Goal: Information Seeking & Learning: Learn about a topic

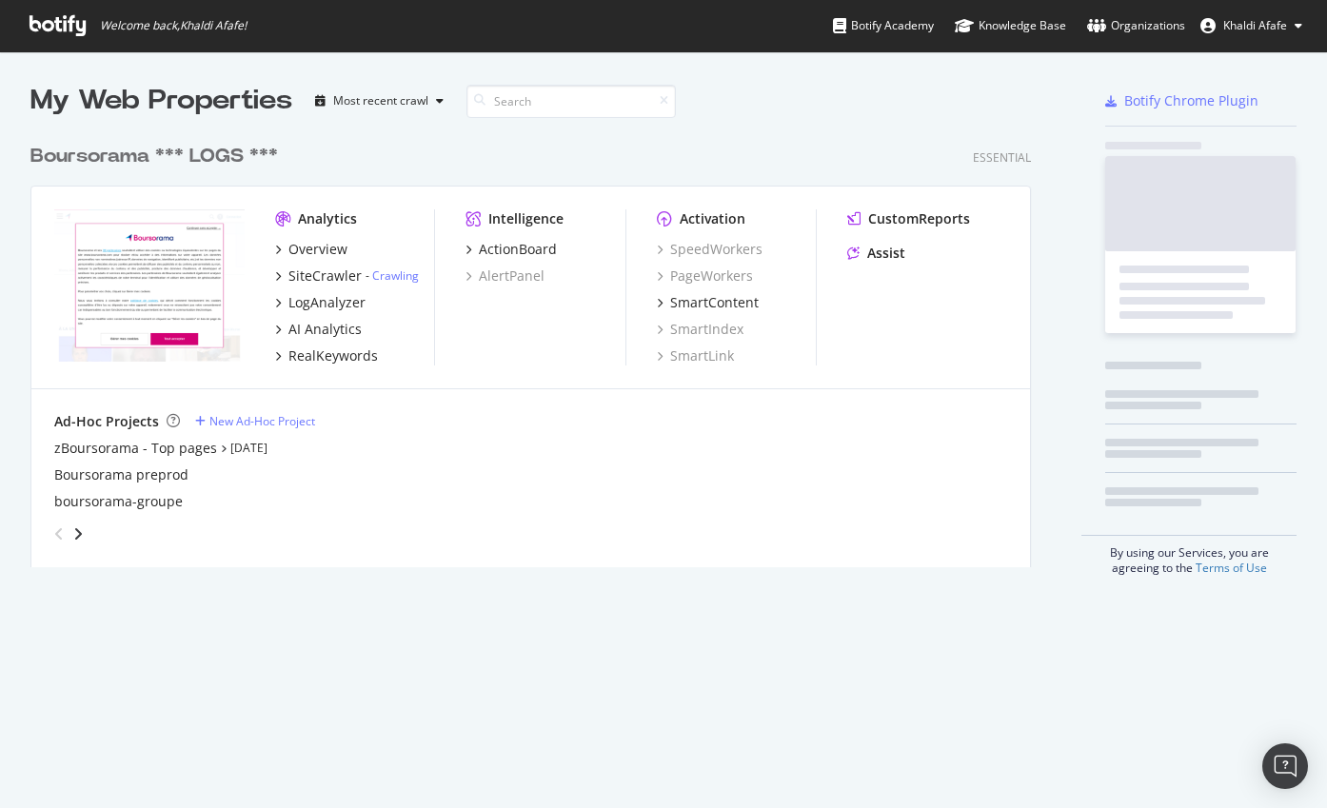
scroll to position [433, 1001]
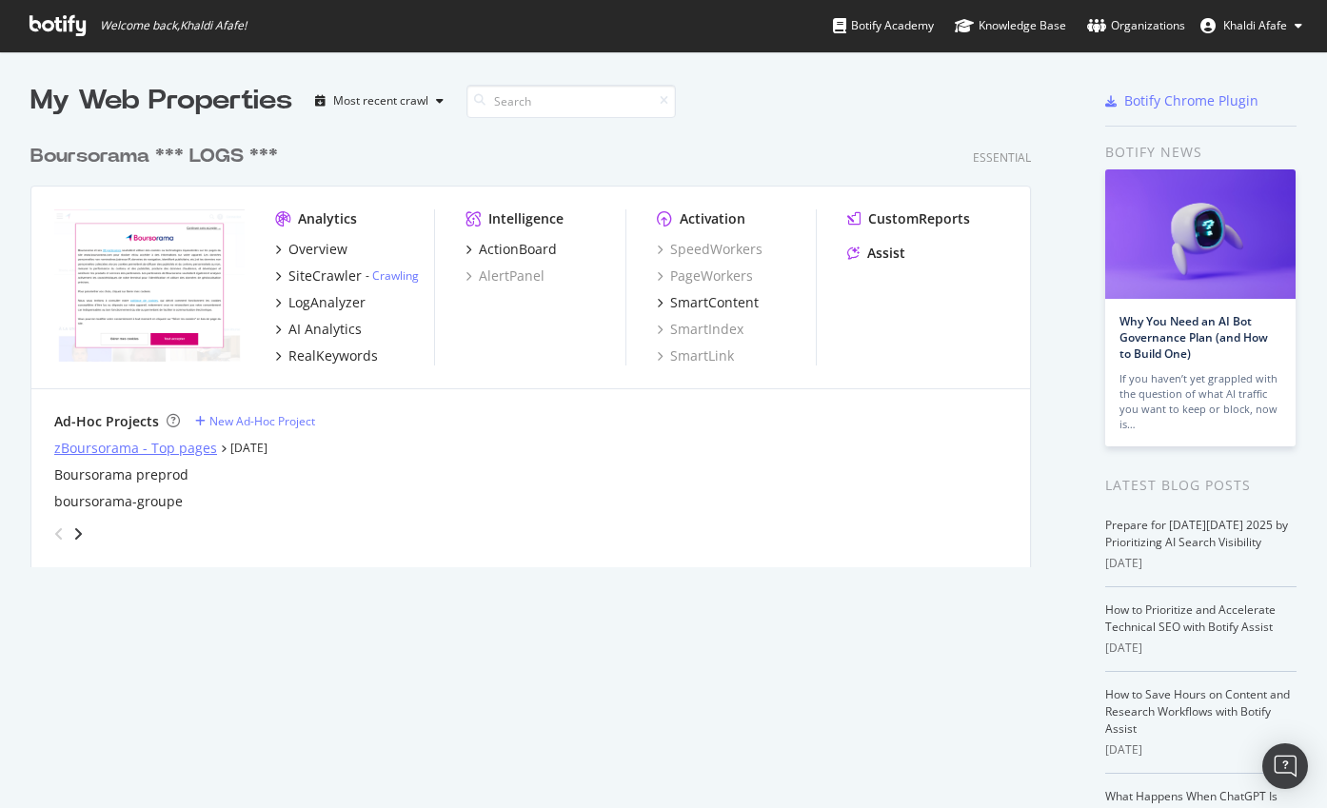
click at [197, 445] on div "zBoursorama - Top pages" at bounding box center [135, 448] width 163 height 19
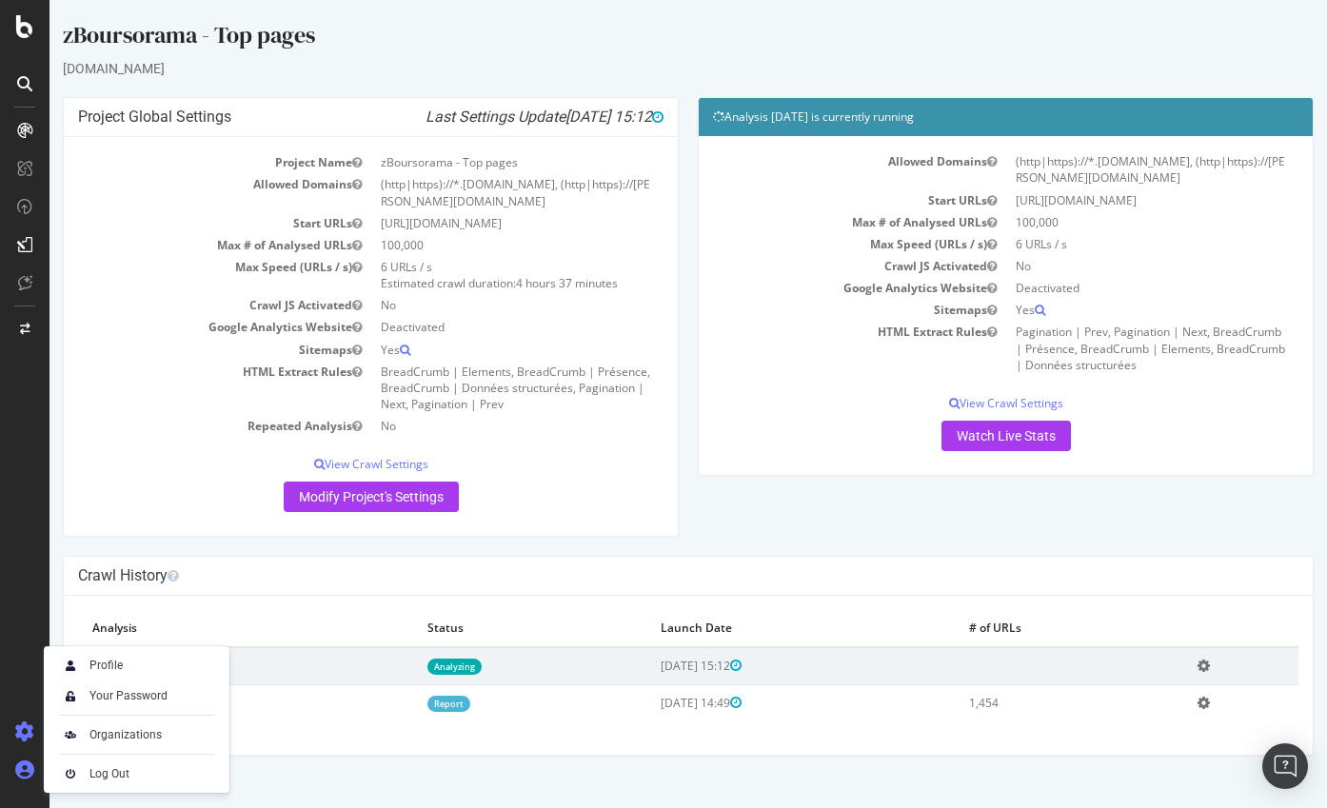
click at [32, 777] on icon at bounding box center [24, 769] width 19 height 19
click at [80, 773] on img at bounding box center [70, 773] width 23 height 23
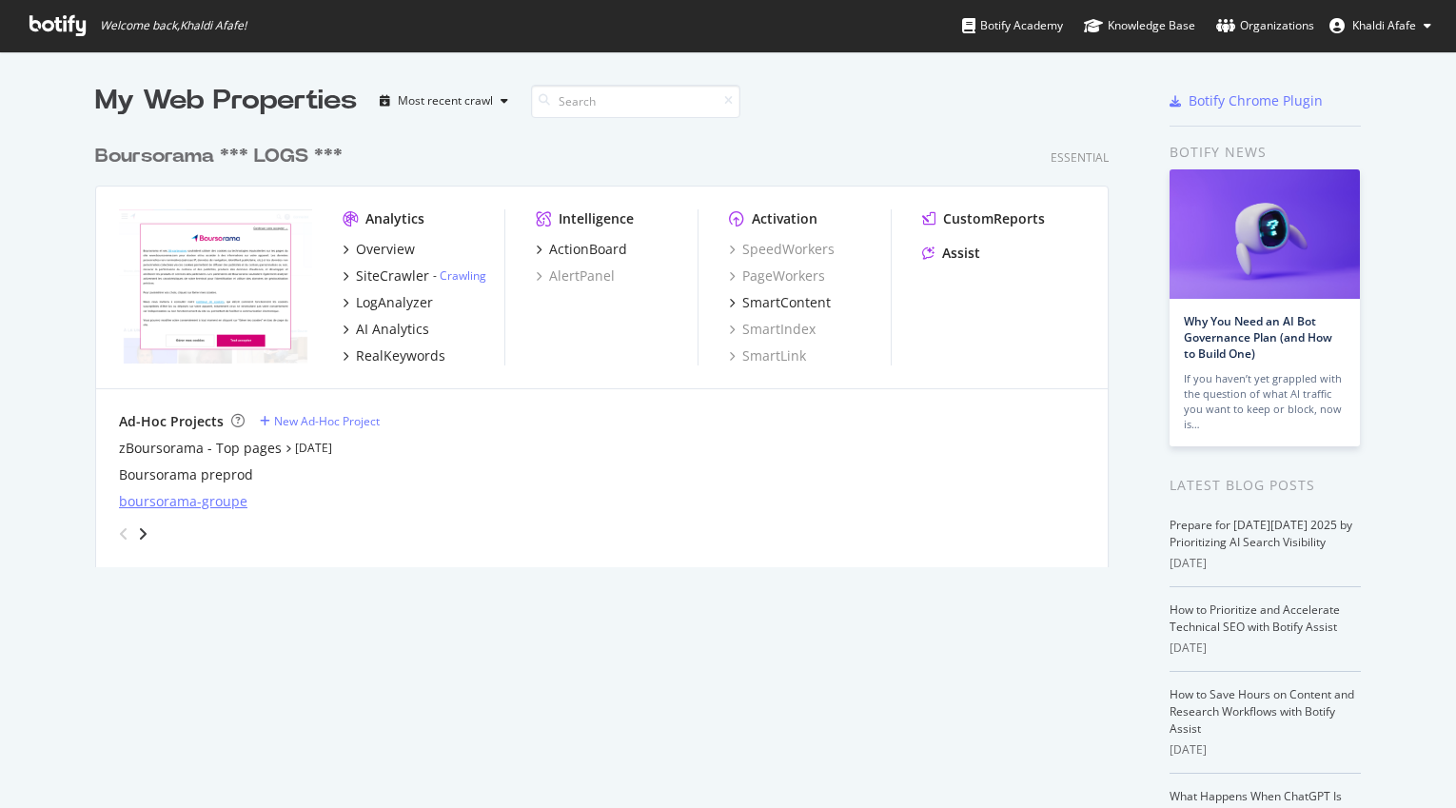
scroll to position [794, 1428]
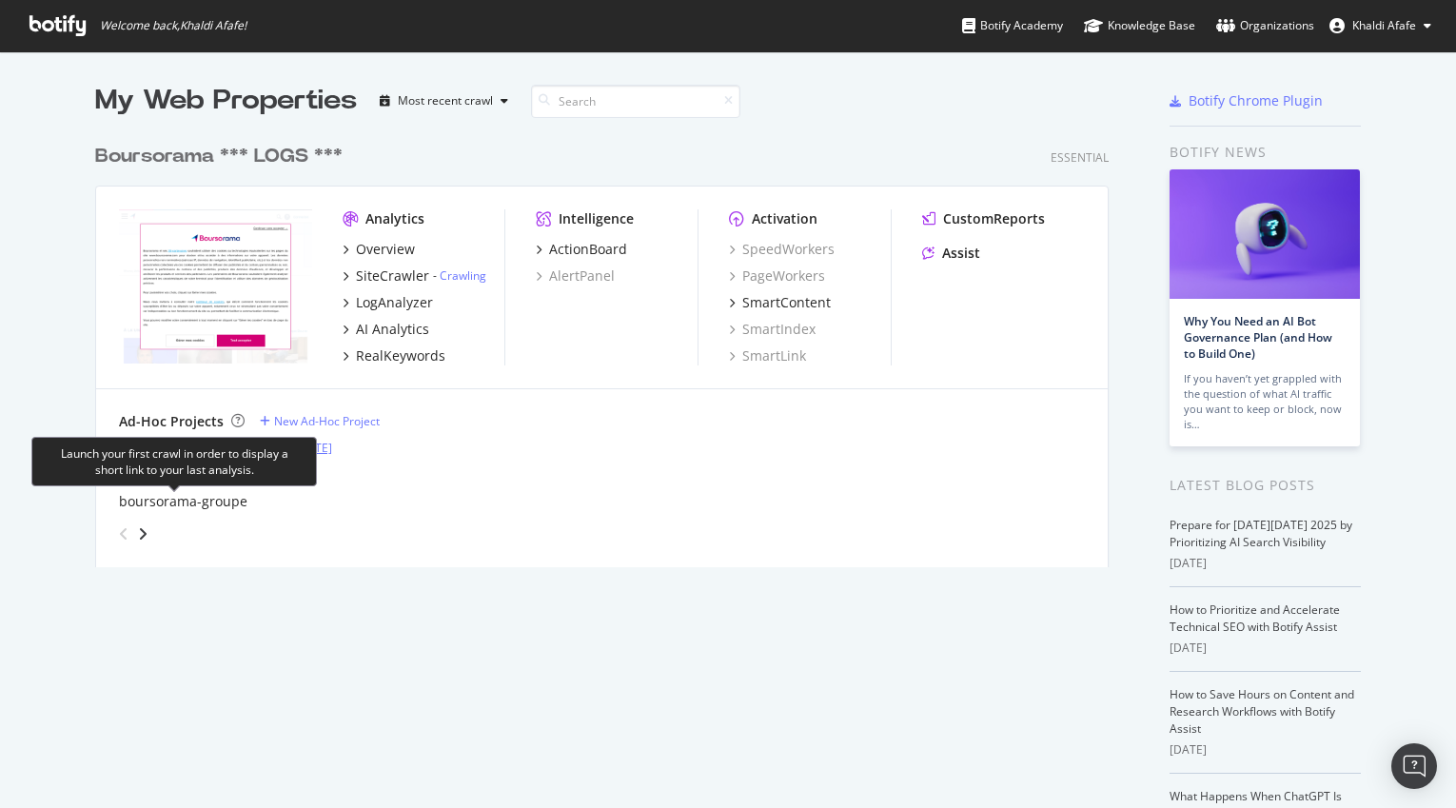
drag, startPoint x: 191, startPoint y: 440, endPoint x: 335, endPoint y: 453, distance: 144.3
click at [191, 441] on div "Launch your first crawl in order to display a short link to your last analysis." at bounding box center [174, 461] width 286 height 49
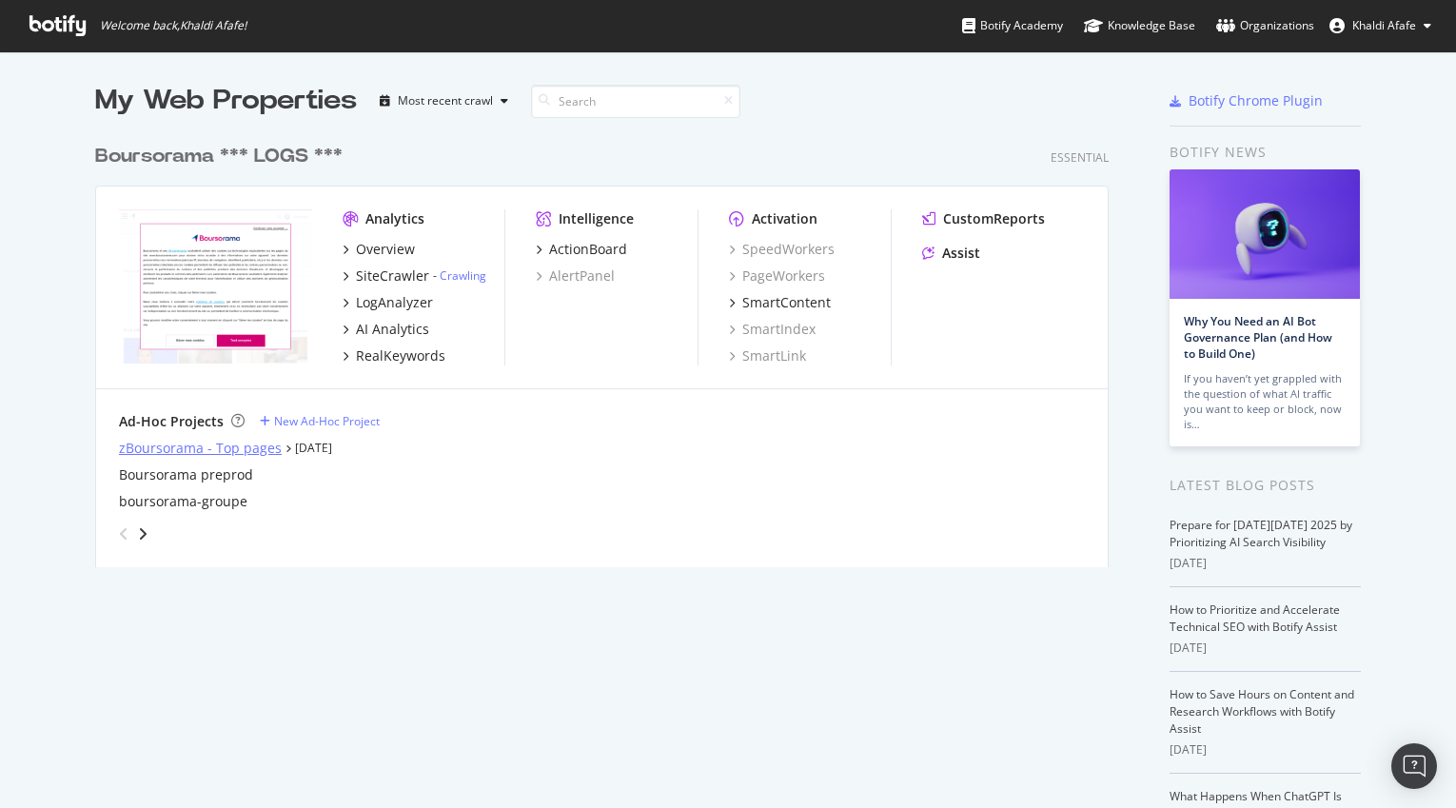
click at [241, 441] on div "zBoursorama - Top pages" at bounding box center [200, 448] width 163 height 19
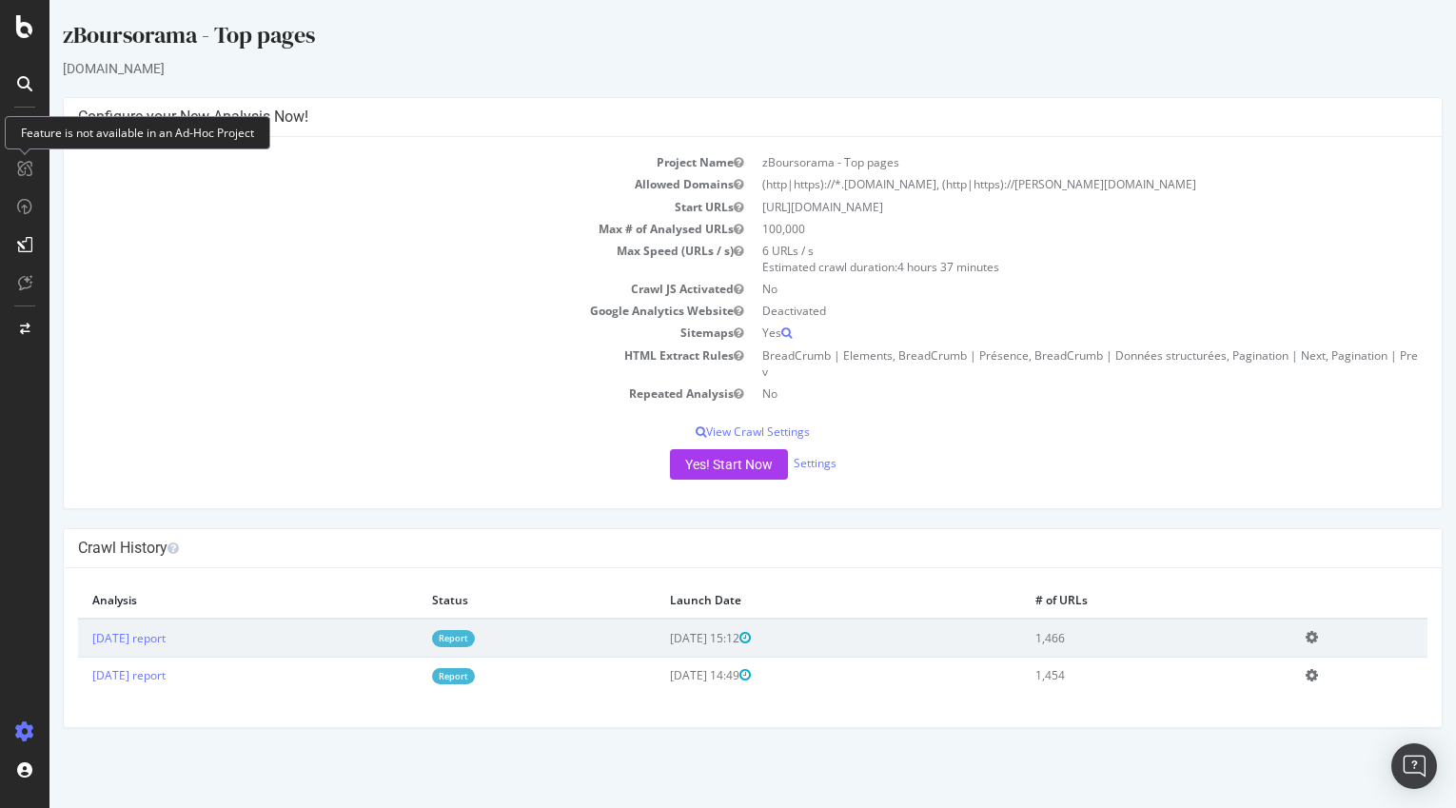
click at [22, 137] on div "Feature is not available in an Ad-Hoc Project" at bounding box center [138, 132] width 266 height 33
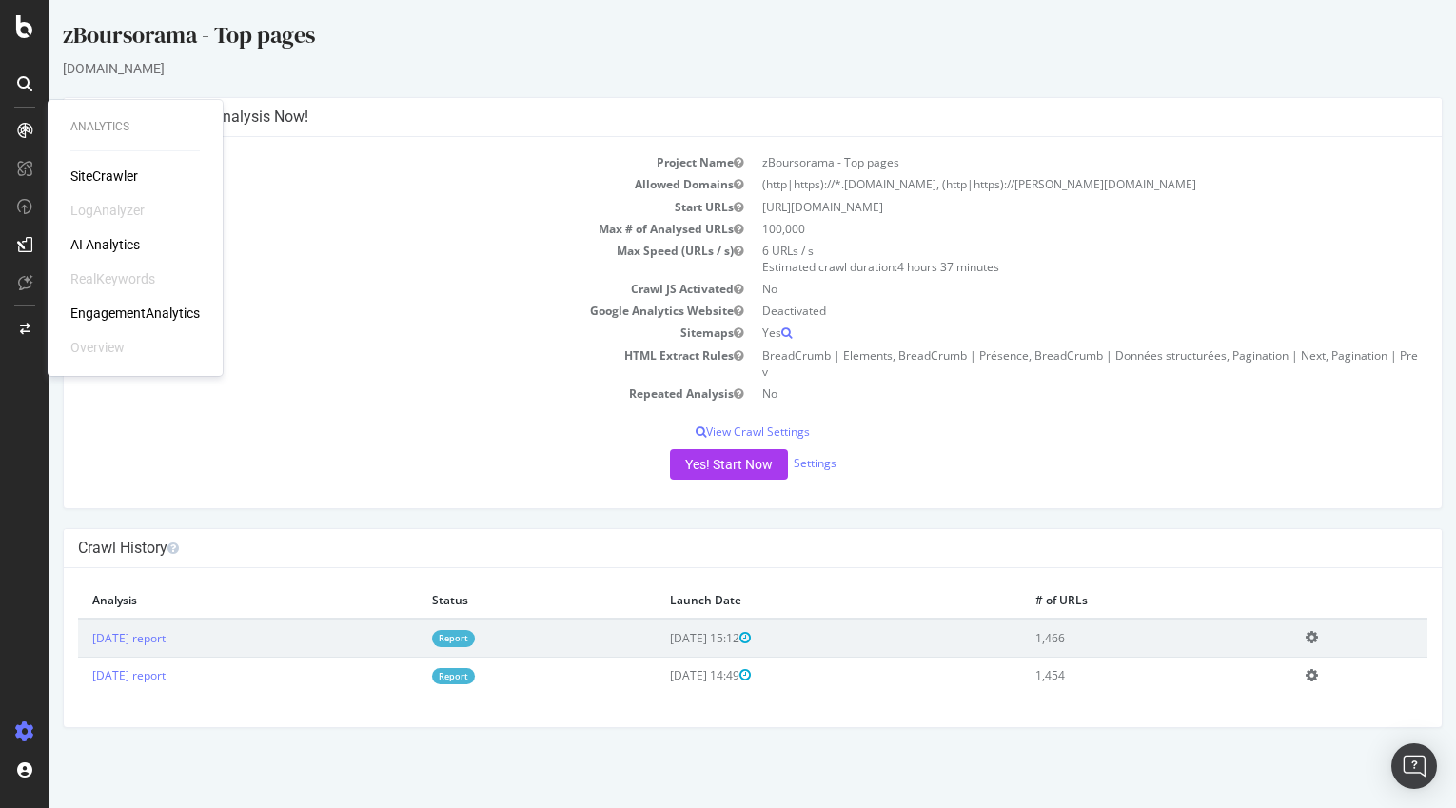
click at [127, 176] on div "SiteCrawler" at bounding box center [104, 176] width 68 height 19
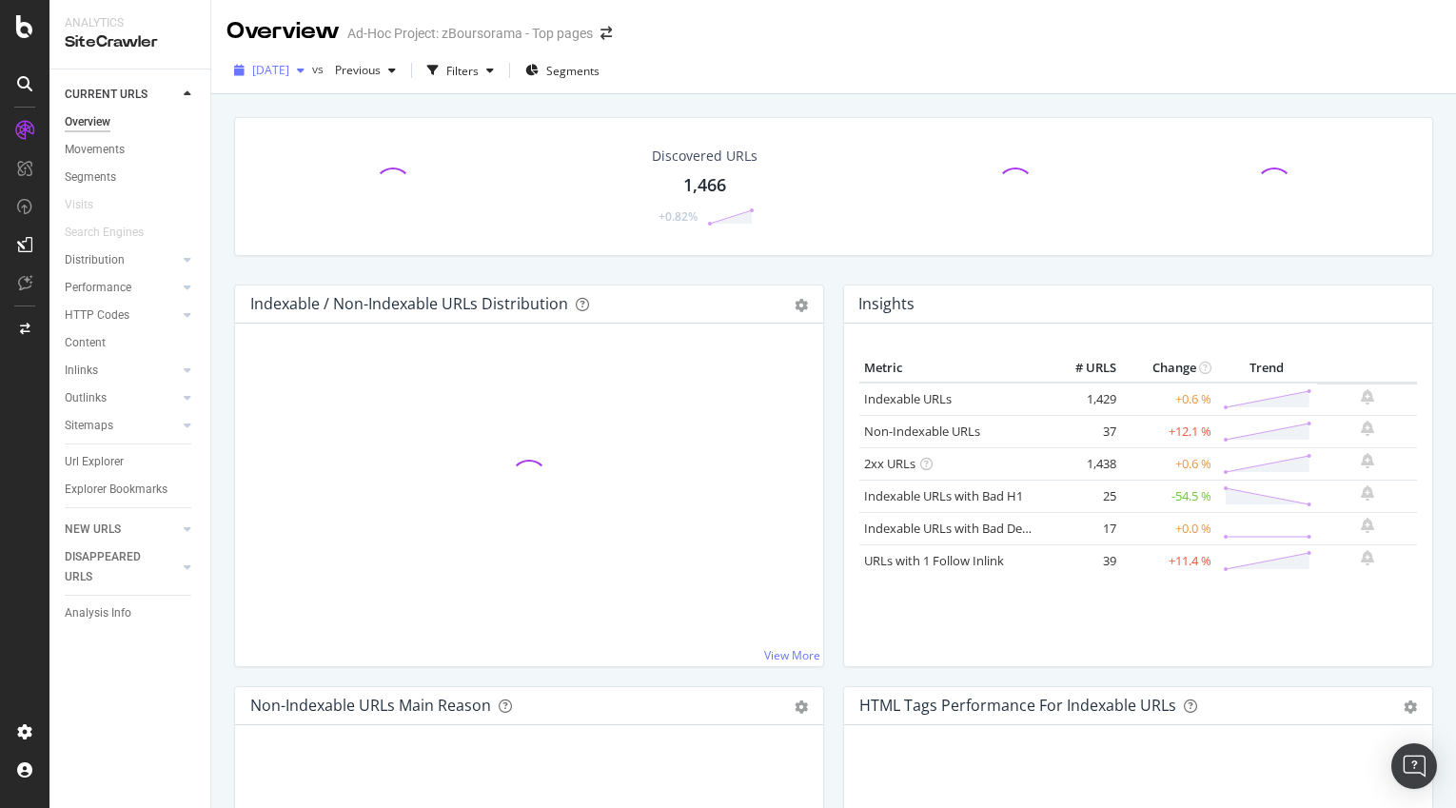
click at [289, 65] on span "2025 Oct. 7th" at bounding box center [270, 70] width 37 height 16
click at [301, 112] on div "2025 Oct. 7th" at bounding box center [305, 108] width 103 height 17
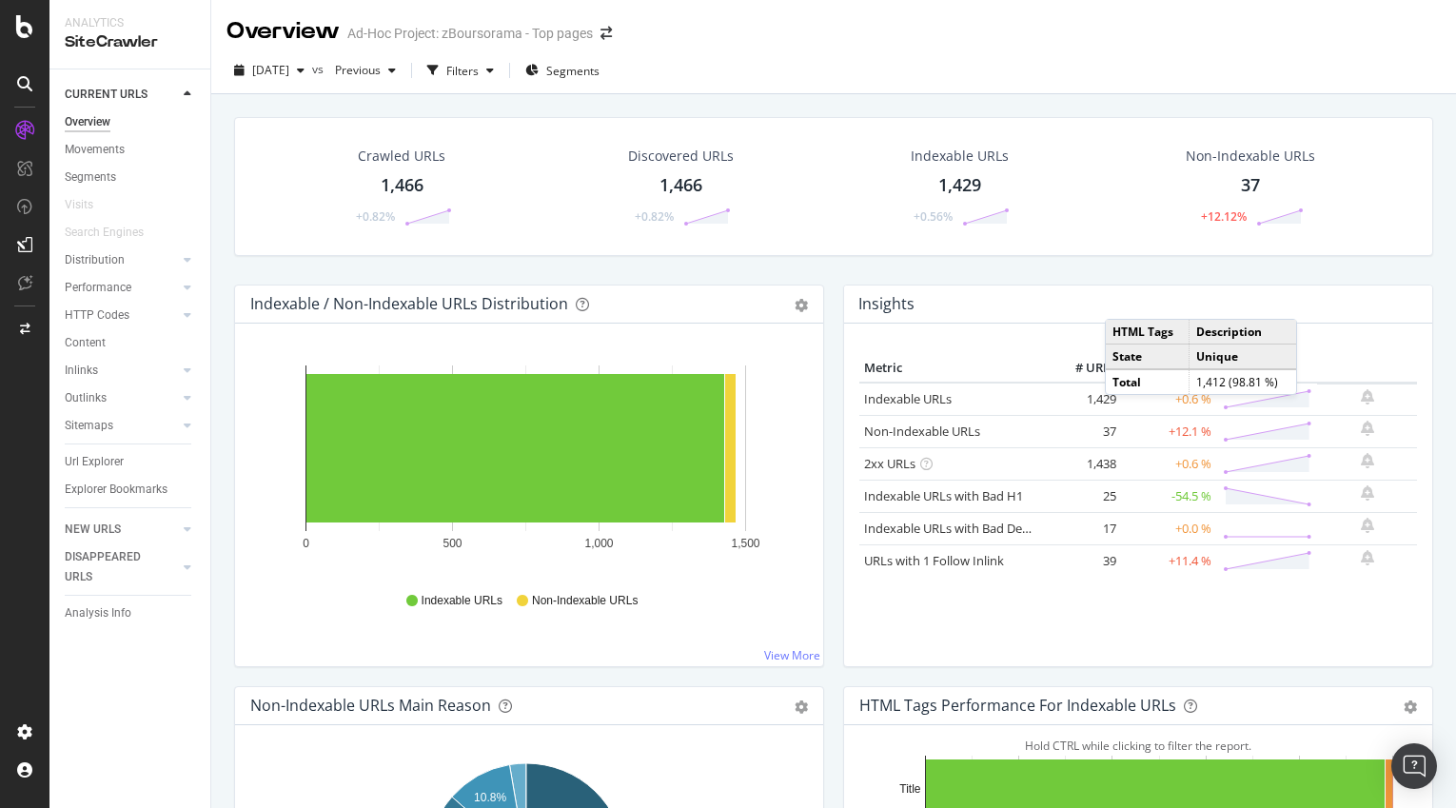
click at [1379, 283] on div "Crawled URLs 1,466 +0.82% Discovered URLs 1,466 +0.82% Indexable URLs 1,429 +0.…" at bounding box center [834, 201] width 1218 height 168
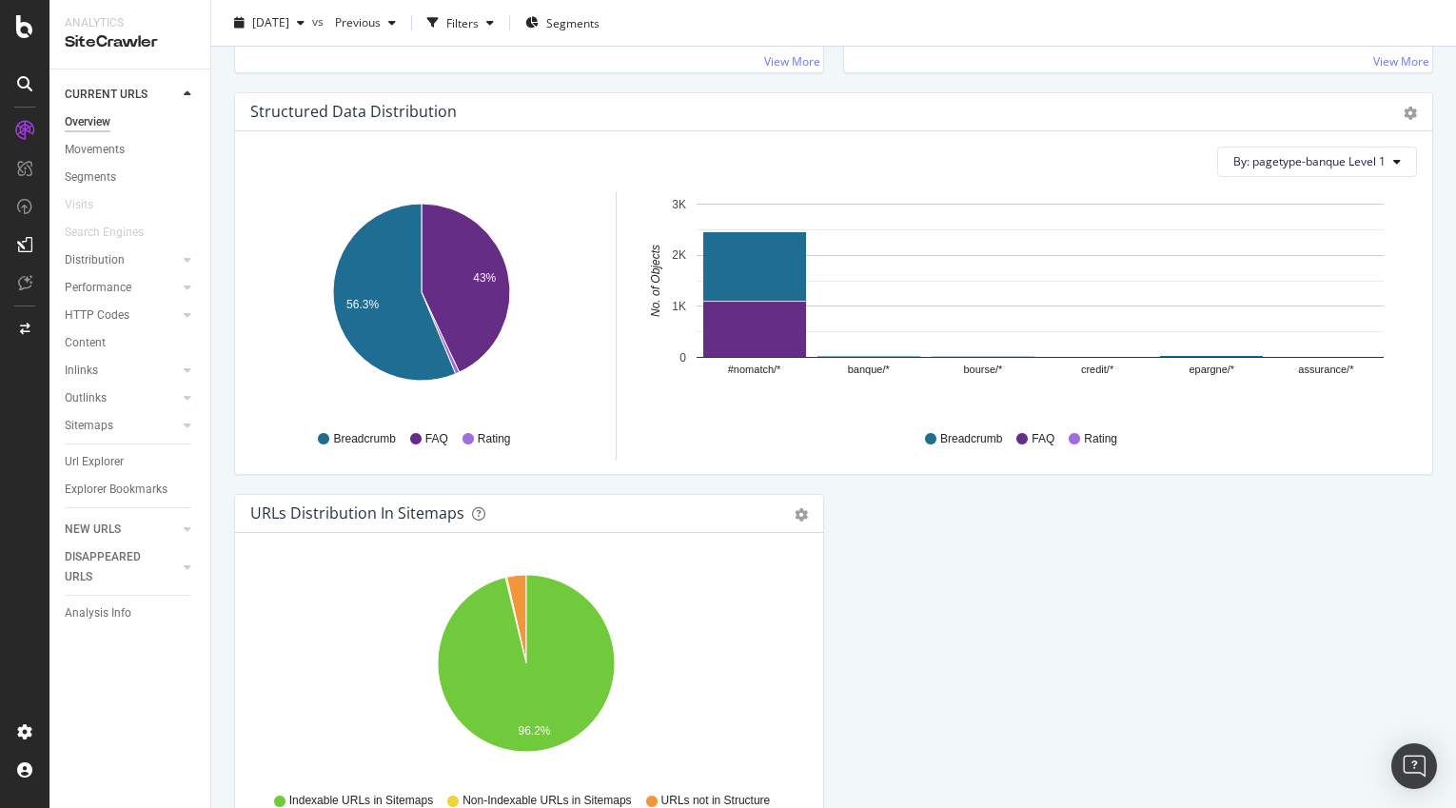
scroll to position [1953, 0]
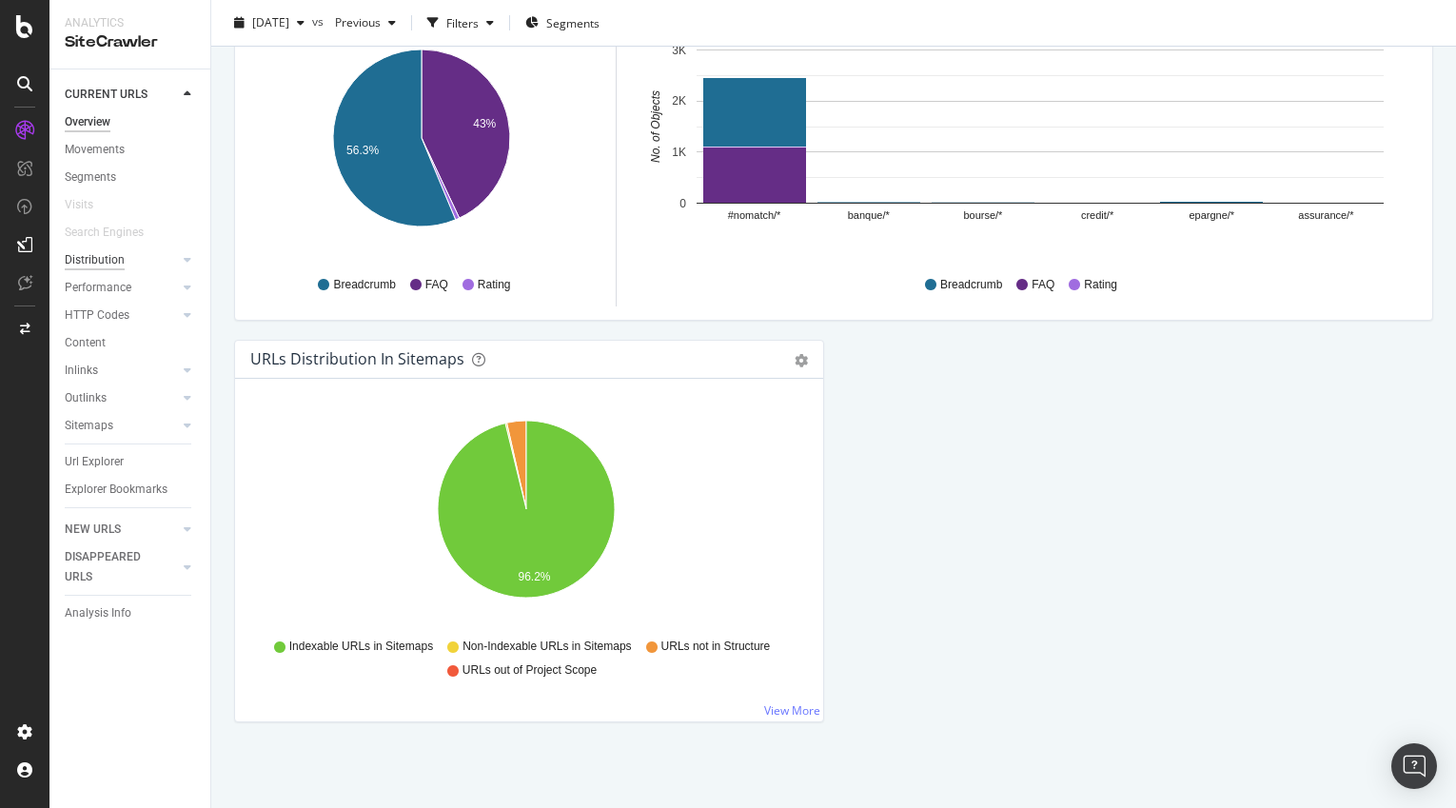
click at [99, 260] on div "Distribution" at bounding box center [95, 260] width 60 height 20
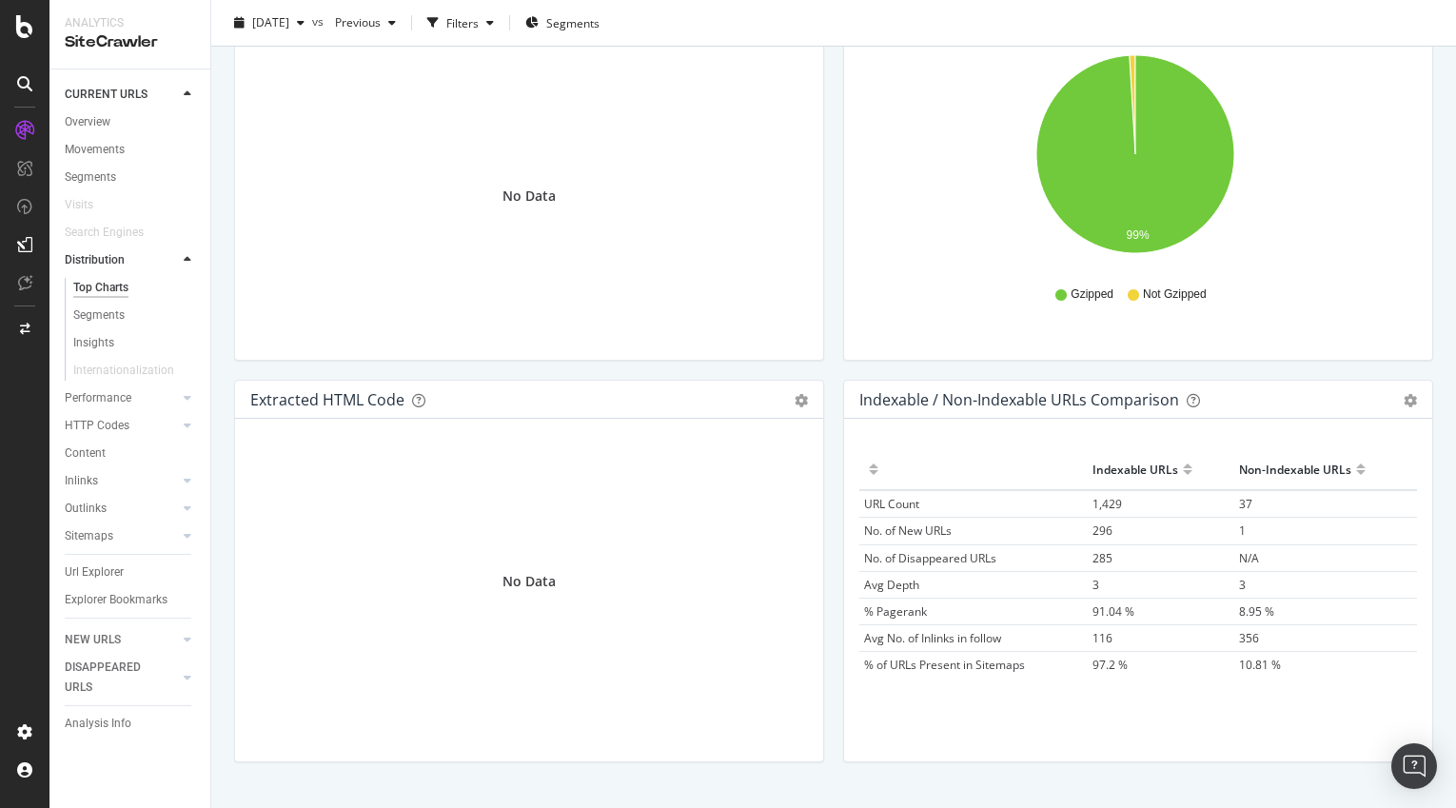
scroll to position [2729, 0]
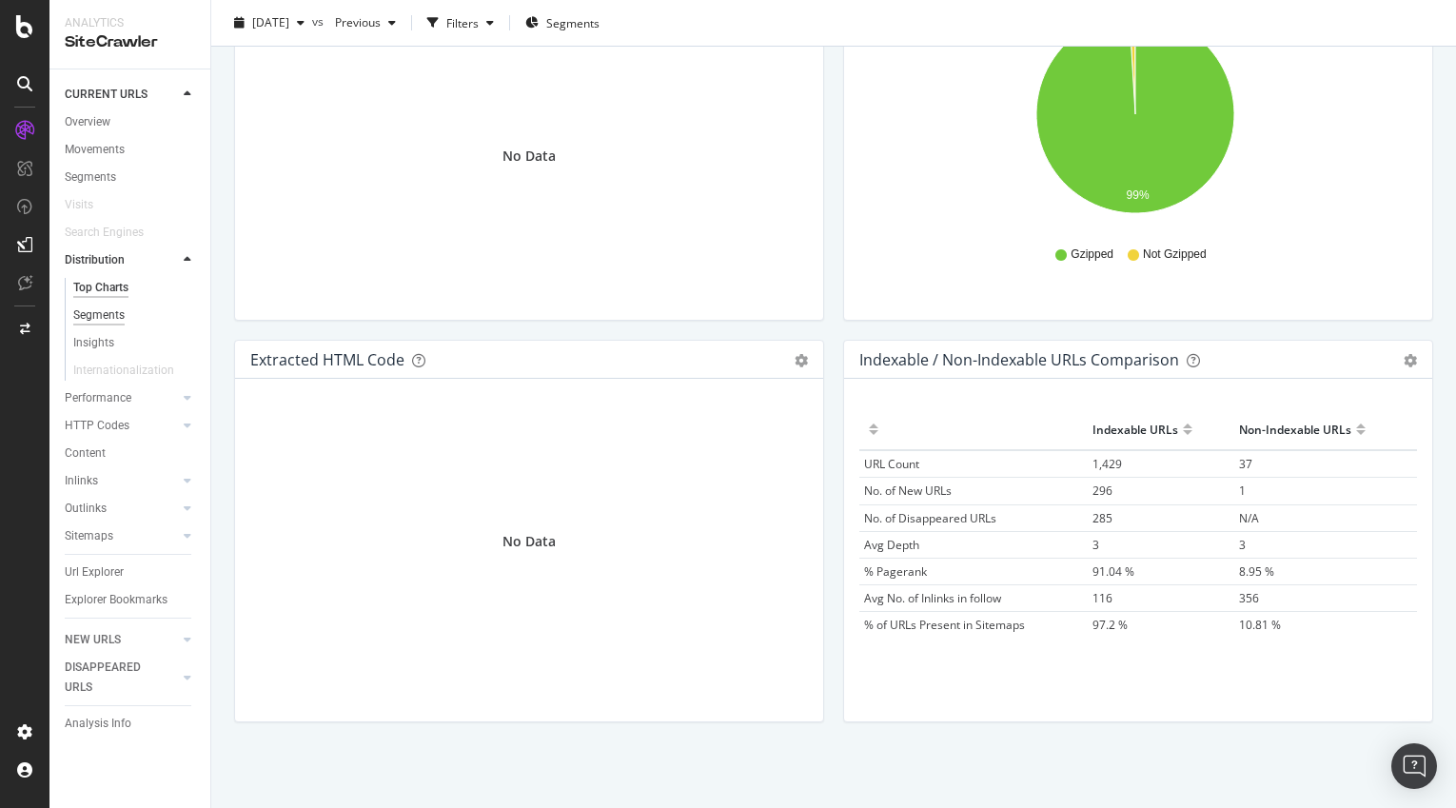
click at [112, 314] on div "Segments" at bounding box center [98, 316] width 51 height 20
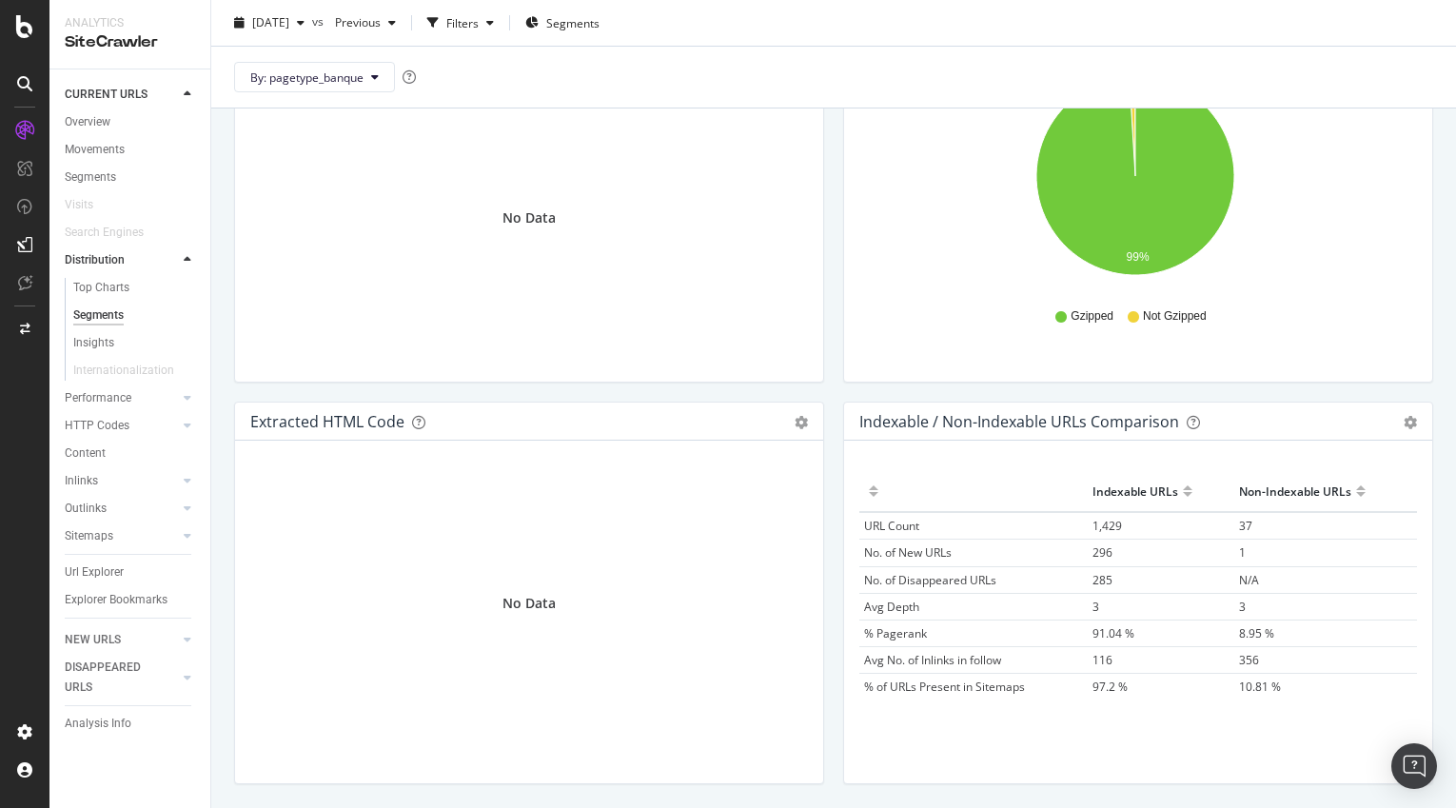
scroll to position [1044, 0]
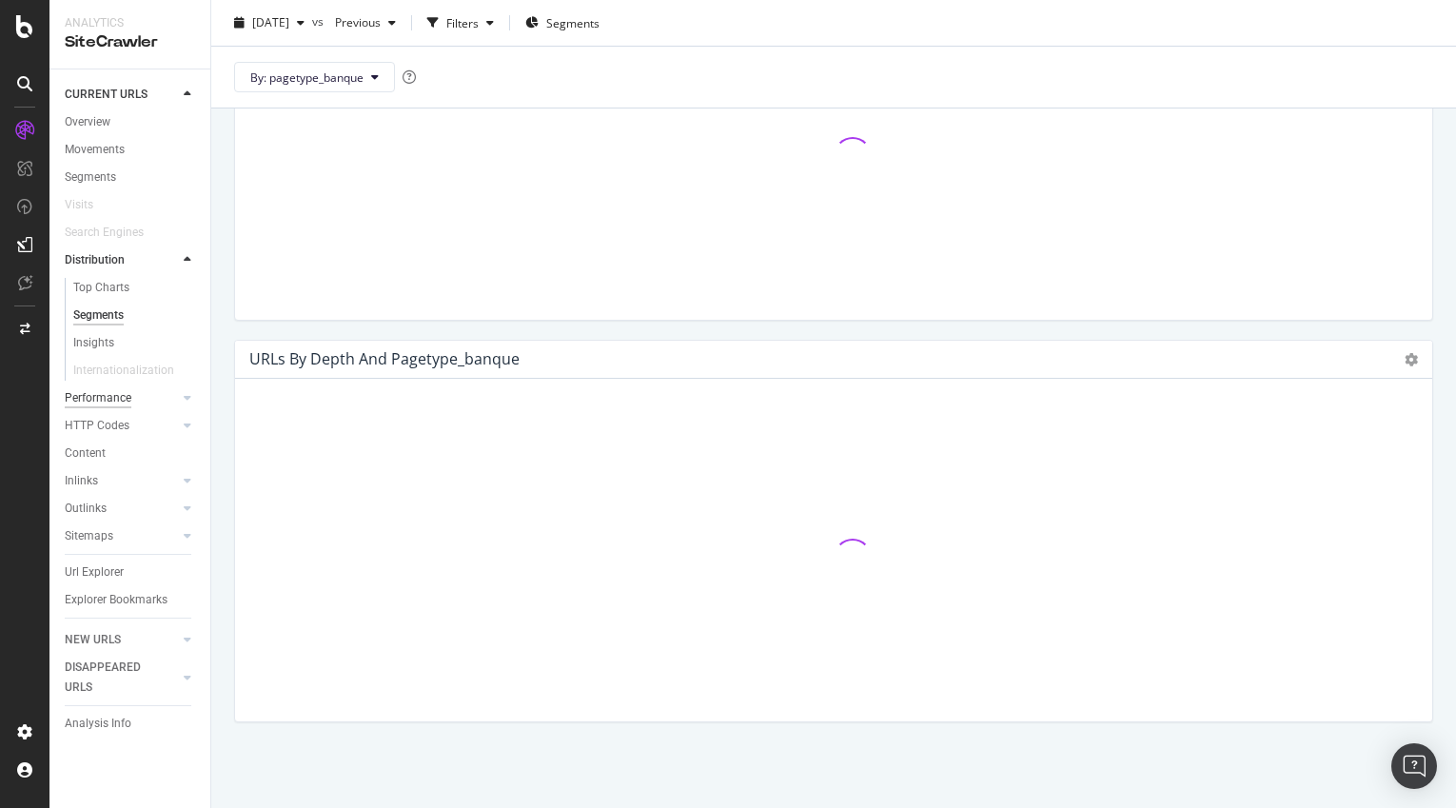
click at [106, 397] on div "Performance" at bounding box center [98, 398] width 67 height 20
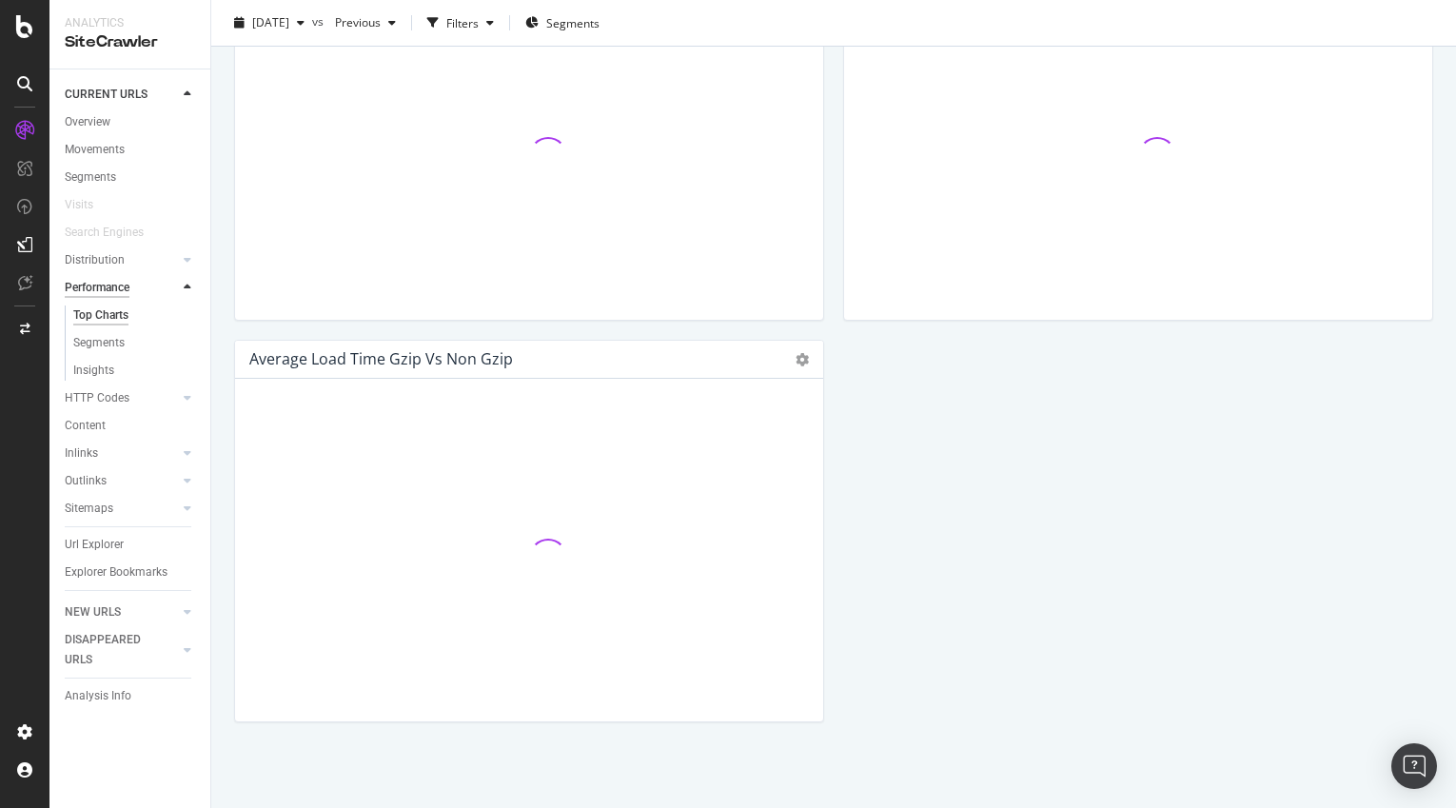
scroll to position [1181, 0]
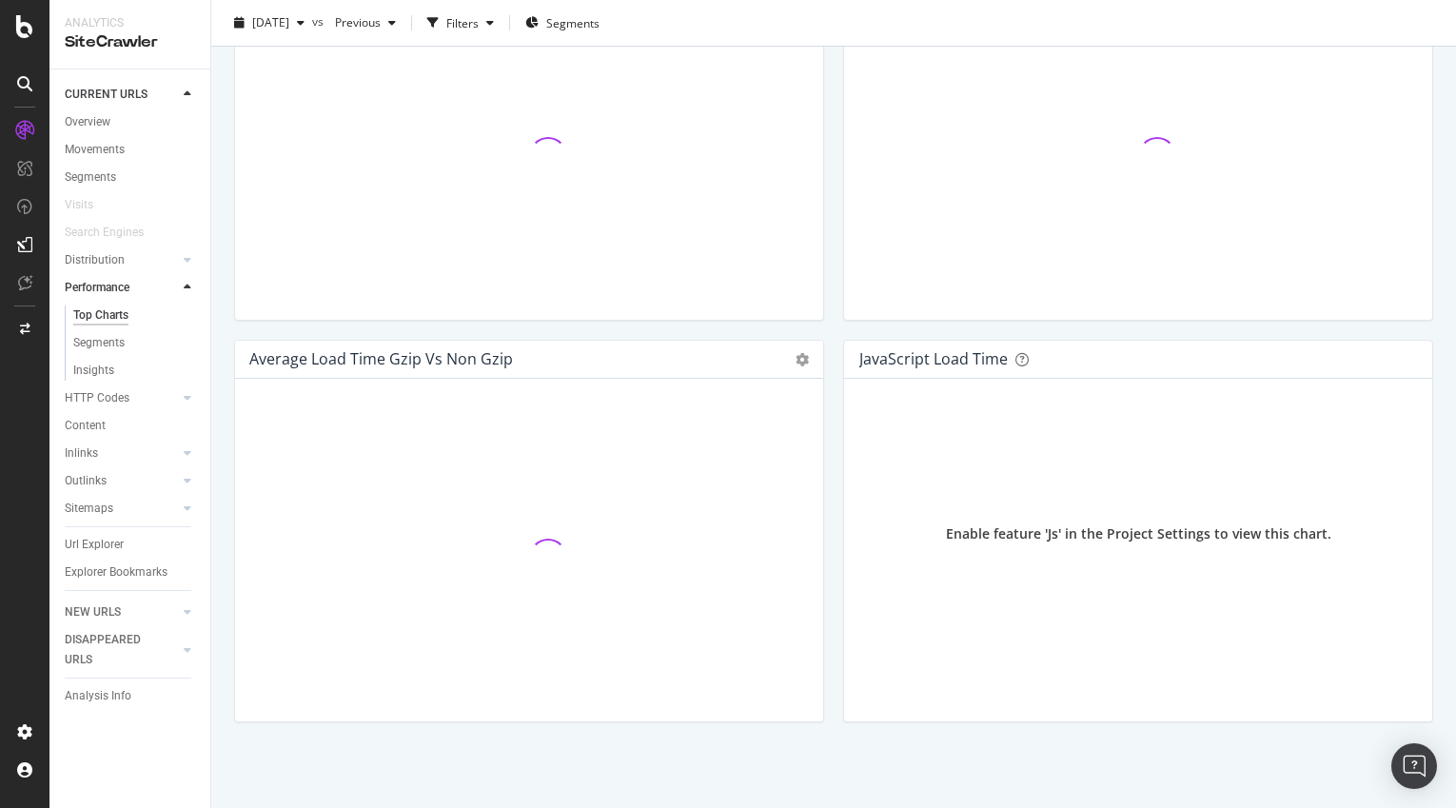
click at [188, 279] on div at bounding box center [187, 287] width 19 height 19
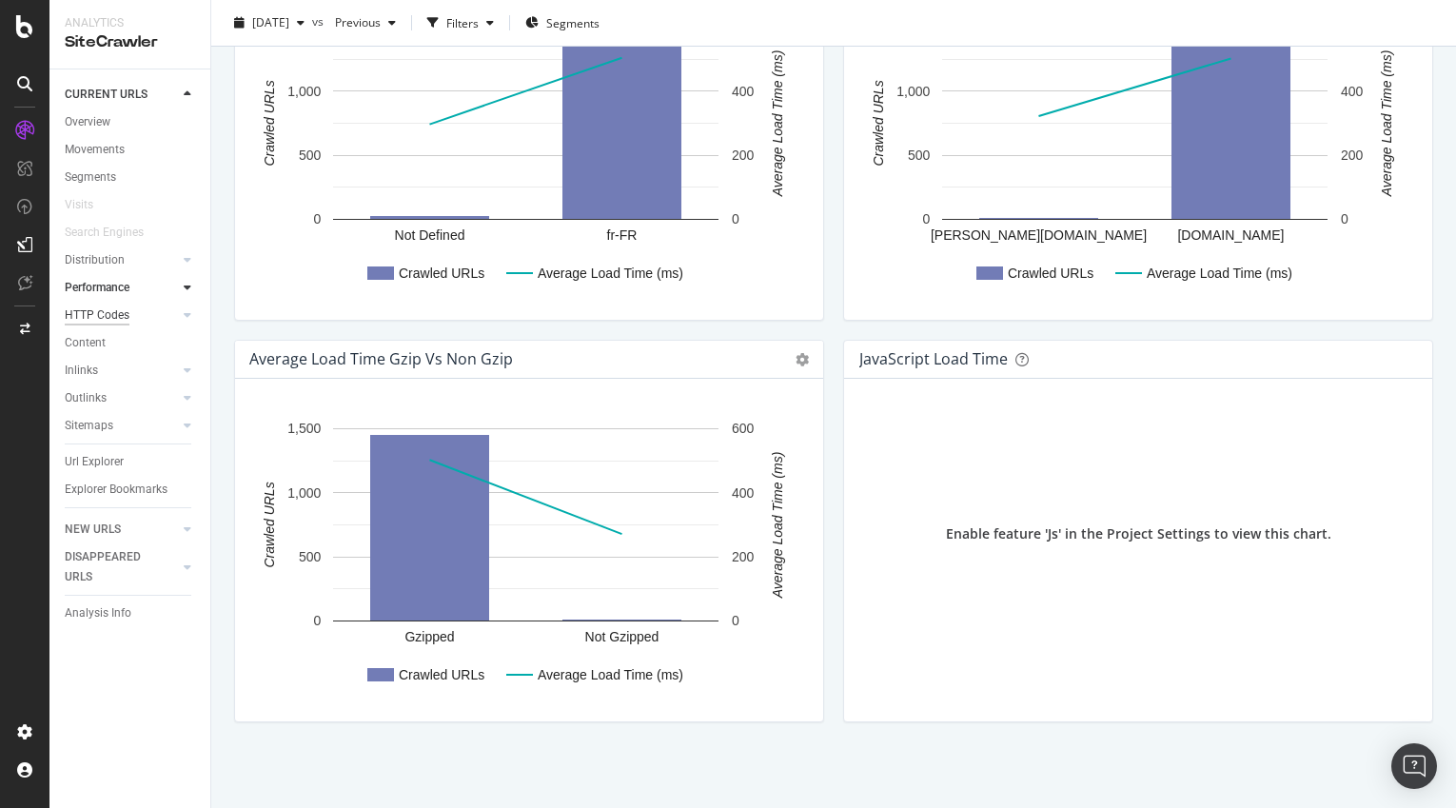
click at [113, 315] on div "HTTP Codes" at bounding box center [97, 316] width 65 height 20
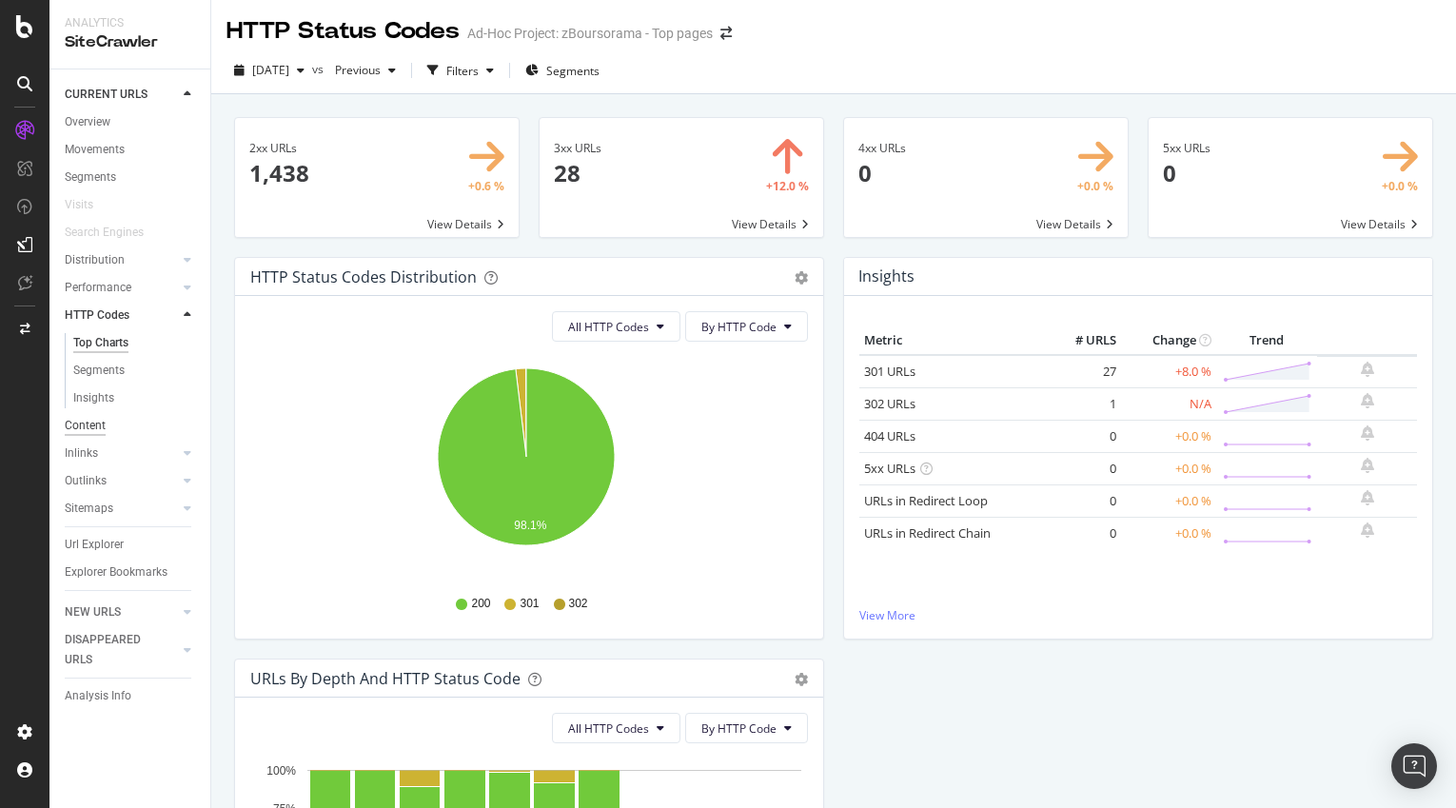
click at [71, 426] on div "Content" at bounding box center [85, 426] width 41 height 20
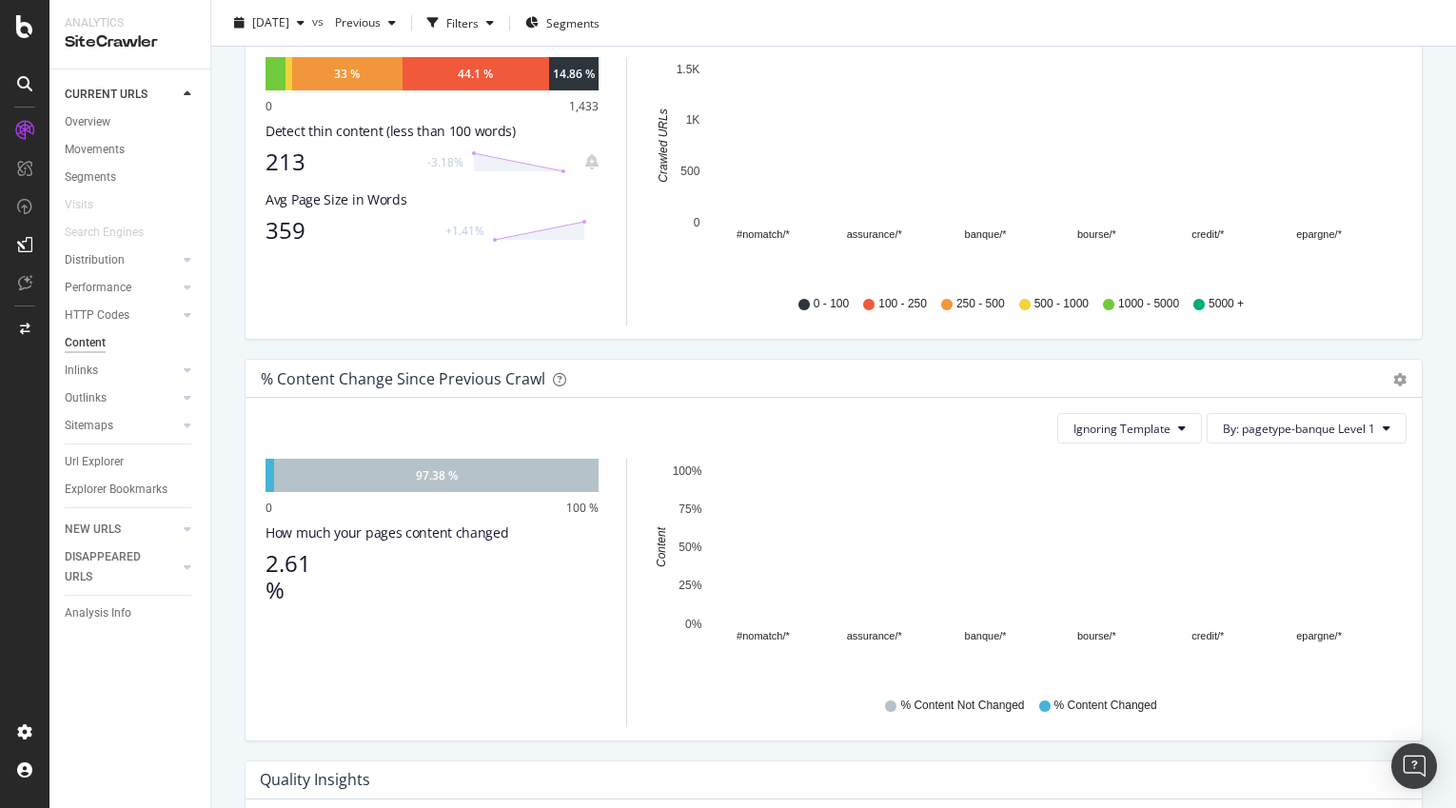
scroll to position [1125, 0]
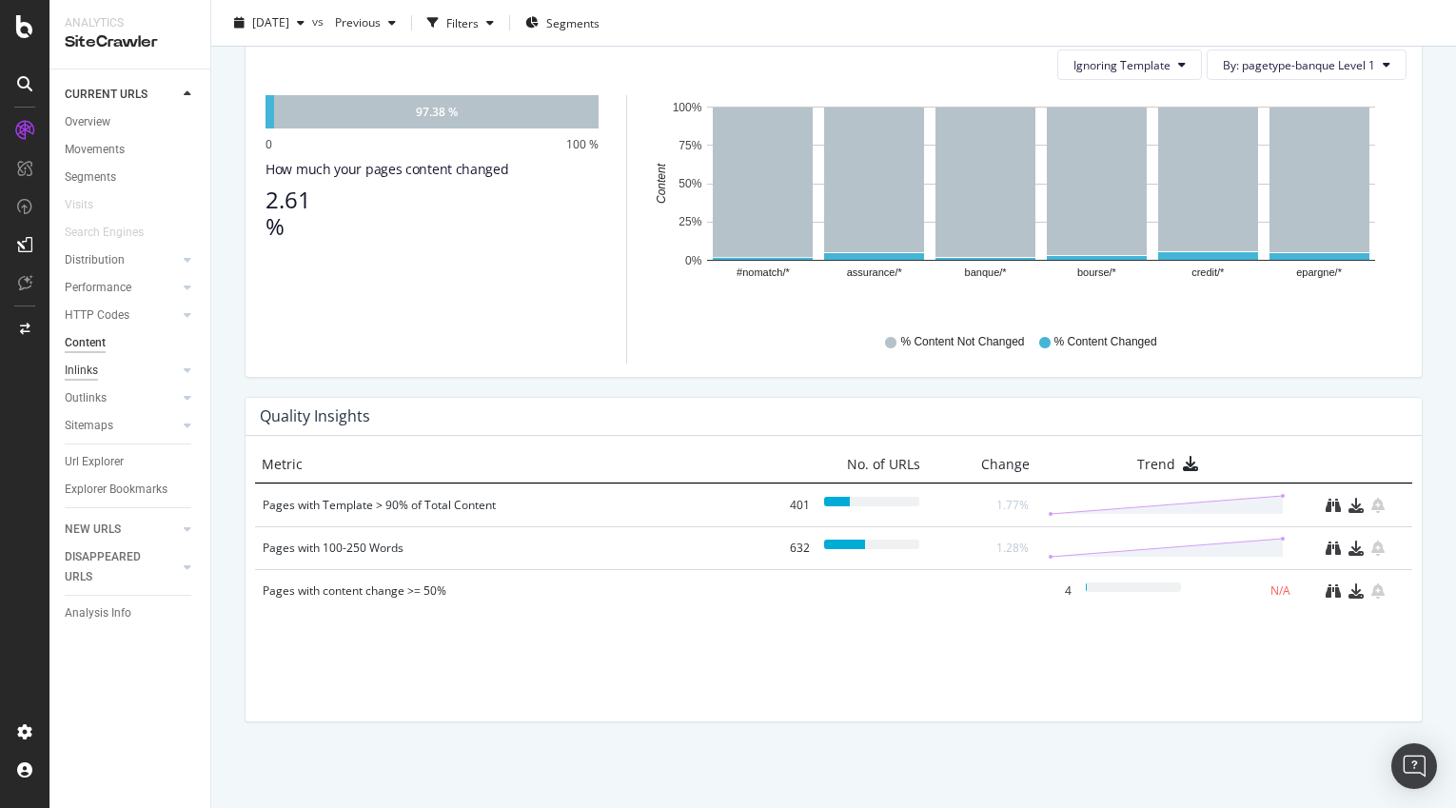
click at [73, 362] on div "Inlinks" at bounding box center [81, 371] width 33 height 20
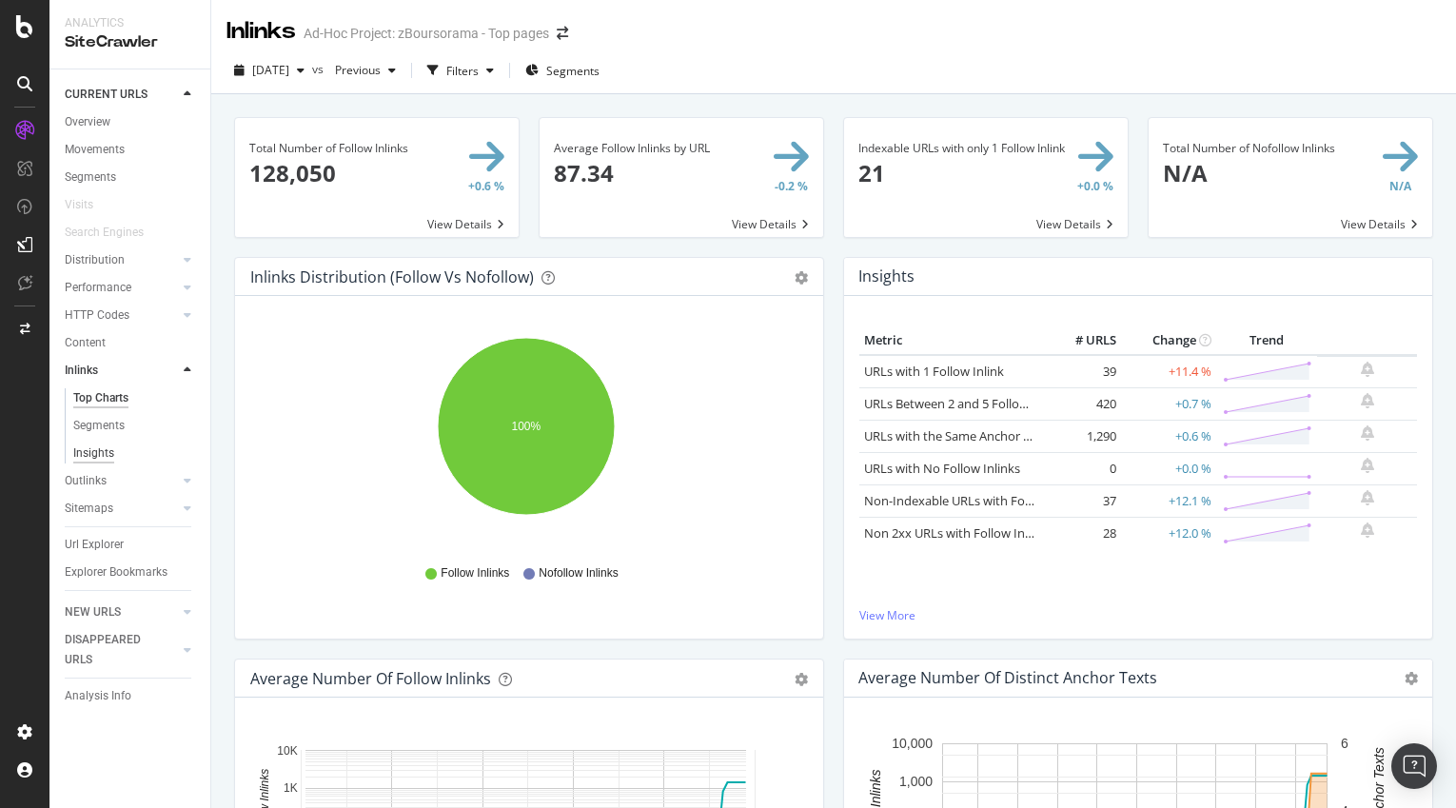
click at [100, 453] on div "Insights" at bounding box center [93, 454] width 41 height 20
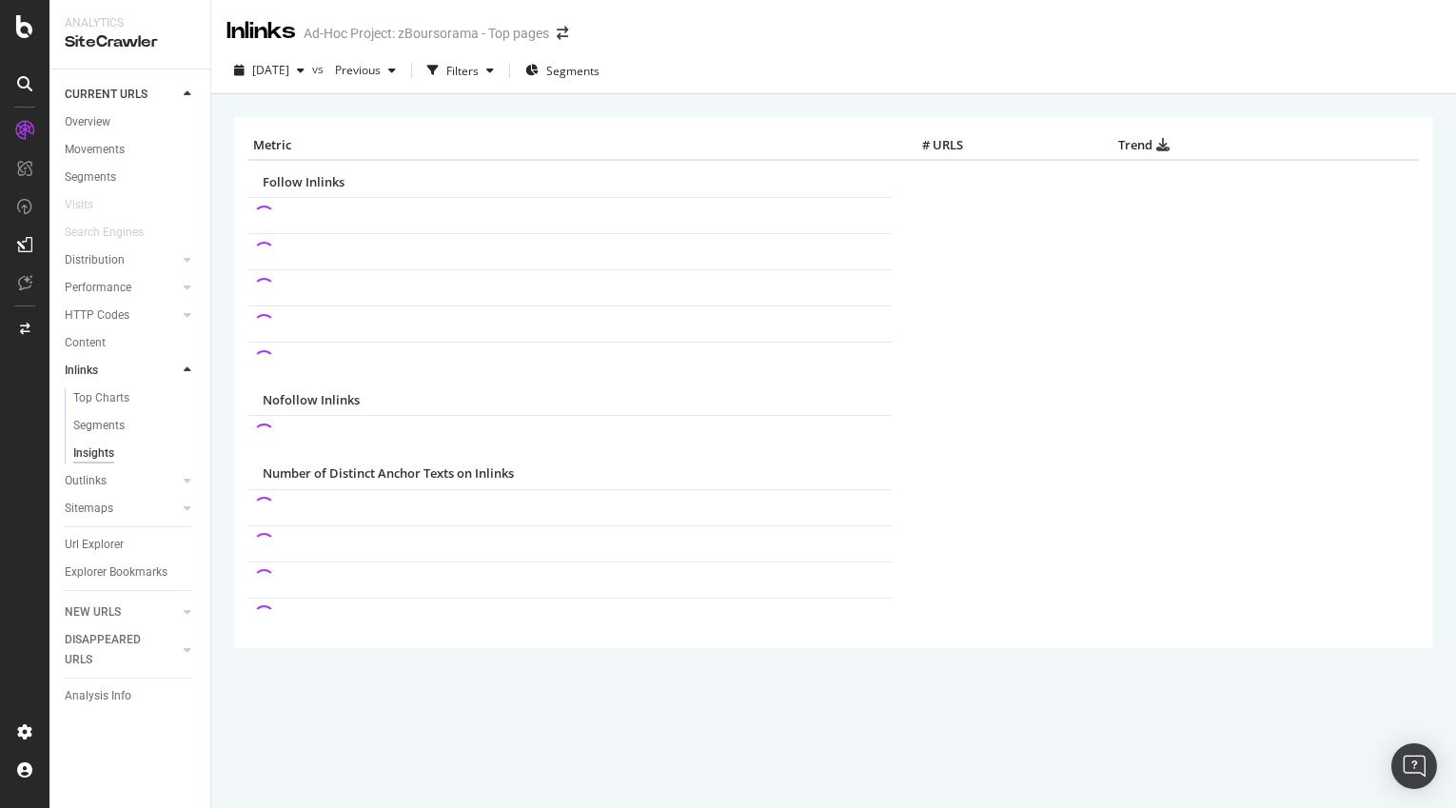
click at [193, 365] on div at bounding box center [187, 370] width 19 height 19
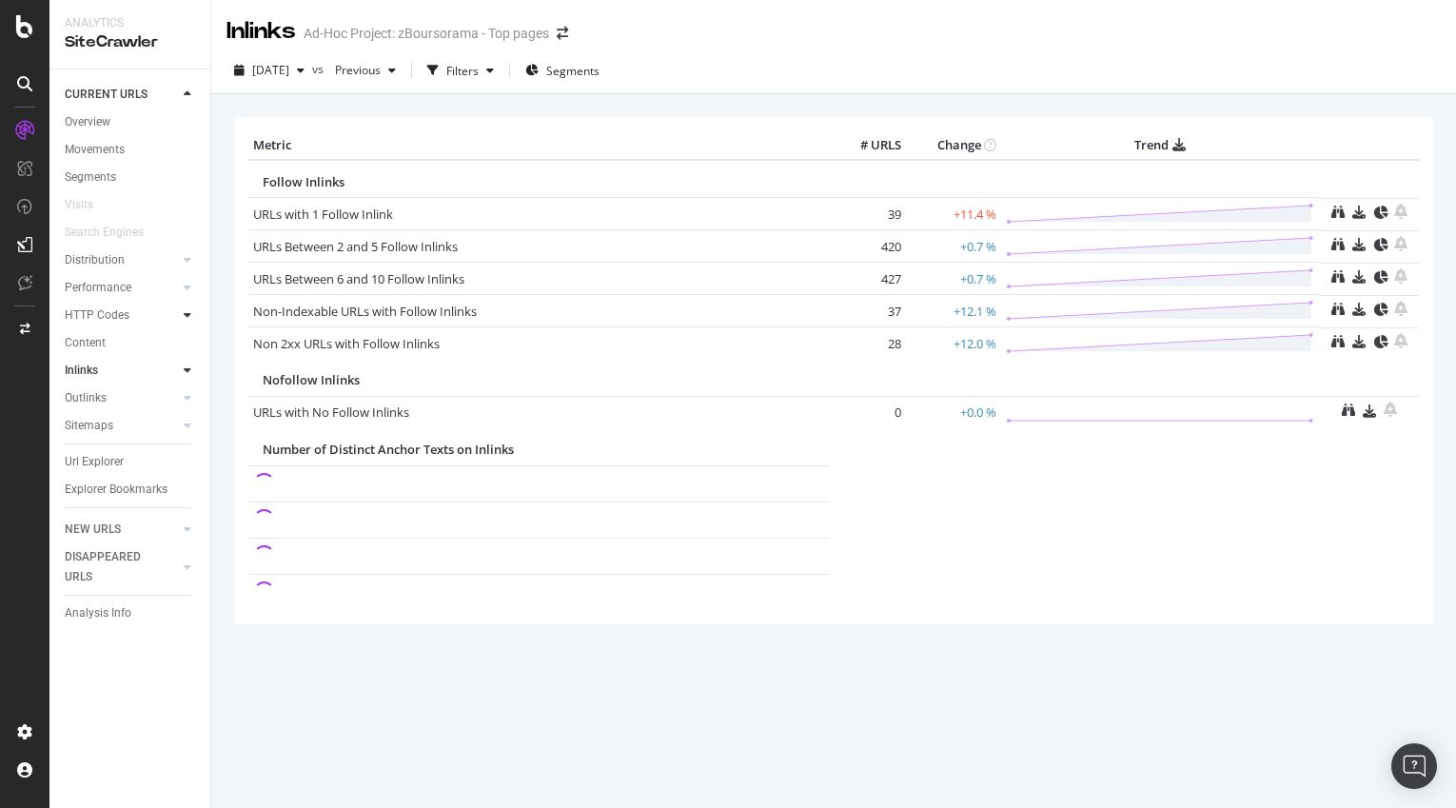
click at [190, 315] on icon at bounding box center [188, 314] width 8 height 11
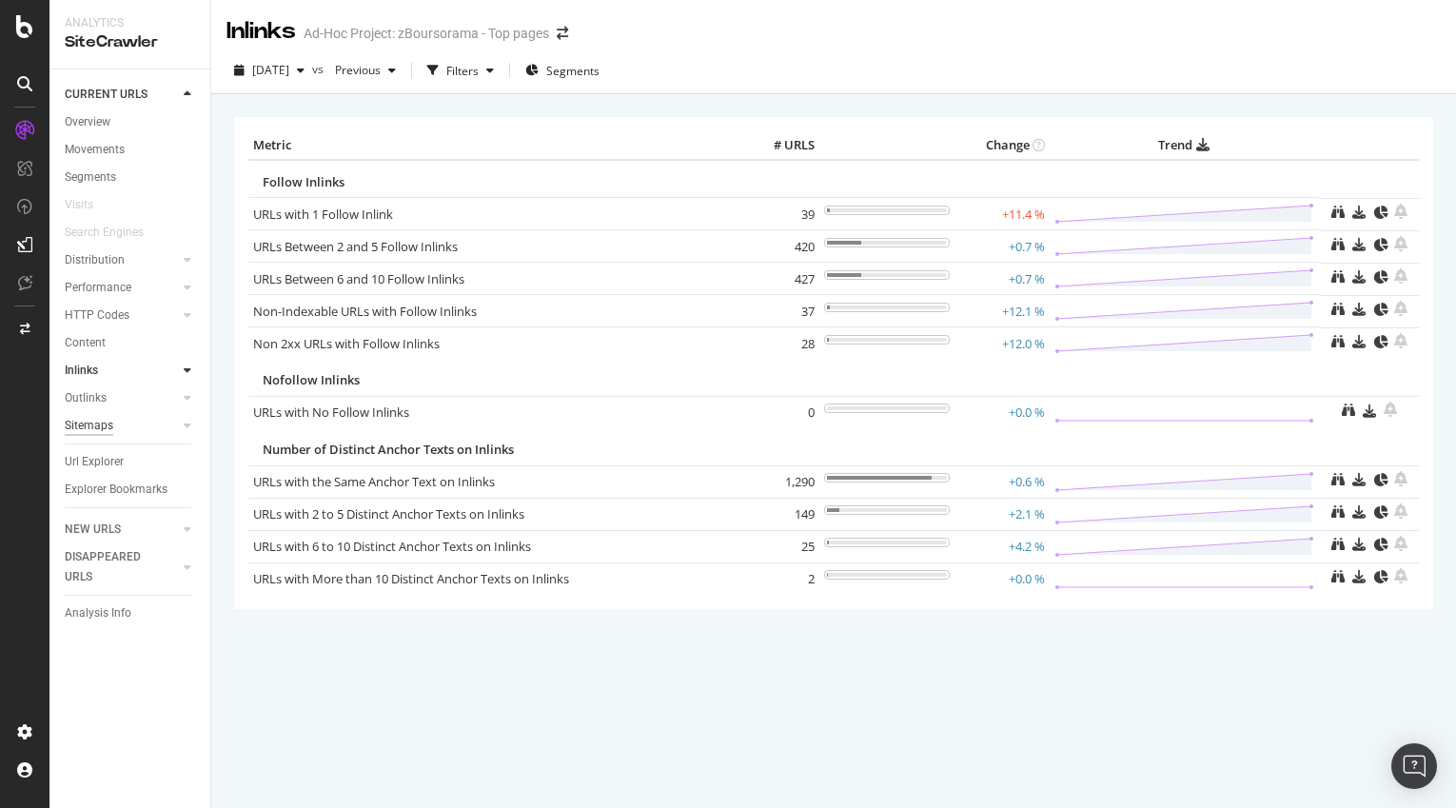
click at [93, 432] on div "Sitemaps" at bounding box center [89, 426] width 49 height 20
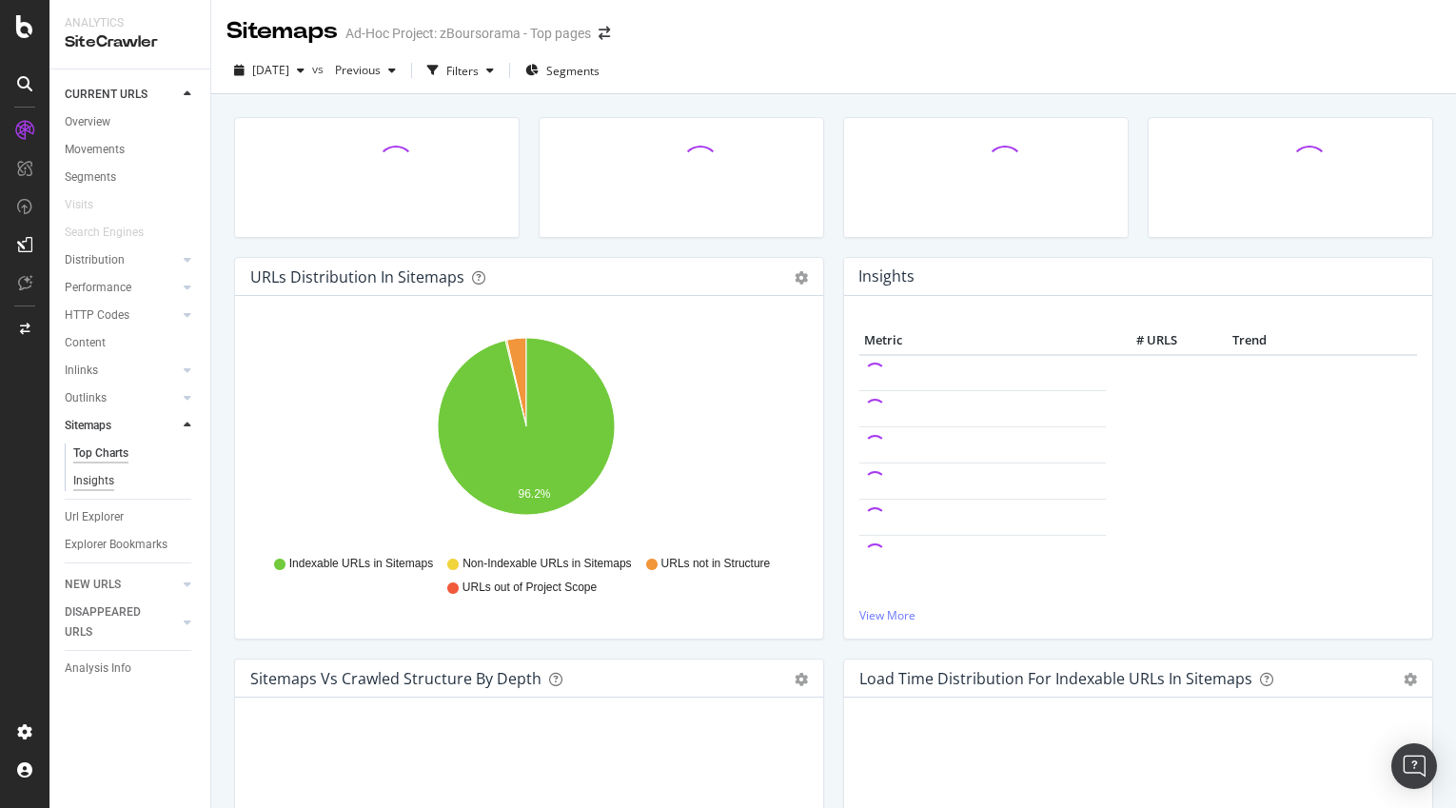
click at [100, 476] on div "Insights" at bounding box center [93, 481] width 41 height 20
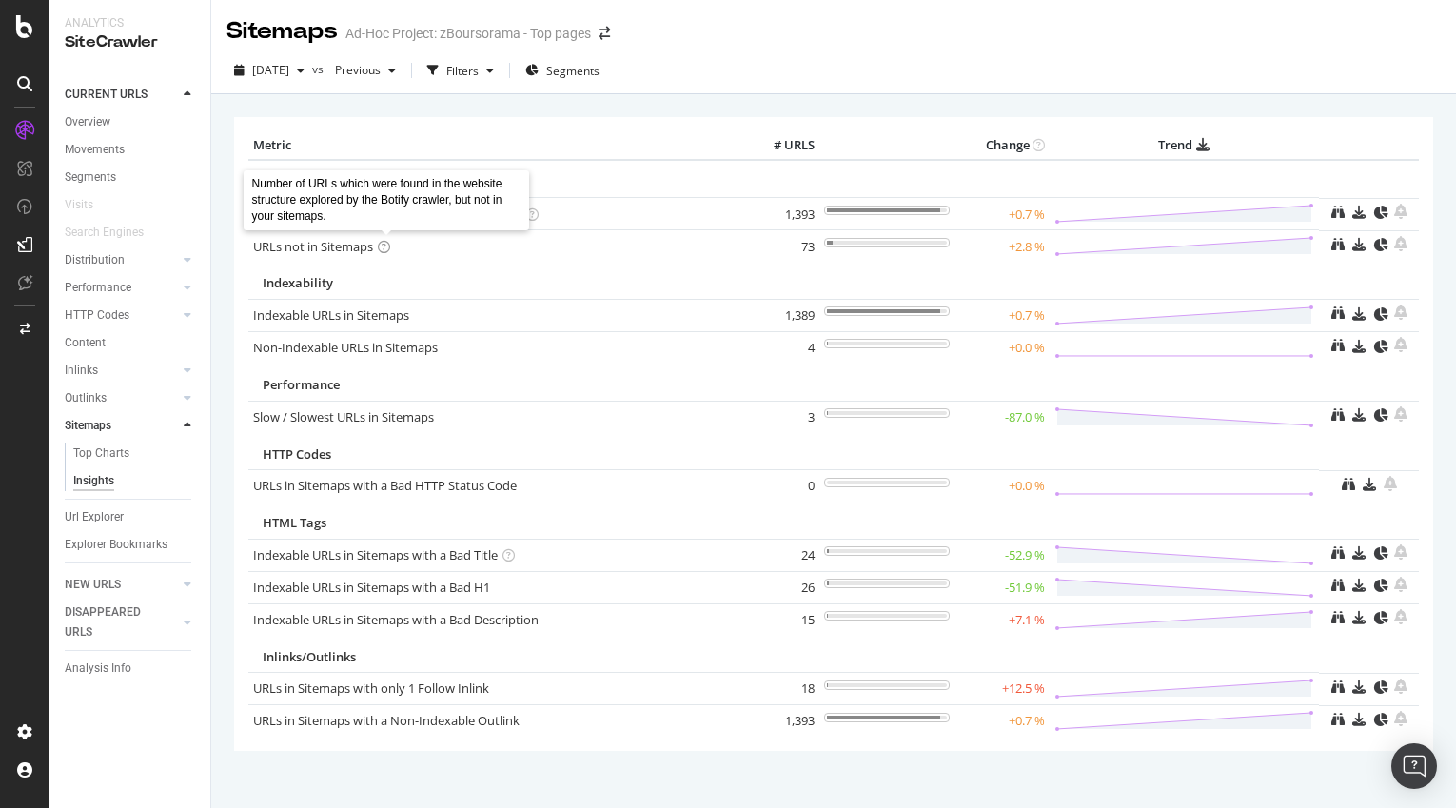
click at [384, 249] on icon at bounding box center [384, 247] width 12 height 12
click at [106, 125] on div "Overview" at bounding box center [88, 122] width 46 height 20
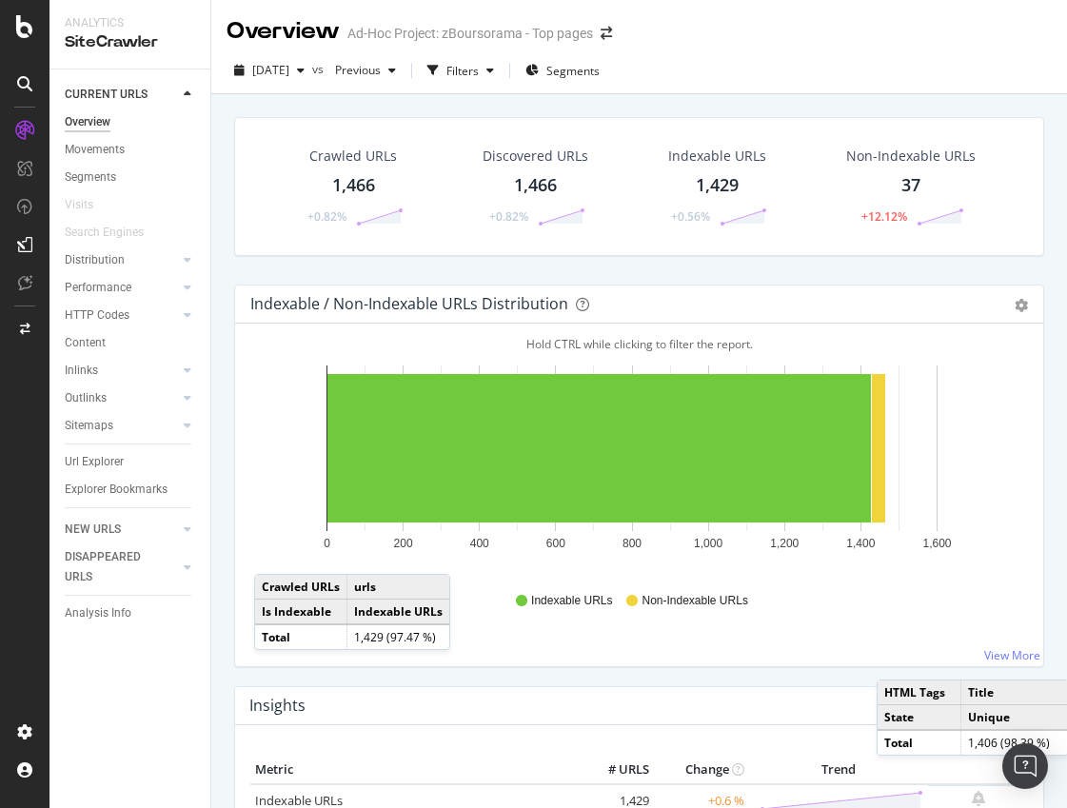
drag, startPoint x: 108, startPoint y: 465, endPoint x: 399, endPoint y: 469, distance: 290.3
click at [108, 465] on div "Url Explorer" at bounding box center [94, 462] width 59 height 20
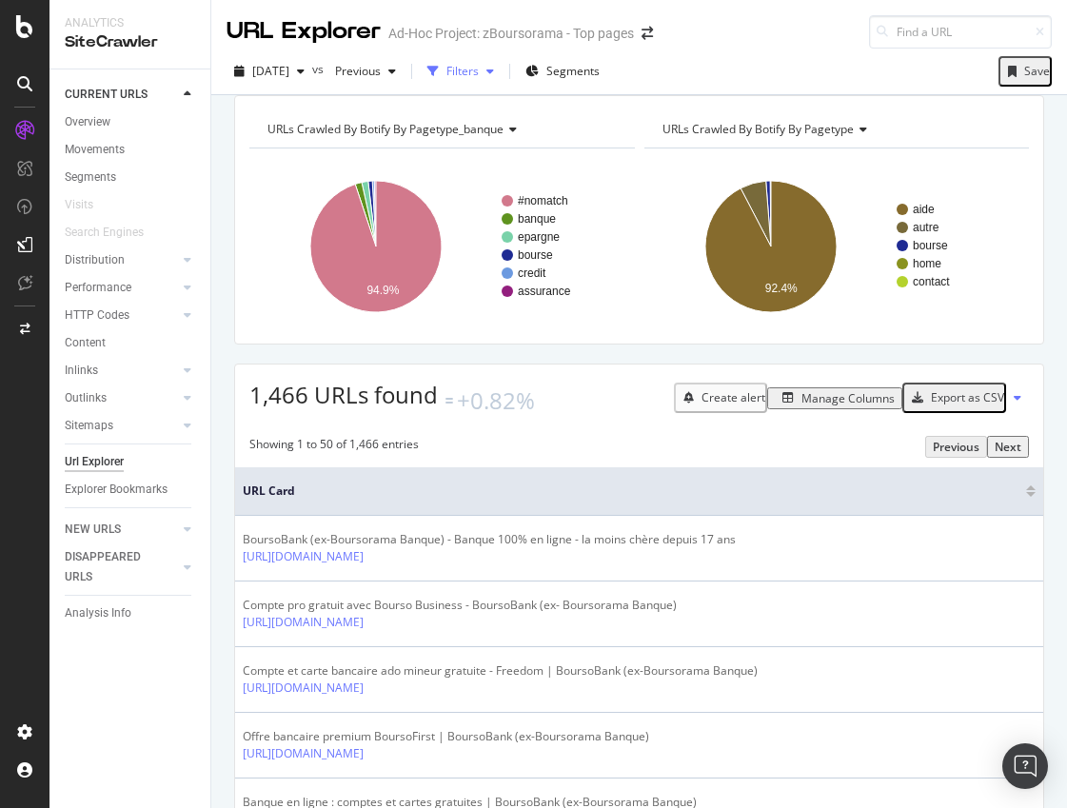
click at [479, 72] on div "Filters" at bounding box center [462, 71] width 32 height 16
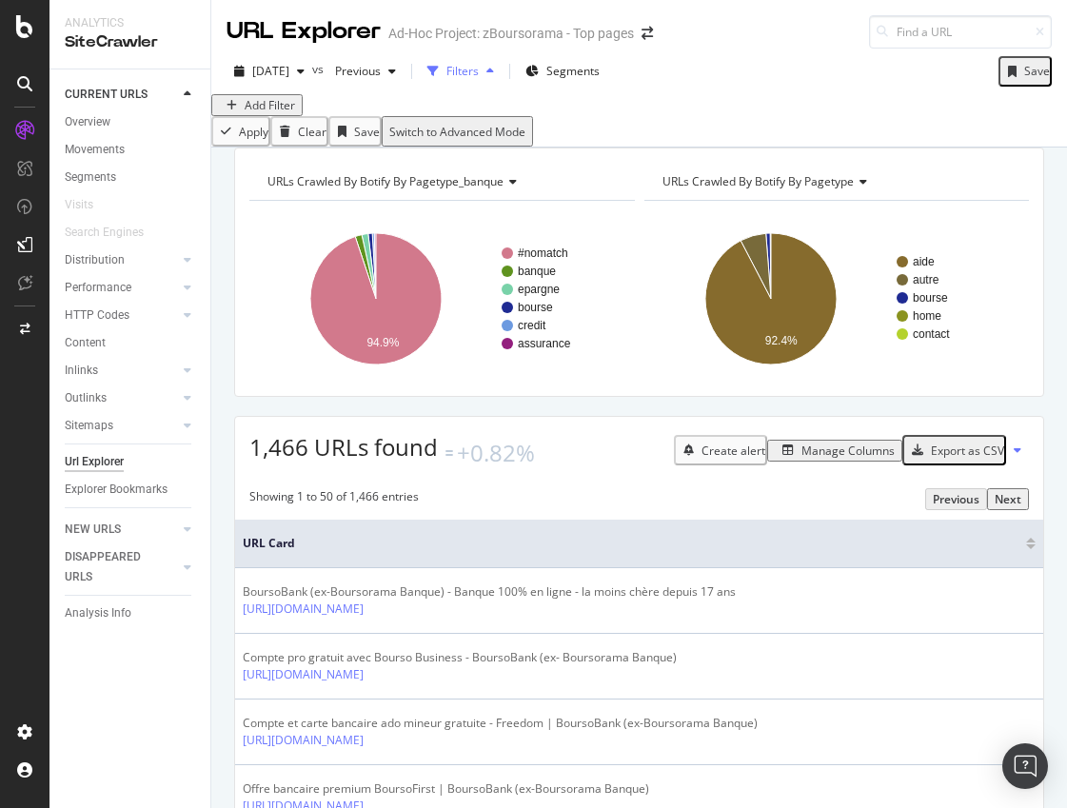
click at [494, 74] on icon "button" at bounding box center [490, 71] width 8 height 11
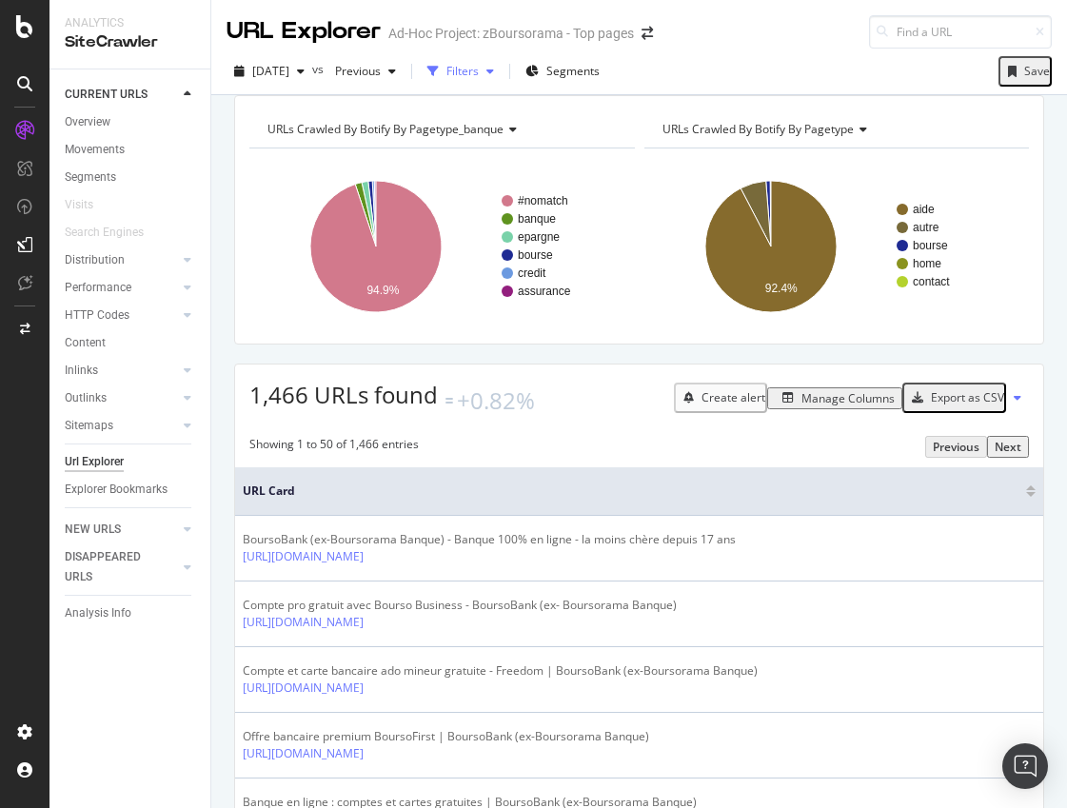
click at [494, 74] on icon "button" at bounding box center [490, 71] width 8 height 11
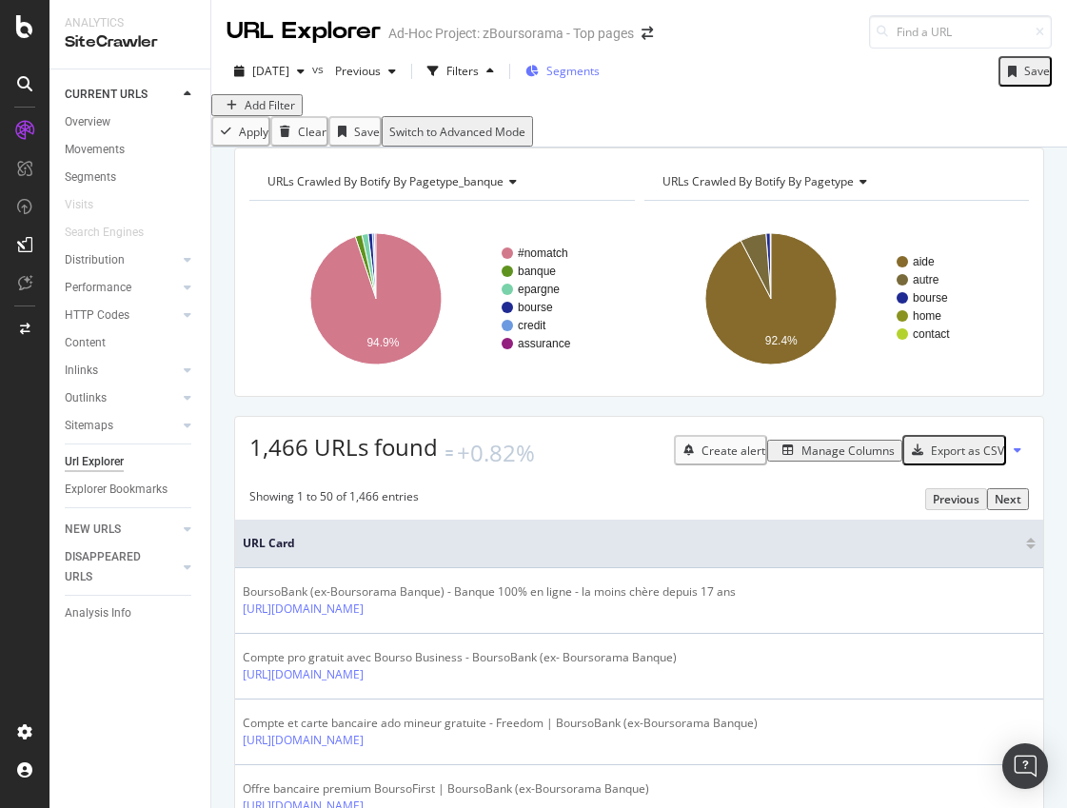
click at [597, 76] on span "Segments" at bounding box center [572, 71] width 53 height 16
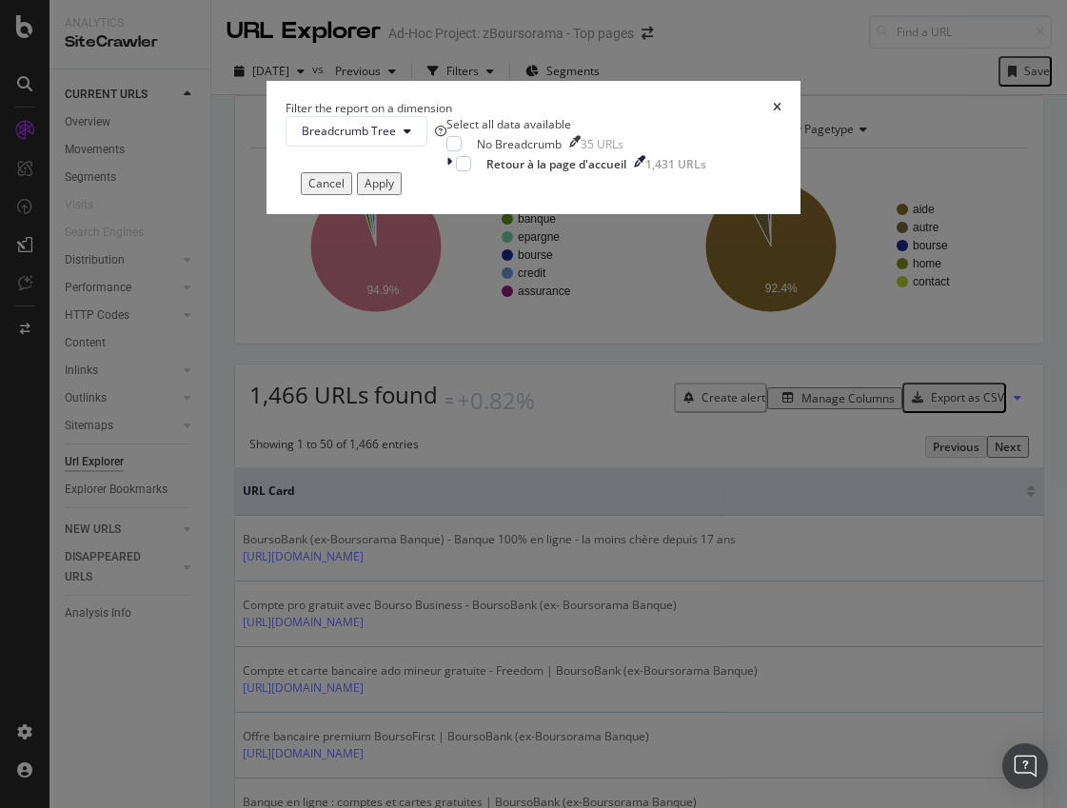
click at [773, 113] on icon "times" at bounding box center [777, 107] width 9 height 11
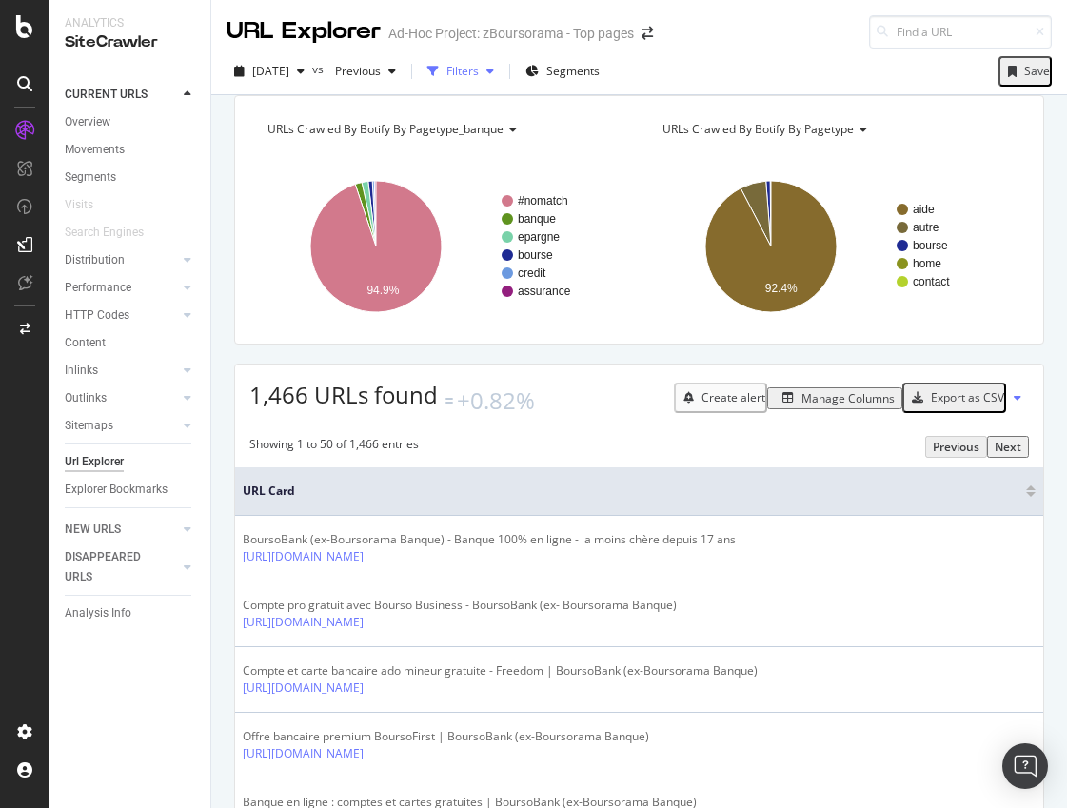
click at [502, 67] on div "button" at bounding box center [490, 71] width 23 height 11
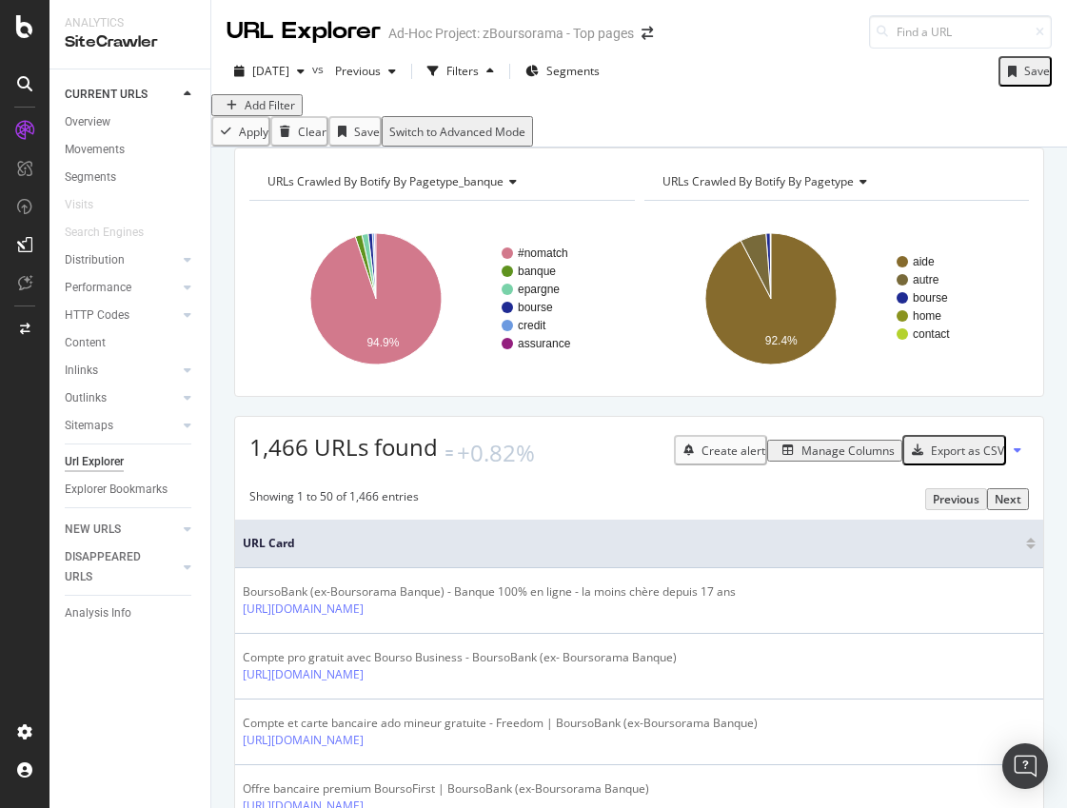
click at [266, 113] on div "Add Filter" at bounding box center [270, 105] width 50 height 16
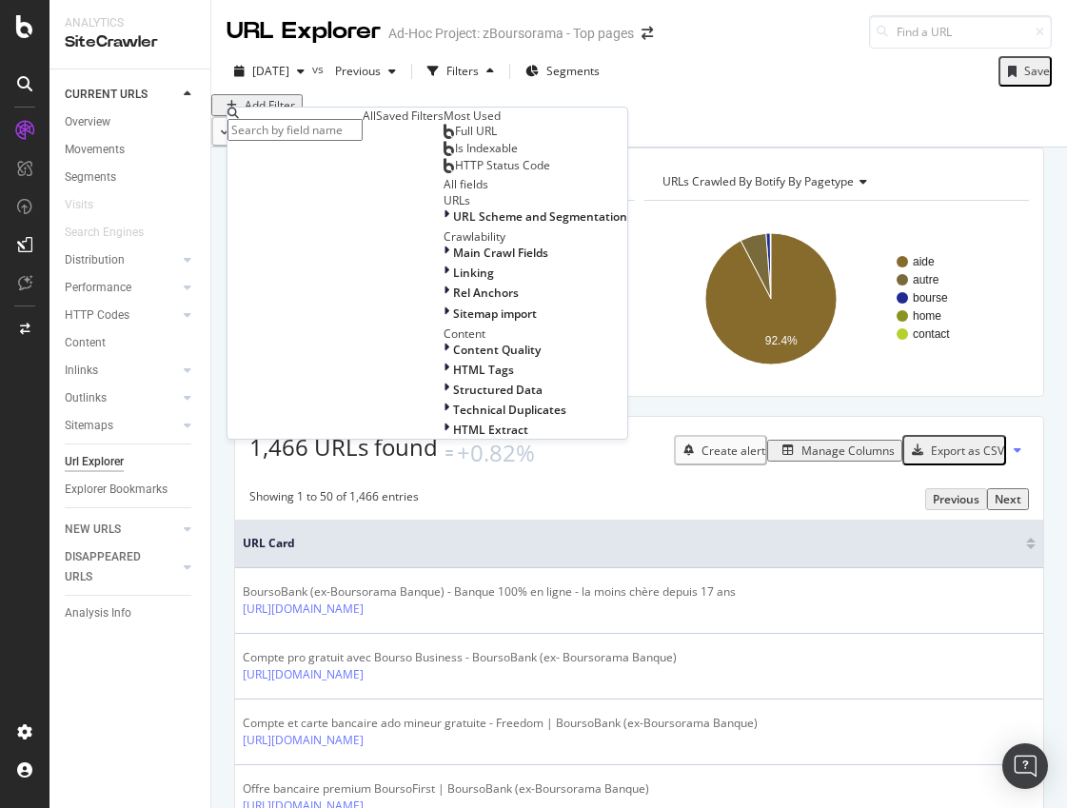
click at [306, 130] on input "text" at bounding box center [294, 130] width 135 height 22
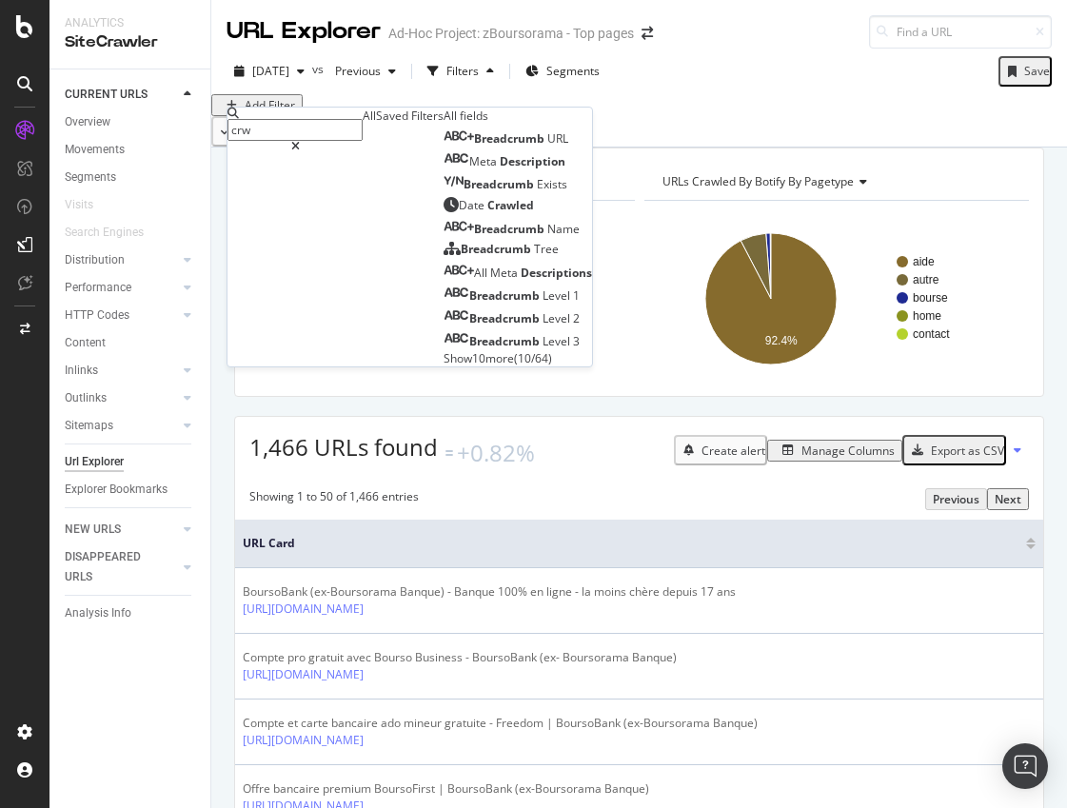
type input "crwl"
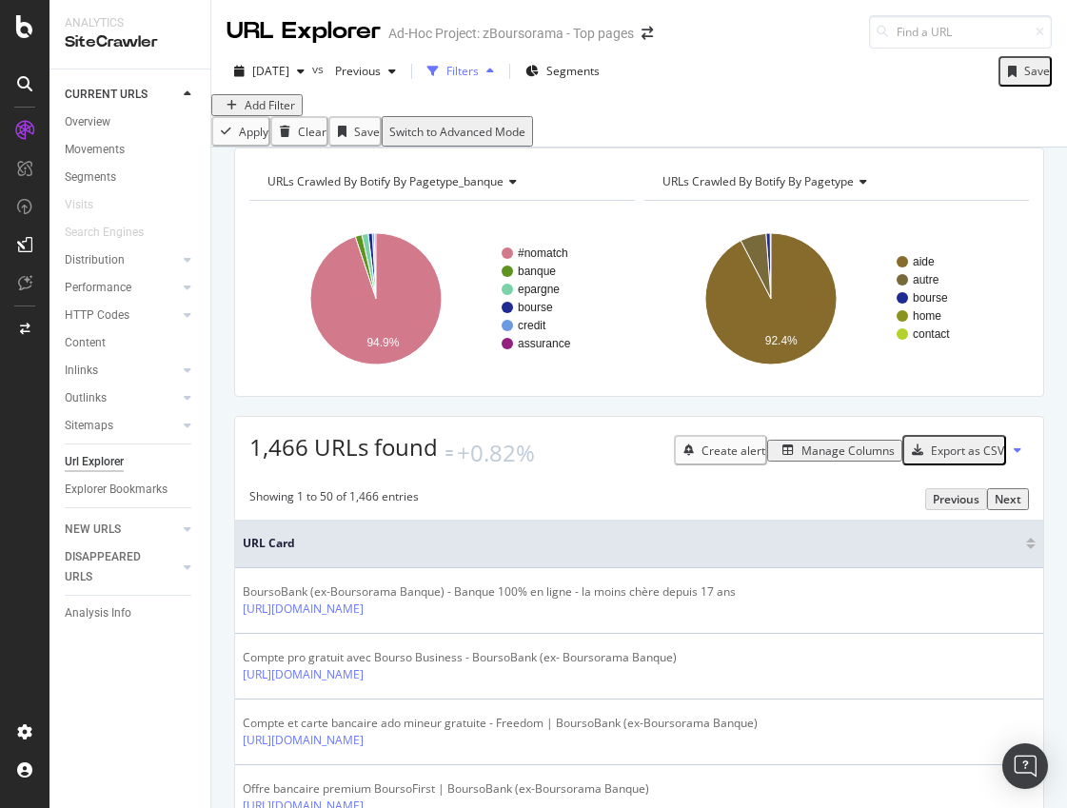
click at [479, 68] on div "Filters" at bounding box center [462, 71] width 32 height 16
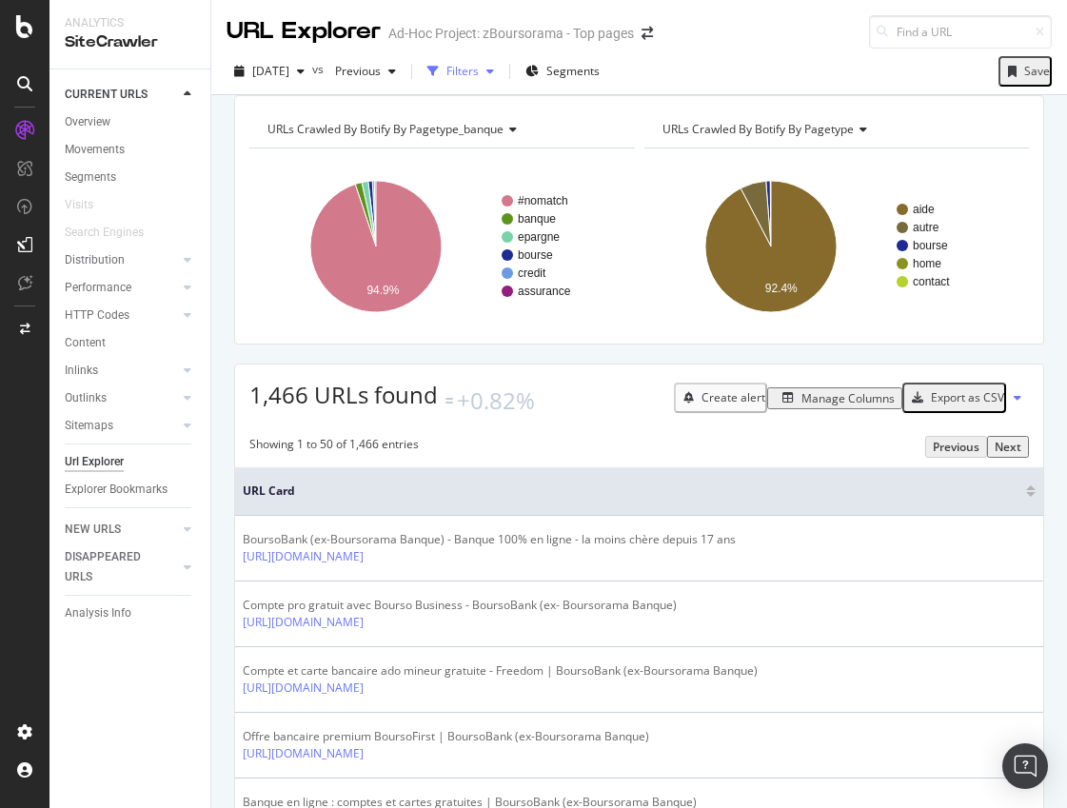
click at [479, 68] on div "Filters" at bounding box center [462, 71] width 32 height 16
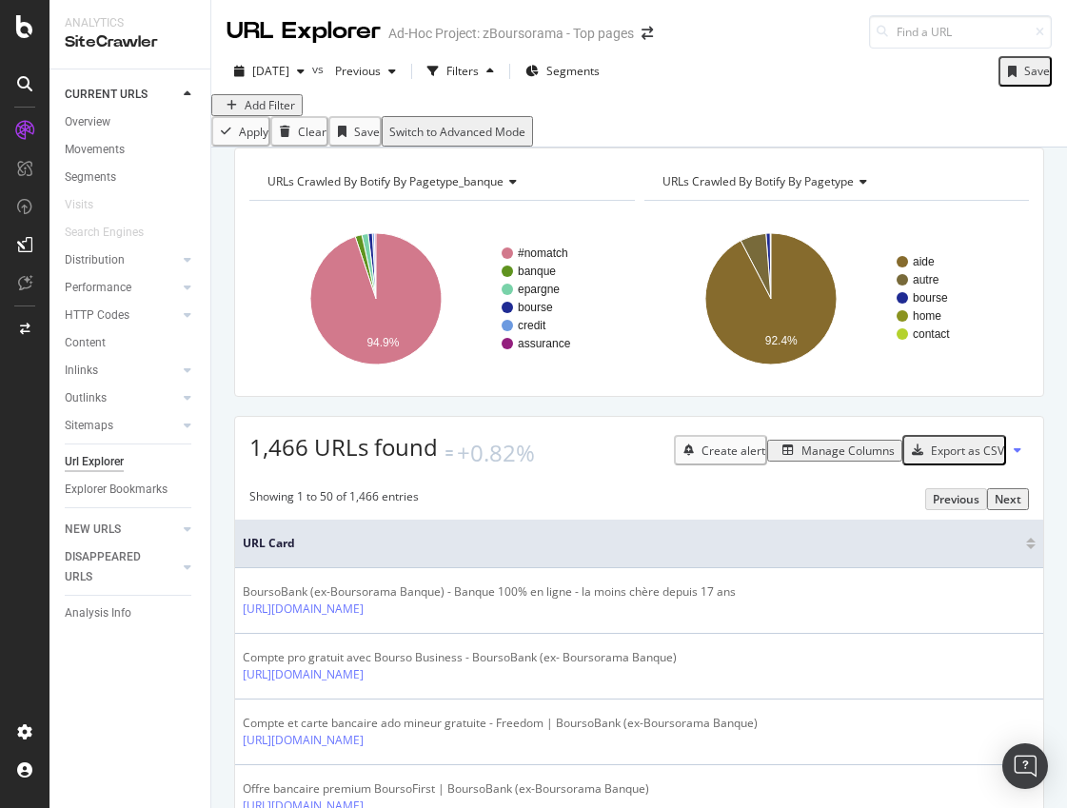
click at [270, 113] on div "Add Filter" at bounding box center [270, 105] width 50 height 16
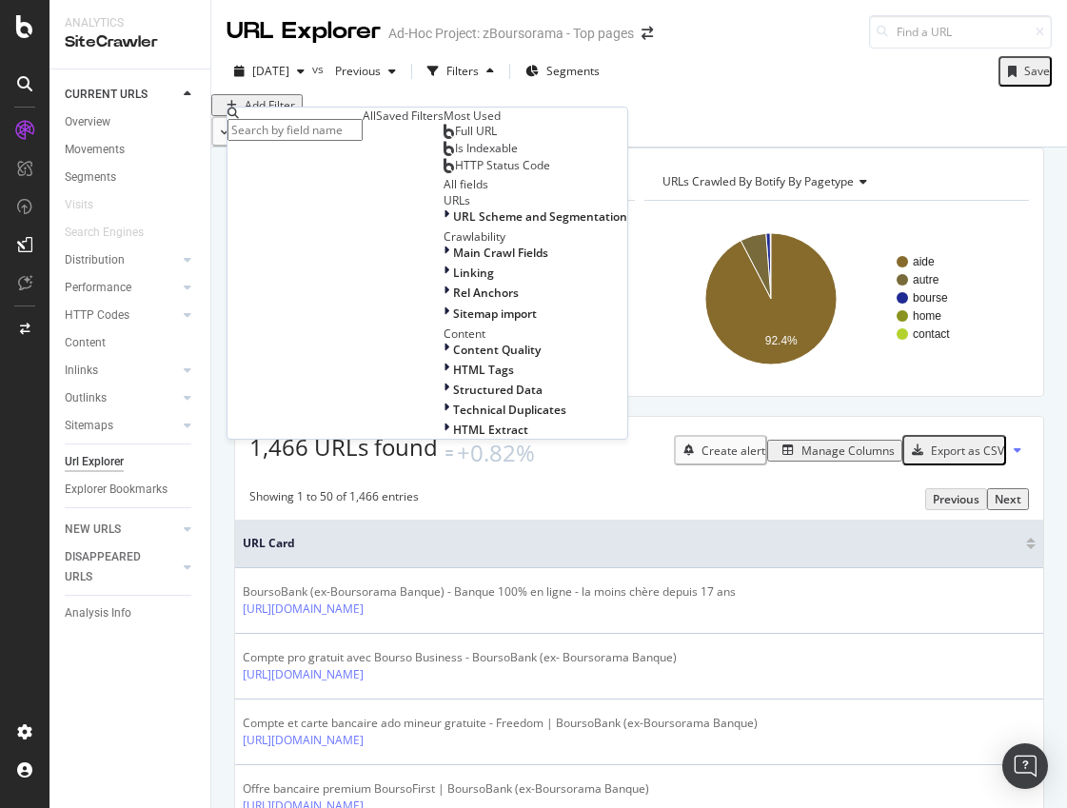
scroll to position [198, 0]
click at [363, 134] on input "text" at bounding box center [294, 130] width 135 height 22
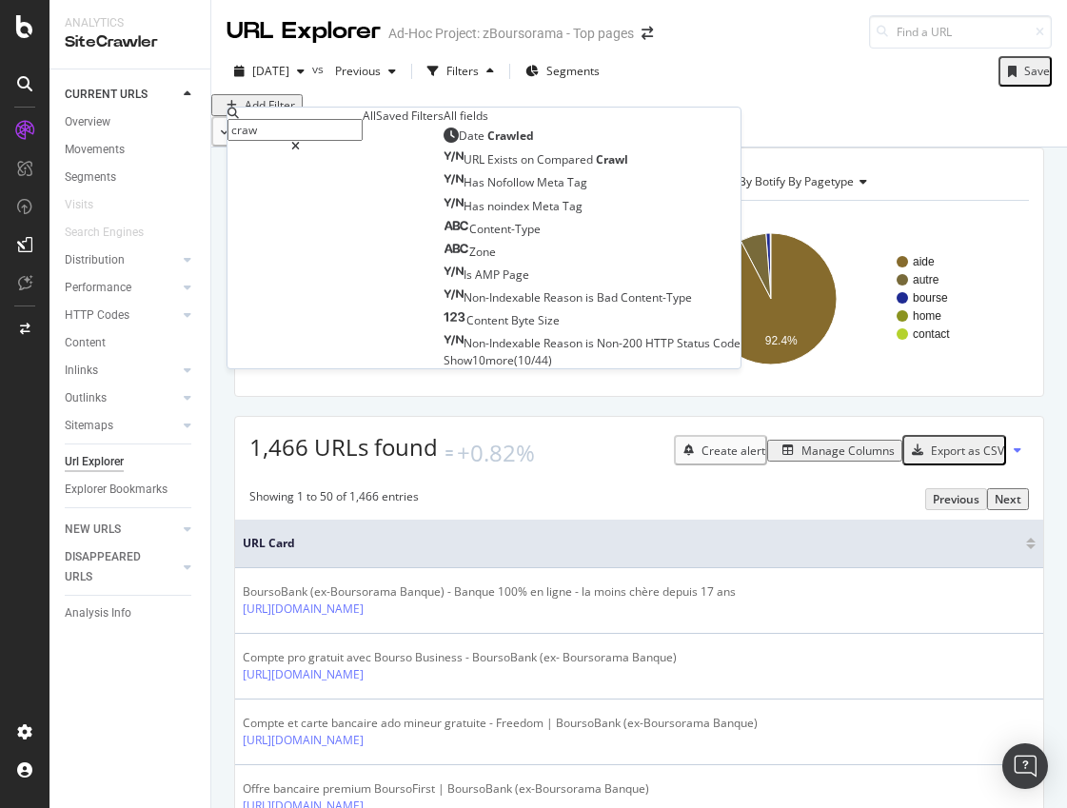
type input "crawl"
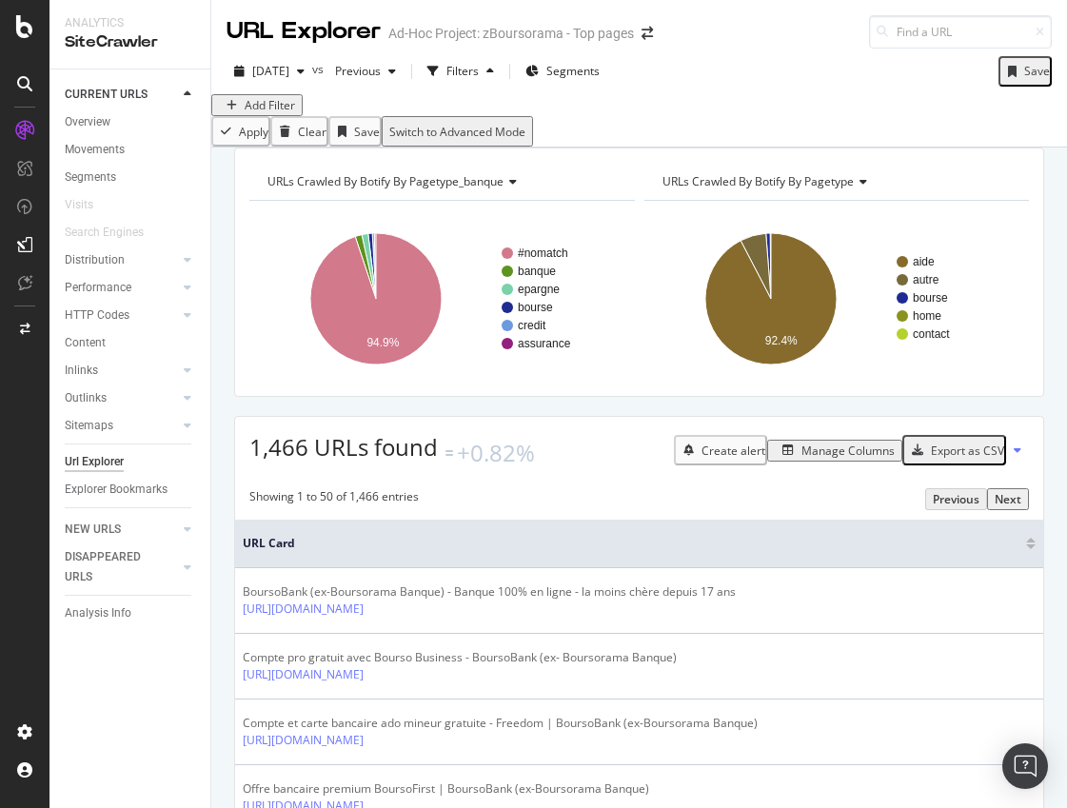
click at [282, 107] on div "Add Filter" at bounding box center [639, 105] width 856 height 22
click at [276, 113] on div "Add Filter" at bounding box center [257, 105] width 76 height 16
click at [252, 104] on div "Add Filter" at bounding box center [639, 105] width 856 height 22
click at [257, 113] on div "Add Filter" at bounding box center [270, 105] width 50 height 16
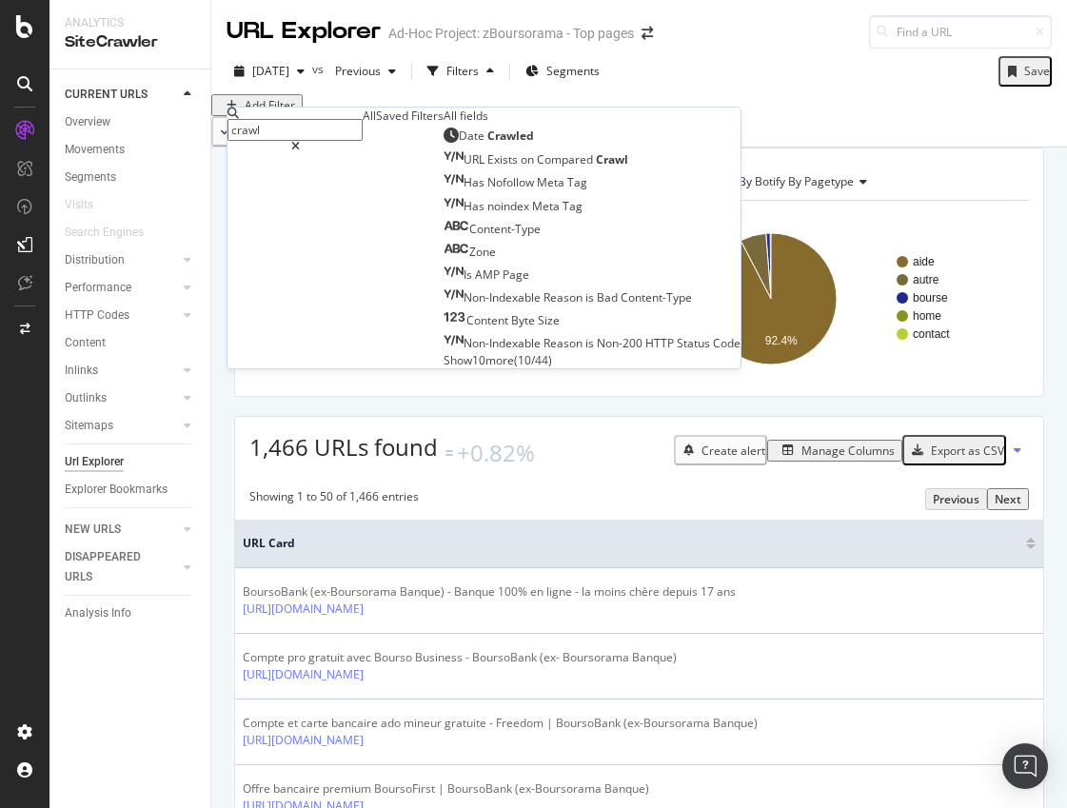
click at [444, 368] on span "Show 10 more" at bounding box center [479, 360] width 70 height 16
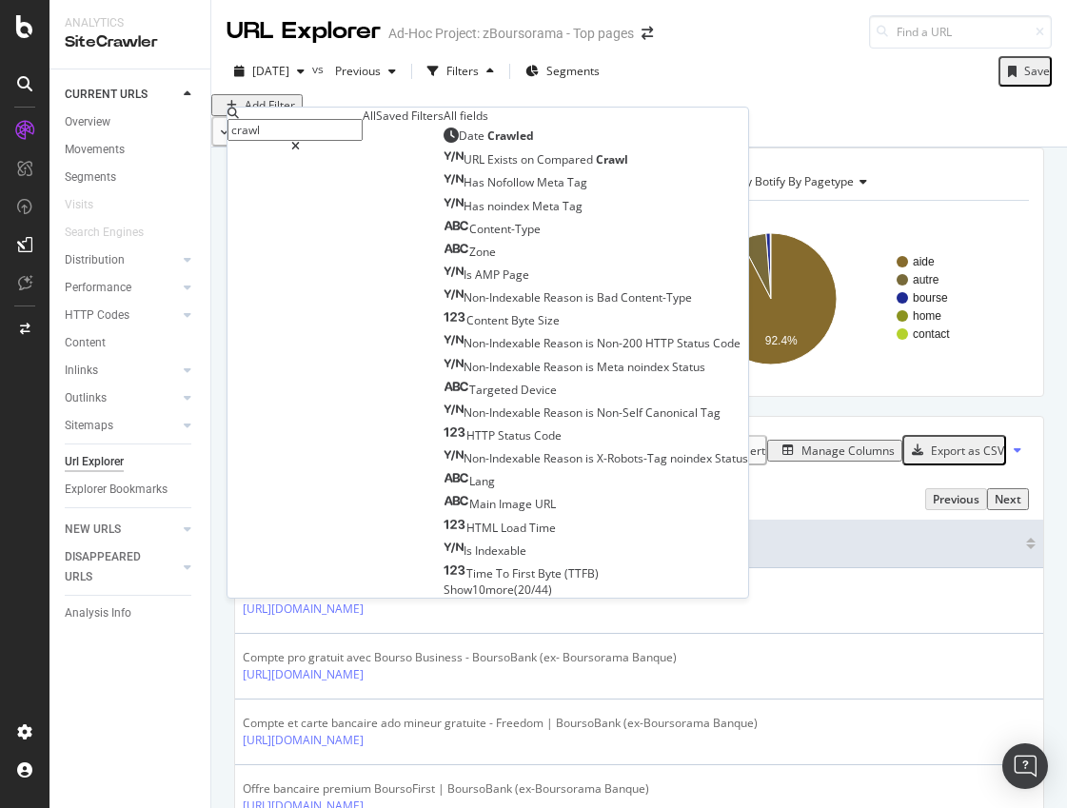
click at [363, 124] on div "All" at bounding box center [369, 116] width 13 height 16
click at [332, 129] on input "crawl" at bounding box center [294, 130] width 135 height 22
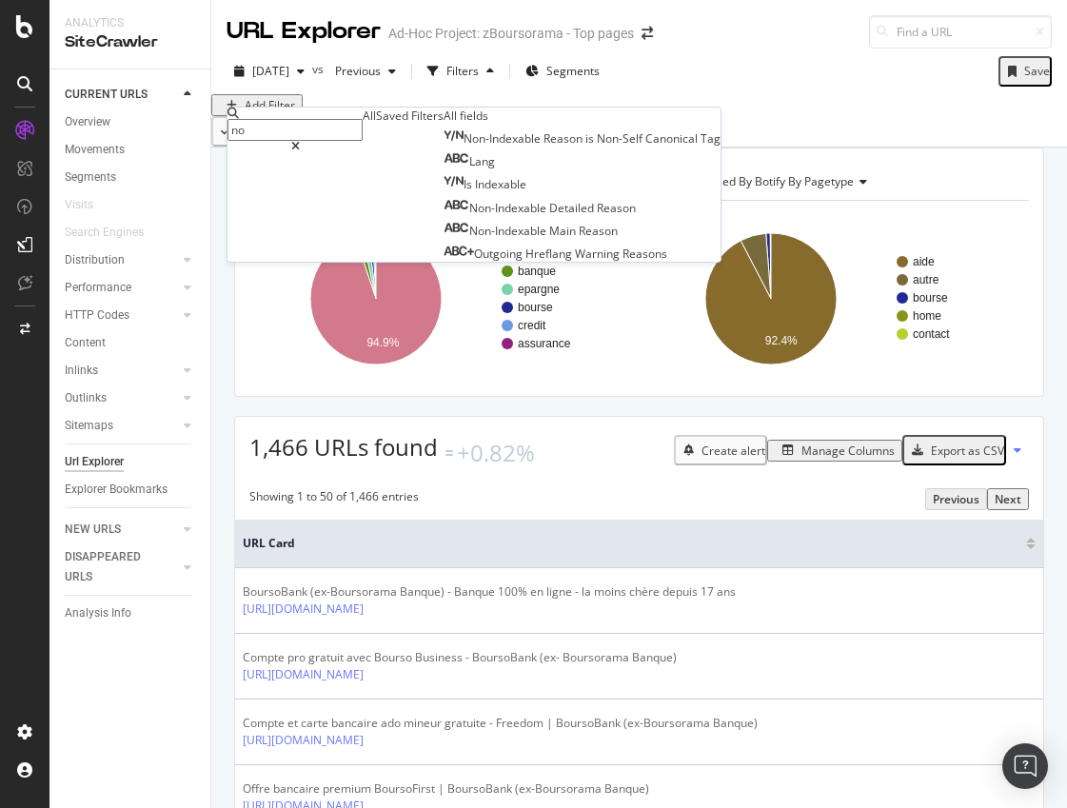
type input "n"
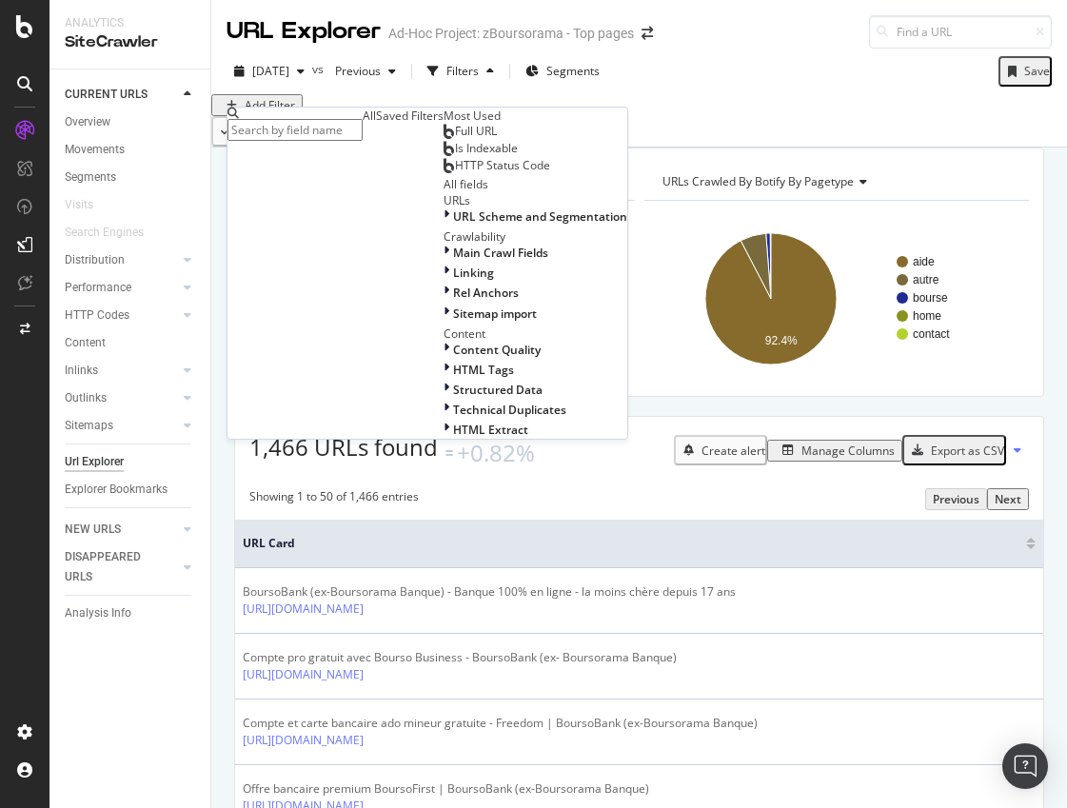
click at [444, 192] on div "All fields" at bounding box center [536, 184] width 184 height 16
click at [444, 245] on div "Crawlability" at bounding box center [536, 236] width 184 height 16
click at [444, 261] on div at bounding box center [449, 253] width 10 height 16
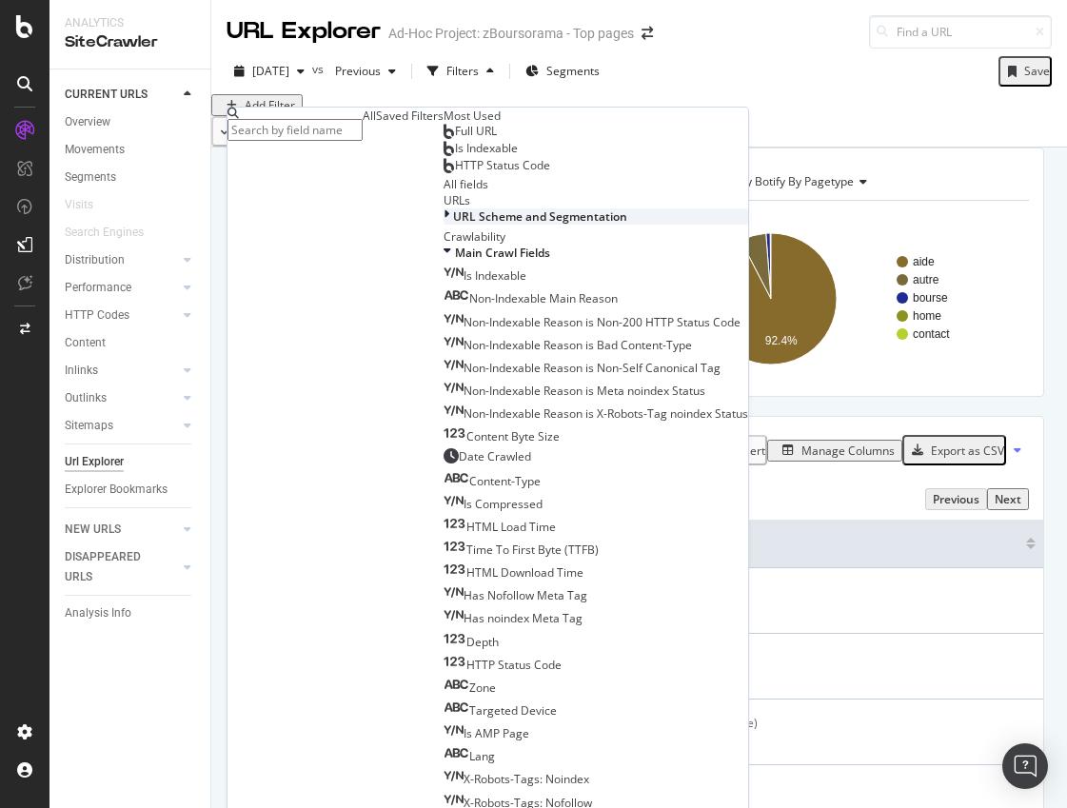
scroll to position [95, 0]
click at [444, 261] on icon at bounding box center [448, 253] width 8 height 16
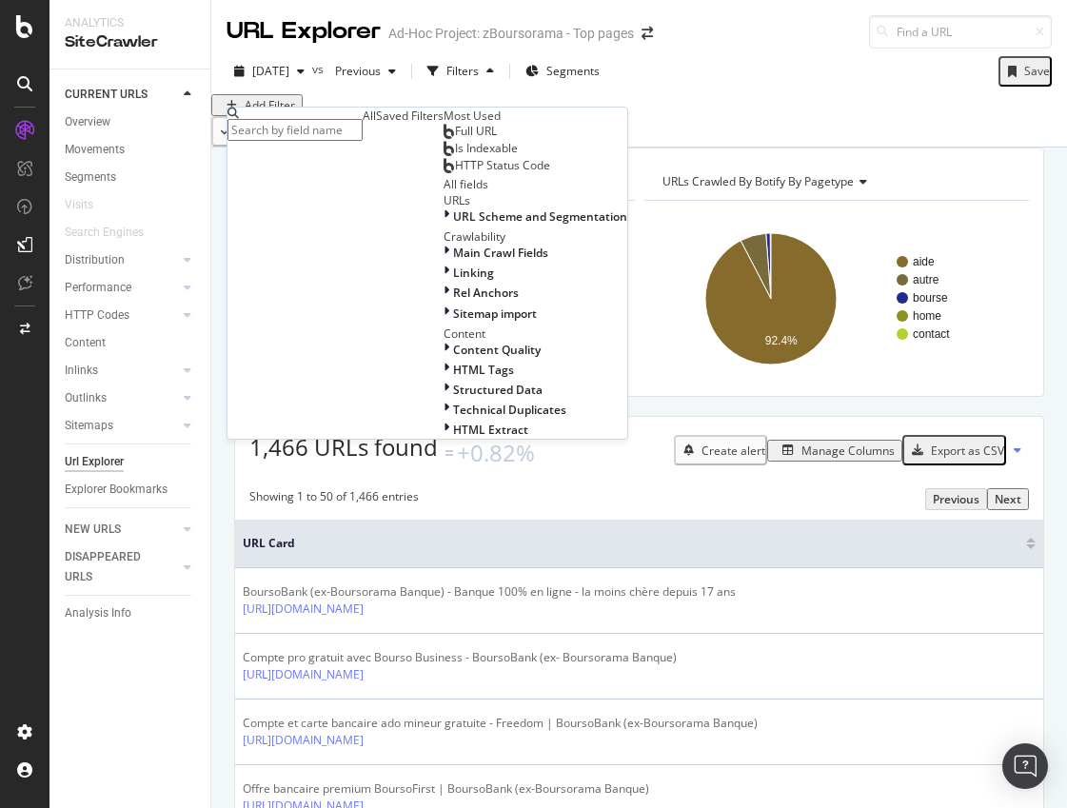
scroll to position [198, 0]
click at [779, 58] on div "2025 Oct. 7th vs Previous Filters Segments Save" at bounding box center [639, 75] width 856 height 38
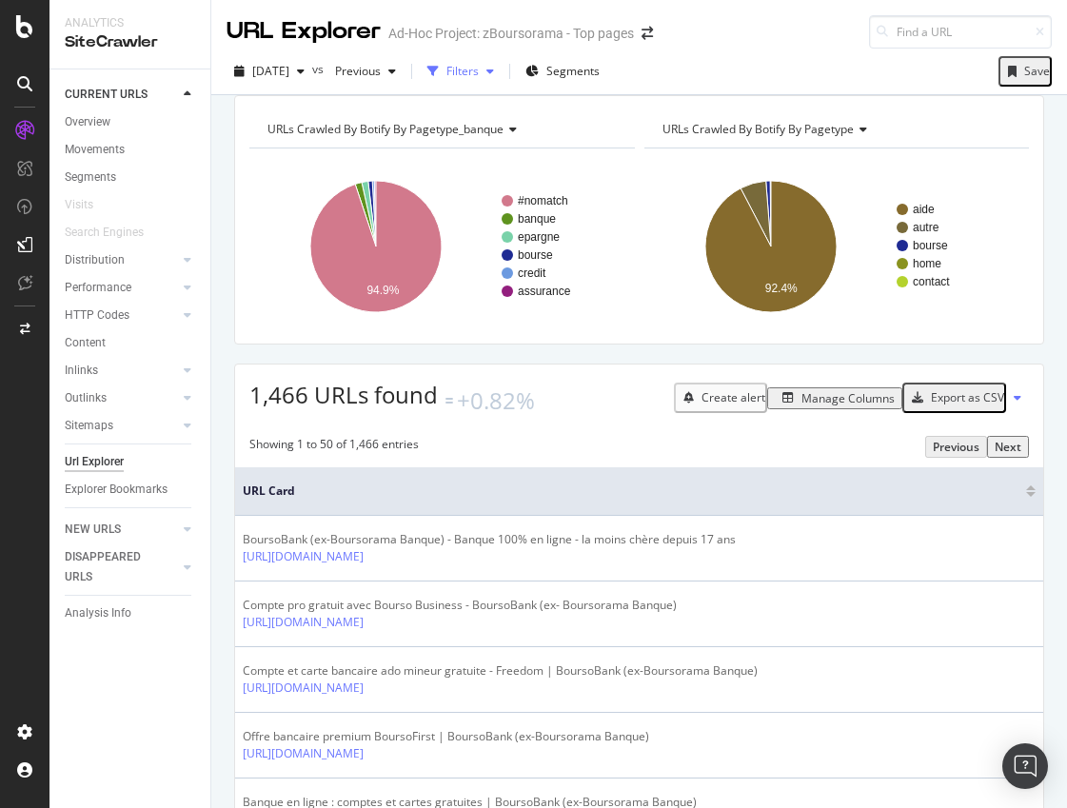
click at [479, 62] on div "Filters" at bounding box center [461, 71] width 82 height 29
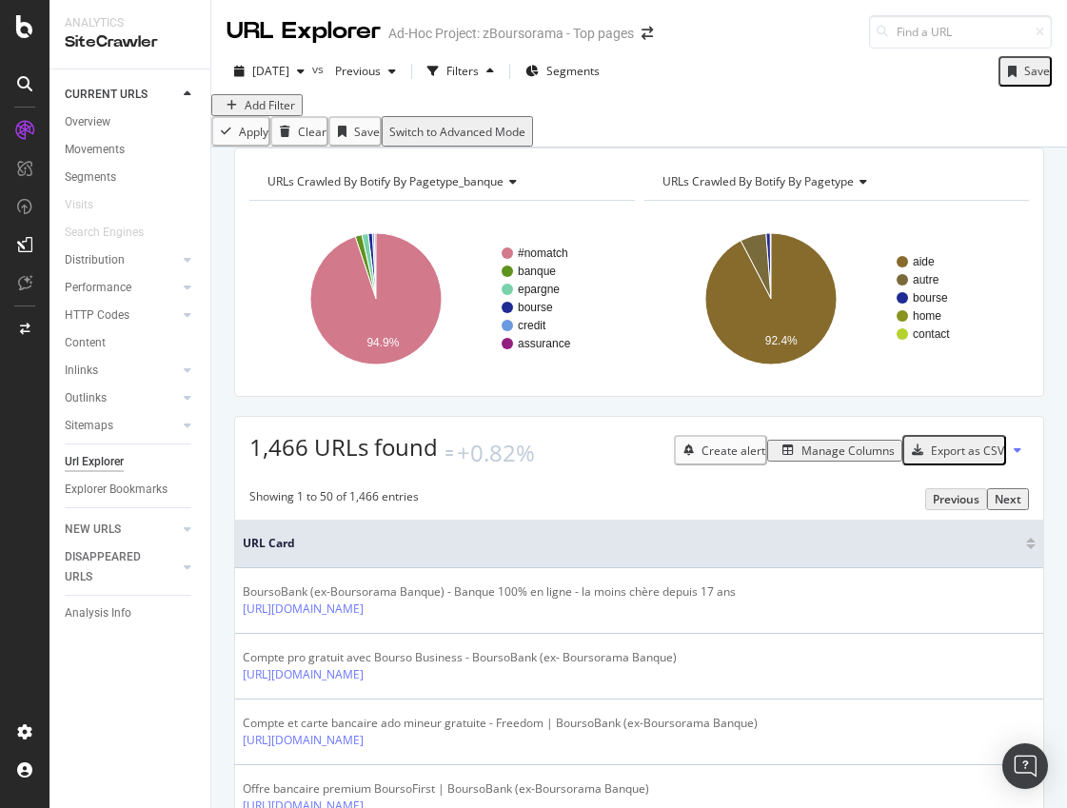
click at [270, 113] on div "Add Filter" at bounding box center [270, 105] width 50 height 16
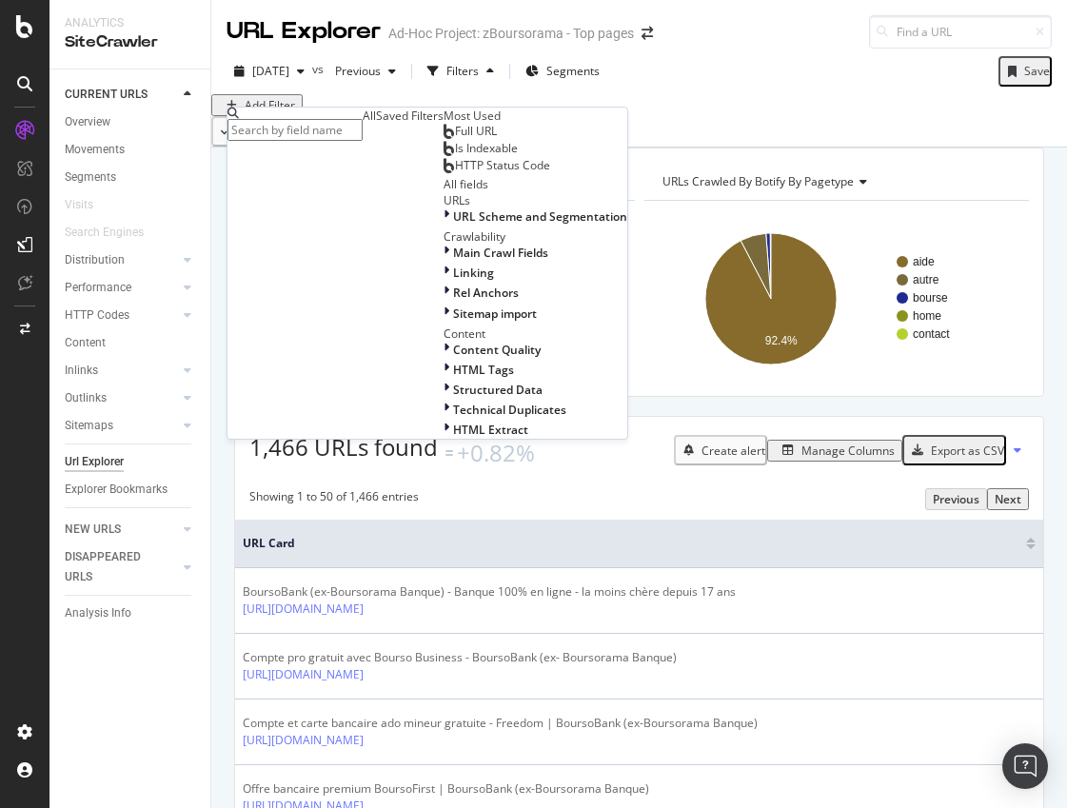
scroll to position [190, 0]
click at [444, 281] on icon at bounding box center [447, 273] width 6 height 16
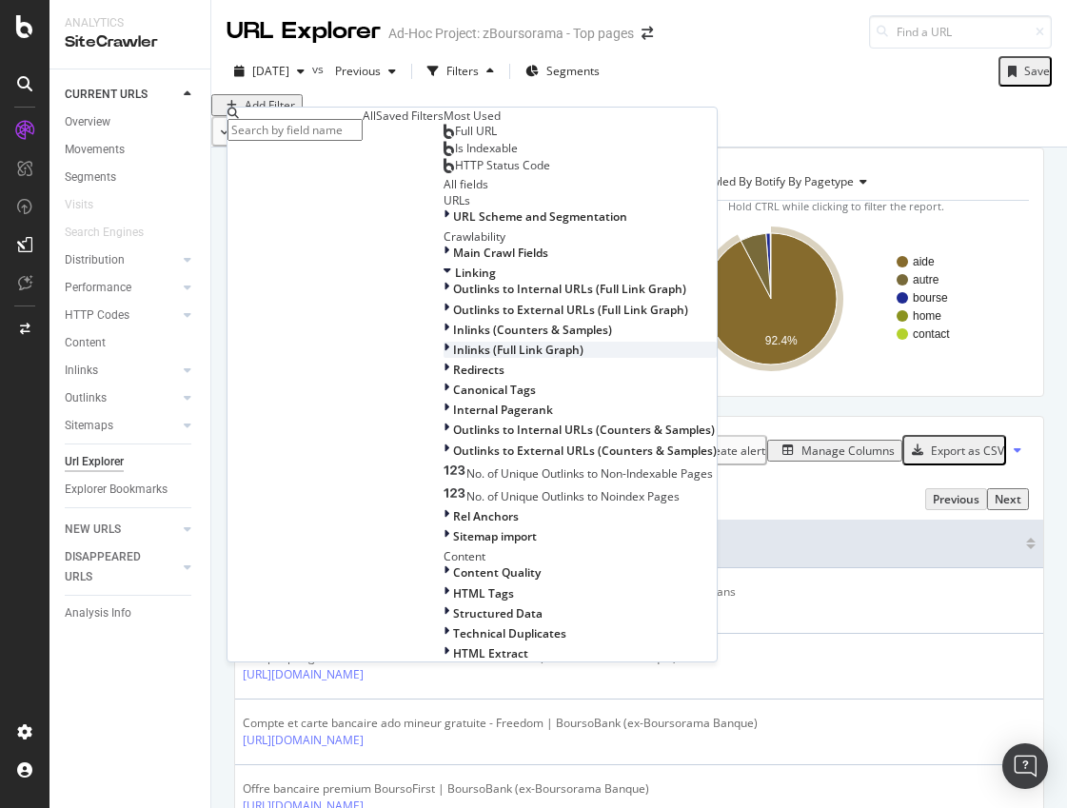
scroll to position [286, 0]
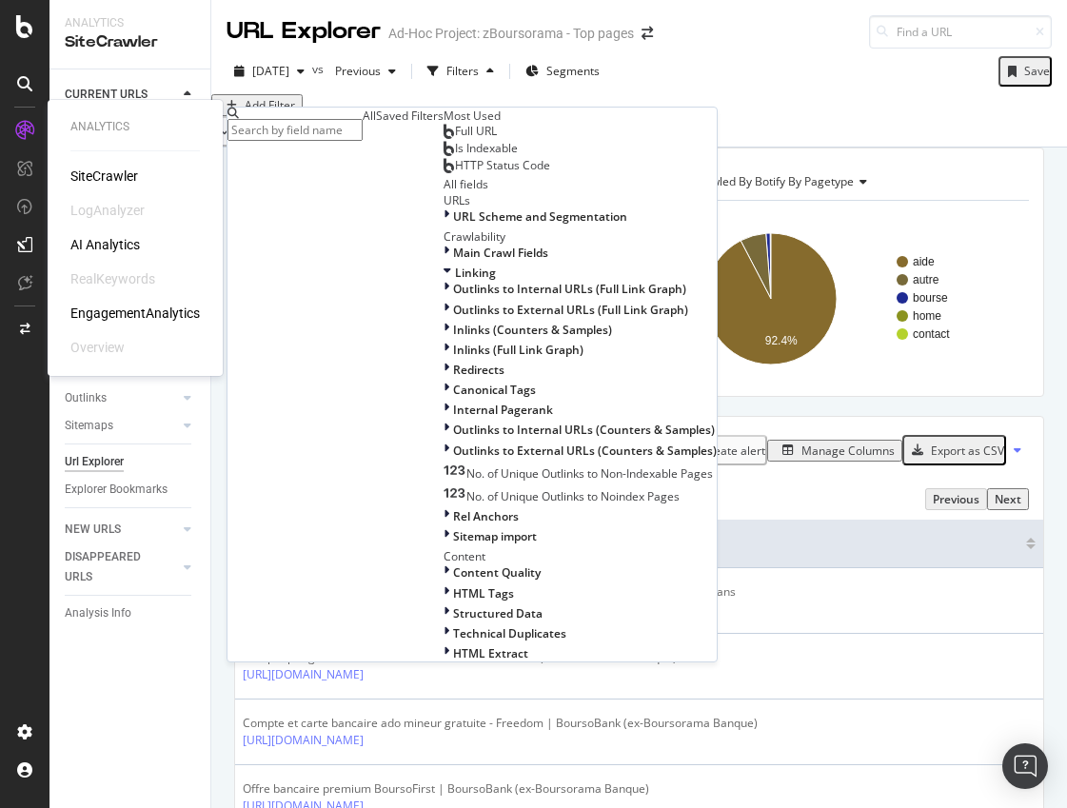
click at [111, 209] on div "LogAnalyzer" at bounding box center [107, 210] width 74 height 19
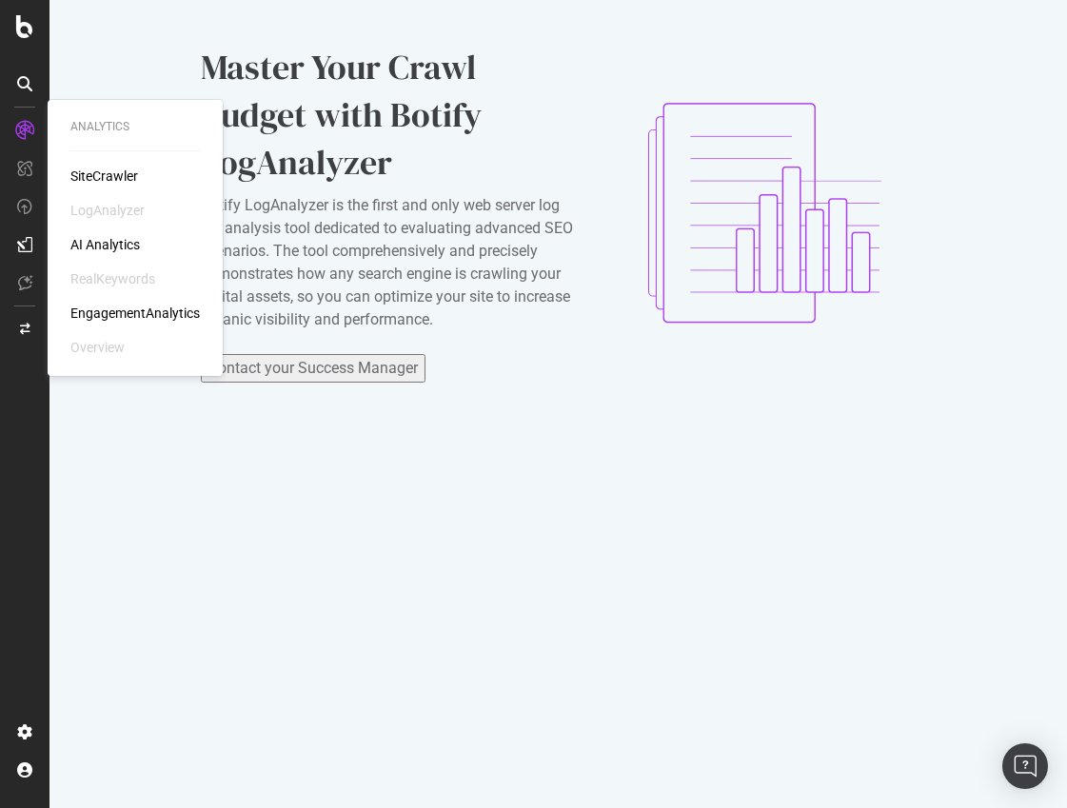
click at [121, 177] on div "SiteCrawler" at bounding box center [104, 176] width 68 height 19
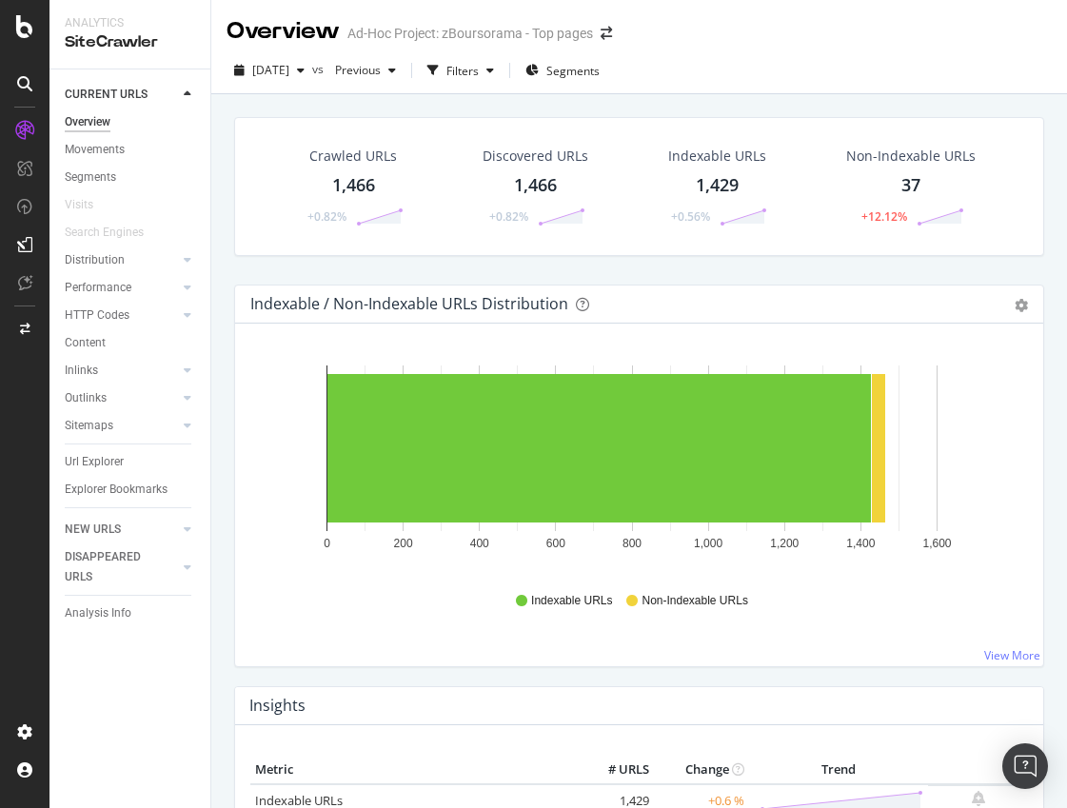
click at [104, 448] on div "Url Explorer" at bounding box center [138, 462] width 146 height 28
click at [97, 454] on div "Url Explorer" at bounding box center [94, 462] width 59 height 20
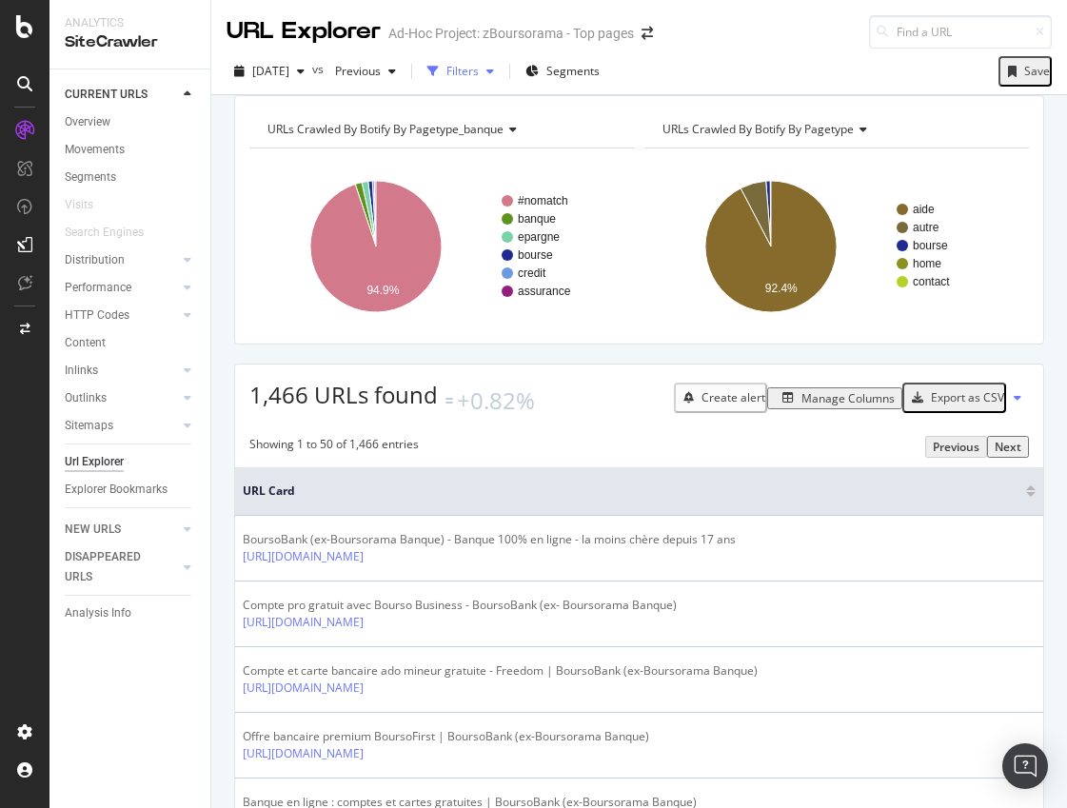
click at [502, 77] on div "Filters" at bounding box center [461, 71] width 82 height 29
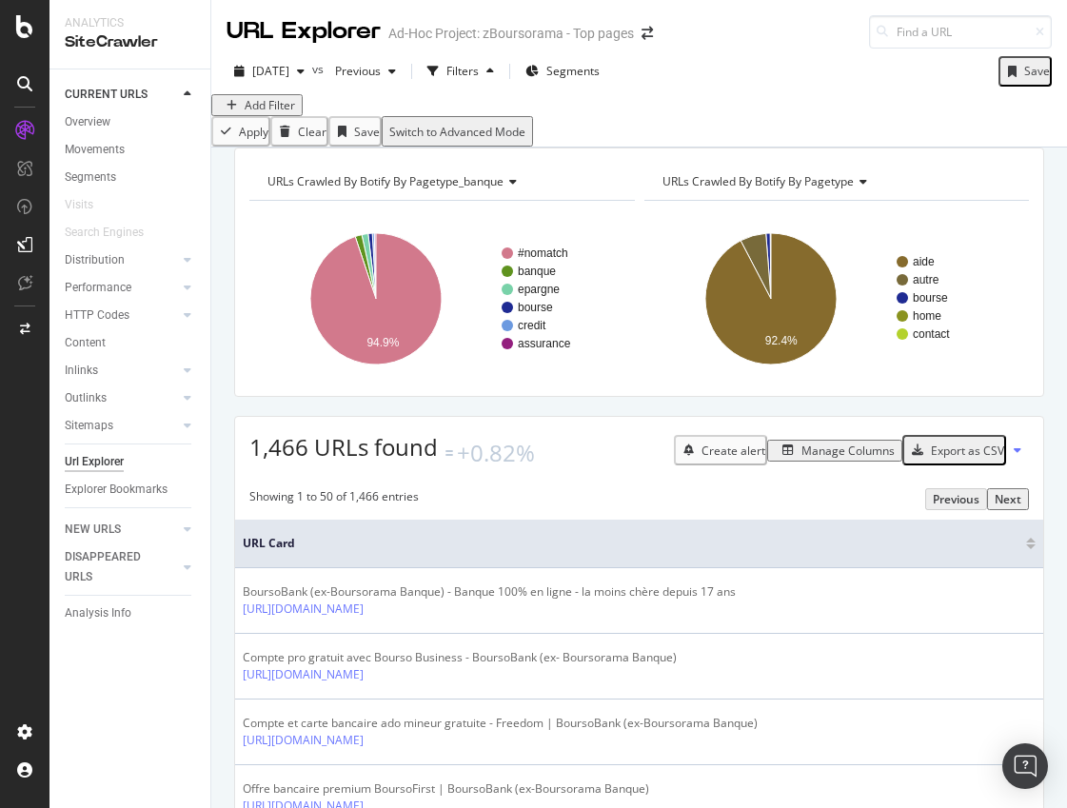
click at [286, 116] on div "Add Filter" at bounding box center [639, 105] width 856 height 22
click at [287, 113] on div "Add Filter" at bounding box center [270, 105] width 50 height 16
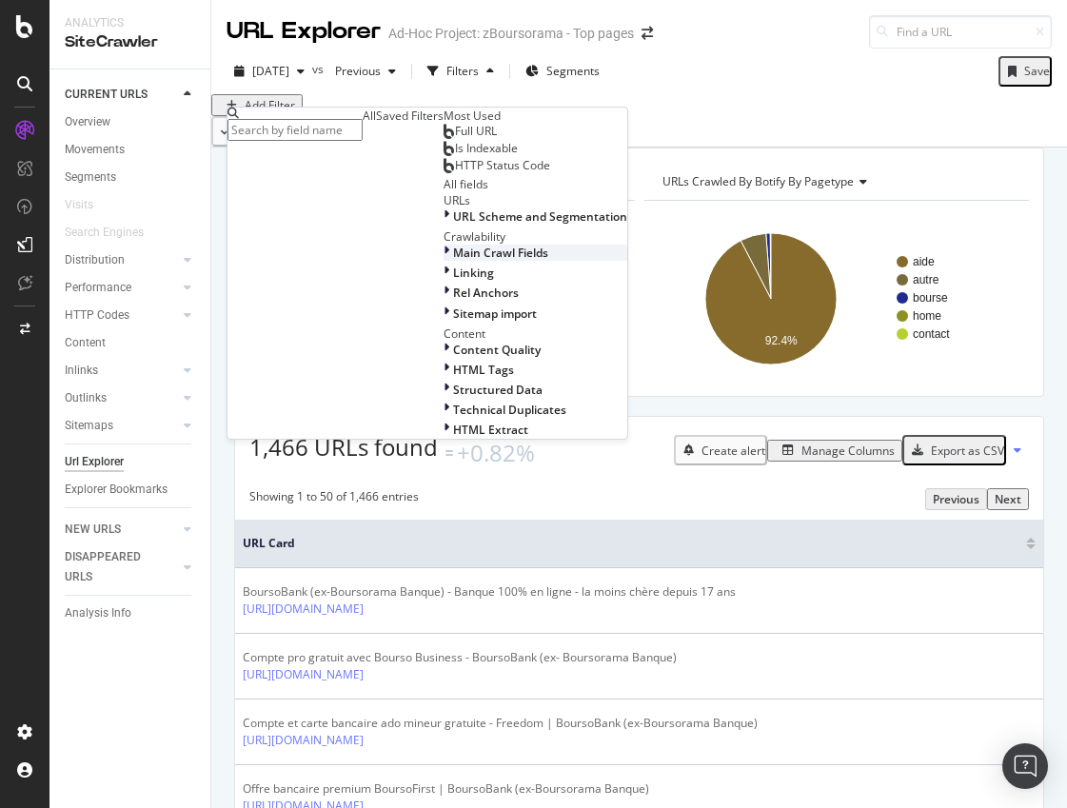
scroll to position [190, 0]
click at [444, 281] on div at bounding box center [449, 273] width 10 height 16
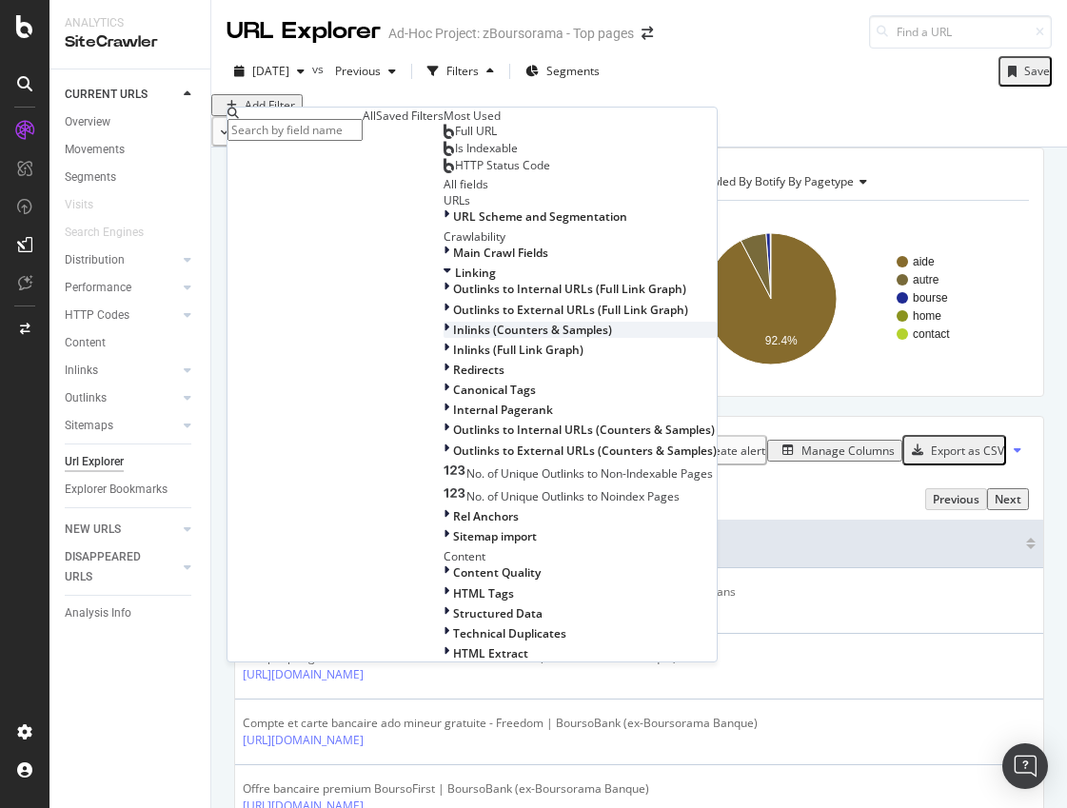
click at [444, 338] on div "Inlinks (Counters & Samples)" at bounding box center [580, 330] width 273 height 16
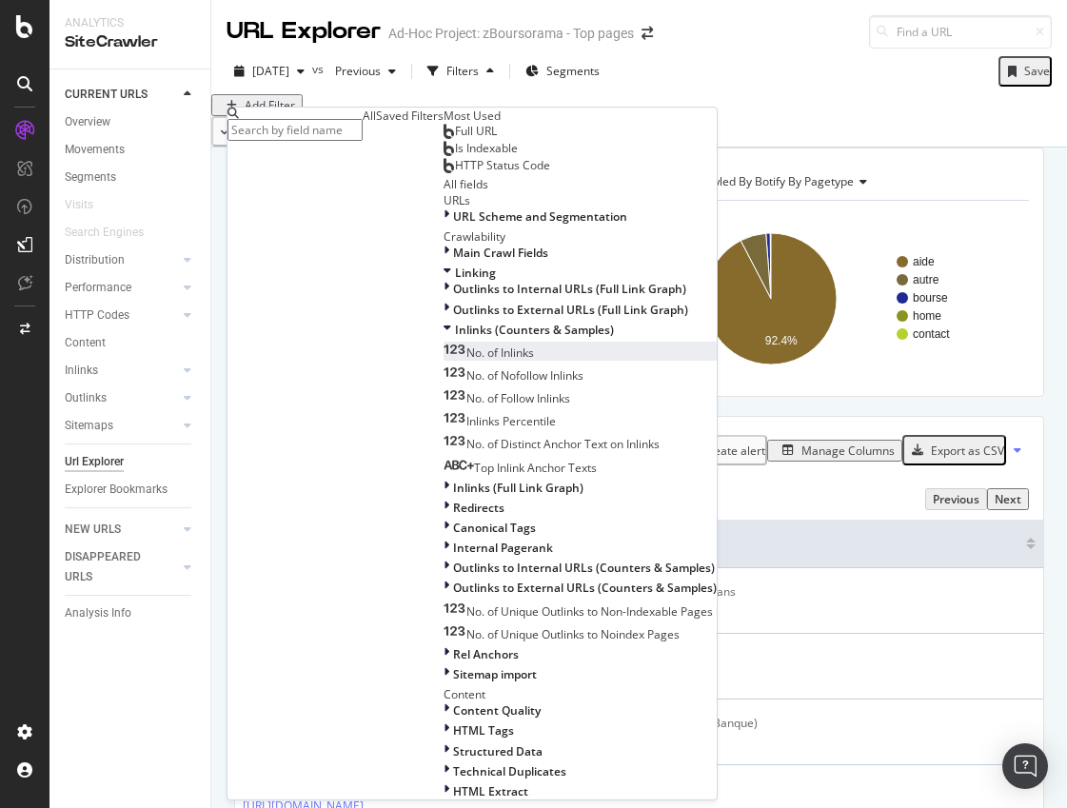
click at [444, 361] on div "No. of Inlinks" at bounding box center [489, 353] width 90 height 16
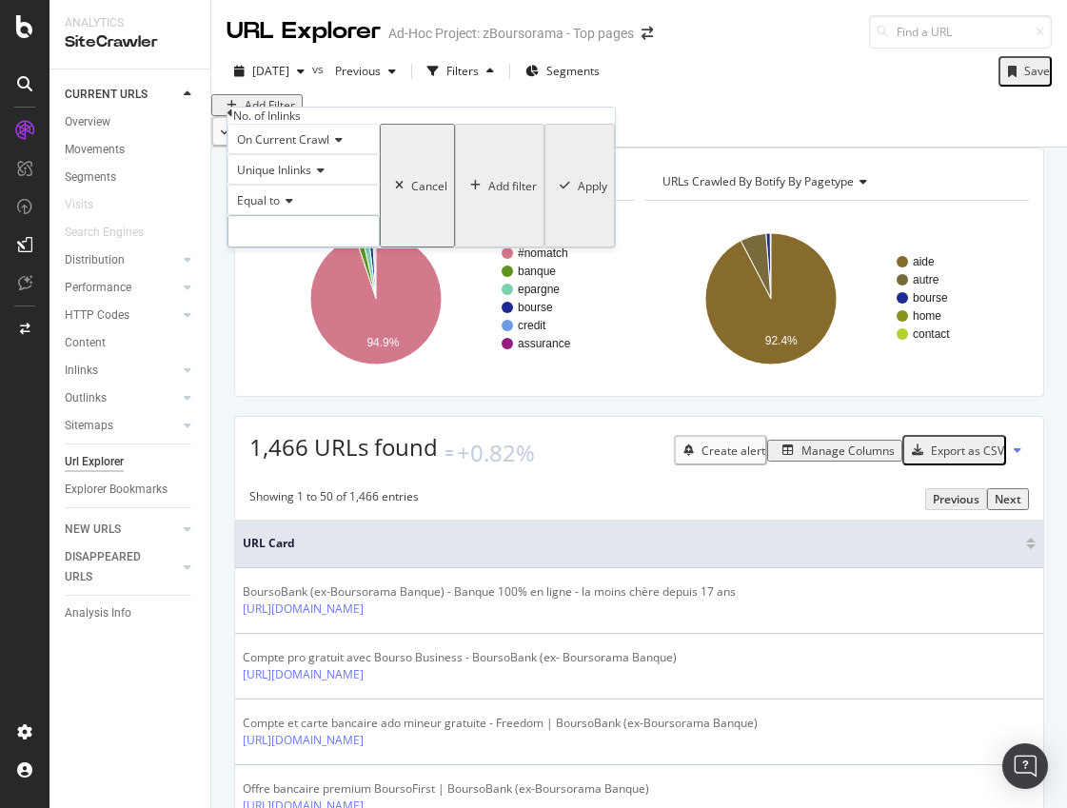
click at [317, 247] on input "number" at bounding box center [303, 231] width 152 height 32
type input "0"
click at [578, 194] on div "Apply" at bounding box center [593, 186] width 30 height 16
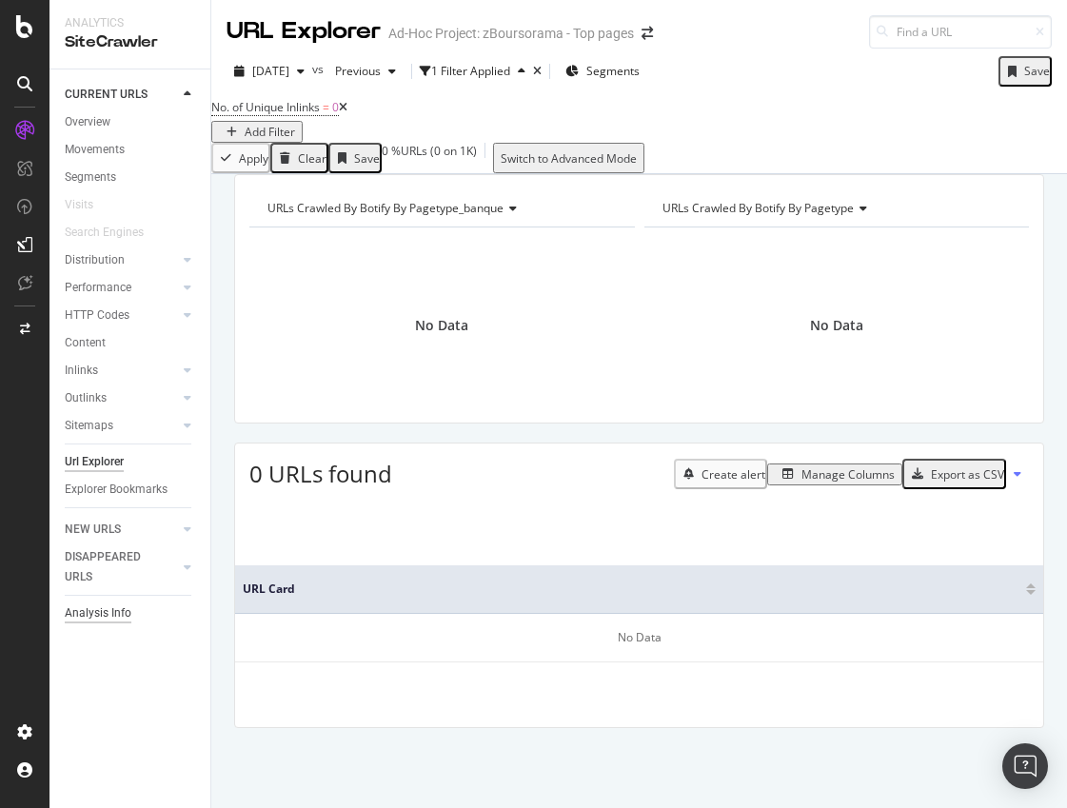
click at [98, 617] on div "Analysis Info" at bounding box center [98, 613] width 67 height 20
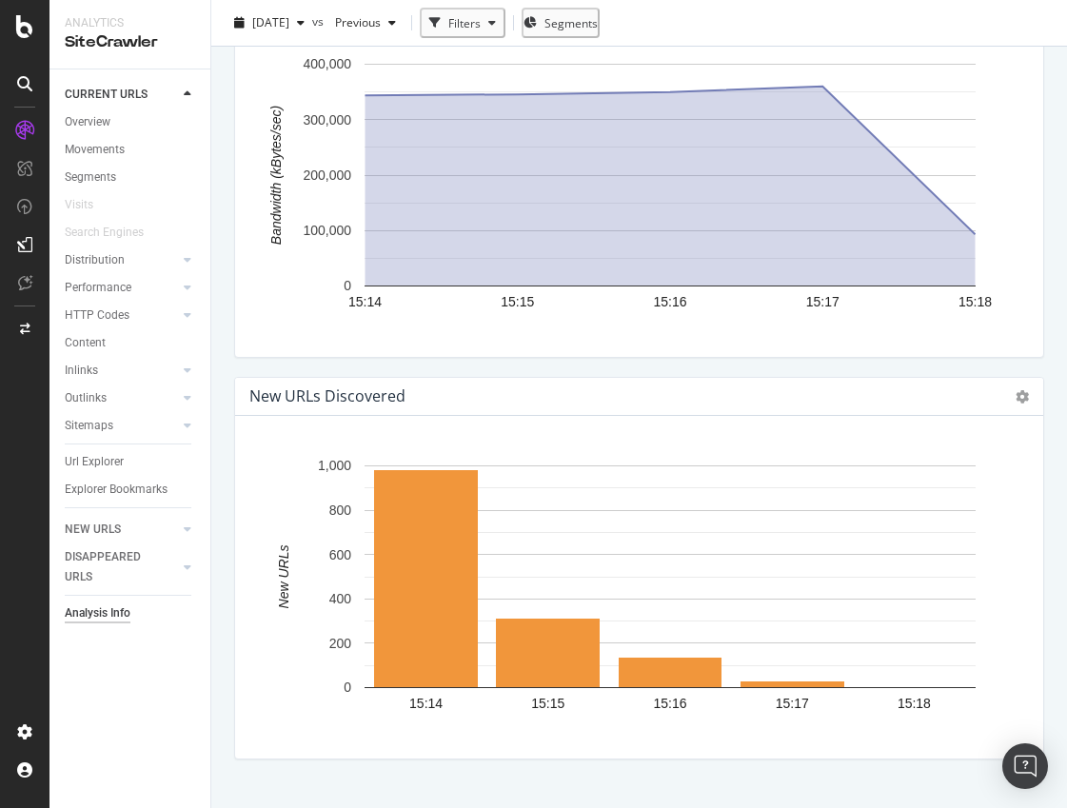
scroll to position [3173, 0]
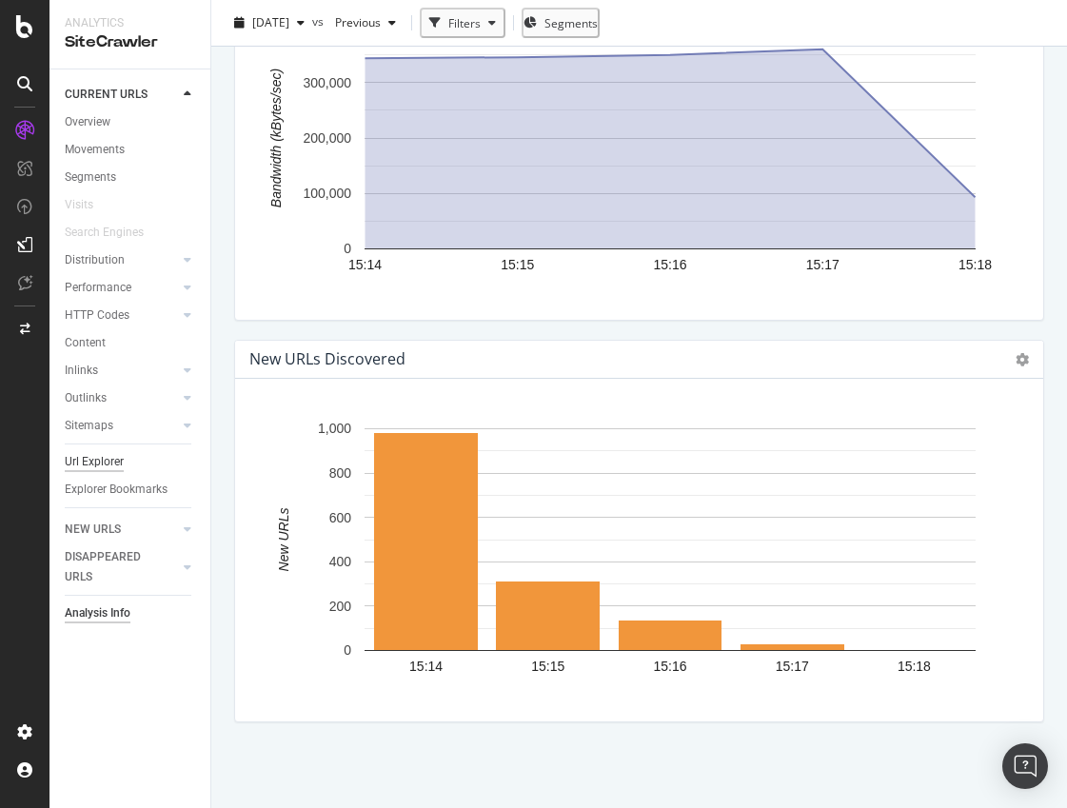
click at [109, 455] on div "Url Explorer" at bounding box center [94, 462] width 59 height 20
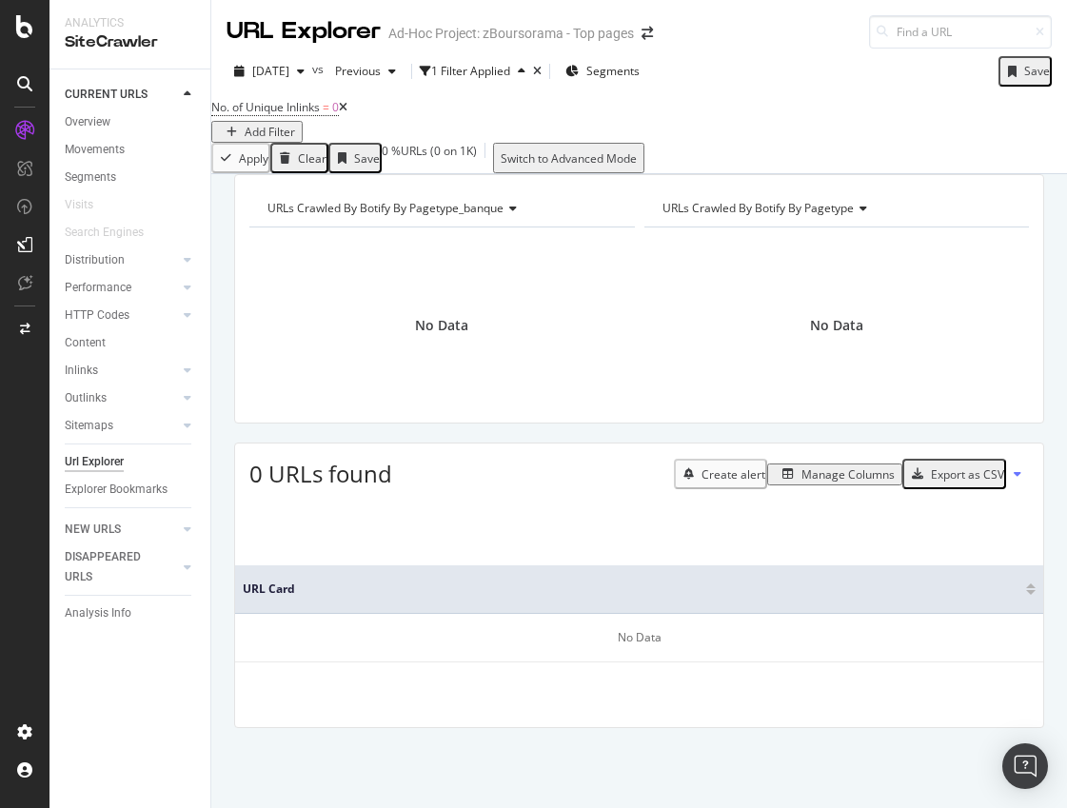
click at [341, 28] on div "URL Explorer" at bounding box center [304, 31] width 154 height 32
click at [237, 127] on icon "button" at bounding box center [232, 132] width 10 height 11
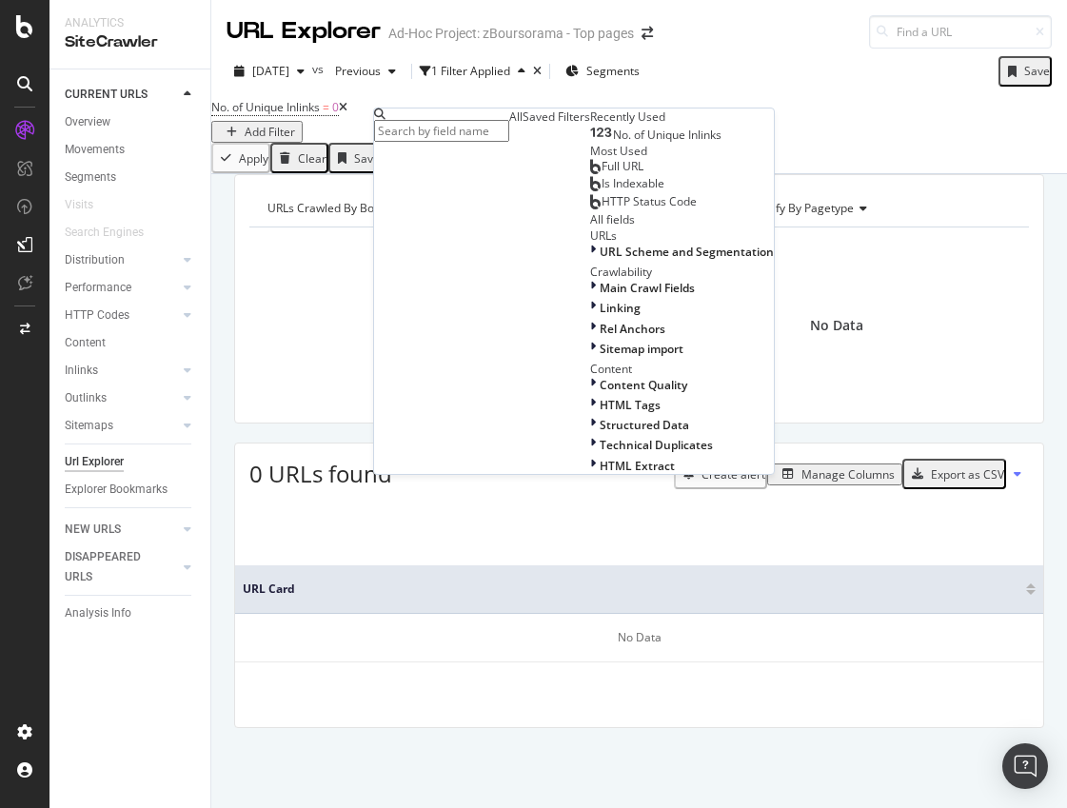
click at [451, 137] on input "text" at bounding box center [441, 131] width 135 height 22
type input "urls"
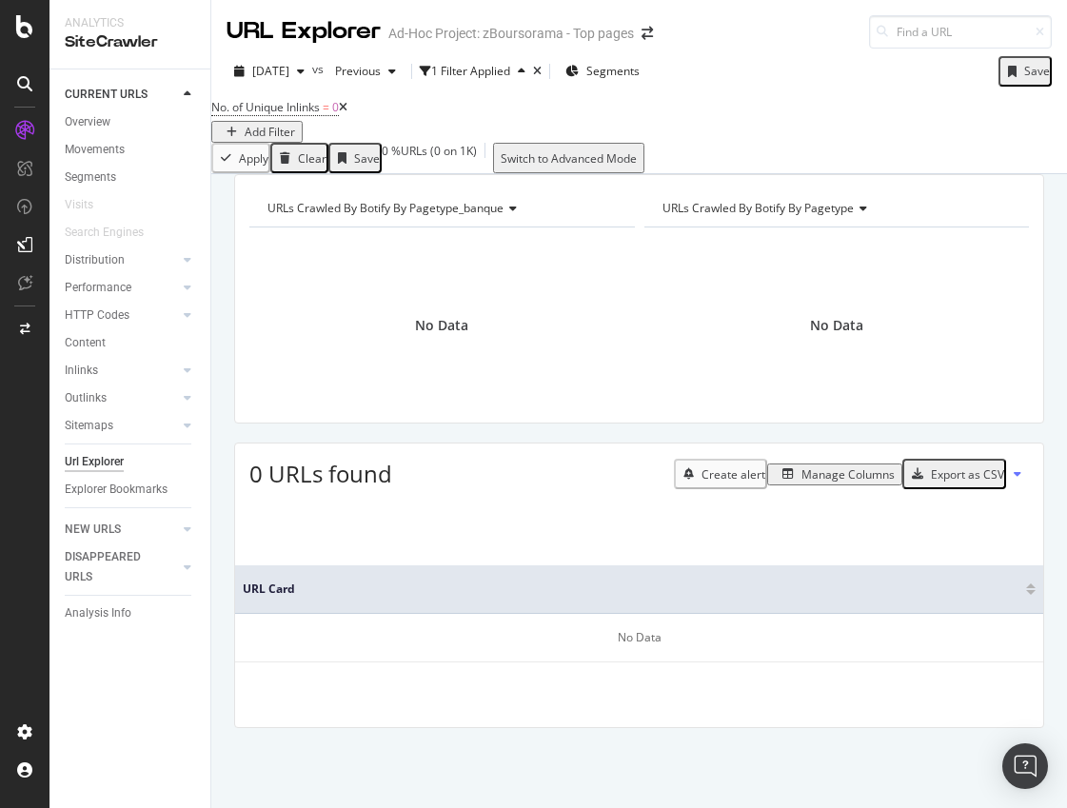
click at [322, 319] on div "No Data" at bounding box center [441, 326] width 385 height 166
click at [405, 216] on span "URLs Crawled By Botify By pagetype_banque" at bounding box center [385, 208] width 236 height 16
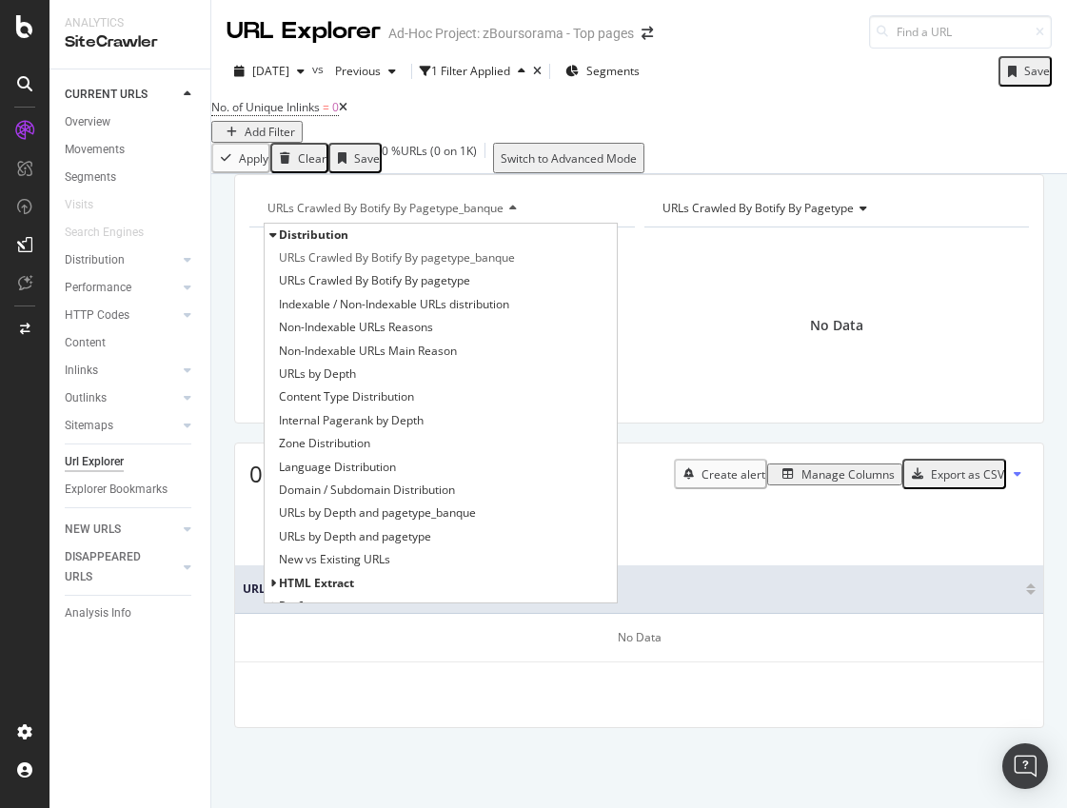
click at [405, 216] on span "URLs Crawled By Botify By pagetype_banque" at bounding box center [385, 208] width 236 height 16
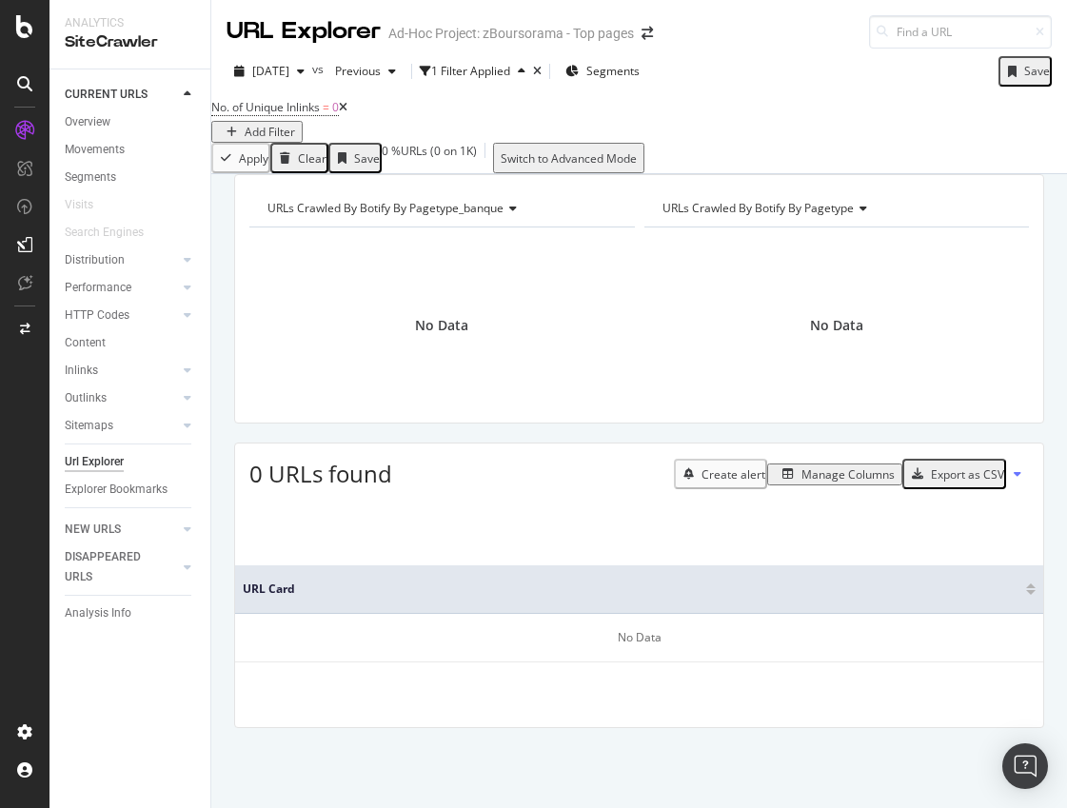
click at [517, 214] on icon at bounding box center [509, 208] width 13 height 11
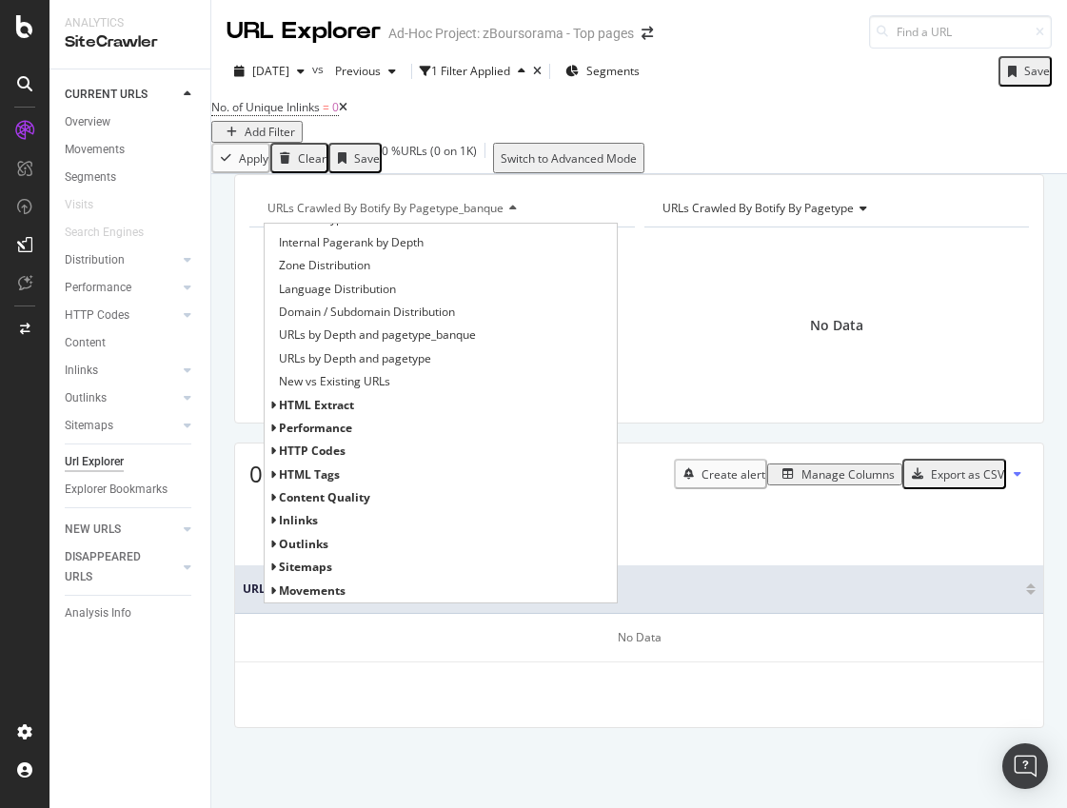
scroll to position [20, 0]
click at [276, 579] on div "Sitemaps" at bounding box center [441, 567] width 352 height 23
click at [272, 573] on icon at bounding box center [272, 567] width 7 height 11
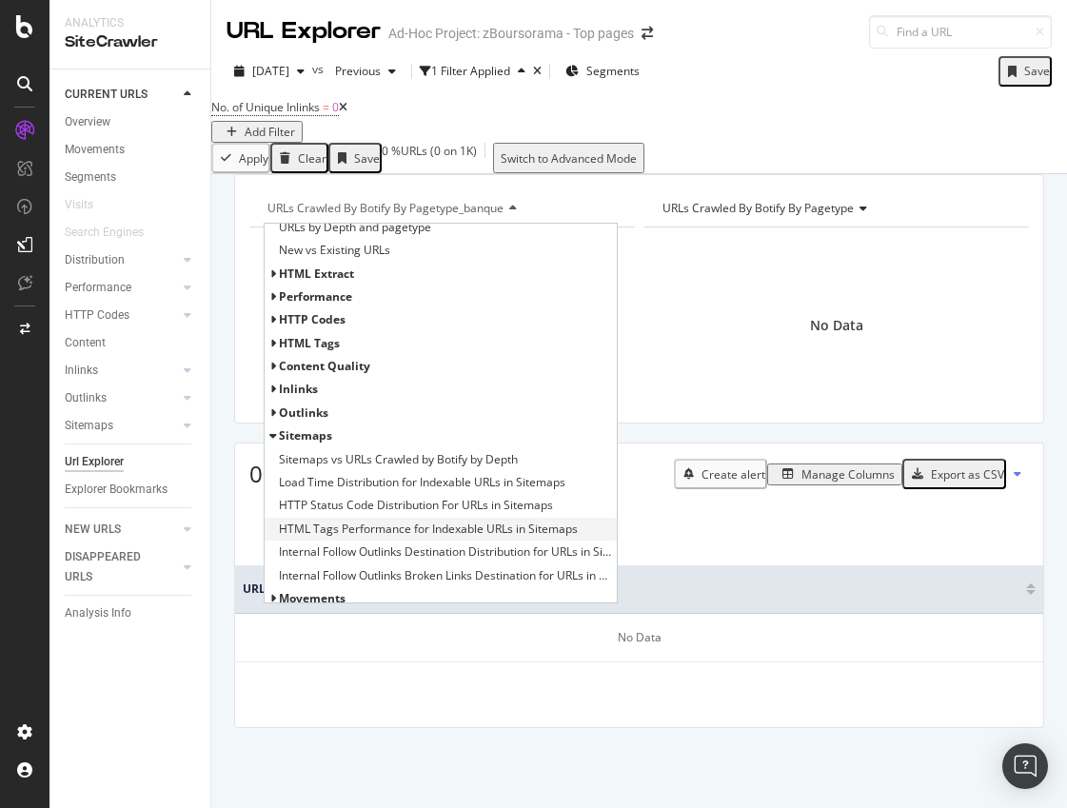
scroll to position [317, 0]
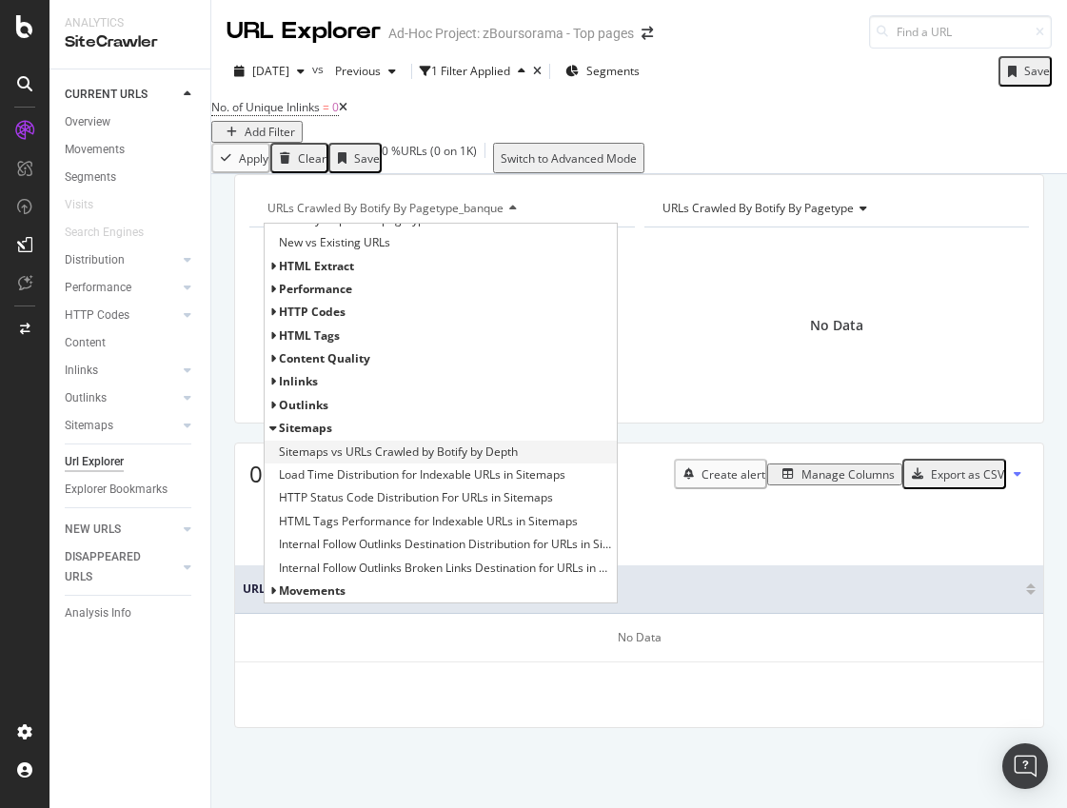
click at [454, 462] on span "Sitemaps vs URLs Crawled by Botify by Depth" at bounding box center [398, 452] width 239 height 19
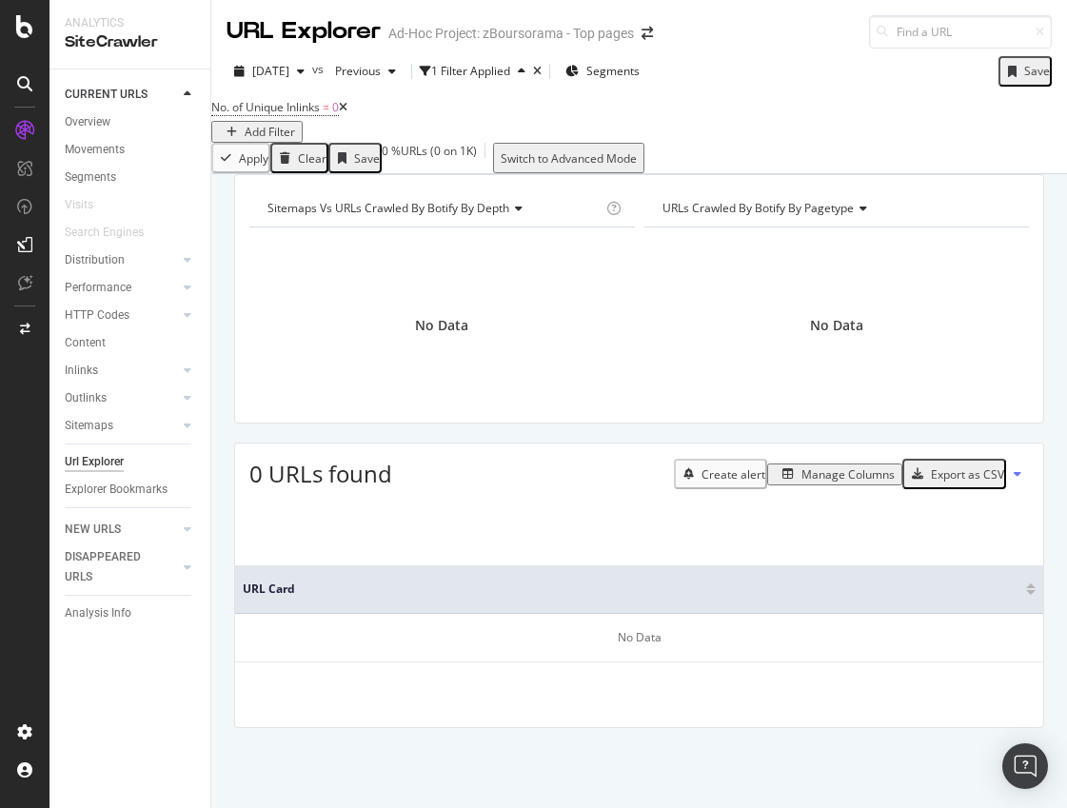
click at [489, 224] on div "Sitemaps vs URLs Crawled by Botify by Depth" at bounding box center [433, 208] width 339 height 30
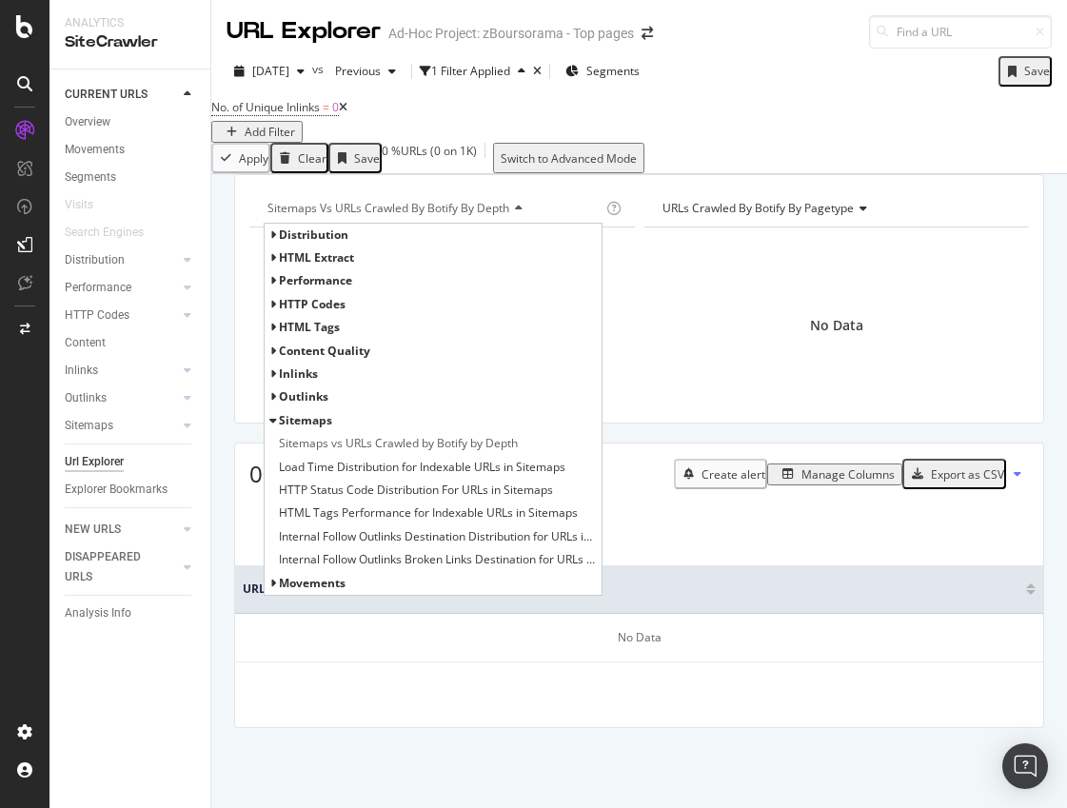
click at [276, 246] on div "Distribution" at bounding box center [433, 235] width 337 height 23
click at [272, 241] on icon at bounding box center [272, 234] width 7 height 11
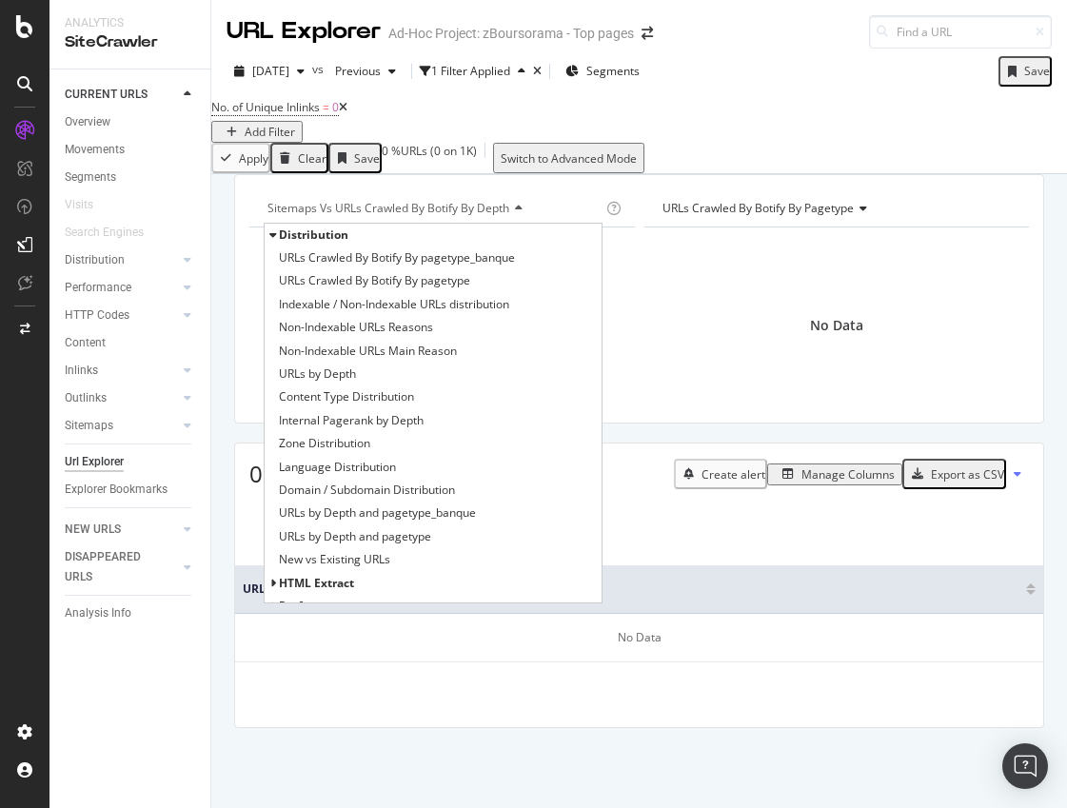
click at [766, 408] on div "No Data" at bounding box center [836, 326] width 385 height 166
click at [763, 261] on div "No Data" at bounding box center [836, 317] width 385 height 181
click at [765, 216] on span "URLs Crawled By Botify By pagetype" at bounding box center [757, 208] width 191 height 16
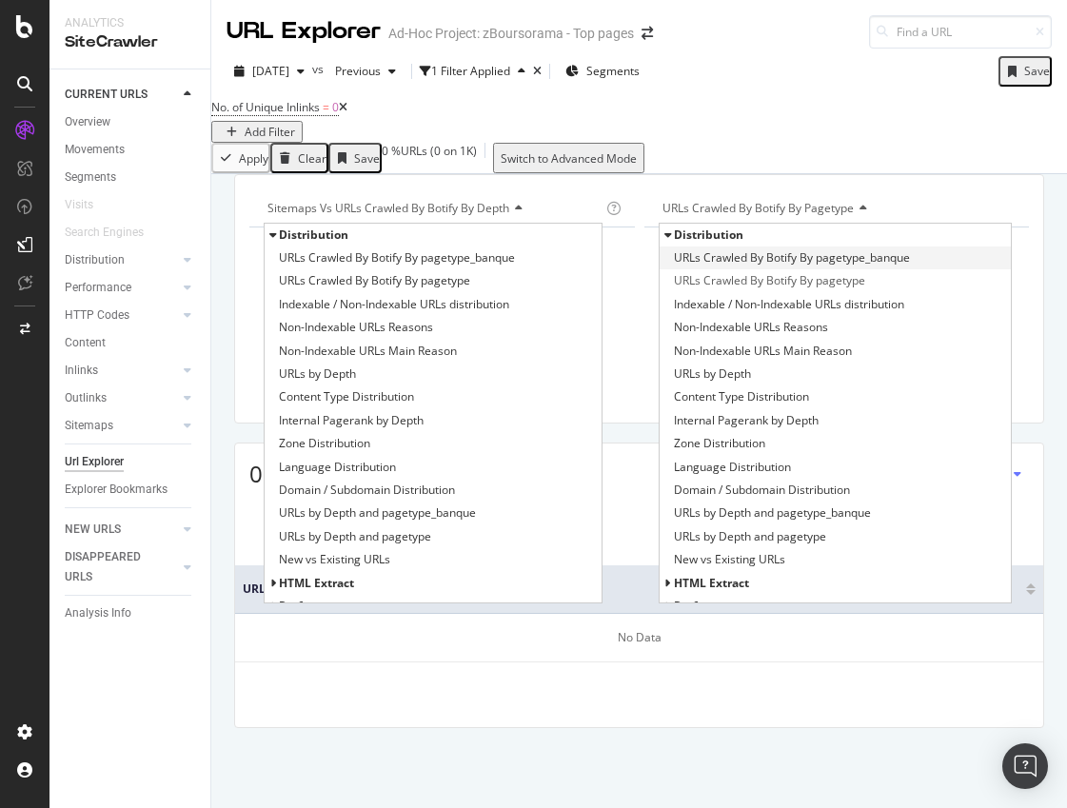
click at [768, 269] on div "URLs Crawled By Botify By pagetype_banque" at bounding box center [836, 257] width 352 height 23
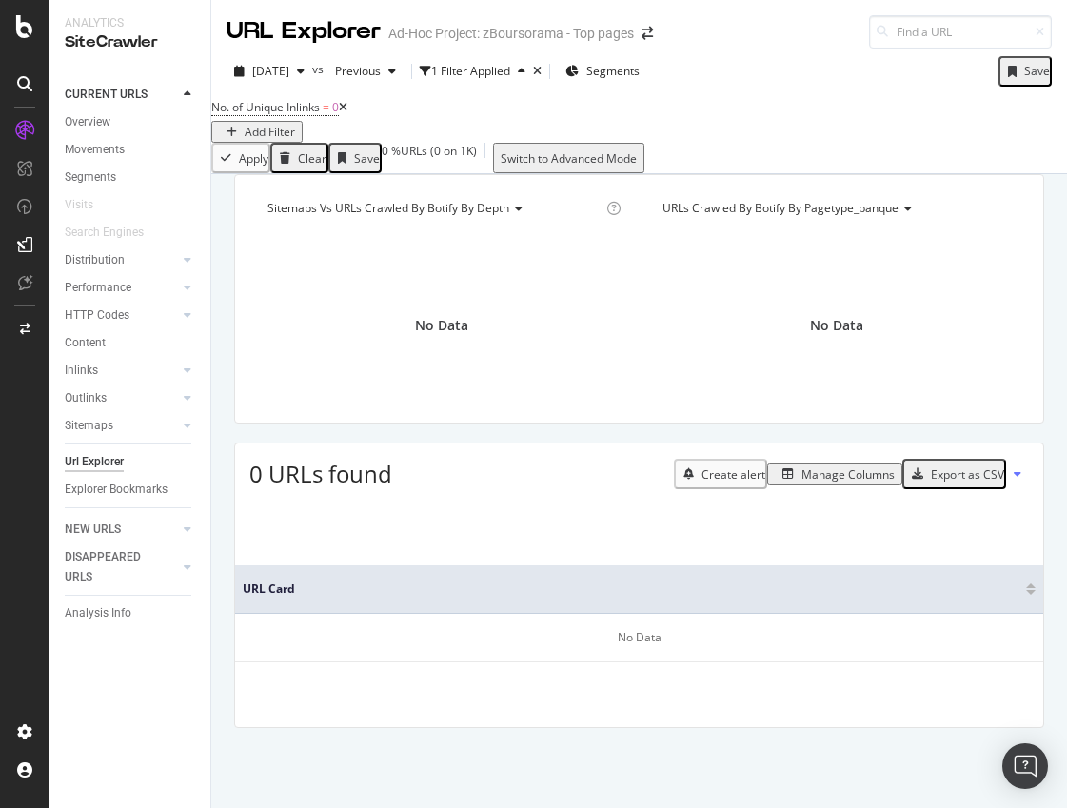
click at [516, 214] on icon at bounding box center [515, 208] width 13 height 11
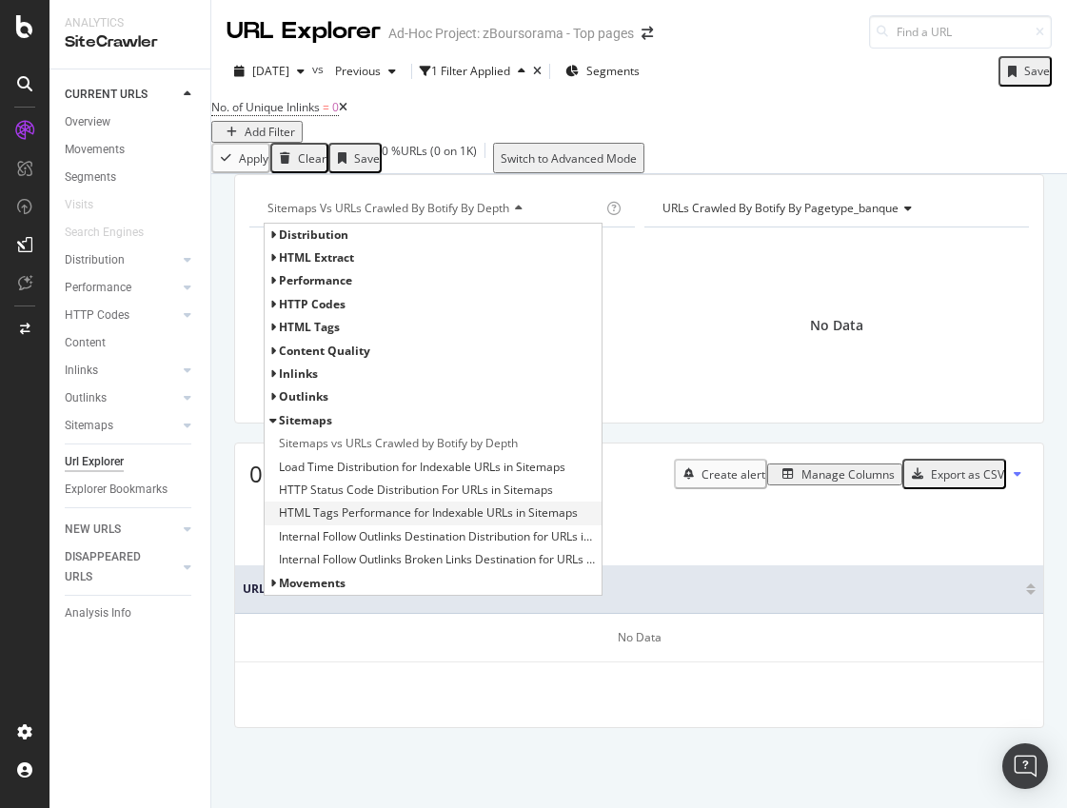
click at [377, 522] on span "HTML Tags Performance for Indexable URLs in Sitemaps" at bounding box center [428, 512] width 299 height 19
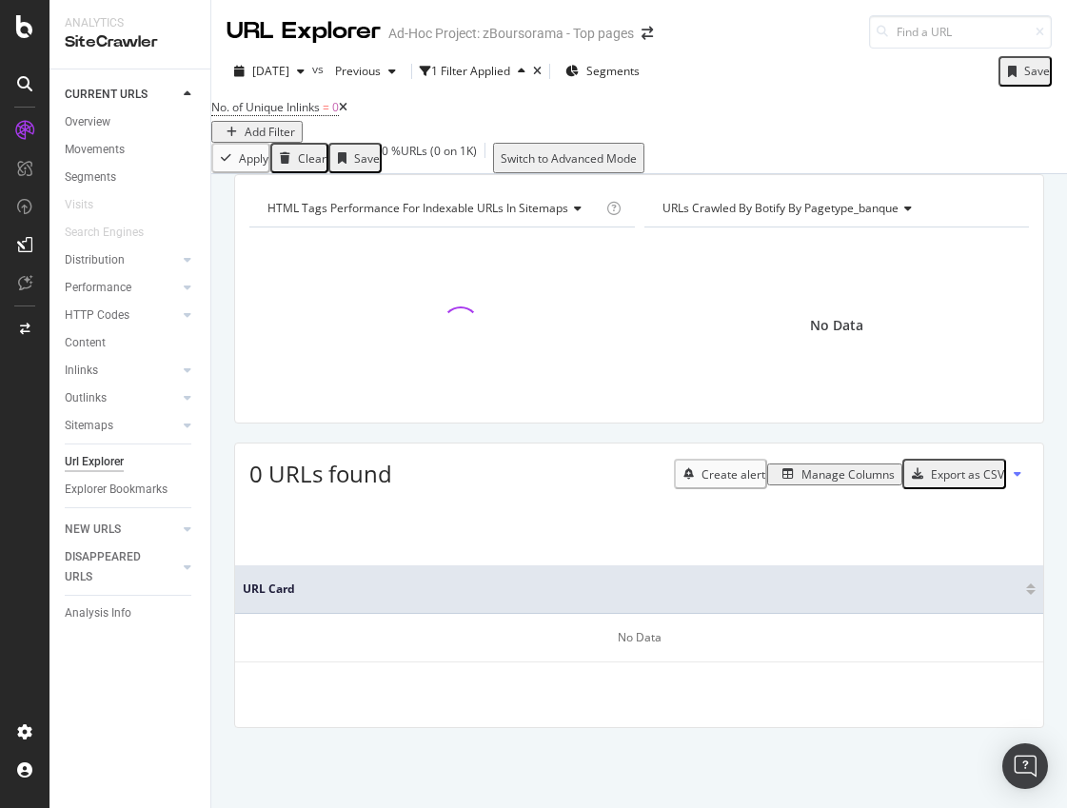
click at [384, 210] on div "HTML Tags Performance for Indexable URLs in Sitemaps Chart (by Value) Chart (by…" at bounding box center [639, 298] width 810 height 249
click at [391, 224] on div "HTML Tags Performance for Indexable URLs in Sitemaps" at bounding box center [433, 208] width 339 height 30
click at [90, 424] on div "Sitemaps" at bounding box center [89, 426] width 49 height 20
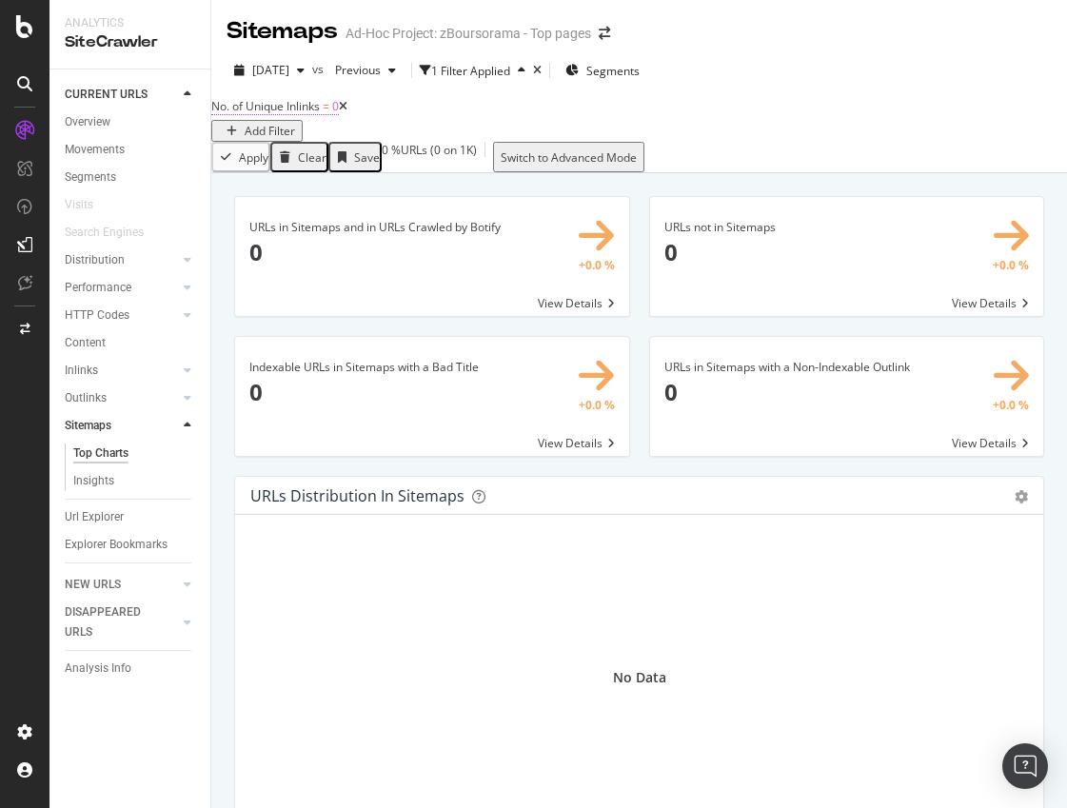
click at [320, 114] on span "No. of Unique Inlinks" at bounding box center [265, 106] width 108 height 16
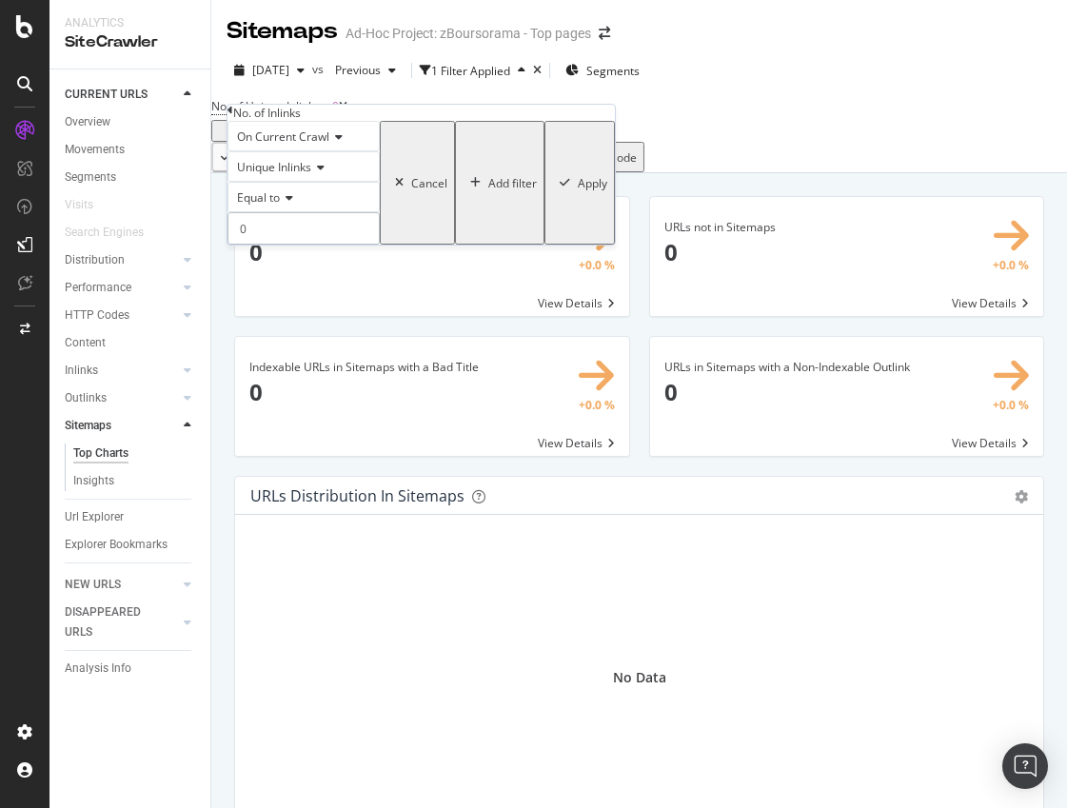
click at [345, 245] on input "0" at bounding box center [303, 228] width 152 height 32
type input "1"
click at [578, 191] on div "Apply" at bounding box center [593, 183] width 30 height 16
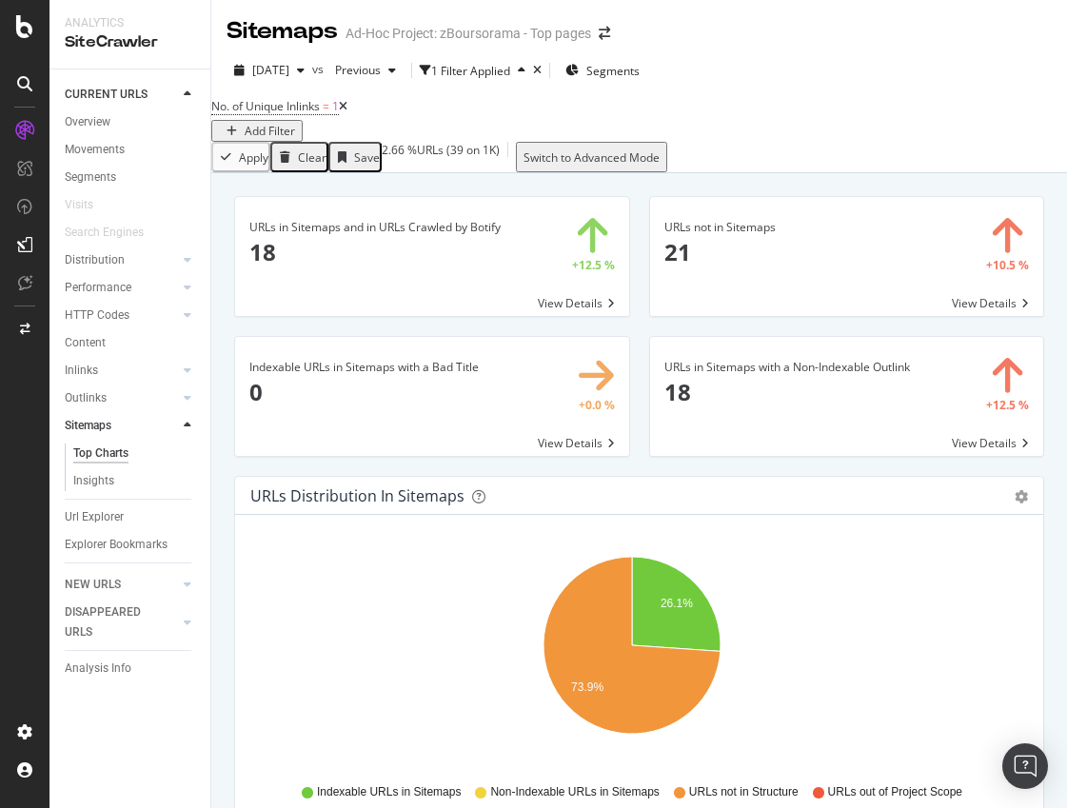
click at [582, 316] on span at bounding box center [432, 256] width 394 height 119
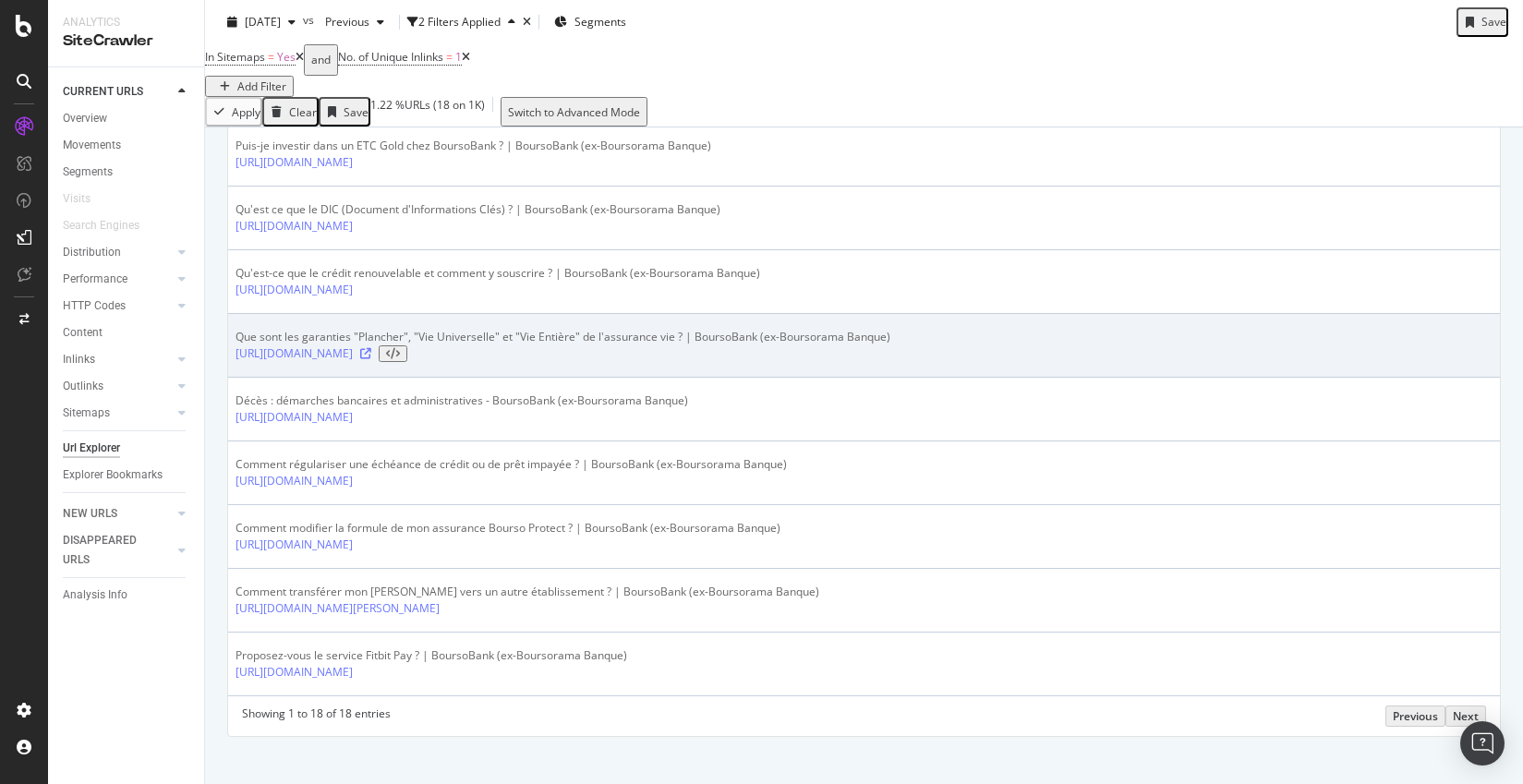
scroll to position [923, 0]
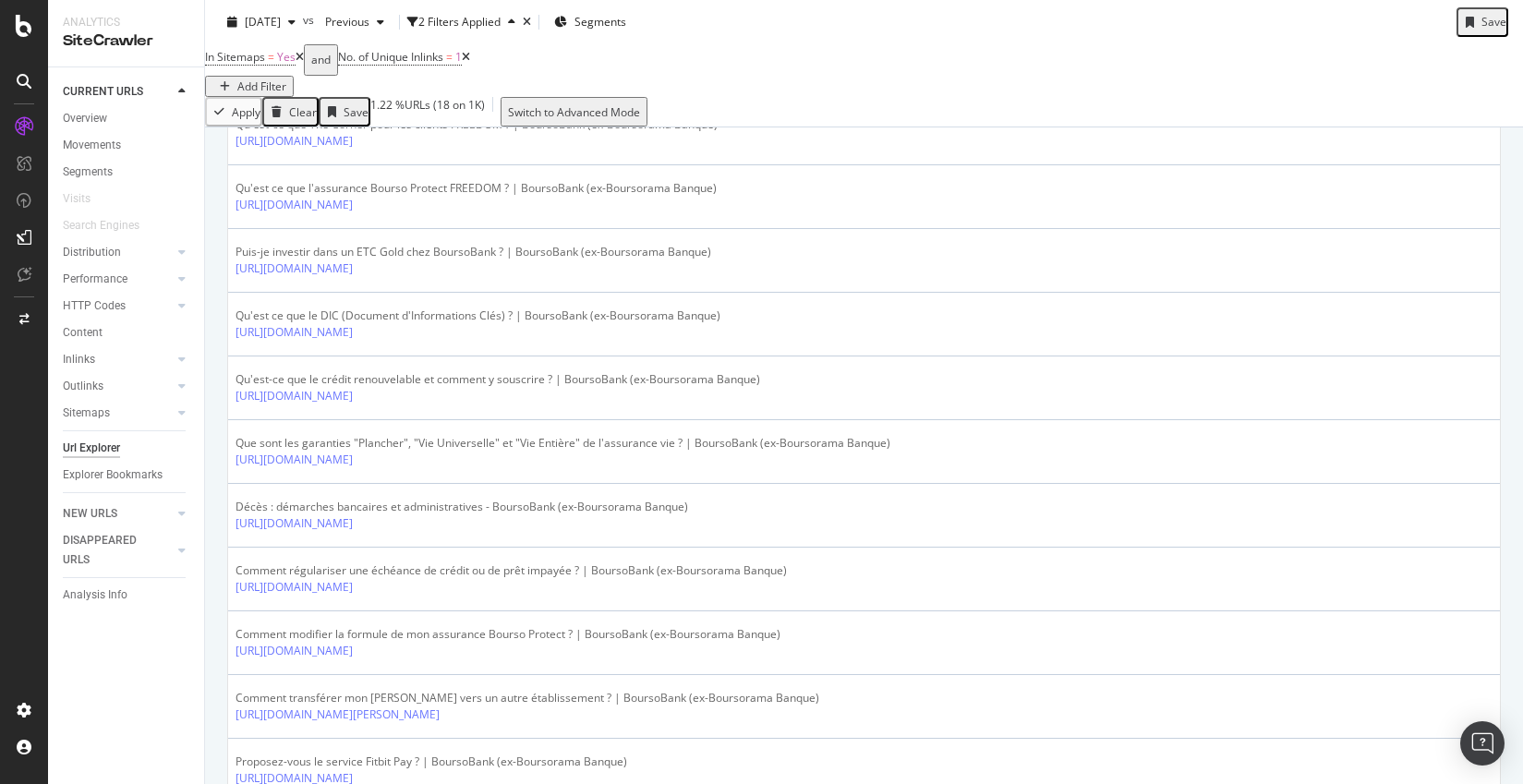
click at [100, 443] on div "Url Explorer" at bounding box center [91, 448] width 57 height 19
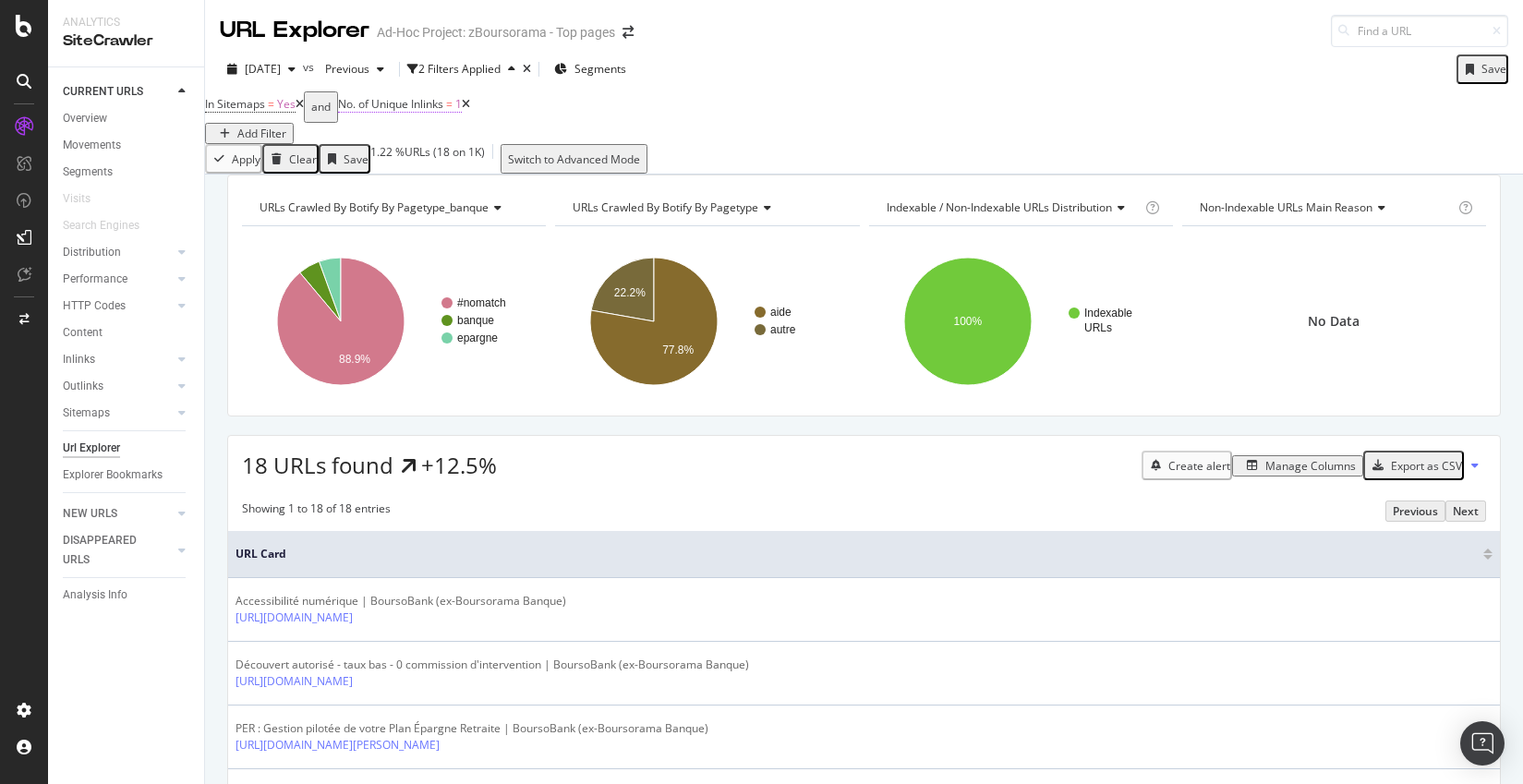
click at [429, 112] on span "No. of Unique Inlinks" at bounding box center [390, 104] width 105 height 16
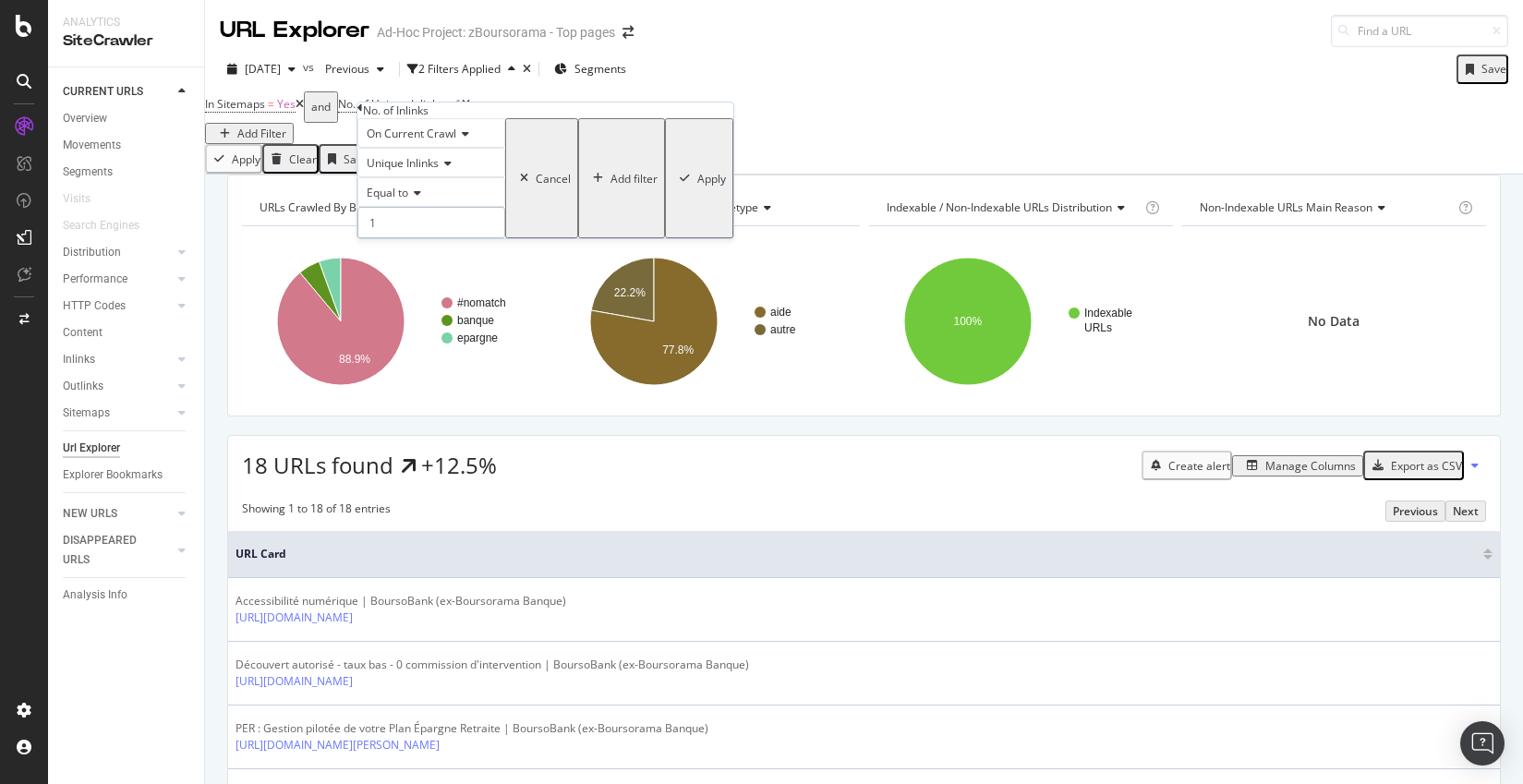
click at [477, 239] on input "1" at bounding box center [431, 222] width 148 height 31
type input "0"
click at [554, 239] on div "On Current Crawl Unique Inlinks Equal to 0 Cancel Add filter Apply" at bounding box center [545, 179] width 376 height 120
click at [698, 186] on div "Apply" at bounding box center [712, 179] width 29 height 16
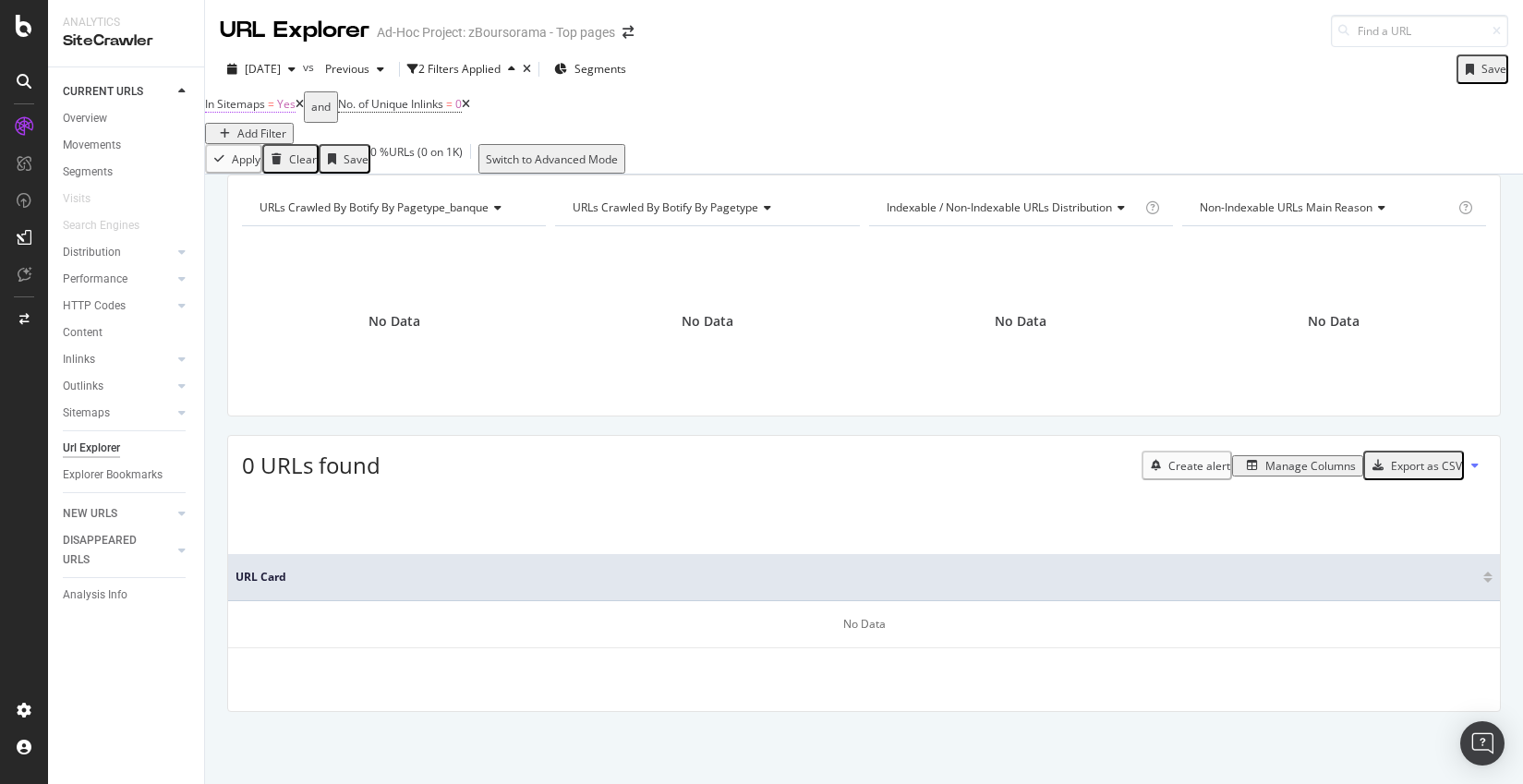
click at [296, 112] on span "Yes" at bounding box center [286, 104] width 18 height 16
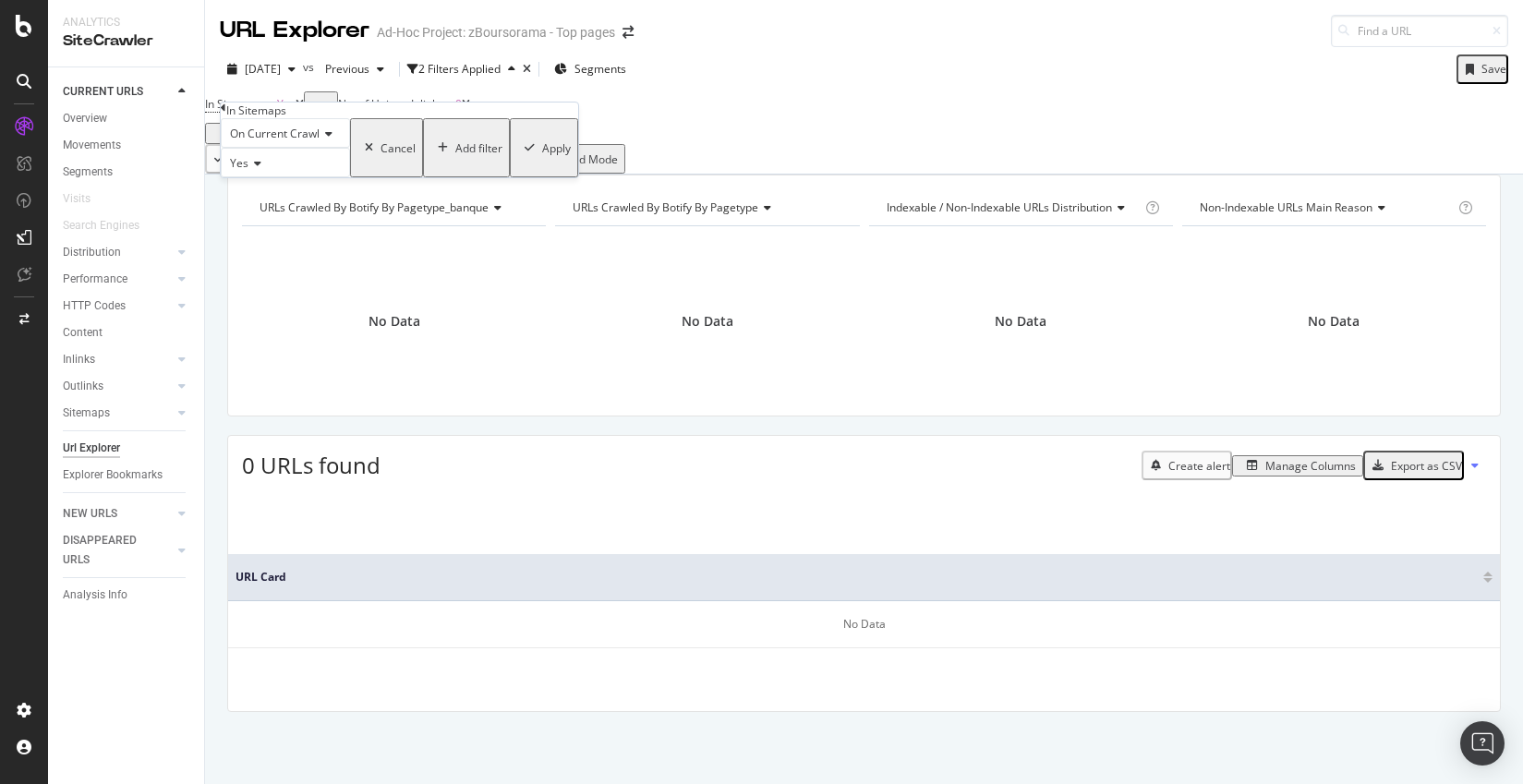
click at [261, 169] on icon at bounding box center [254, 163] width 13 height 11
click at [255, 216] on div "No" at bounding box center [284, 207] width 127 height 19
click at [418, 178] on div "On Current Crawl No Cancel Add filter Apply" at bounding box center [399, 147] width 357 height 59
click at [543, 156] on div "Apply" at bounding box center [557, 148] width 29 height 16
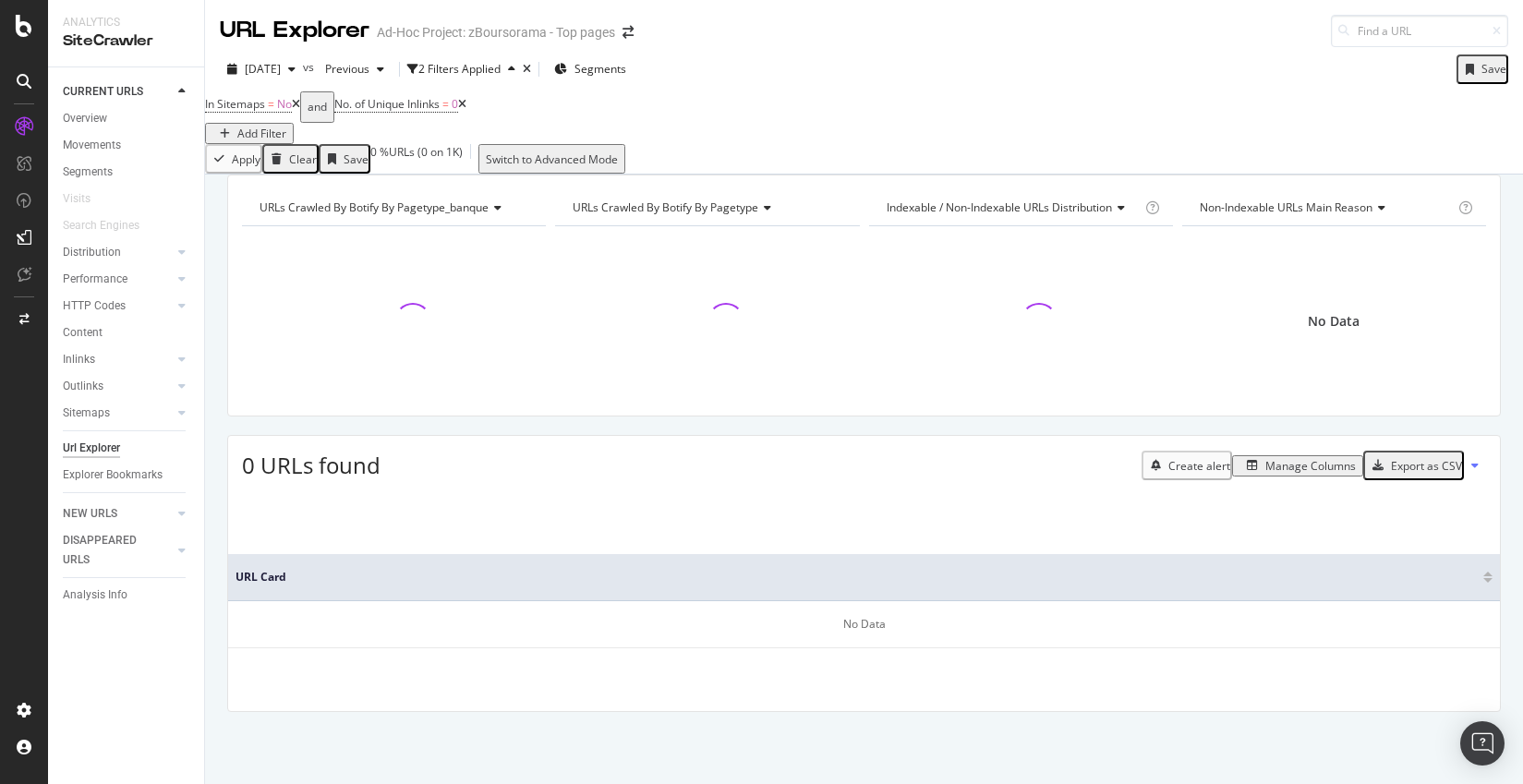
scroll to position [19, 0]
click at [440, 104] on span "No. of Unique Inlinks" at bounding box center [387, 104] width 105 height 16
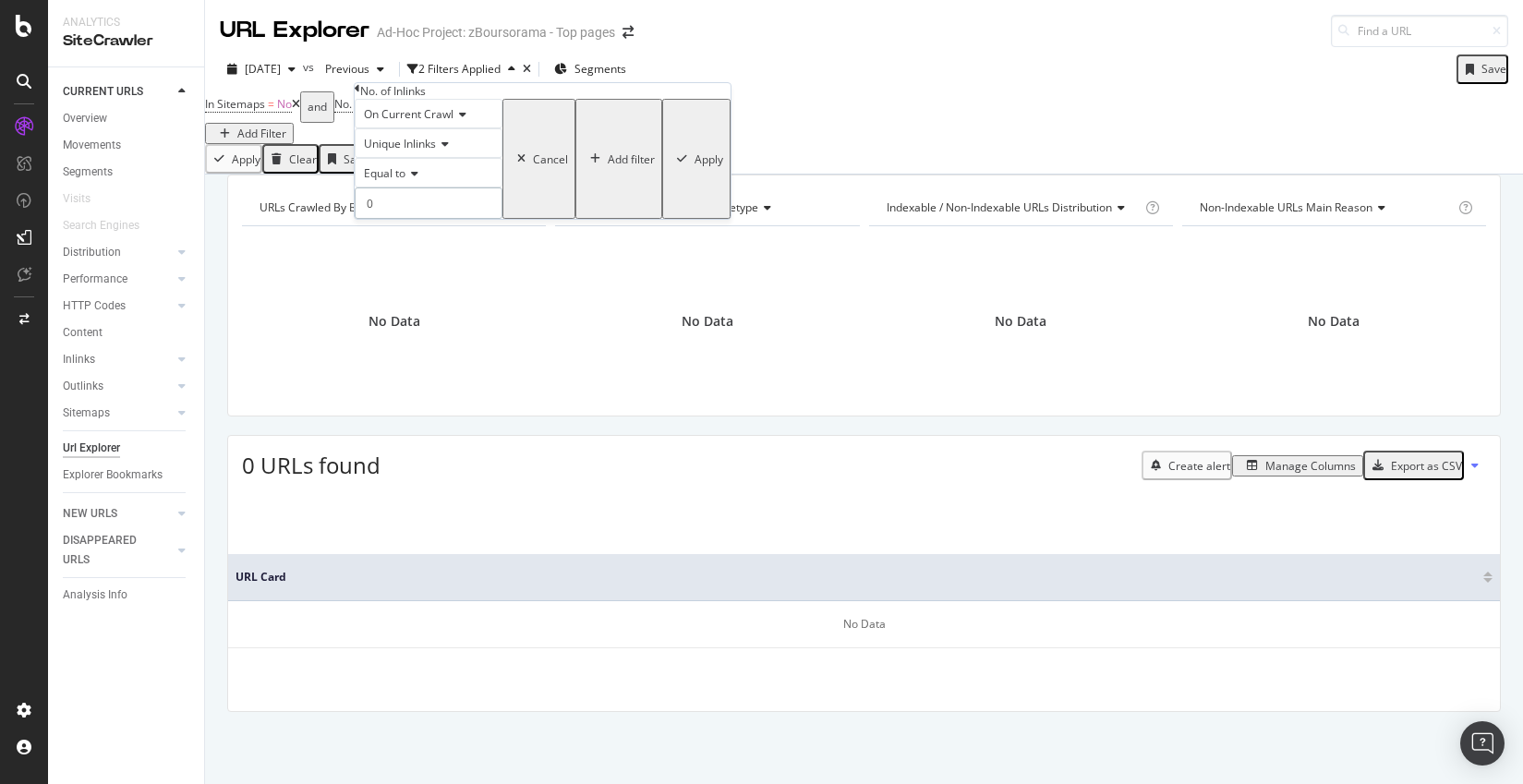
click at [458, 219] on input "0" at bounding box center [428, 203] width 148 height 31
type input "1"
click at [662, 219] on button "Apply" at bounding box center [696, 159] width 68 height 120
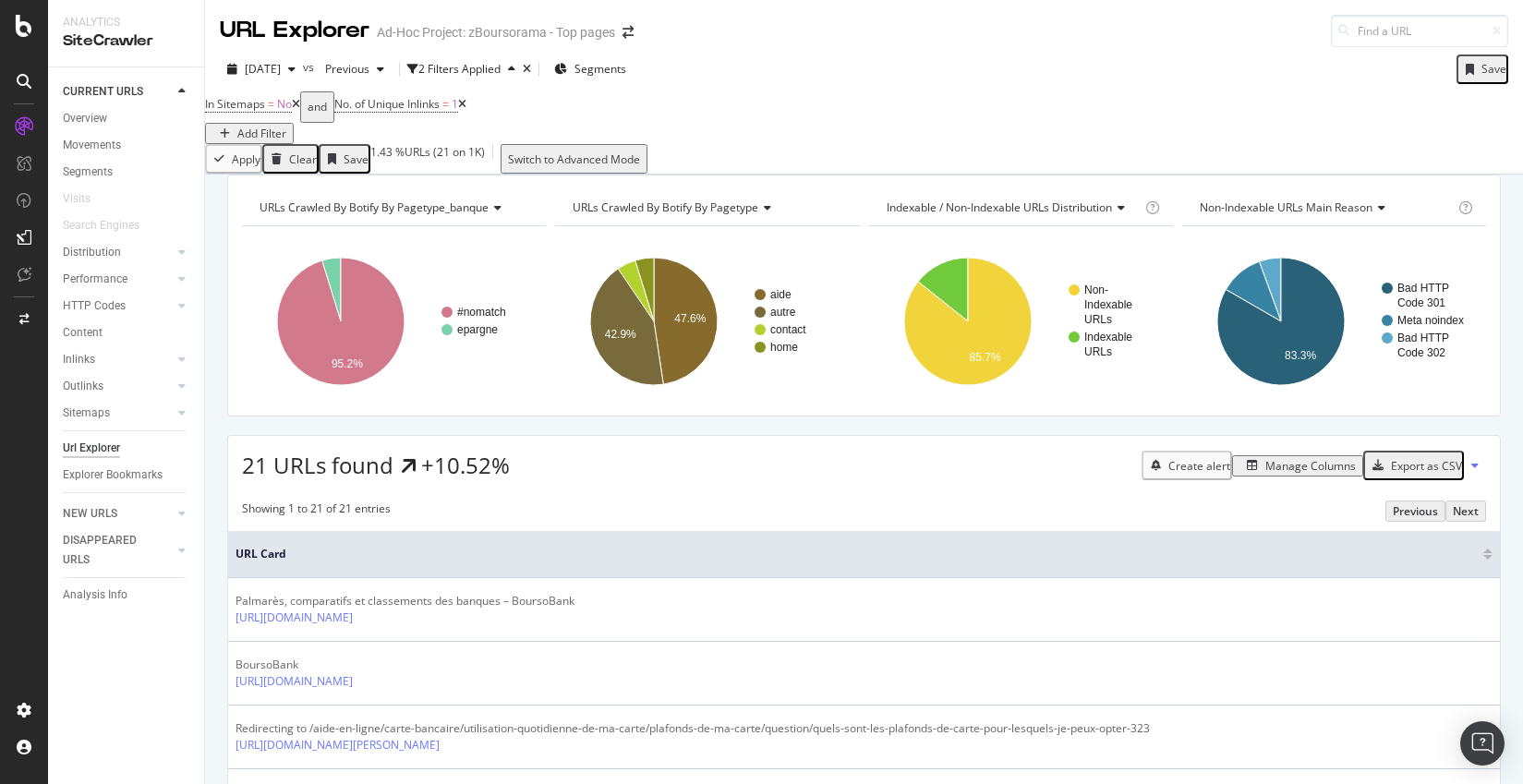
click at [1266, 474] on div "Manage Columns" at bounding box center [1310, 466] width 90 height 16
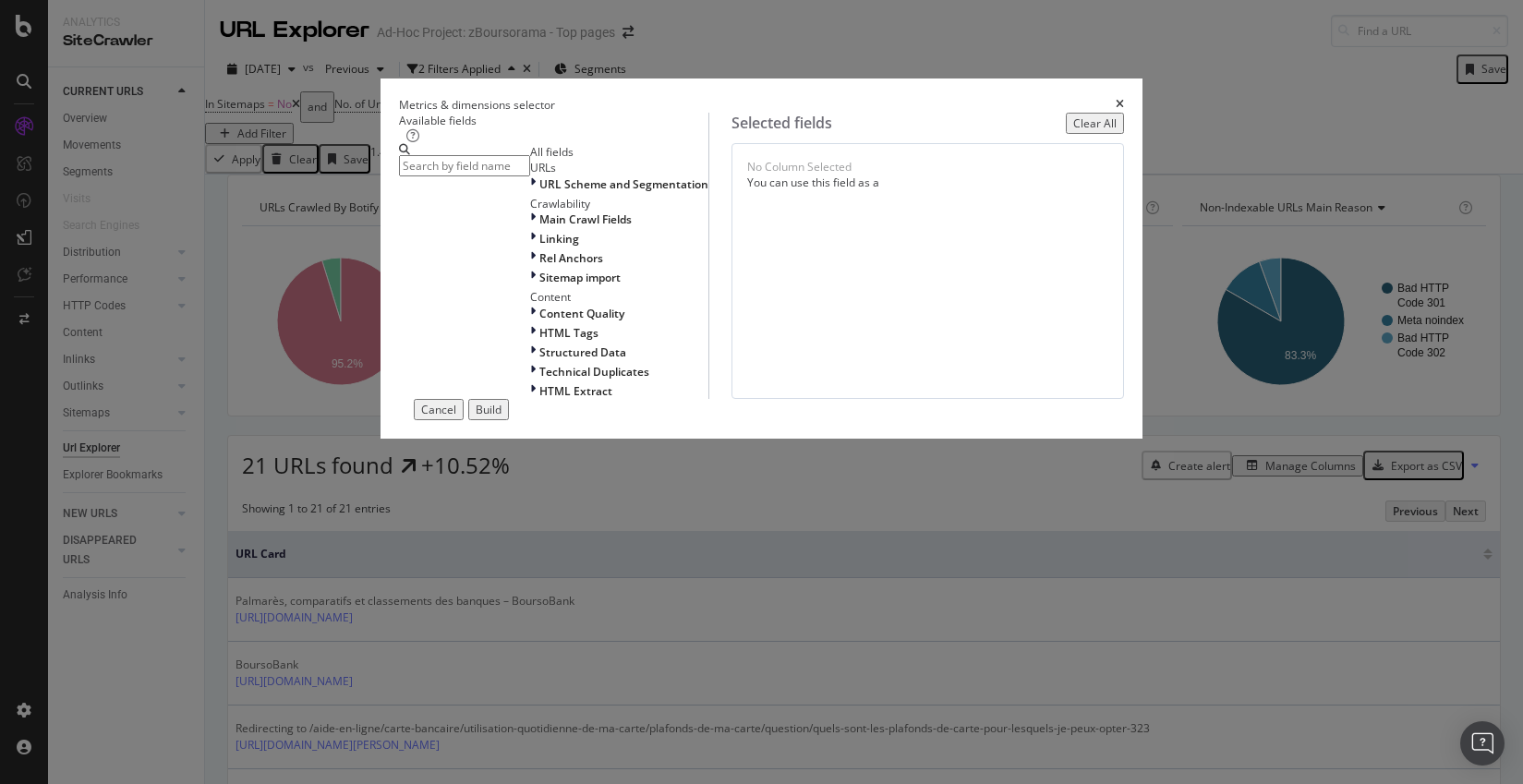
click at [456, 170] on input "modal" at bounding box center [464, 166] width 131 height 21
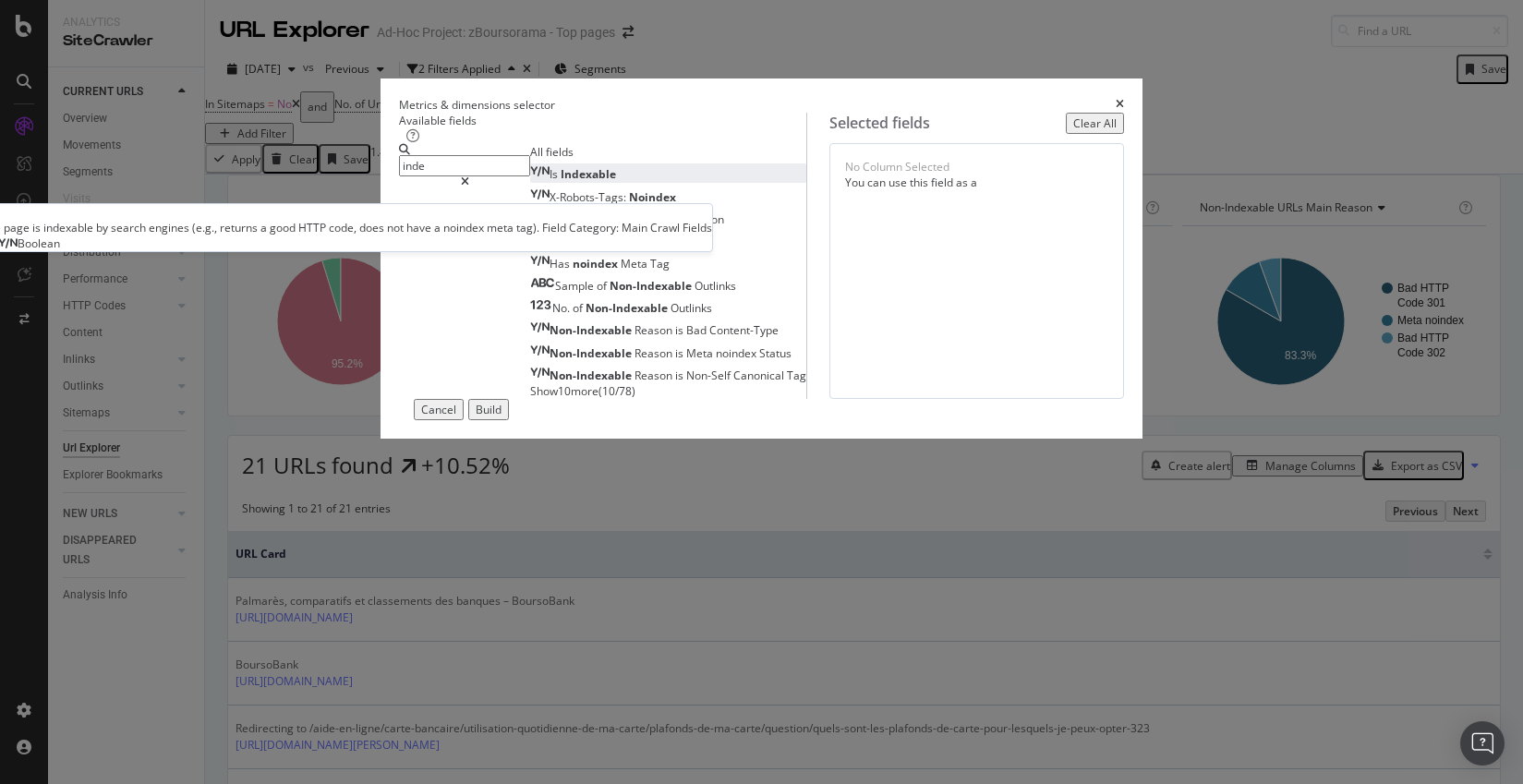
type input "inde"
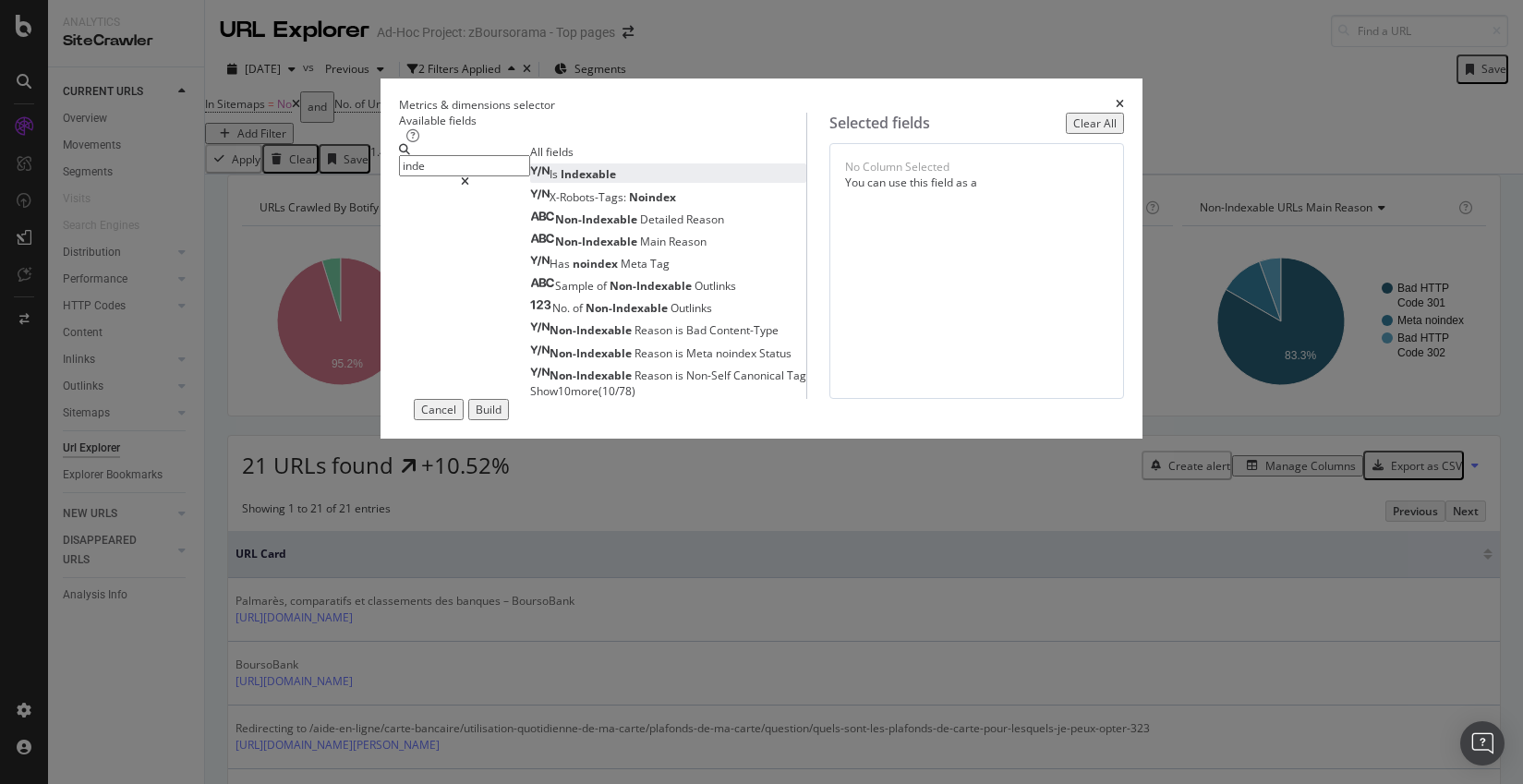
click at [616, 181] on div "Is Indexable" at bounding box center [573, 174] width 86 height 16
click at [530, 177] on input "inde" at bounding box center [464, 166] width 131 height 21
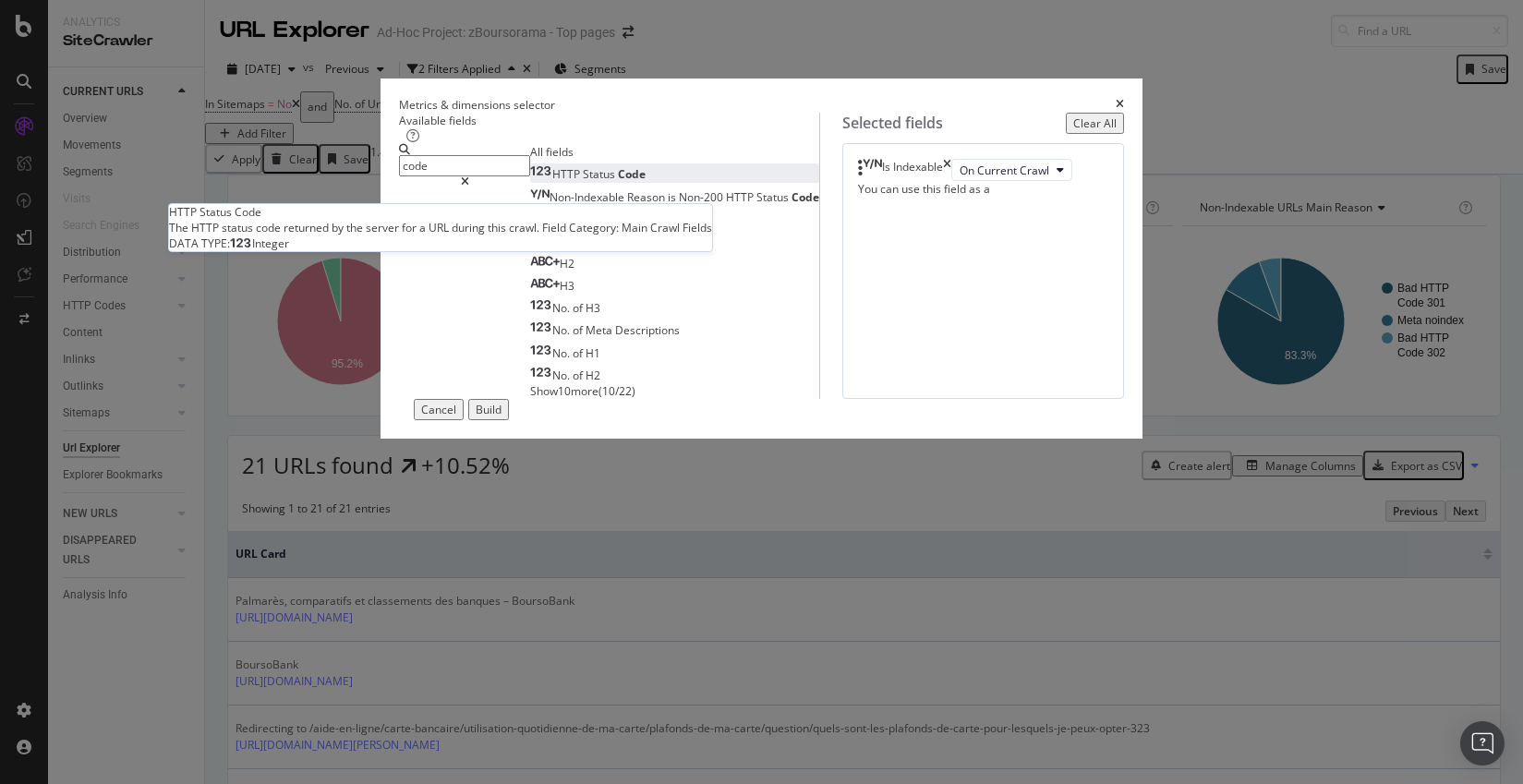
type input "code"
click at [618, 181] on span "Code" at bounding box center [632, 174] width 28 height 16
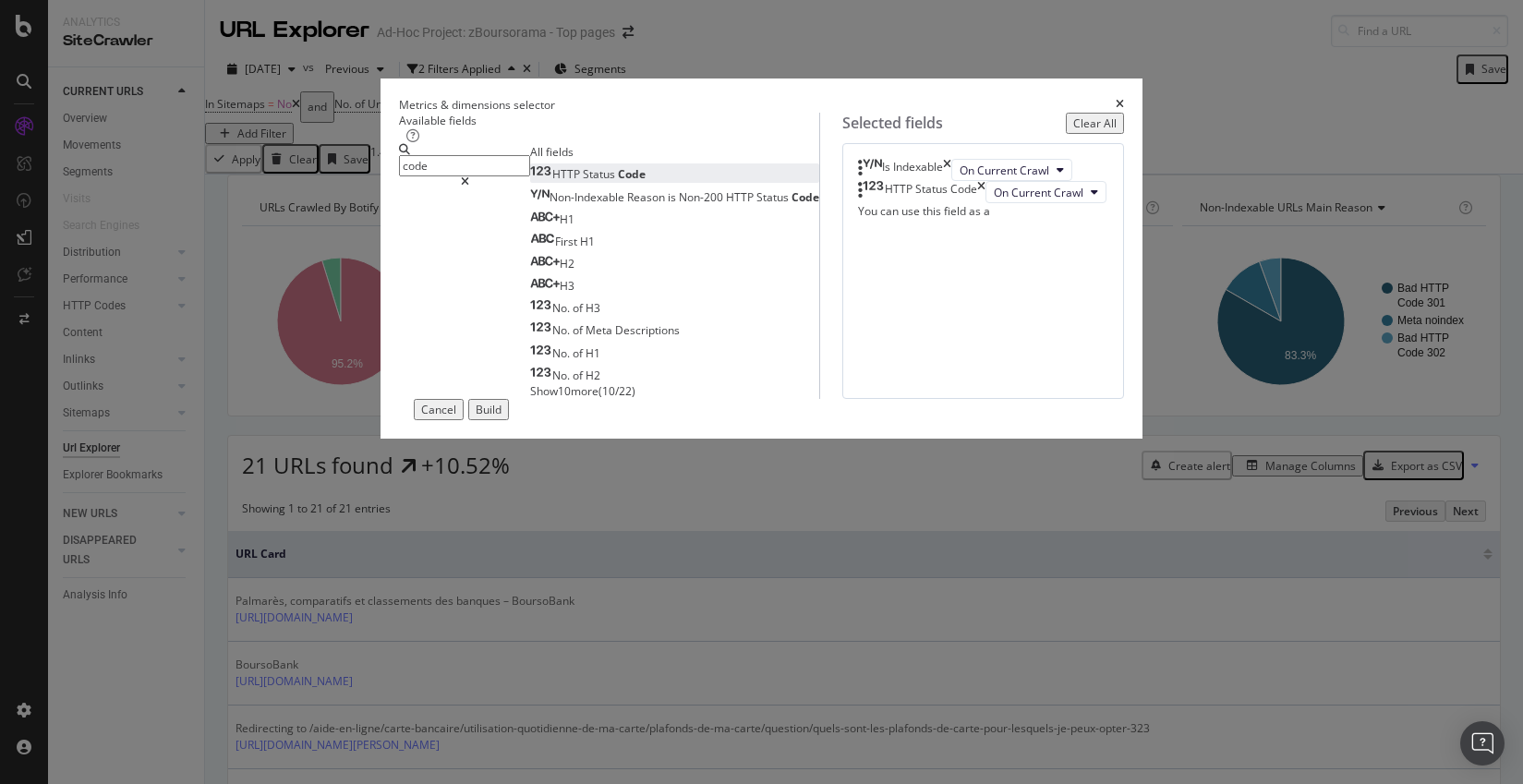
click at [502, 417] on div "Build" at bounding box center [488, 409] width 26 height 16
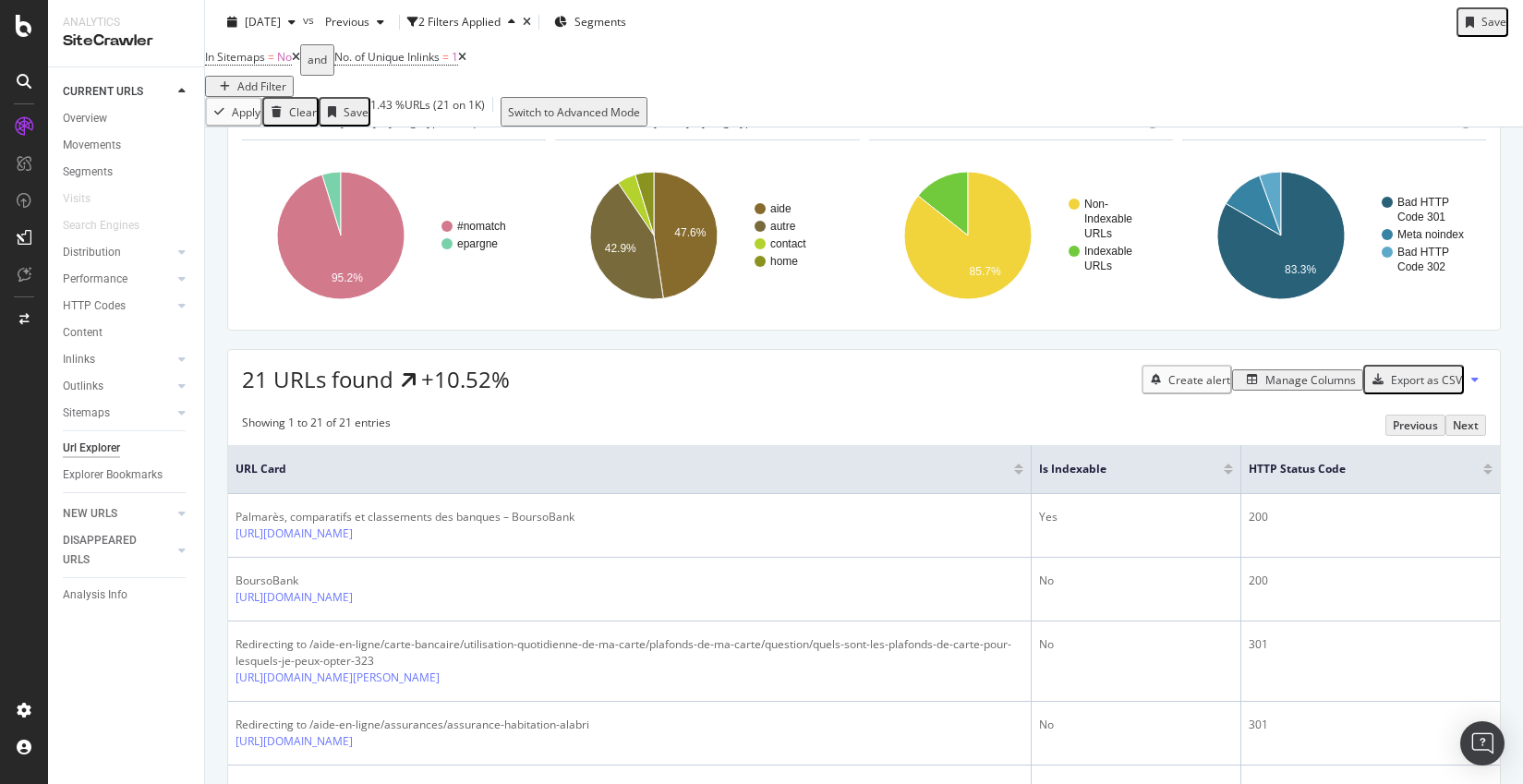
scroll to position [184, 0]
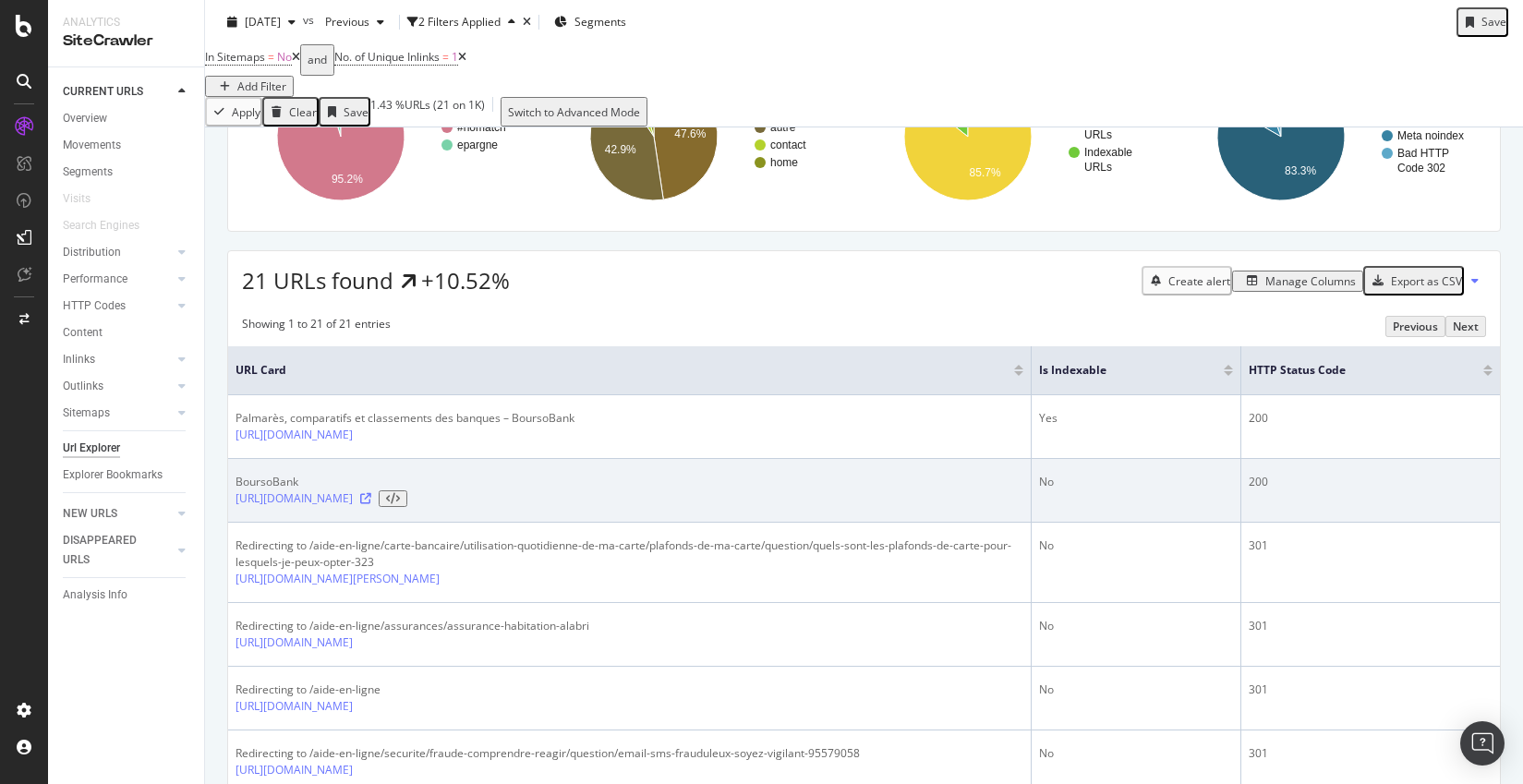
click at [372, 505] on icon at bounding box center [365, 498] width 11 height 11
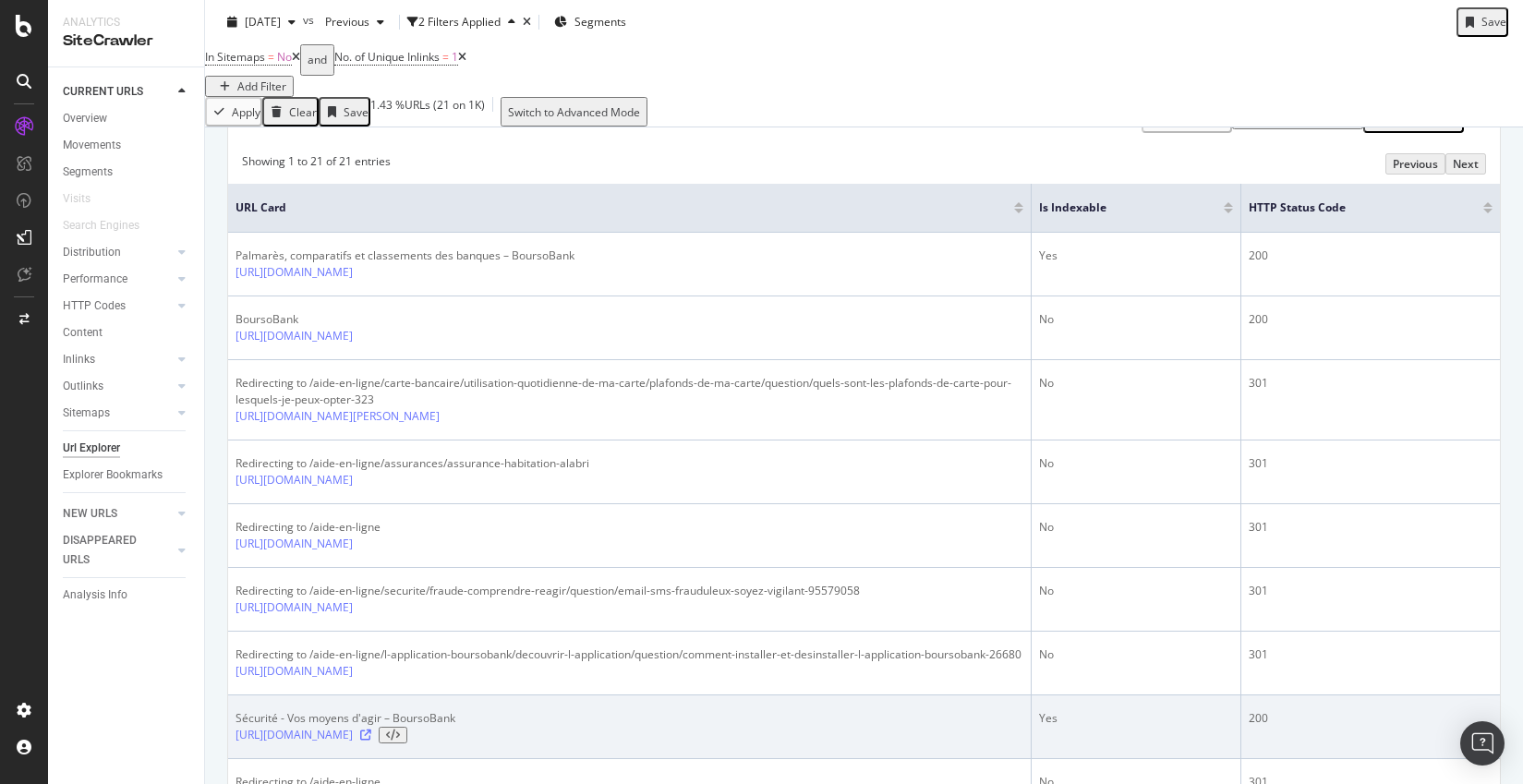
scroll to position [0, 0]
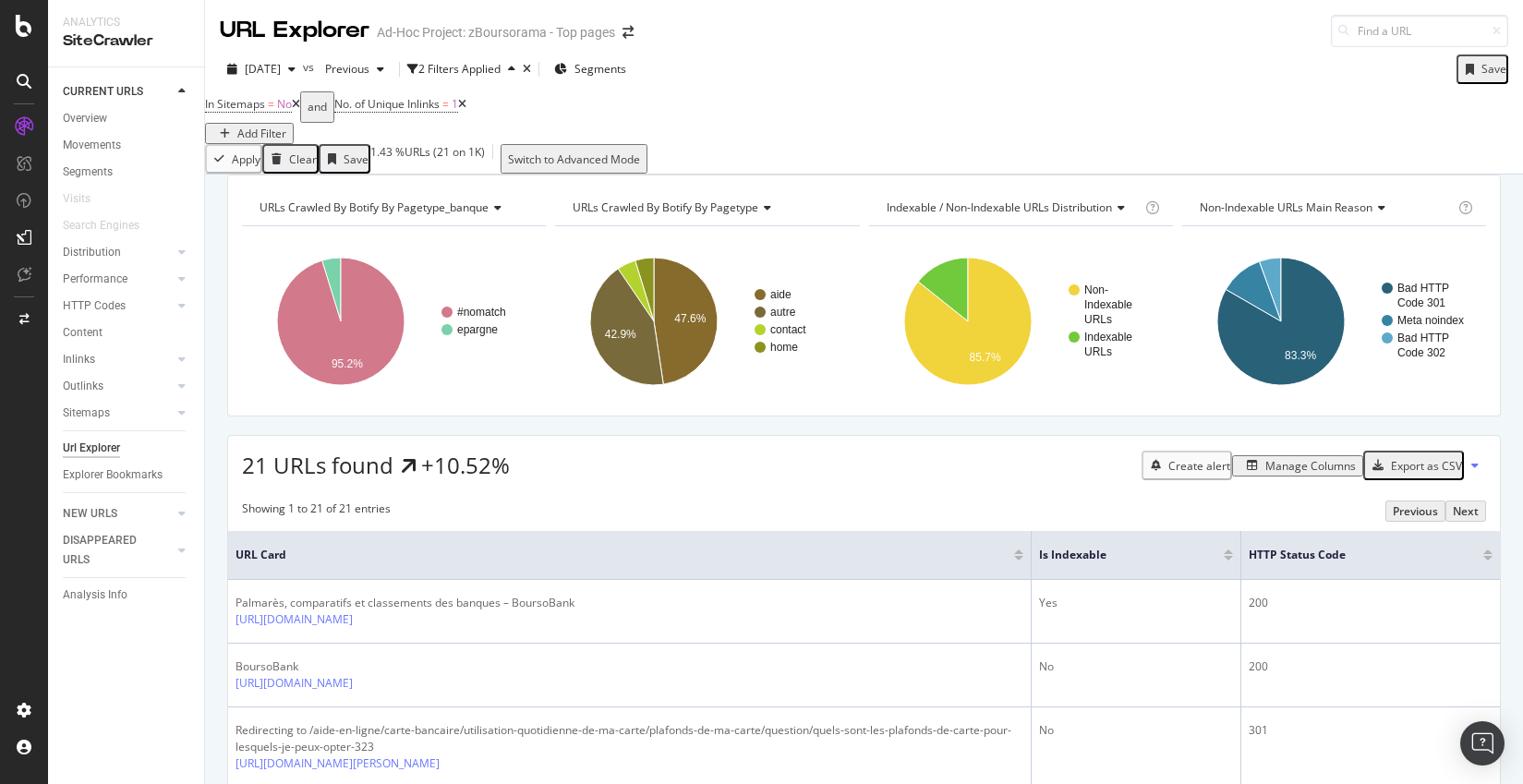
click at [750, 522] on div "Showing 1 to 21 of 21 entries Previous Next" at bounding box center [864, 511] width 1273 height 21
click at [300, 110] on icon at bounding box center [296, 104] width 9 height 11
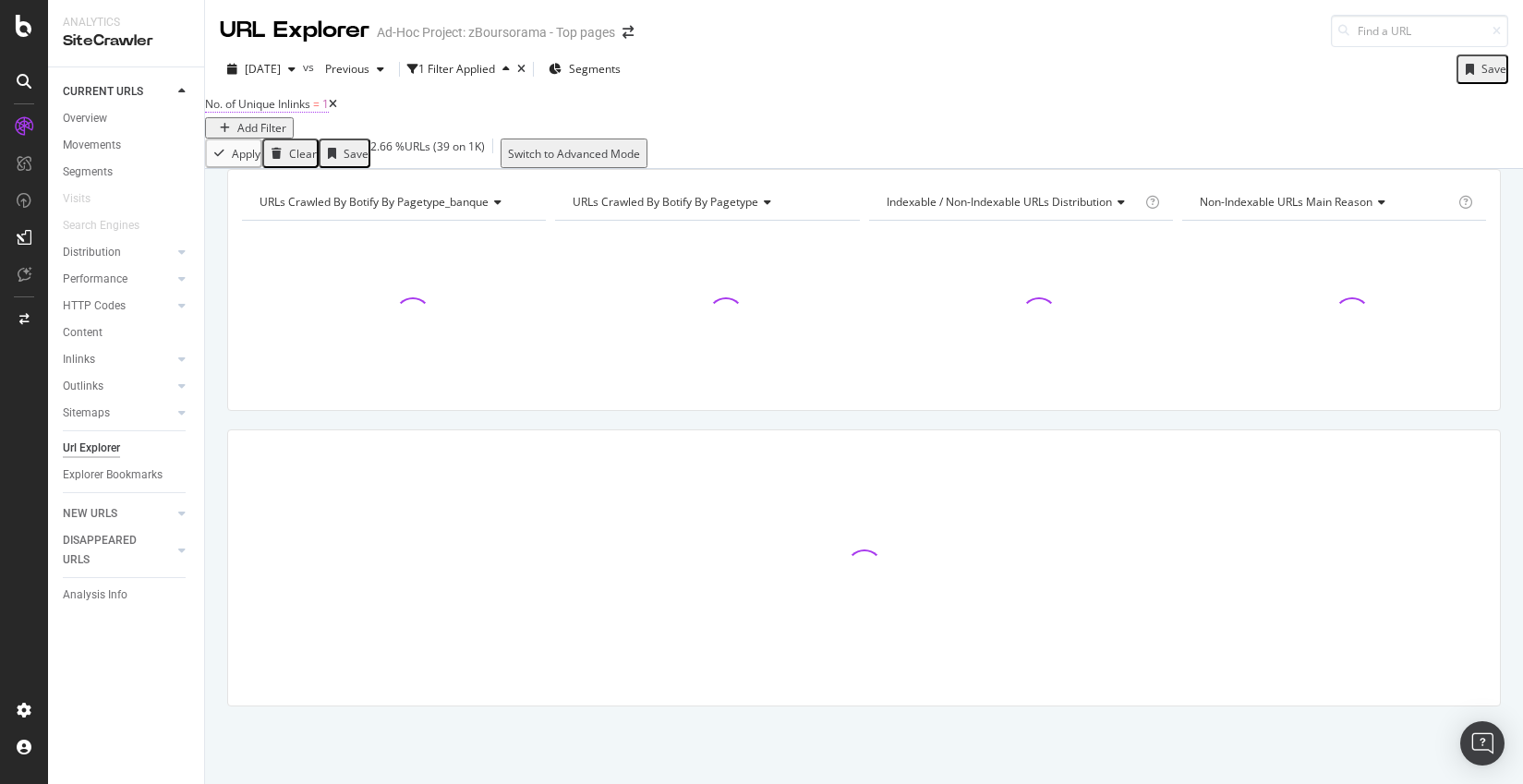
click at [319, 112] on span "=" at bounding box center [316, 104] width 7 height 16
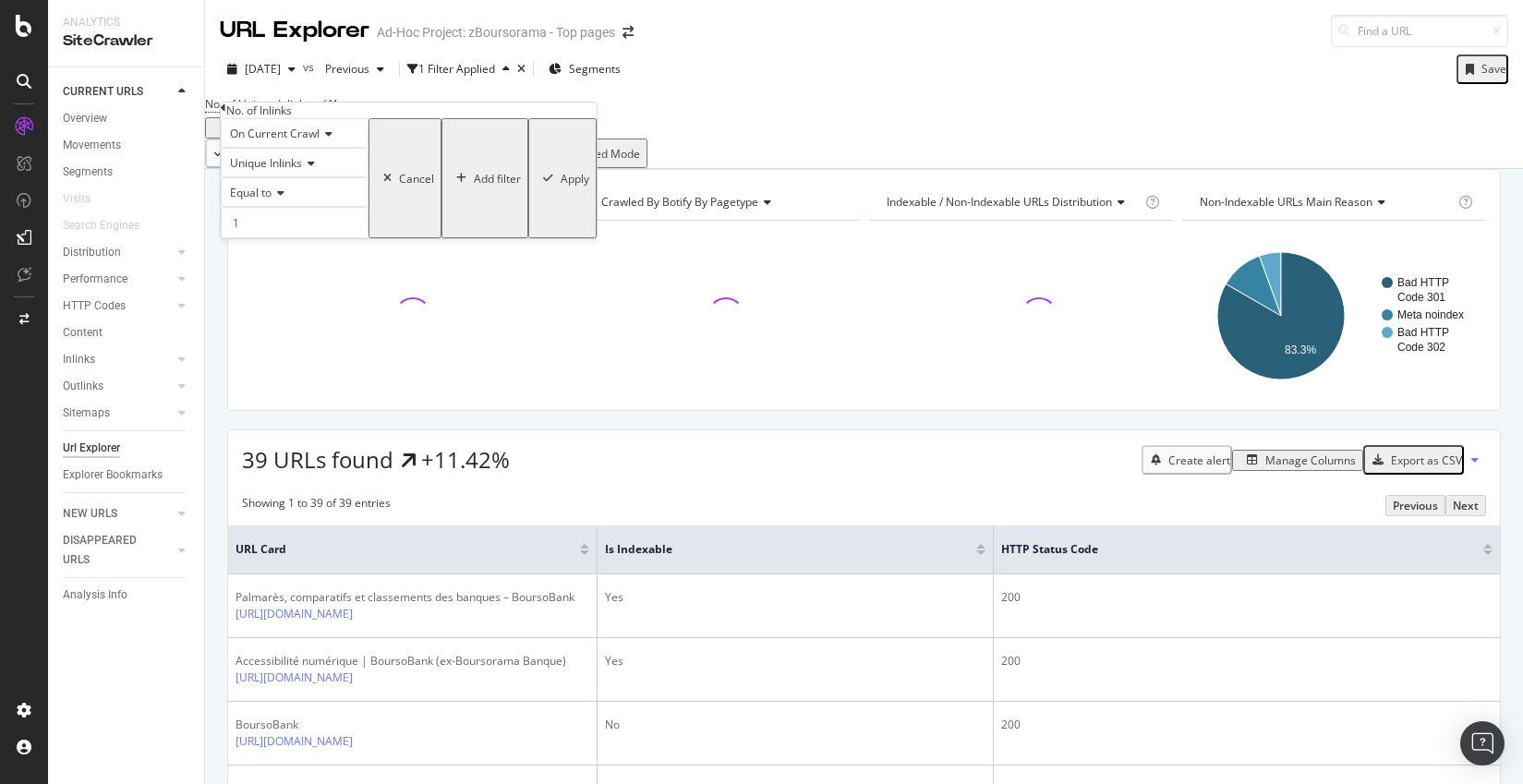
click at [328, 140] on icon at bounding box center [325, 133] width 13 height 11
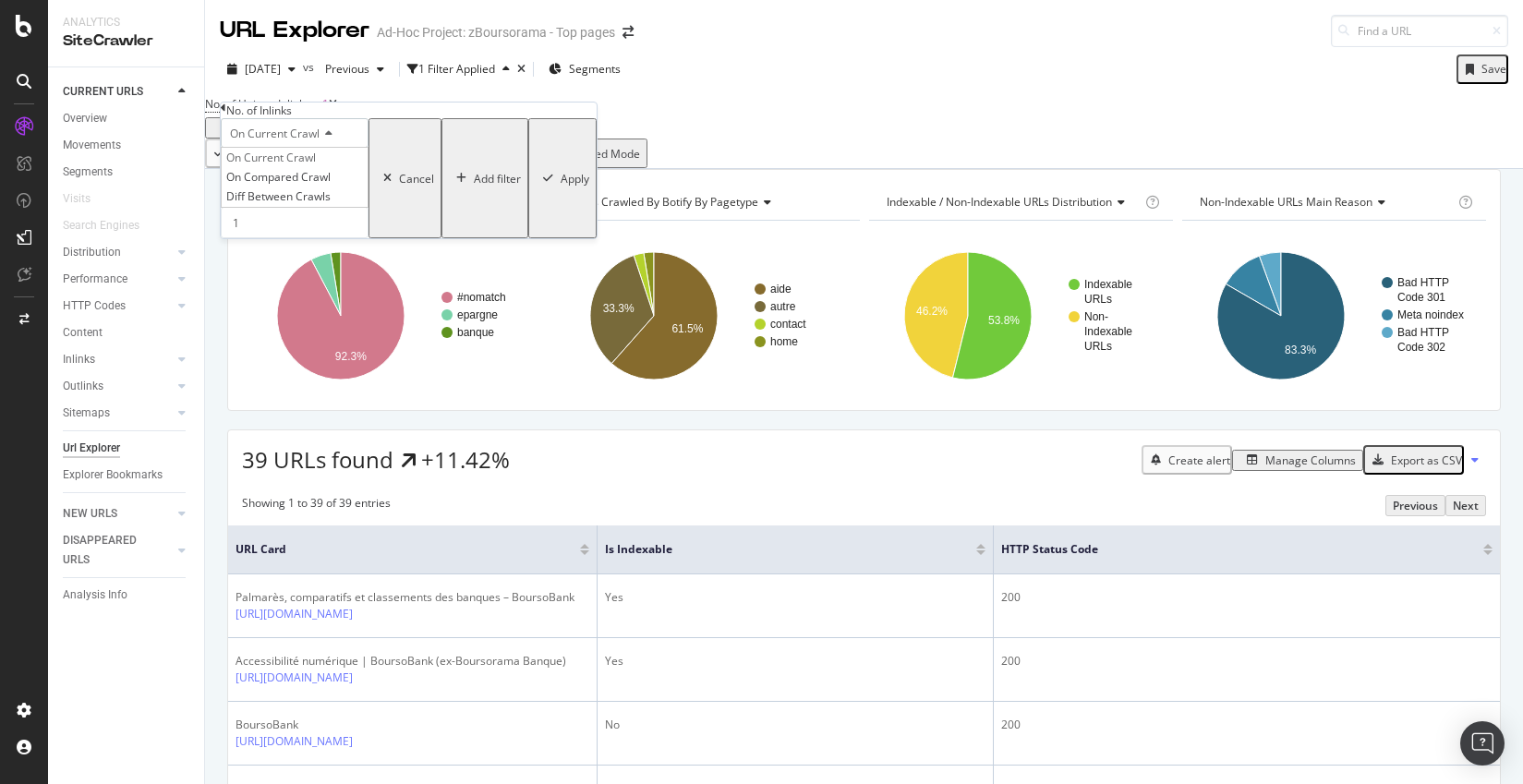
click at [328, 140] on icon at bounding box center [325, 133] width 13 height 11
click at [315, 178] on div "Unique Inlinks" at bounding box center [294, 162] width 148 height 29
click at [273, 214] on span "Total Inlinks" at bounding box center [256, 207] width 61 height 16
click at [281, 239] on input "1" at bounding box center [294, 222] width 148 height 31
drag, startPoint x: 417, startPoint y: 300, endPoint x: 304, endPoint y: 251, distance: 123.2
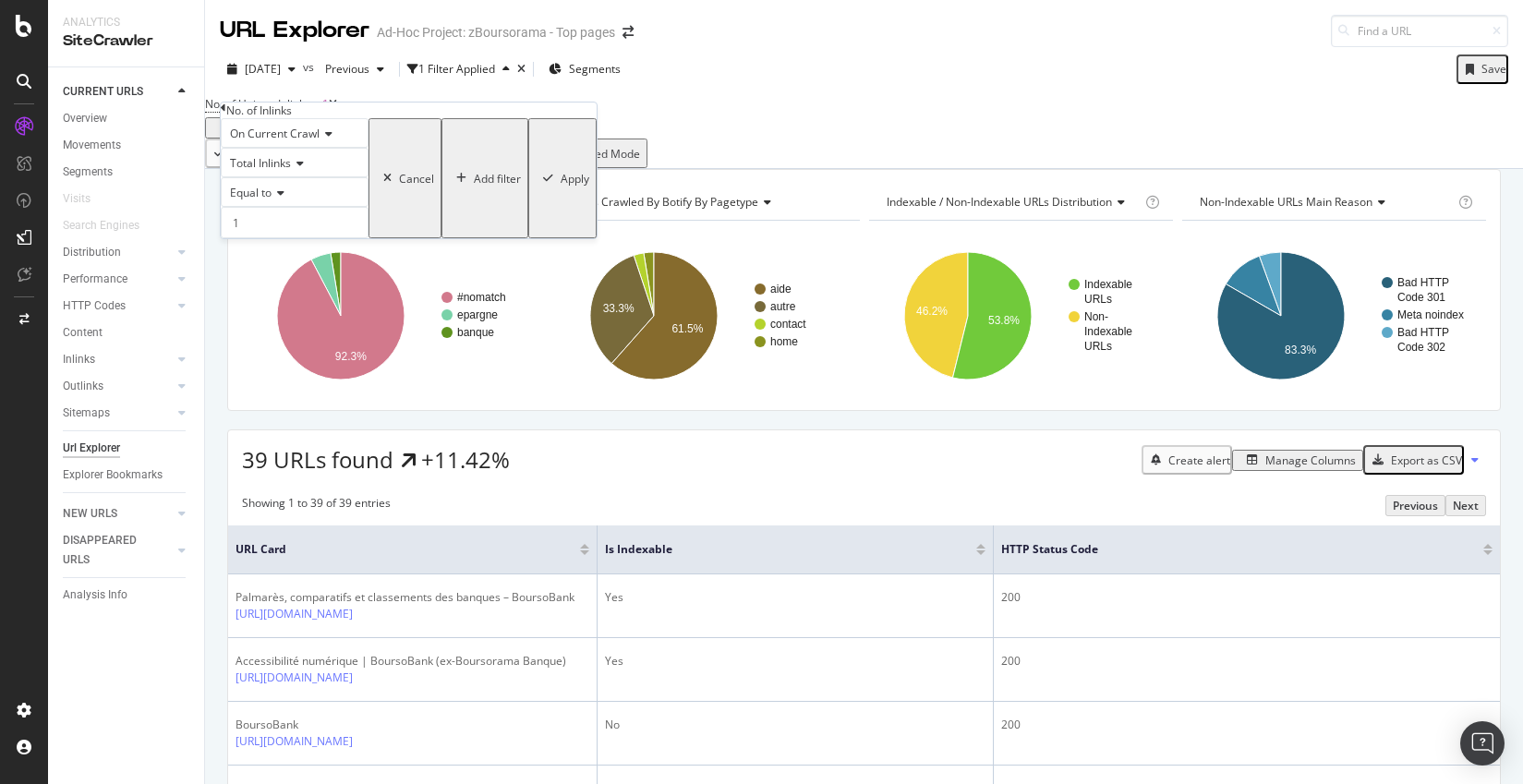
click at [304, 239] on div "On Current Crawl Total Inlinks Equal to 1 Cancel Add filter Apply" at bounding box center [408, 179] width 376 height 120
click at [278, 207] on div "Equal to" at bounding box center [294, 192] width 148 height 29
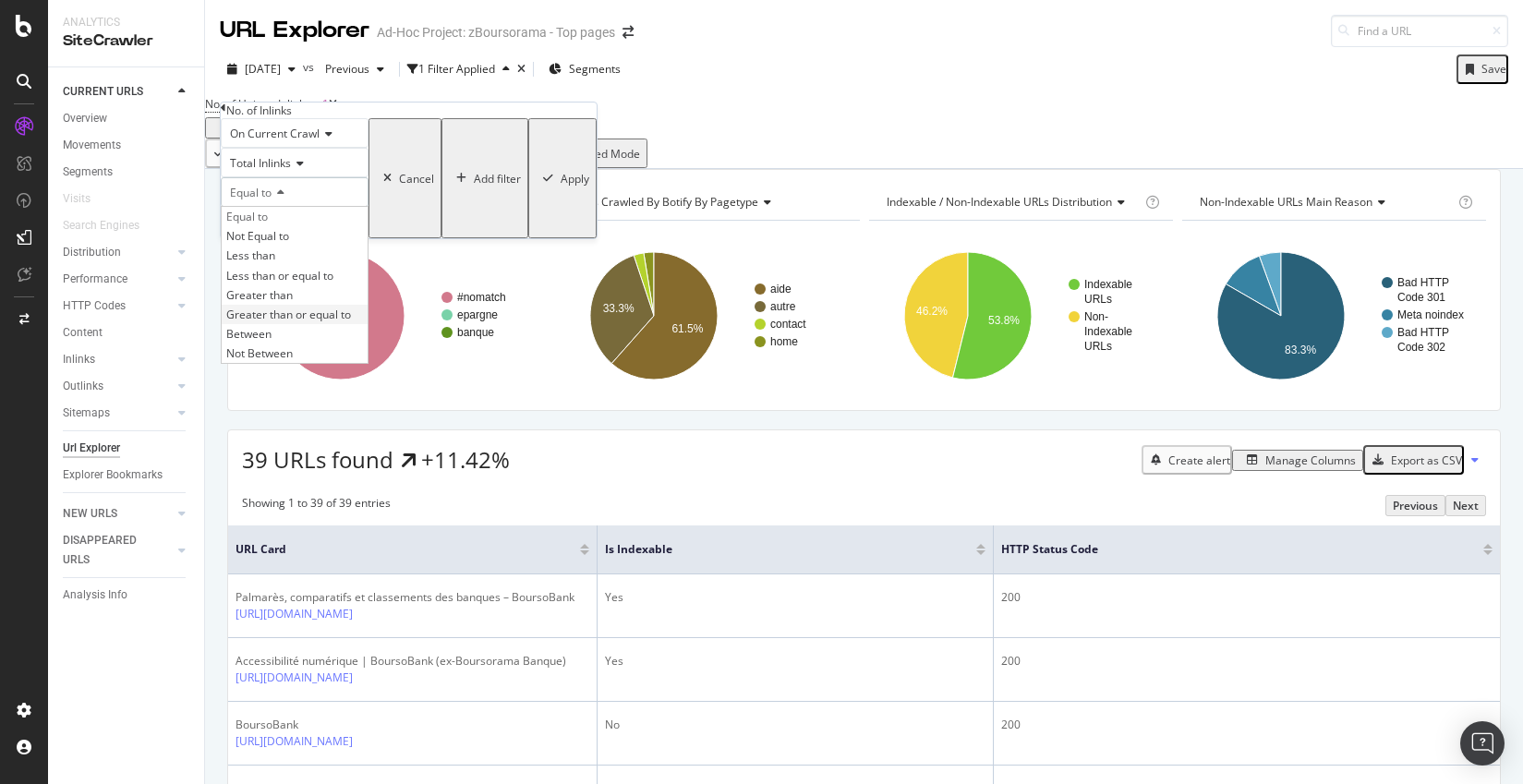
click at [368, 324] on div "Greater than or equal to" at bounding box center [294, 314] width 146 height 19
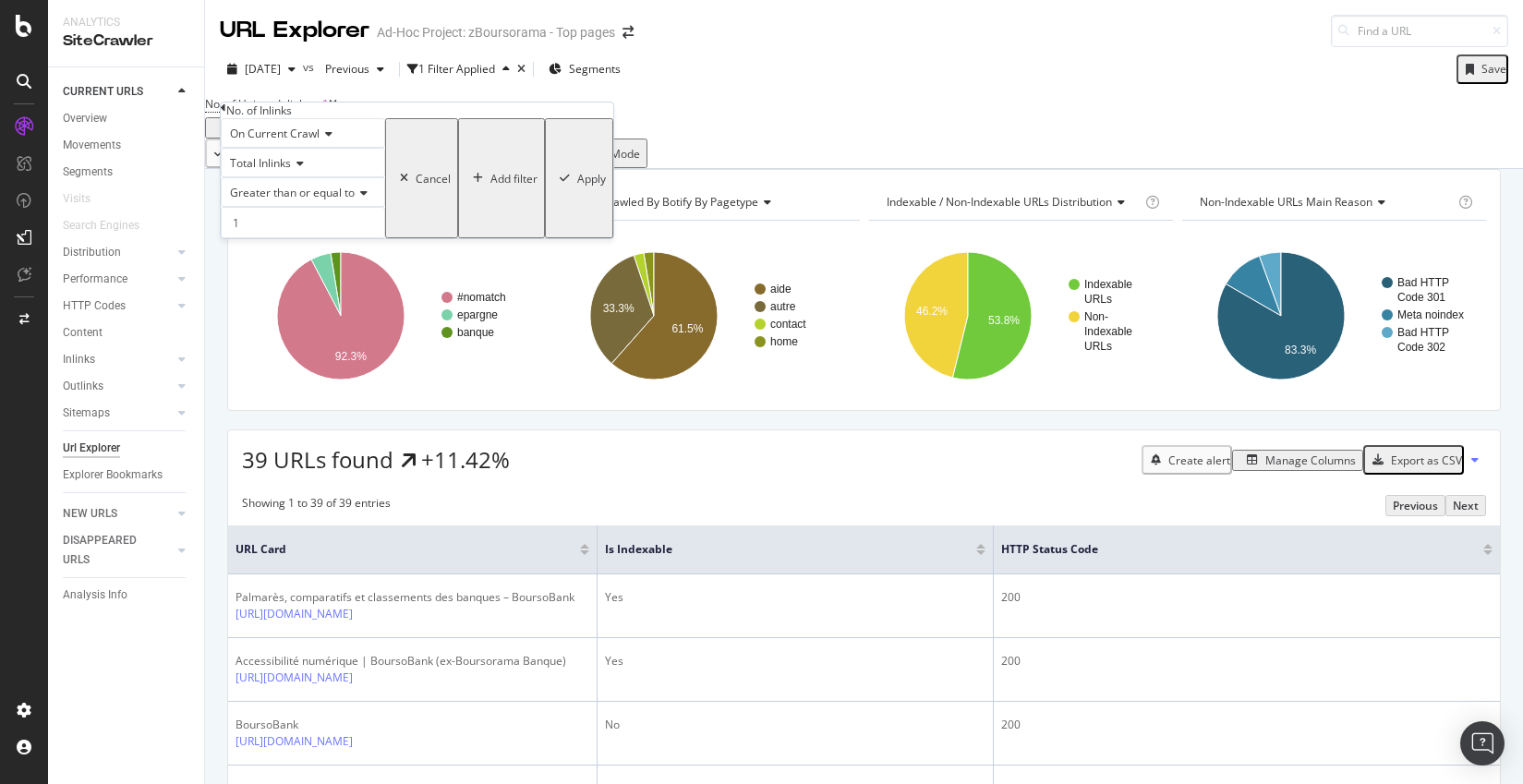
click at [578, 186] on div "Apply" at bounding box center [592, 179] width 29 height 16
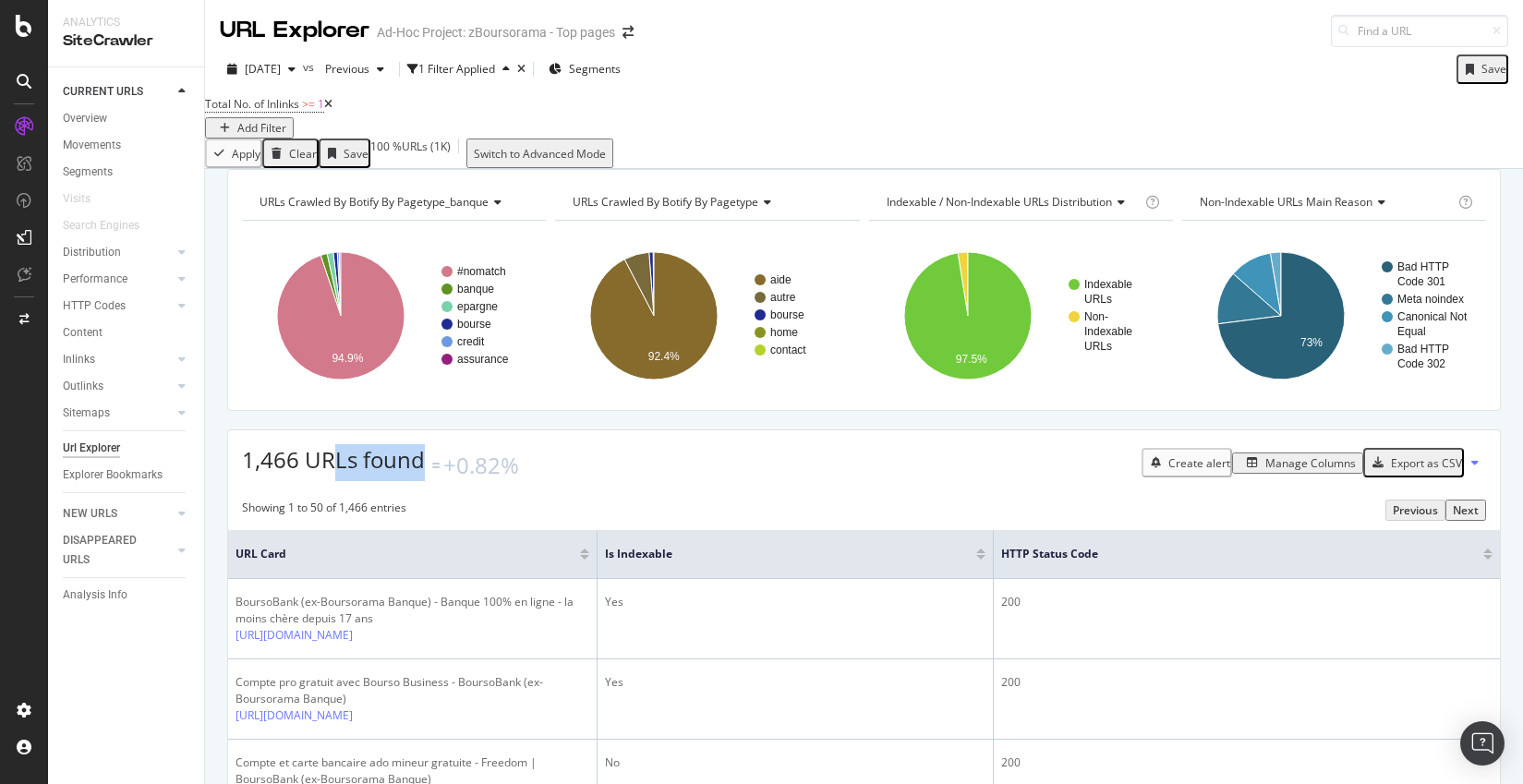
drag, startPoint x: 407, startPoint y: 490, endPoint x: 335, endPoint y: 484, distance: 72.2
click at [335, 481] on div "1,466 URLs found +0.82%" at bounding box center [381, 463] width 278 height 37
drag, startPoint x: 297, startPoint y: 488, endPoint x: 230, endPoint y: 484, distance: 67.1
click at [230, 481] on div "1,466 URLs found +0.82% Create alert Manage Columns Export as CSV" at bounding box center [864, 456] width 1273 height 50
copy span "1,466"
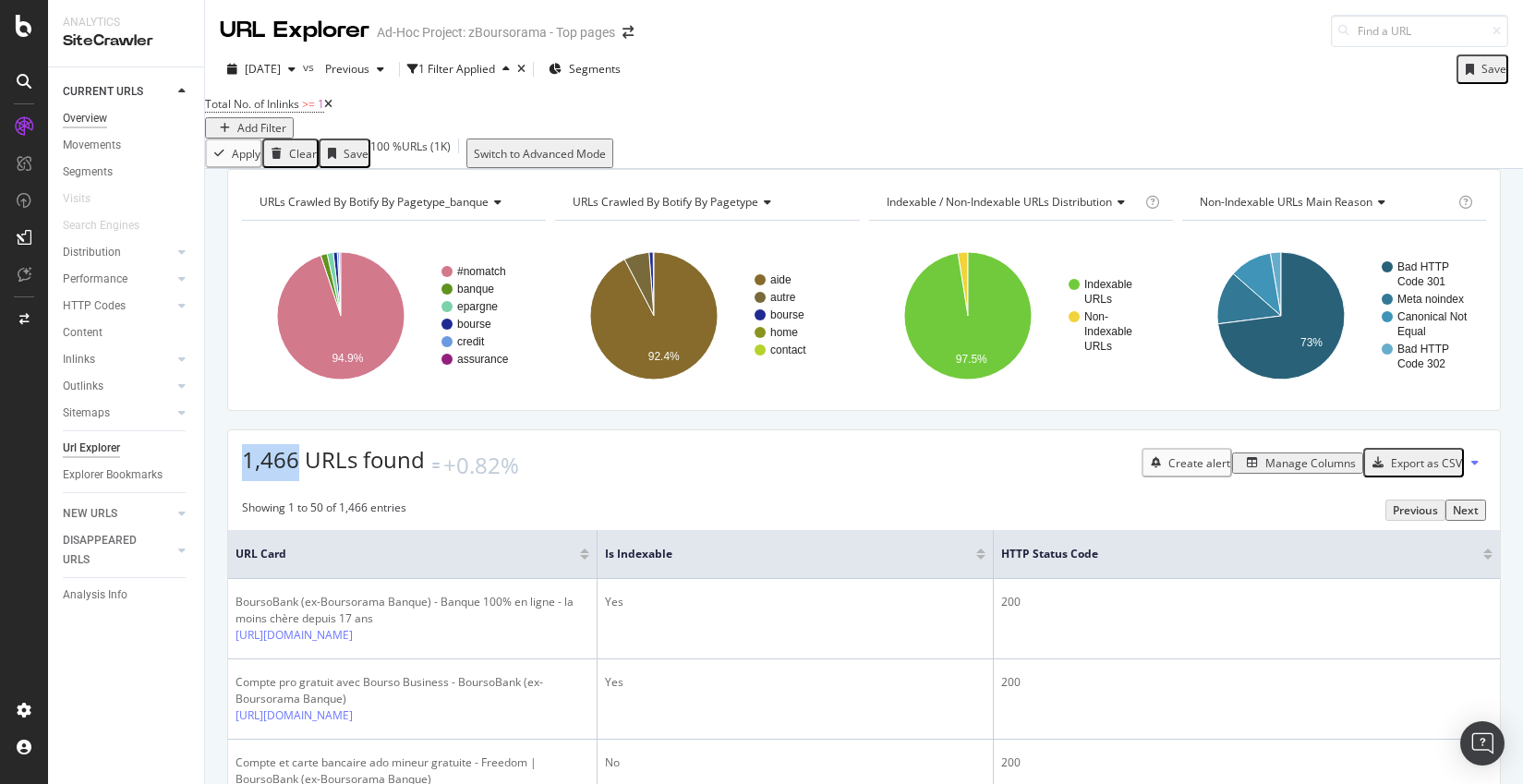
click at [92, 114] on div "Overview" at bounding box center [85, 118] width 45 height 19
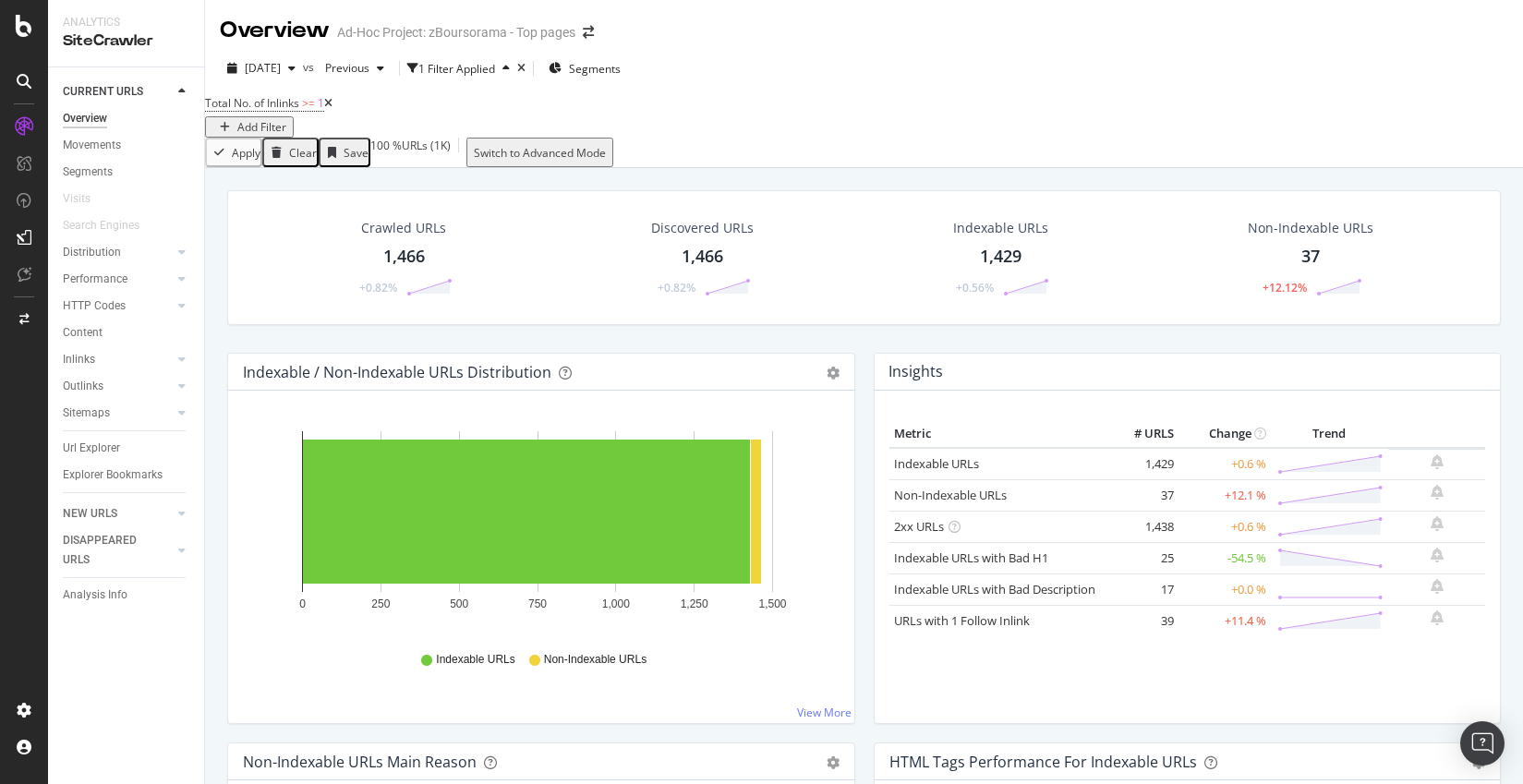
click at [867, 167] on div "Apply Clear Save 100 % URLs ( 1K ) Switch to Advanced Mode" at bounding box center [864, 152] width 1318 height 29
click at [98, 451] on div "Url Explorer" at bounding box center [91, 448] width 57 height 19
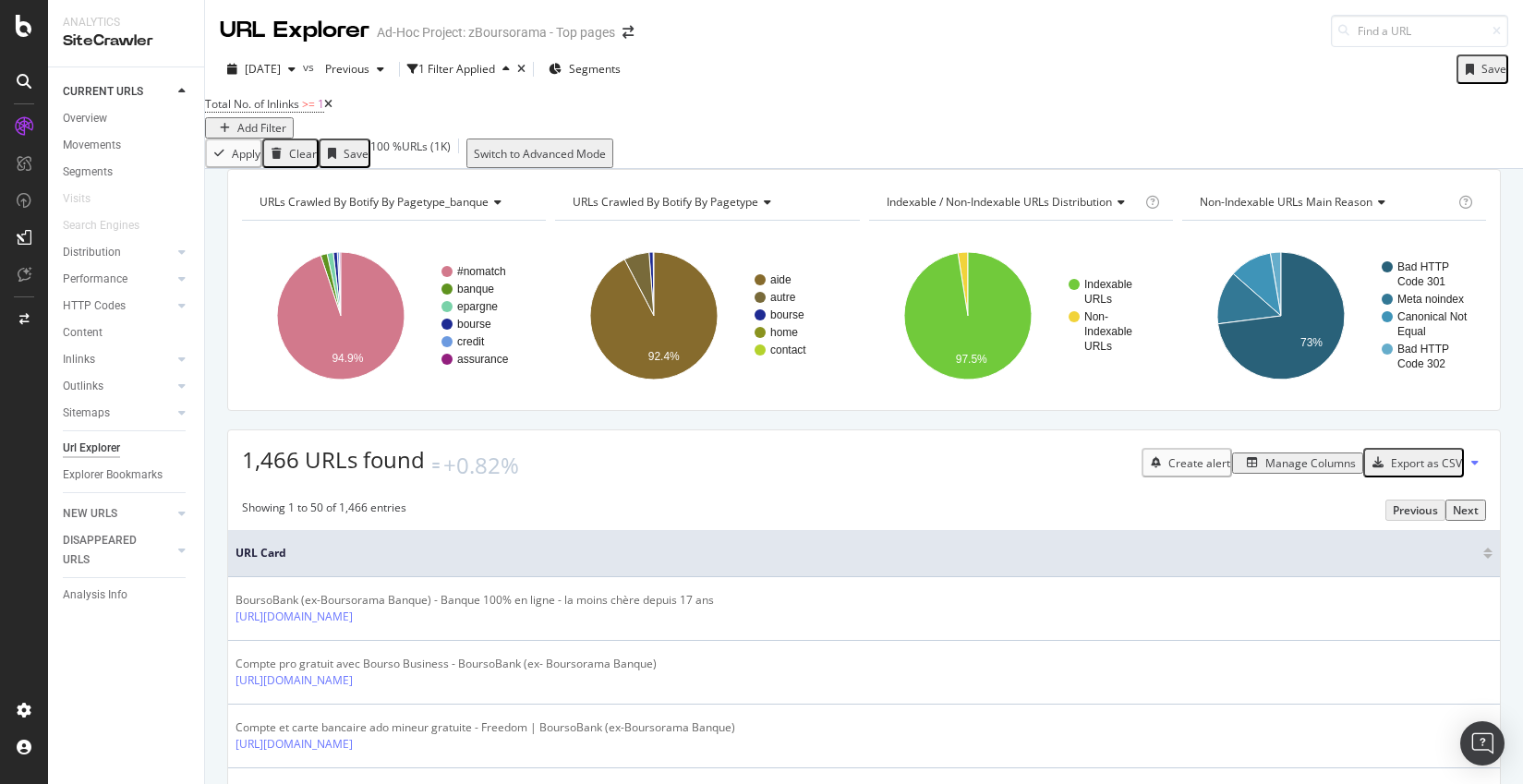
click at [333, 110] on icon at bounding box center [328, 104] width 9 height 11
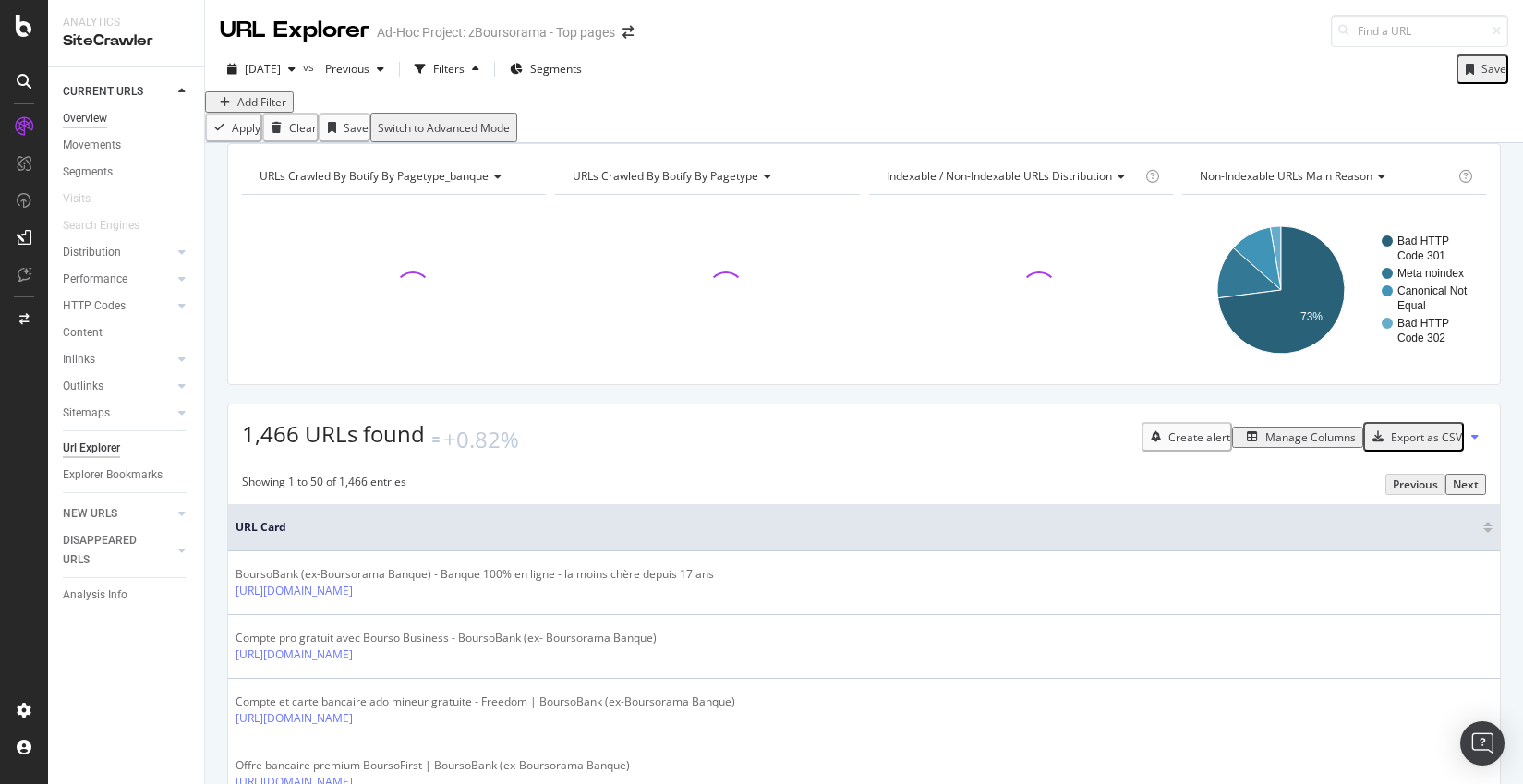
click at [91, 114] on div "Overview" at bounding box center [85, 118] width 45 height 19
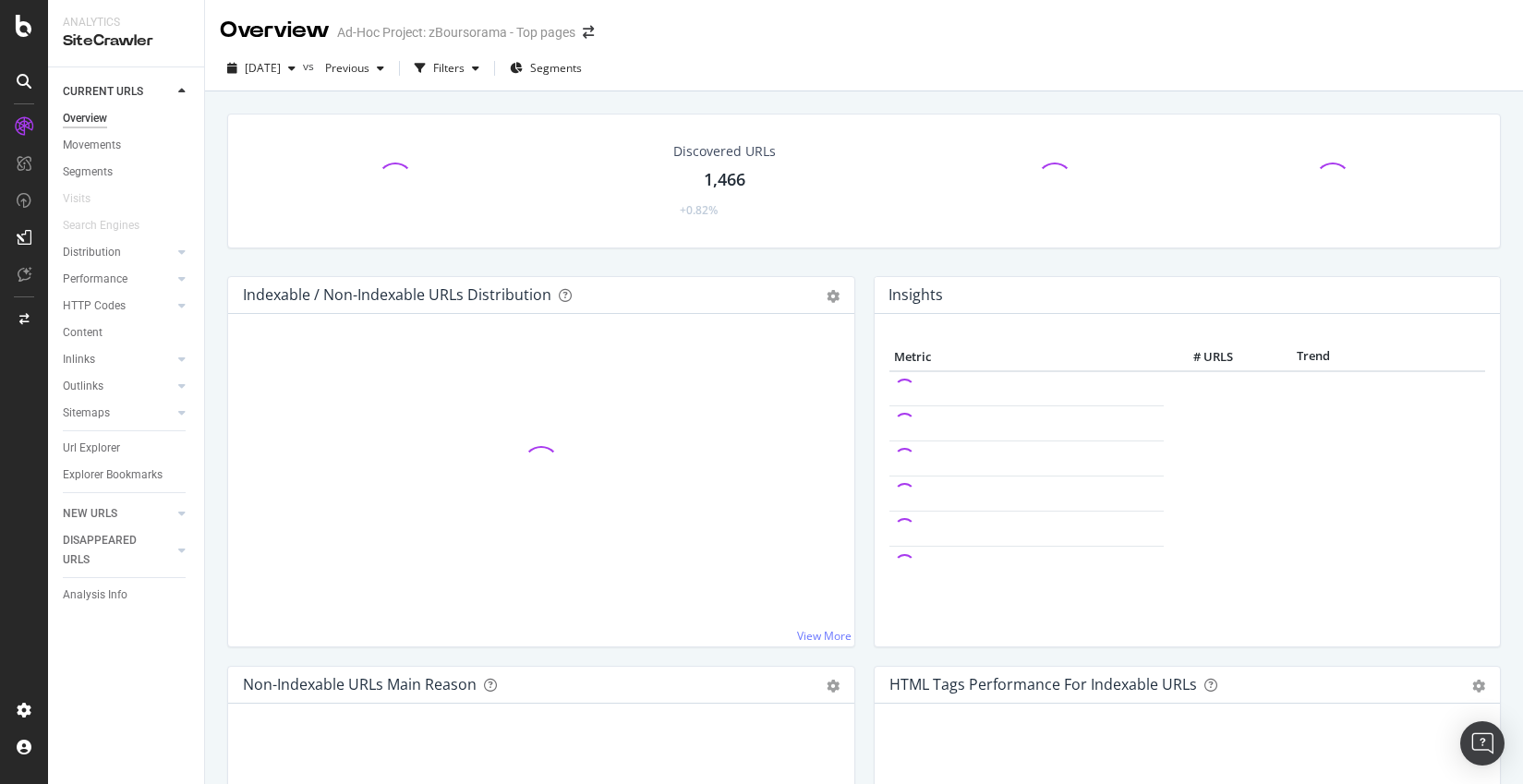
click at [91, 114] on div "Overview" at bounding box center [85, 118] width 45 height 19
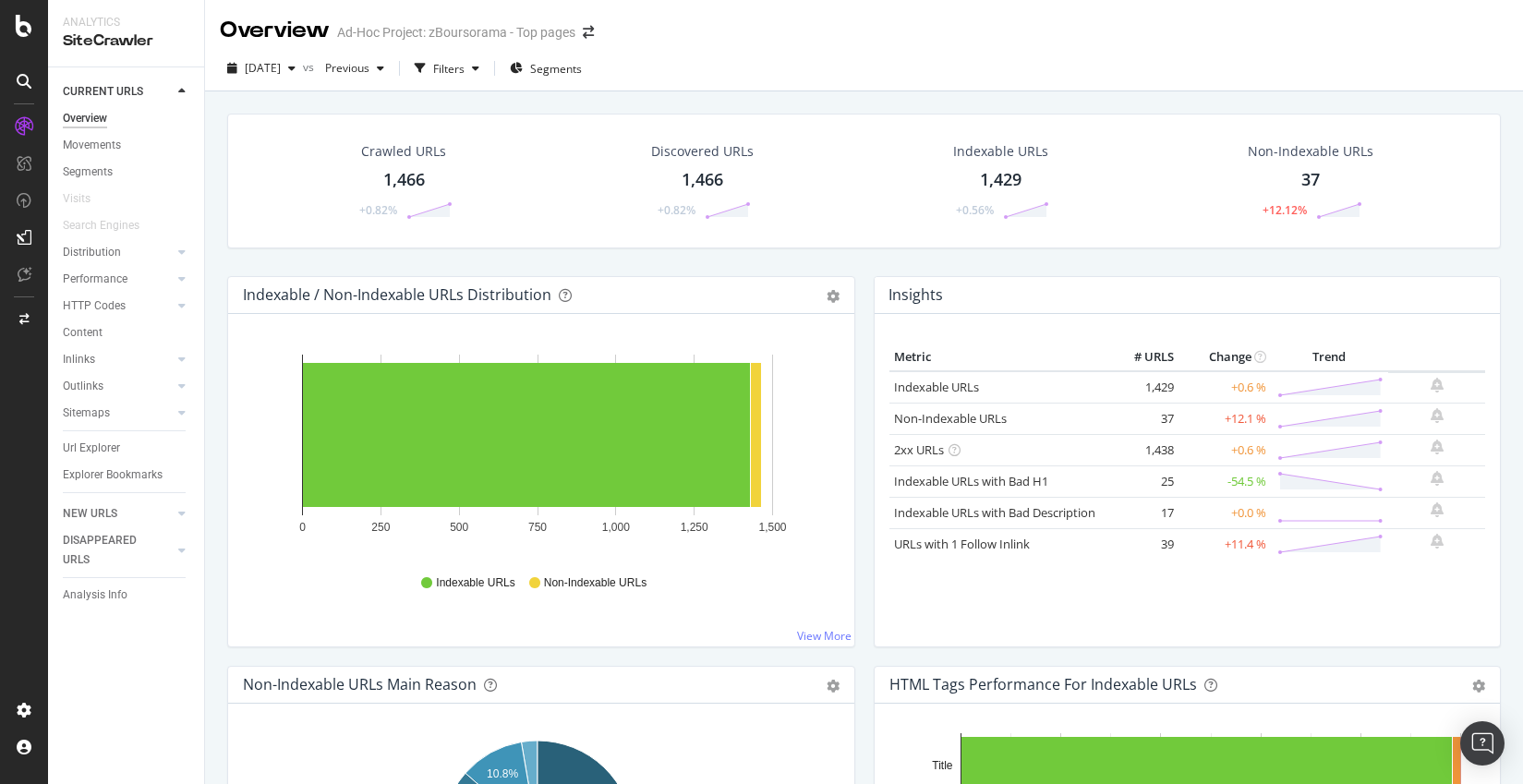
click at [794, 608] on div "Hold CTRL while clicking to filter the report. 0 250 500 750 1,000 1,250 1,500 …" at bounding box center [541, 480] width 626 height 333
click at [80, 449] on div "Url Explorer" at bounding box center [91, 448] width 57 height 19
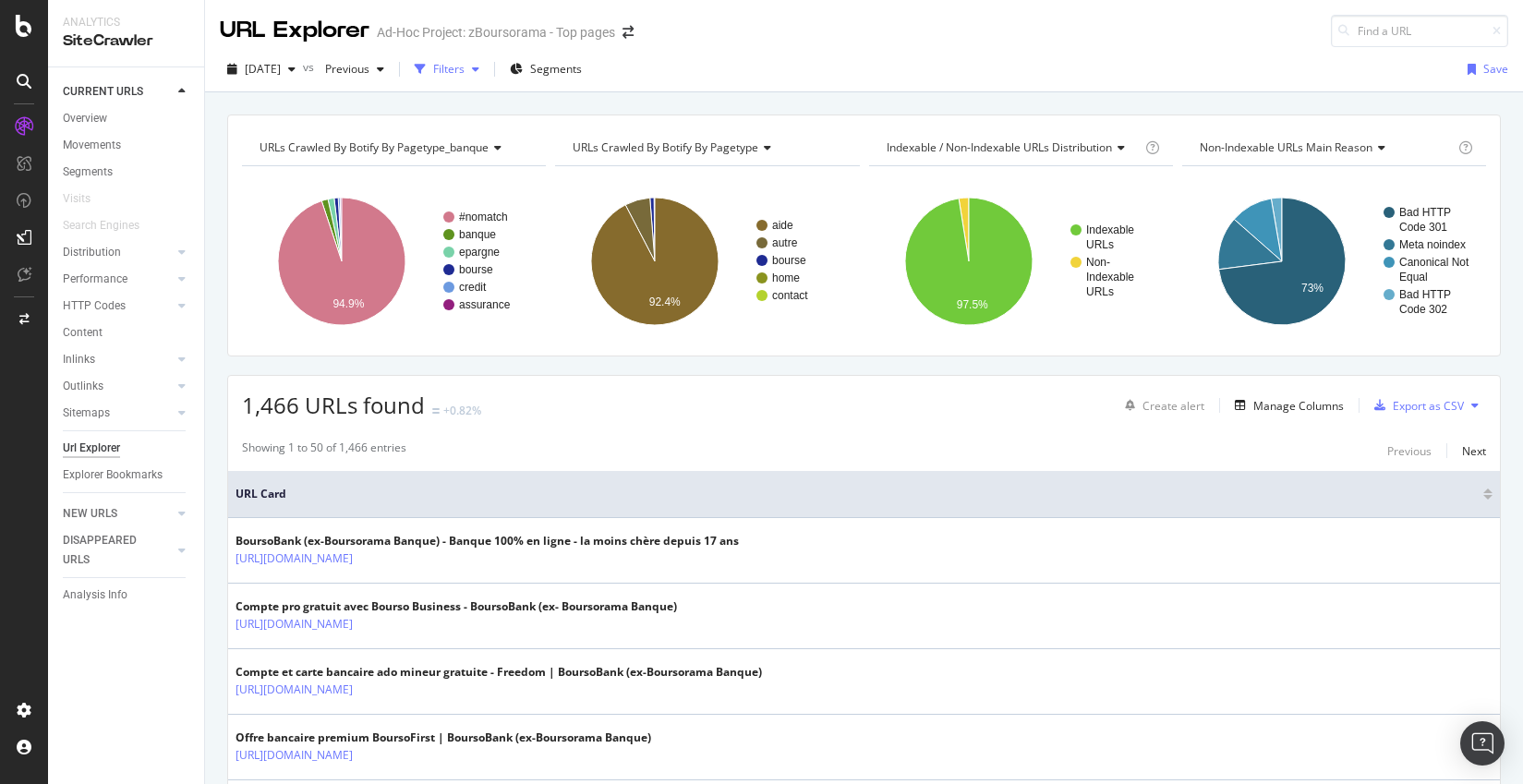
click at [465, 74] on div "Filters" at bounding box center [448, 69] width 31 height 16
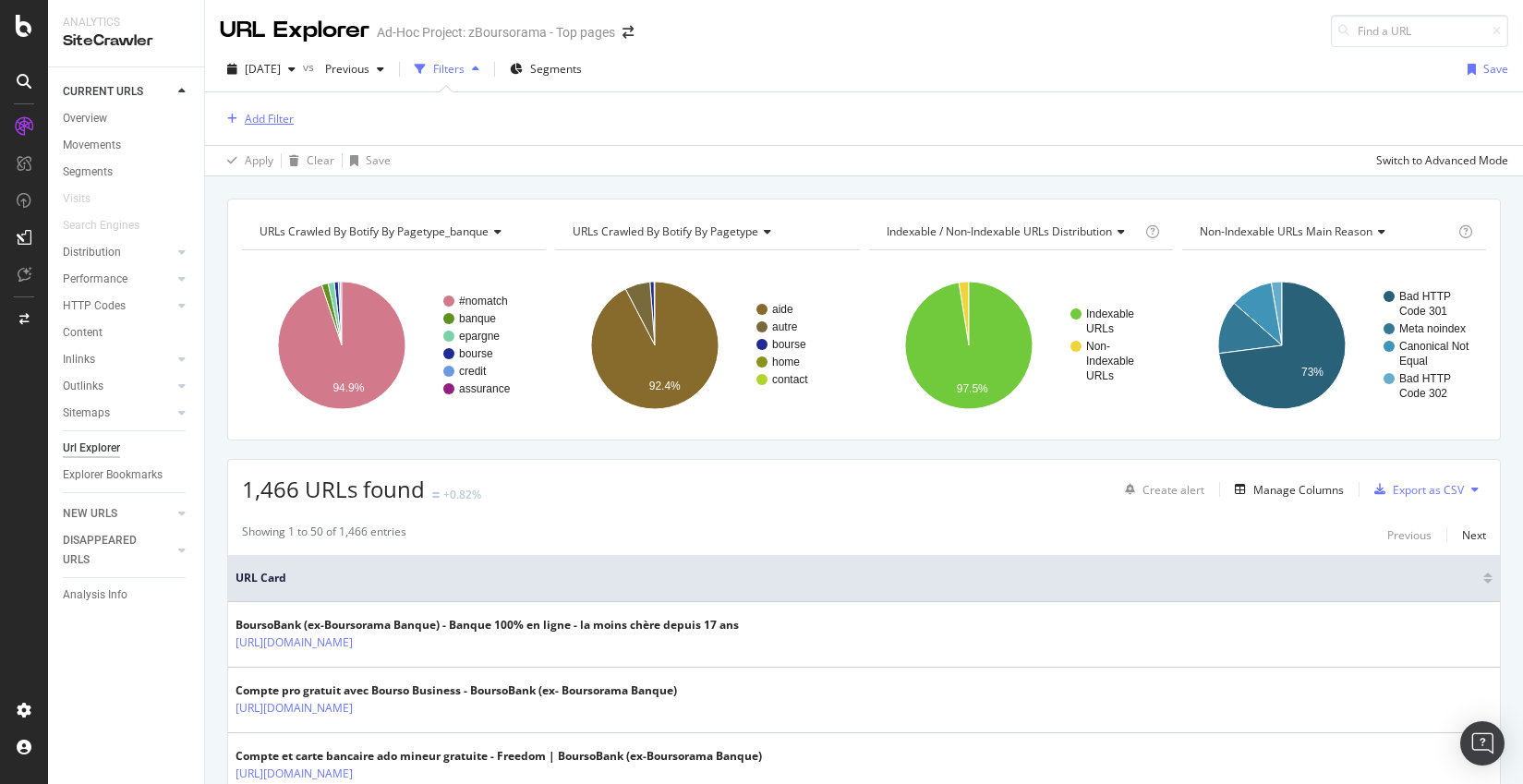
click at [250, 118] on div "Add Filter" at bounding box center [269, 118] width 49 height 16
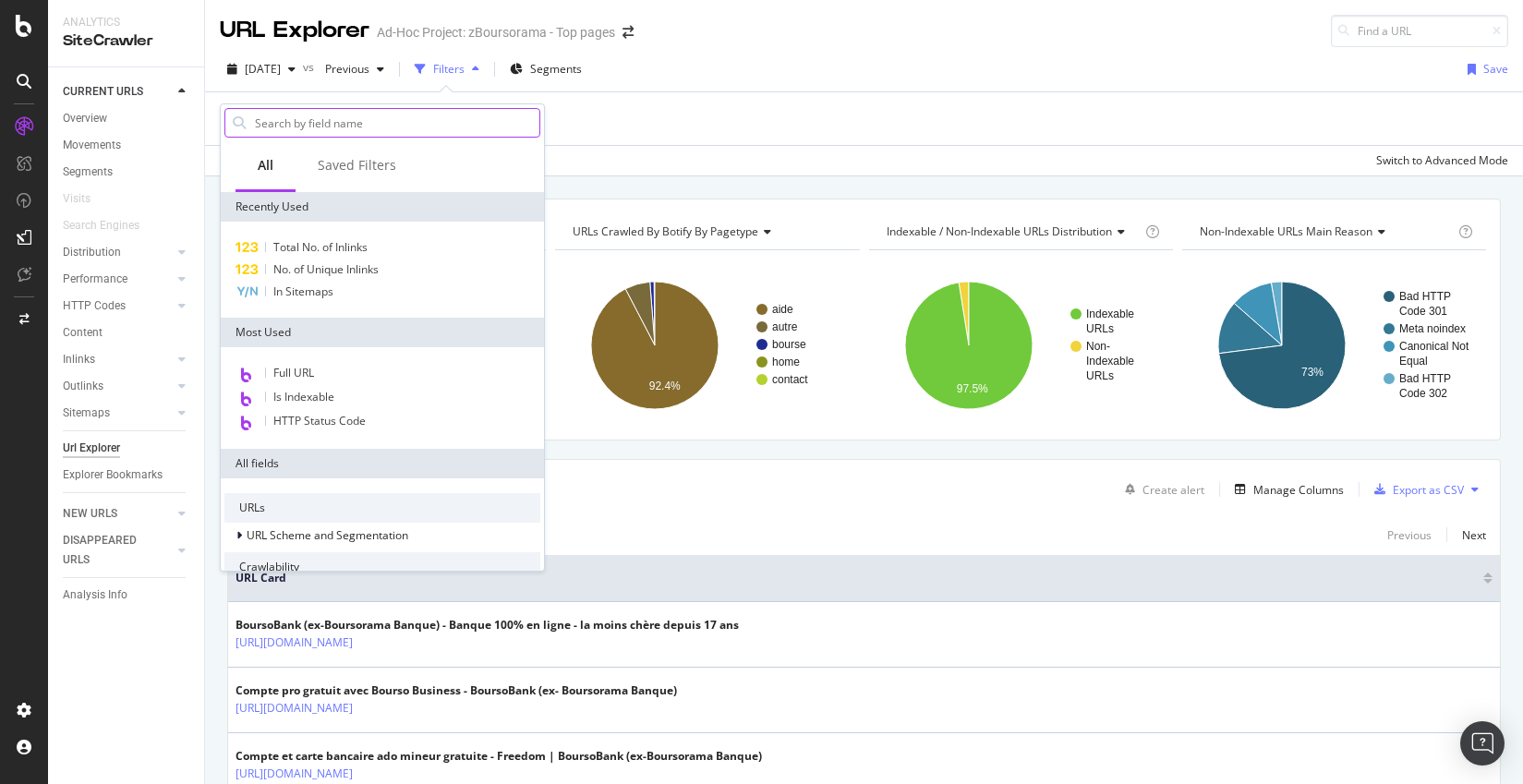
click at [275, 121] on input "text" at bounding box center [396, 122] width 286 height 28
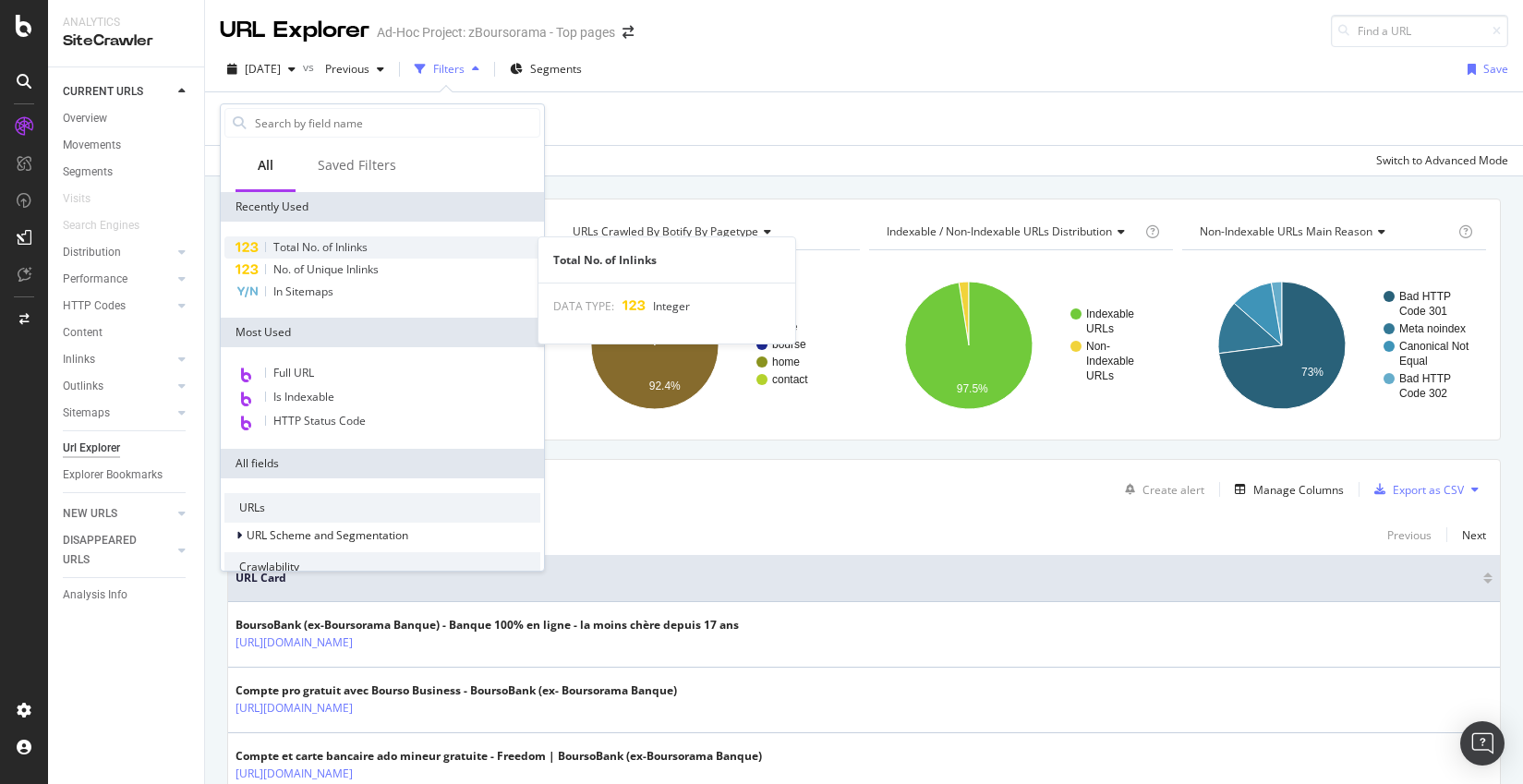
click at [338, 248] on span "Total No. of Inlinks" at bounding box center [320, 246] width 94 height 16
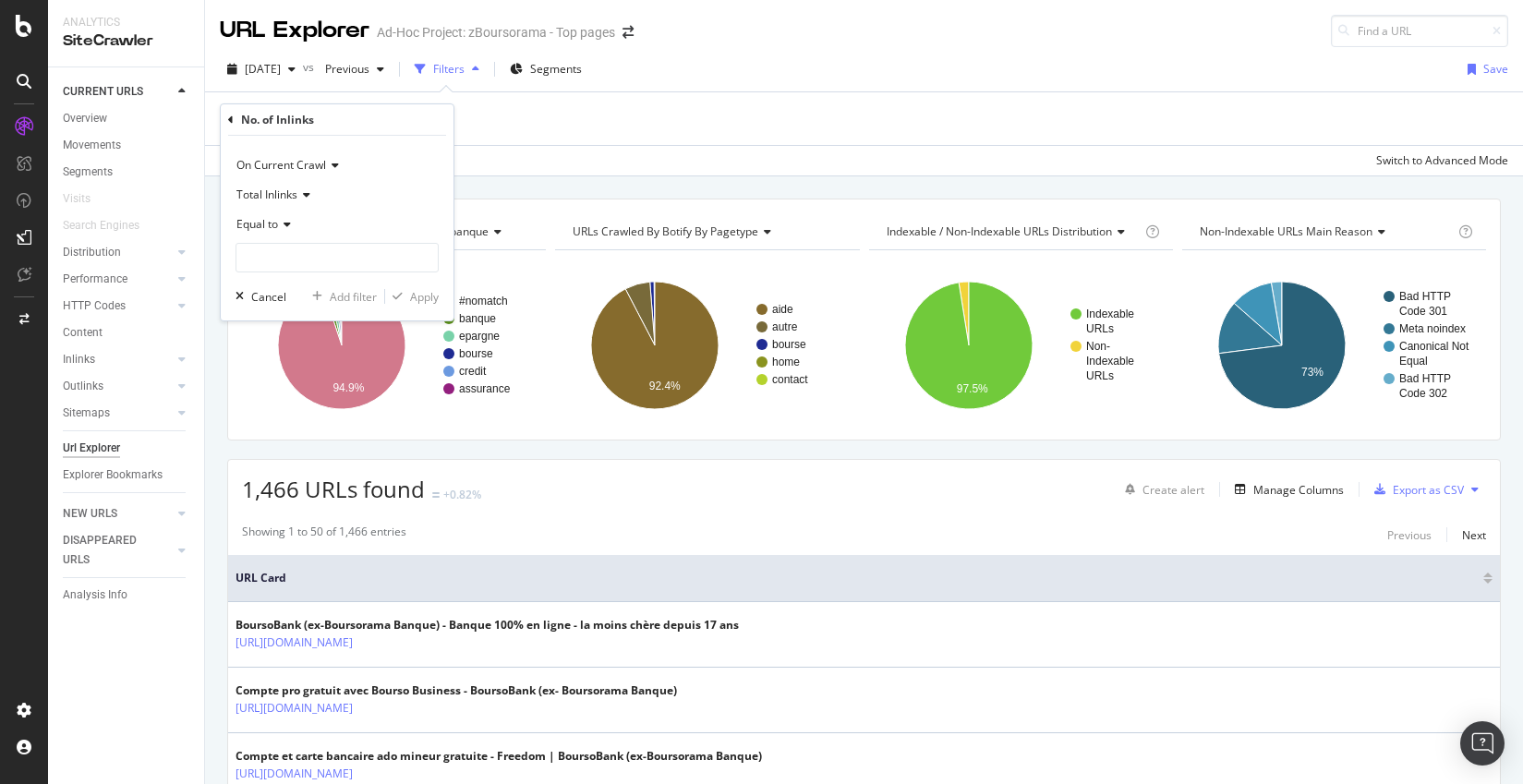
click at [276, 222] on span "Equal to" at bounding box center [257, 224] width 42 height 16
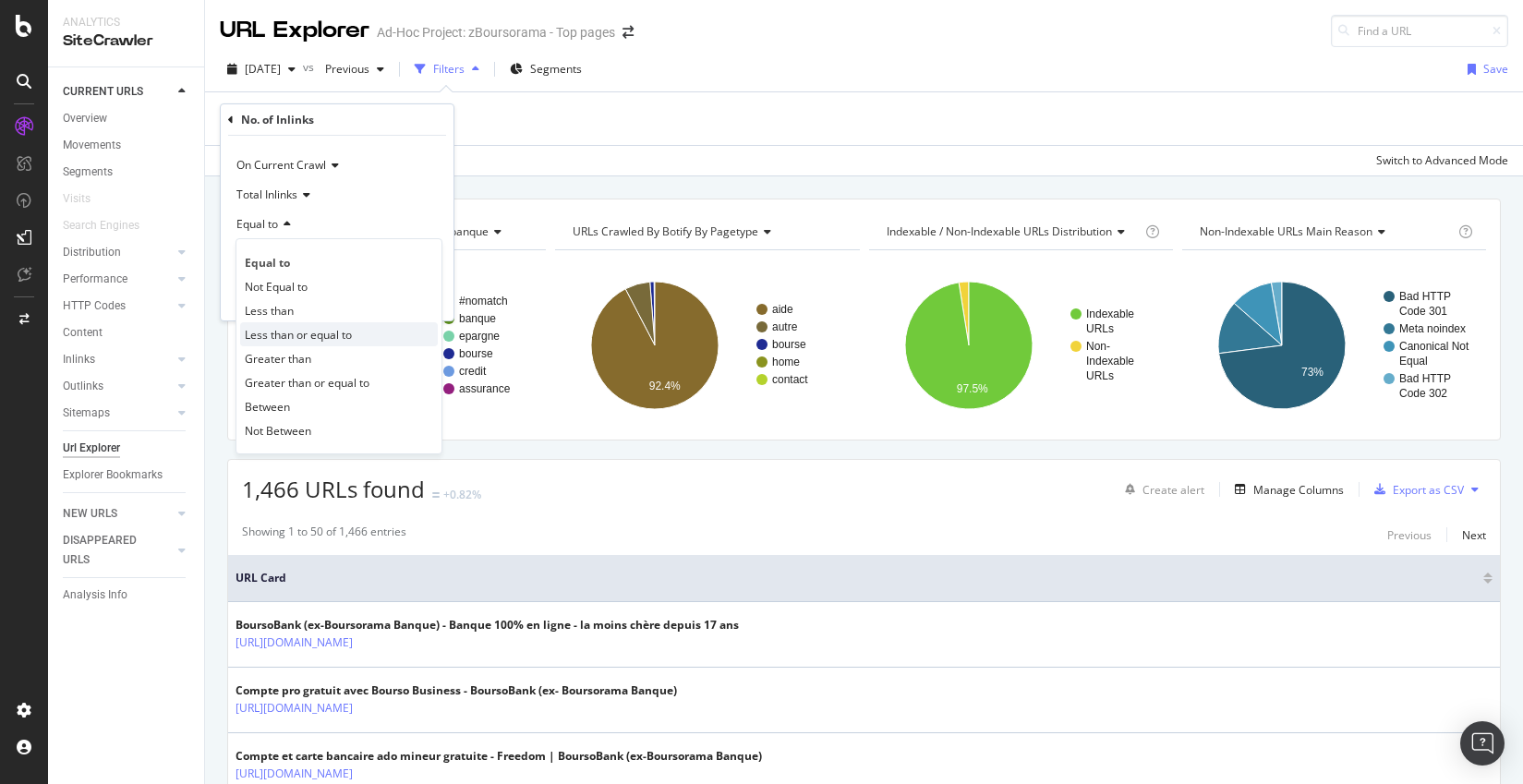
click at [342, 335] on span "Less than or equal to" at bounding box center [298, 335] width 107 height 16
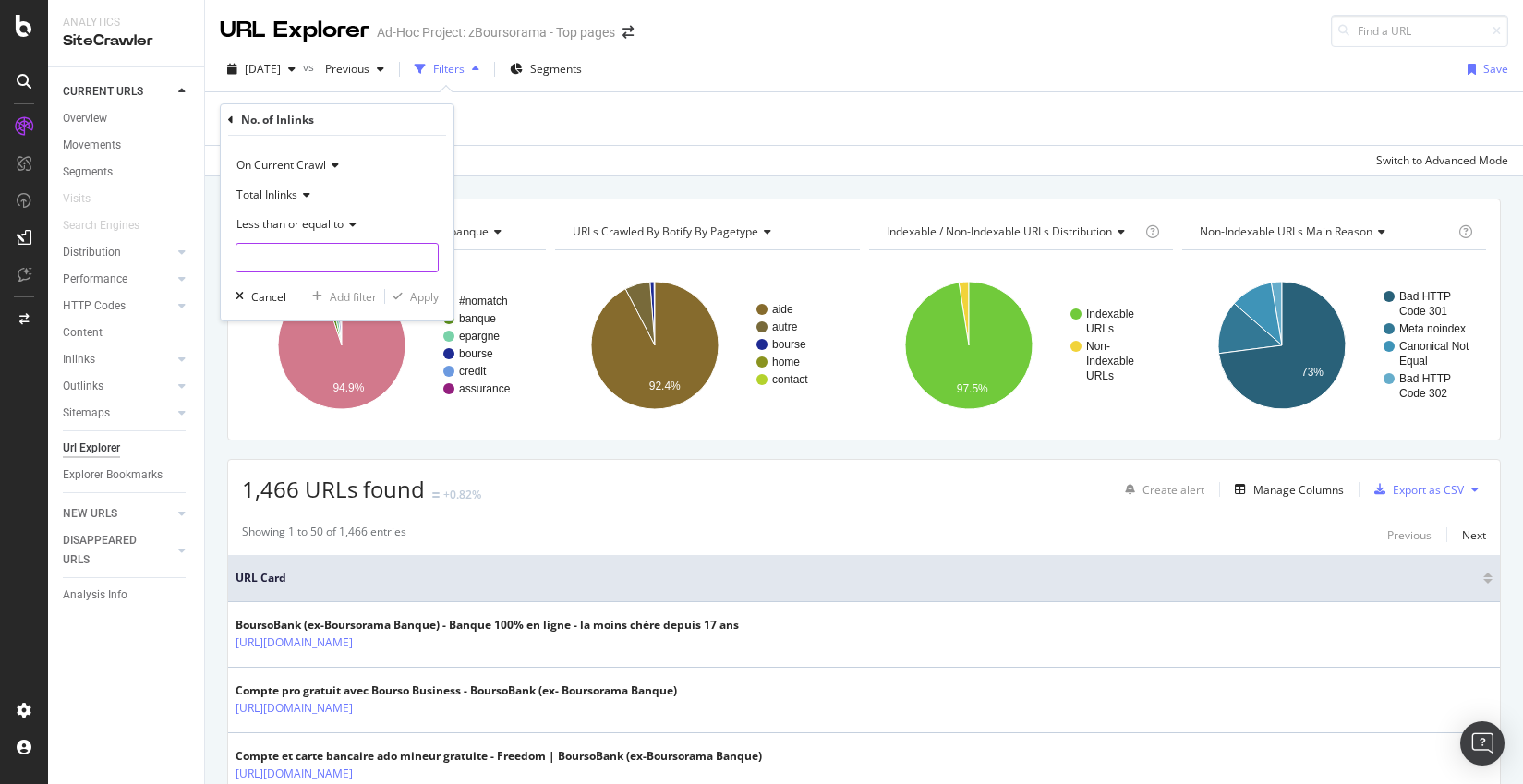
click at [347, 261] on input "number" at bounding box center [337, 257] width 203 height 29
type input "1"
click at [417, 309] on div "On Current Crawl Total Inlinks Less than or equal to 1 Cancel Add filter Apply" at bounding box center [337, 228] width 233 height 184
click at [419, 293] on div "Apply" at bounding box center [425, 297] width 29 height 16
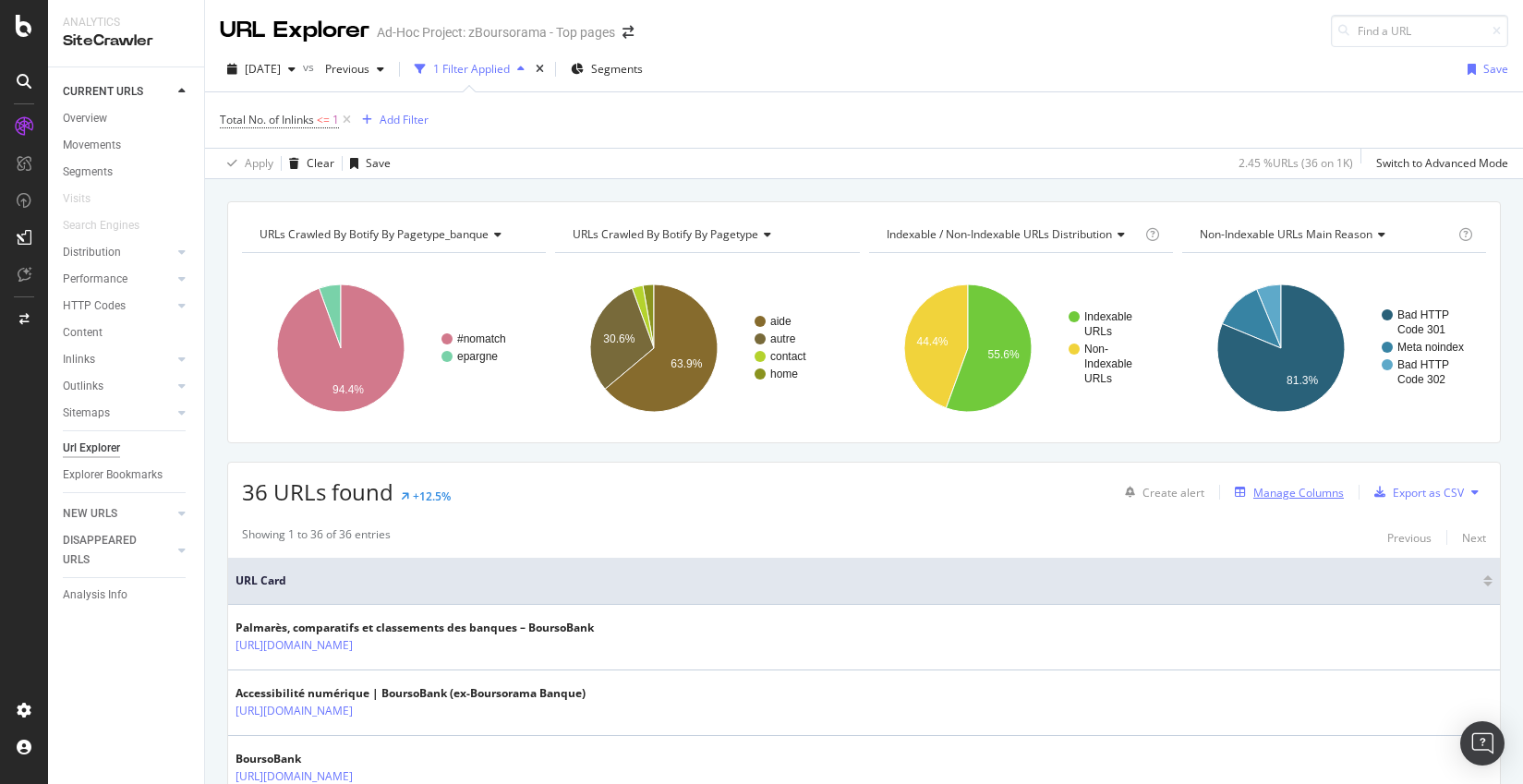
click at [1293, 495] on div "Manage Columns" at bounding box center [1298, 493] width 90 height 16
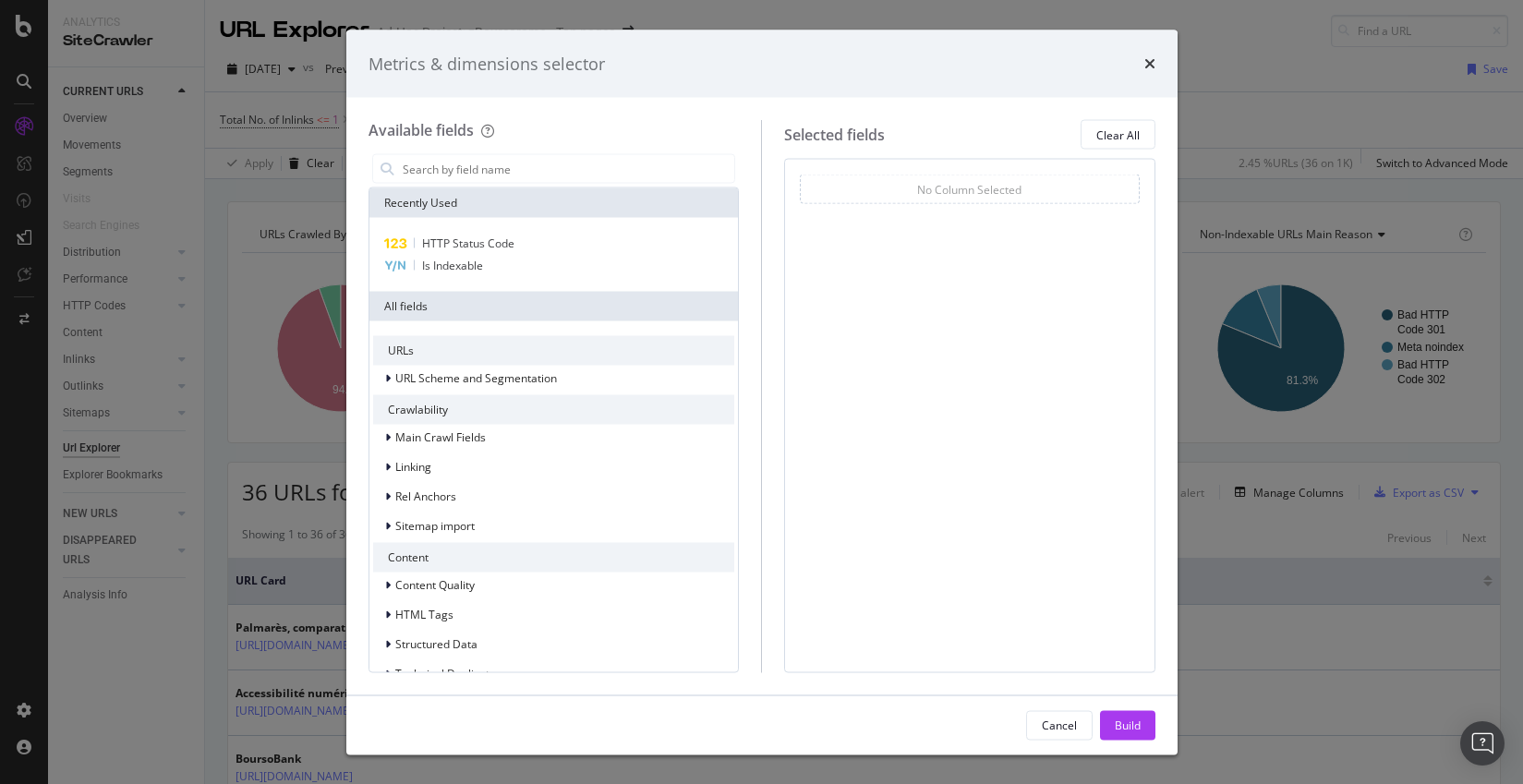
scroll to position [59, 0]
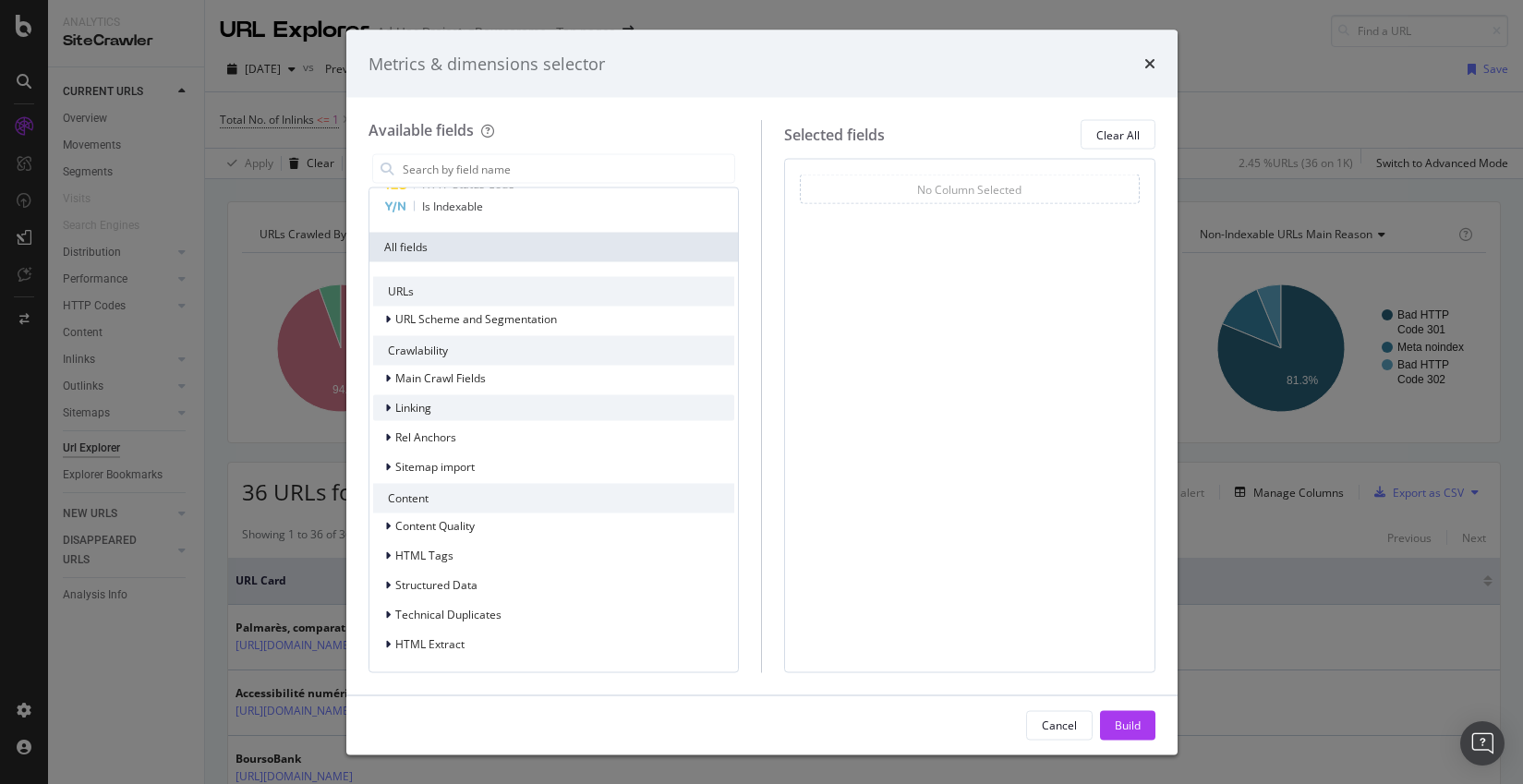
click at [397, 404] on span "Linking" at bounding box center [413, 408] width 36 height 16
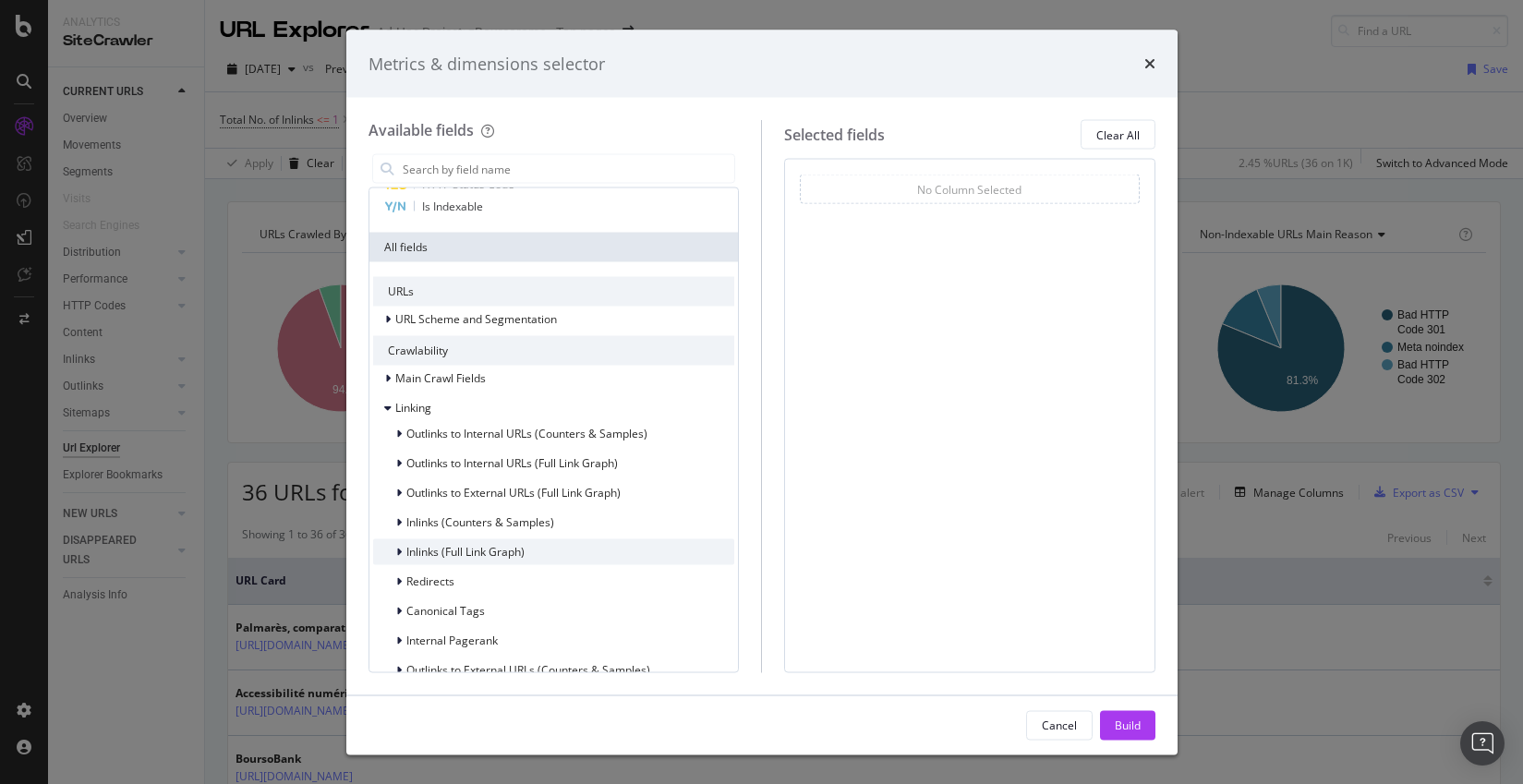
click at [566, 551] on div "Inlinks (Full Link Graph)" at bounding box center [553, 552] width 362 height 26
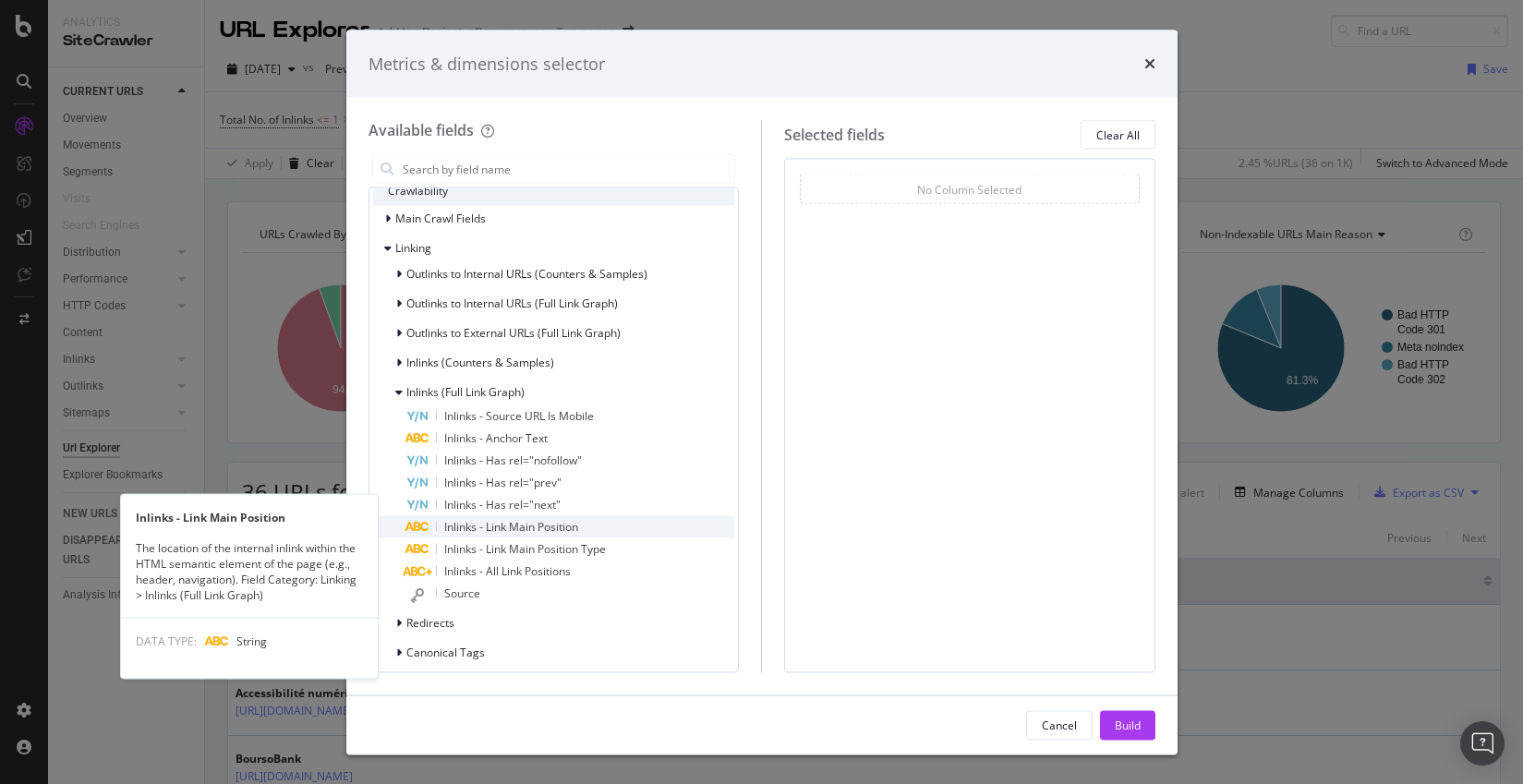
scroll to position [244, 0]
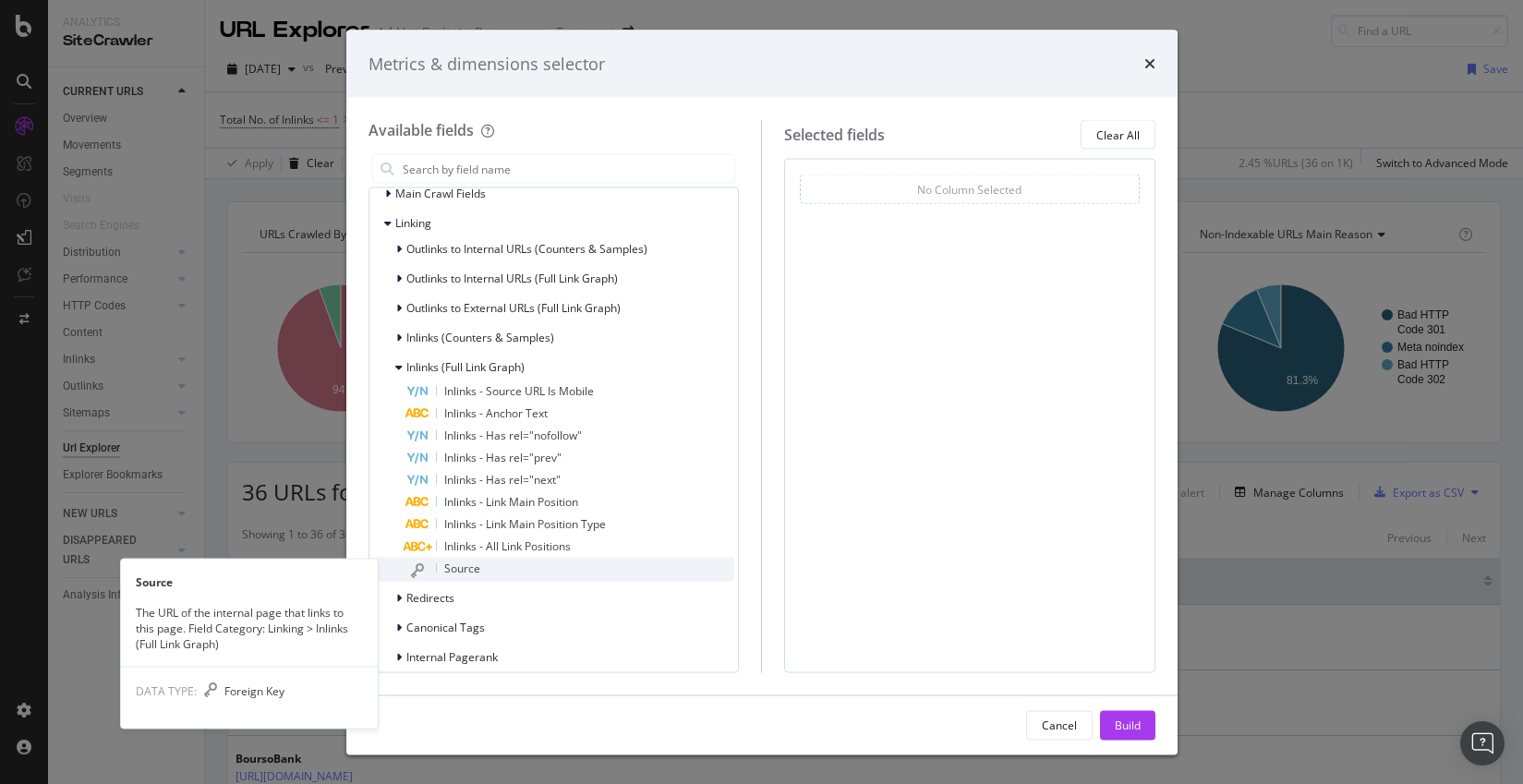
click at [530, 575] on div "Source" at bounding box center [571, 570] width 329 height 24
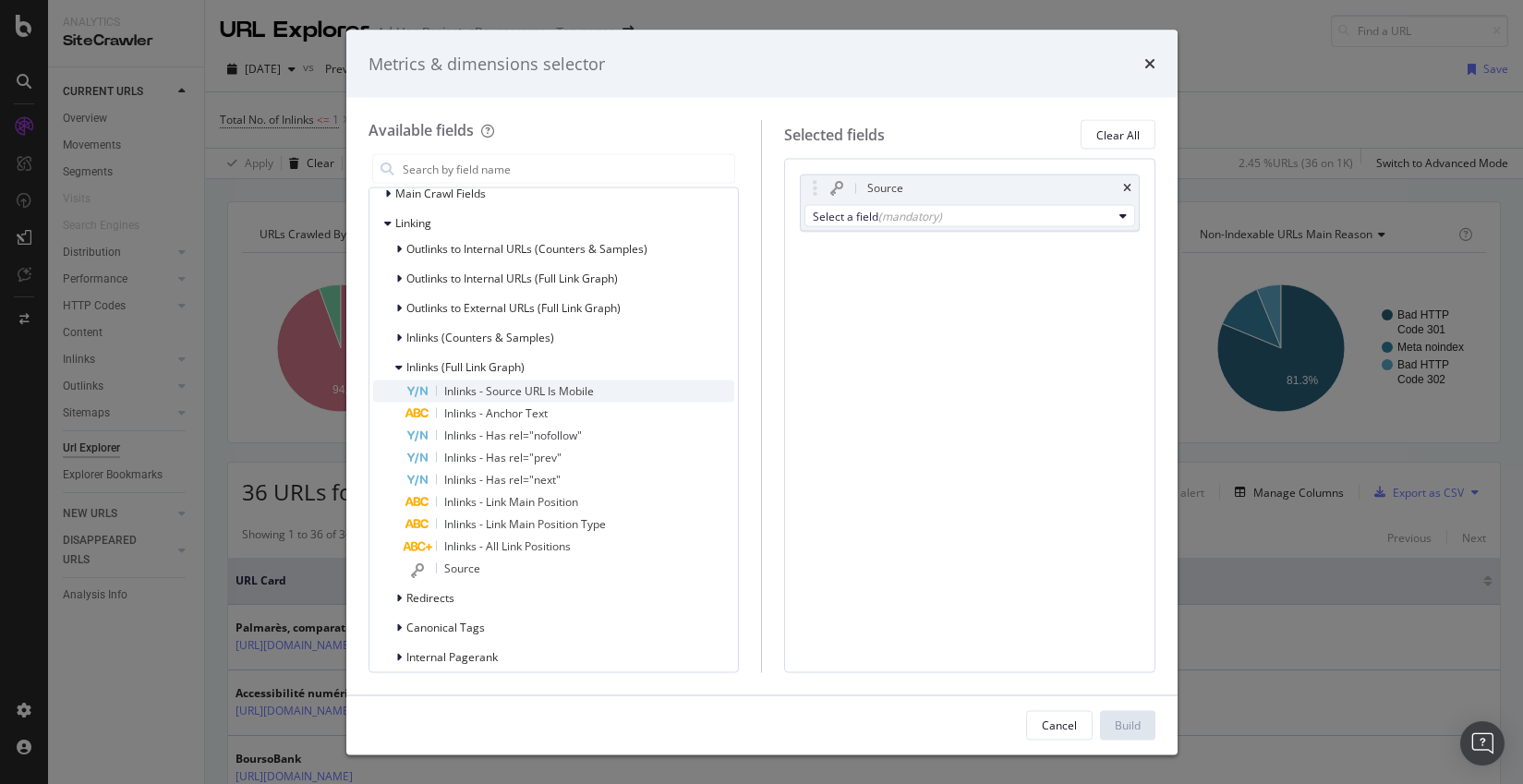
click at [570, 392] on span "Inlinks - Source URL Is Mobile" at bounding box center [519, 391] width 149 height 16
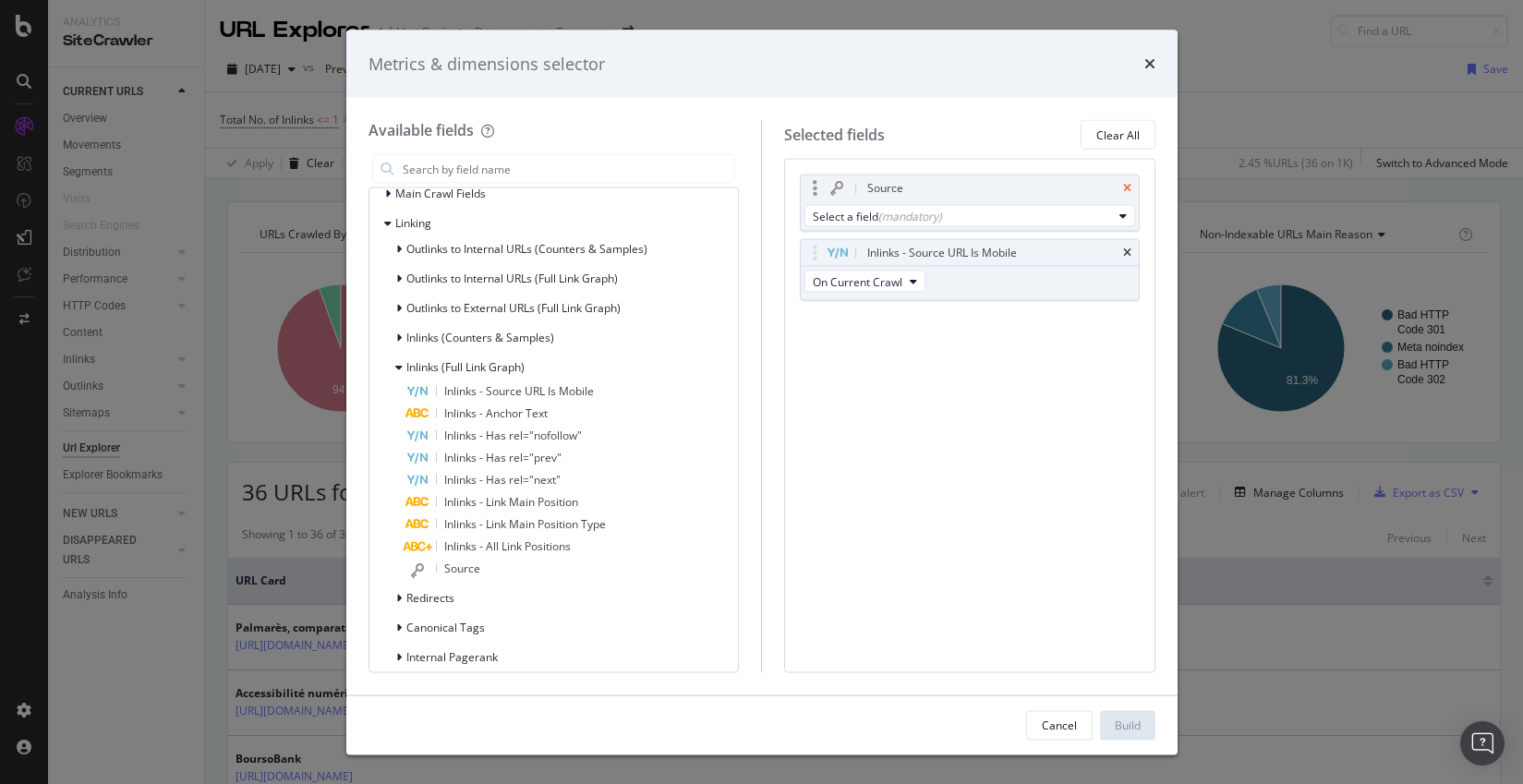
click at [1123, 185] on icon "times" at bounding box center [1127, 187] width 9 height 11
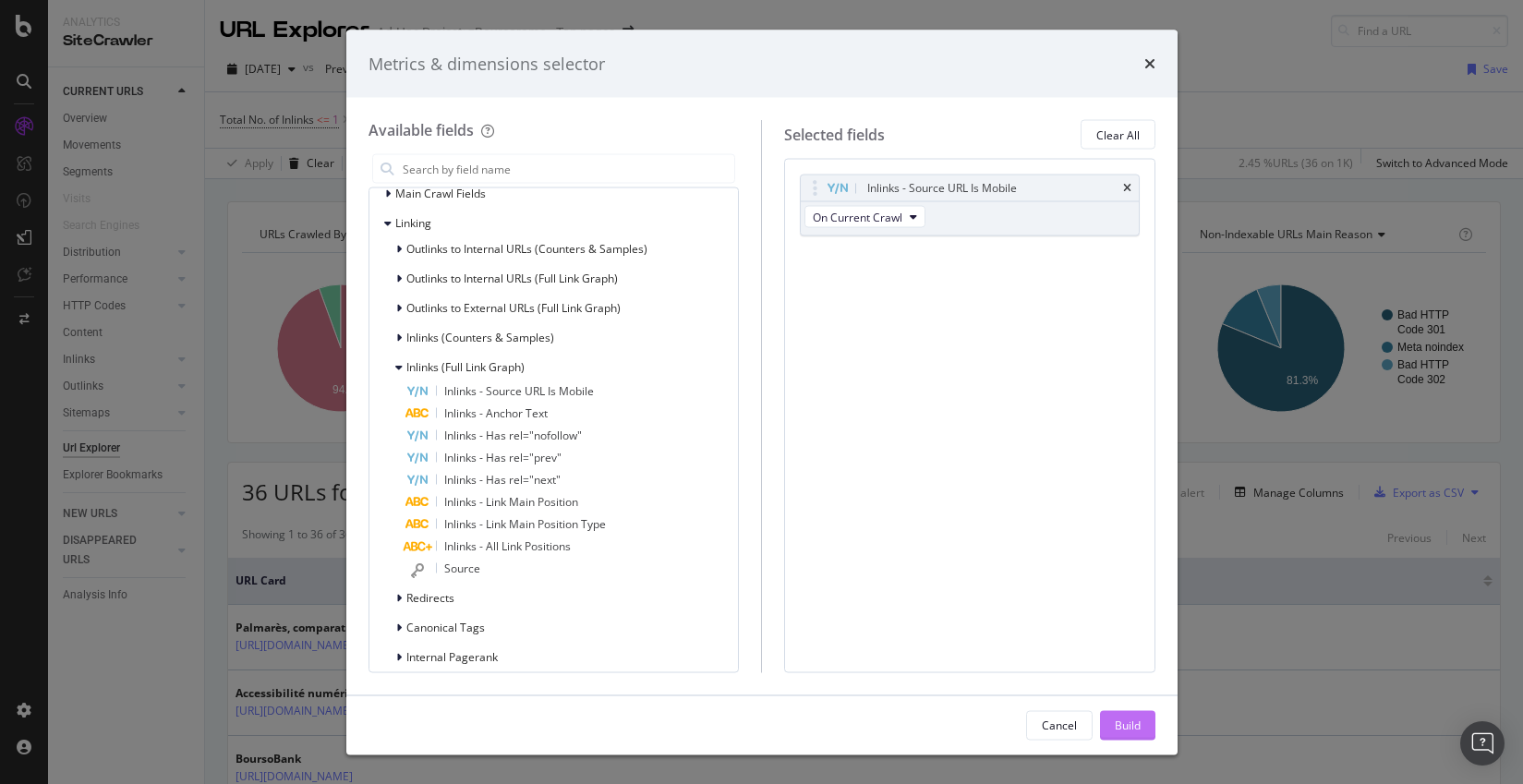
click at [1119, 716] on div "Build" at bounding box center [1128, 725] width 26 height 28
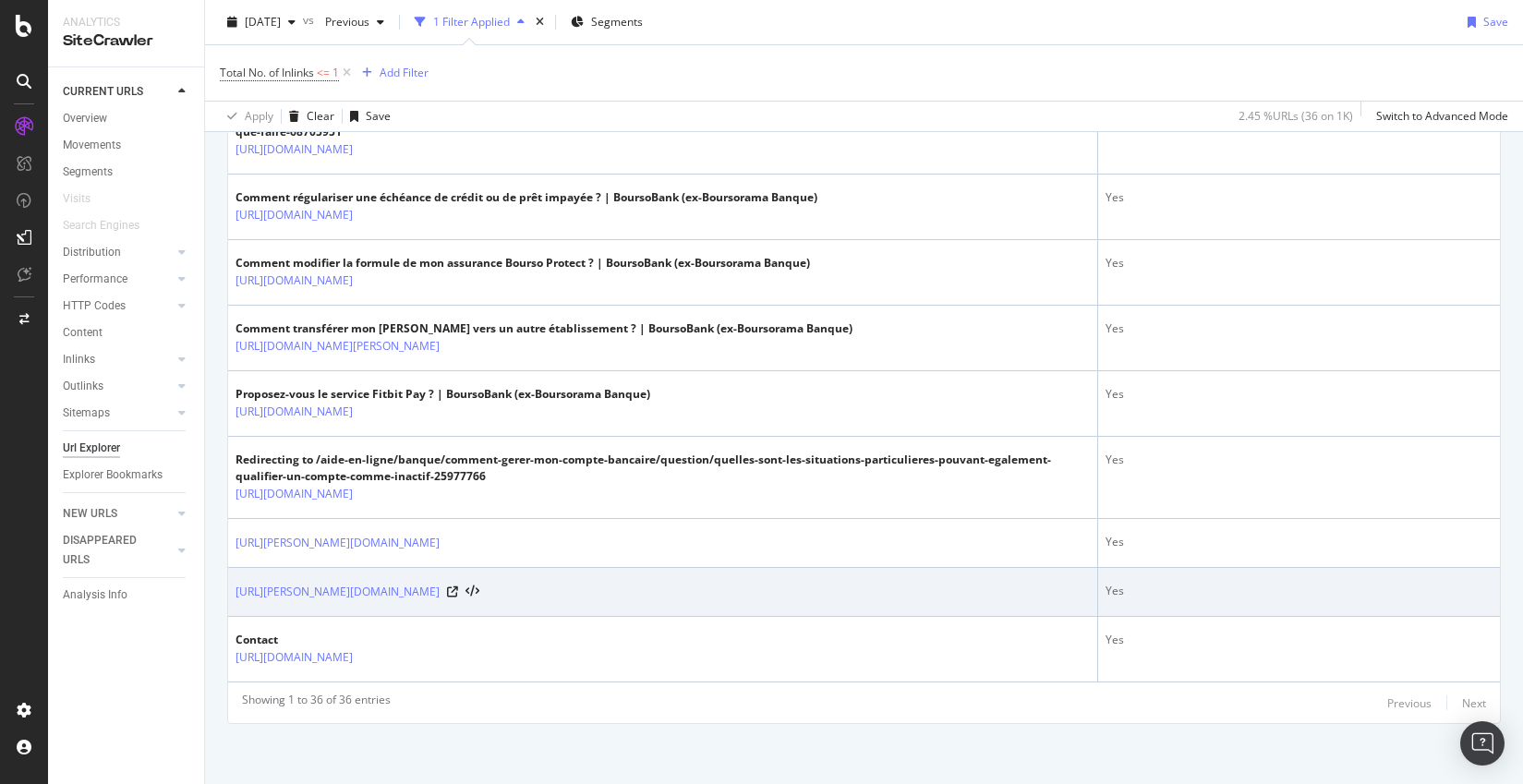
scroll to position [2438, 0]
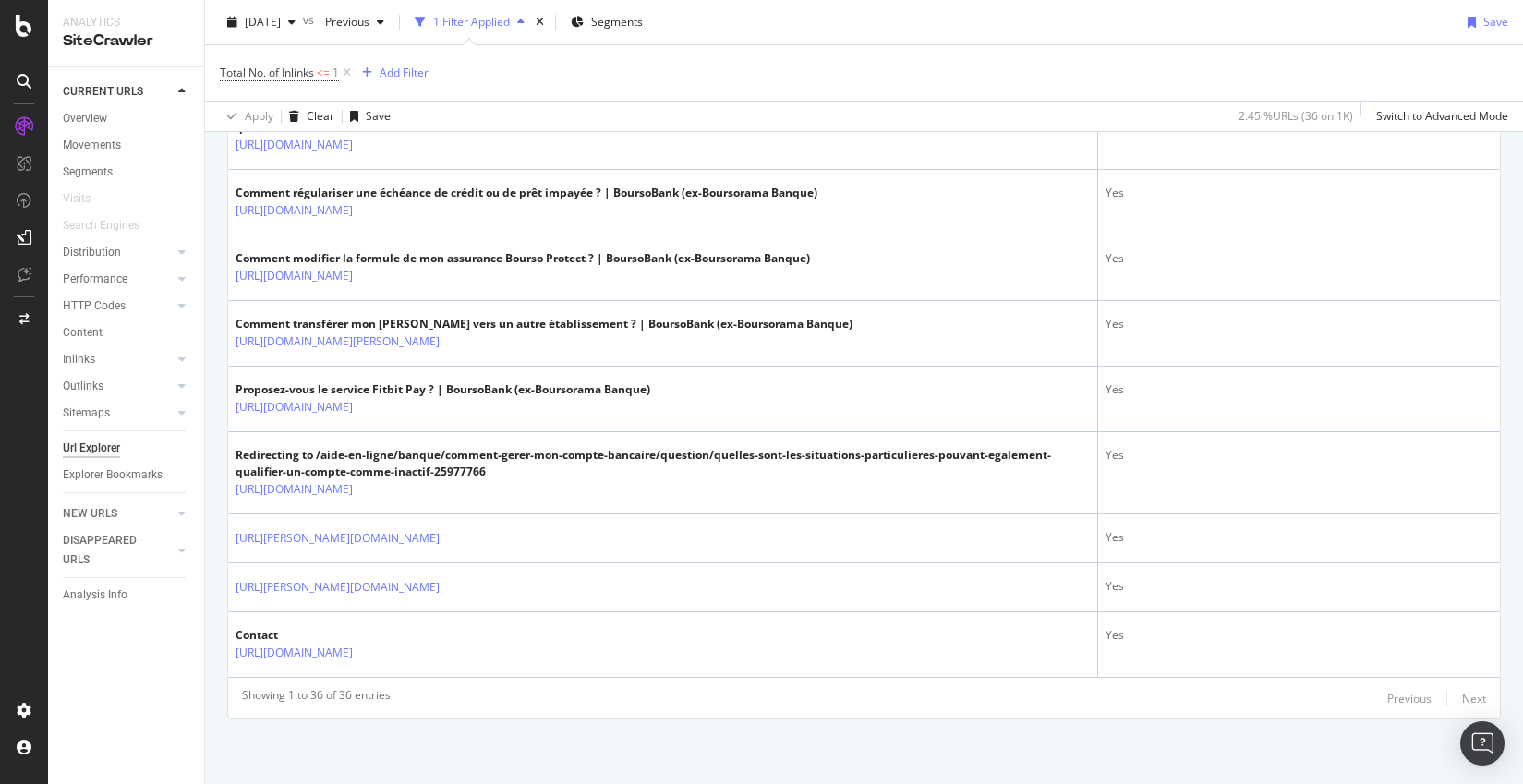
click at [1477, 701] on div "Showing 1 to 36 of 36 entries Previous Next" at bounding box center [864, 698] width 1273 height 22
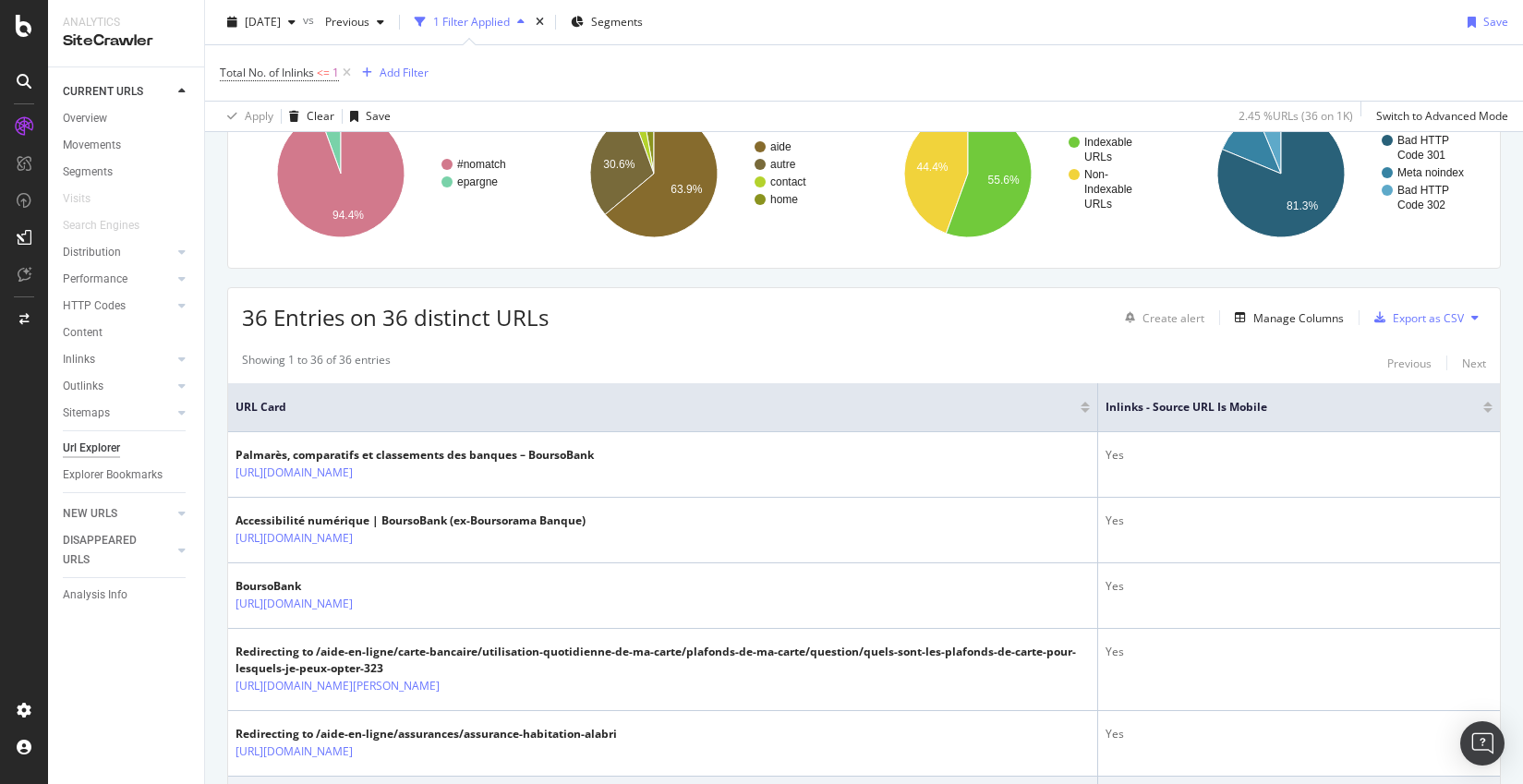
scroll to position [0, 0]
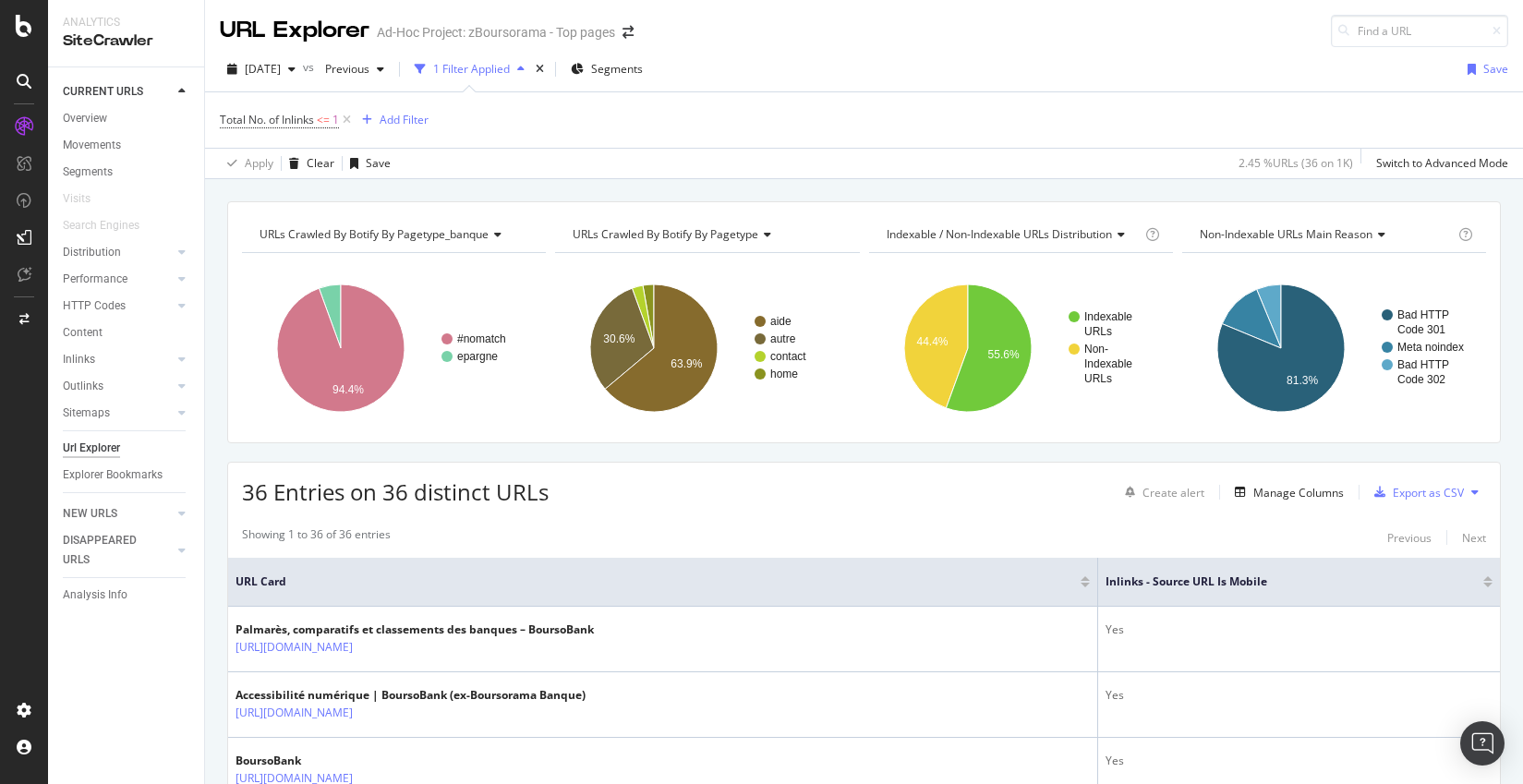
click at [297, 106] on div "Total No. of Inlinks <= 1 Add Filter" at bounding box center [865, 119] width 1289 height 55
click at [290, 116] on span "Total No. of Inlinks" at bounding box center [267, 119] width 94 height 16
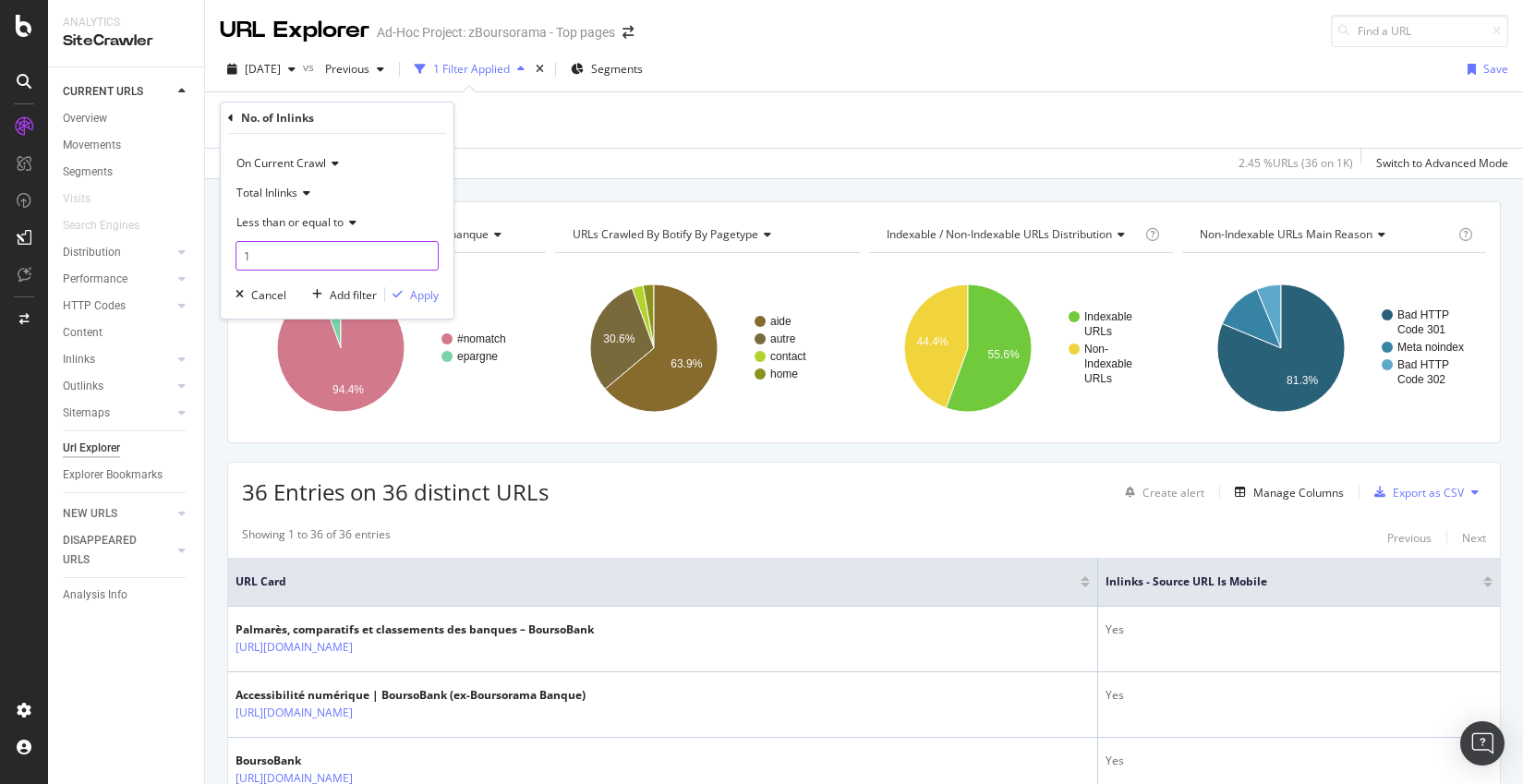
click at [295, 255] on input "1" at bounding box center [337, 255] width 203 height 29
type input "0"
click at [315, 218] on span "Less than or equal to" at bounding box center [290, 222] width 107 height 16
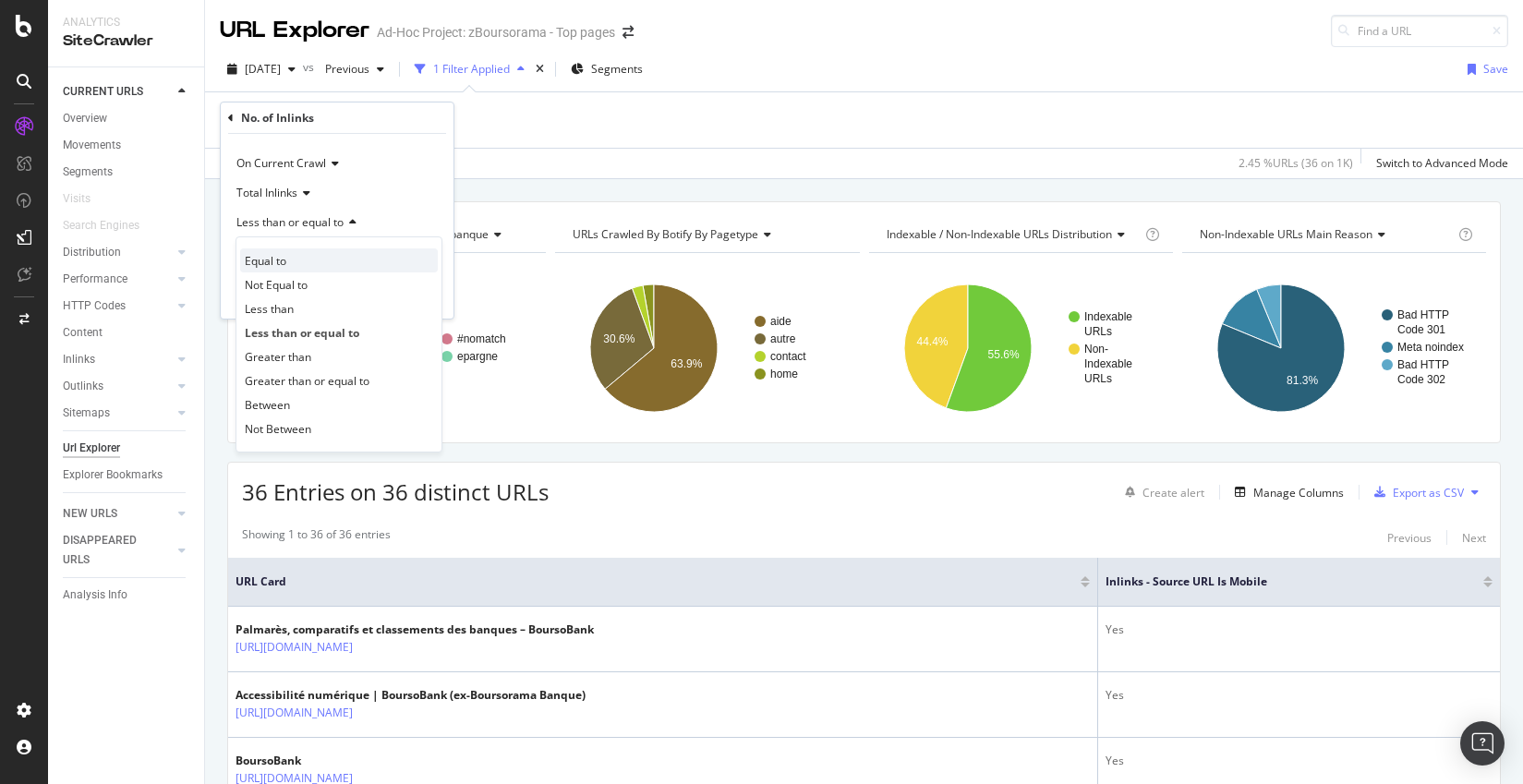
click at [289, 264] on div "Equal to" at bounding box center [339, 260] width 198 height 24
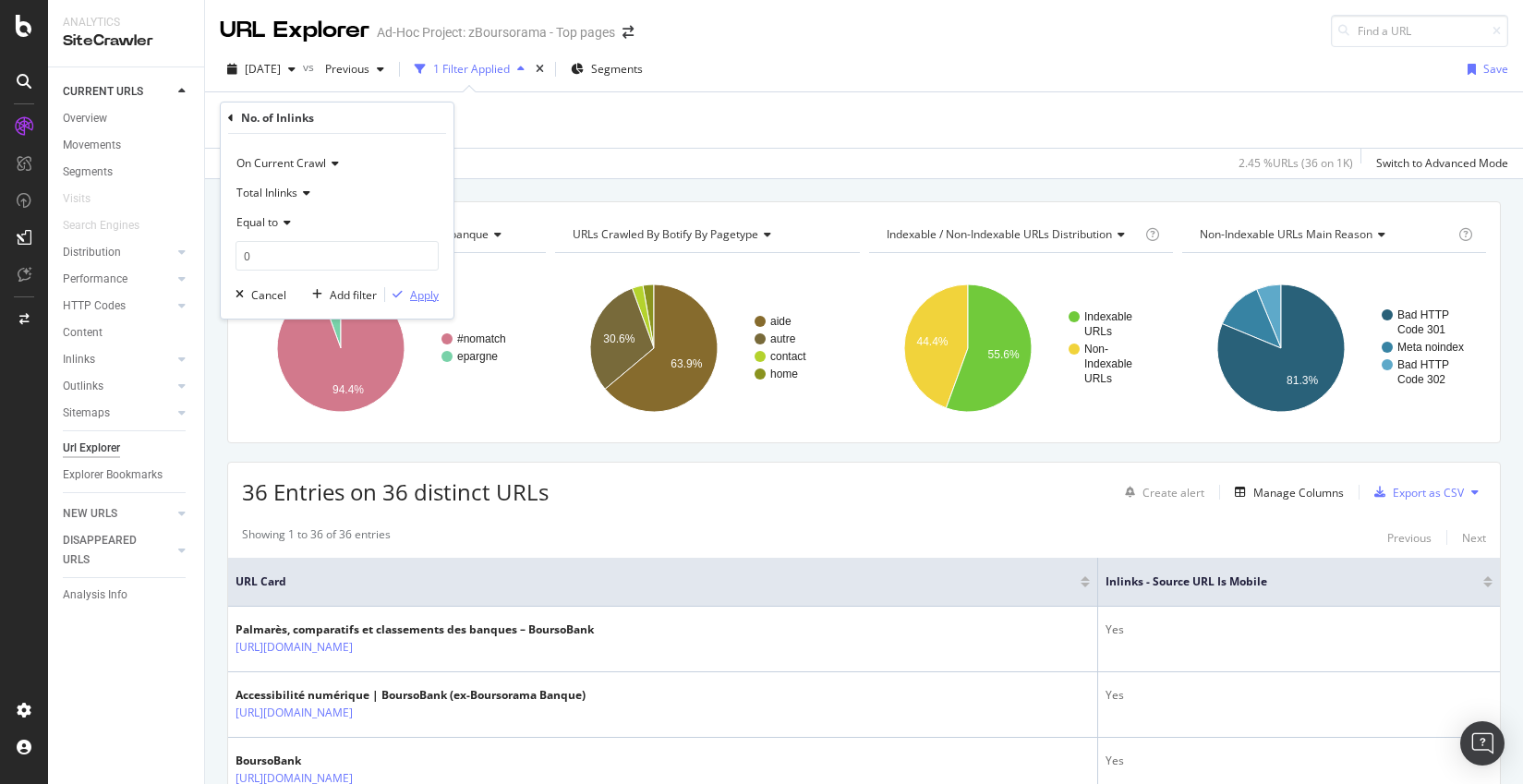
click at [414, 292] on div "Apply" at bounding box center [425, 295] width 29 height 16
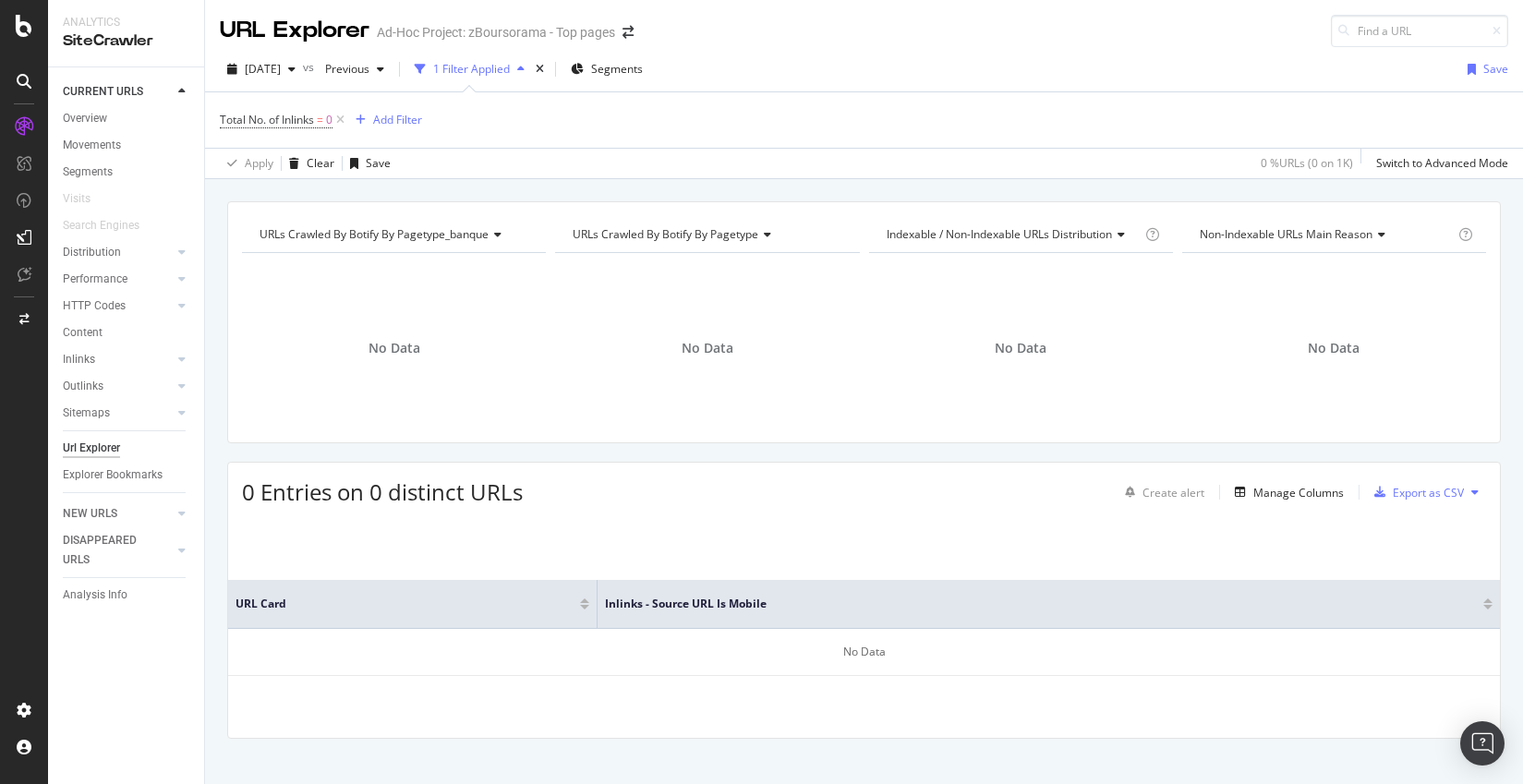
click at [684, 440] on div "URLs Crawled By Botify By pagetype_banque Chart (by Value) Table Expand Export …" at bounding box center [864, 321] width 1274 height 242
click at [90, 442] on div "Url Explorer" at bounding box center [91, 448] width 57 height 19
click at [345, 117] on icon at bounding box center [341, 119] width 16 height 18
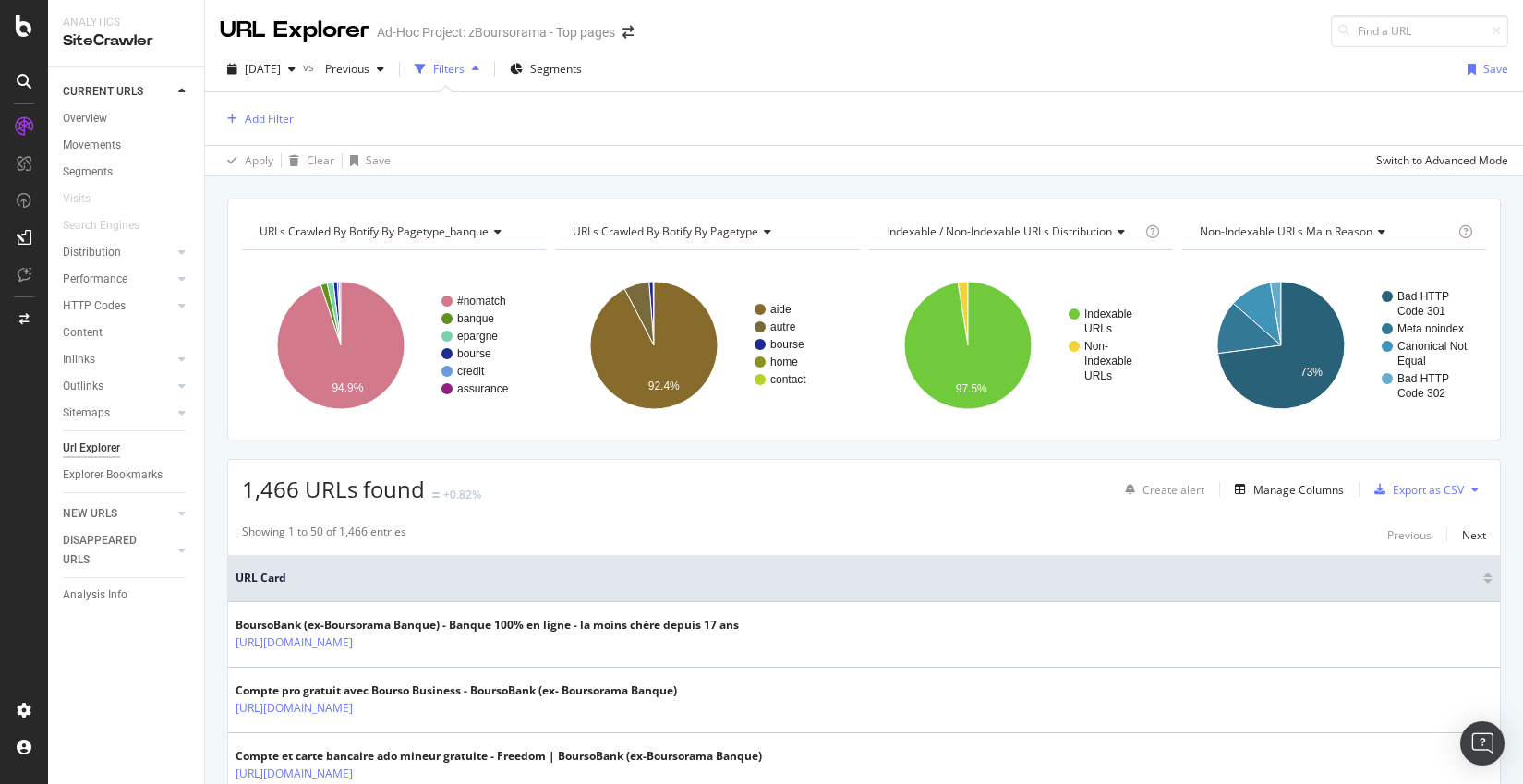
click at [465, 67] on div "Filters" at bounding box center [448, 69] width 31 height 16
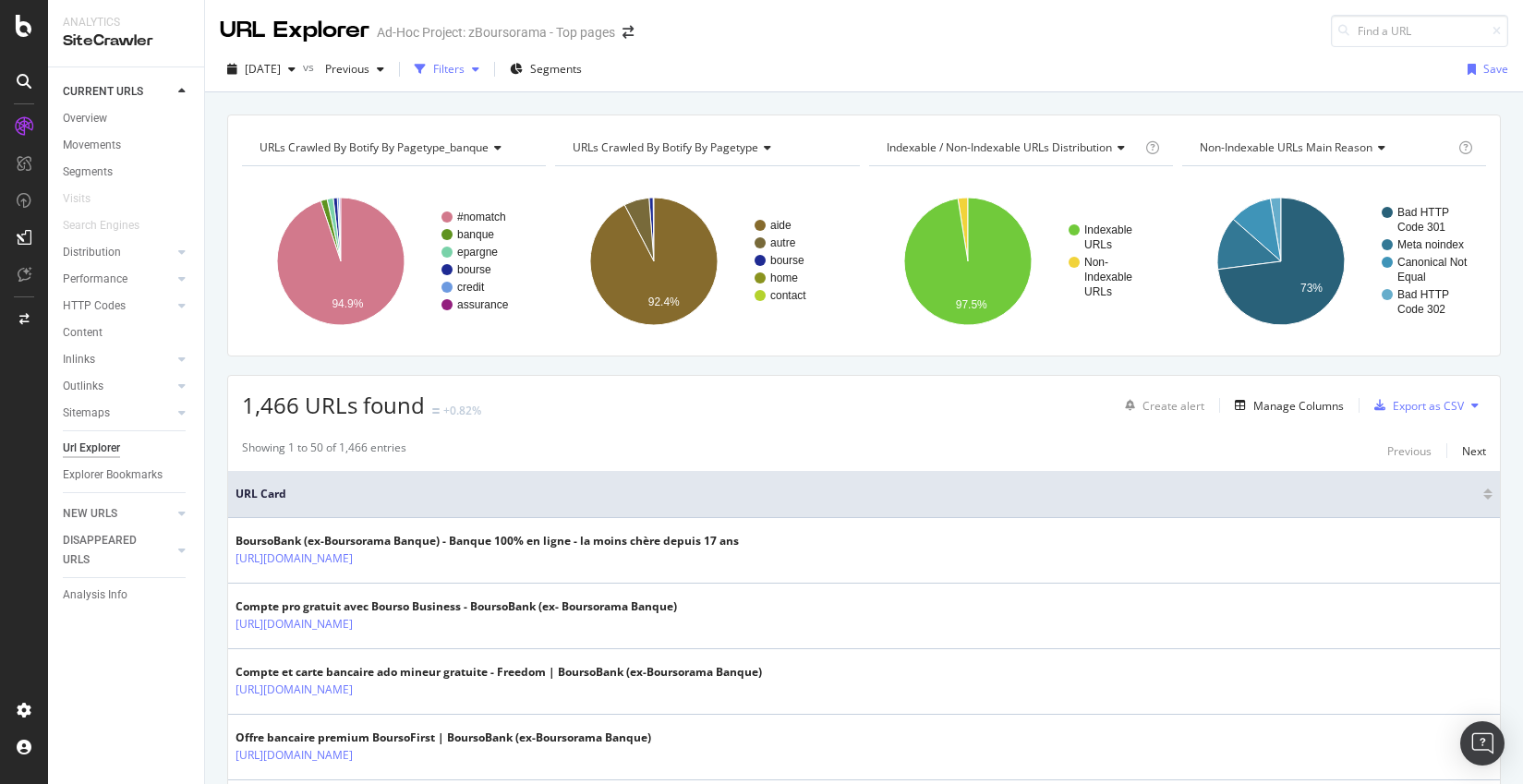
click at [465, 70] on div "Filters" at bounding box center [448, 69] width 31 height 16
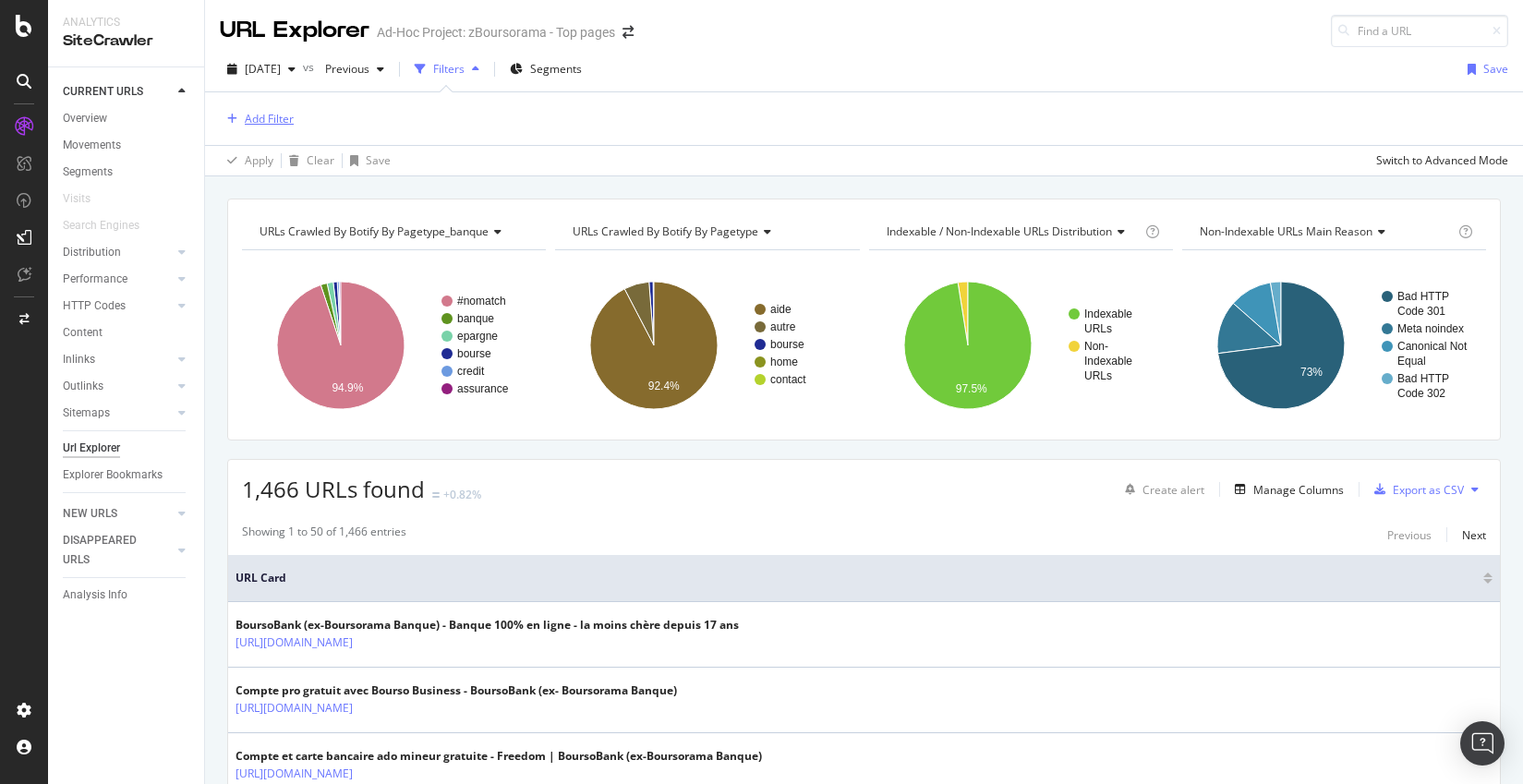
click at [249, 112] on div "Add Filter" at bounding box center [269, 118] width 49 height 16
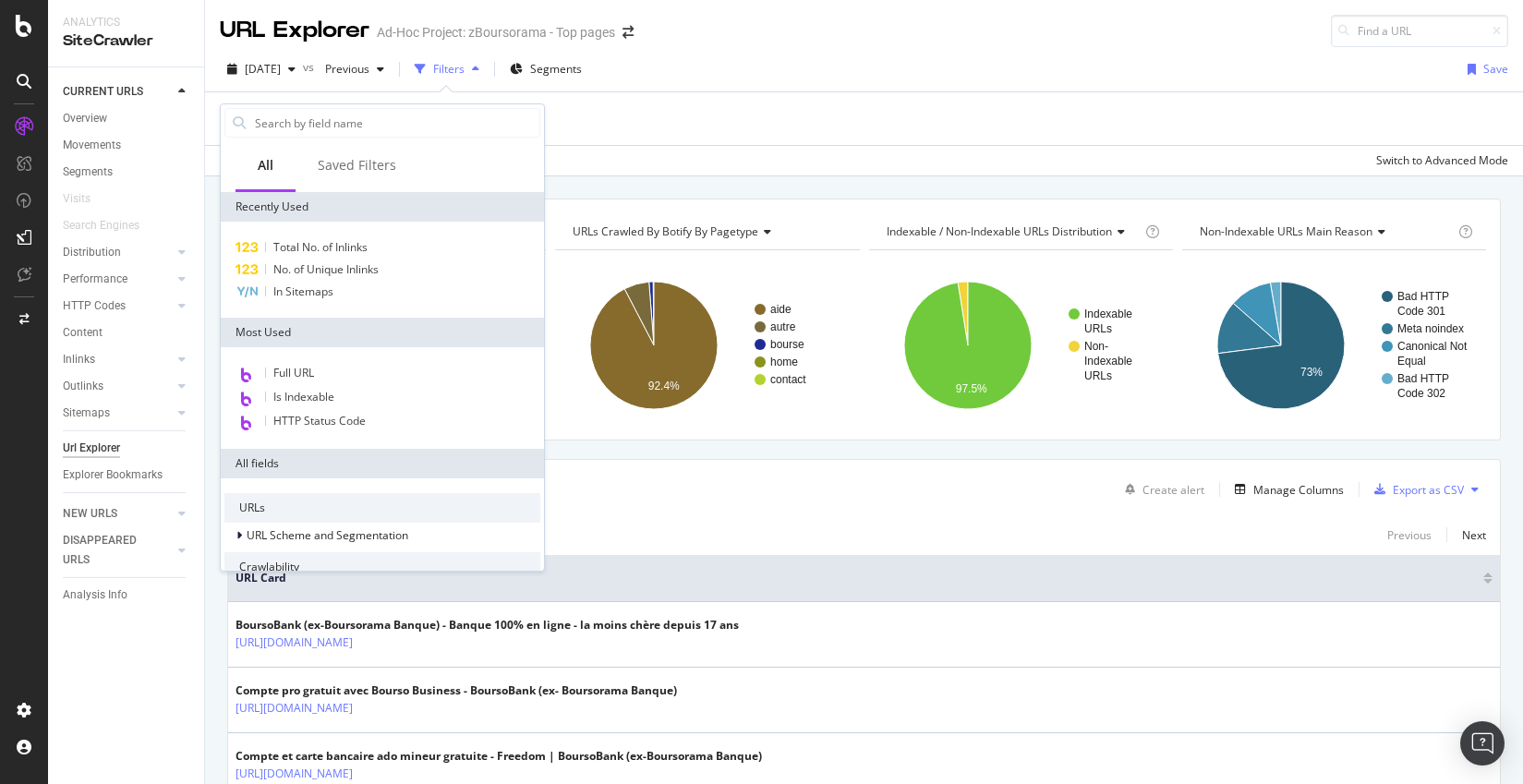
click at [279, 166] on div "All" at bounding box center [266, 167] width 60 height 50
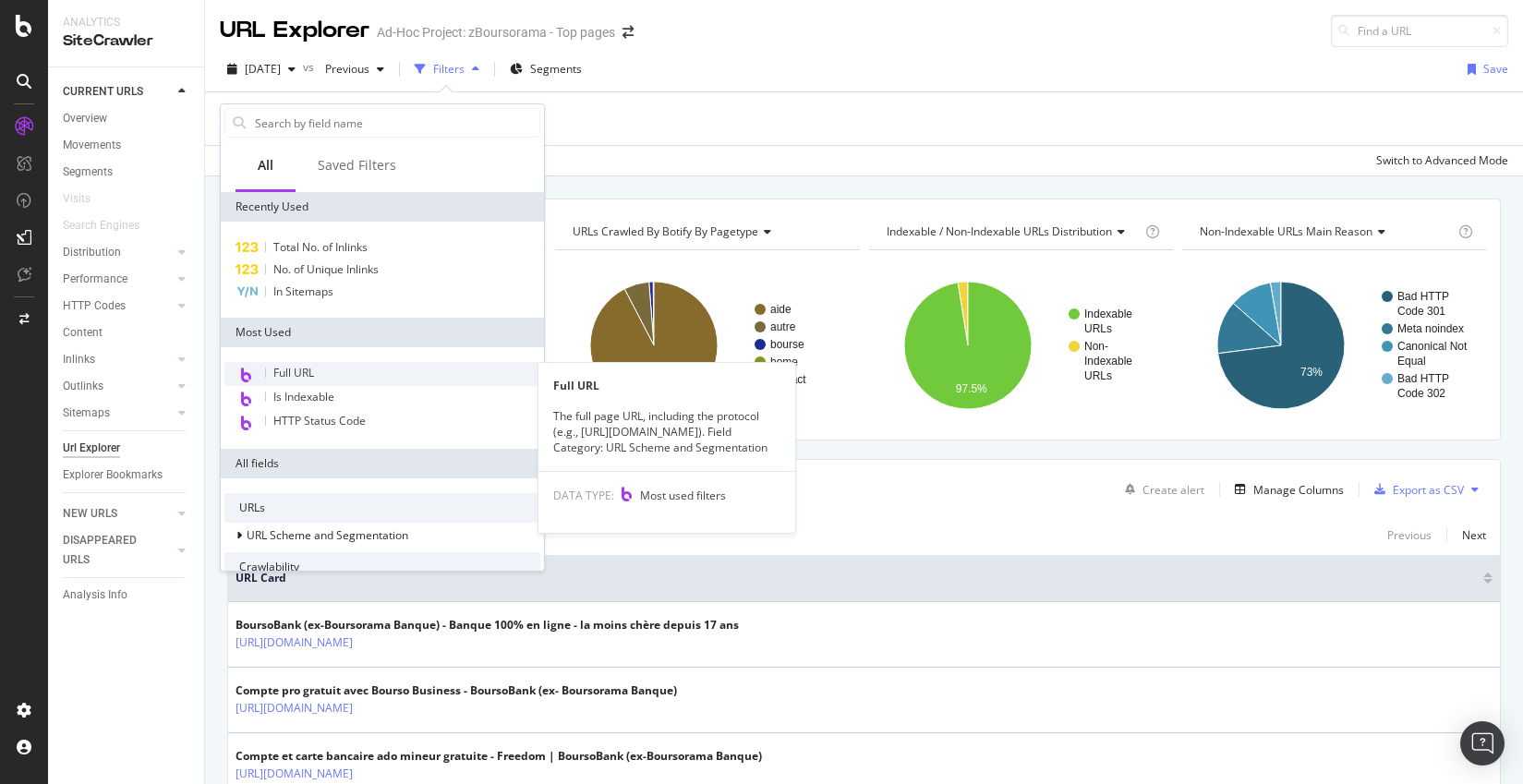
click at [368, 363] on div "Full URL" at bounding box center [381, 374] width 315 height 24
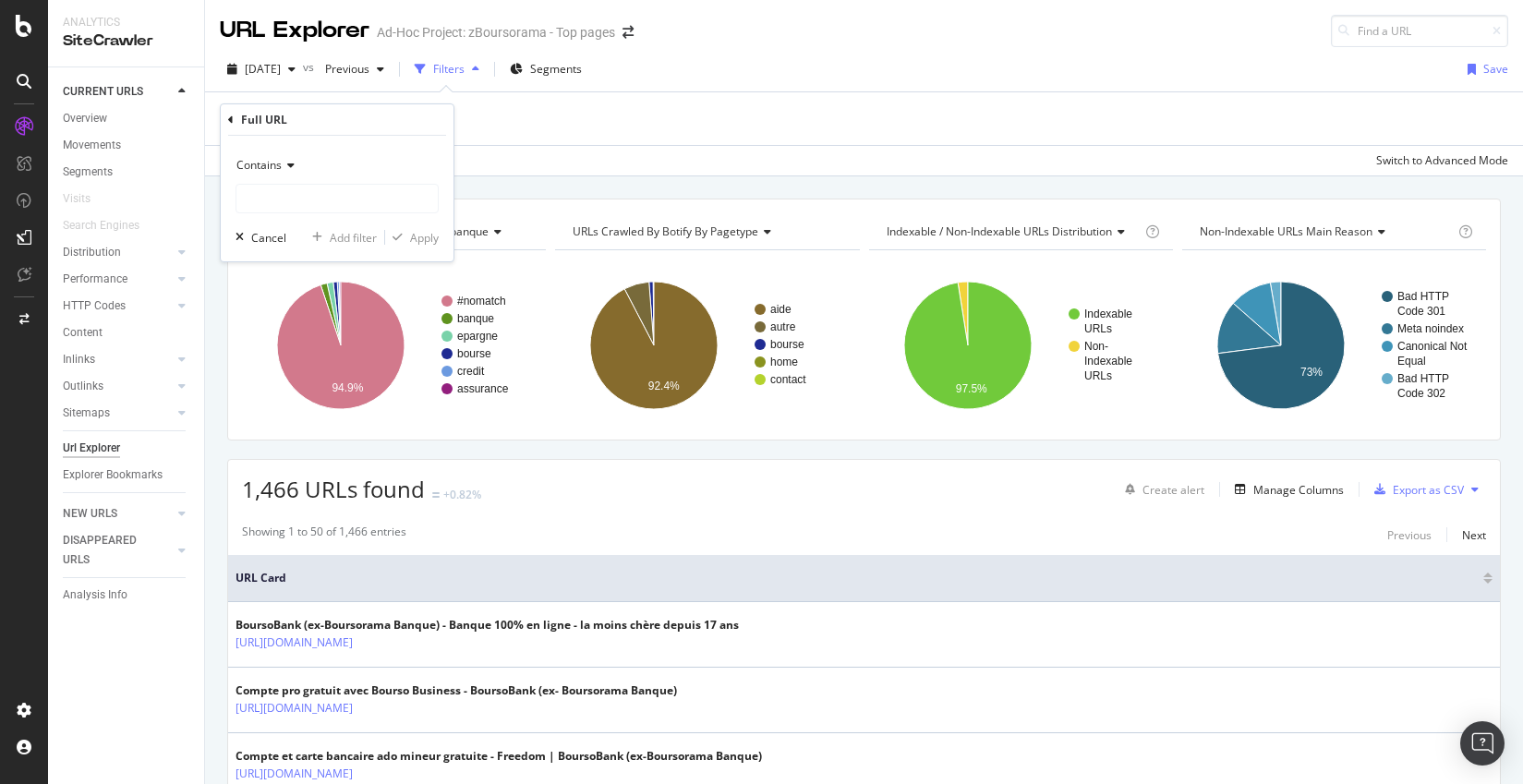
click at [288, 162] on icon at bounding box center [287, 165] width 13 height 11
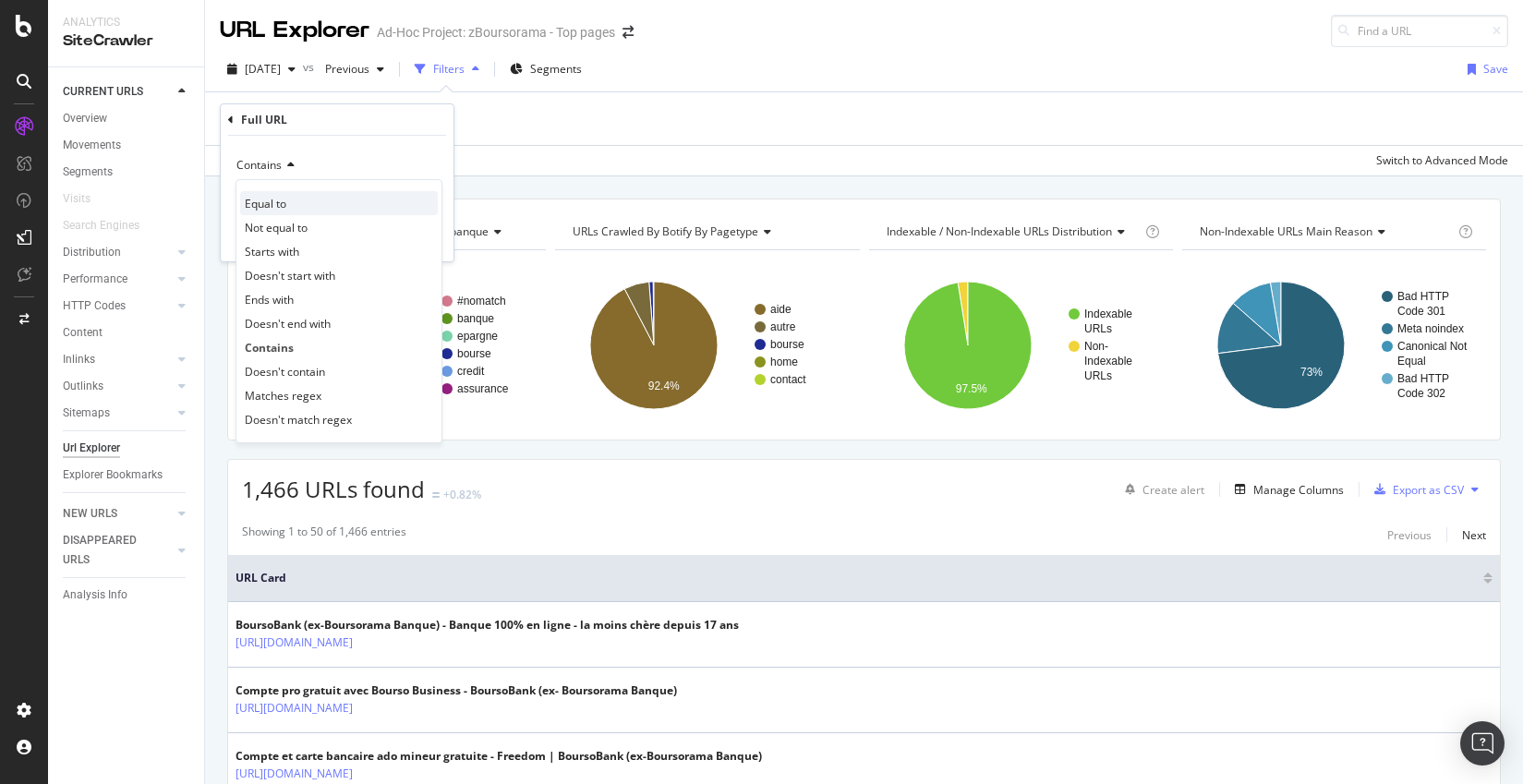
click at [302, 200] on div "Equal to" at bounding box center [339, 203] width 198 height 24
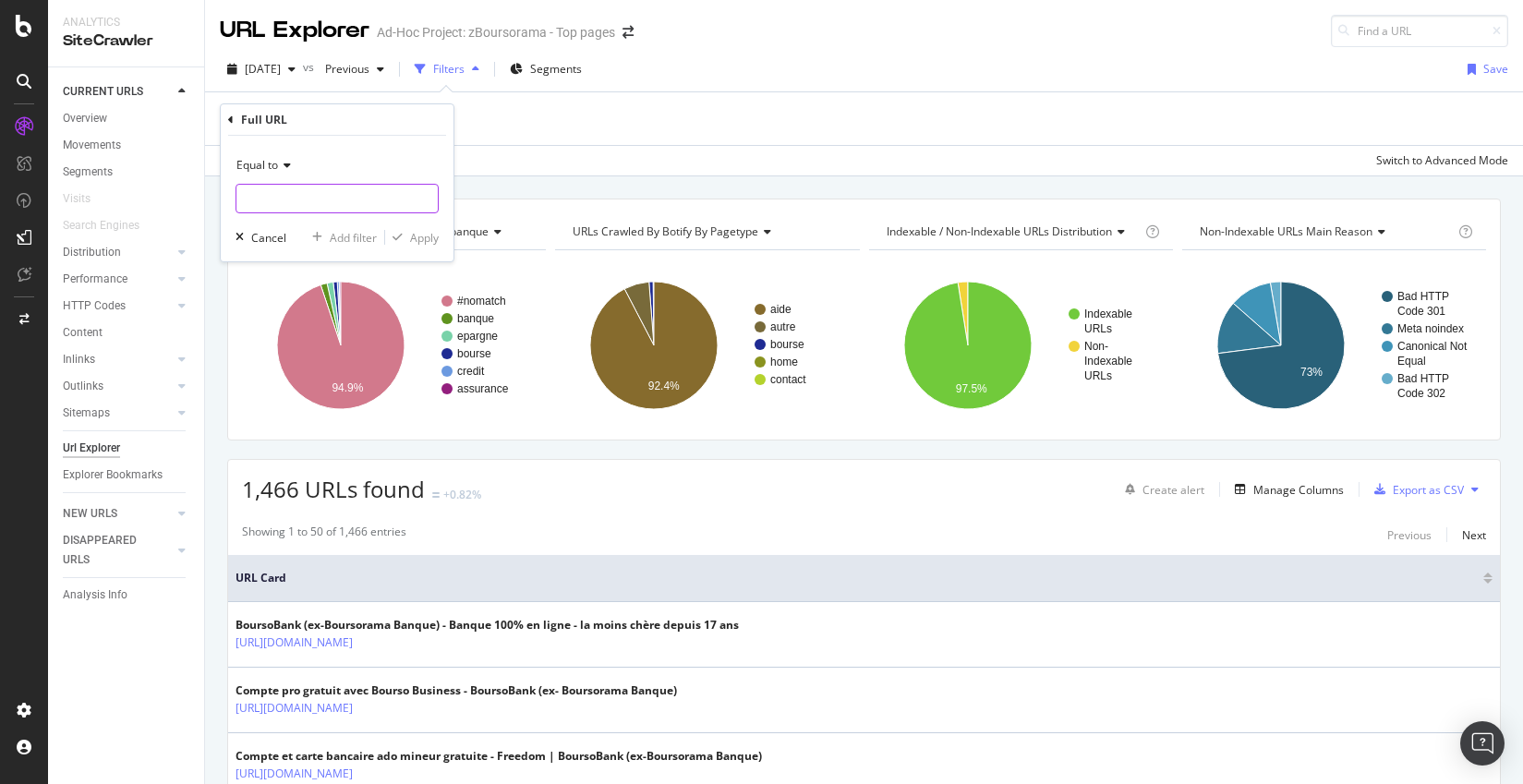
click at [299, 201] on input "text" at bounding box center [337, 198] width 201 height 29
paste input "https://www.boursobank.com/succession"
type input "https://www.boursobank.com/succession"
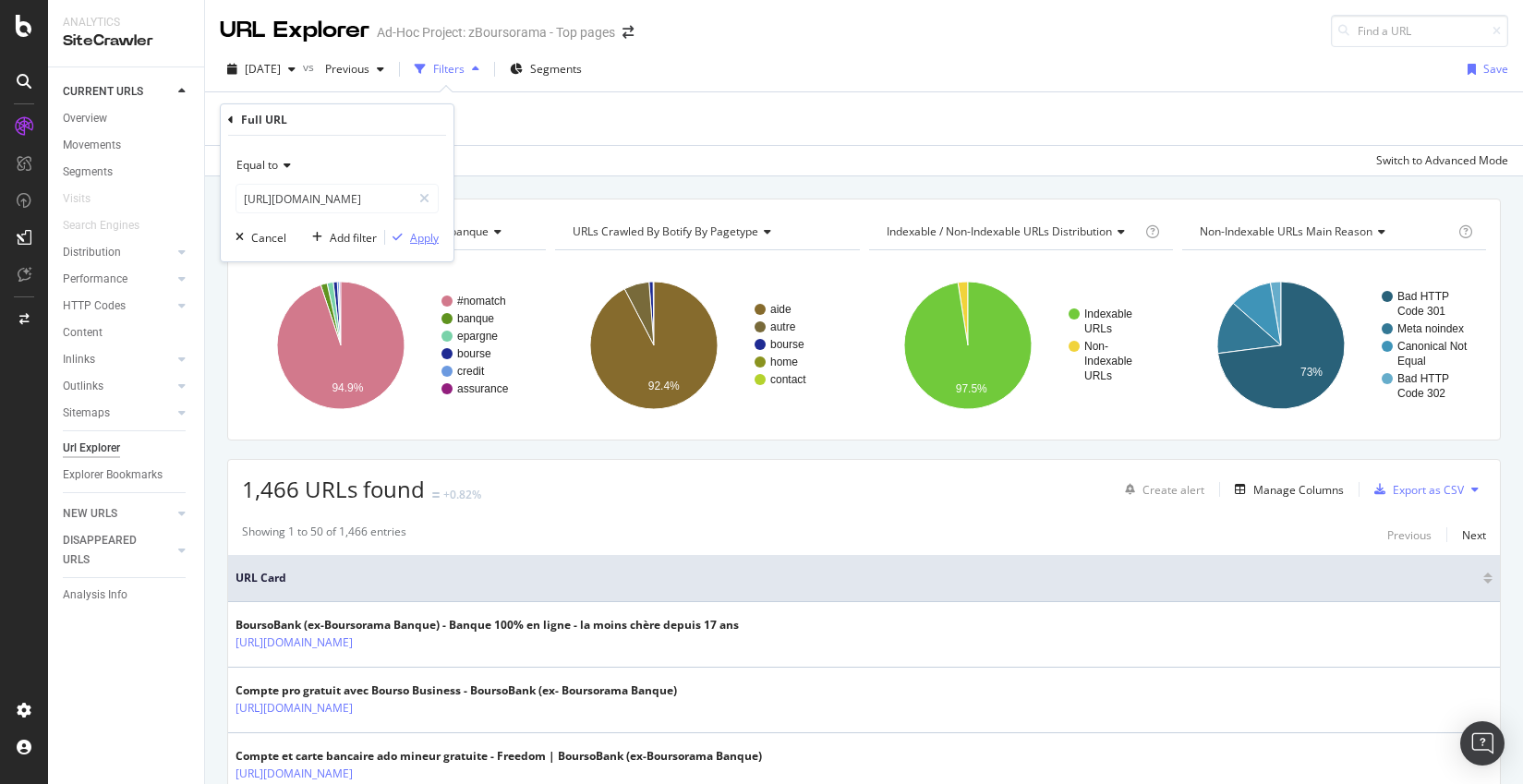
click at [403, 239] on div "button" at bounding box center [398, 237] width 25 height 11
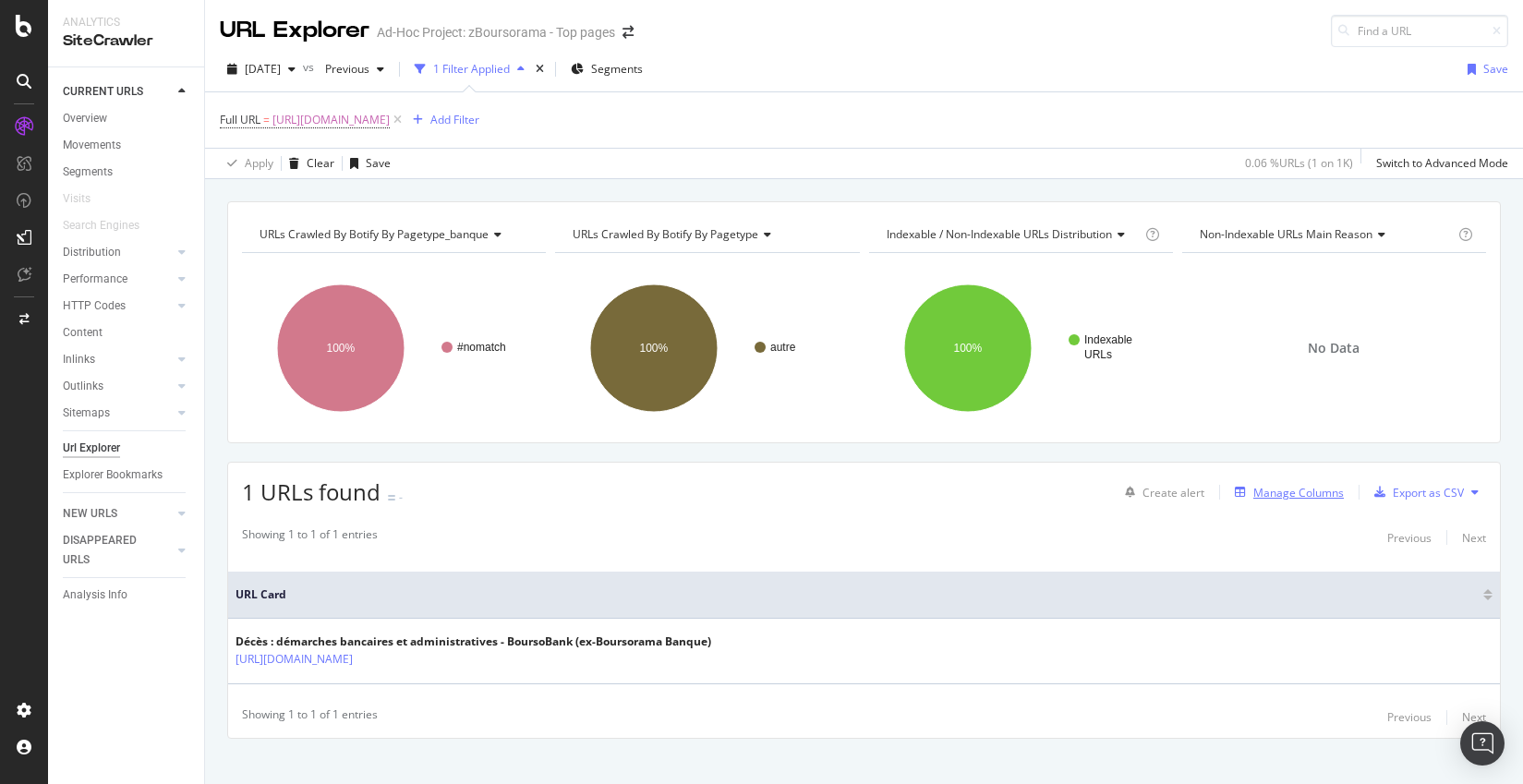
click at [1285, 490] on div "Manage Columns" at bounding box center [1298, 493] width 90 height 16
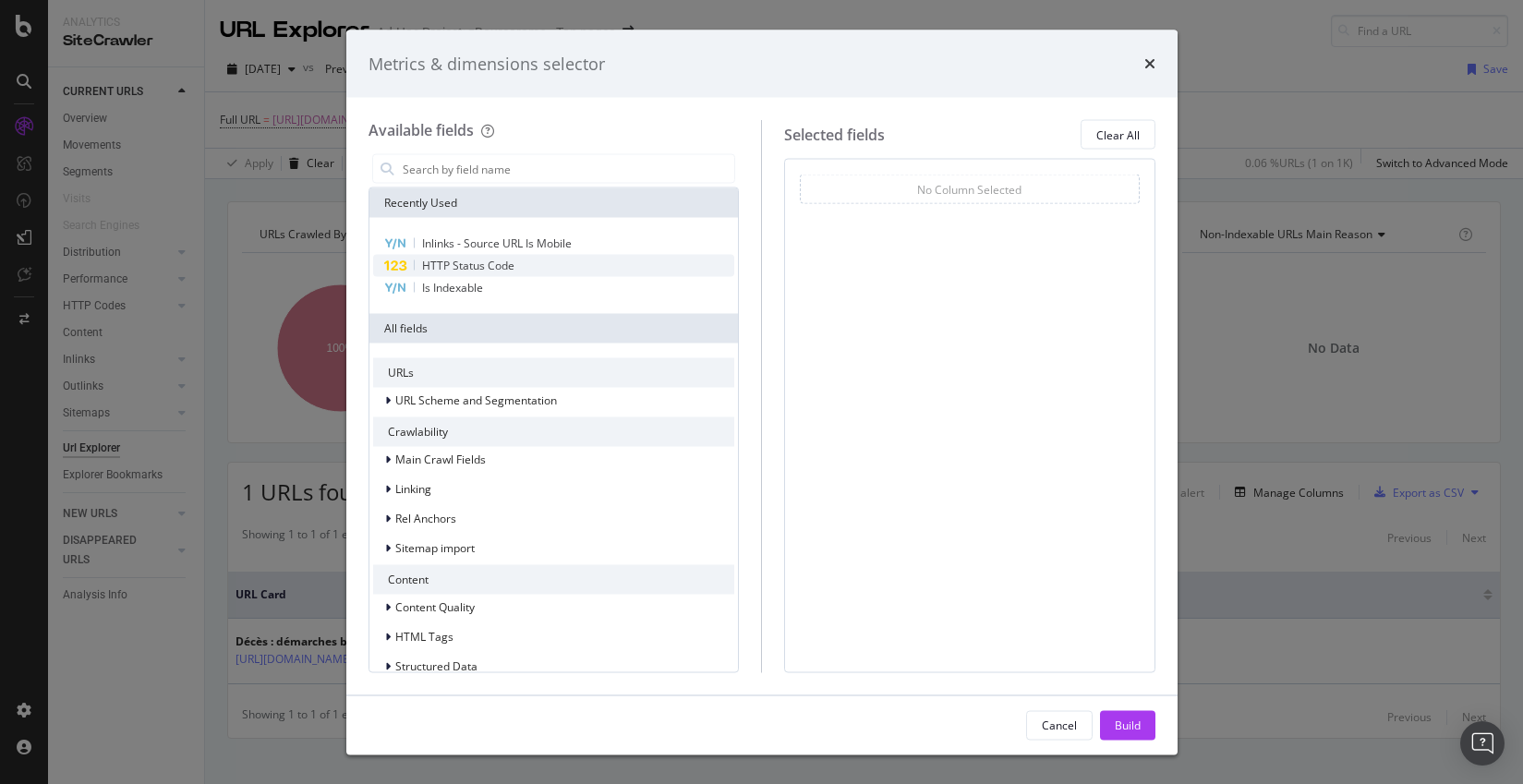
click at [594, 264] on div "HTTP Status Code" at bounding box center [553, 266] width 362 height 22
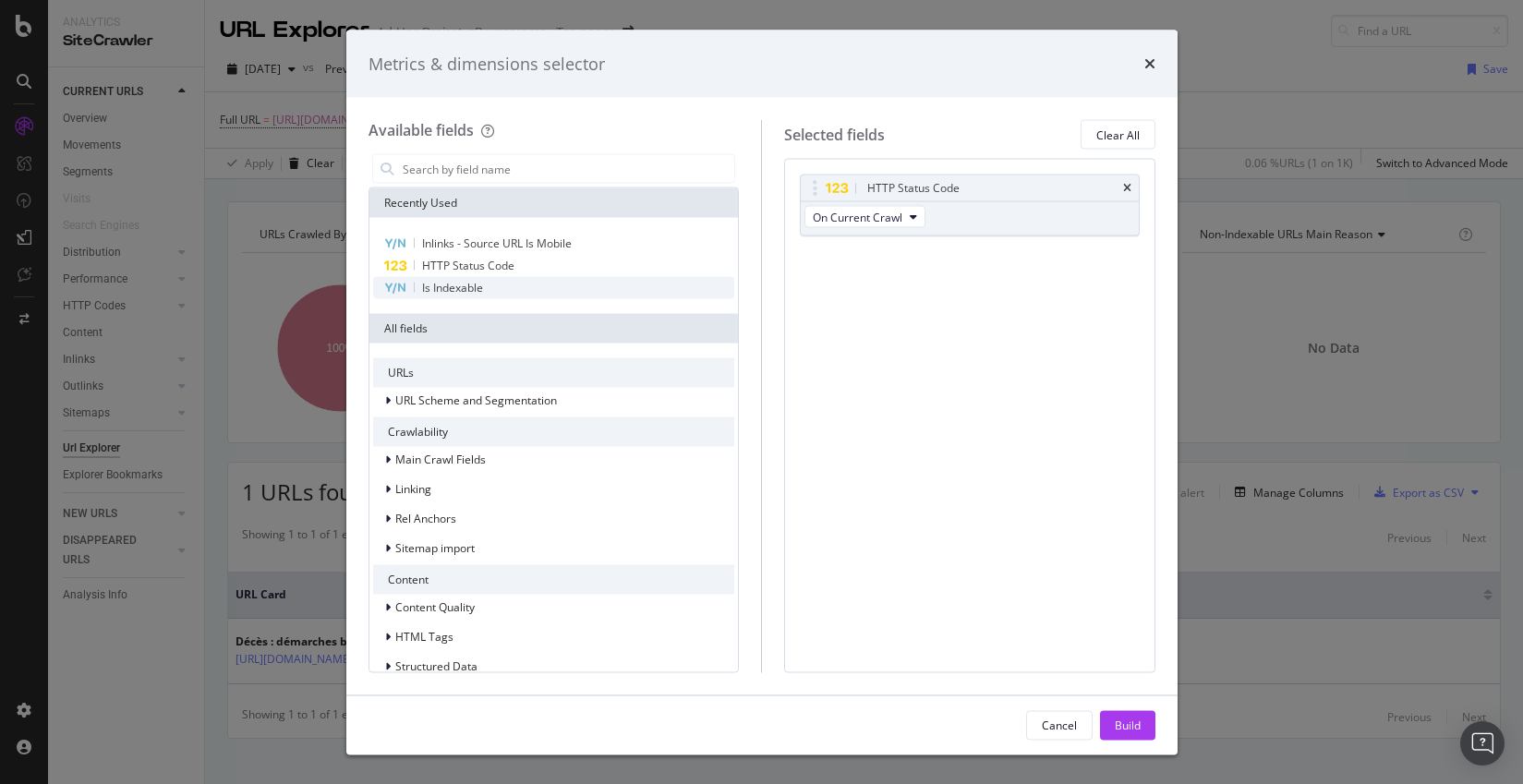
click at [464, 287] on span "Is Indexable" at bounding box center [452, 287] width 61 height 16
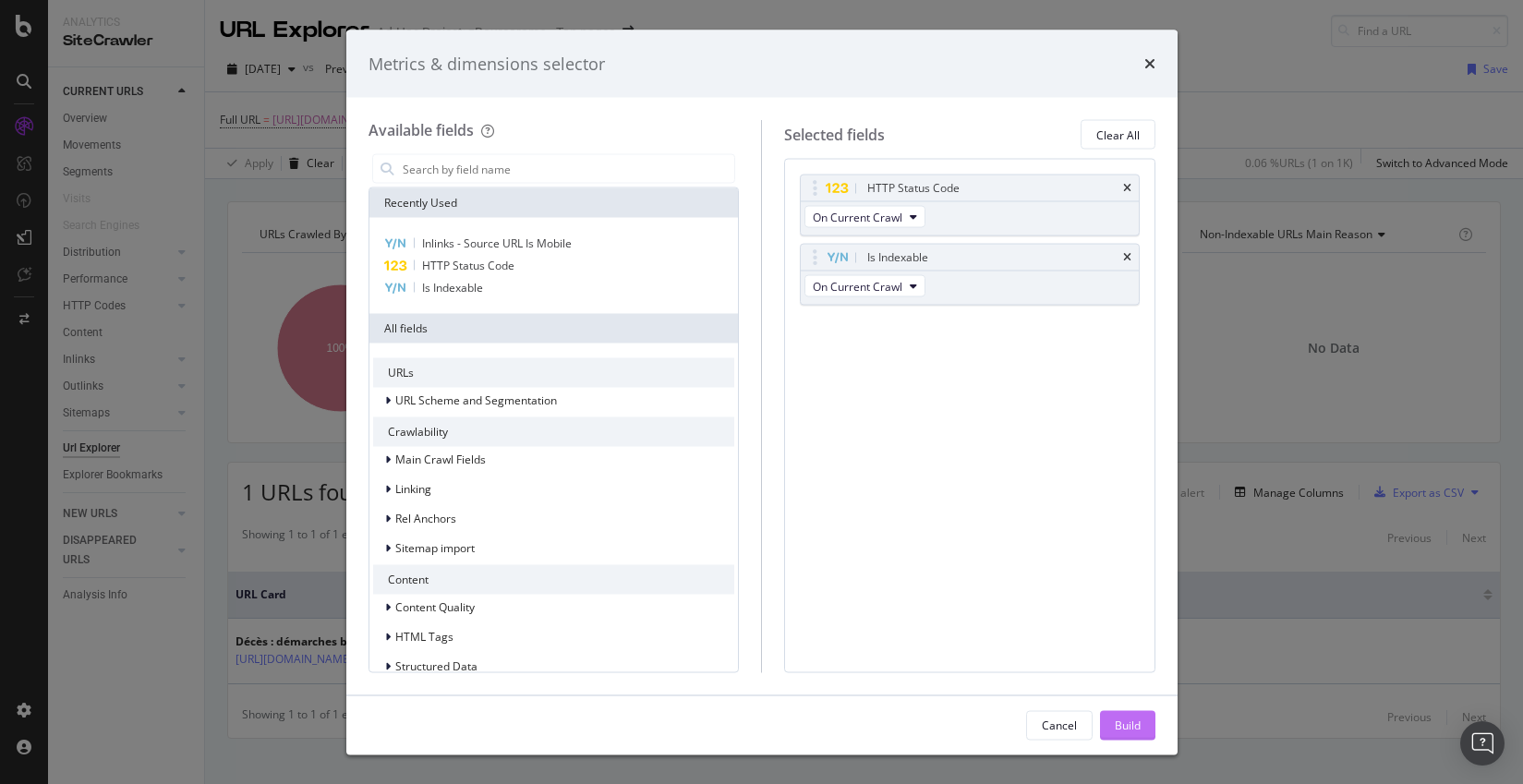
click at [1132, 719] on div "Build" at bounding box center [1128, 725] width 26 height 16
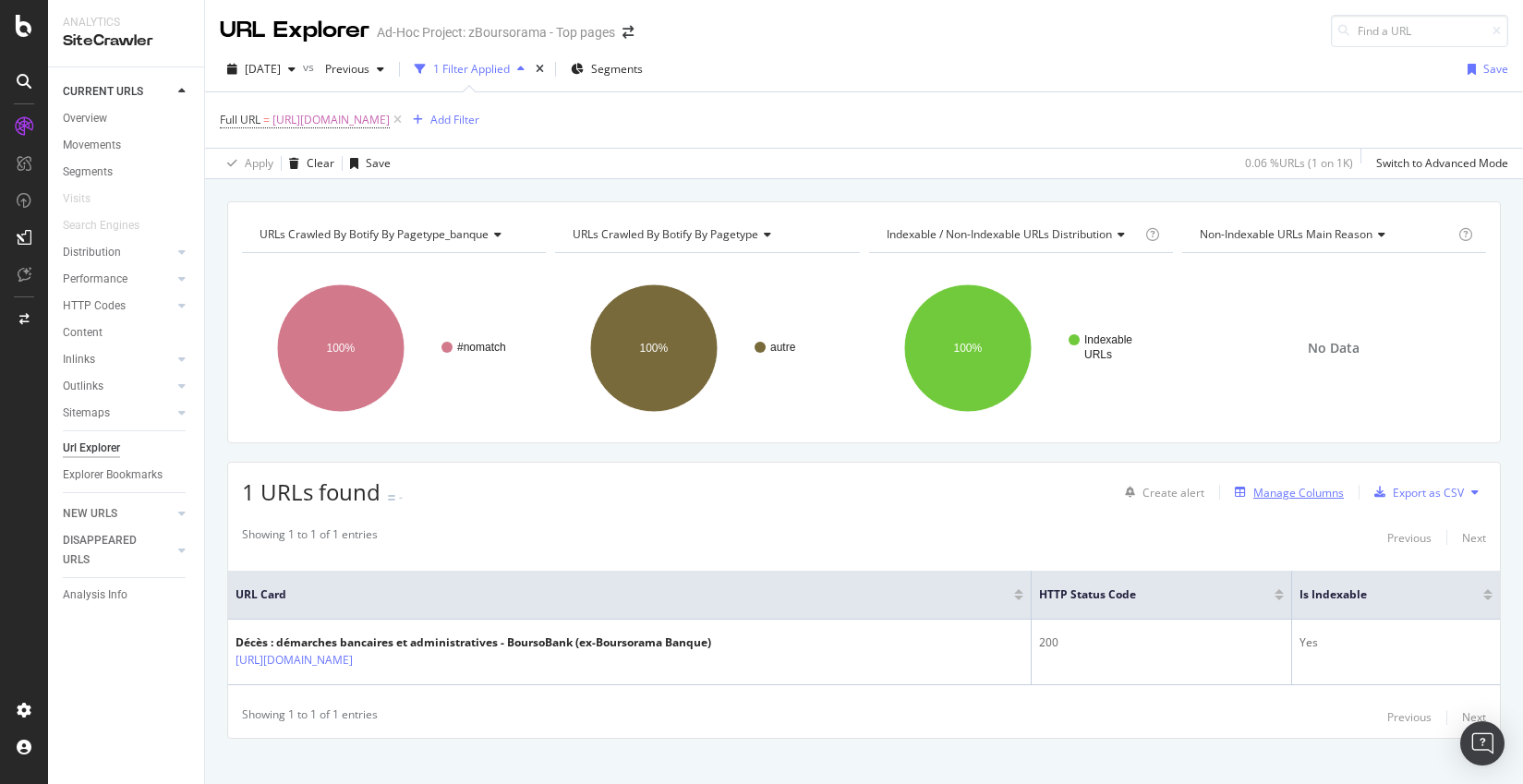
click at [1310, 488] on div "Manage Columns" at bounding box center [1298, 493] width 90 height 16
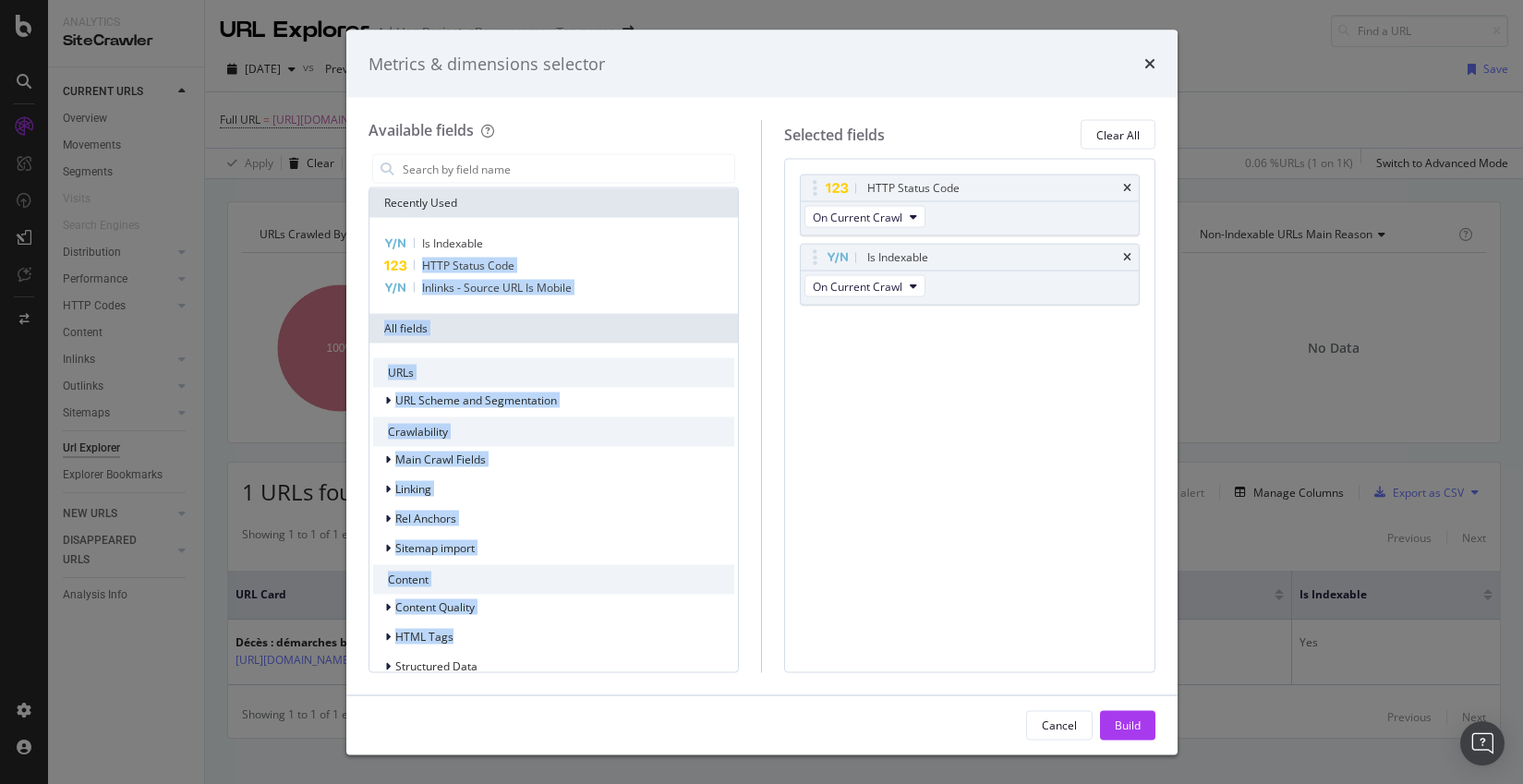
drag, startPoint x: 537, startPoint y: 235, endPoint x: 550, endPoint y: 567, distance: 332.3
click at [526, 633] on div "Recently Used Is Indexable HTTP Status Code Inlinks - Source URL Is Mobile All …" at bounding box center [554, 471] width 370 height 565
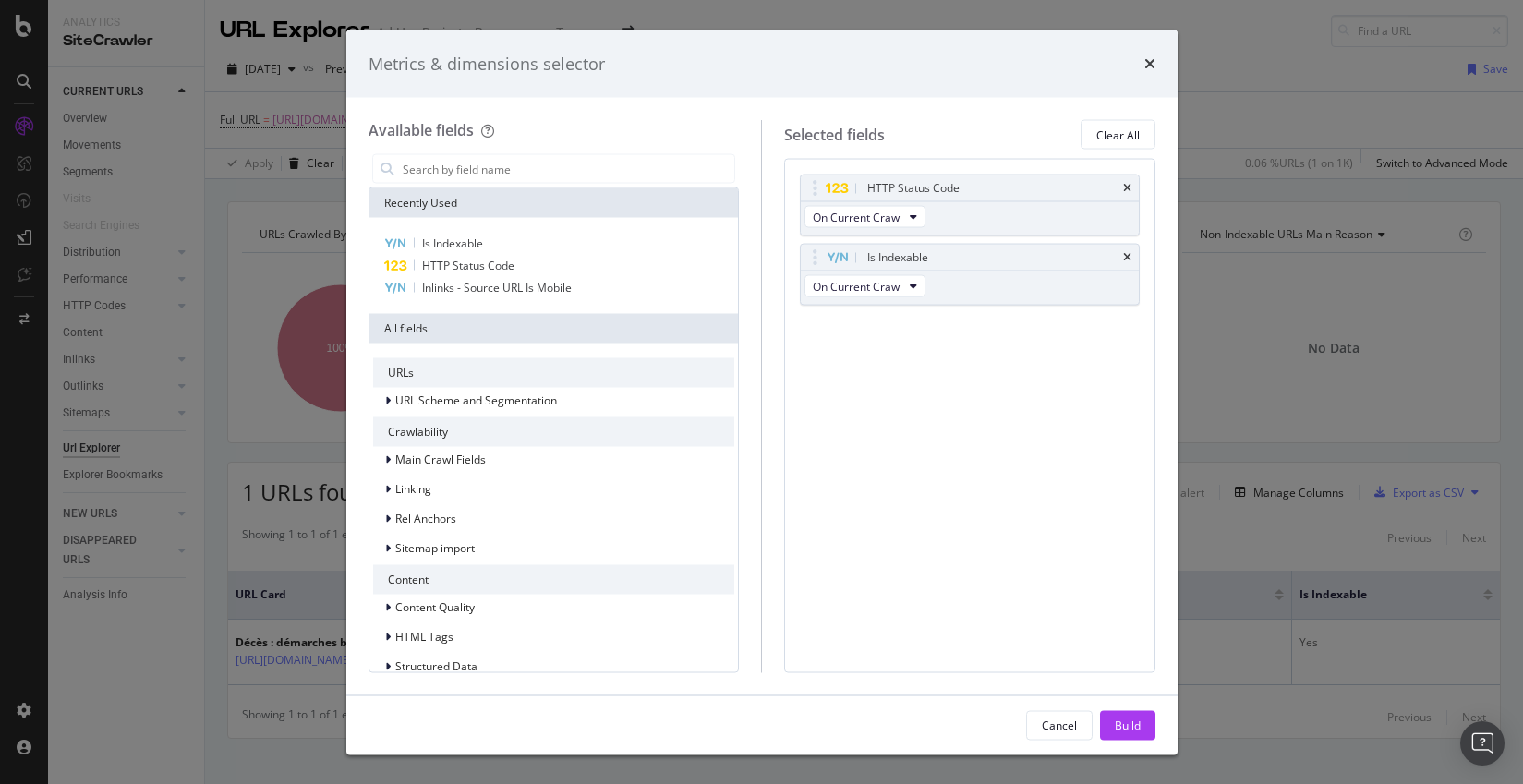
click at [872, 476] on div "HTTP Status Code On Current Crawl Is Indexable On Current Crawl You can use thi…" at bounding box center [970, 415] width 372 height 513
click at [437, 490] on div "Linking" at bounding box center [553, 489] width 362 height 26
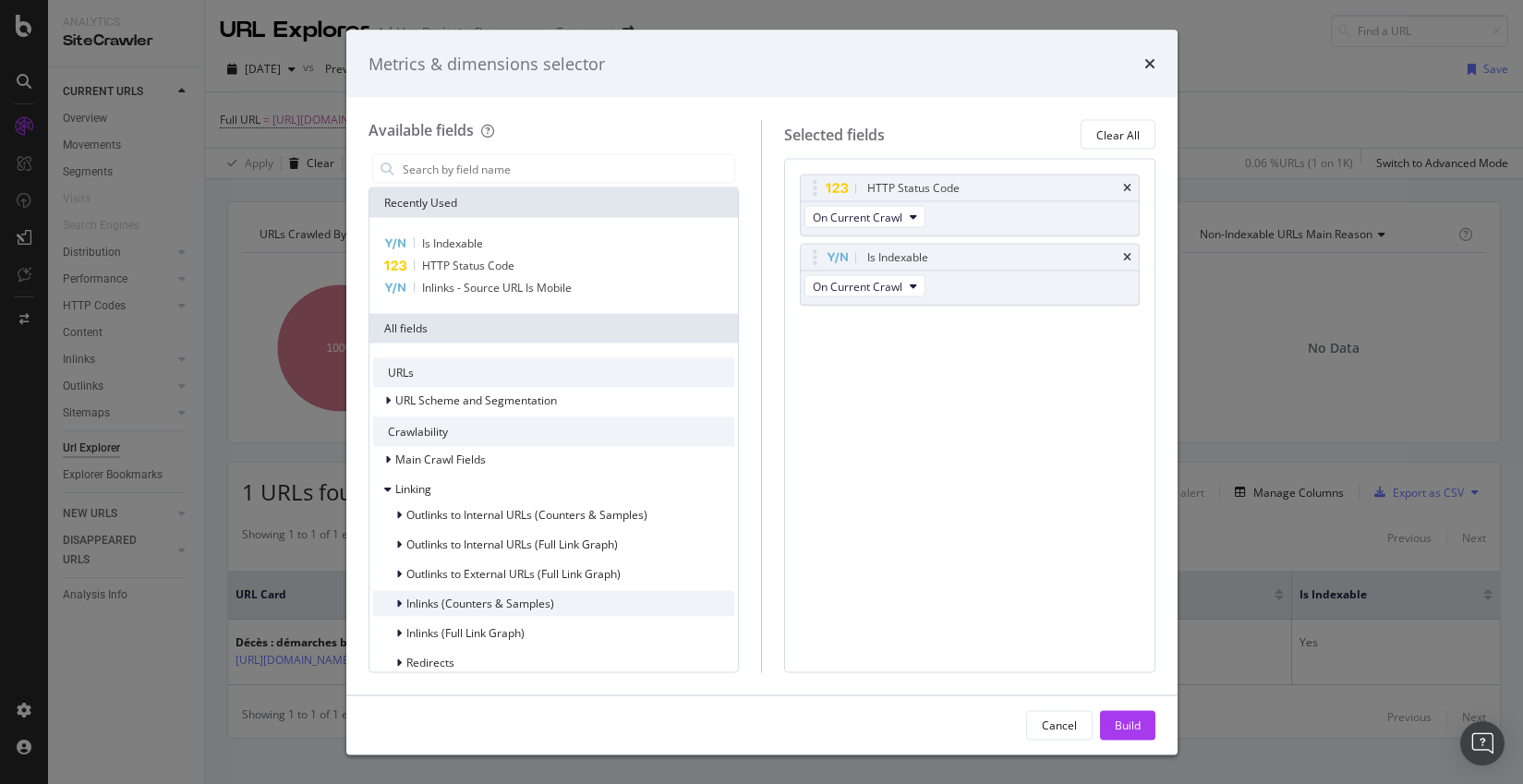
click at [418, 601] on span "Inlinks (Counters & Samples)" at bounding box center [480, 604] width 148 height 16
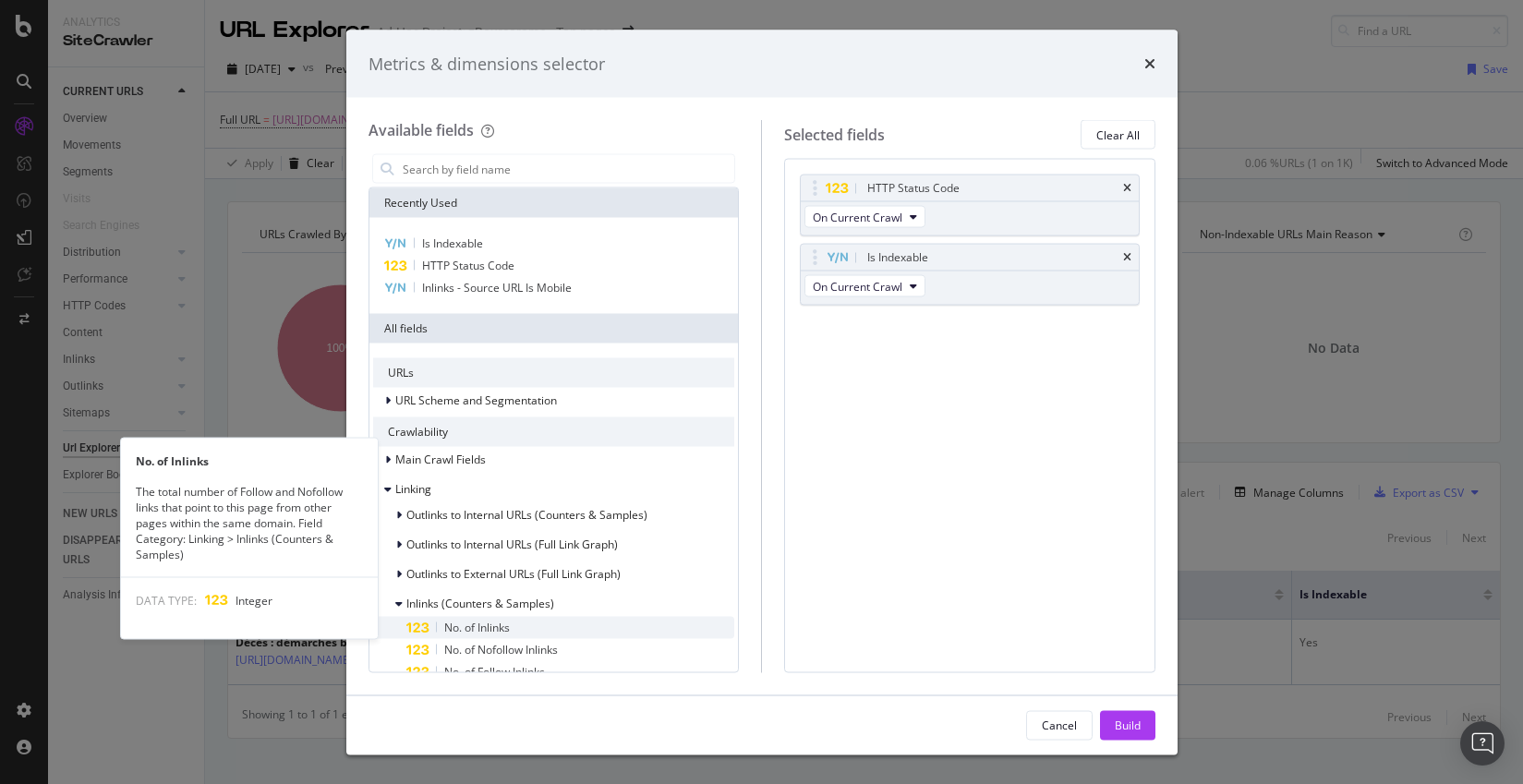
click at [476, 630] on span "No. of Inlinks" at bounding box center [478, 628] width 66 height 16
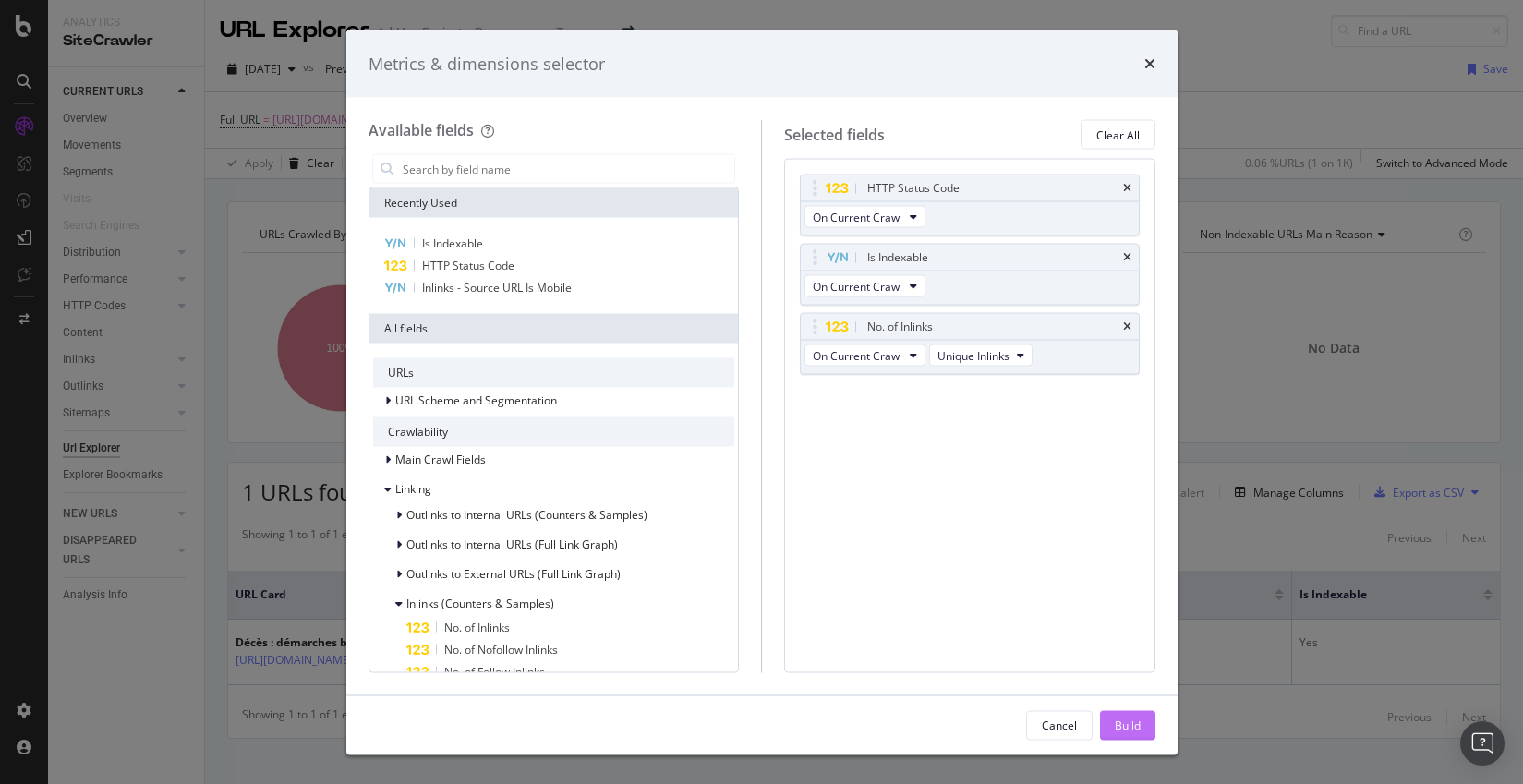
click at [1137, 718] on div "Build" at bounding box center [1128, 725] width 26 height 16
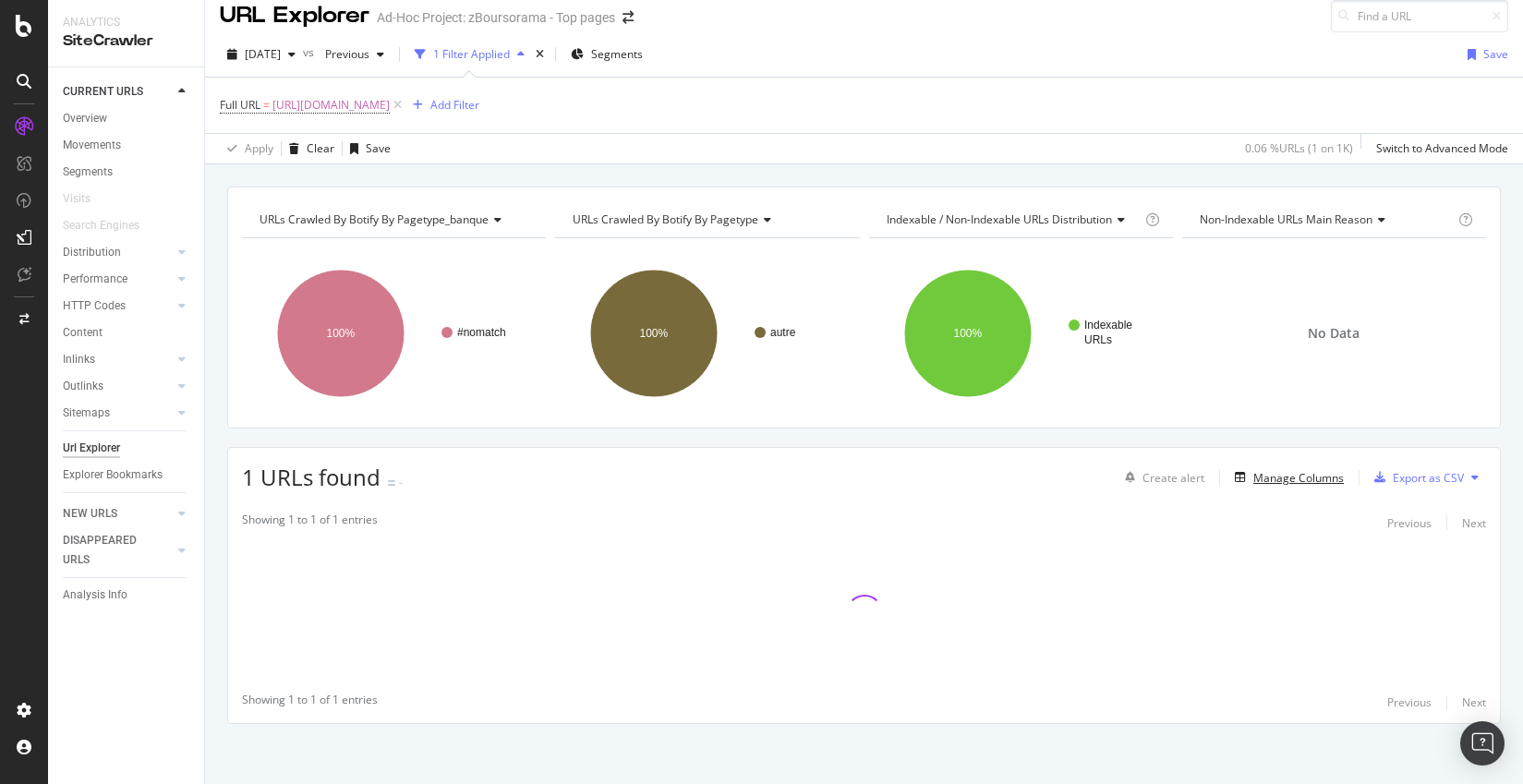
scroll to position [19, 0]
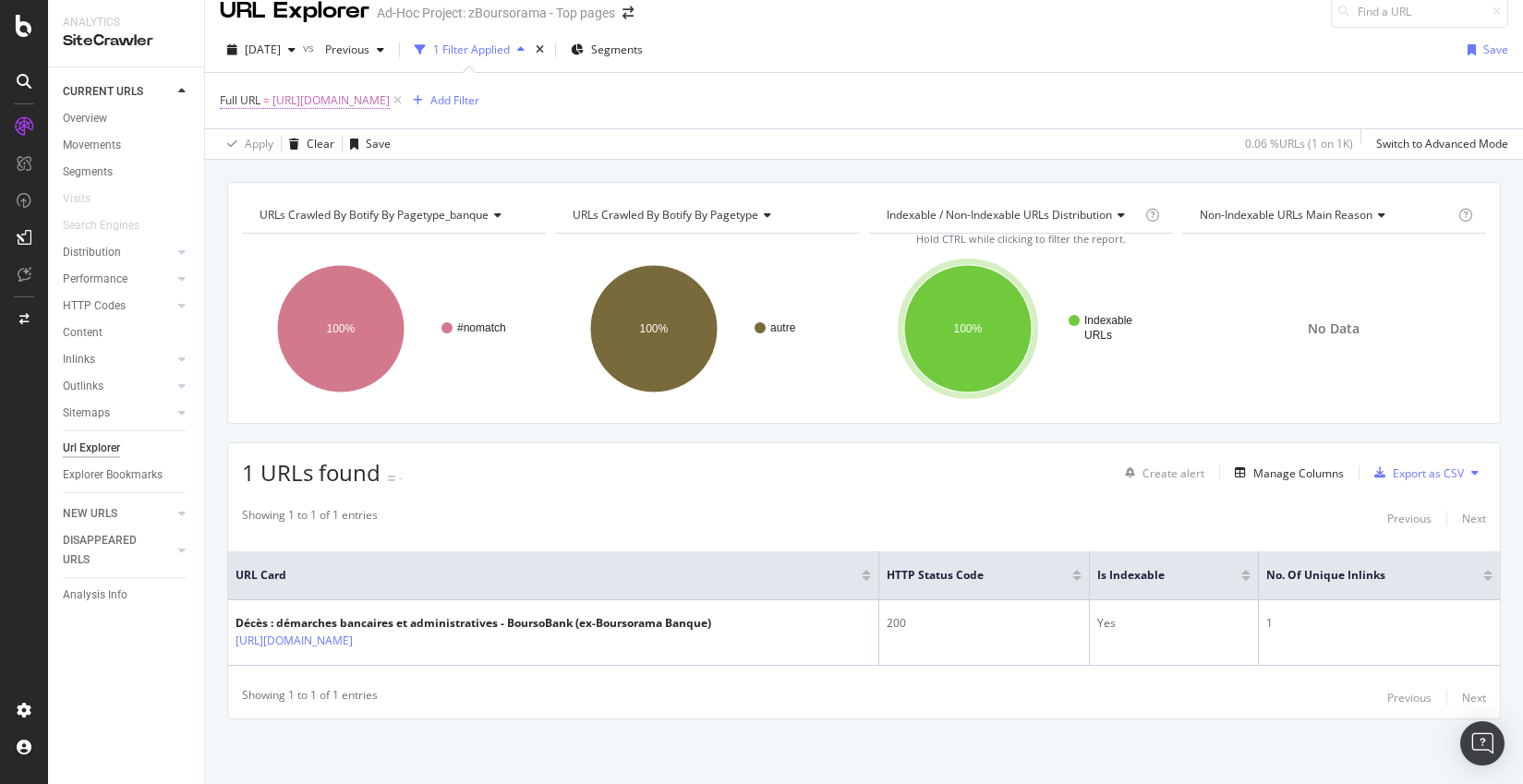
click at [390, 105] on span "https://www.boursobank.com/succession" at bounding box center [331, 100] width 117 height 26
click at [337, 212] on div "Add filter" at bounding box center [353, 216] width 48 height 16
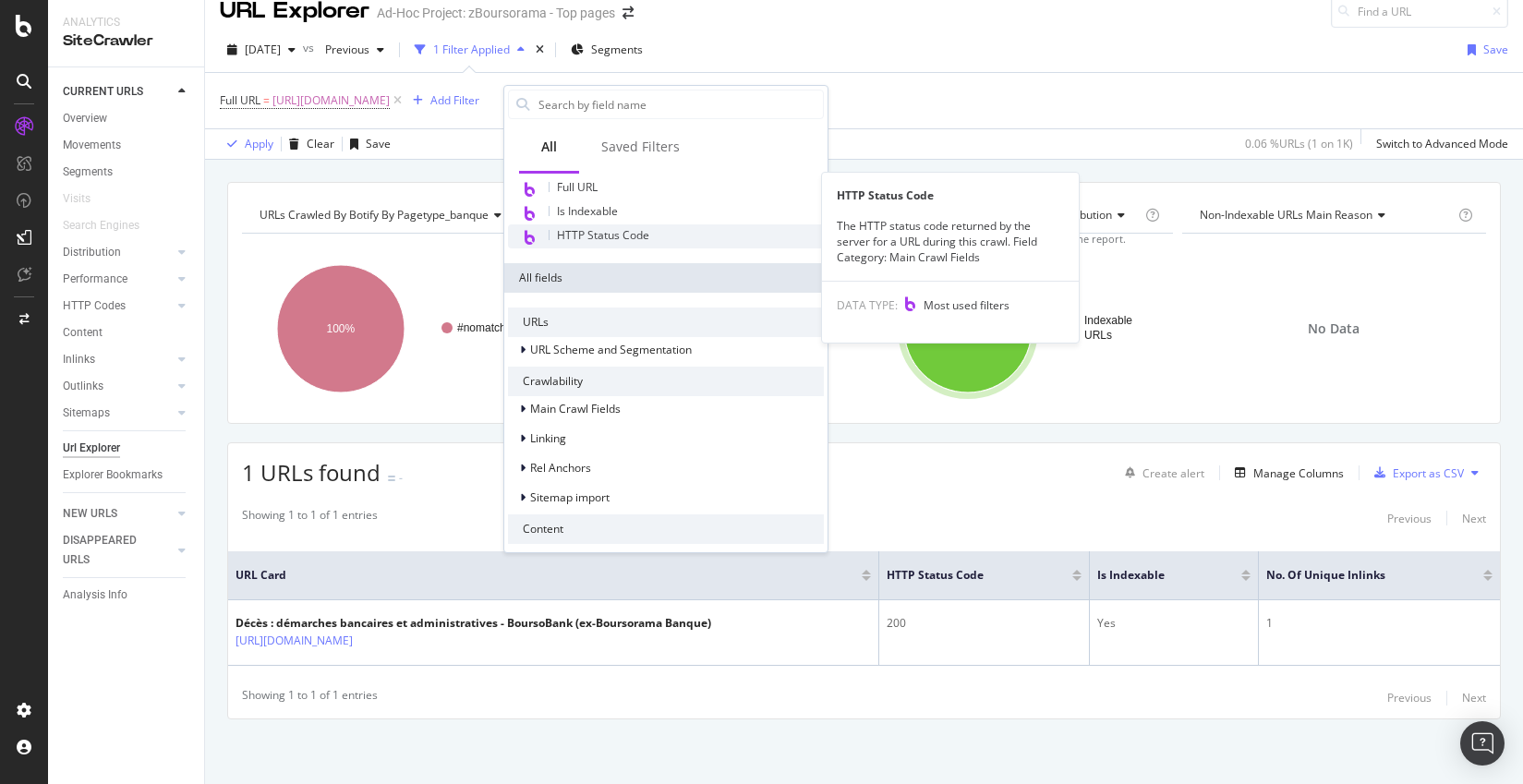
scroll to position [340, 0]
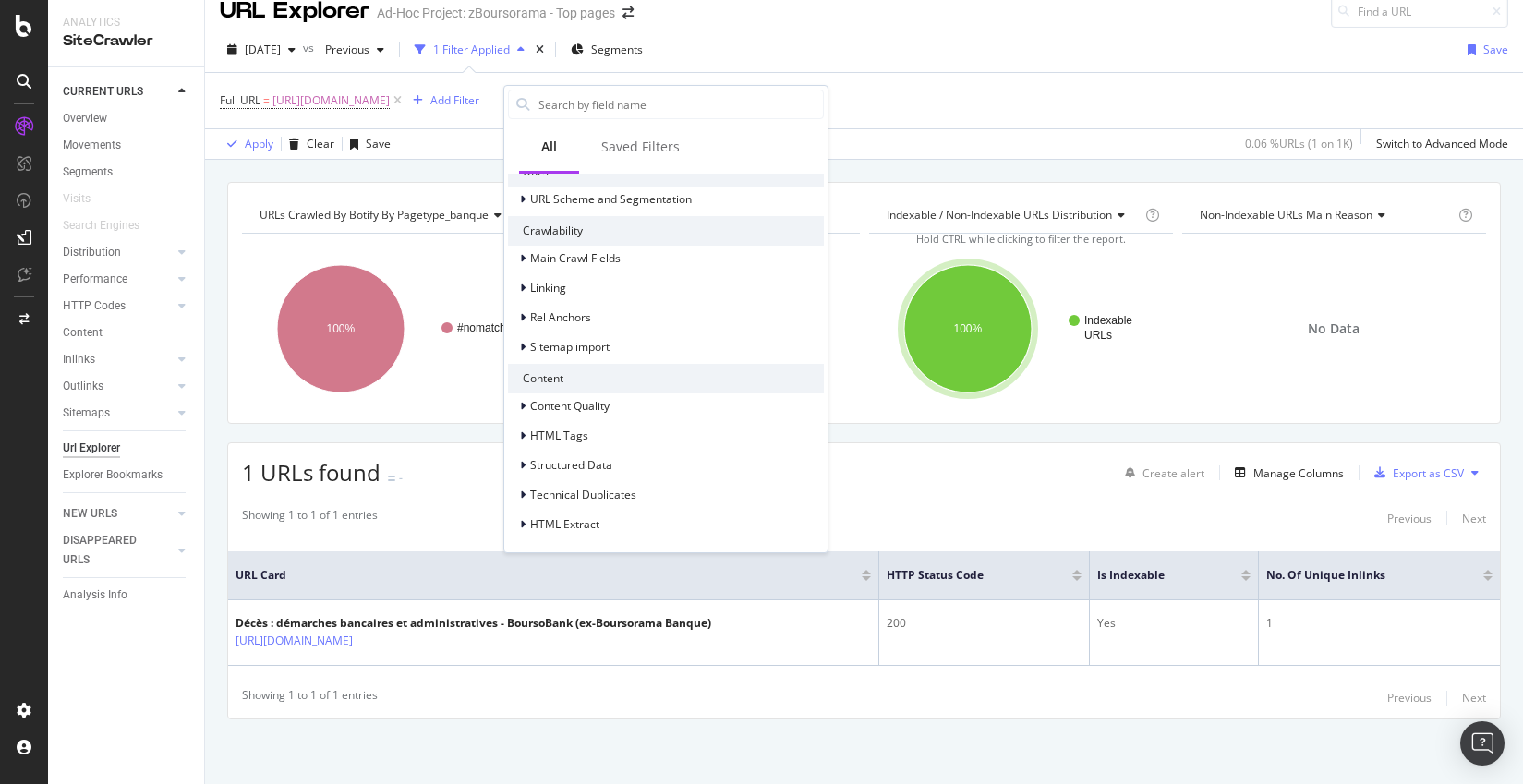
click at [970, 147] on div "Apply Clear Save 0.06 % URLs ( 1 on 1K ) Switch to Advanced Mode" at bounding box center [864, 143] width 1318 height 30
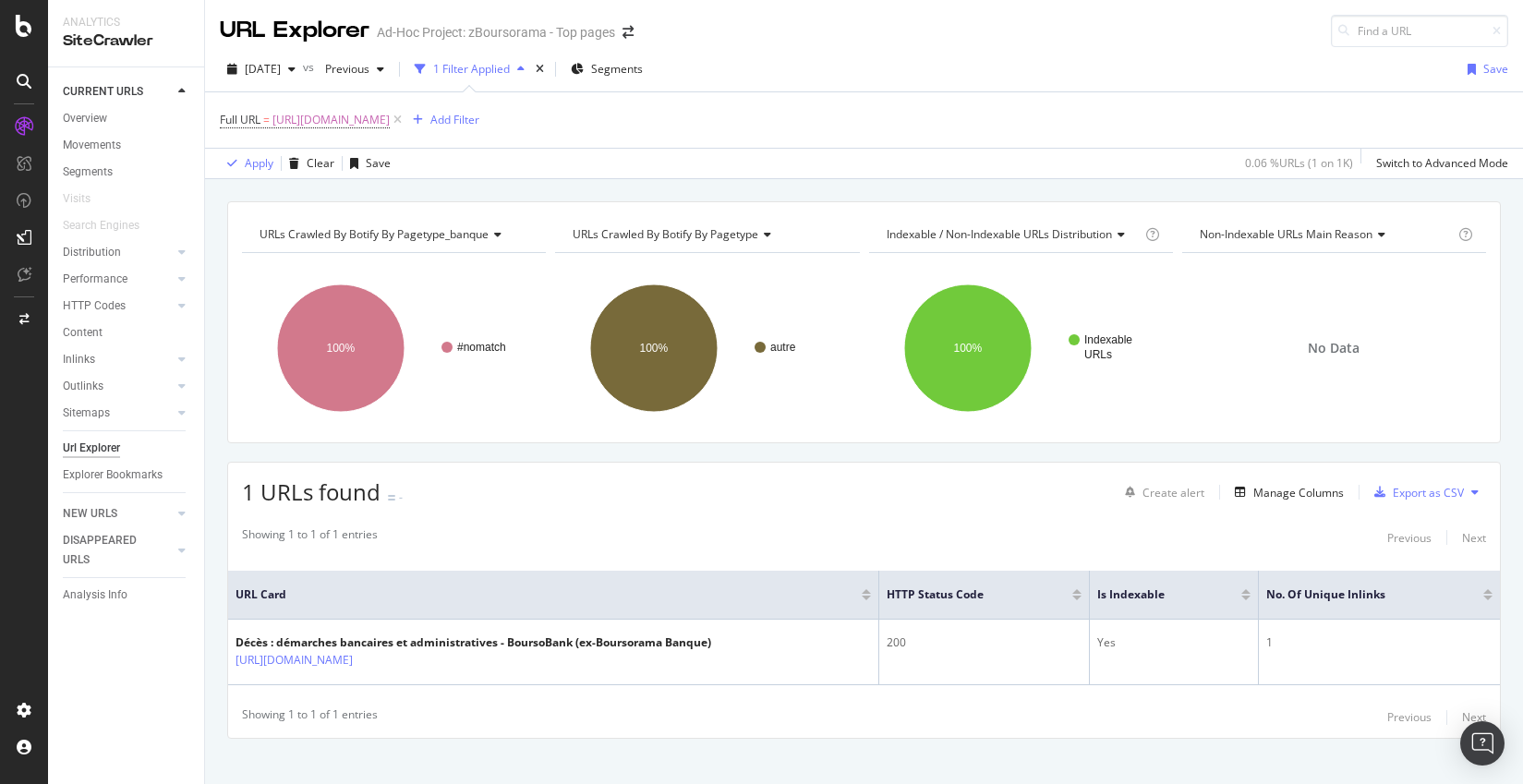
scroll to position [19, 0]
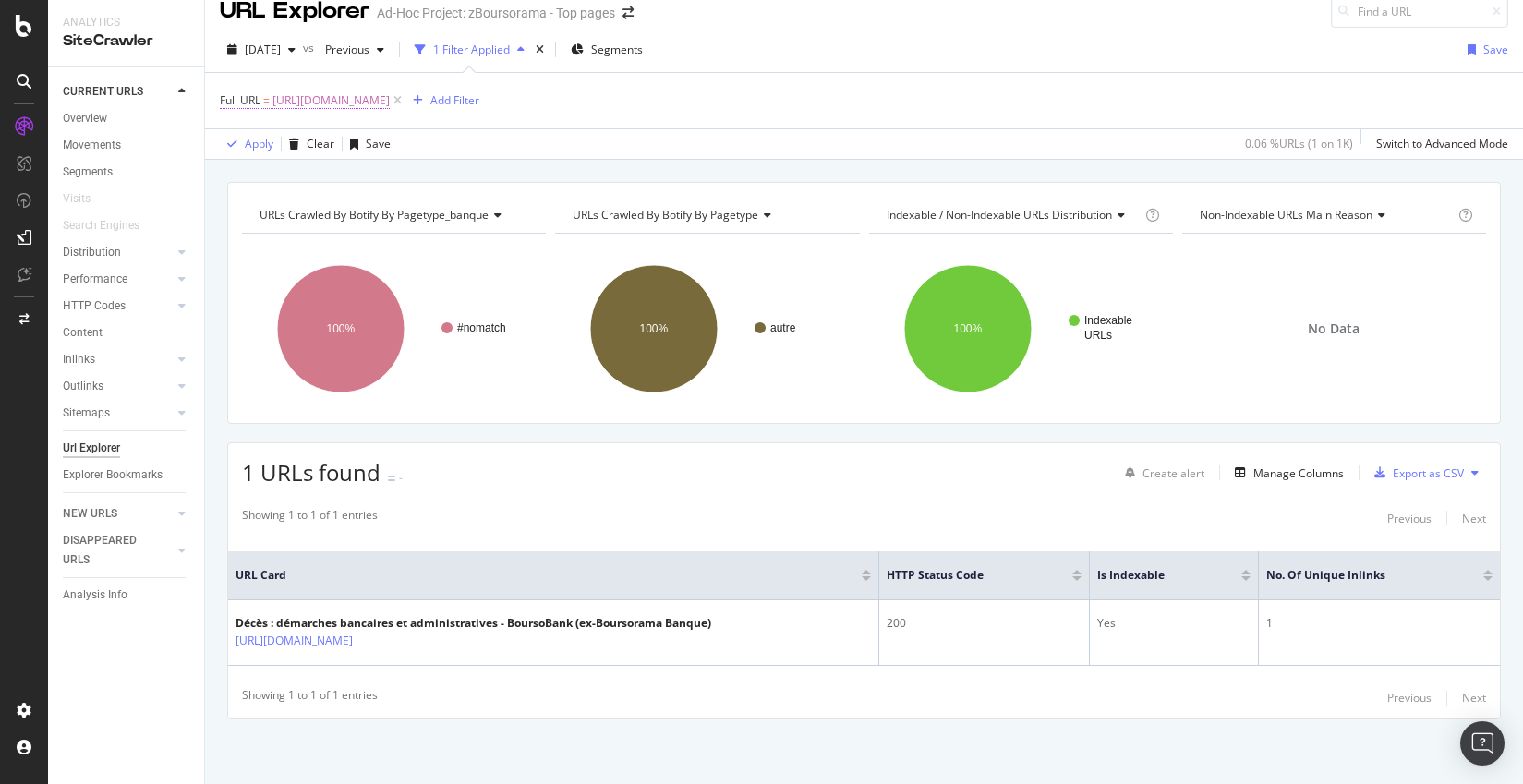
click at [390, 94] on span "https://www.boursobank.com/succession" at bounding box center [331, 100] width 117 height 26
click at [358, 183] on input "https://www.boursobank.com/succession" at bounding box center [324, 178] width 175 height 29
click at [431, 176] on div at bounding box center [425, 178] width 27 height 29
click at [371, 180] on input "text" at bounding box center [337, 178] width 201 height 29
paste input "https://www.boursobank.com/boursobrandsolutions"
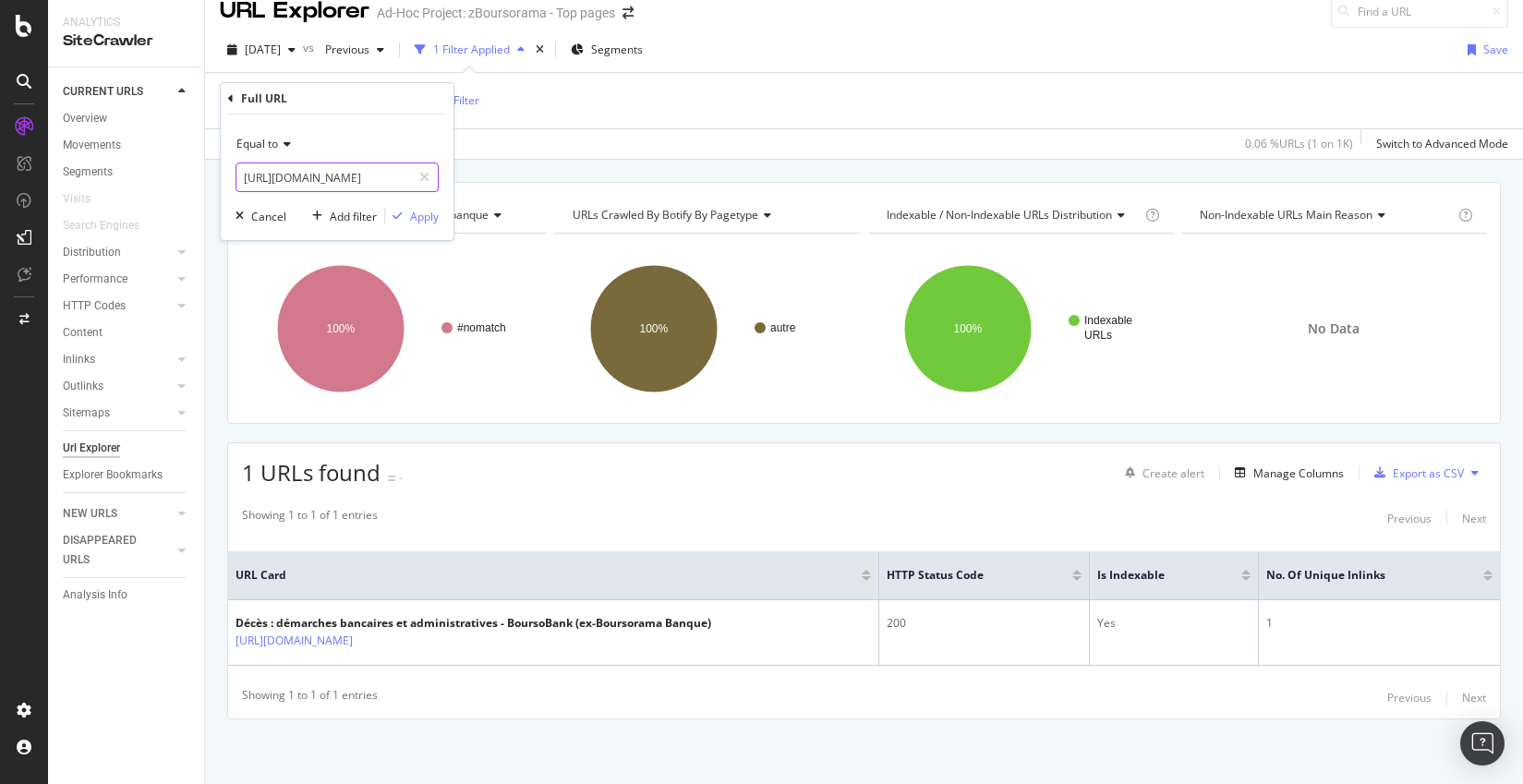
scroll to position [0, 112]
type input "https://www.boursobank.com/boursobrandsolutions"
click at [435, 218] on div "Apply" at bounding box center [425, 216] width 29 height 16
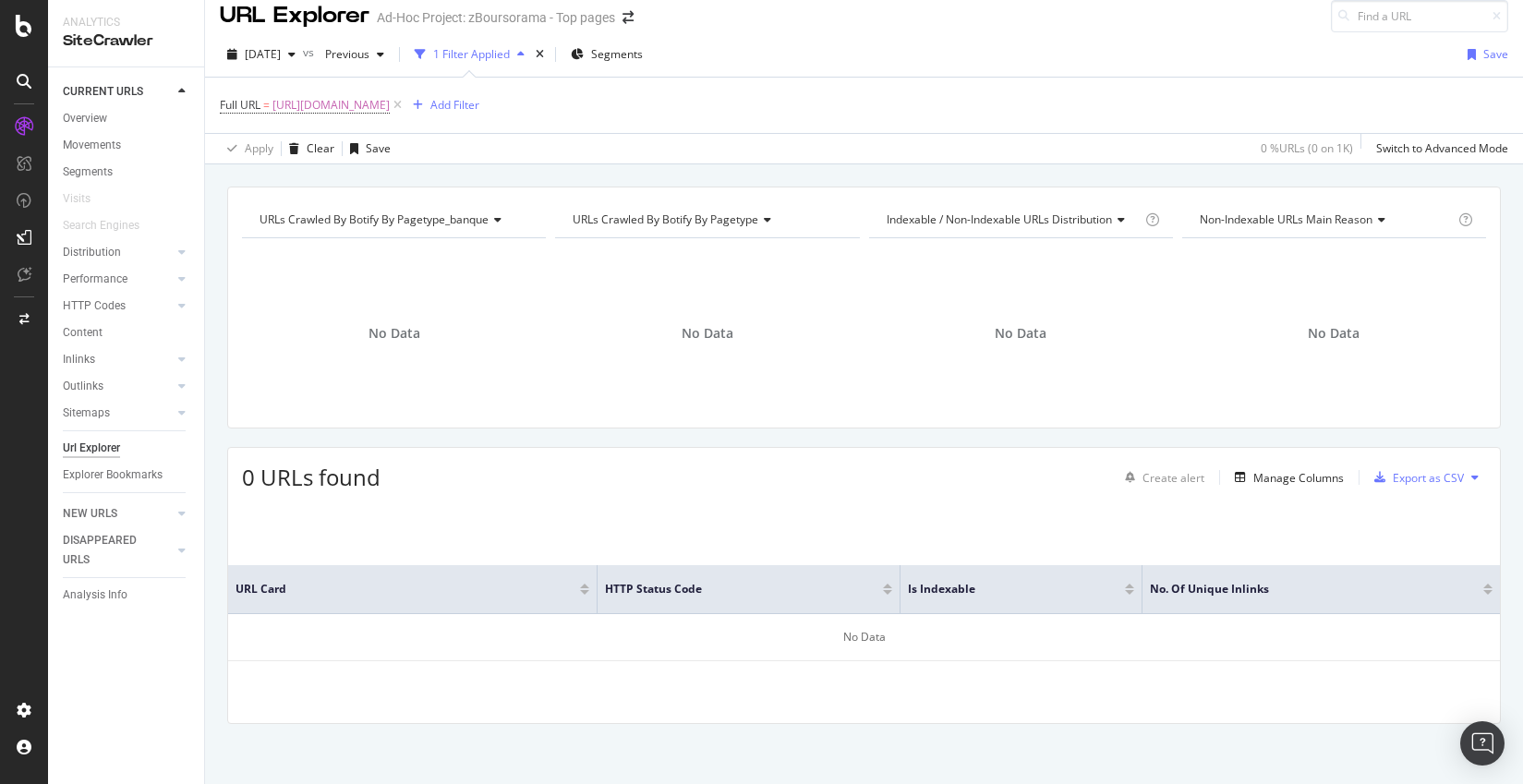
scroll to position [19, 0]
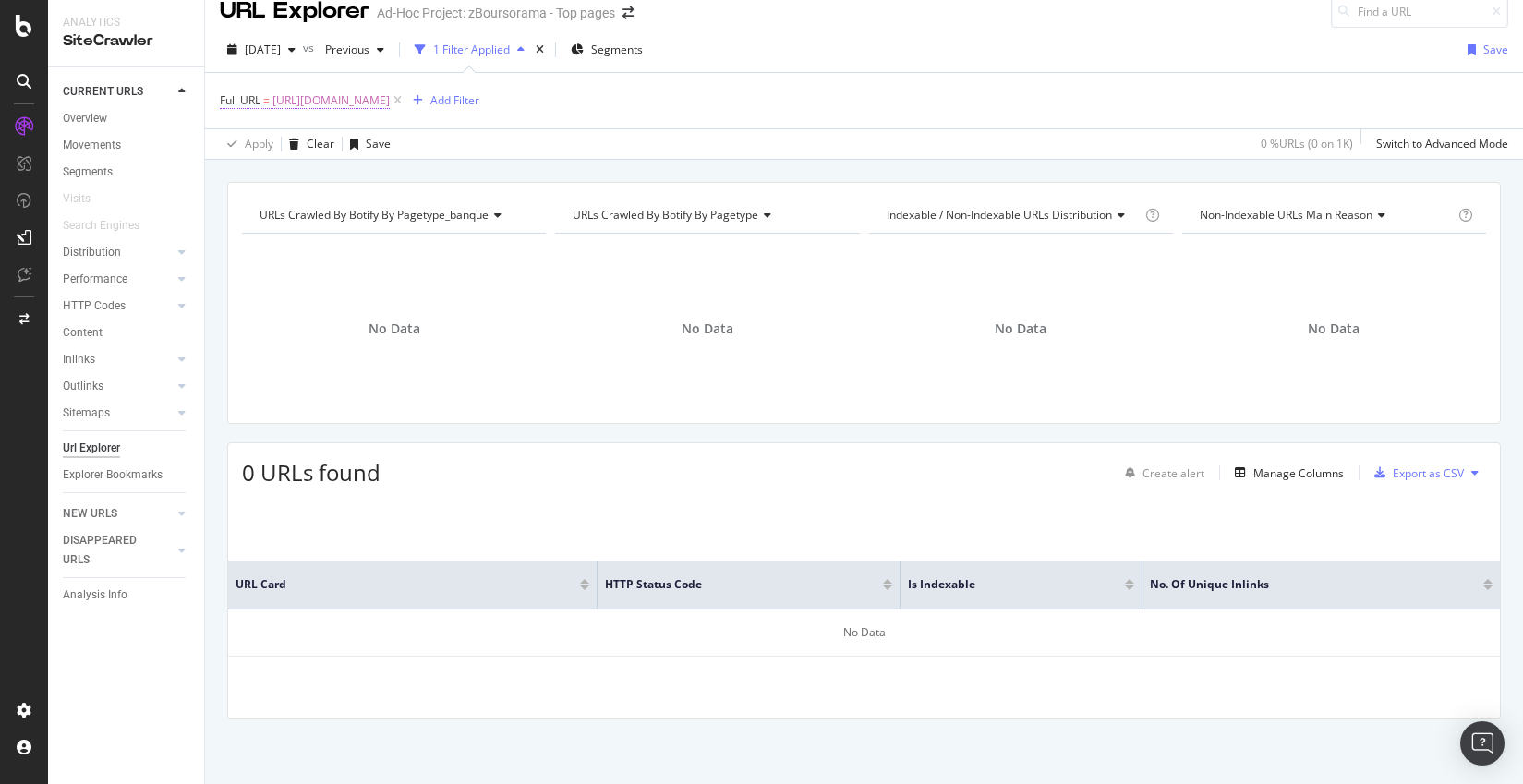
click at [390, 102] on span "https://www.boursobank.com/boursobrandsolutions" at bounding box center [331, 100] width 117 height 26
click at [407, 176] on input "https://www.boursobank.com/boursobrandsolutions" at bounding box center [324, 178] width 175 height 29
click at [431, 182] on div at bounding box center [425, 178] width 27 height 29
click at [355, 180] on input "text" at bounding box center [337, 178] width 201 height 29
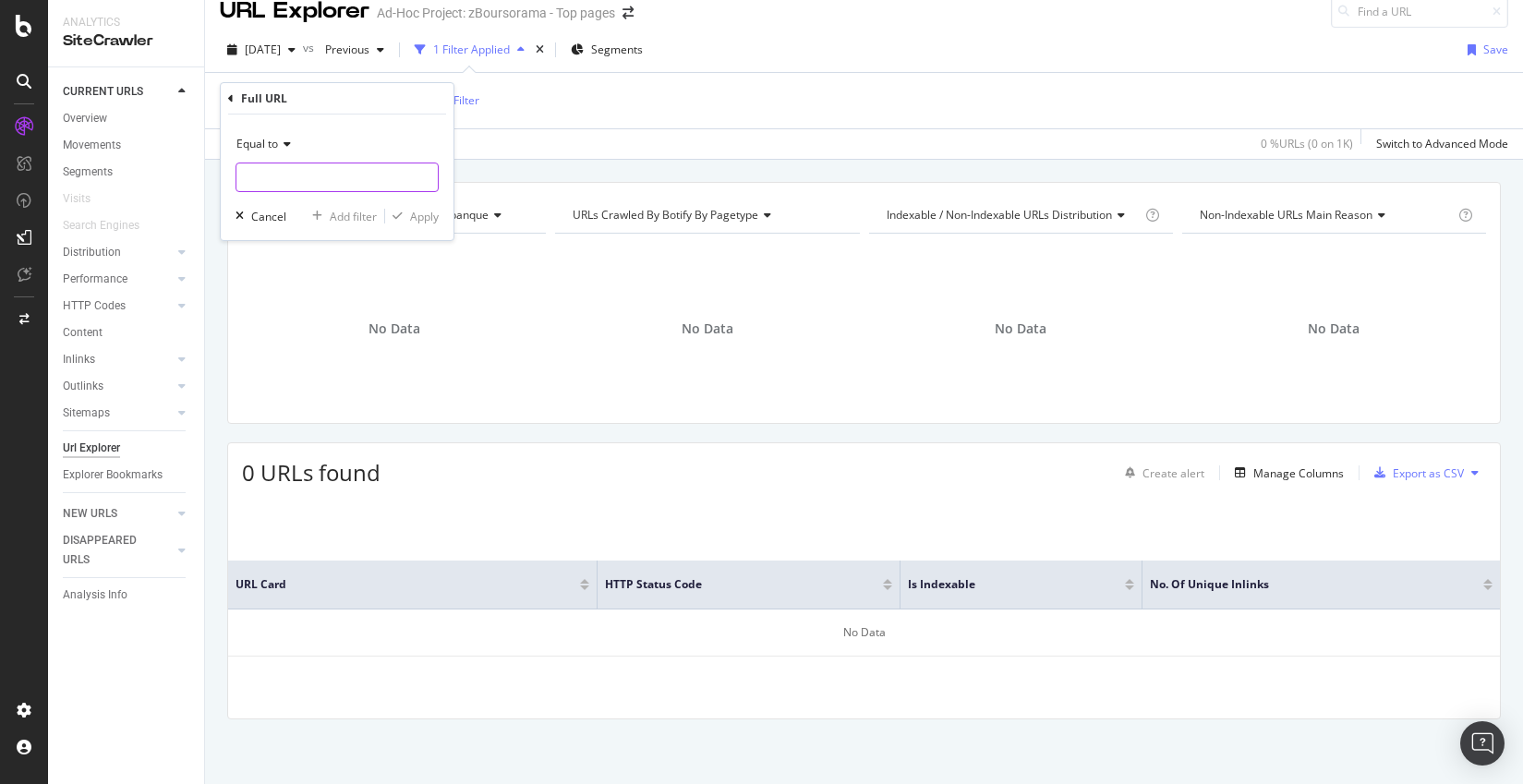
paste input "https://www.boursobank.com/boursobrandsolutions"
type input "https://www.boursobank.com/boursobrandsolutions"
click at [410, 207] on button "Apply" at bounding box center [412, 215] width 53 height 18
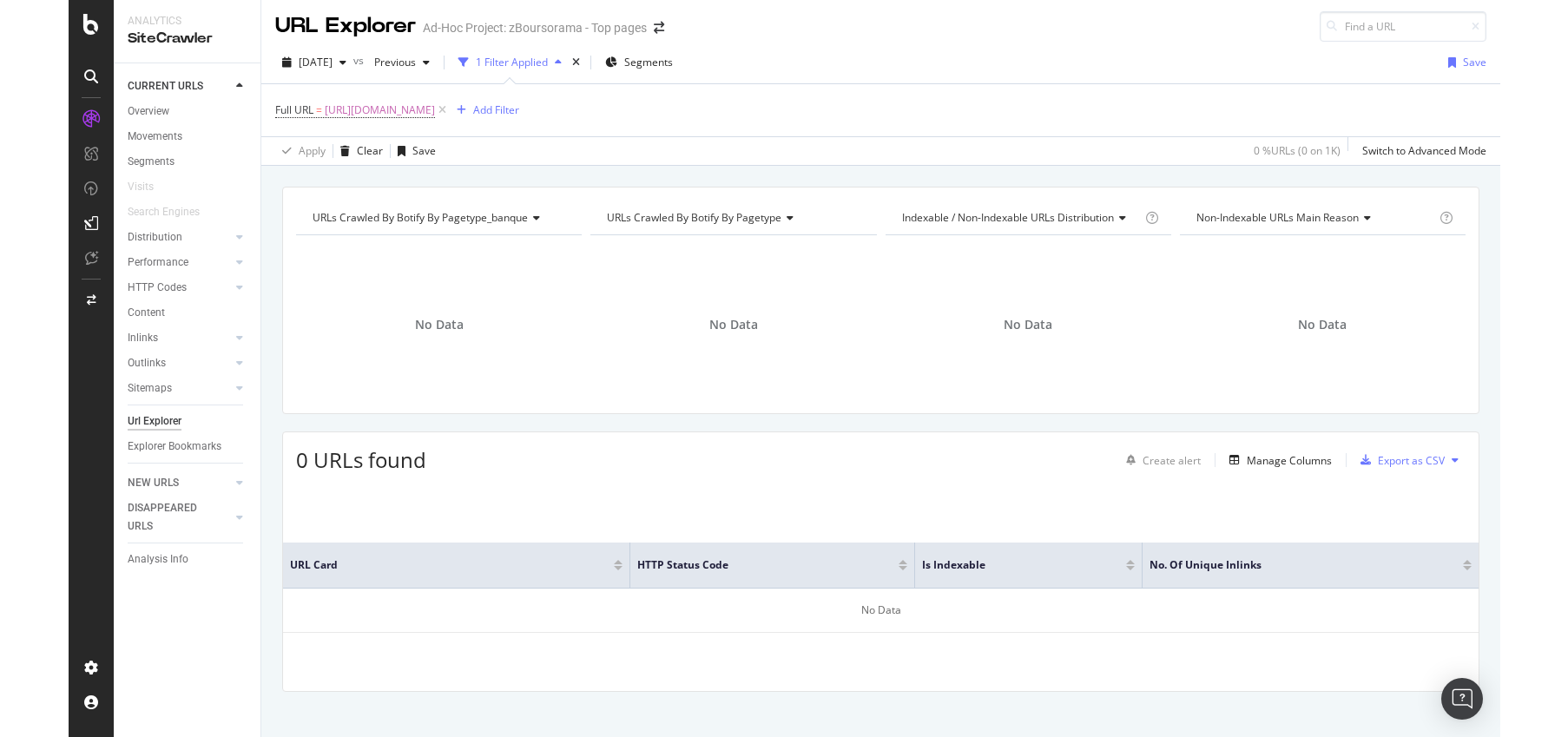
scroll to position [0, 0]
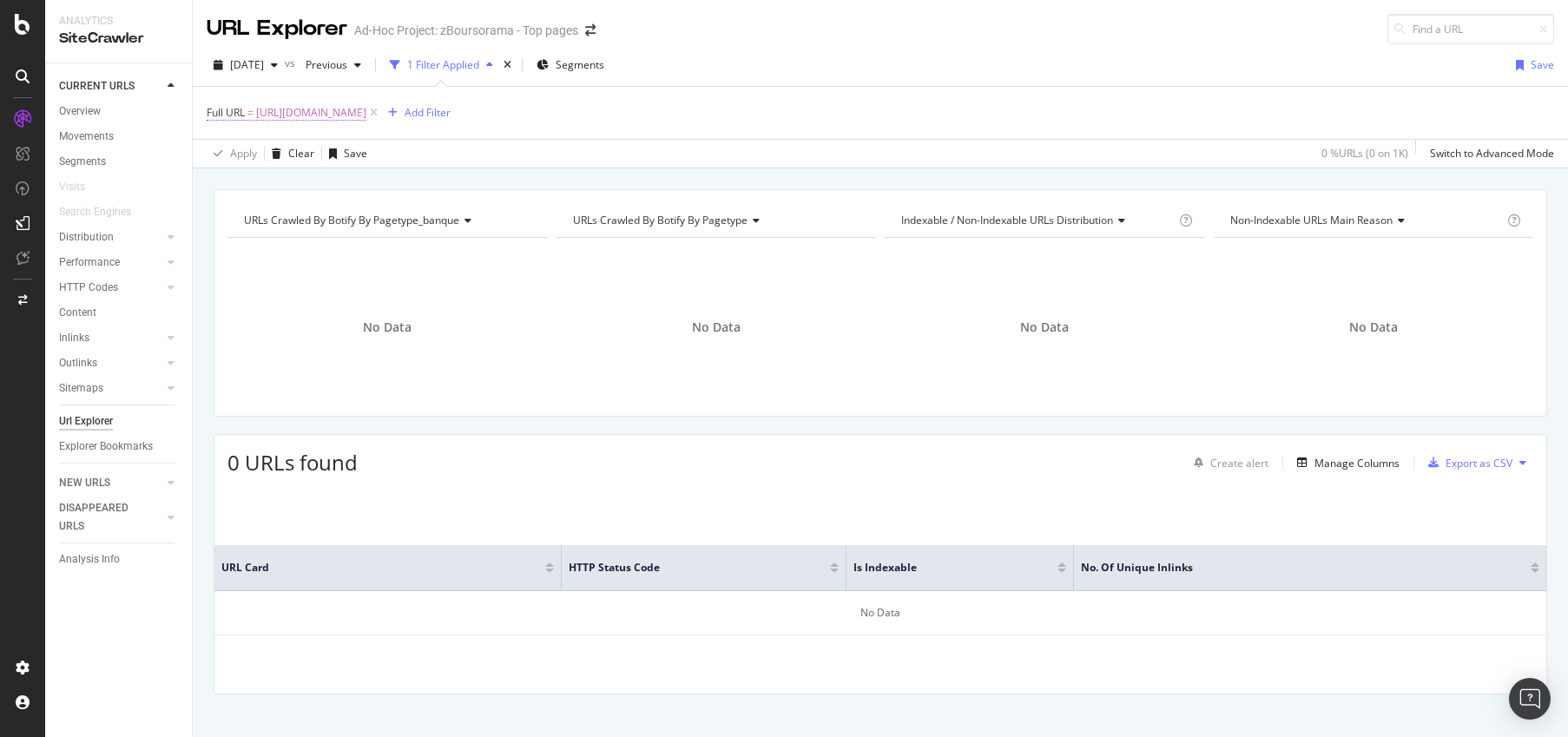
click at [367, 118] on span "https://www.boursobank.com/boursobrandsolutions" at bounding box center [311, 112] width 110 height 25
click at [403, 182] on icon at bounding box center [399, 184] width 9 height 12
click at [328, 186] on input "text" at bounding box center [317, 184] width 189 height 27
paste input "https://www.boursobank.com/aide-en-ligne/banque-privee/offre-boursofirst/questi…"
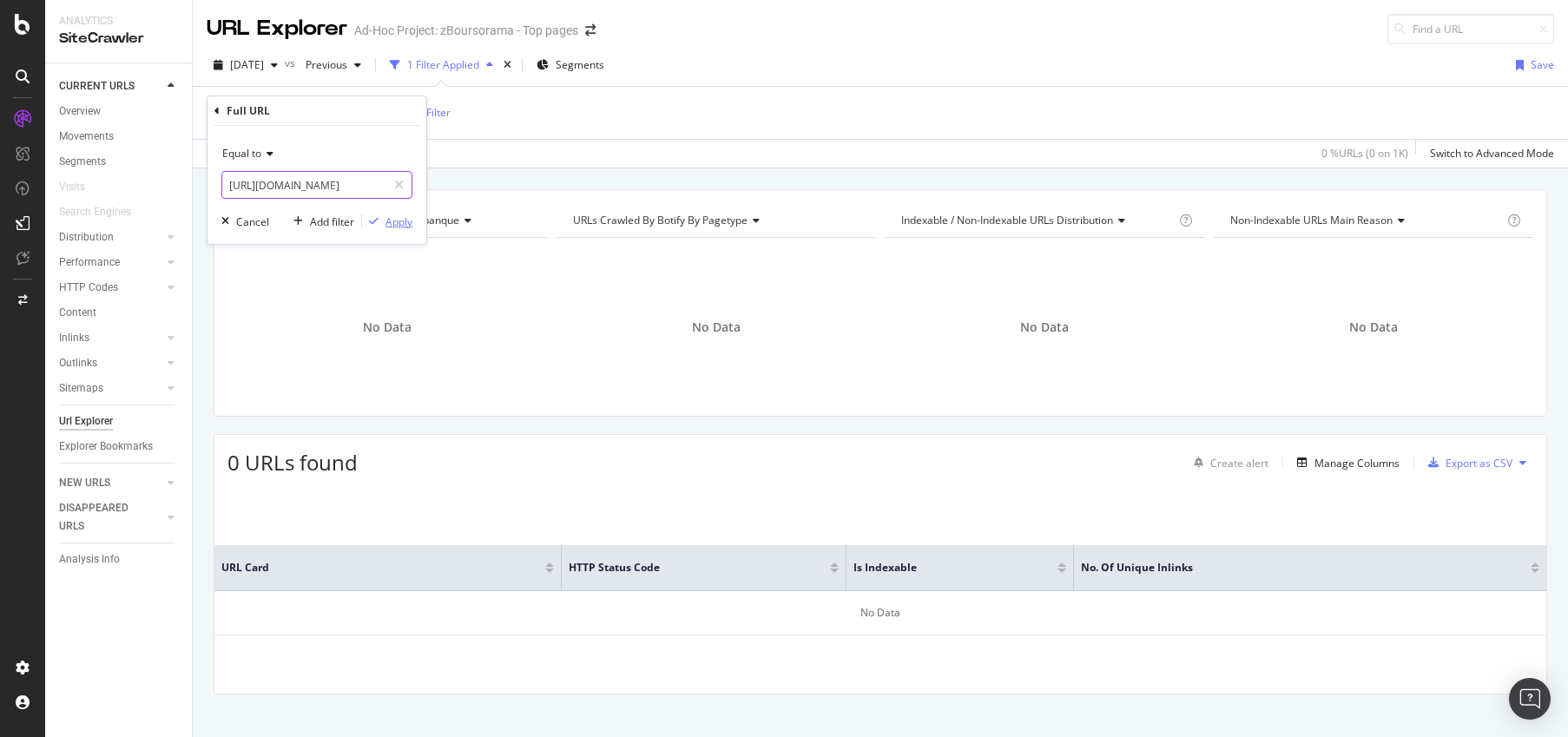
type input "https://www.boursobank.com/aide-en-ligne/banque-privee/offre-boursofirst/questi…"
click at [389, 214] on div "Apply" at bounding box center [400, 222] width 27 height 15
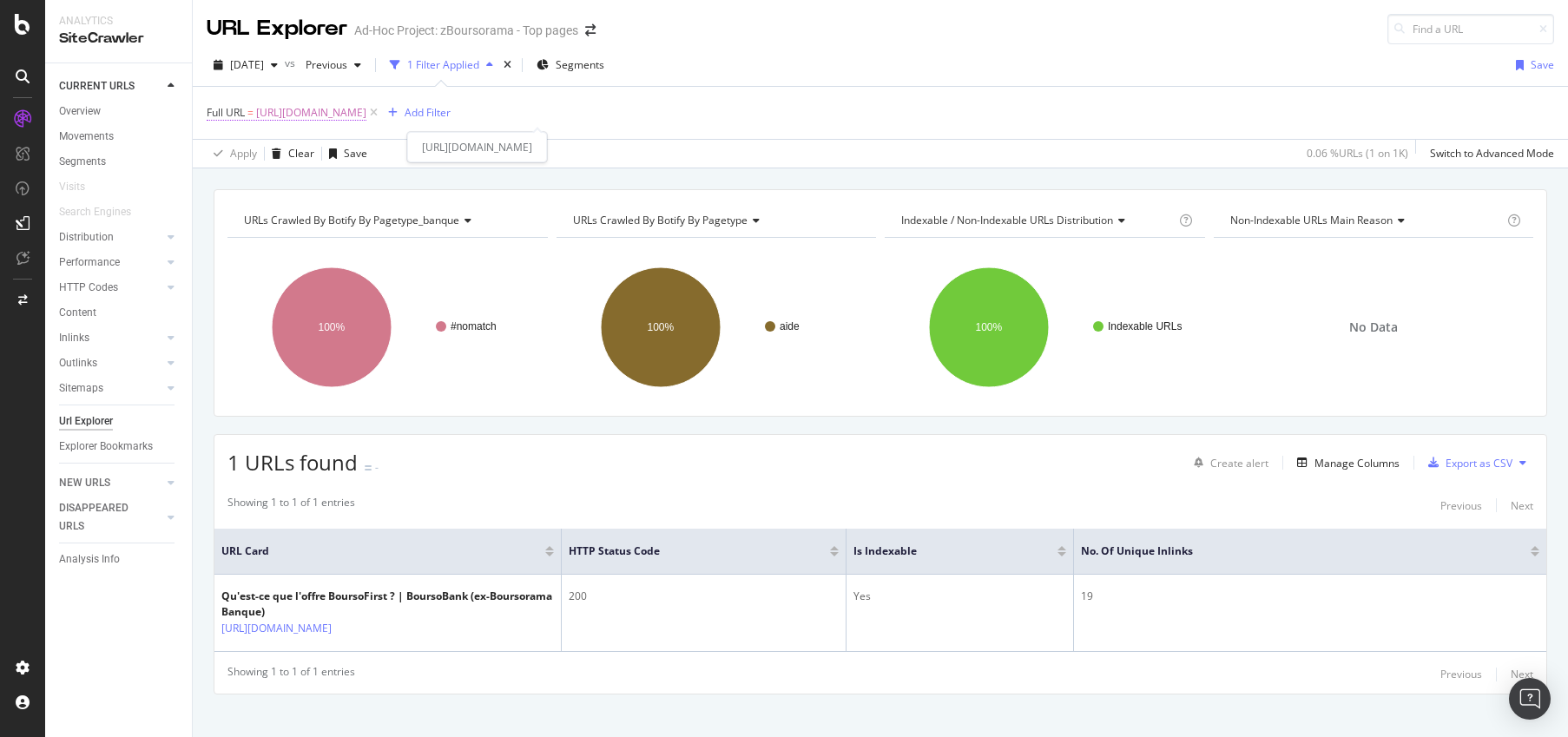
click at [367, 117] on span "https://www.boursobank.com/aide-en-ligne/banque-privee/offre-boursofirst/questi…" at bounding box center [311, 112] width 110 height 25
click at [400, 189] on icon at bounding box center [399, 184] width 9 height 12
click at [348, 188] on input "text" at bounding box center [317, 184] width 189 height 27
paste input "https://www.boursobank.com/mon-offre/"
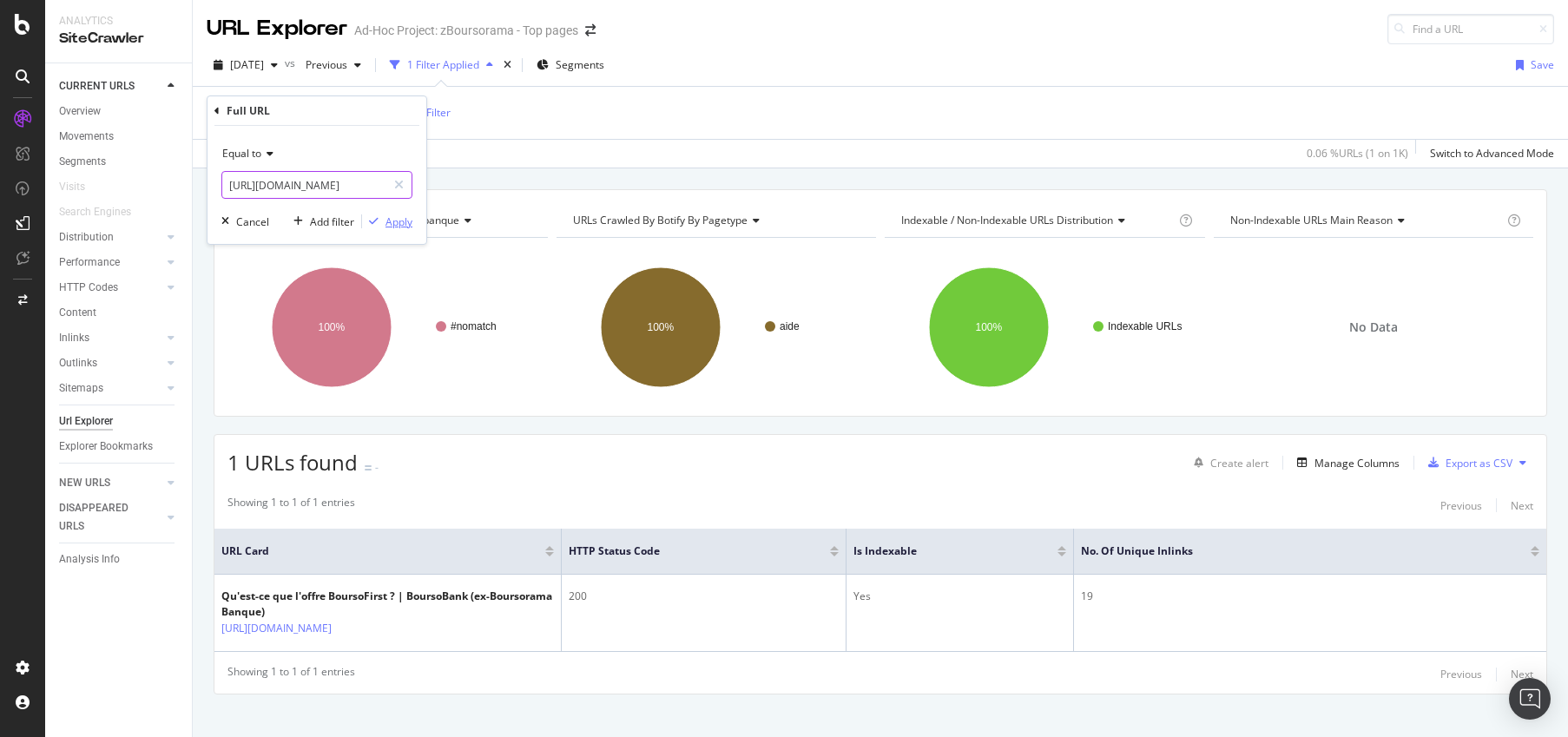
type input "https://www.boursobank.com/mon-offre/"
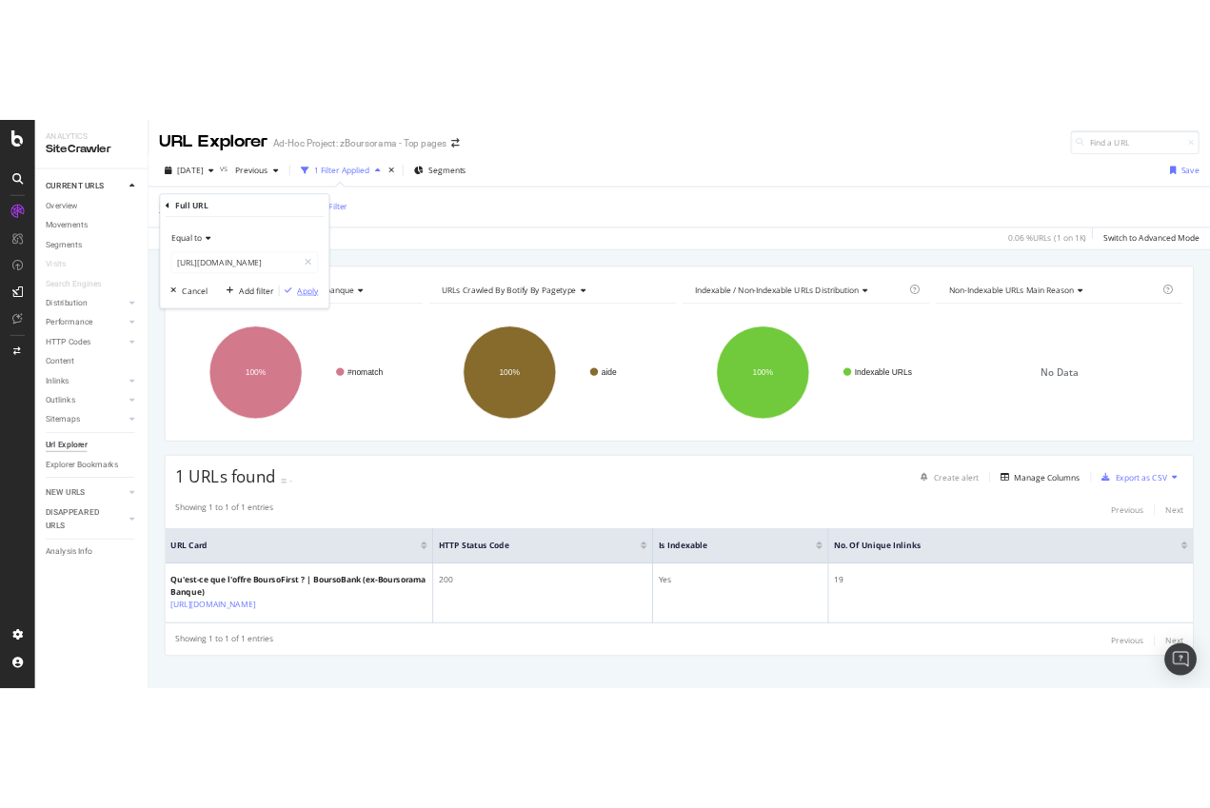
scroll to position [0, 0]
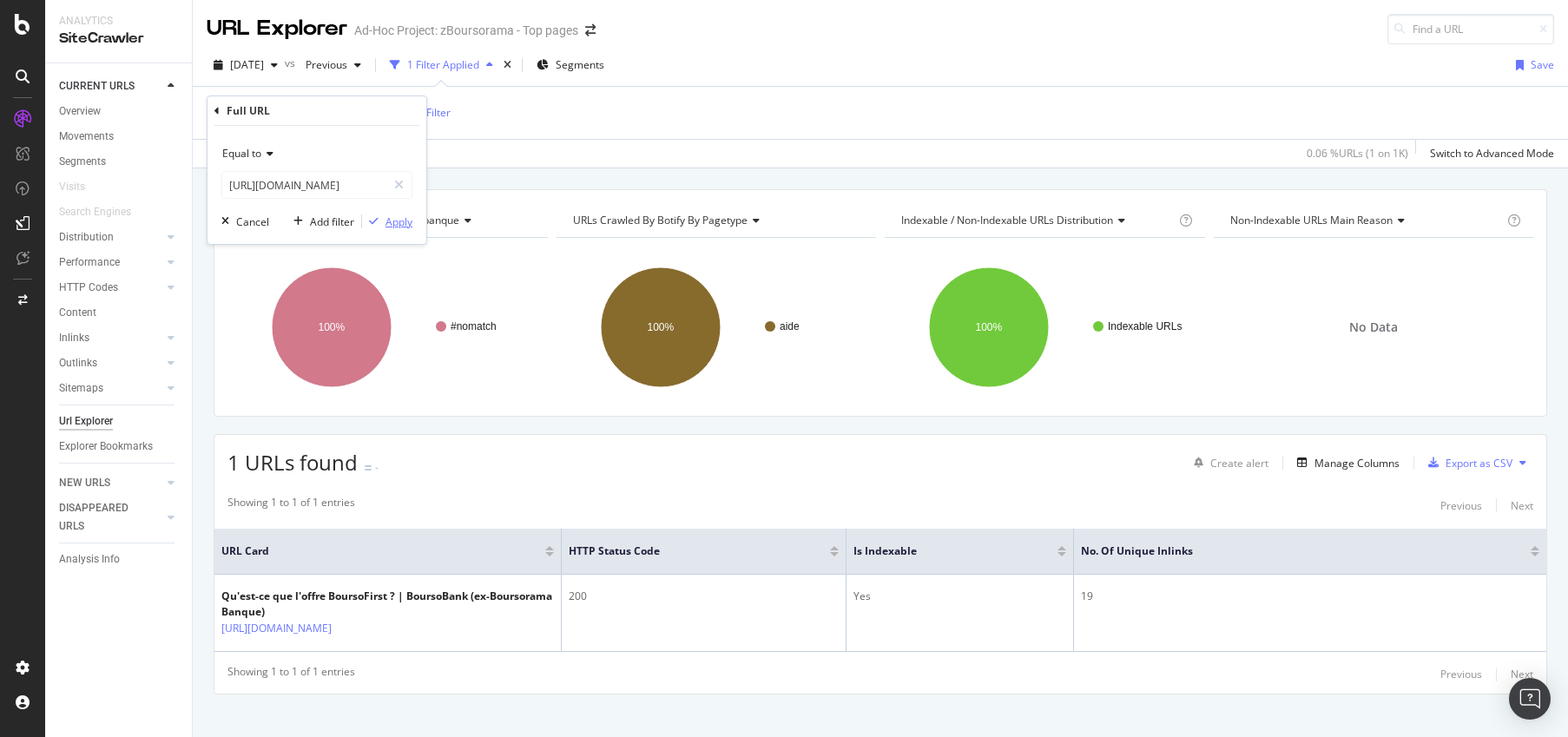
click at [390, 224] on div "Apply" at bounding box center [400, 222] width 27 height 15
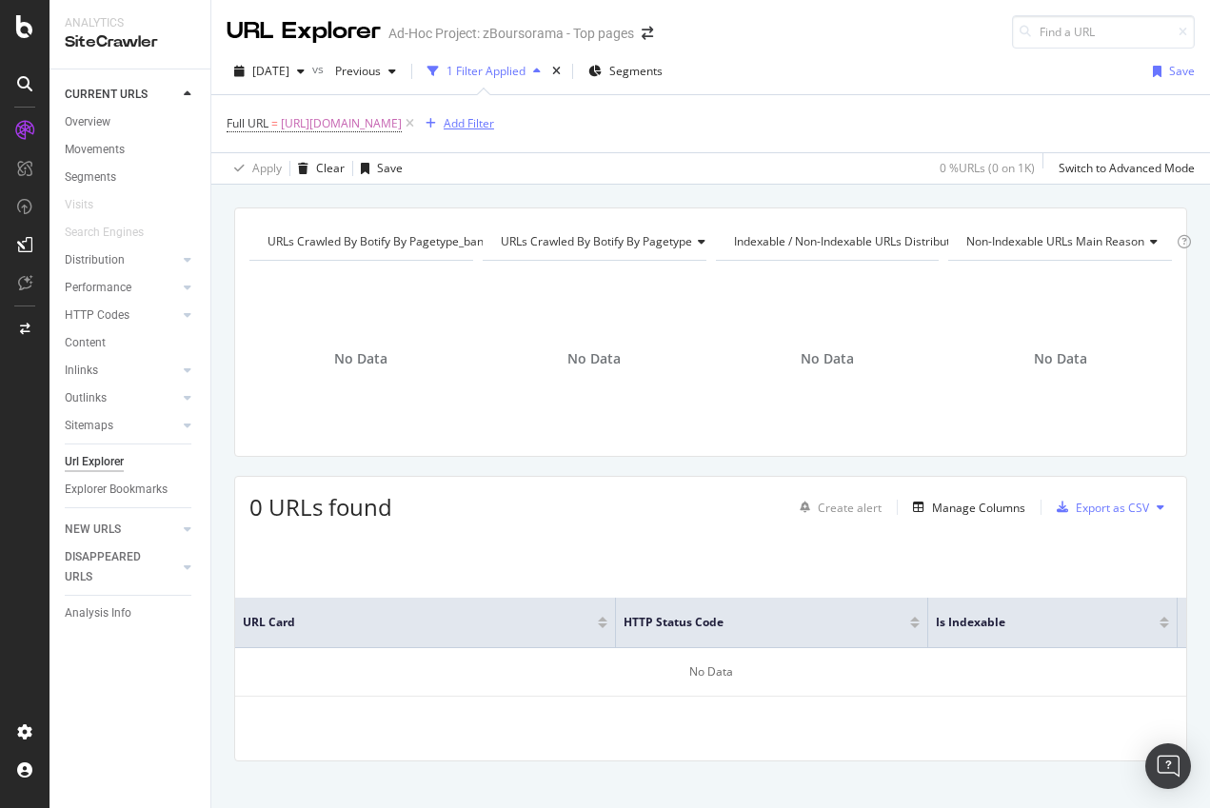
click at [436, 125] on icon "button" at bounding box center [430, 123] width 10 height 11
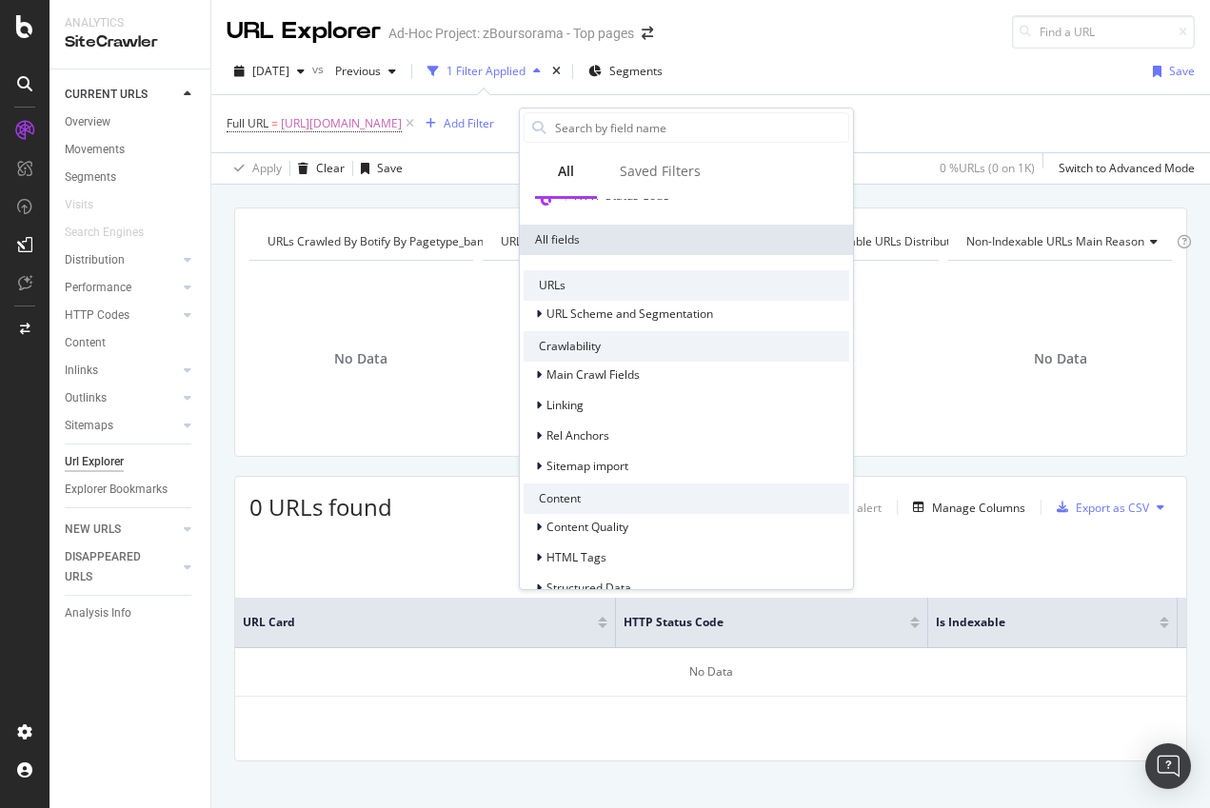
scroll to position [350, 0]
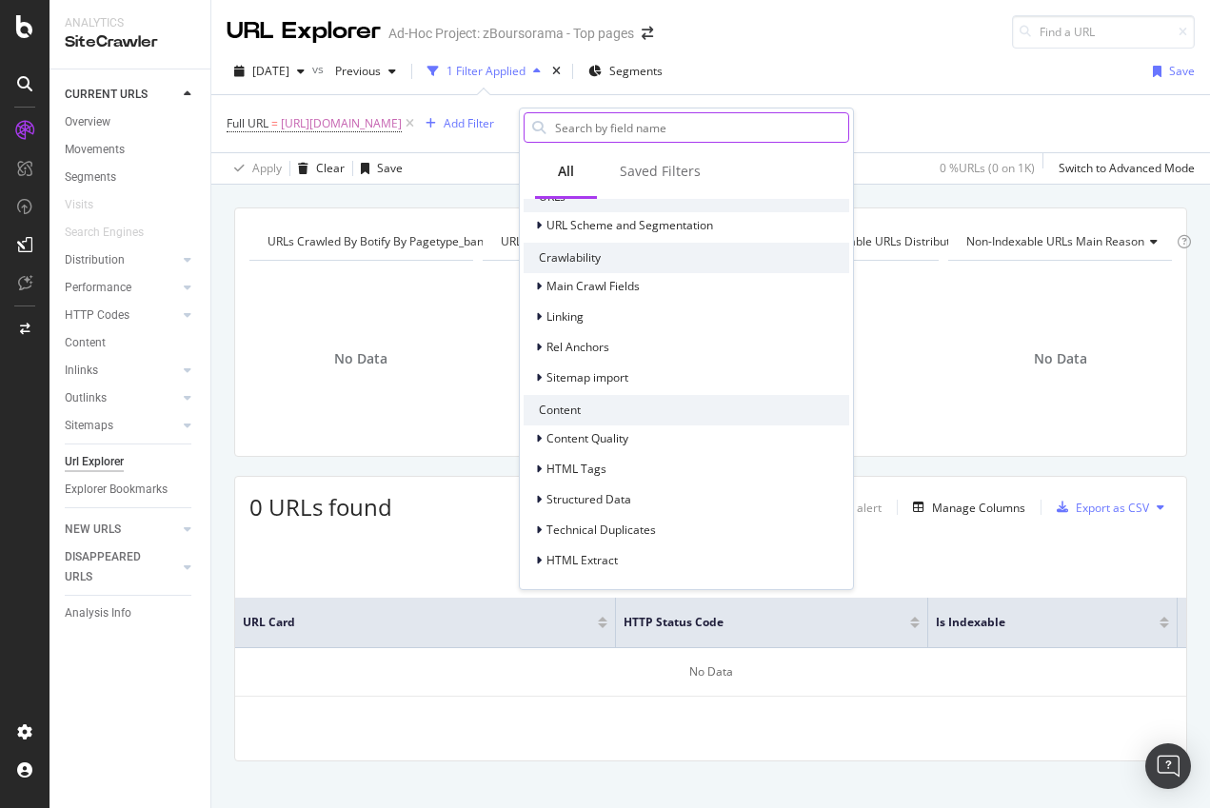
click at [616, 129] on input "text" at bounding box center [700, 127] width 295 height 29
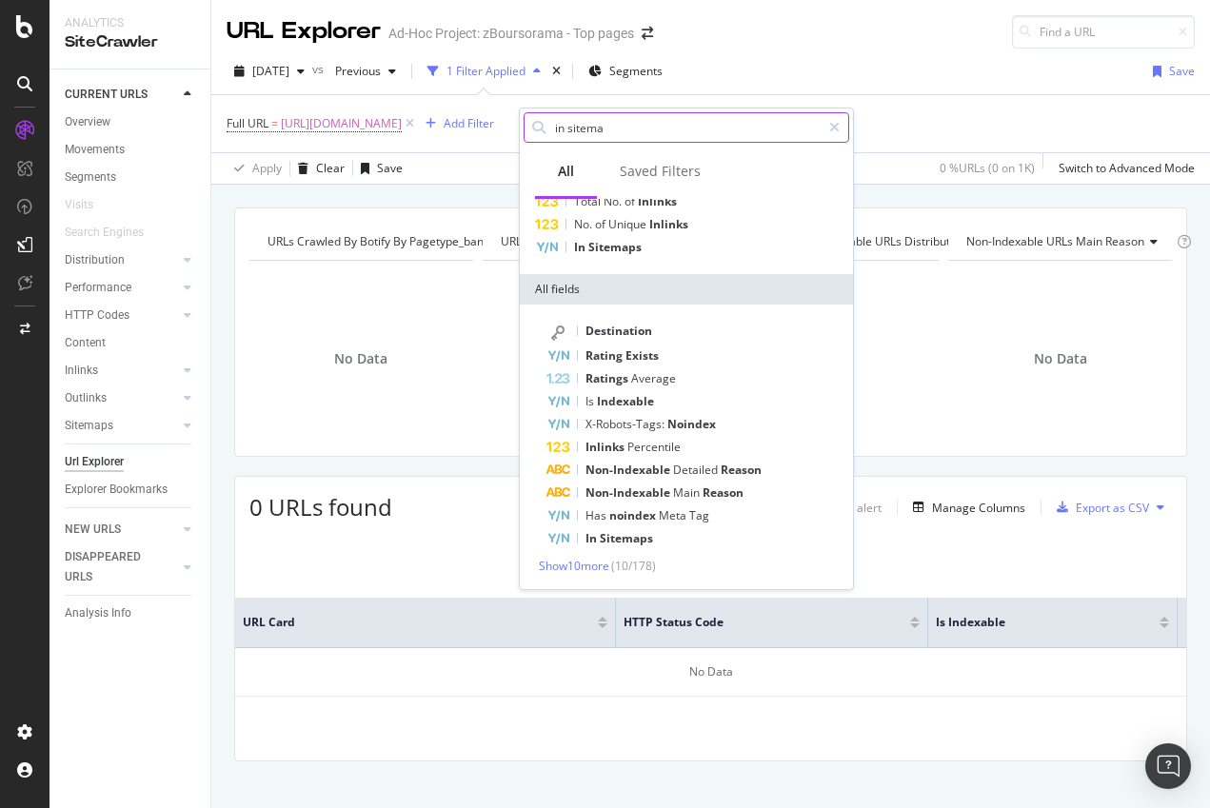
scroll to position [0, 0]
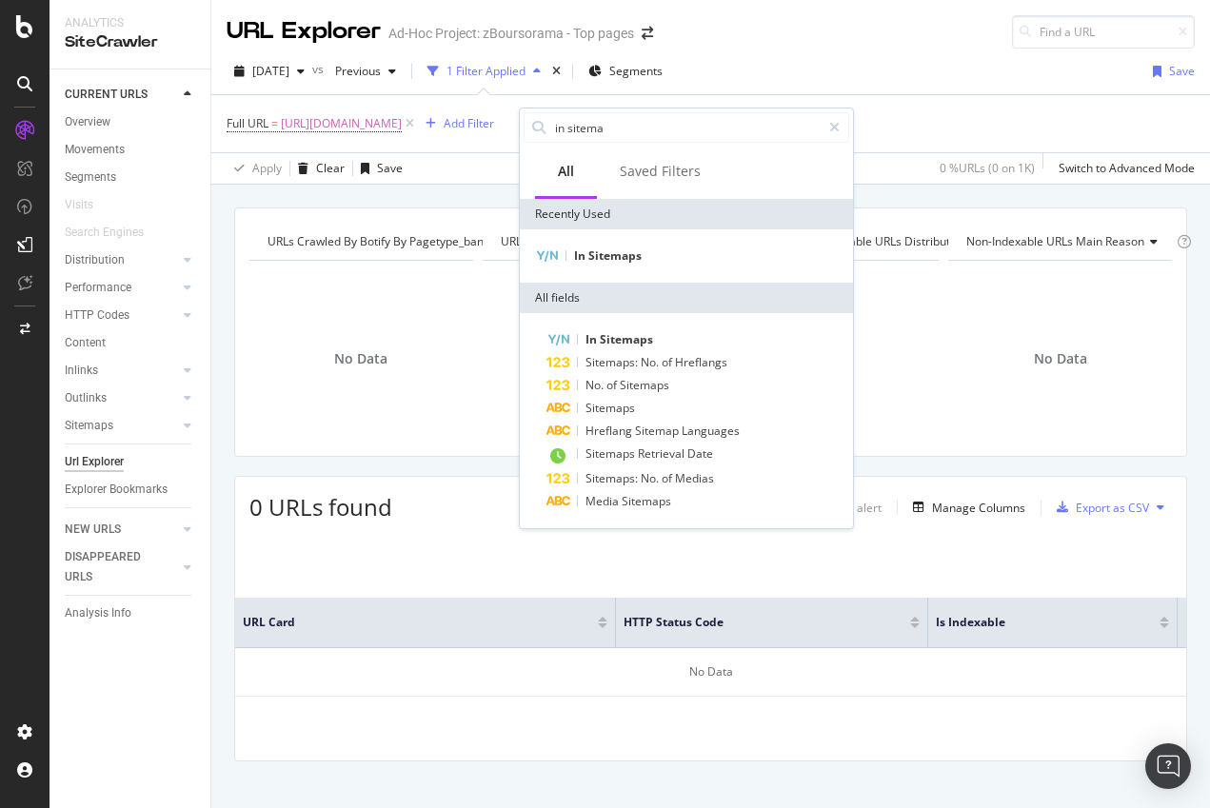
type input "in sitema"
click at [621, 242] on div "In Sitemaps" at bounding box center [686, 255] width 333 height 53
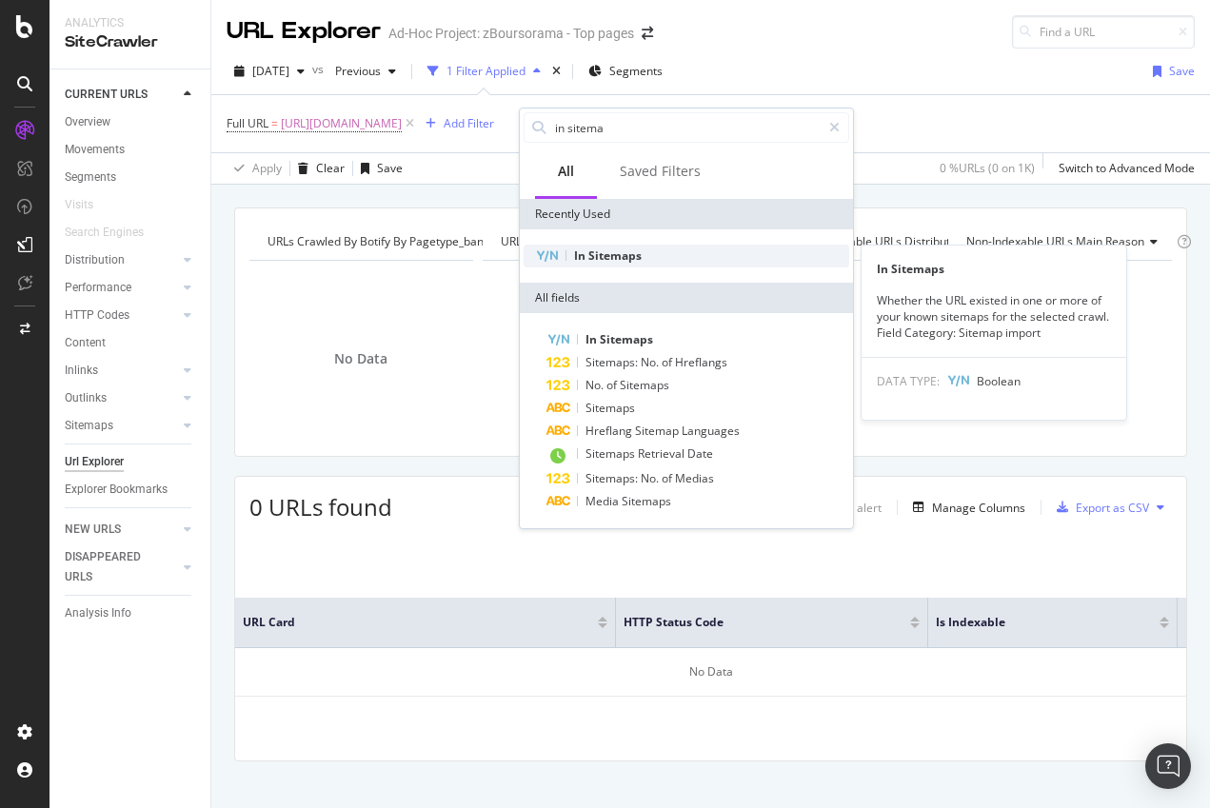
click at [621, 248] on span "Sitemaps" at bounding box center [614, 255] width 53 height 16
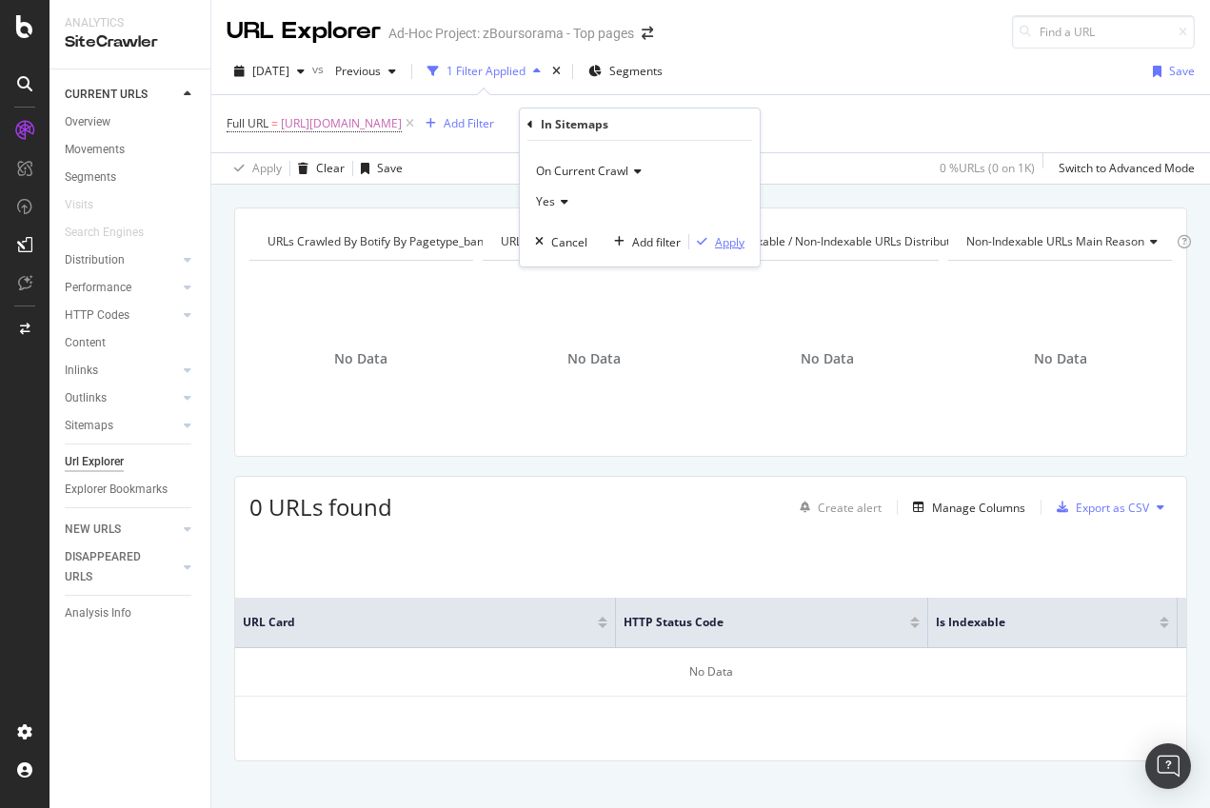
click at [741, 242] on div "Apply" at bounding box center [730, 242] width 30 height 16
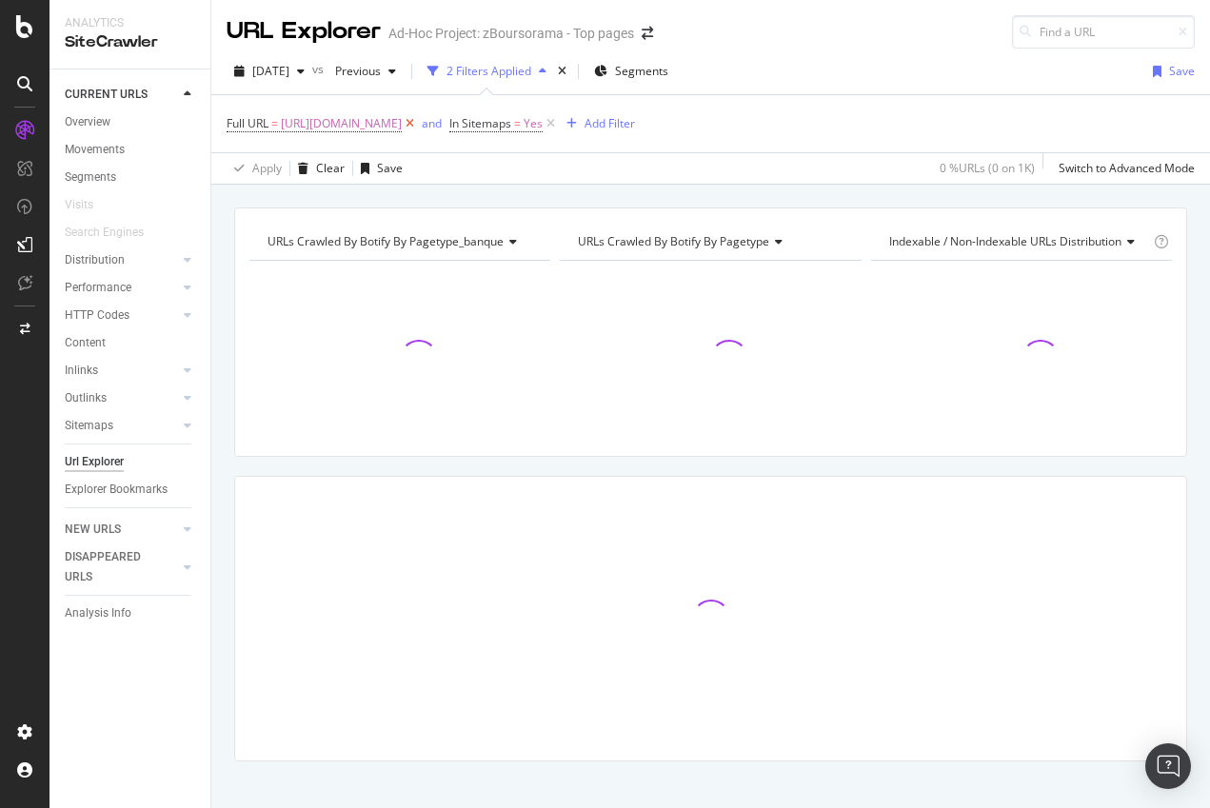
click at [418, 124] on icon at bounding box center [410, 123] width 16 height 19
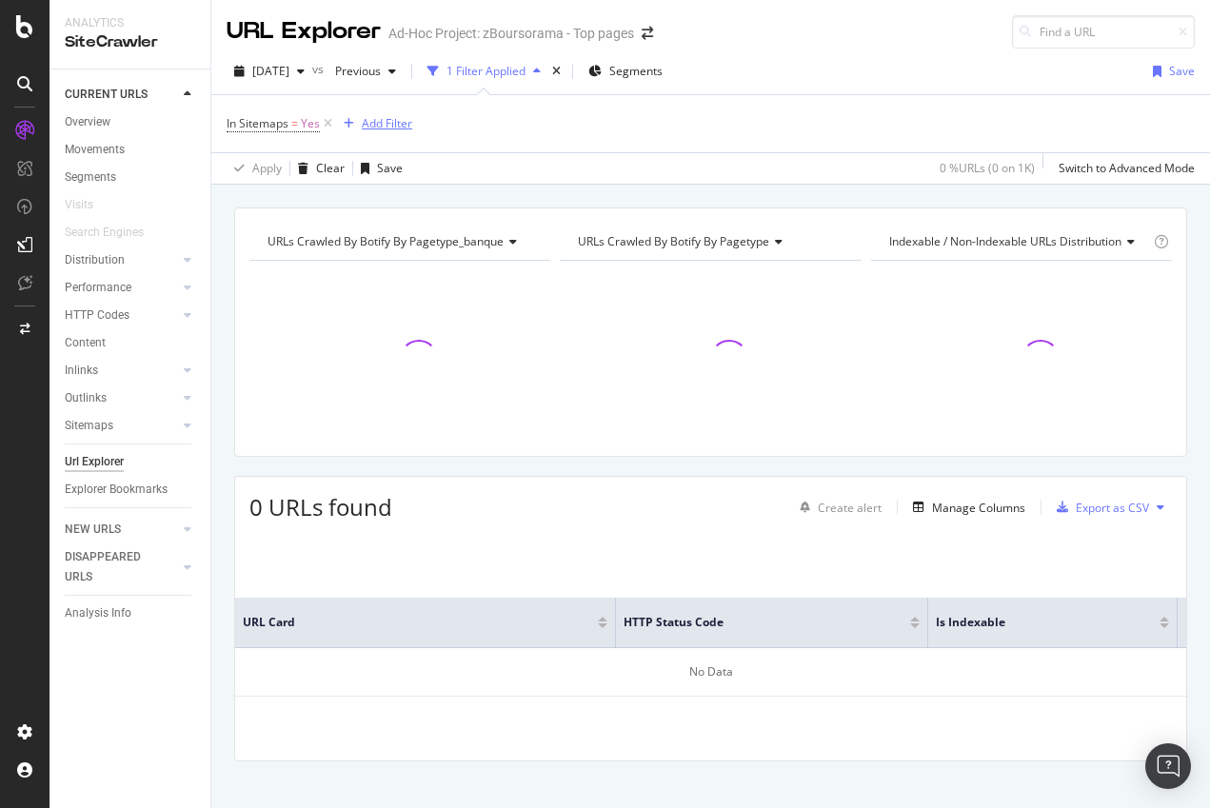
click at [369, 127] on div "Add Filter" at bounding box center [387, 123] width 50 height 16
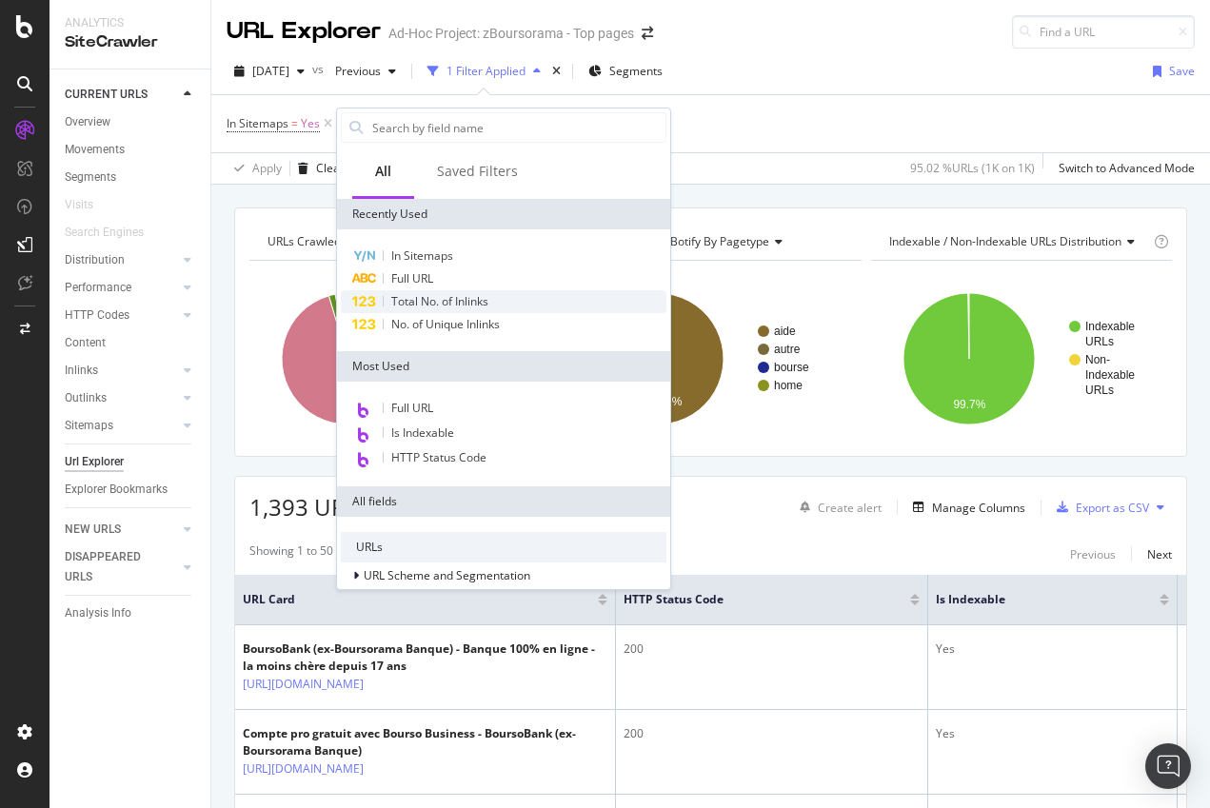
click at [539, 303] on div "Total No. of Inlinks" at bounding box center [503, 301] width 325 height 23
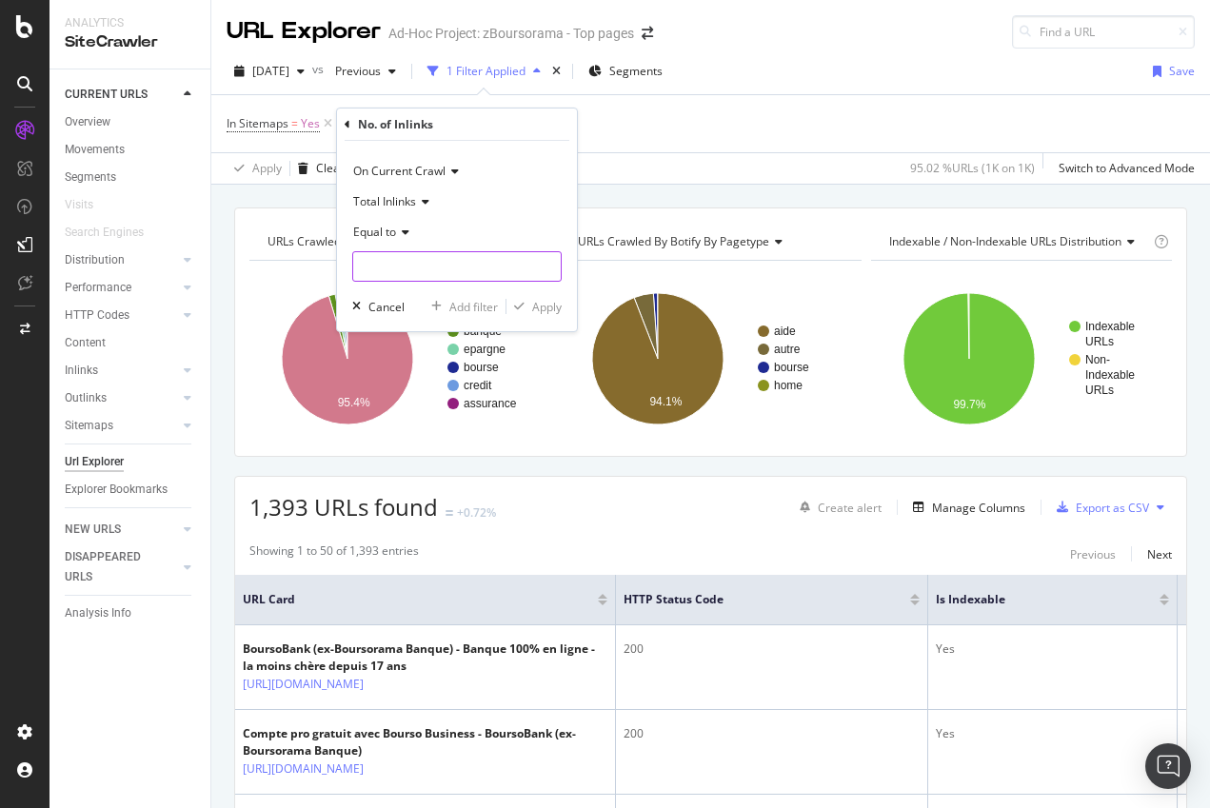
click at [509, 273] on input "number" at bounding box center [456, 266] width 209 height 30
click at [402, 229] on icon at bounding box center [402, 232] width 13 height 11
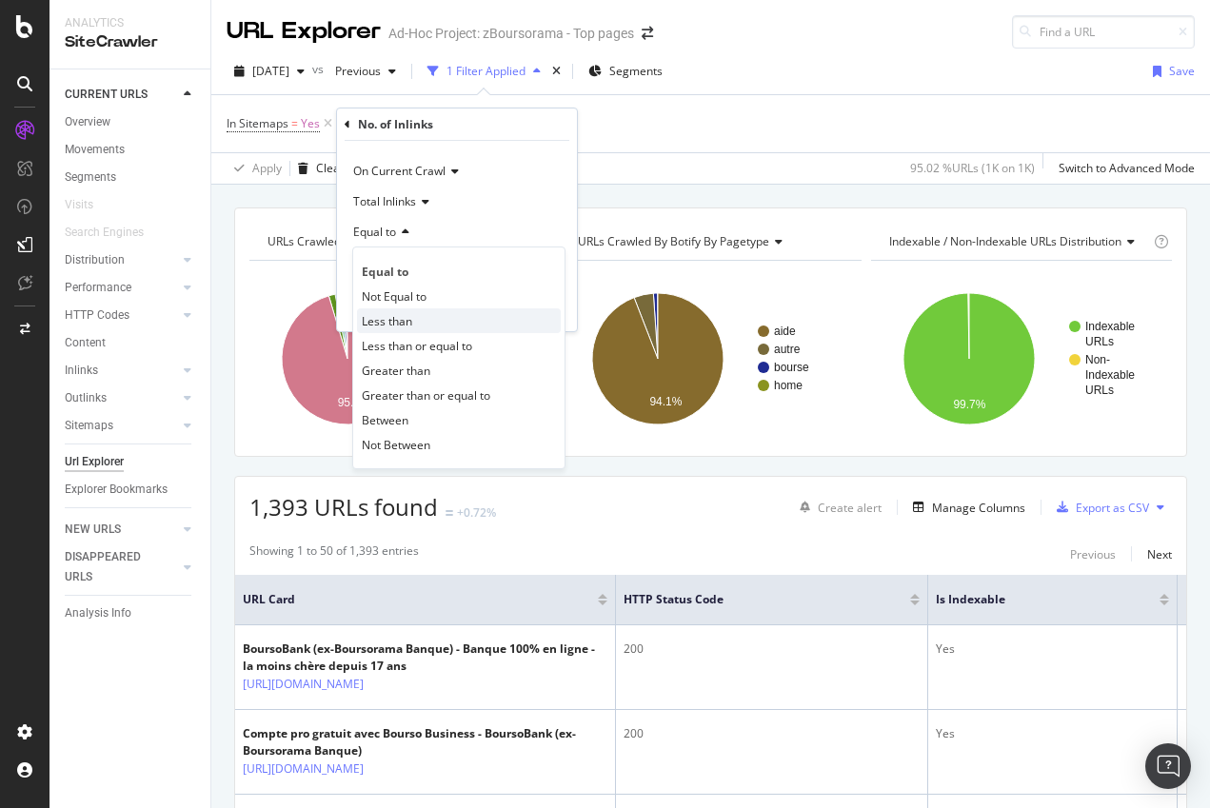
click at [481, 323] on div "Less than" at bounding box center [459, 320] width 204 height 25
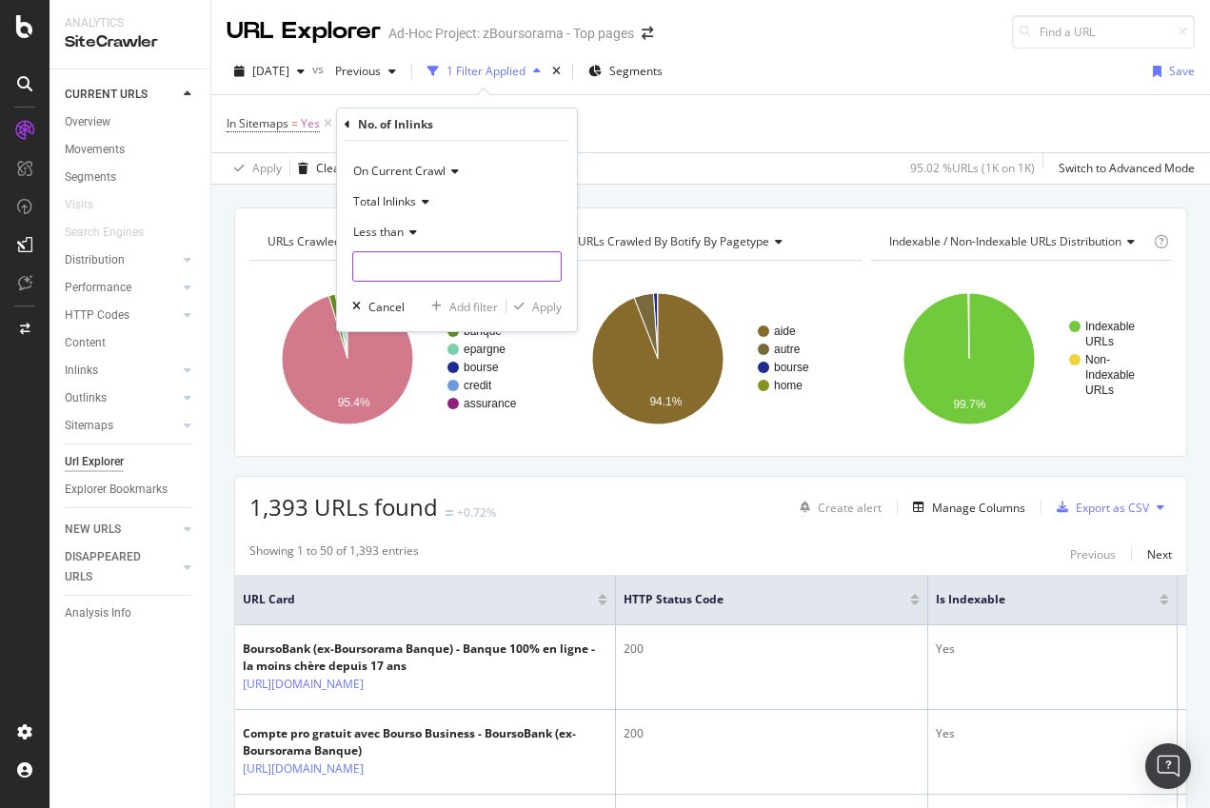
click at [508, 279] on input "number" at bounding box center [456, 266] width 209 height 30
type input "1"
click at [559, 306] on div "Apply" at bounding box center [547, 307] width 30 height 16
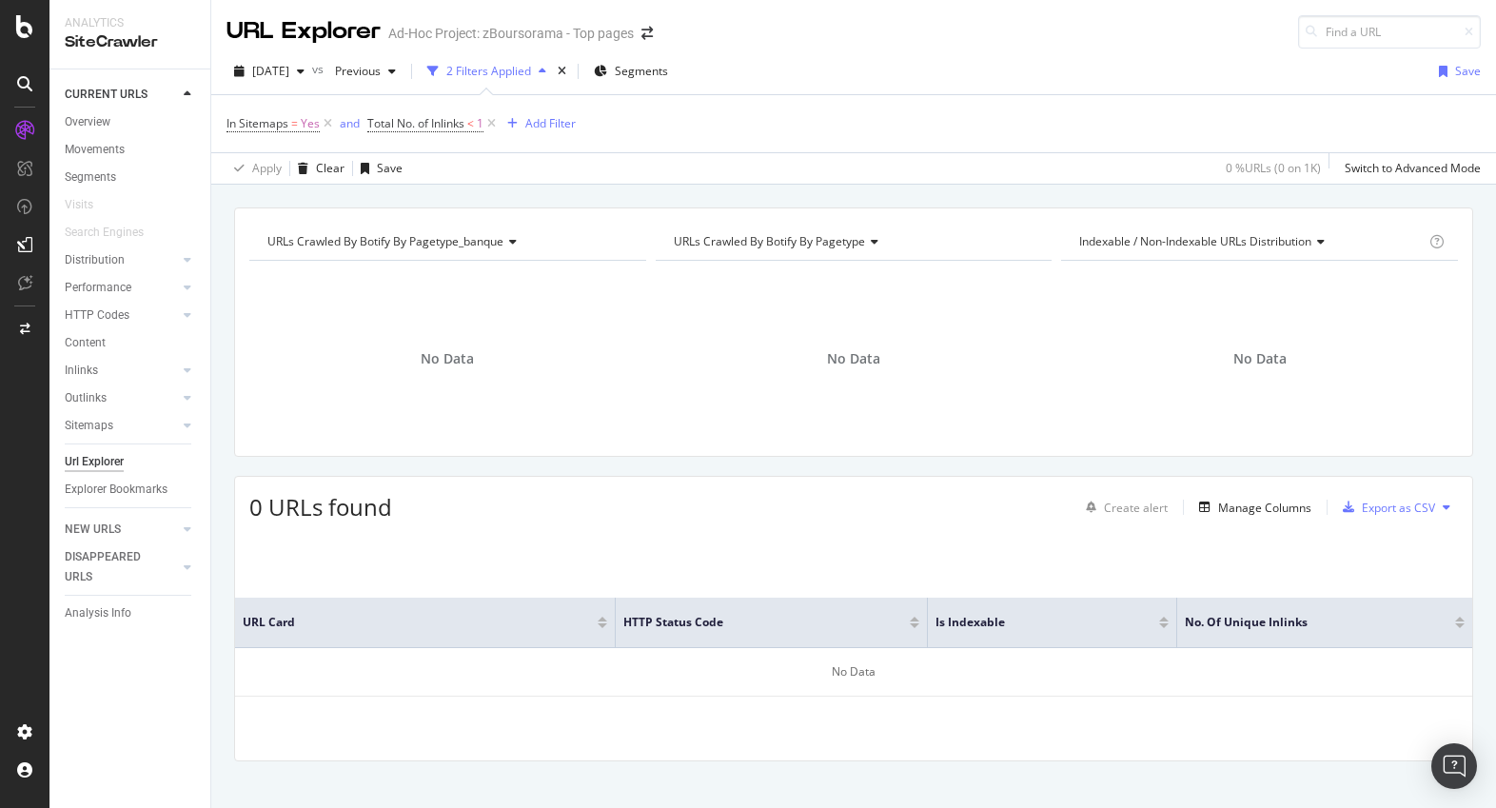
click at [548, 88] on div "2025 Oct. 7th vs Previous 2 Filters Applied Segments Save" at bounding box center [853, 75] width 1285 height 38
click at [566, 69] on icon "times" at bounding box center [562, 71] width 9 height 11
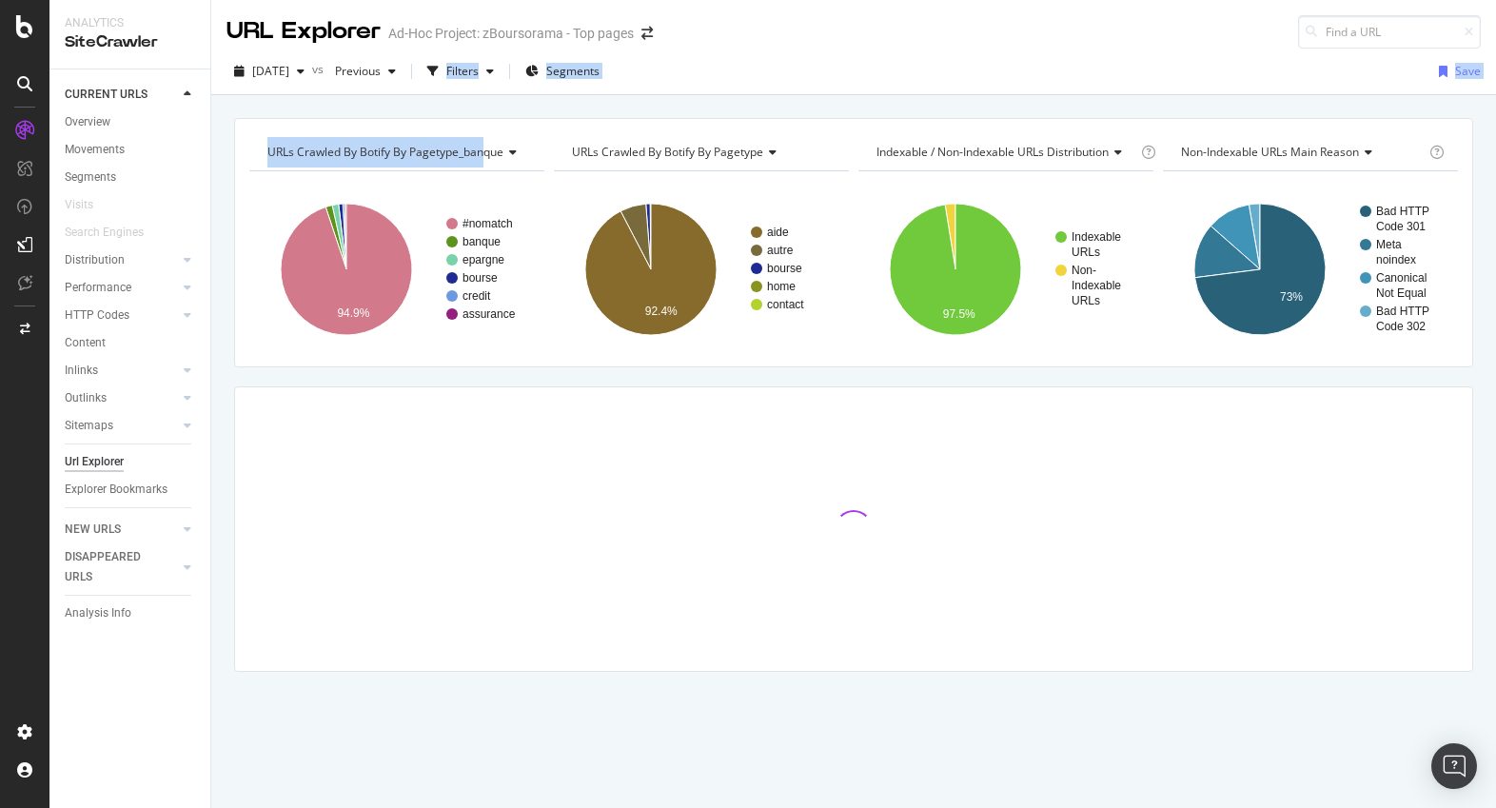
click at [483, 94] on div "URL Explorer Ad-Hoc Project: zBoursorama - Top pages 2025 Oct. 7th vs Previous …" at bounding box center [853, 404] width 1285 height 808
click at [479, 63] on div "Filters" at bounding box center [462, 71] width 32 height 16
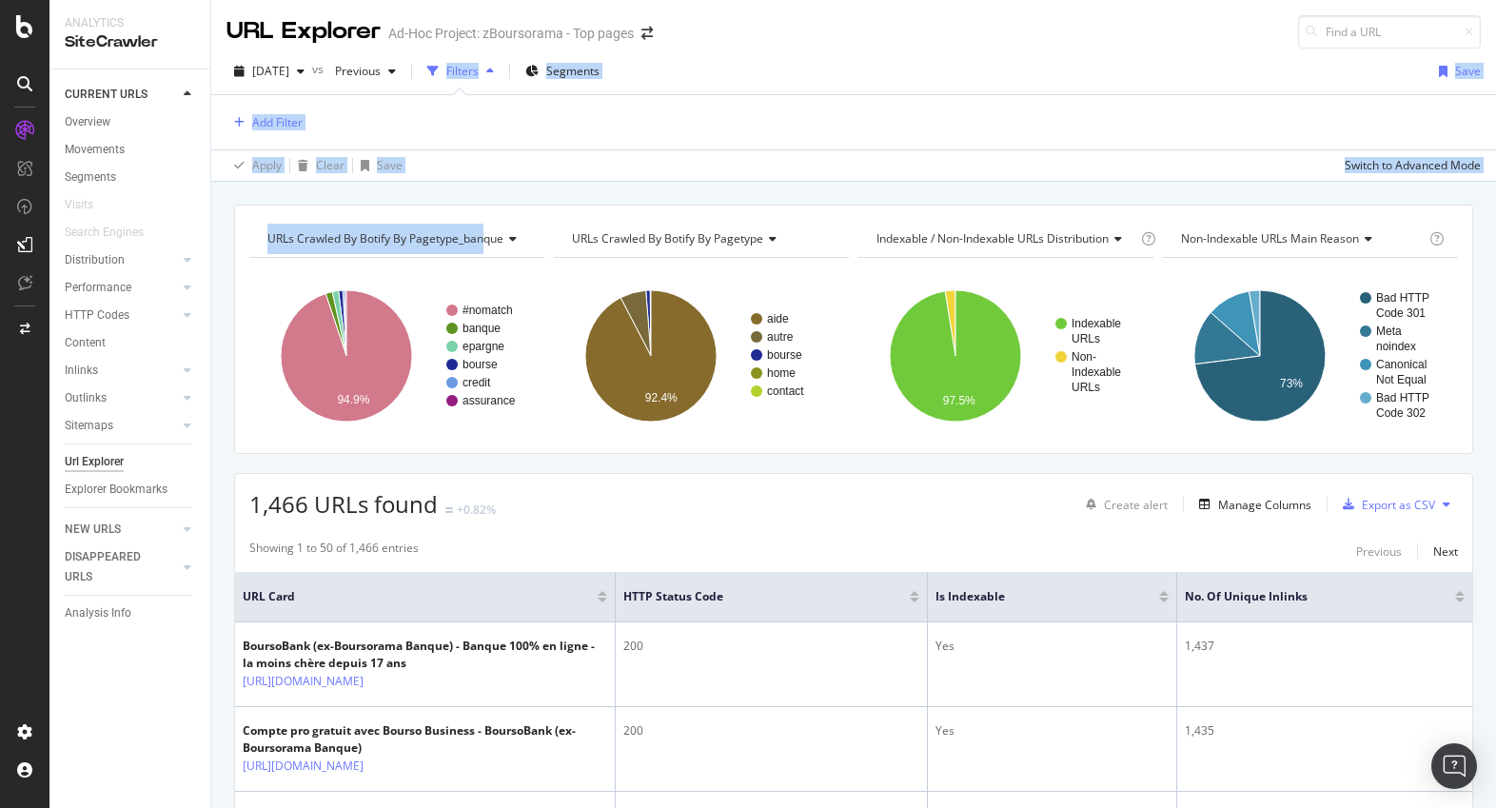
click at [84, 465] on div "Url Explorer" at bounding box center [94, 462] width 59 height 20
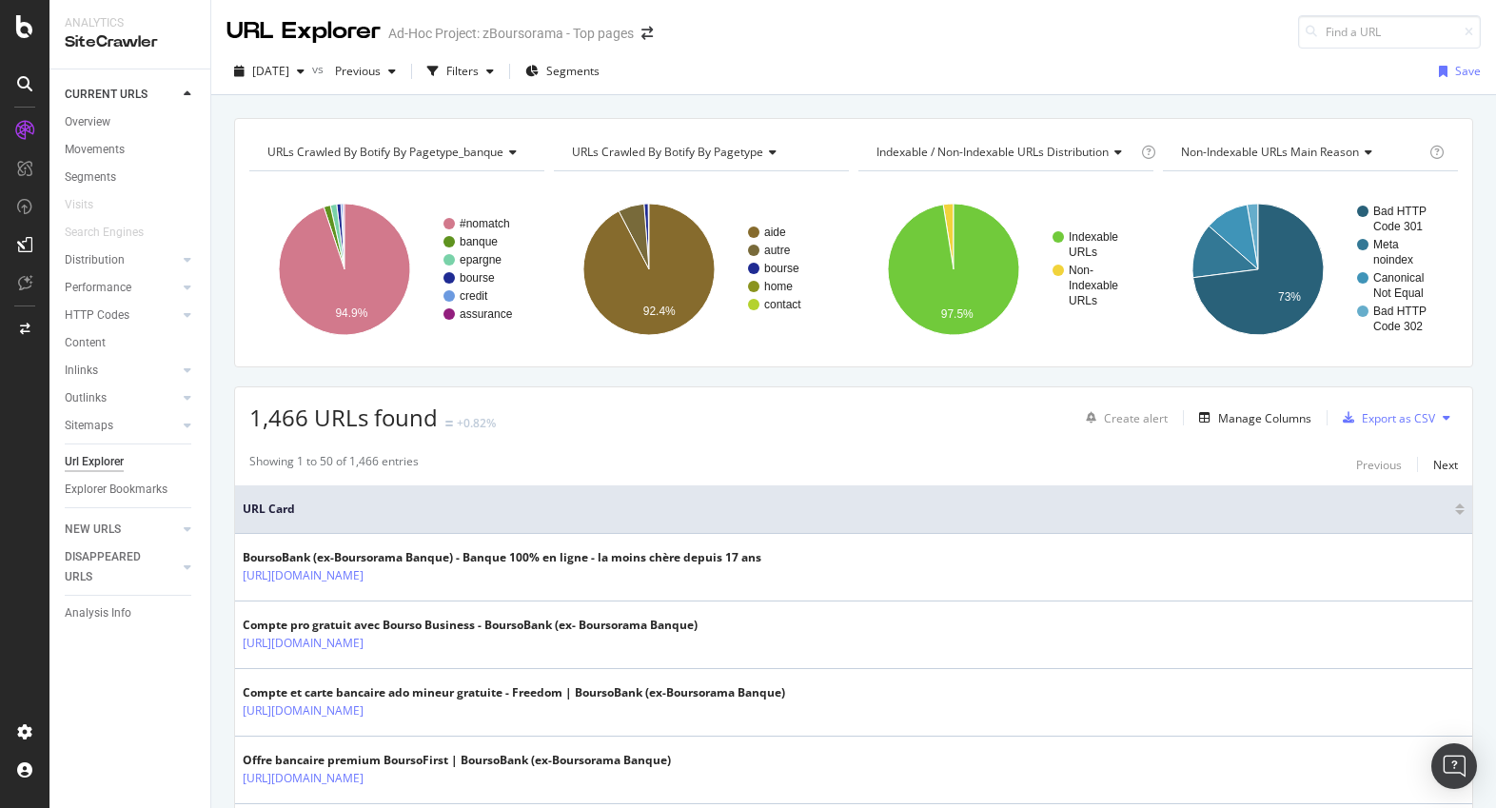
click at [108, 455] on div "Url Explorer" at bounding box center [94, 462] width 59 height 20
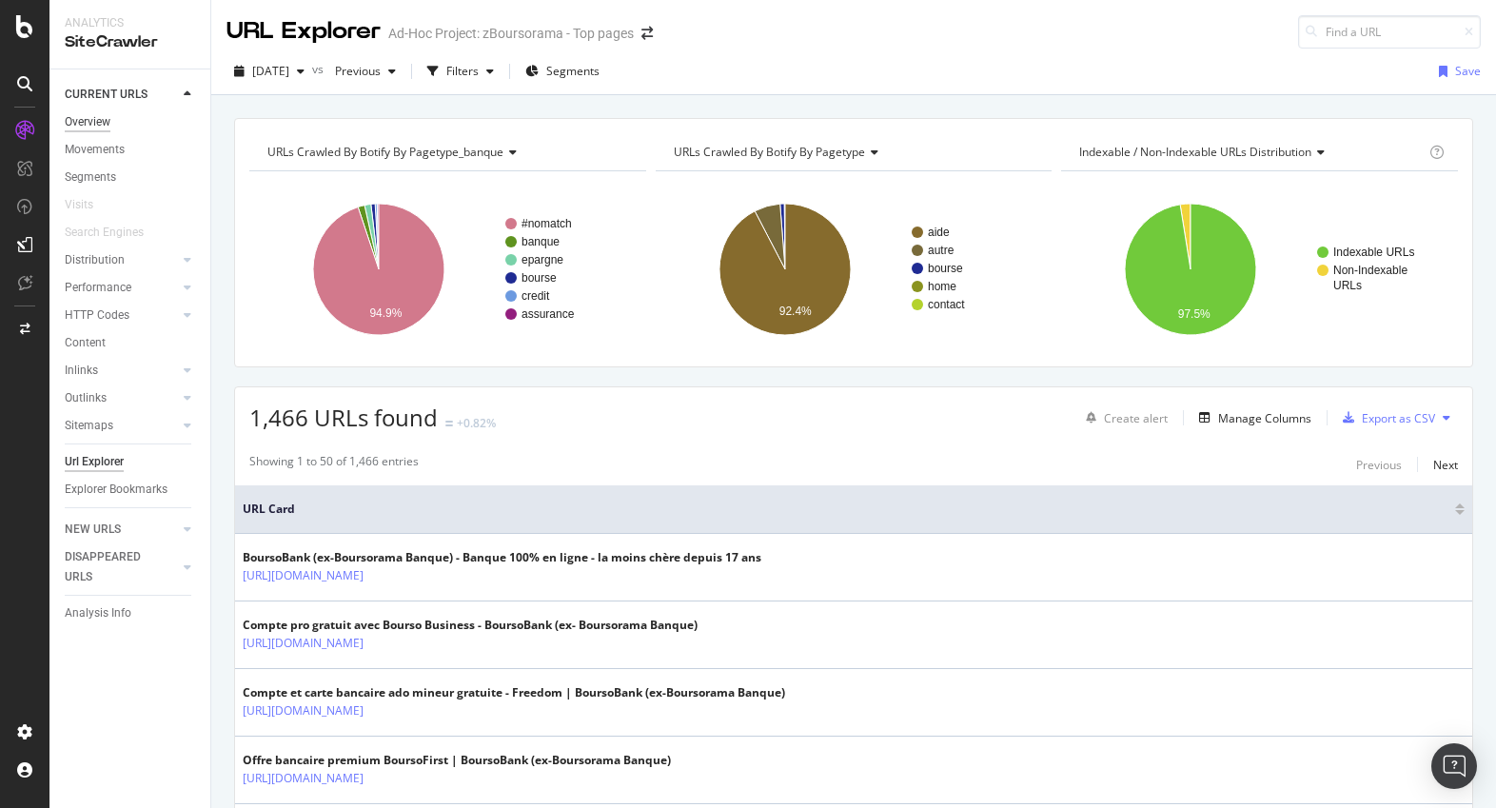
click at [93, 118] on div "Overview" at bounding box center [88, 122] width 46 height 20
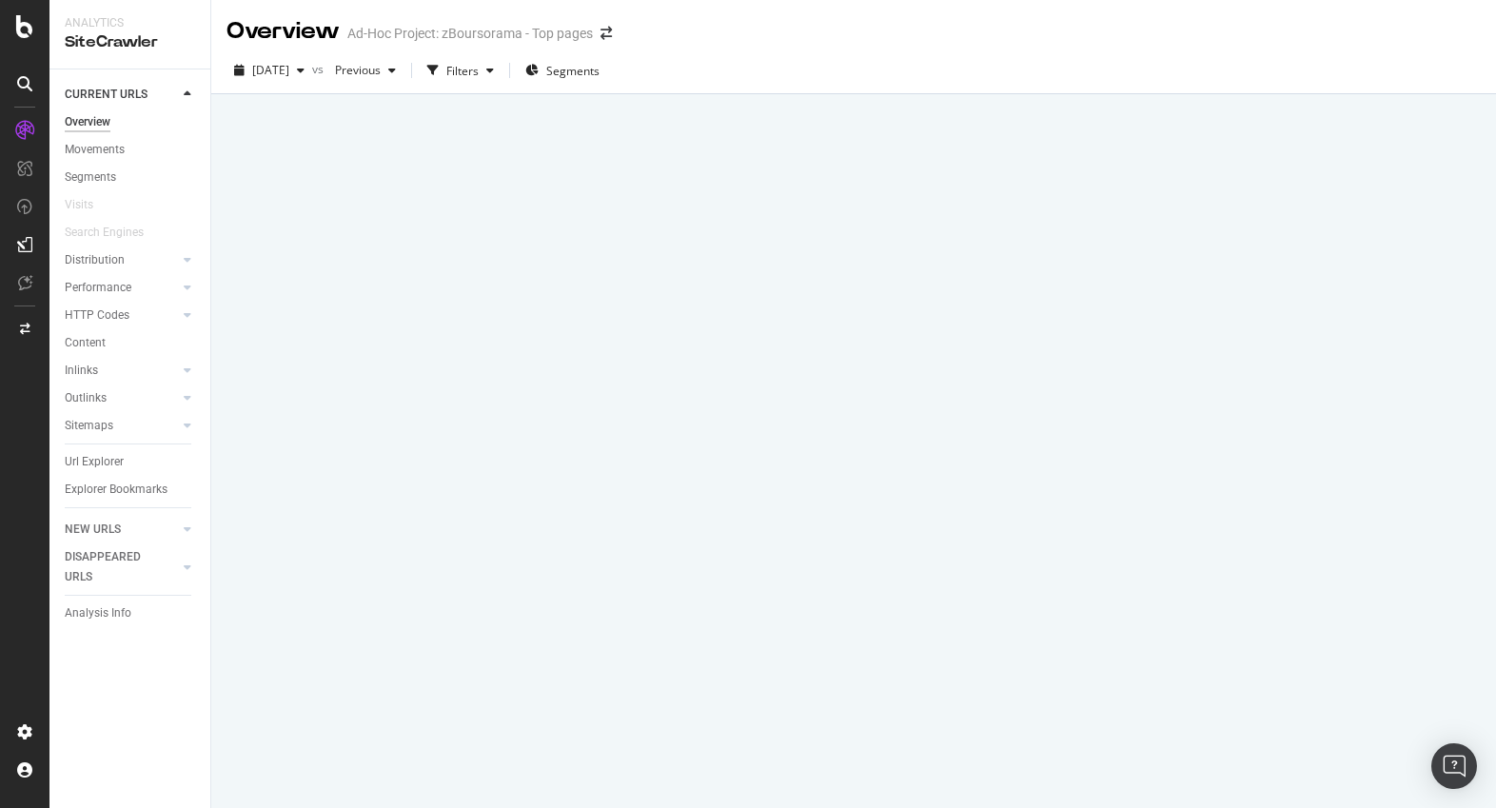
click at [93, 118] on div "Overview" at bounding box center [88, 122] width 46 height 20
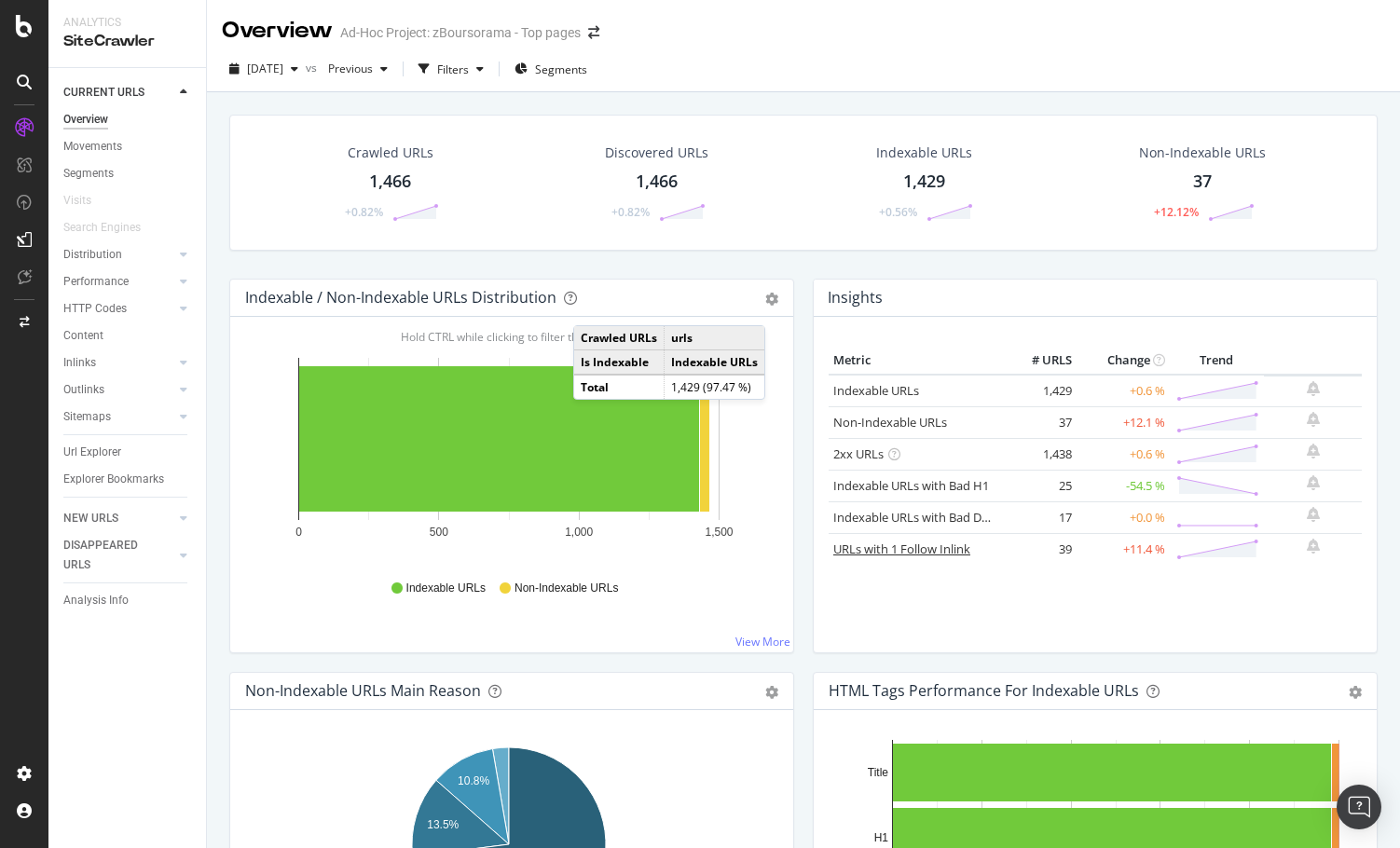
click at [934, 546] on link "URLs with 1 Follow Inlink" at bounding box center [902, 548] width 137 height 17
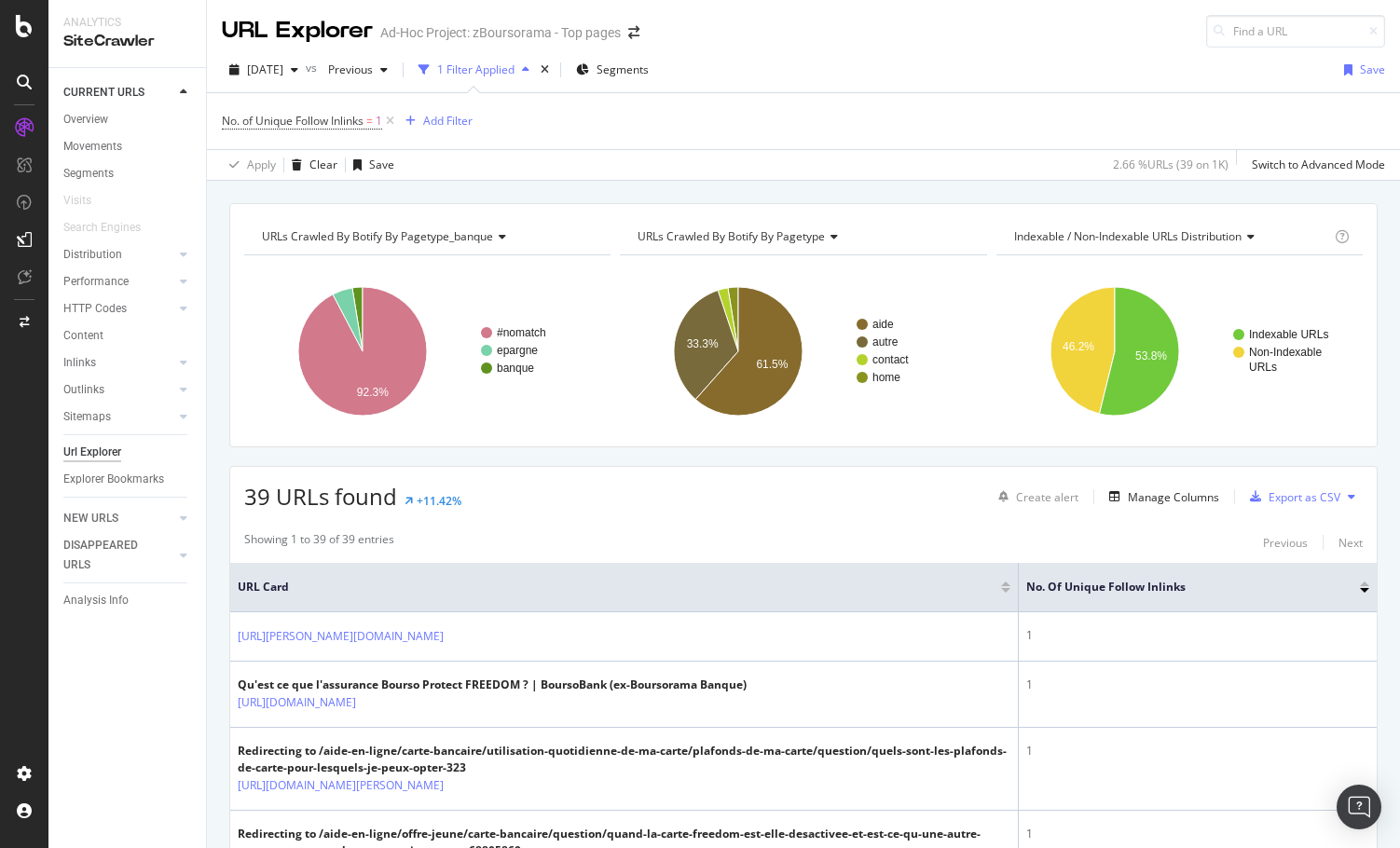
click at [75, 293] on div "Performance" at bounding box center [135, 282] width 143 height 27
click at [108, 313] on div "HTTP Codes" at bounding box center [95, 309] width 64 height 20
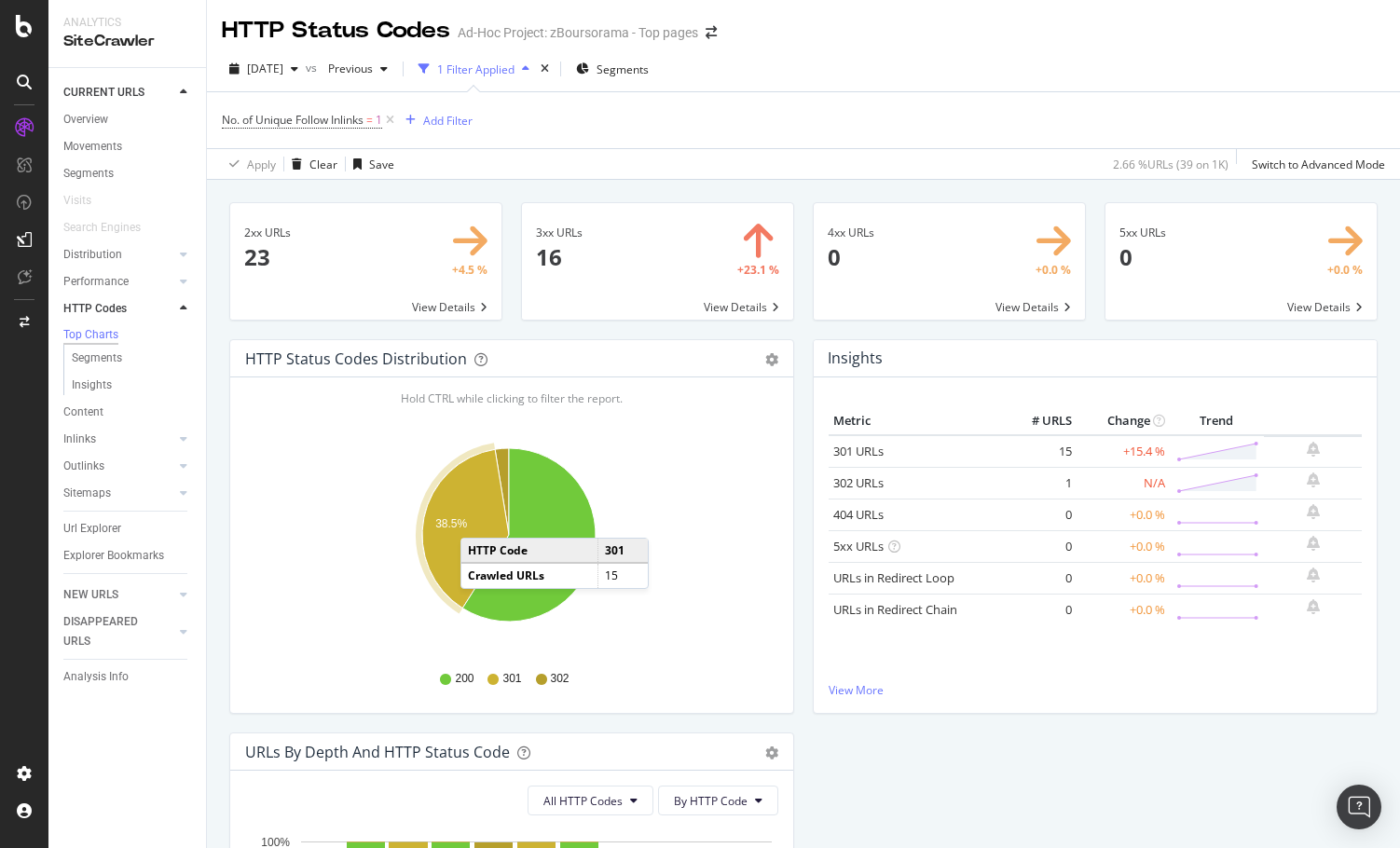
click at [479, 519] on icon "A chart." at bounding box center [465, 529] width 87 height 159
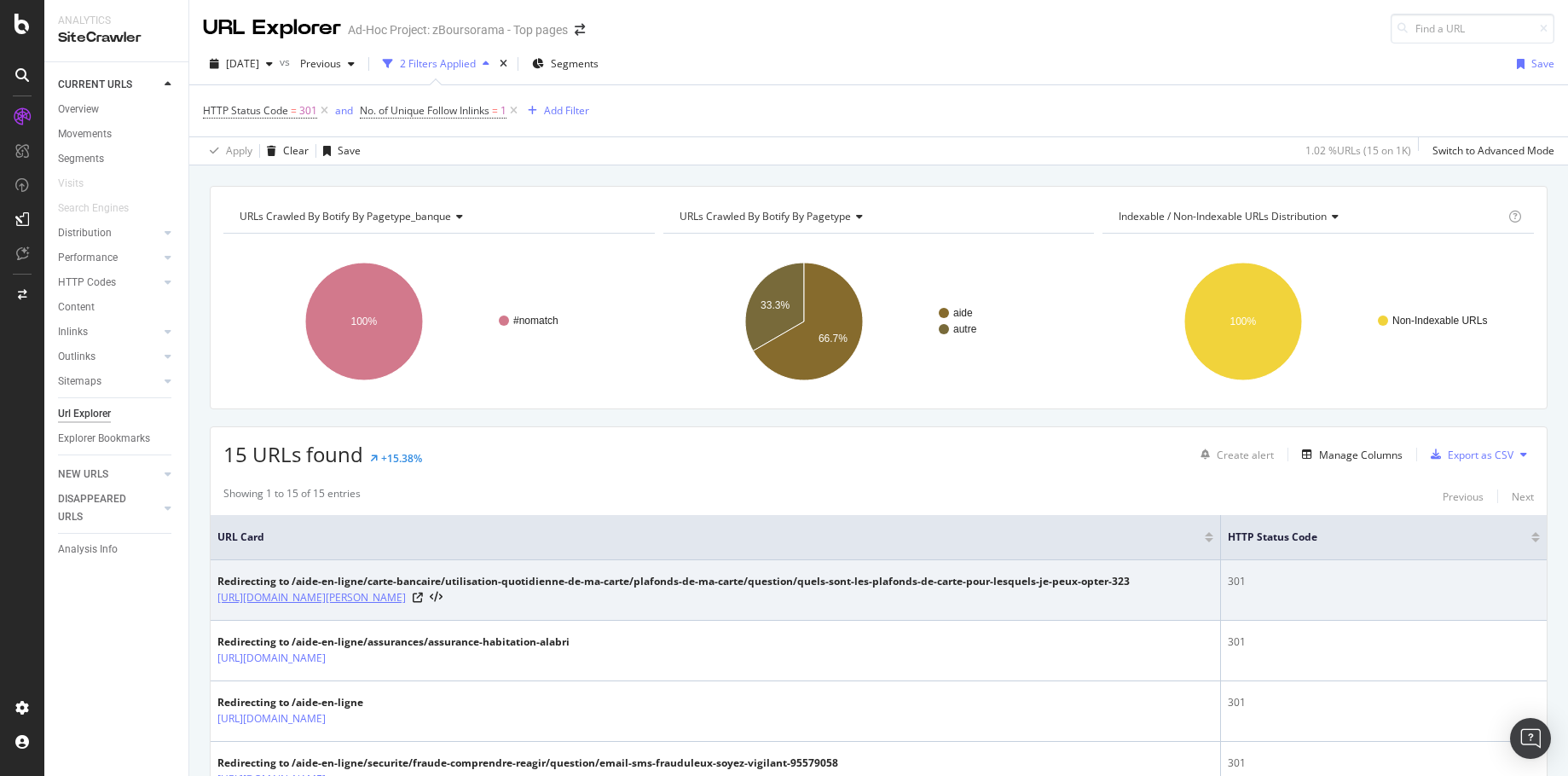
click at [406, 606] on link "https://www.boursobank.com/aide-en-ligne/carte-bancaire/plafonds-cartes/questio…" at bounding box center [312, 598] width 188 height 17
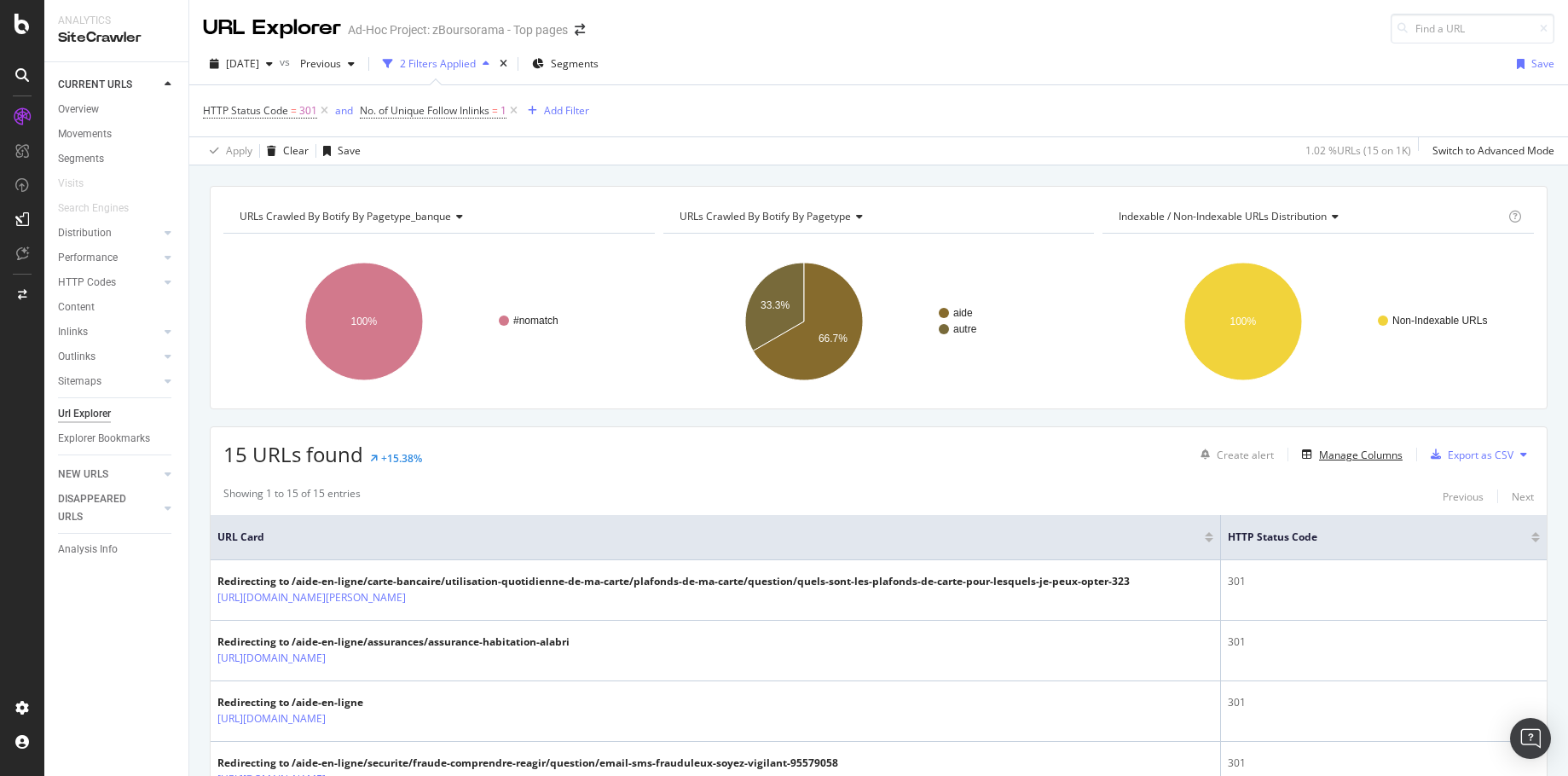
drag, startPoint x: 1369, startPoint y: 451, endPoint x: 861, endPoint y: 507, distance: 511.1
click at [515, 108] on icon at bounding box center [513, 110] width 14 height 17
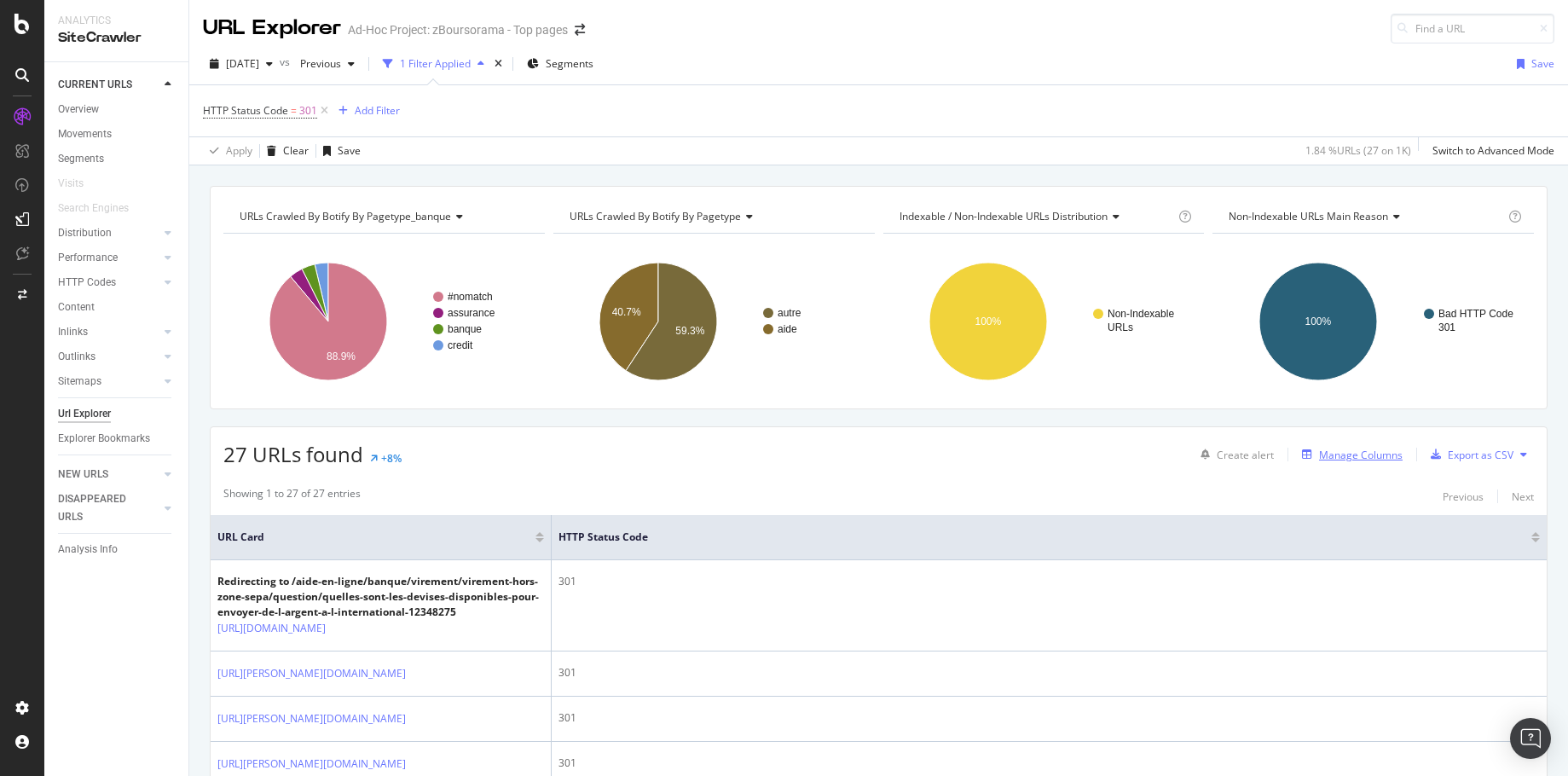
click at [1322, 446] on div "Manage Columns" at bounding box center [1349, 454] width 108 height 19
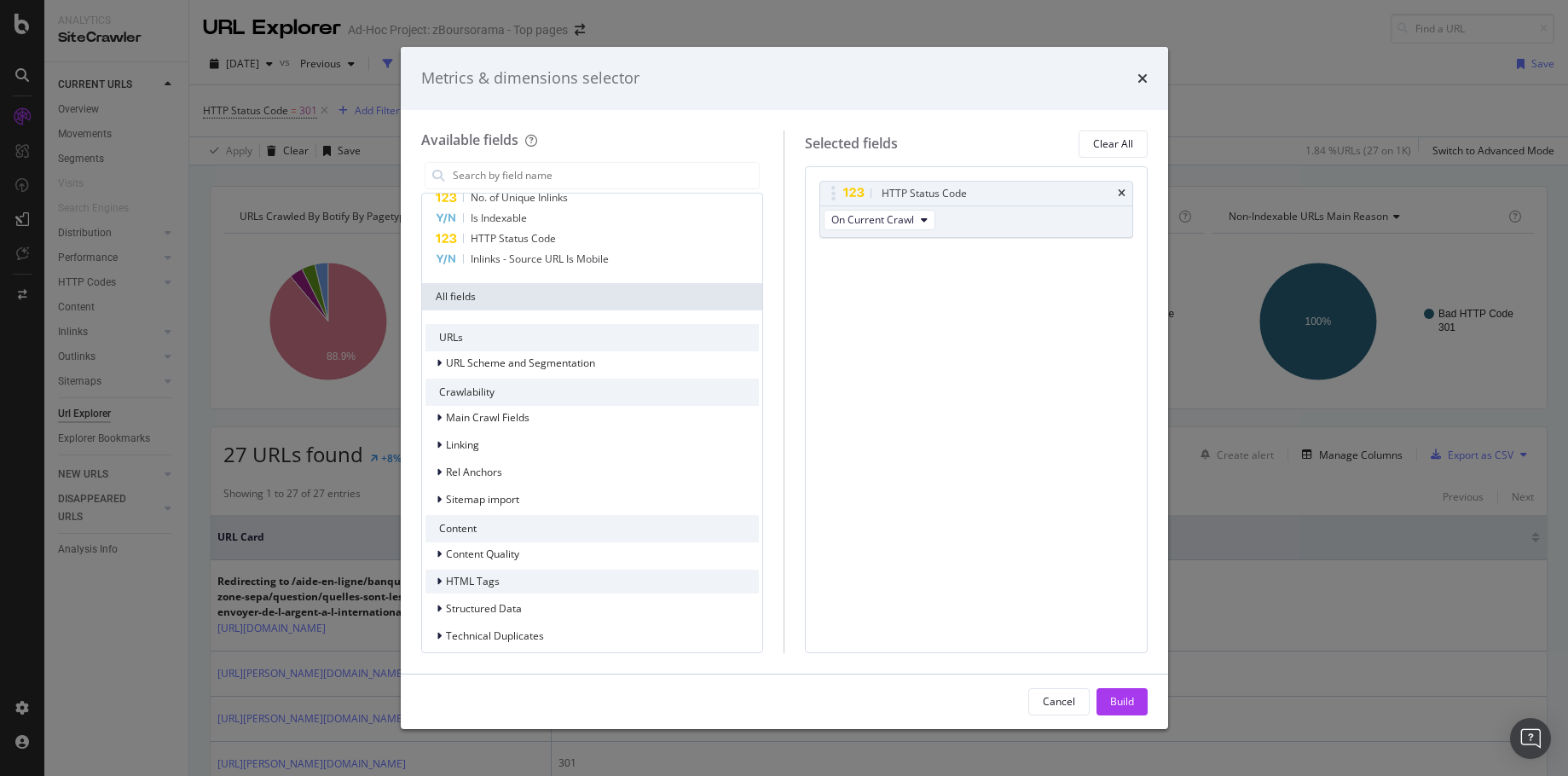
scroll to position [83, 0]
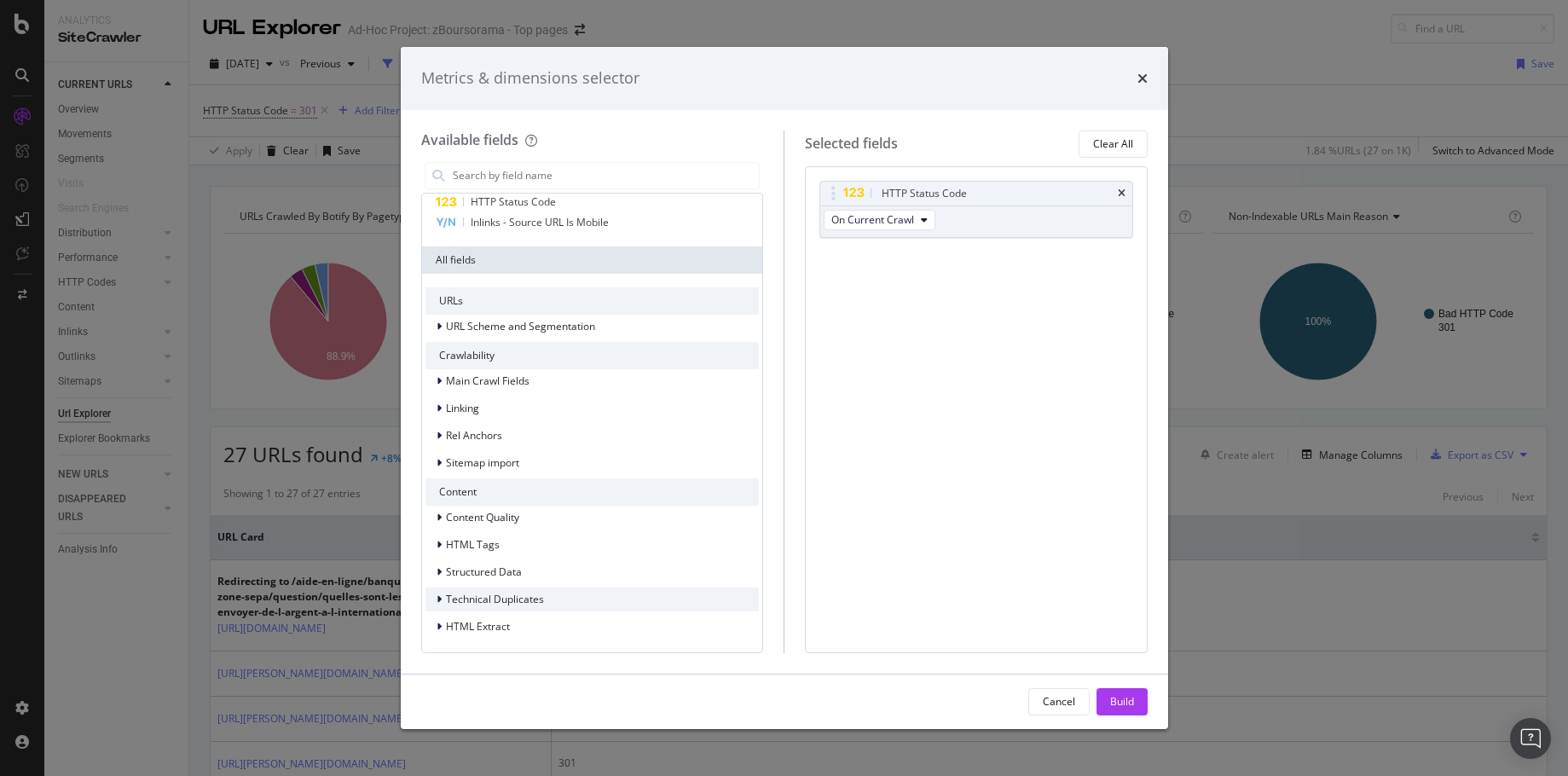
click at [435, 600] on div "modal" at bounding box center [440, 599] width 10 height 17
click at [435, 600] on icon "modal" at bounding box center [439, 599] width 7 height 10
click at [444, 545] on div "modal" at bounding box center [440, 545] width 10 height 17
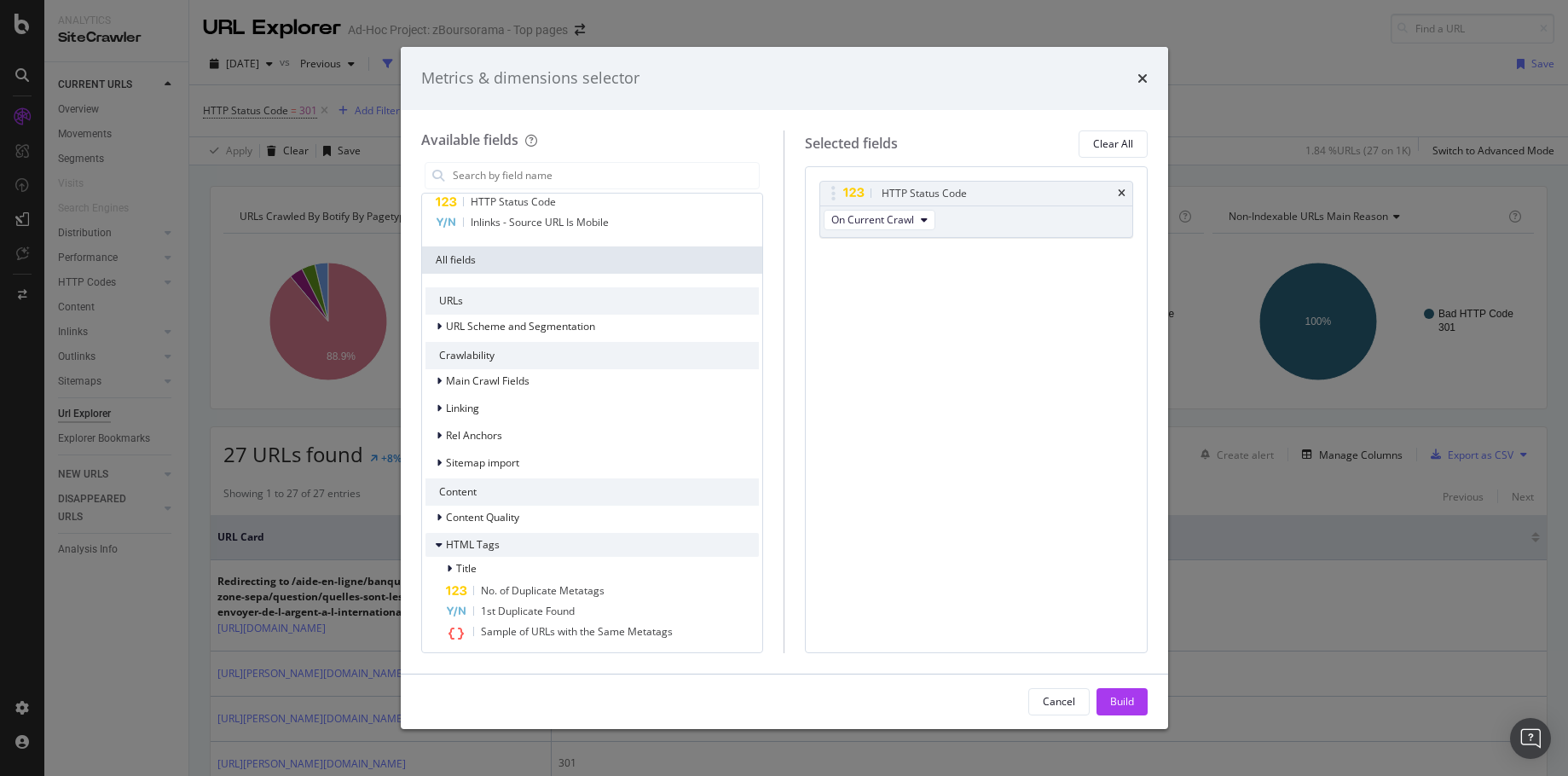
click at [435, 545] on icon "modal" at bounding box center [439, 544] width 7 height 10
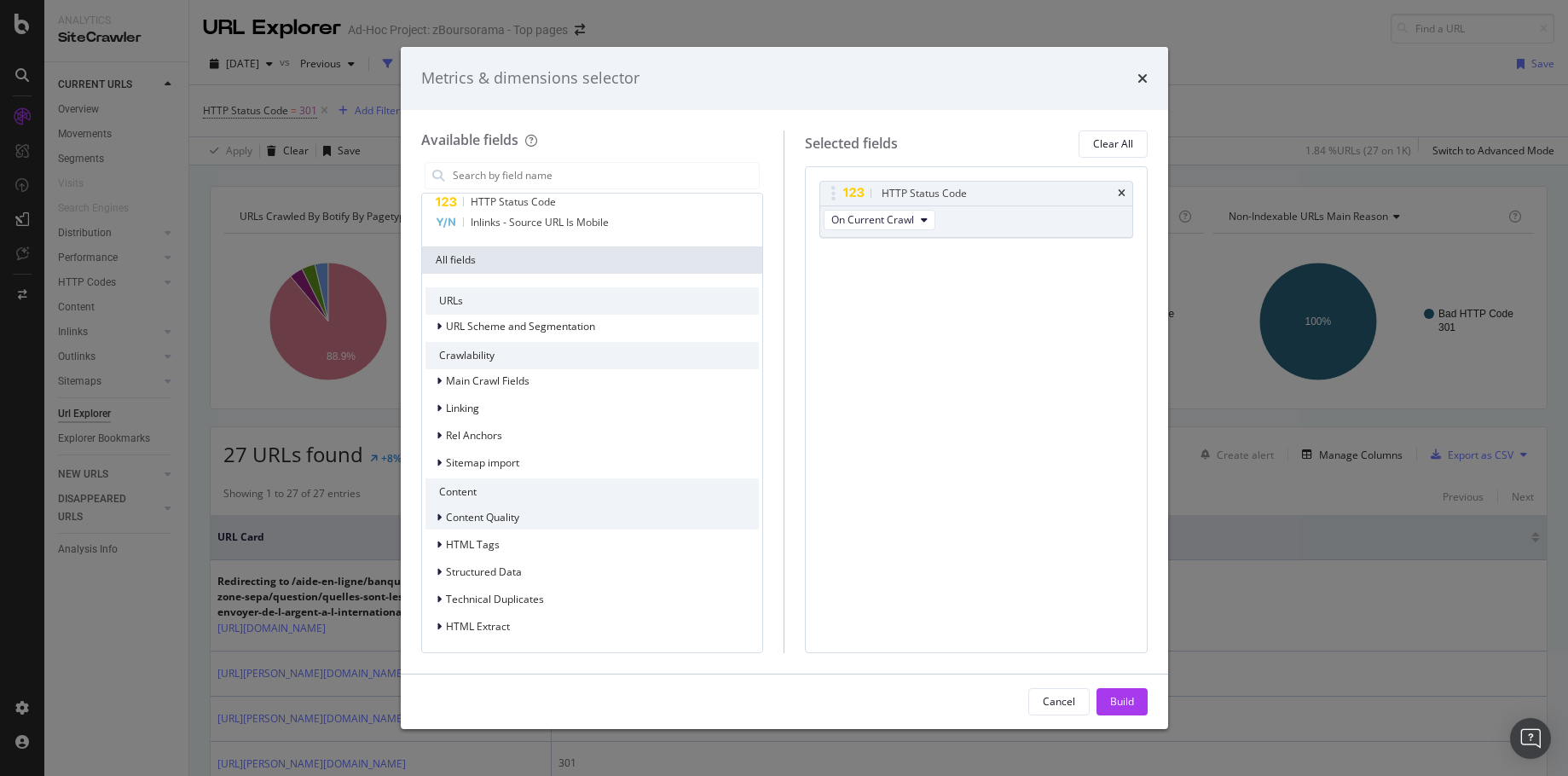
click at [437, 527] on div "Content Quality" at bounding box center [592, 517] width 334 height 24
click at [437, 526] on div "Content Quality" at bounding box center [592, 517] width 334 height 24
click at [435, 461] on div "modal" at bounding box center [440, 462] width 10 height 17
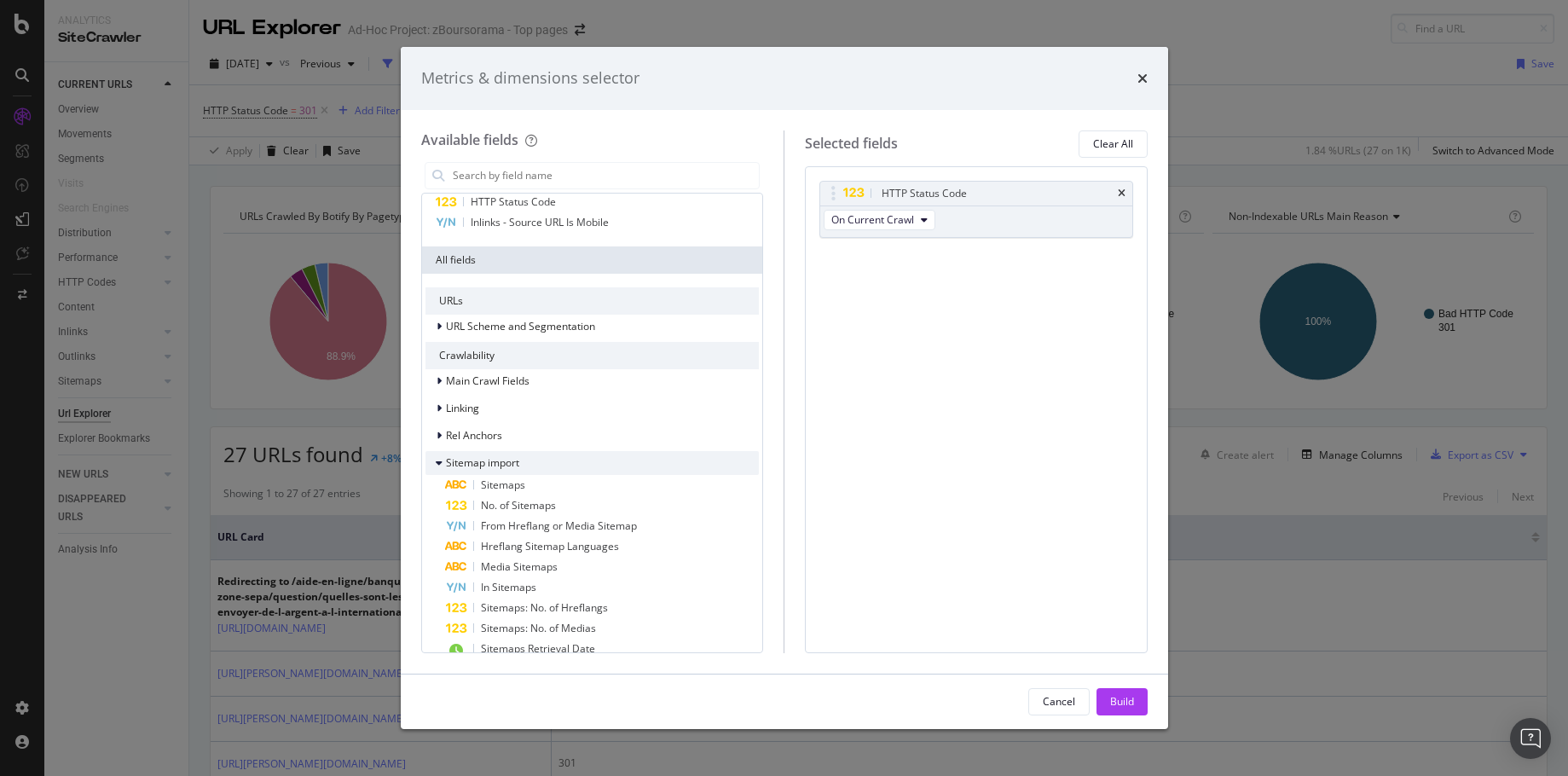
click at [435, 461] on icon "modal" at bounding box center [439, 462] width 7 height 10
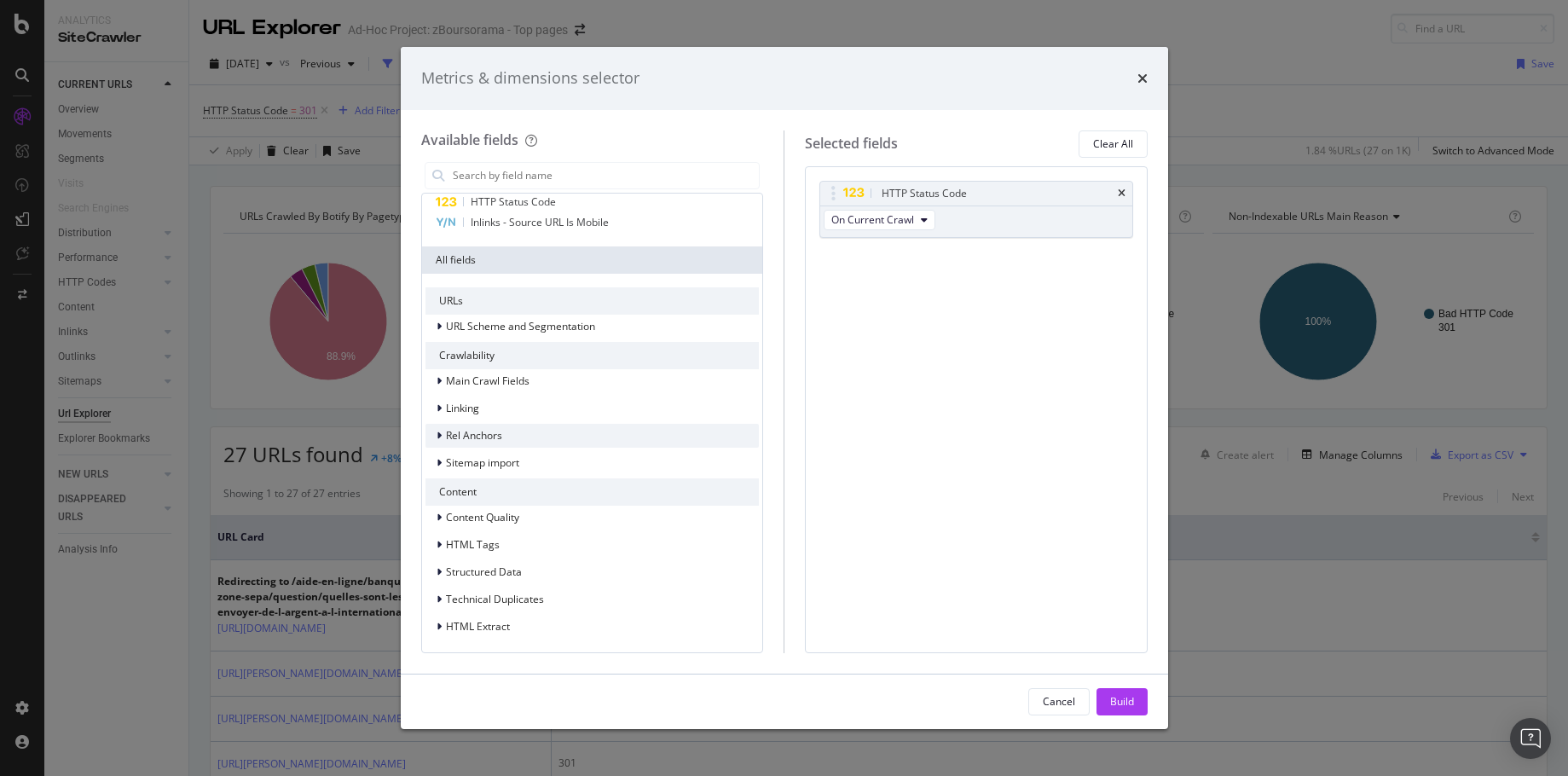
click at [436, 437] on icon "modal" at bounding box center [439, 435] width 5 height 10
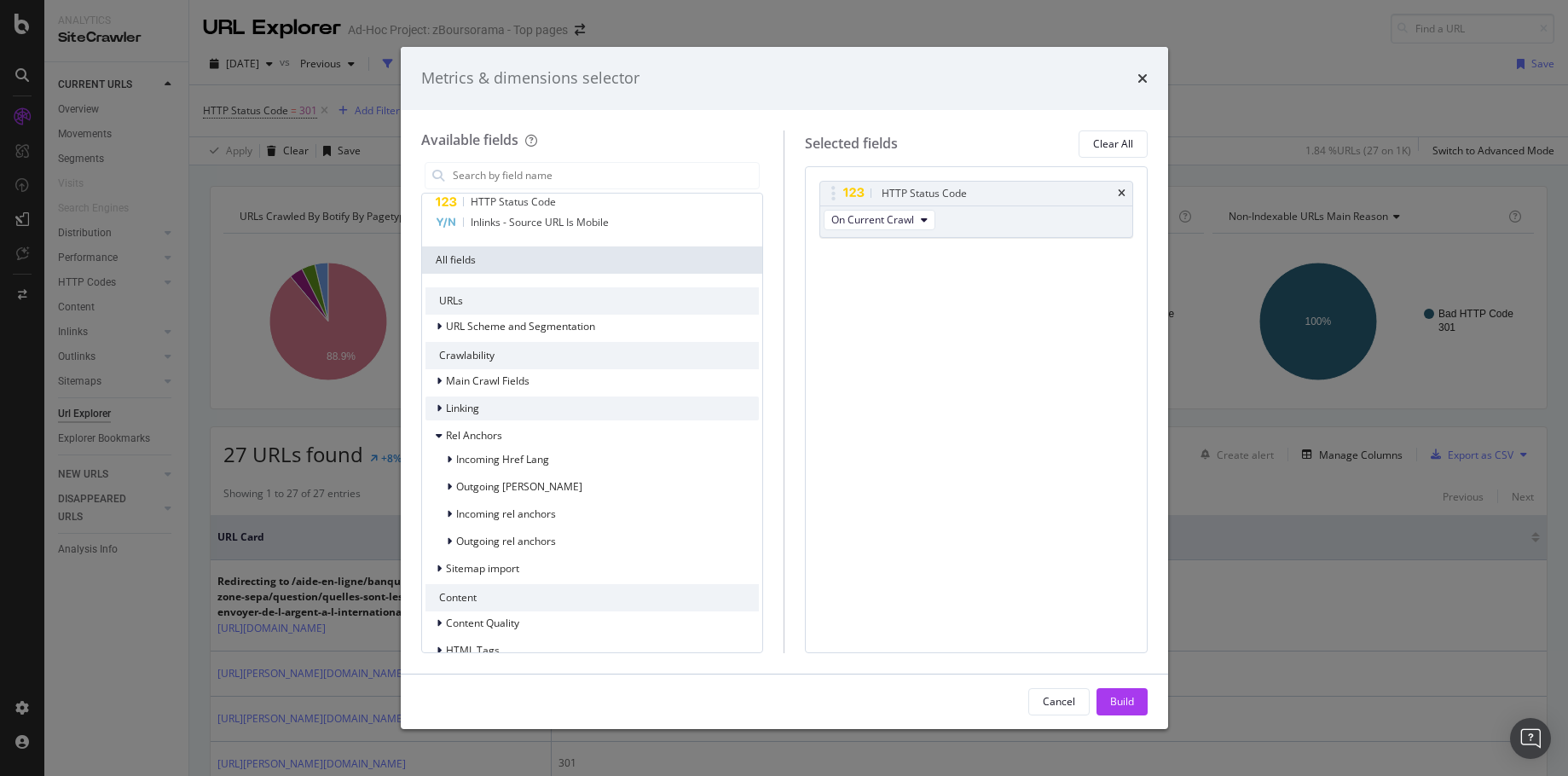
click at [440, 413] on icon "modal" at bounding box center [439, 408] width 5 height 10
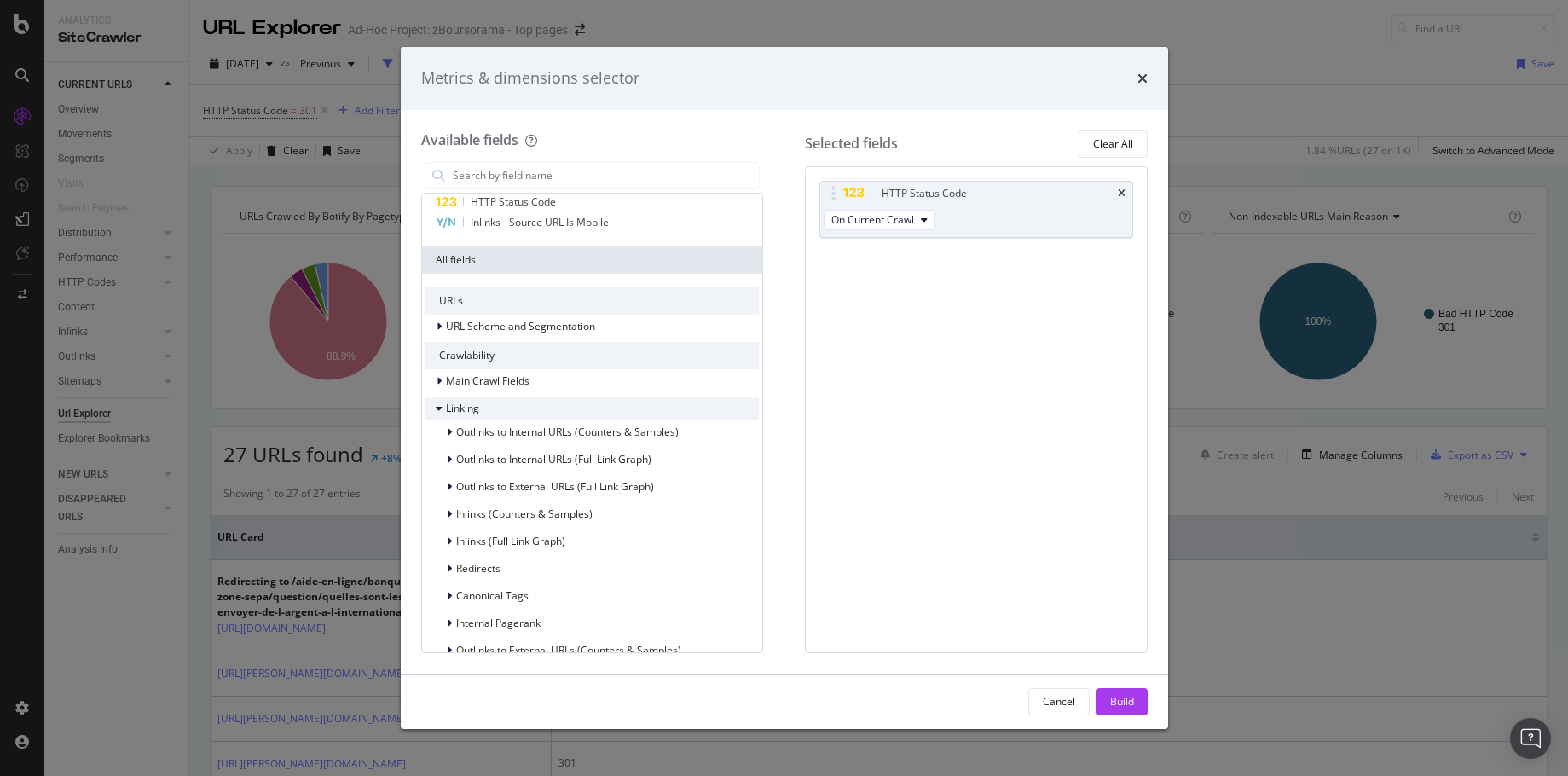
click at [441, 411] on icon "modal" at bounding box center [439, 408] width 7 height 10
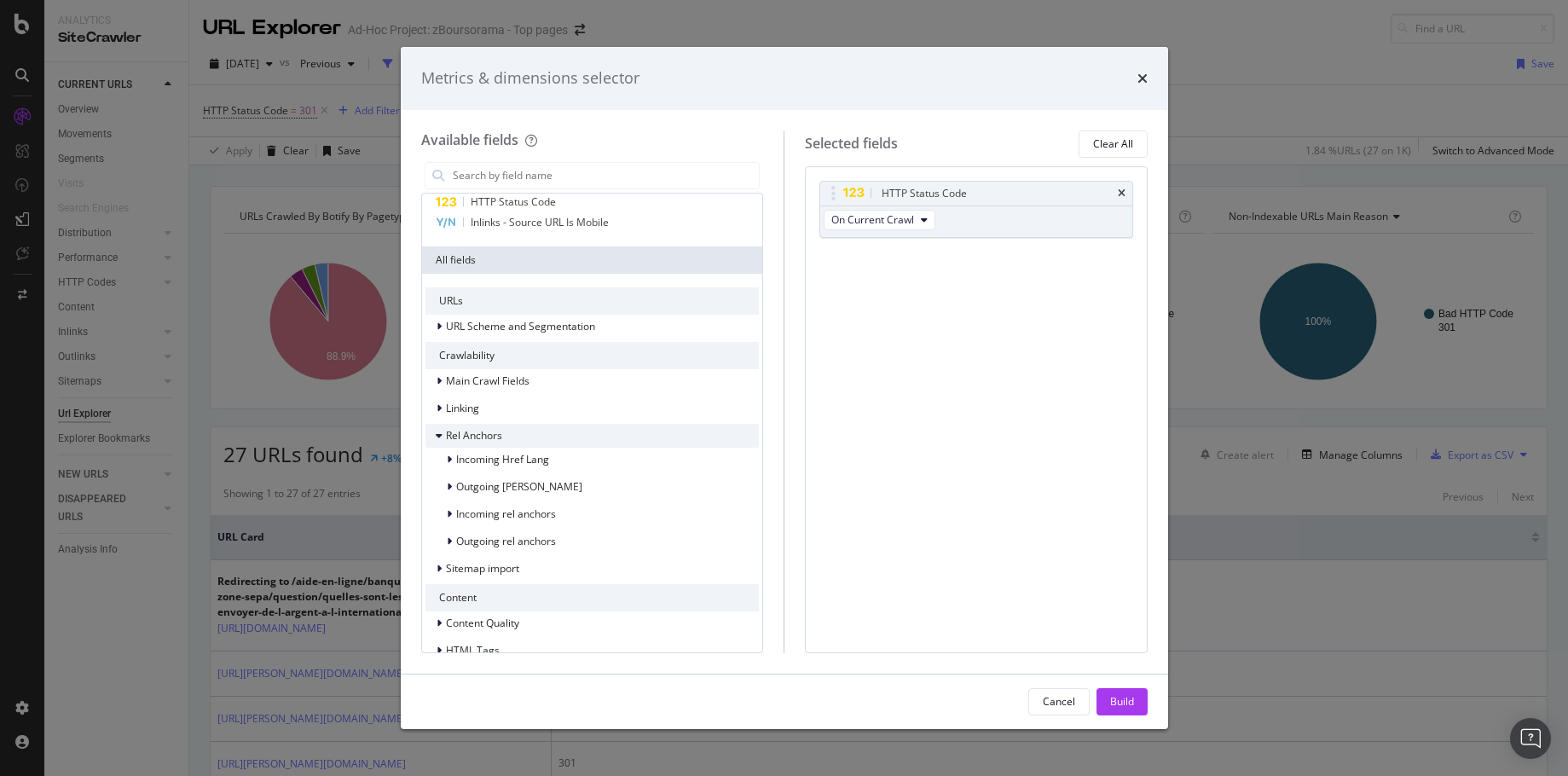
click at [433, 436] on div "Rel Anchors" at bounding box center [464, 435] width 77 height 17
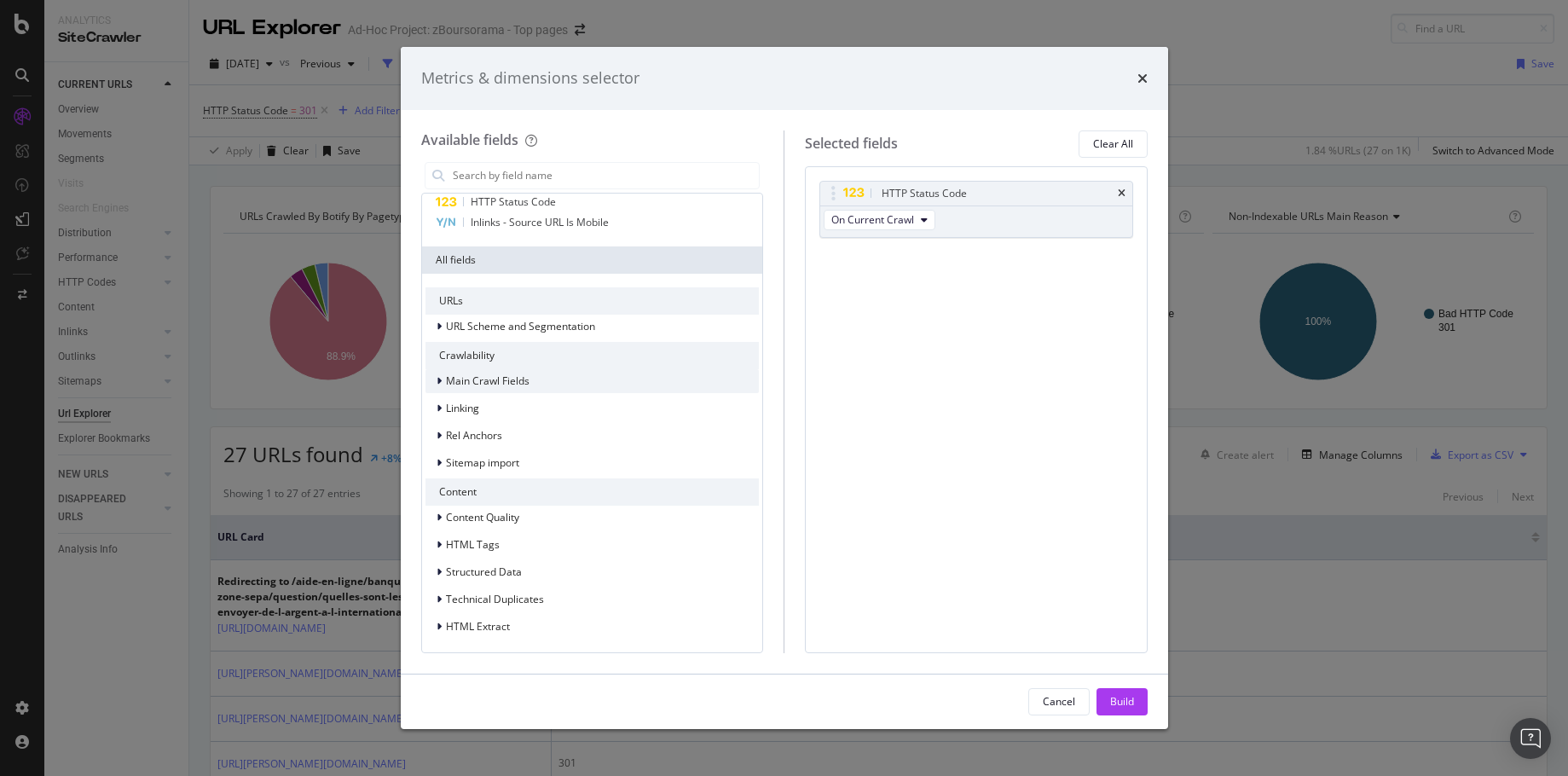
click at [438, 384] on icon "modal" at bounding box center [439, 381] width 5 height 10
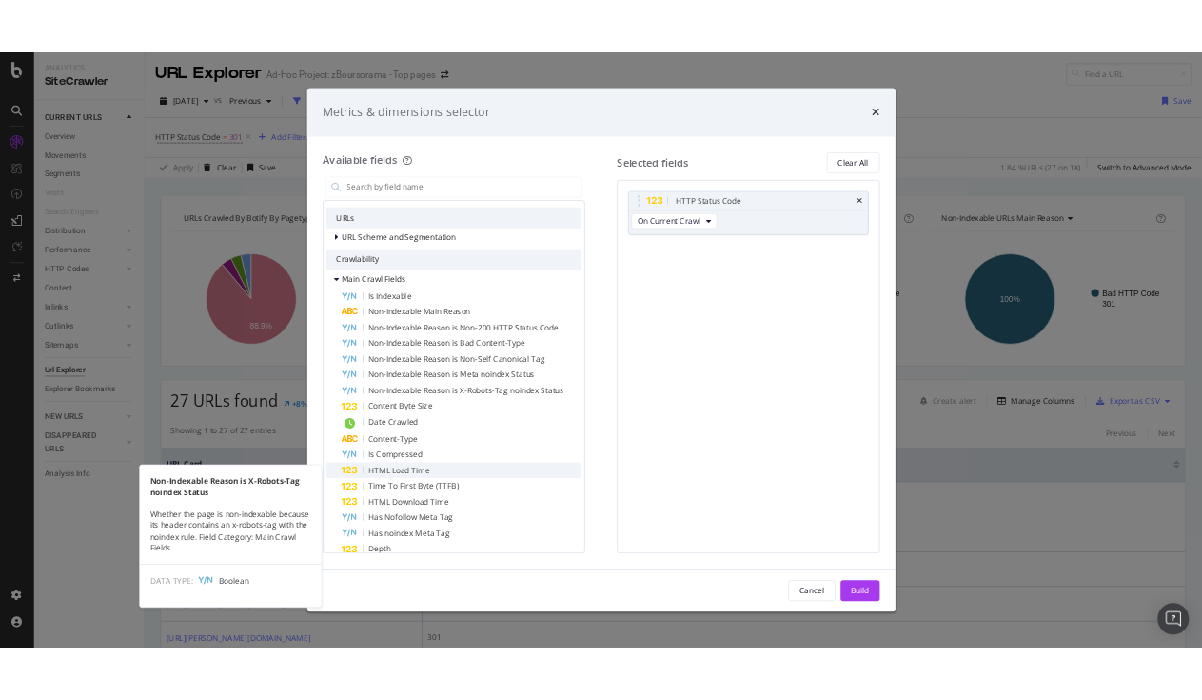
scroll to position [0, 0]
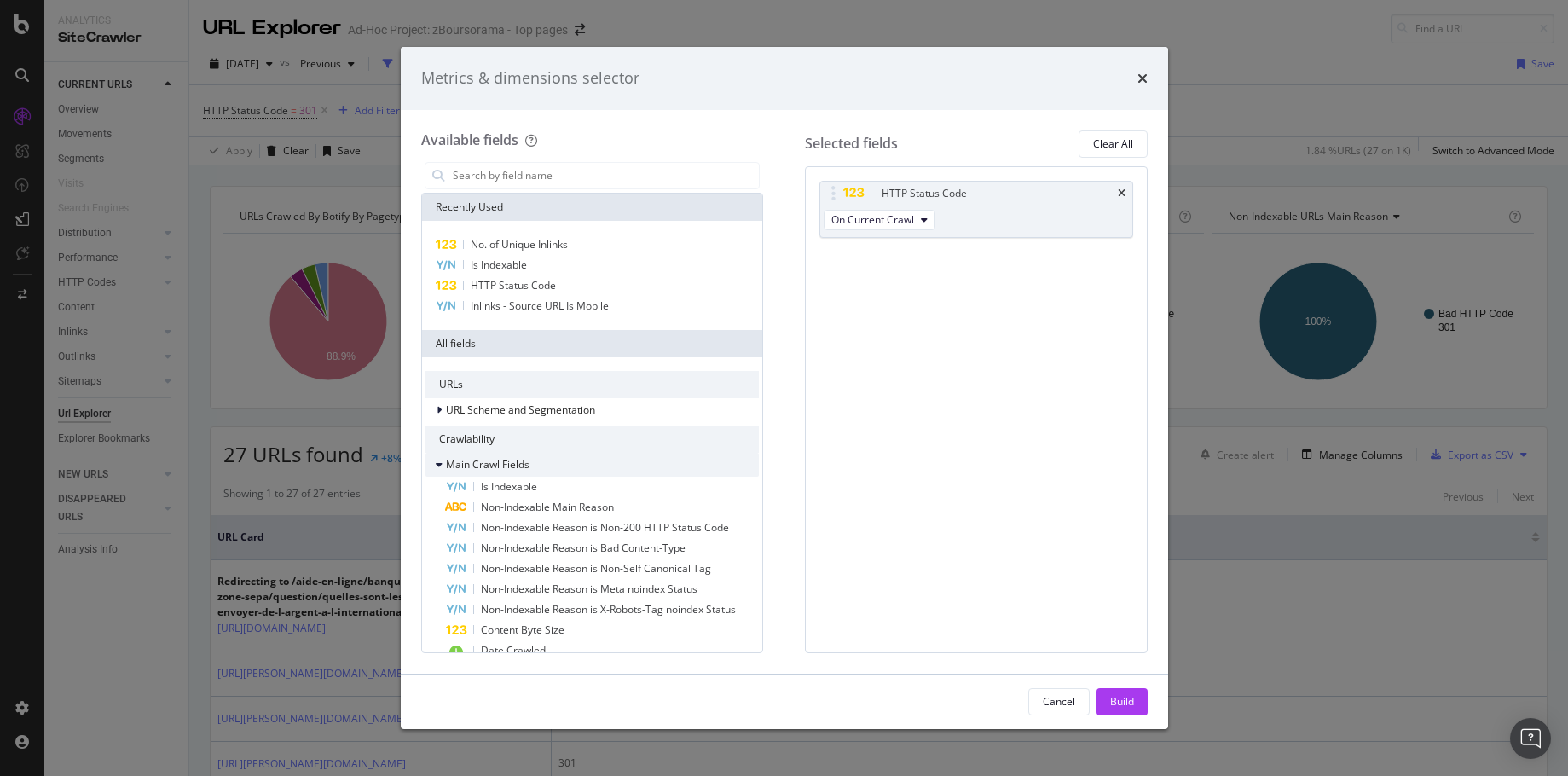
click at [441, 462] on icon "modal" at bounding box center [439, 464] width 7 height 10
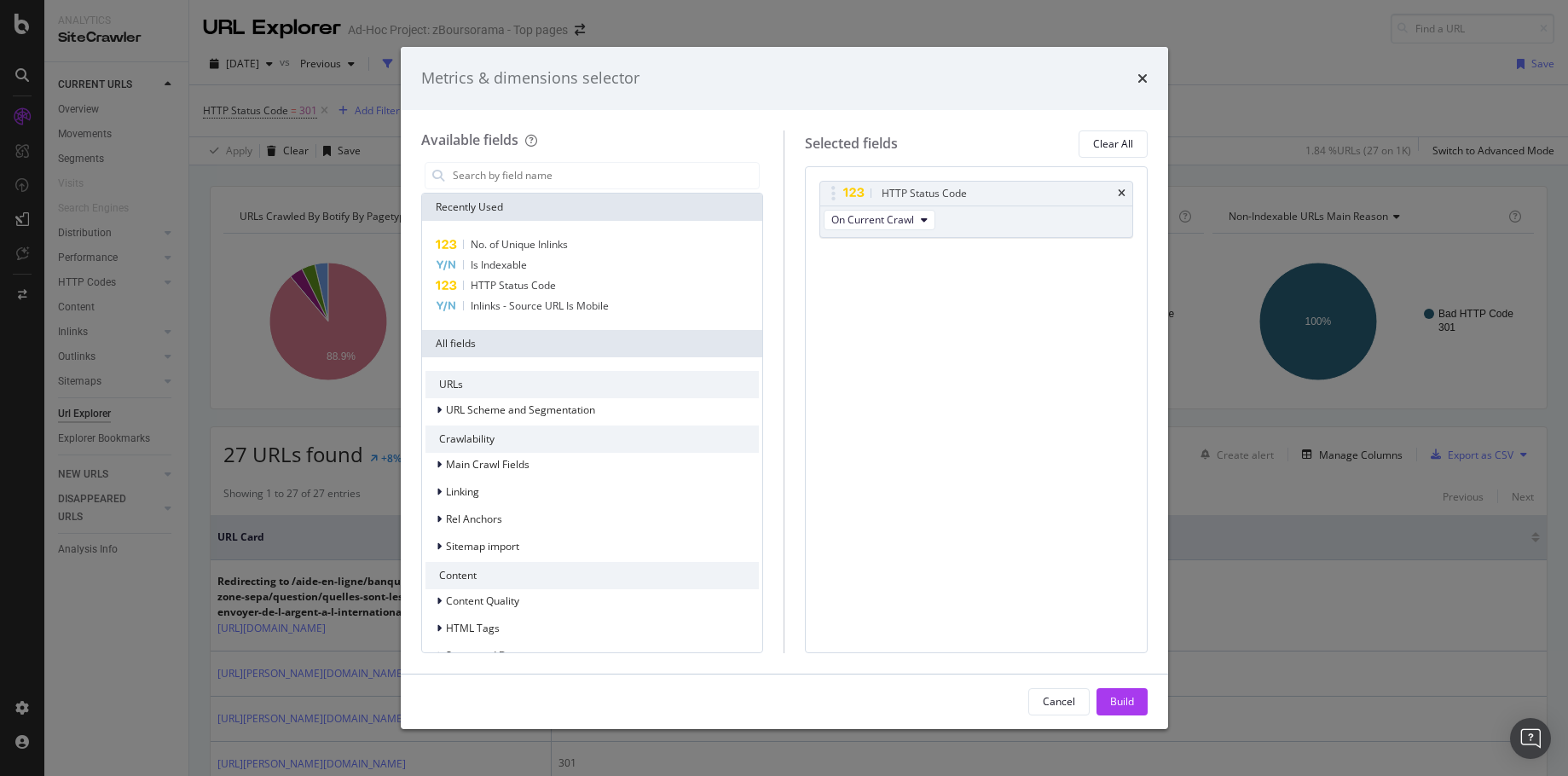
click at [1151, 70] on div "Metrics & dimensions selector" at bounding box center [784, 78] width 768 height 63
click at [1145, 72] on icon "times" at bounding box center [1142, 78] width 10 height 13
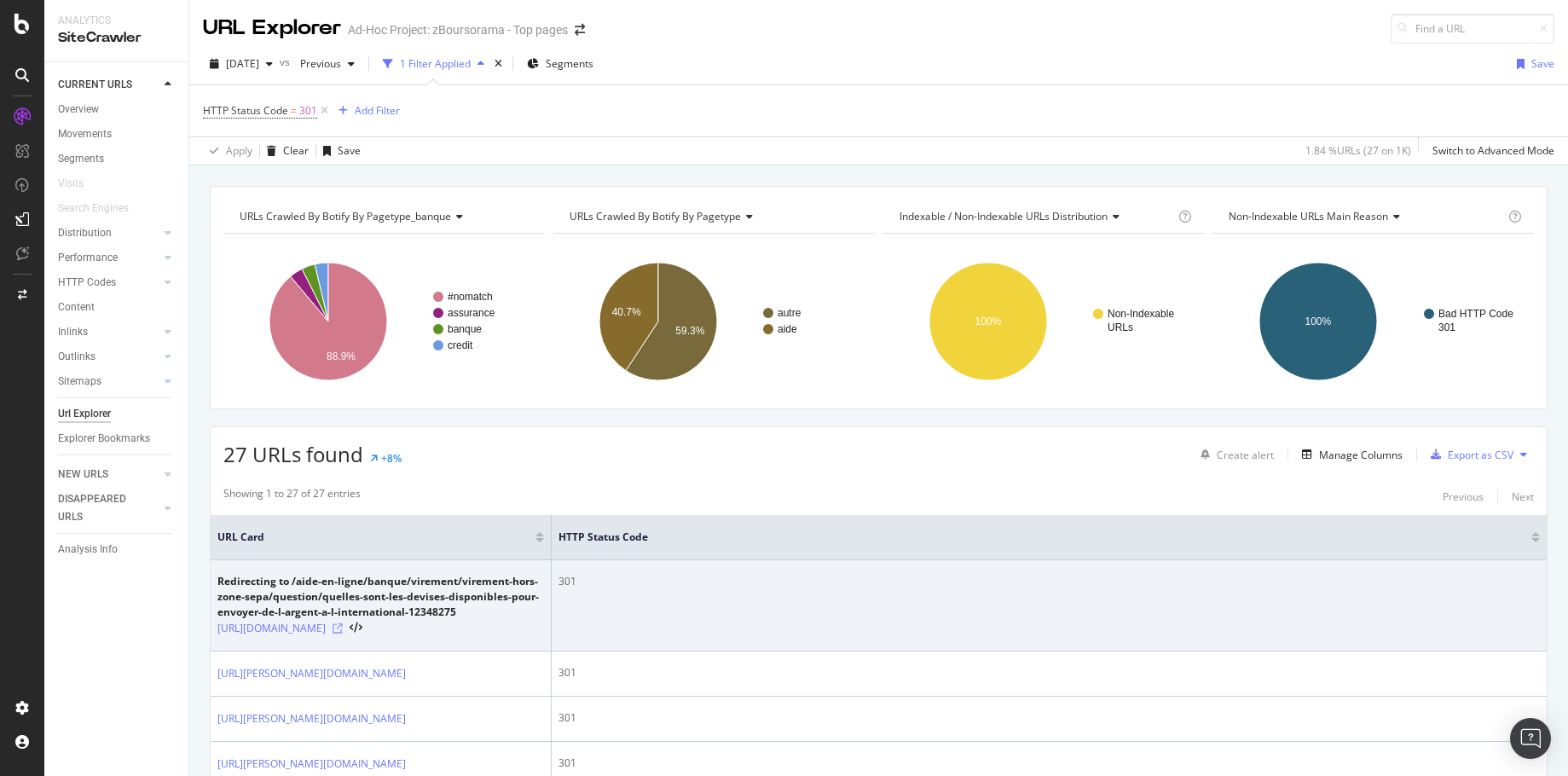
click at [343, 634] on icon at bounding box center [337, 628] width 10 height 10
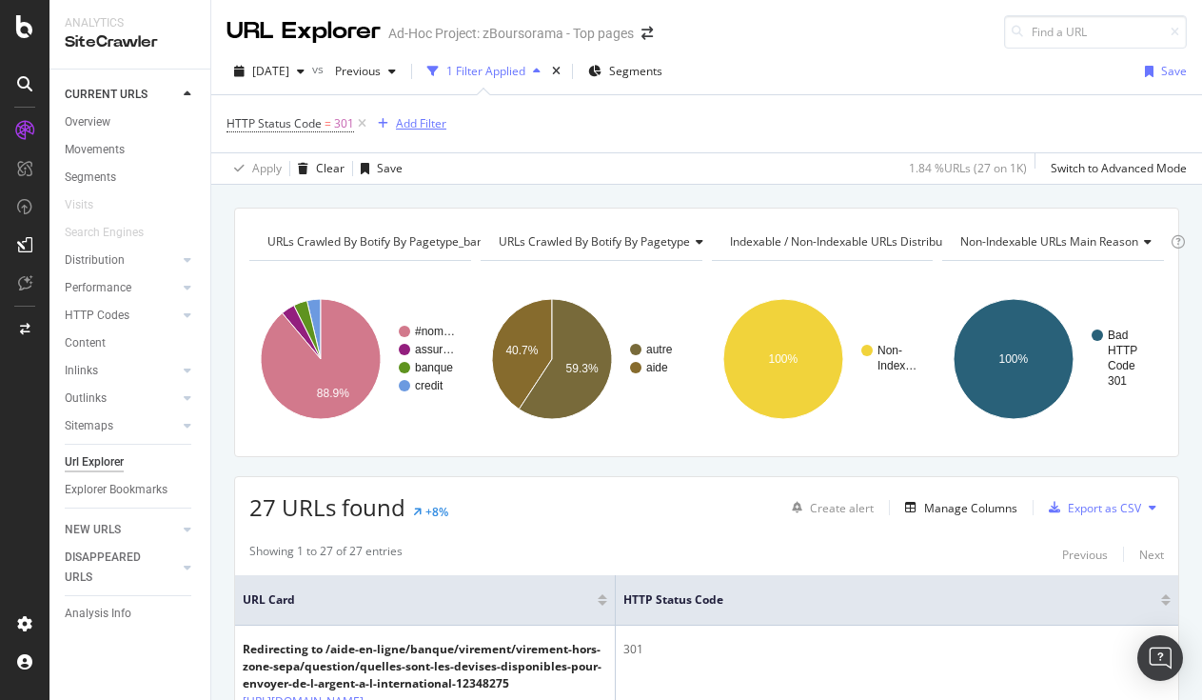
click at [385, 118] on icon "button" at bounding box center [383, 123] width 10 height 11
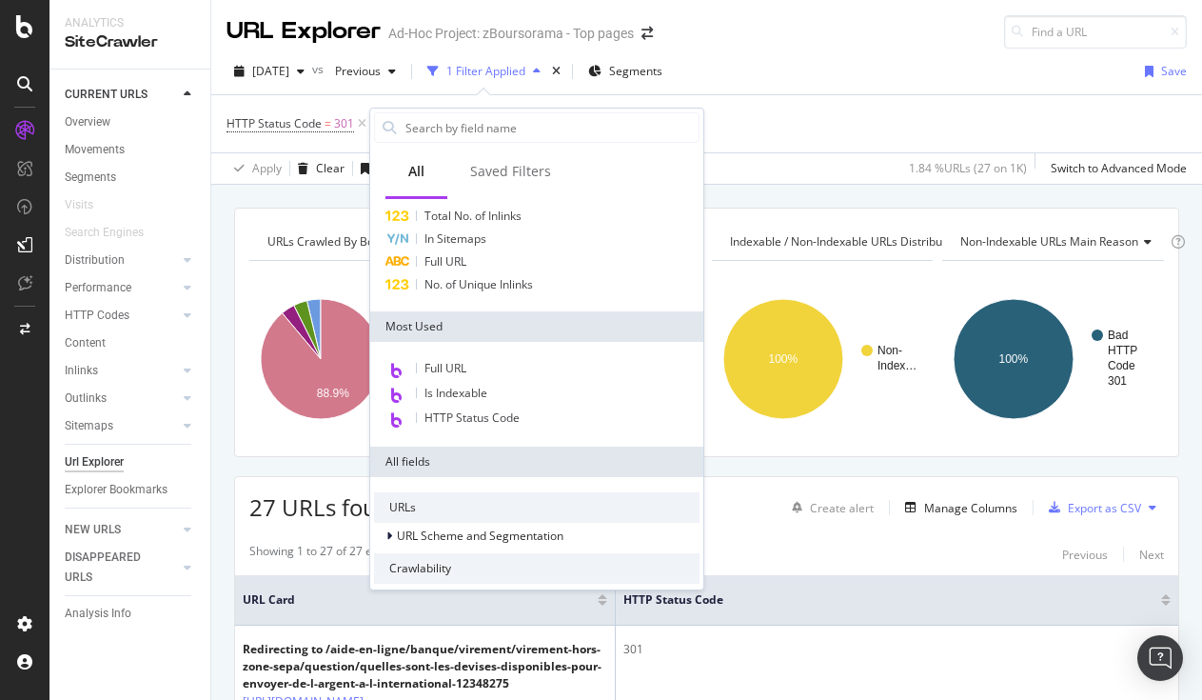
scroll to position [95, 0]
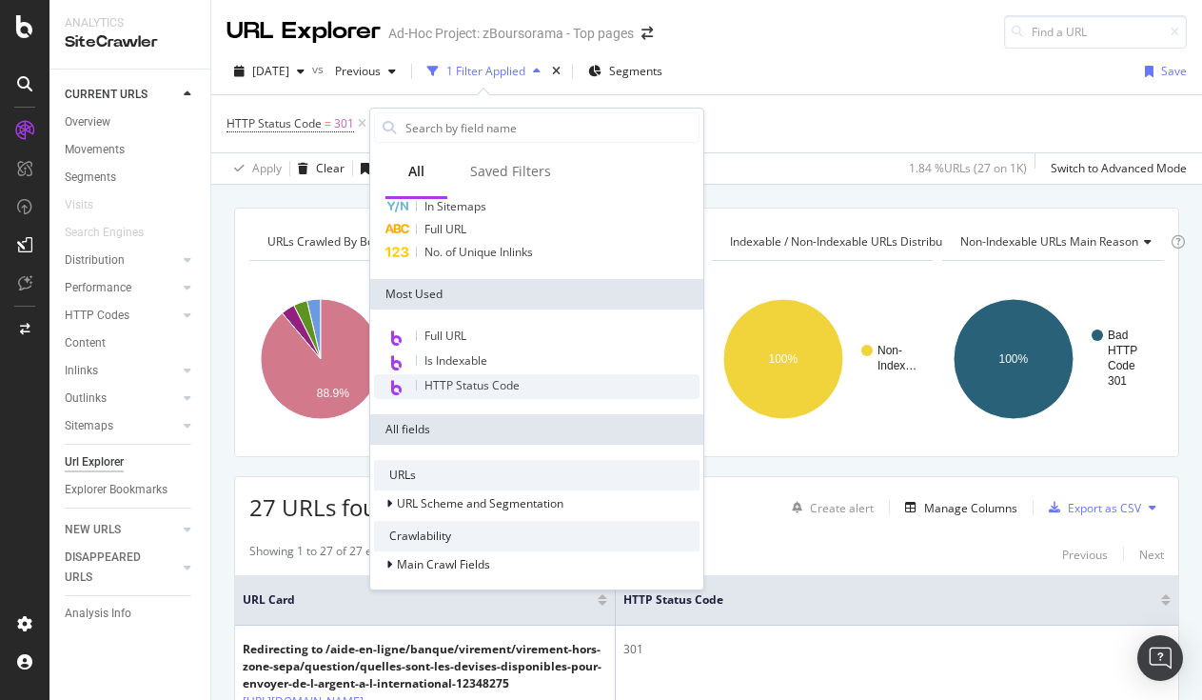
click at [565, 395] on div "HTTP Status Code" at bounding box center [536, 386] width 325 height 25
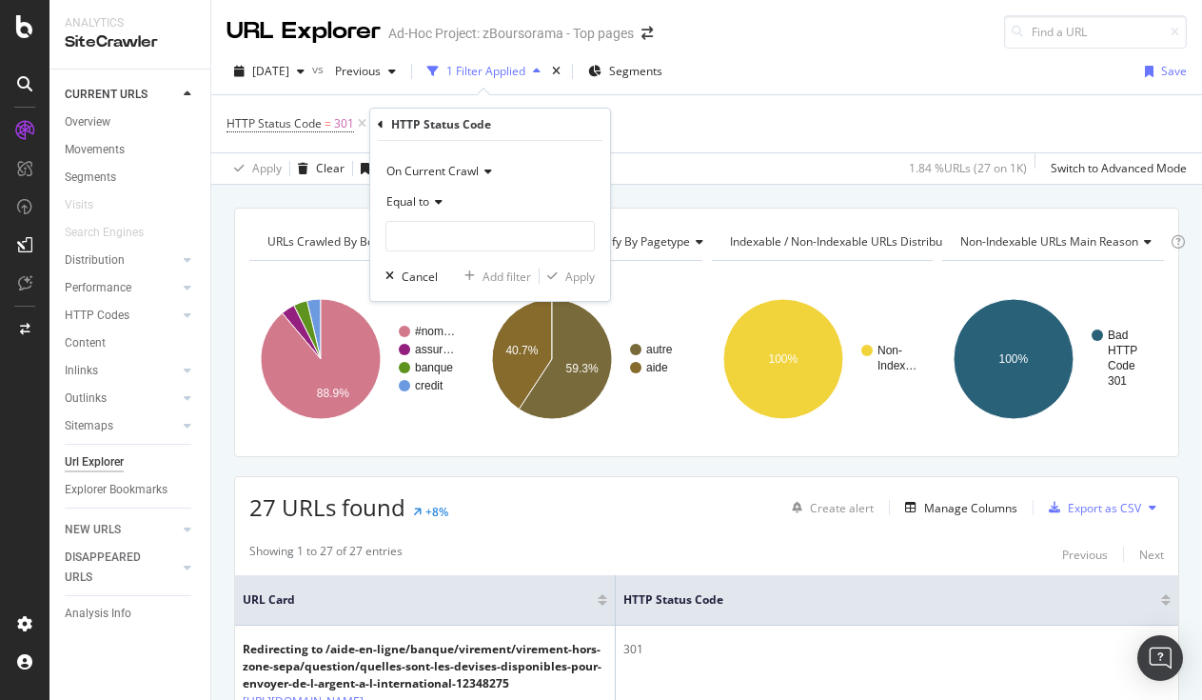
click at [477, 164] on span "On Current Crawl" at bounding box center [432, 171] width 92 height 16
click at [477, 165] on span "On Current Crawl" at bounding box center [432, 171] width 92 height 16
click at [435, 194] on div "Equal to" at bounding box center [489, 202] width 209 height 30
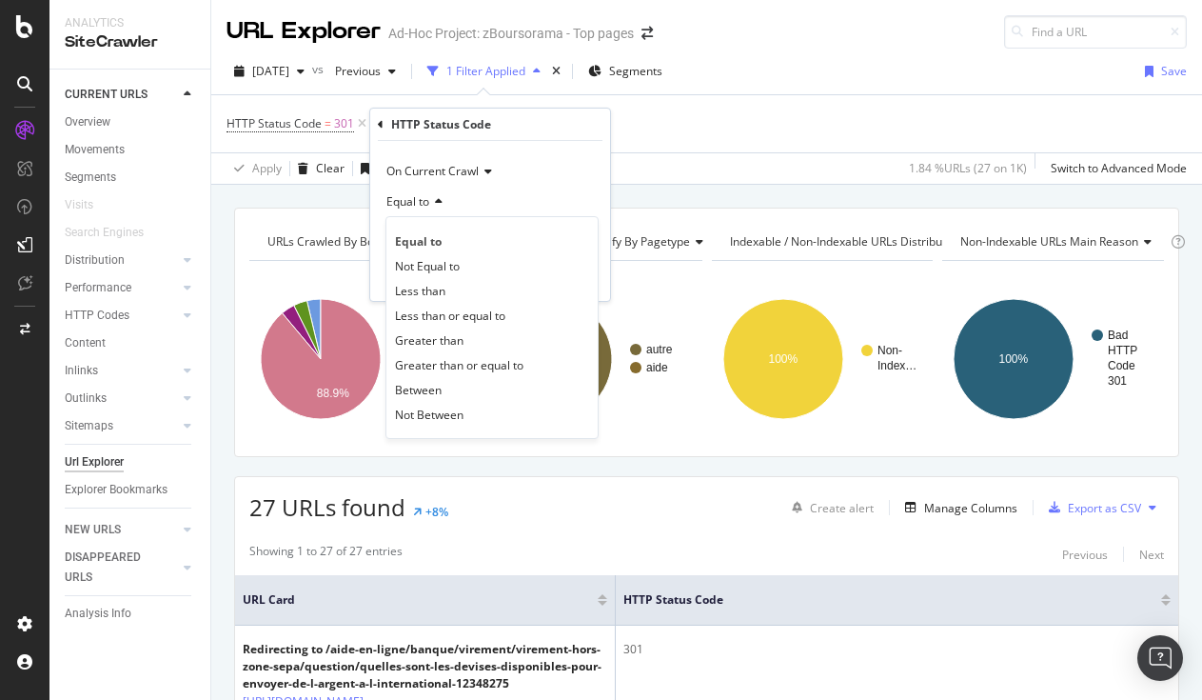
click at [435, 194] on div "Equal to" at bounding box center [489, 202] width 209 height 30
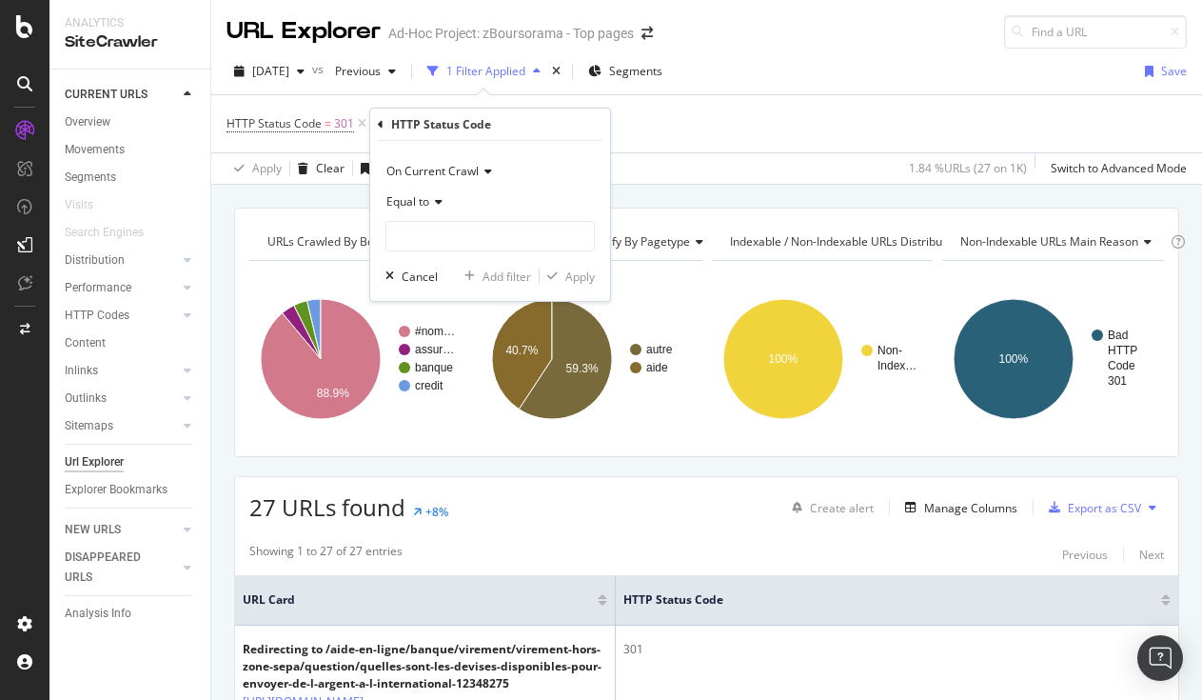
click at [436, 110] on div "HTTP Status Code" at bounding box center [490, 124] width 225 height 32
click at [607, 115] on div "HTTP Status Code On Current Crawl Equal to Cancel Add filter Apply" at bounding box center [490, 204] width 240 height 192
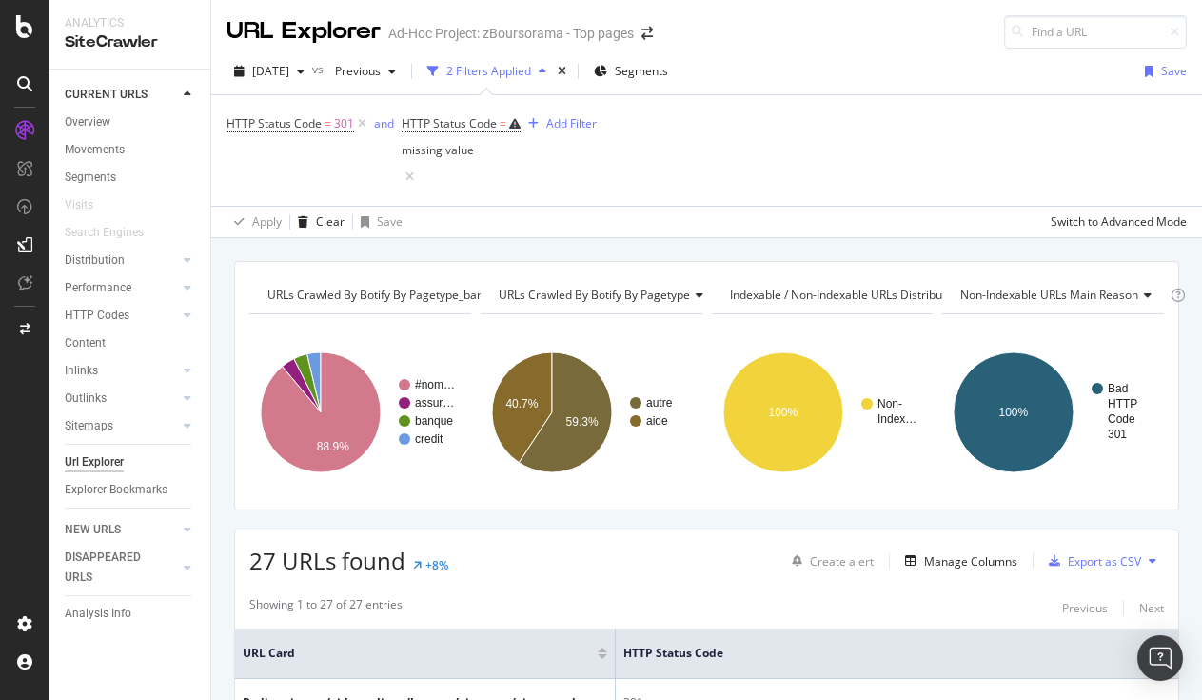
click at [670, 134] on div "HTTP Status Code = 301 and HTTP Status Code = missing value Add Filter" at bounding box center [707, 150] width 960 height 110
click at [418, 168] on icon at bounding box center [410, 177] width 16 height 19
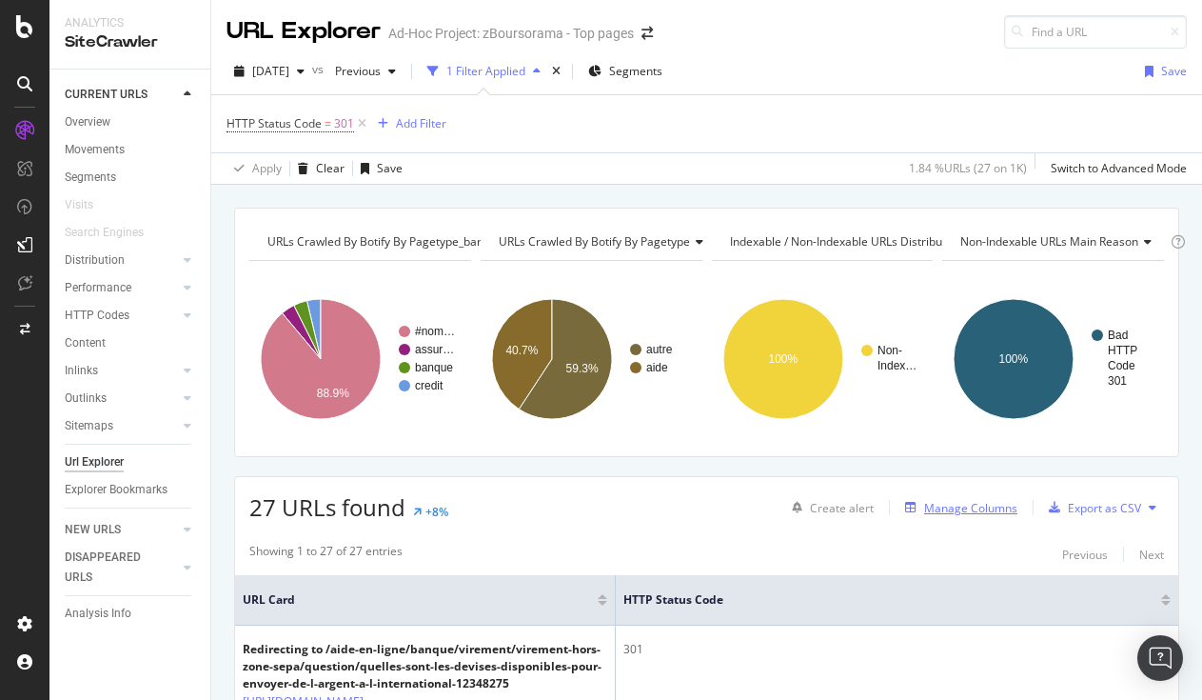
click at [973, 506] on div "Manage Columns" at bounding box center [970, 508] width 93 height 16
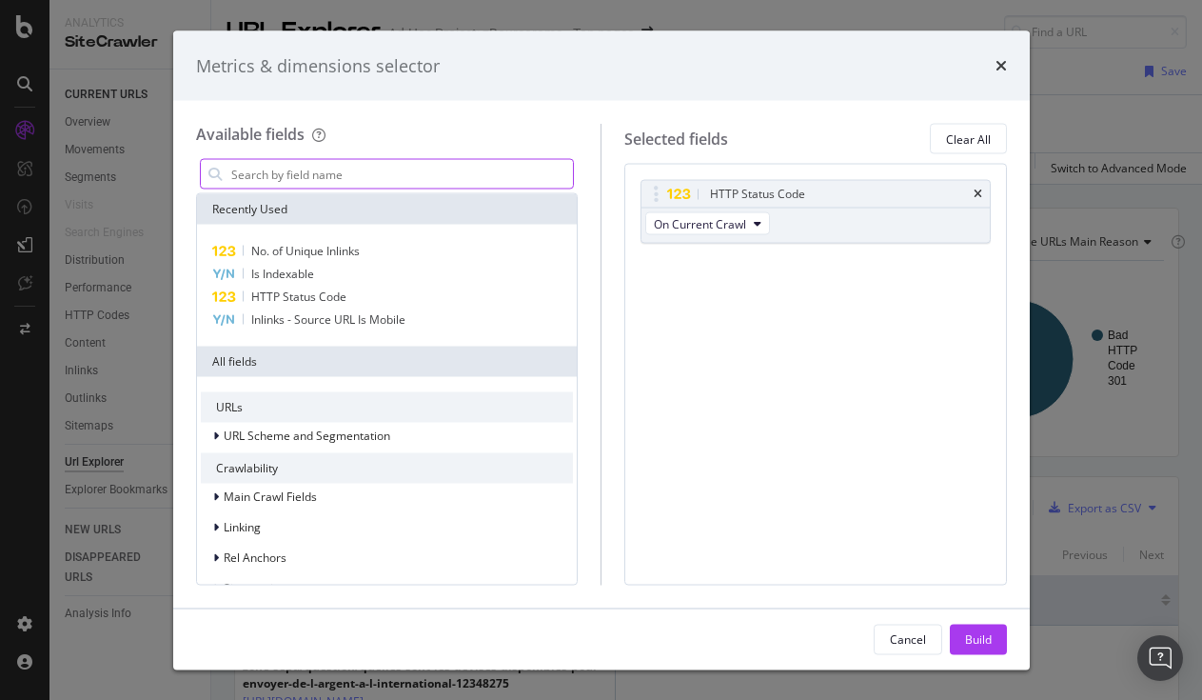
click at [338, 175] on input "modal" at bounding box center [401, 174] width 345 height 29
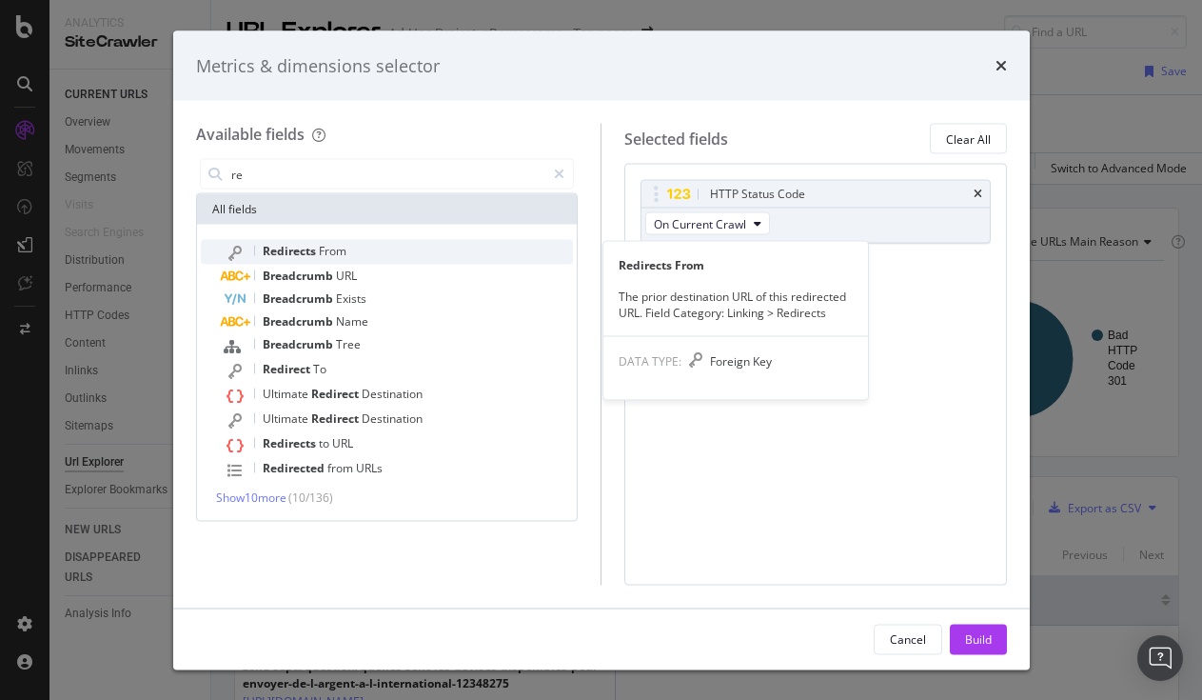
type input "re"
click at [363, 250] on div "Redirects From" at bounding box center [399, 252] width 350 height 25
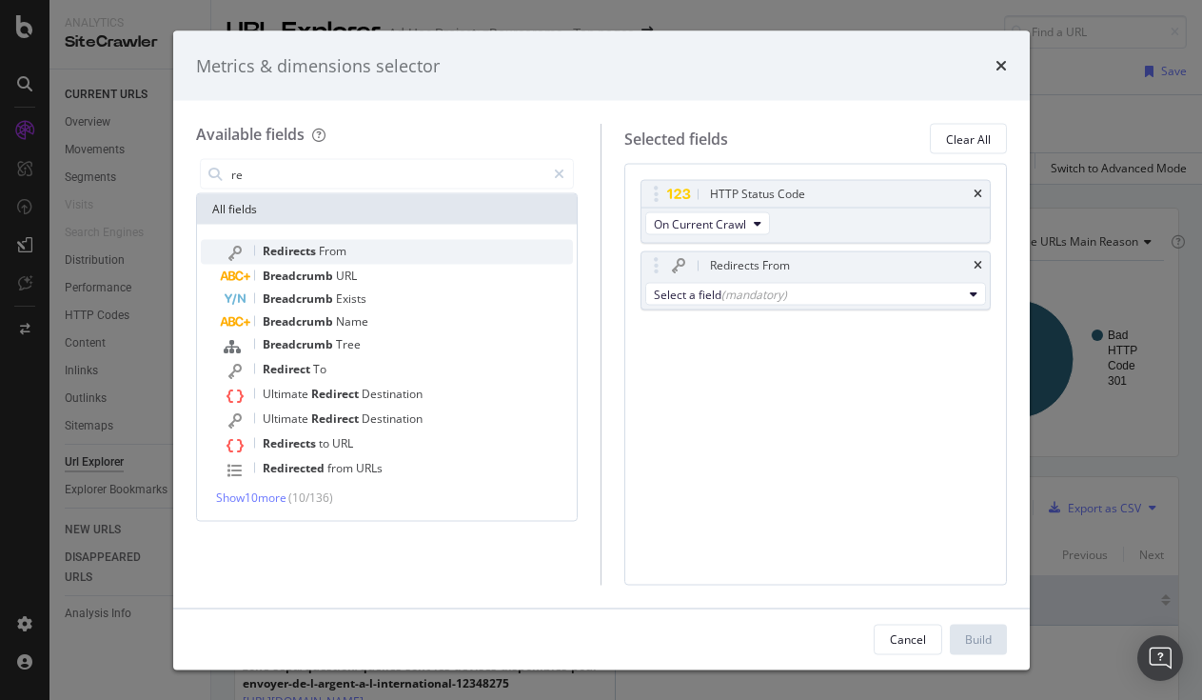
click at [351, 248] on div "Redirects From" at bounding box center [399, 252] width 350 height 25
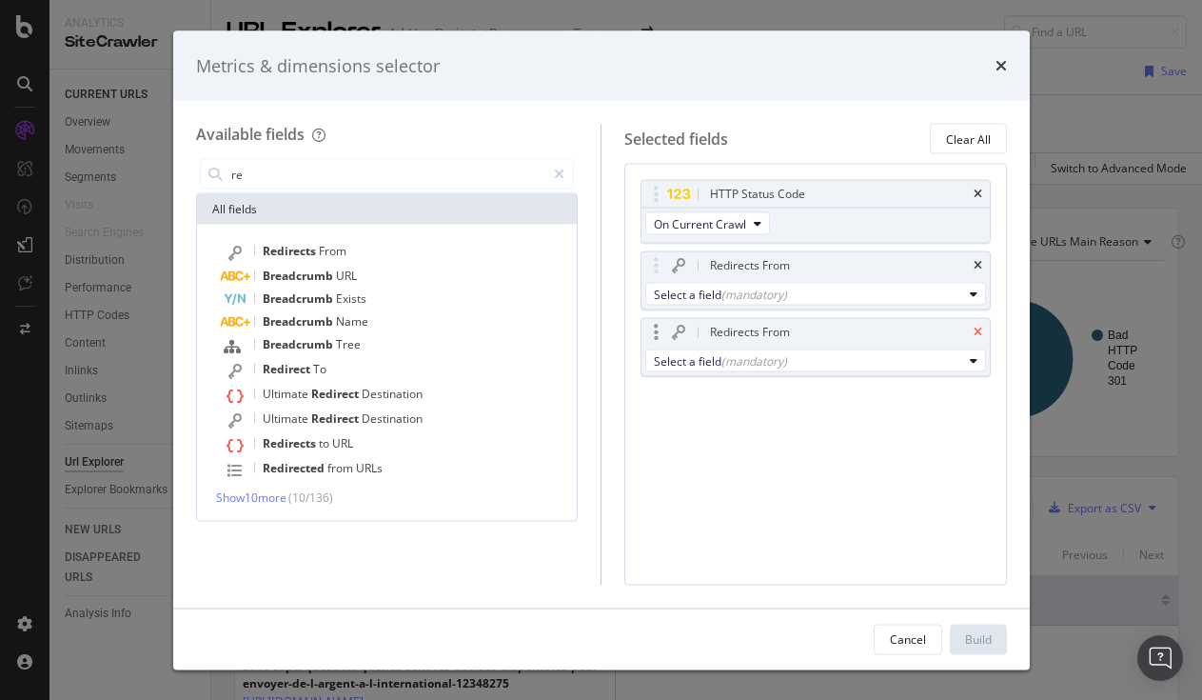
click at [978, 336] on icon "times" at bounding box center [978, 331] width 9 height 11
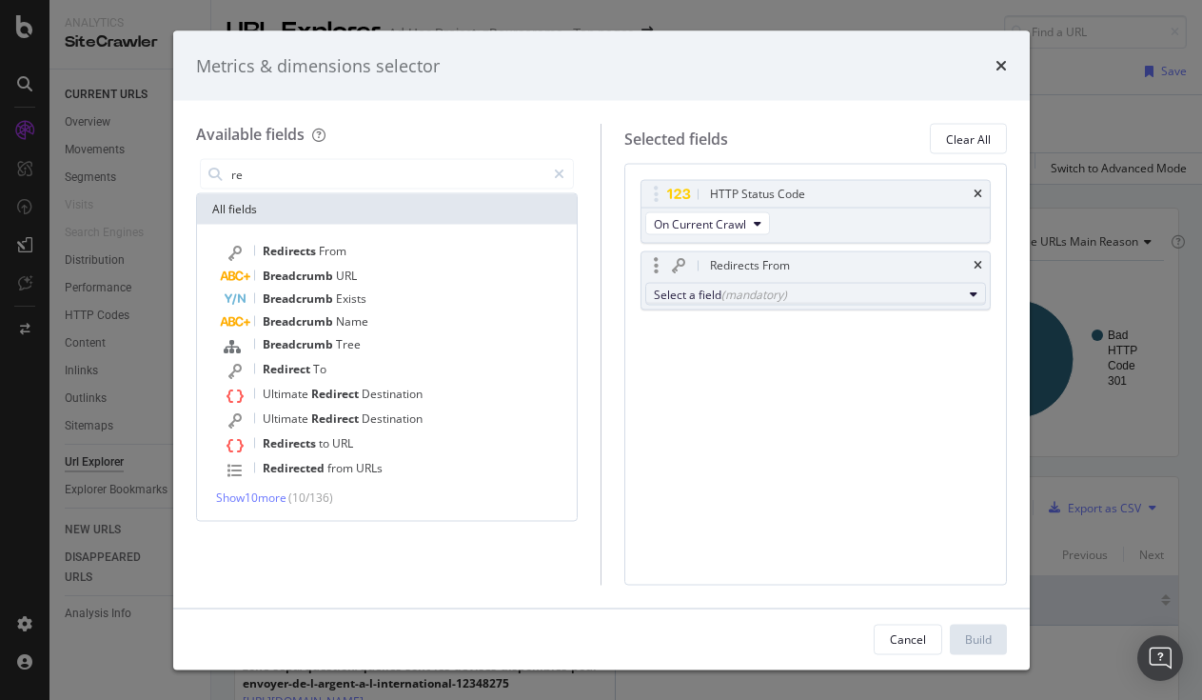
click at [938, 302] on div "Select a field (mandatory)" at bounding box center [808, 294] width 308 height 16
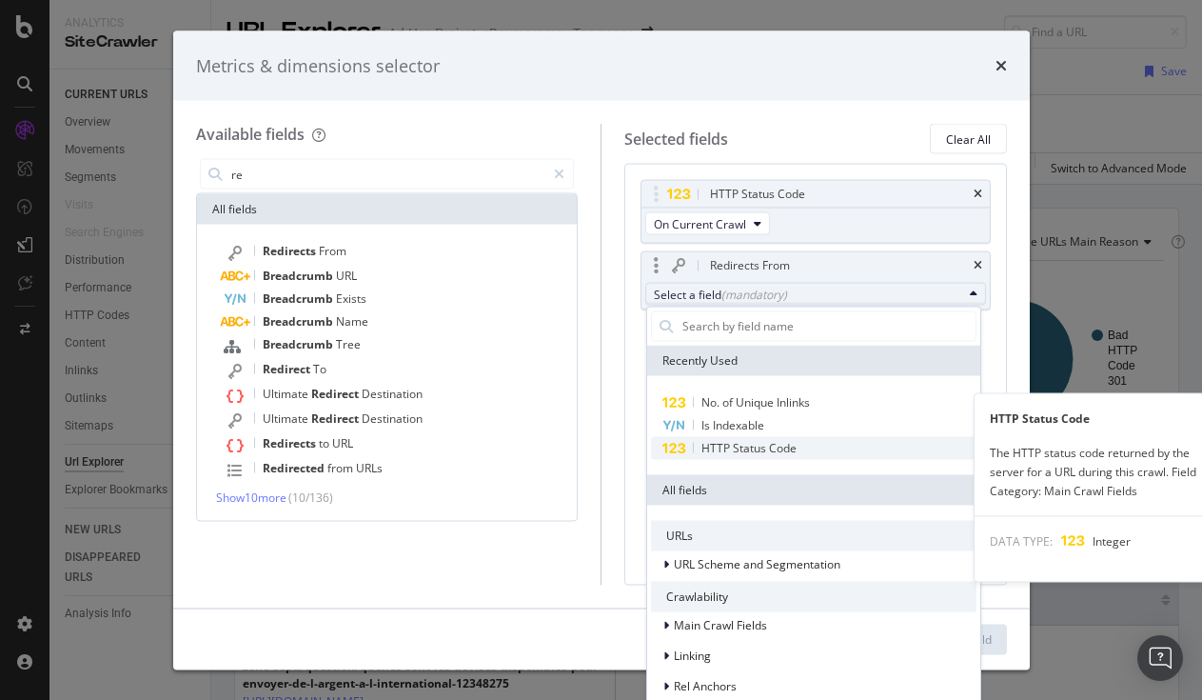
click at [768, 445] on span "HTTP Status Code" at bounding box center [748, 447] width 95 height 16
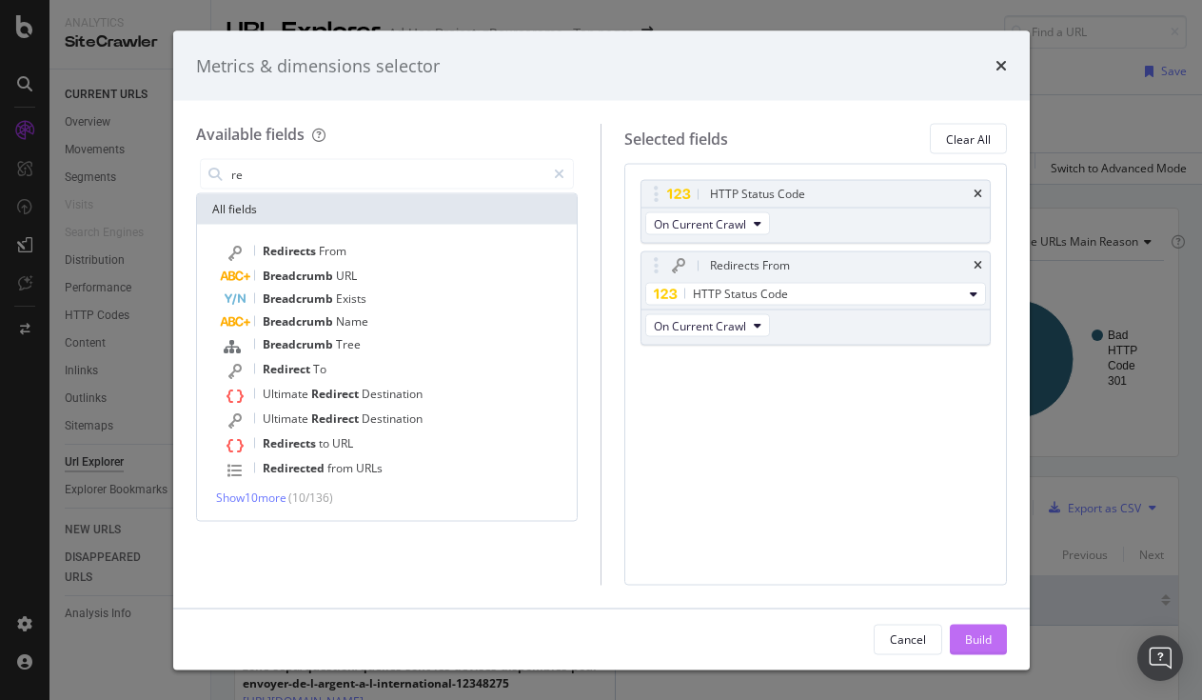
click at [980, 630] on div "Build" at bounding box center [978, 638] width 27 height 16
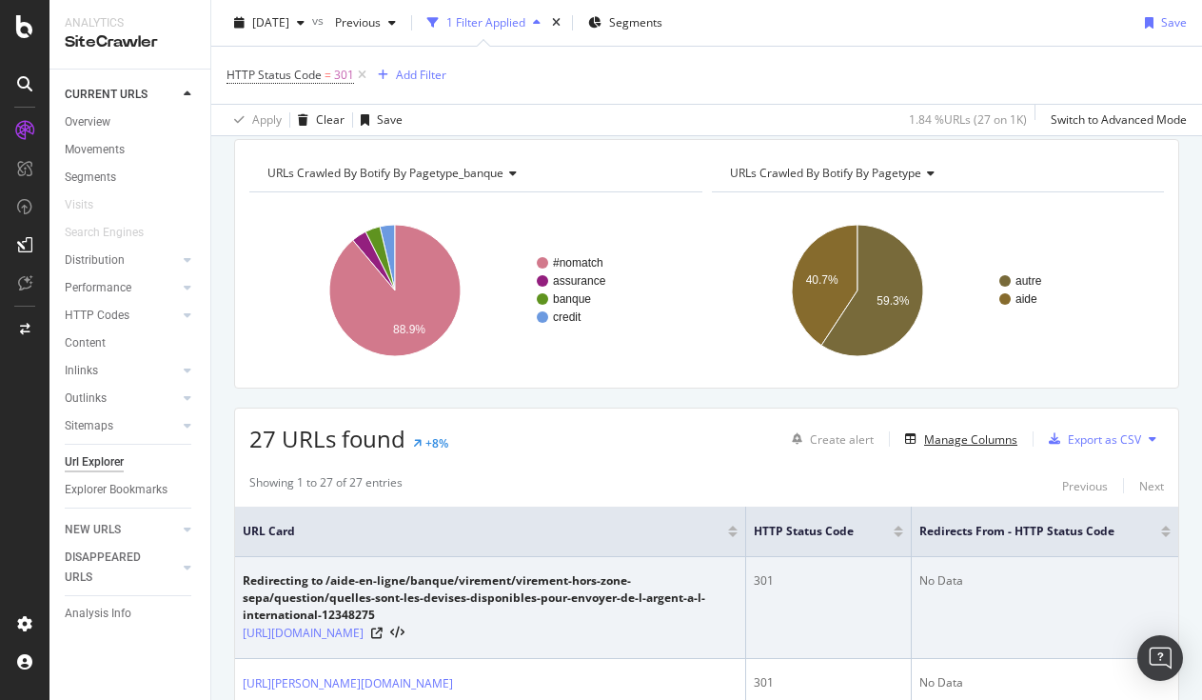
scroll to position [33, 0]
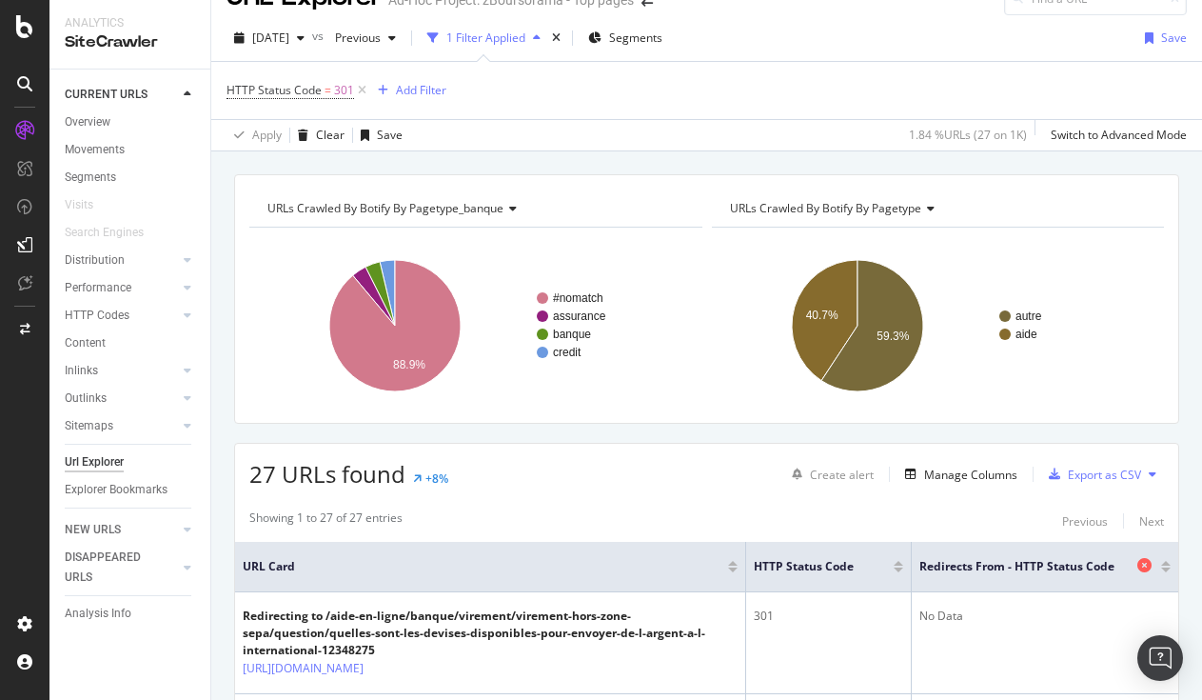
click at [1084, 567] on span "Redirects From - HTTP Status Code" at bounding box center [1025, 566] width 213 height 17
click at [1137, 561] on icon at bounding box center [1144, 565] width 14 height 14
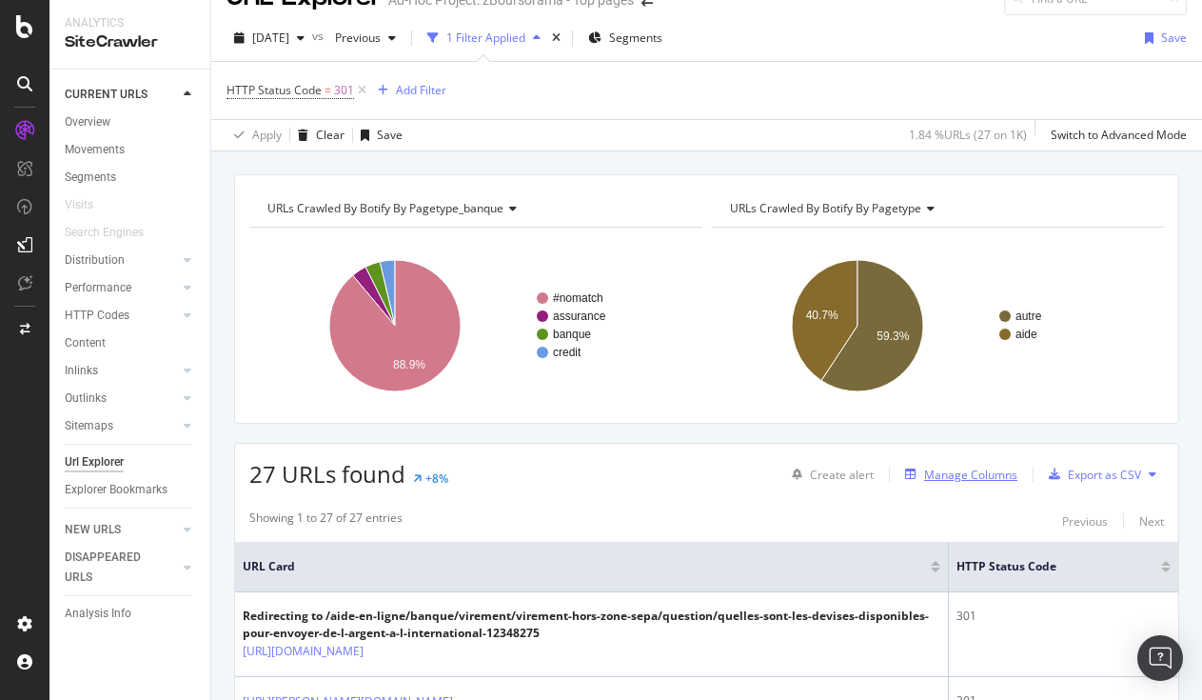
click at [965, 475] on div "Manage Columns" at bounding box center [970, 474] width 93 height 16
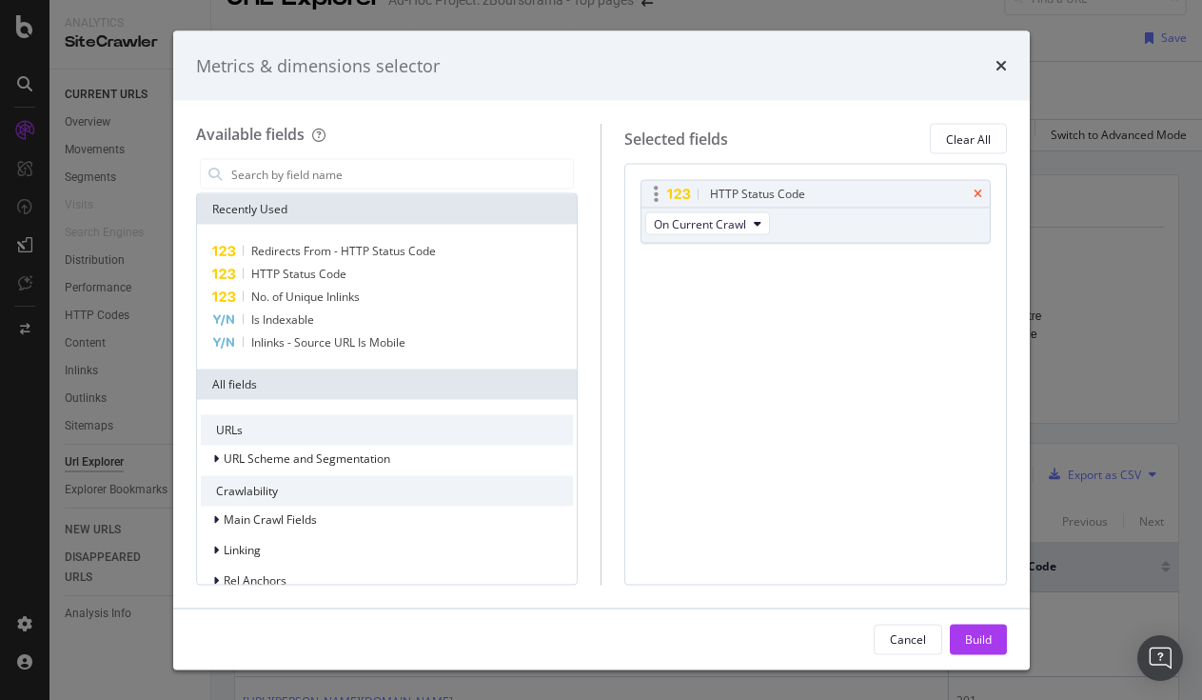
click at [979, 188] on icon "times" at bounding box center [978, 193] width 9 height 11
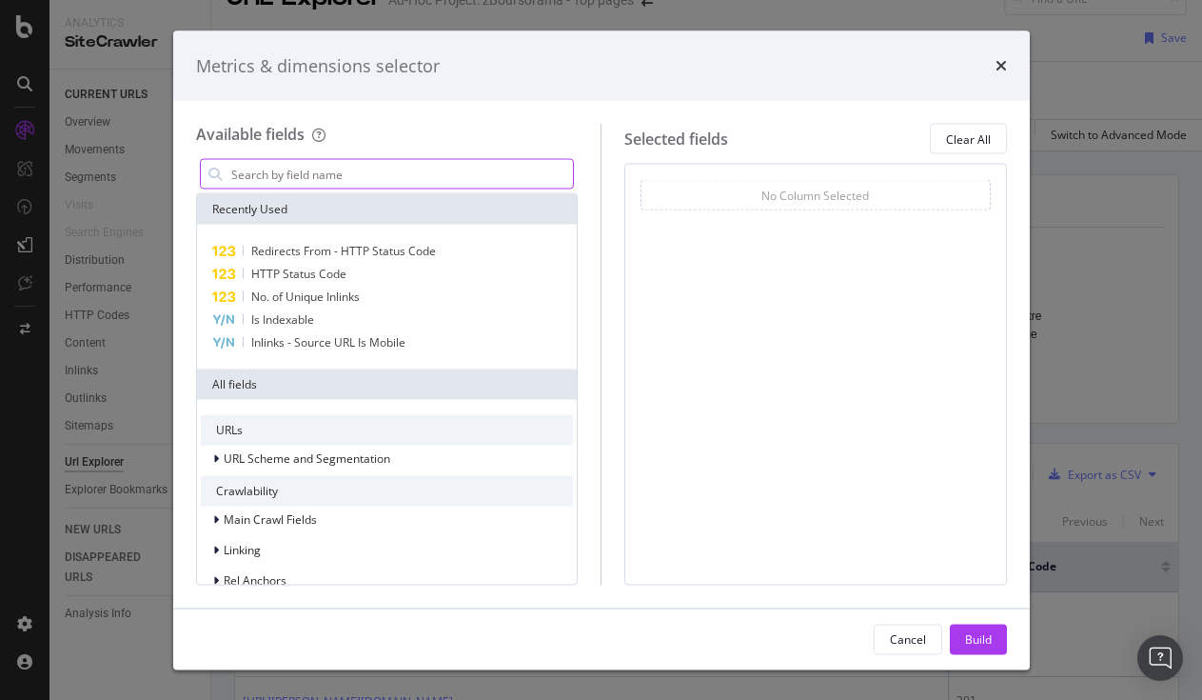
click at [350, 178] on input "modal" at bounding box center [401, 174] width 345 height 29
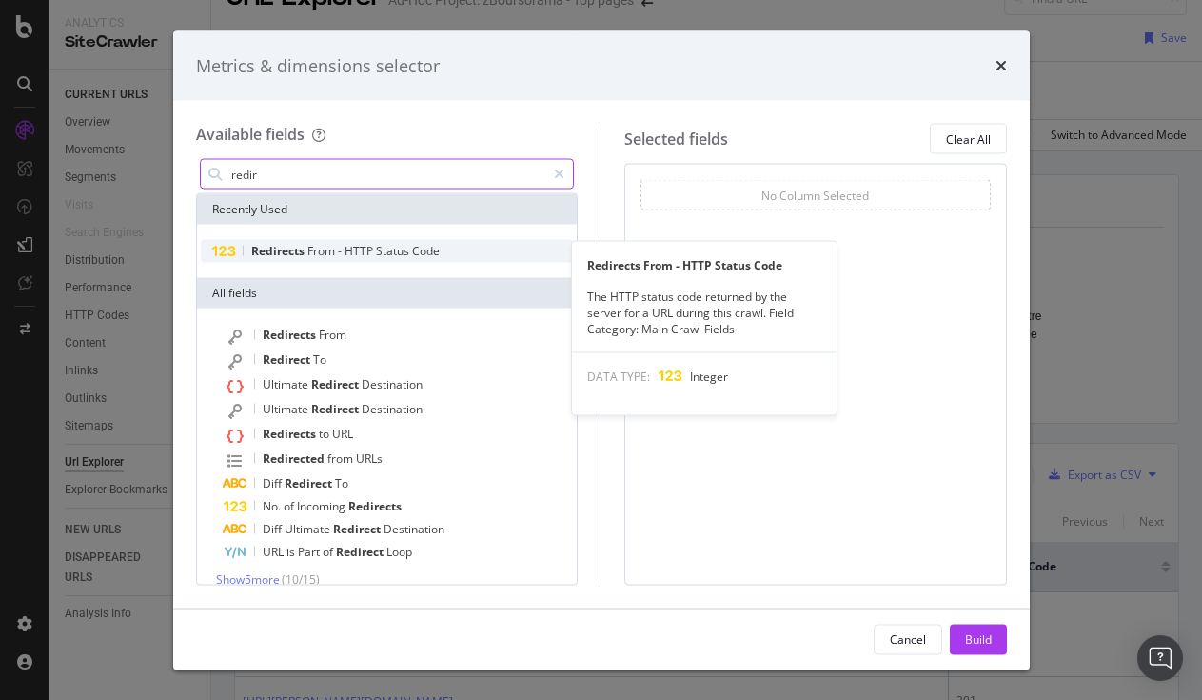
type input "redir"
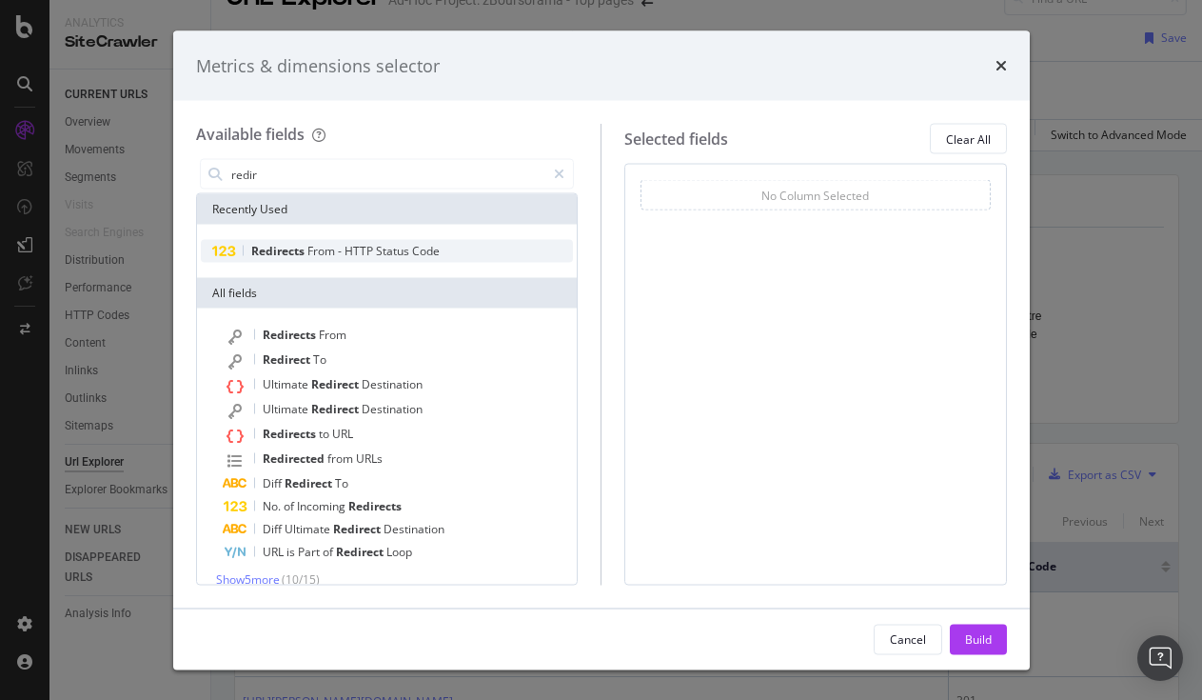
click at [344, 244] on span "-" at bounding box center [341, 251] width 7 height 16
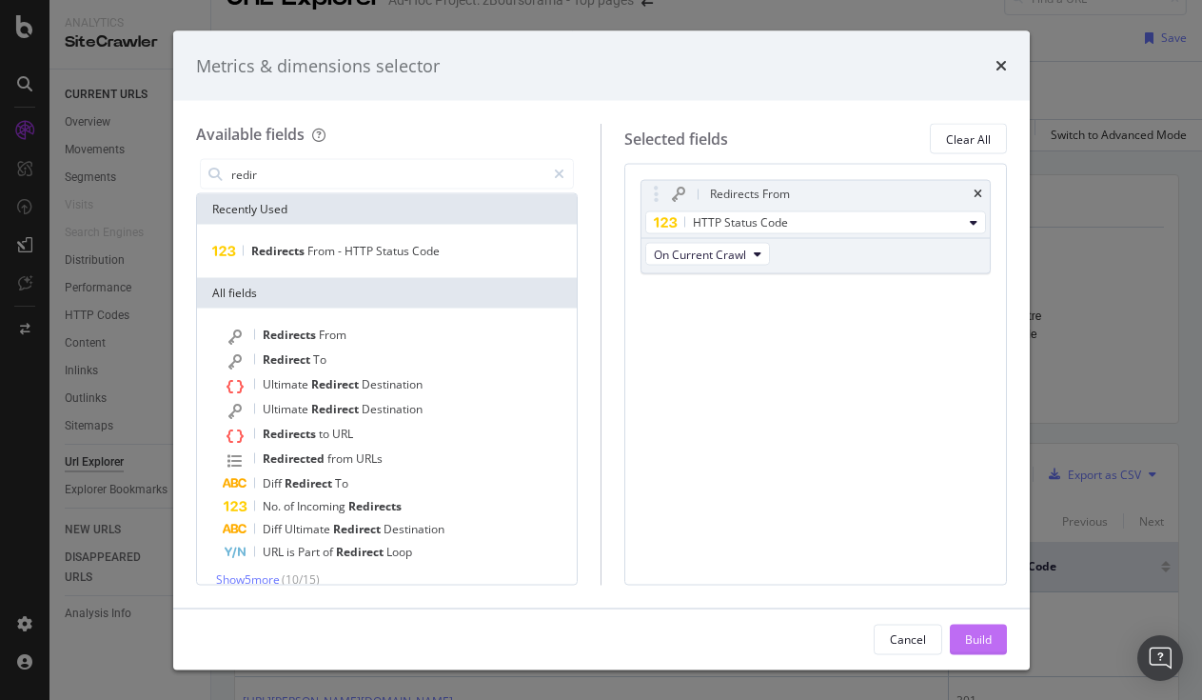
click at [987, 646] on div "Build" at bounding box center [978, 638] width 27 height 16
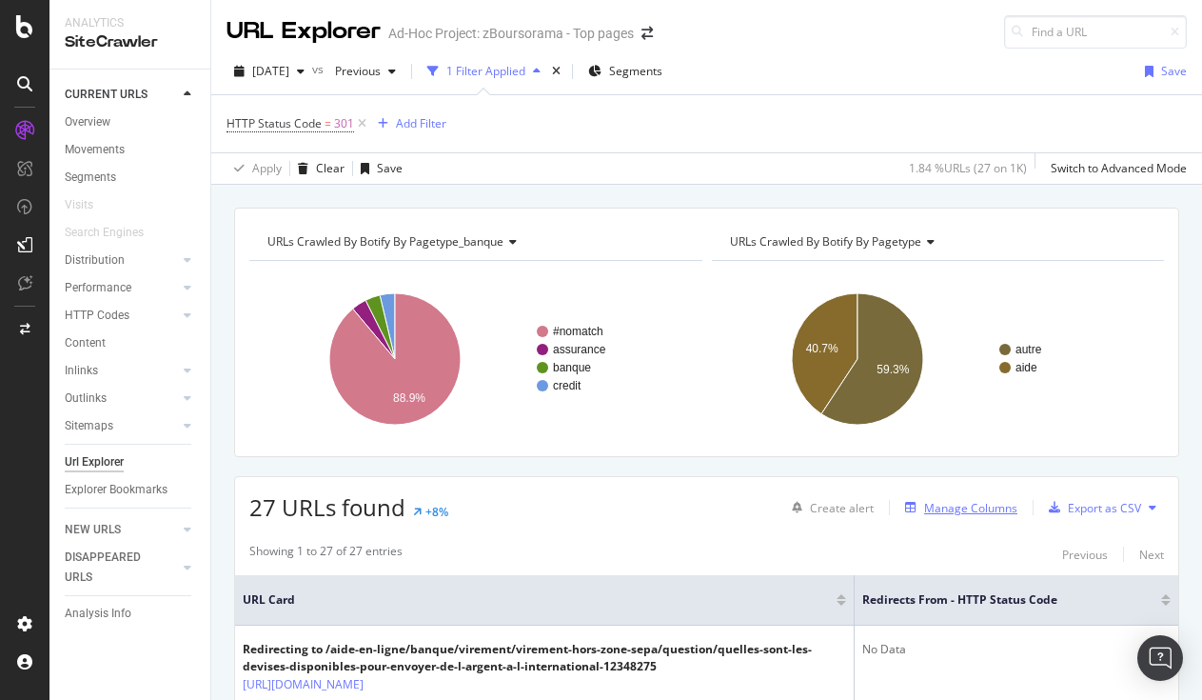
click at [959, 506] on div "Manage Columns" at bounding box center [970, 508] width 93 height 16
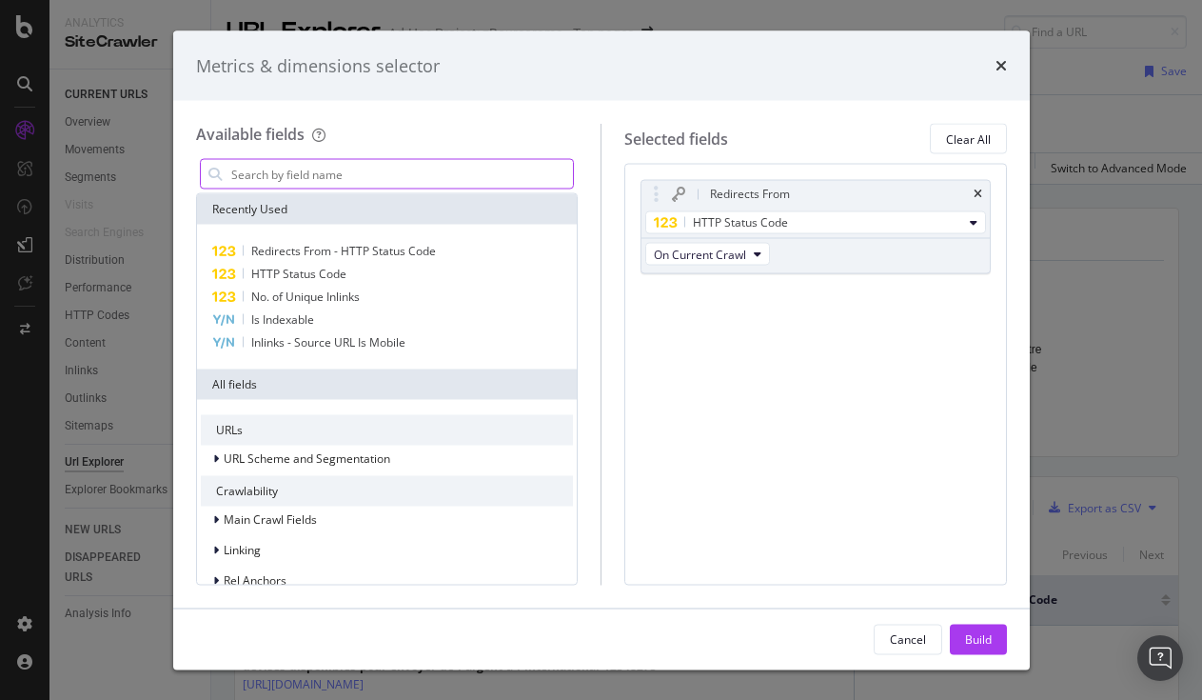
click at [341, 174] on input "modal" at bounding box center [401, 174] width 345 height 29
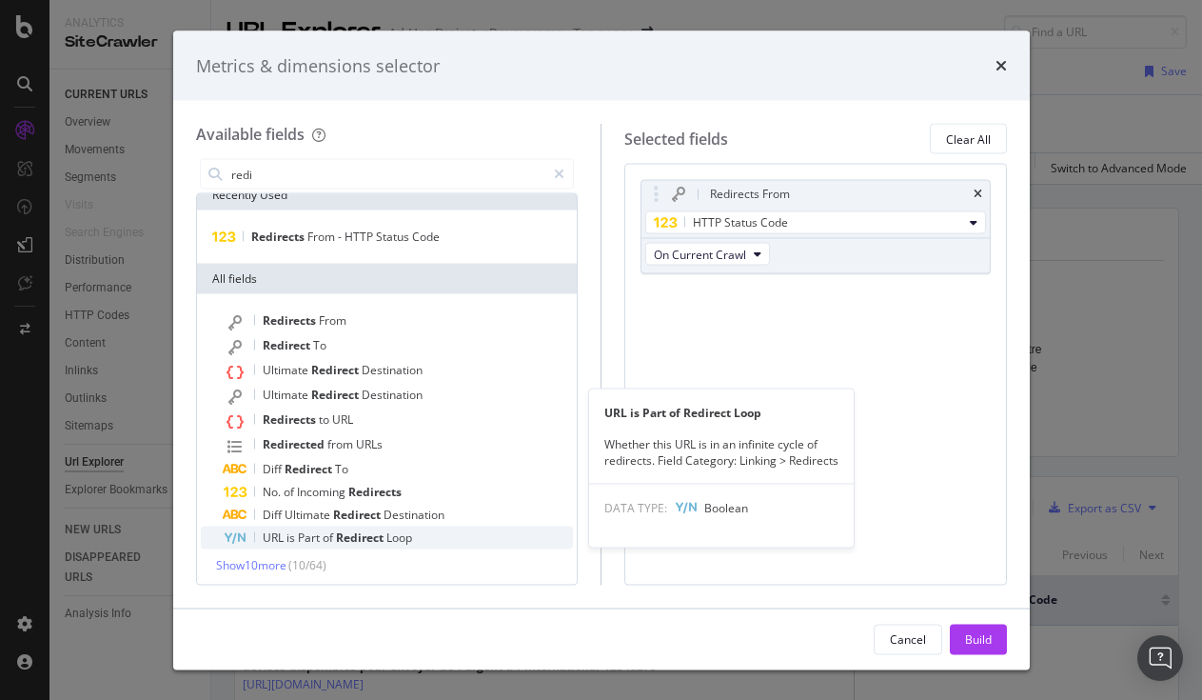
scroll to position [18, 0]
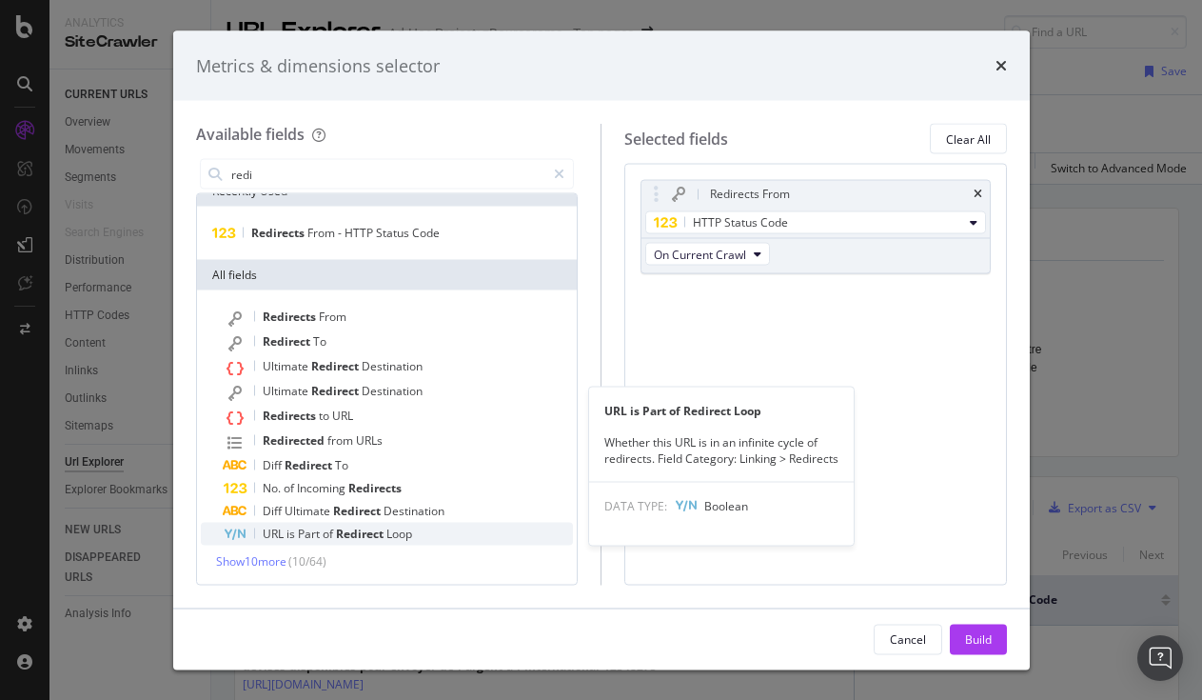
type input "redi"
click at [444, 532] on div "URL is Part of Redirect Loop" at bounding box center [399, 533] width 350 height 23
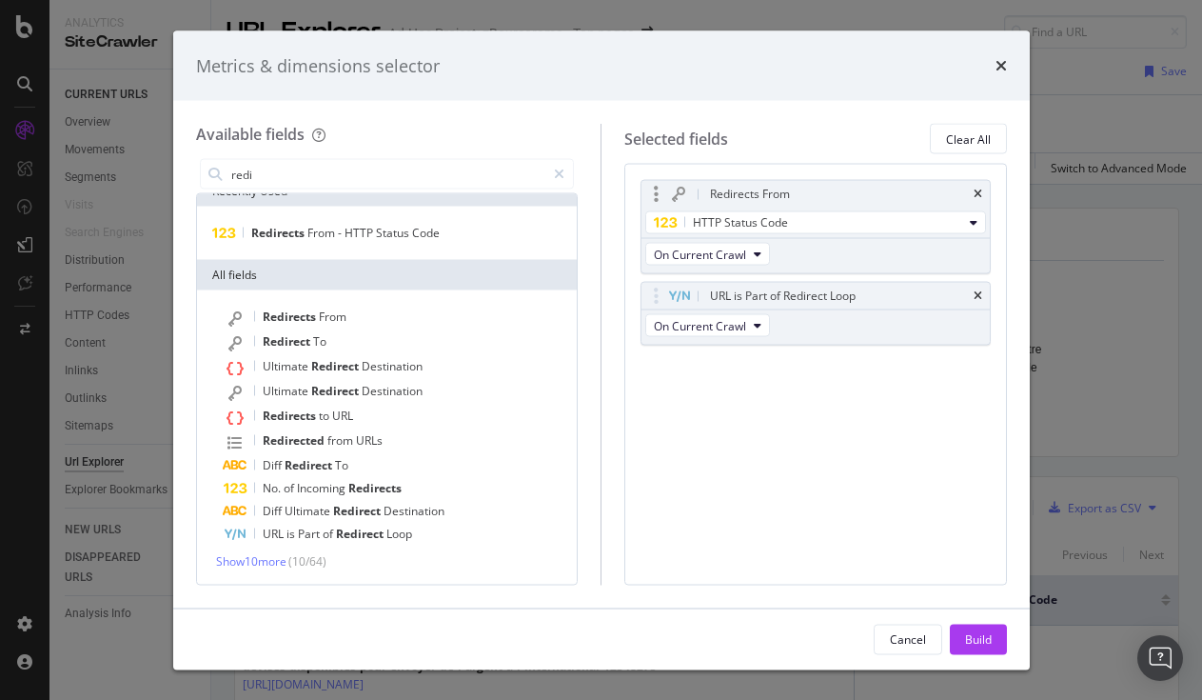
click at [985, 193] on div "Redirects From" at bounding box center [815, 194] width 348 height 27
click at [976, 191] on icon "times" at bounding box center [978, 193] width 9 height 11
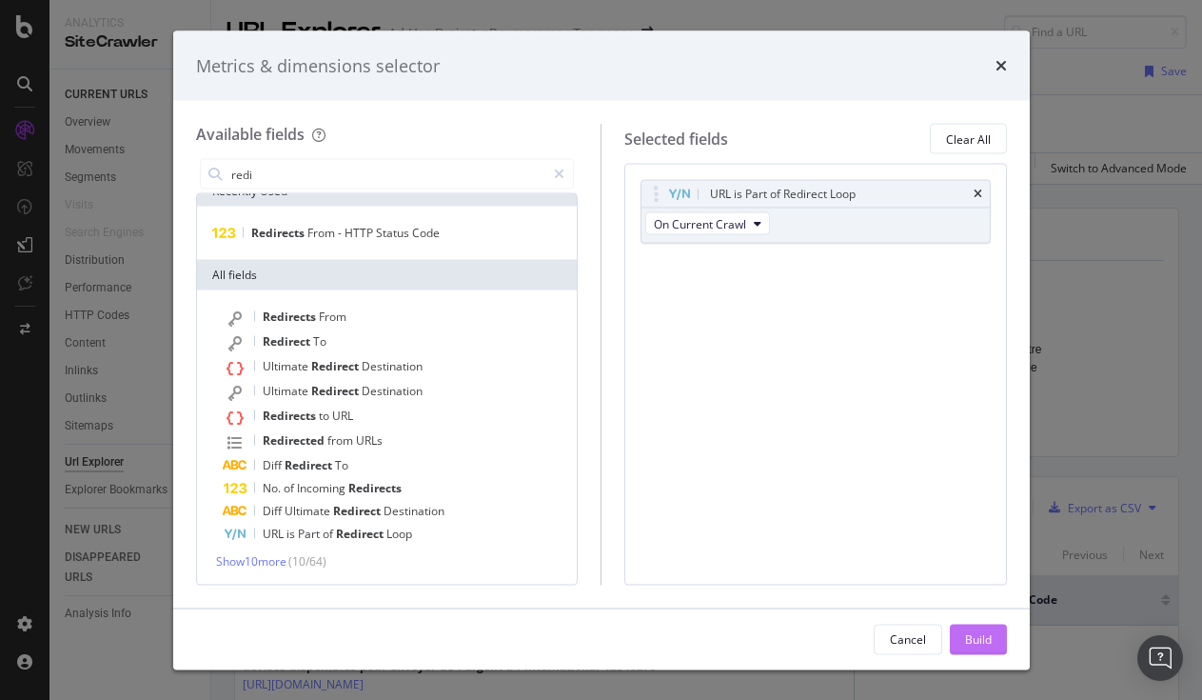
click at [997, 636] on button "Build" at bounding box center [978, 638] width 57 height 30
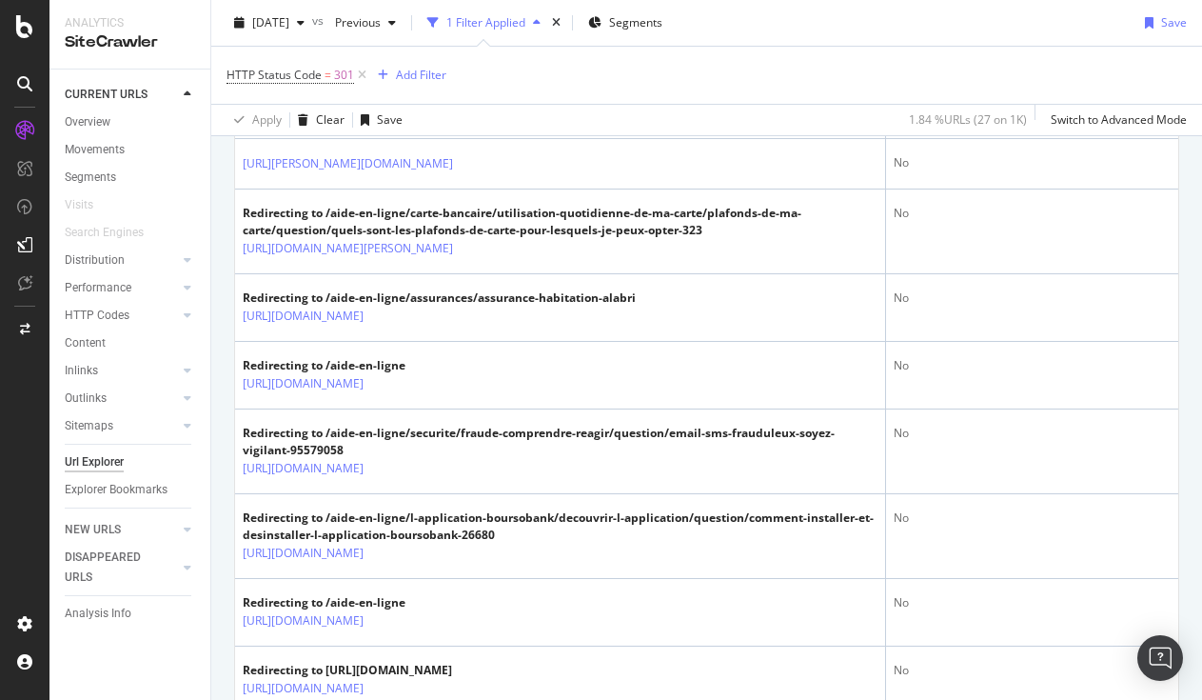
scroll to position [464, 0]
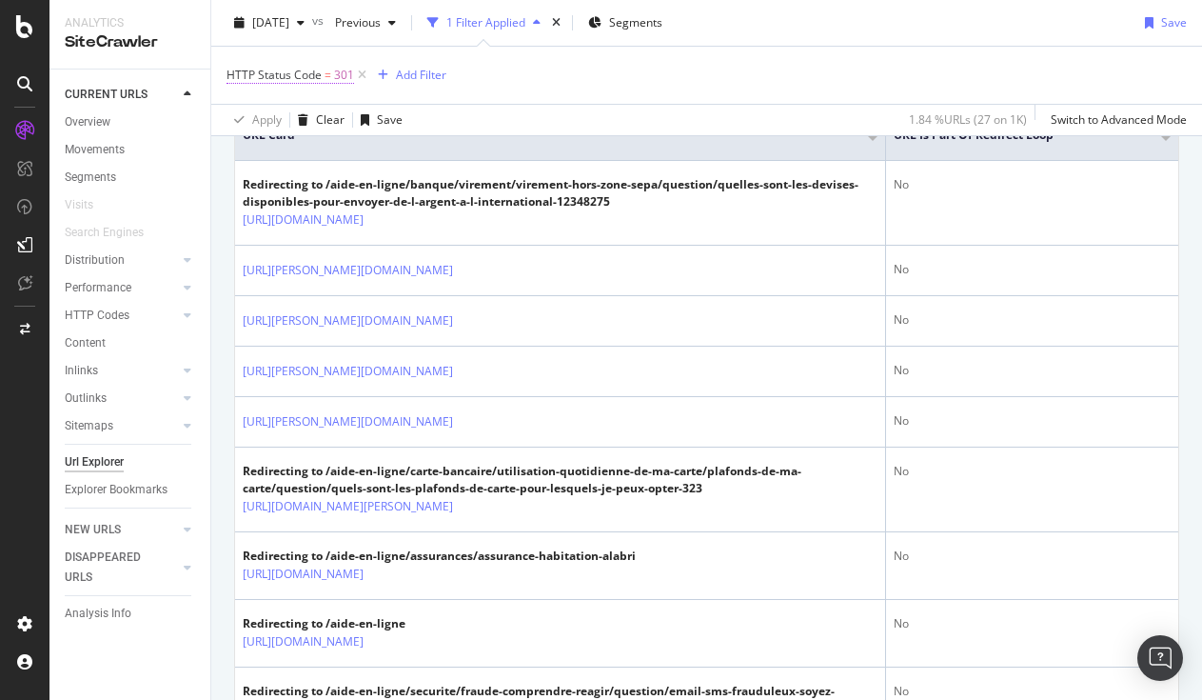
click at [283, 74] on span "HTTP Status Code" at bounding box center [274, 75] width 95 height 16
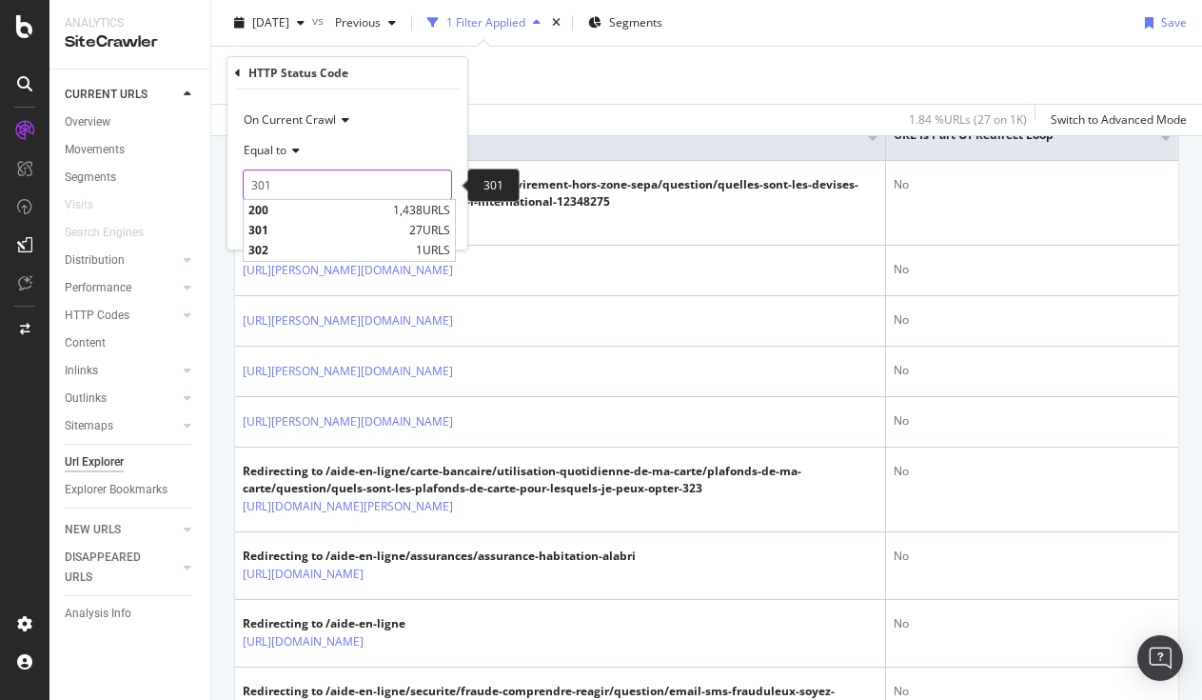
click at [316, 185] on input "301" at bounding box center [347, 184] width 209 height 30
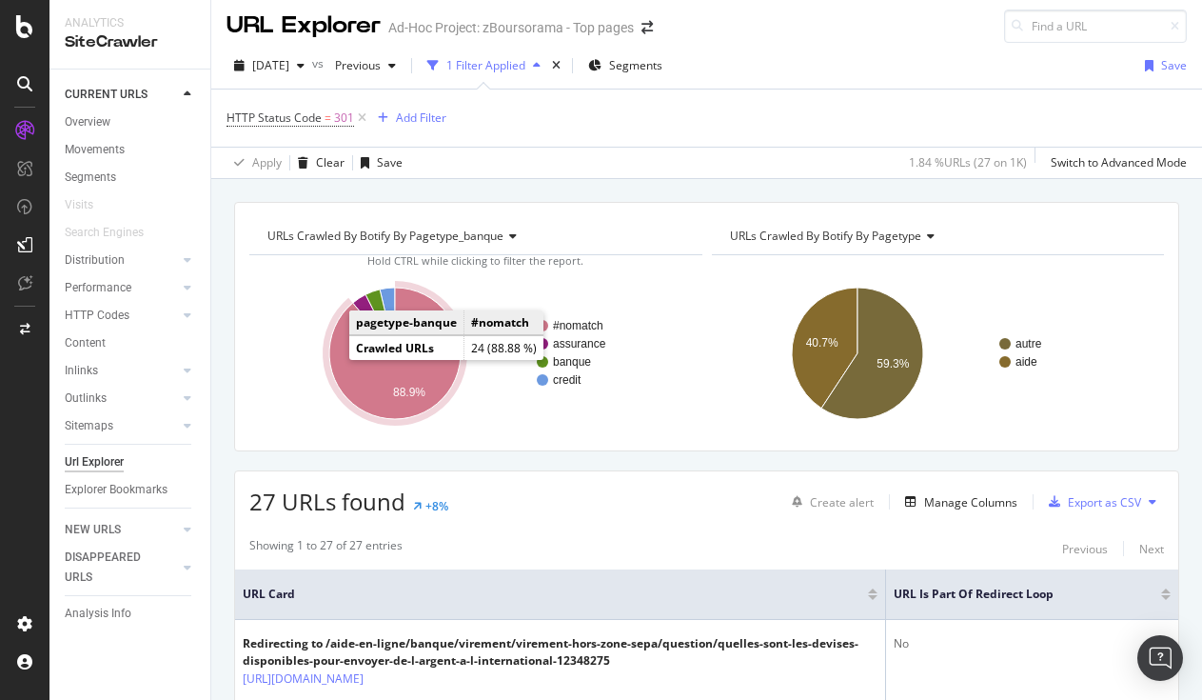
scroll to position [0, 0]
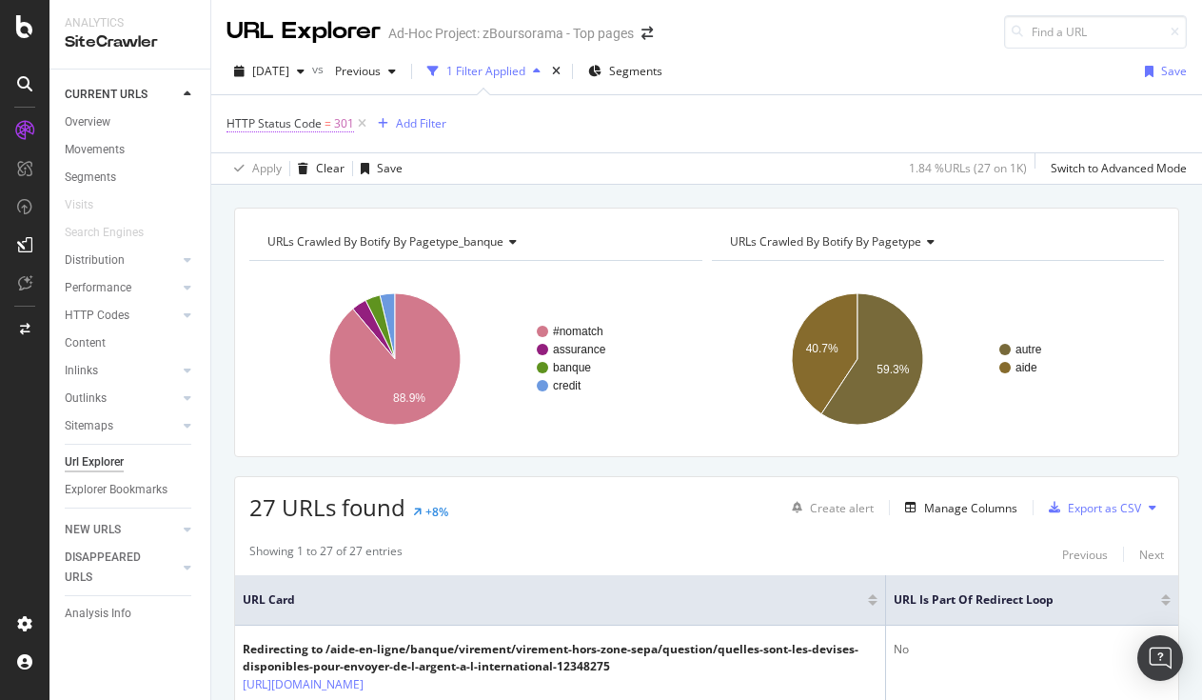
click at [326, 123] on span "=" at bounding box center [328, 123] width 7 height 16
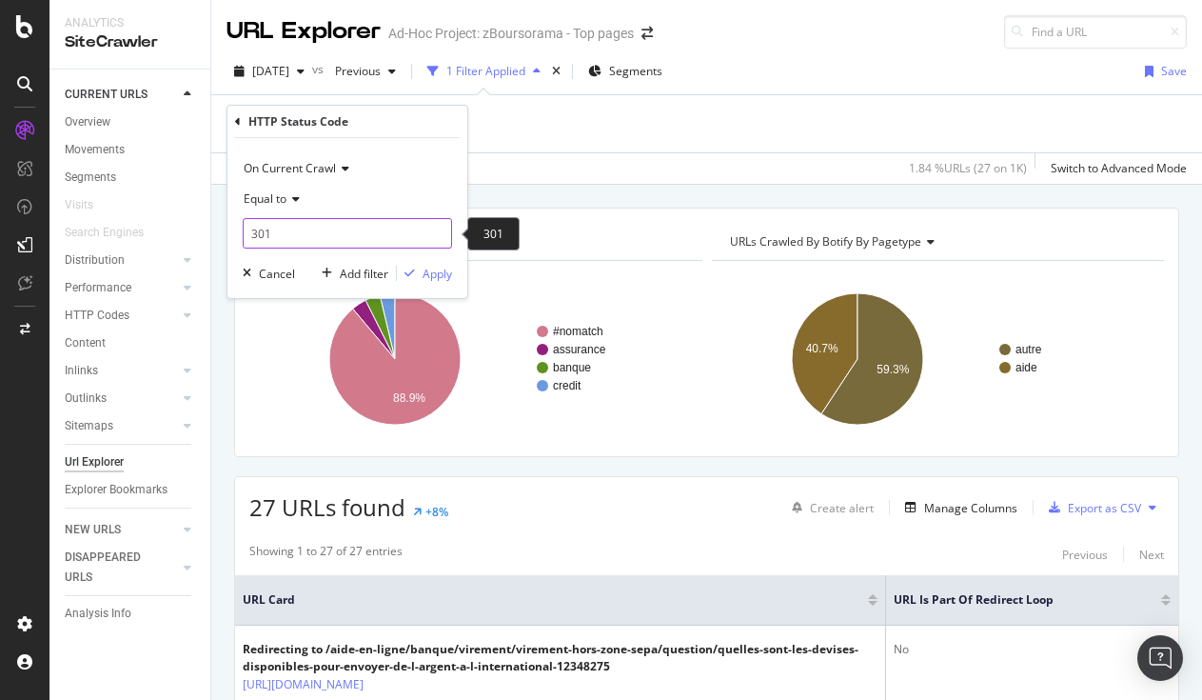
click at [346, 236] on input "301" at bounding box center [347, 233] width 209 height 30
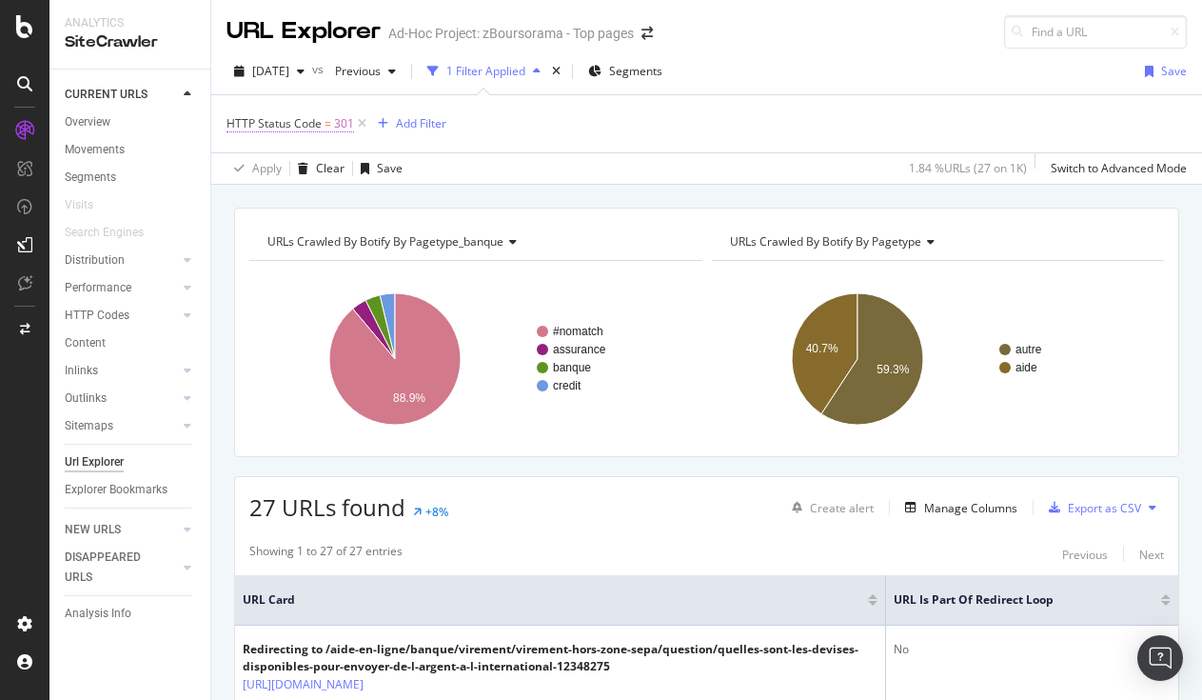
click at [323, 119] on span "HTTP Status Code = 301" at bounding box center [291, 123] width 128 height 17
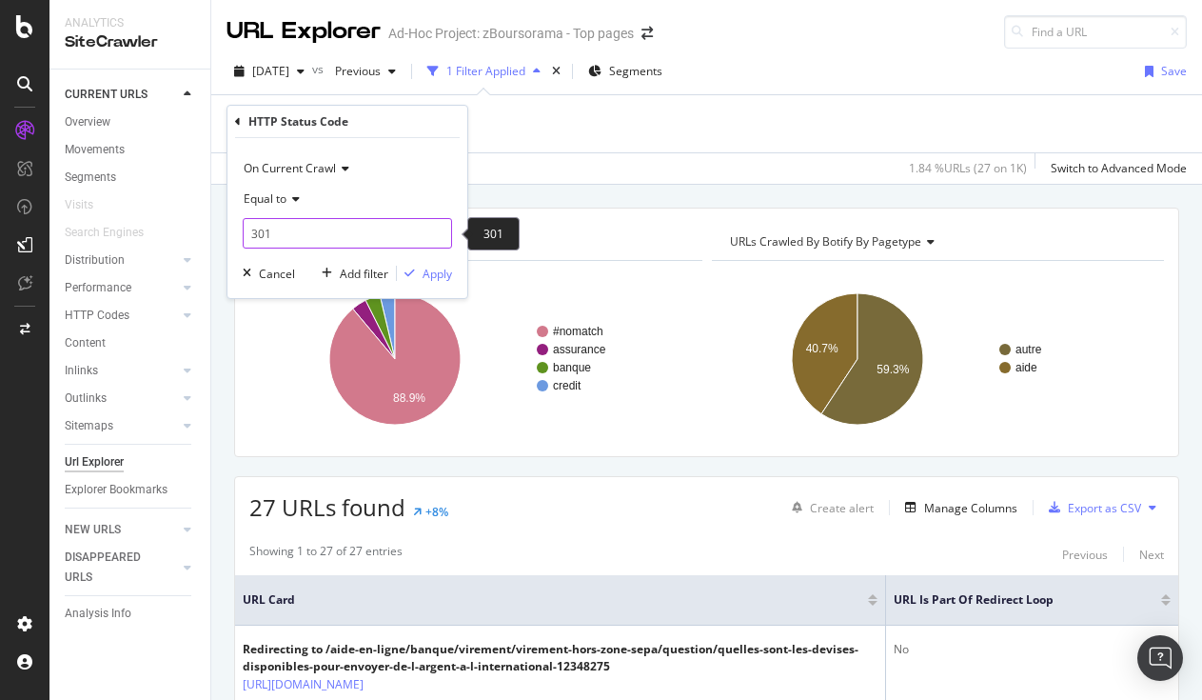
click at [346, 224] on input "301" at bounding box center [347, 233] width 209 height 30
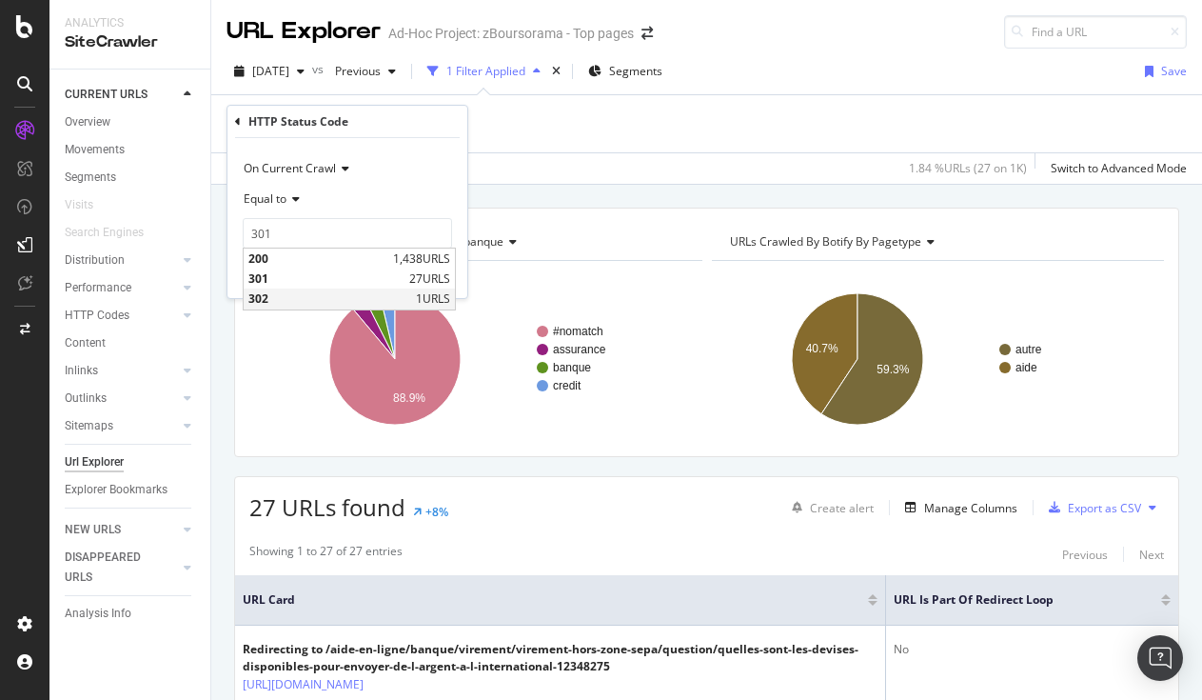
click at [324, 295] on span "302" at bounding box center [329, 298] width 163 height 16
type input "302"
click at [424, 286] on div "On Current Crawl Equal to 302 302 Cancel Add filter Apply" at bounding box center [347, 218] width 240 height 160
click at [427, 271] on div "Apply" at bounding box center [438, 274] width 30 height 16
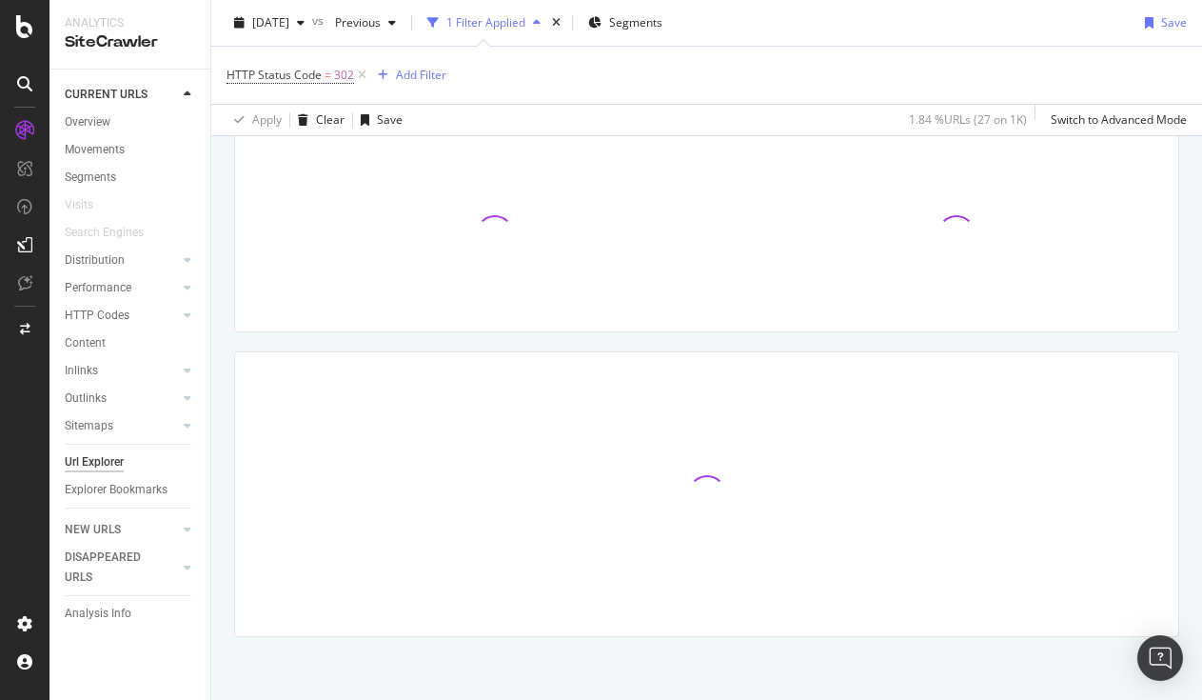
scroll to position [128, 0]
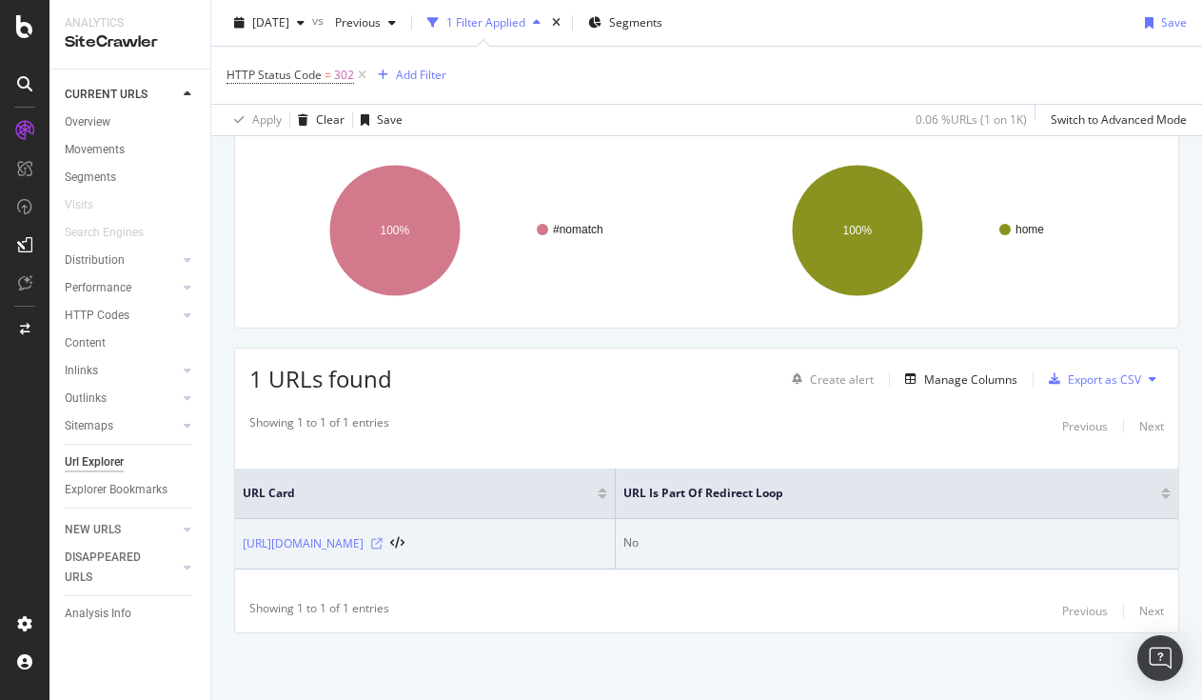
click at [383, 541] on icon at bounding box center [376, 543] width 11 height 11
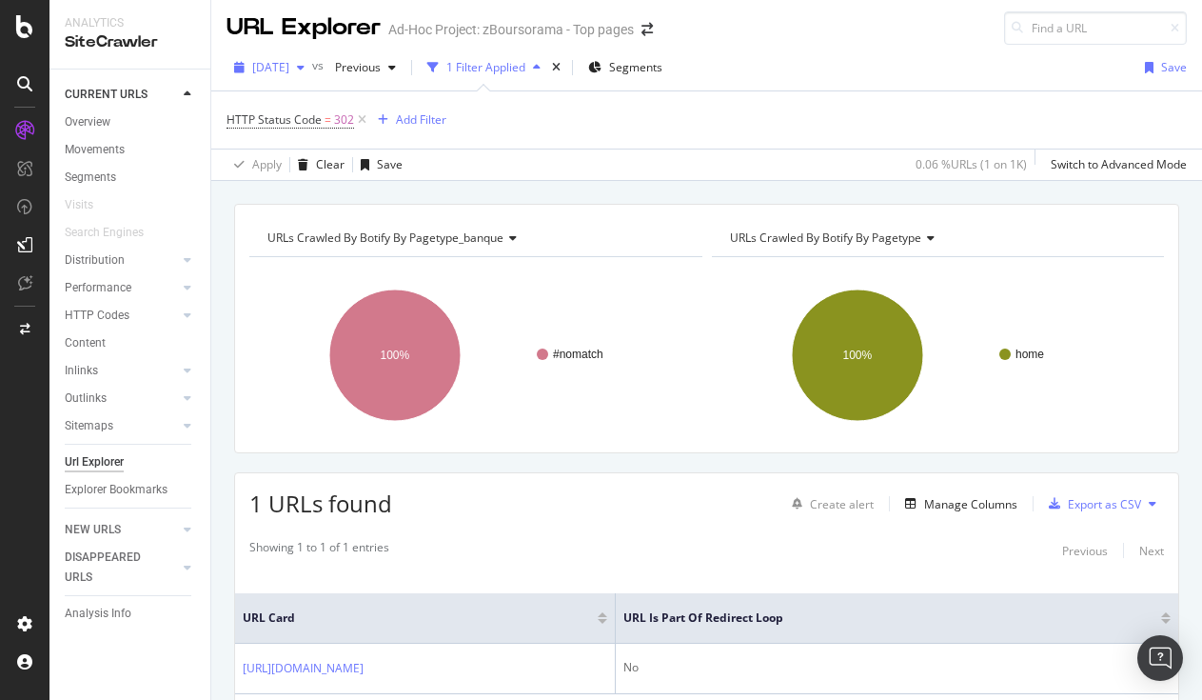
scroll to position [0, 0]
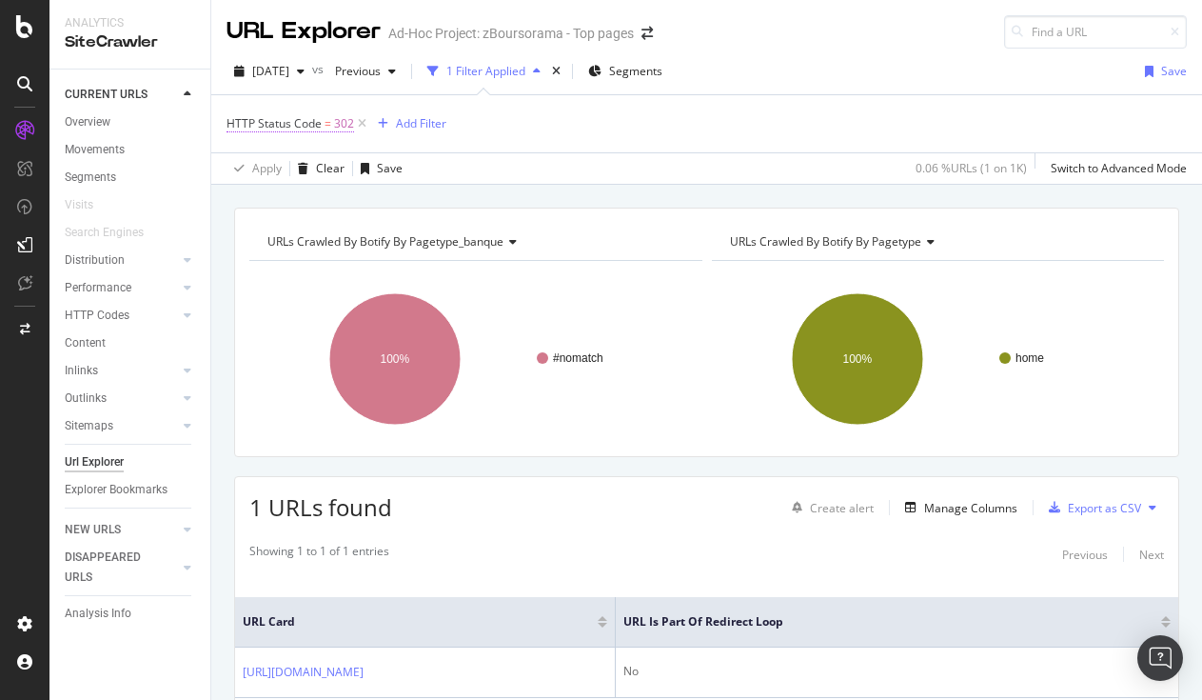
click at [340, 118] on span "302" at bounding box center [344, 123] width 20 height 27
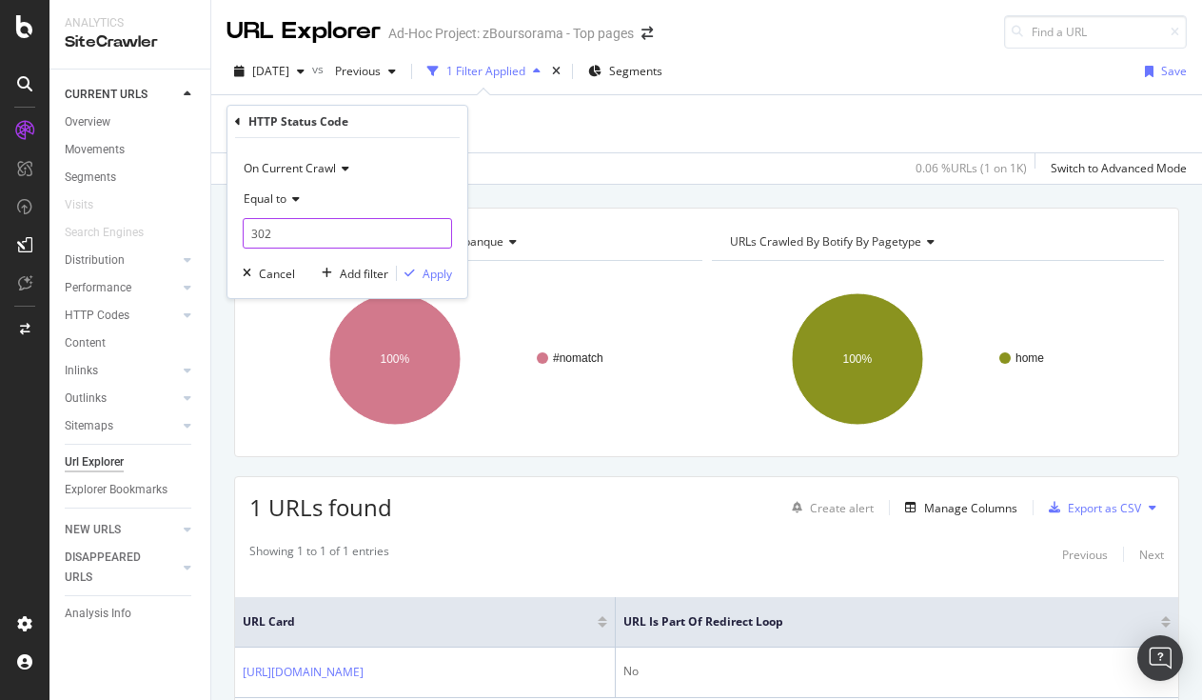
click at [300, 221] on input "302" at bounding box center [347, 233] width 209 height 30
click at [303, 275] on div "200 1,438 URLS 301 27 URLS 302 1 URLS" at bounding box center [349, 278] width 213 height 62
click at [303, 275] on span "301" at bounding box center [326, 278] width 156 height 16
type input "301"
click at [434, 278] on div "Apply" at bounding box center [438, 274] width 30 height 16
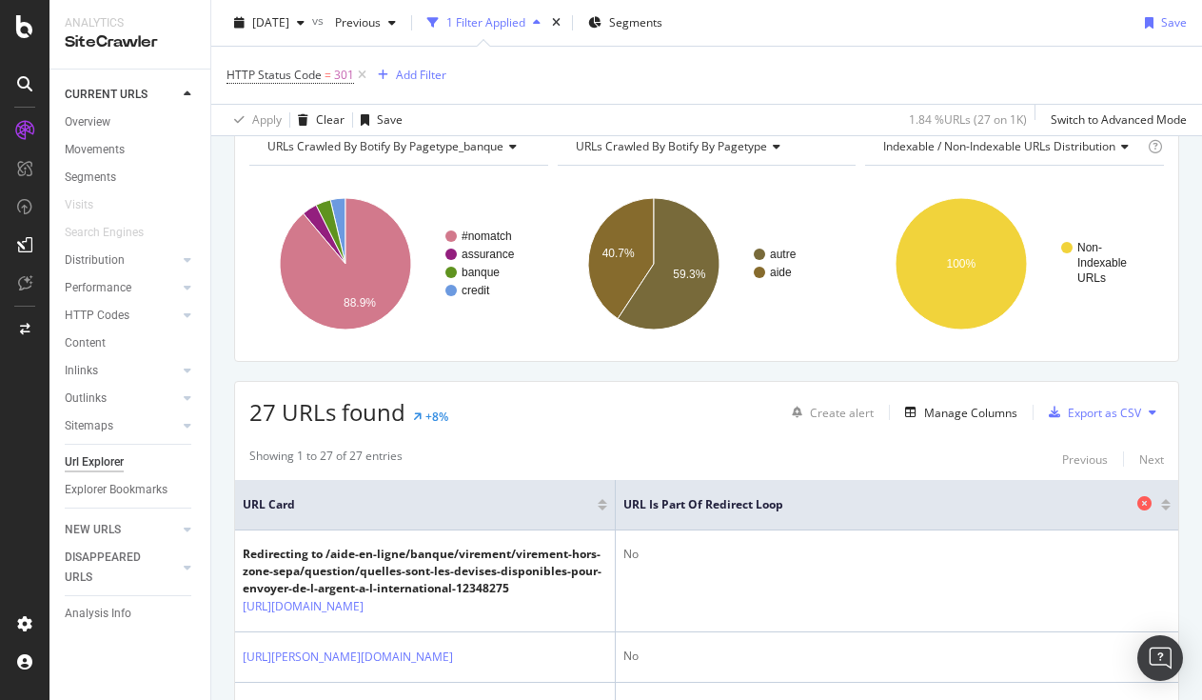
scroll to position [190, 0]
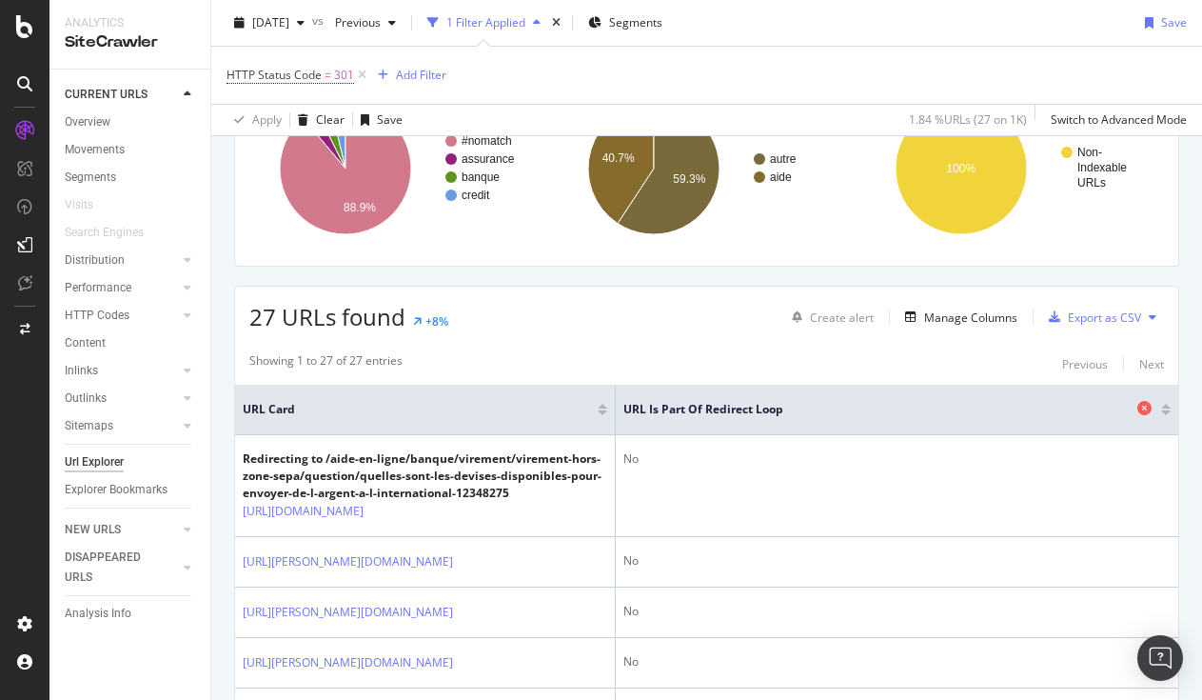
click at [1137, 407] on icon at bounding box center [1144, 408] width 14 height 14
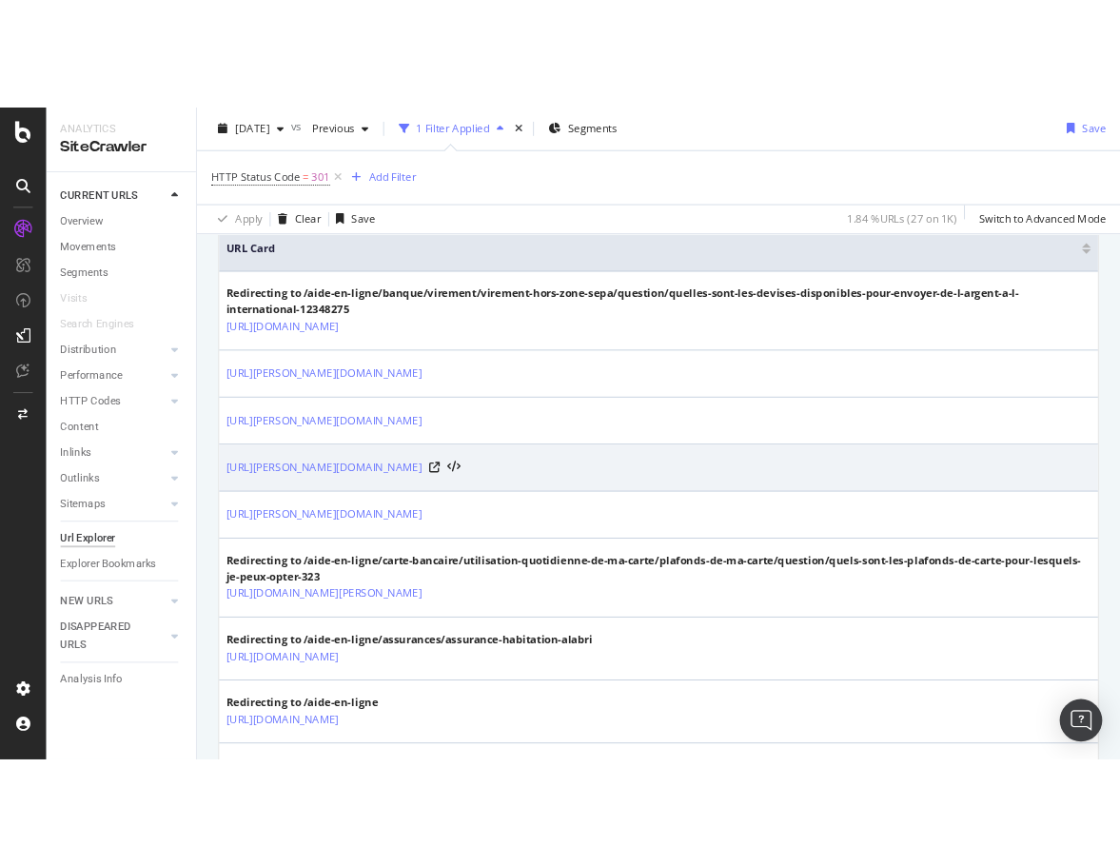
scroll to position [162, 0]
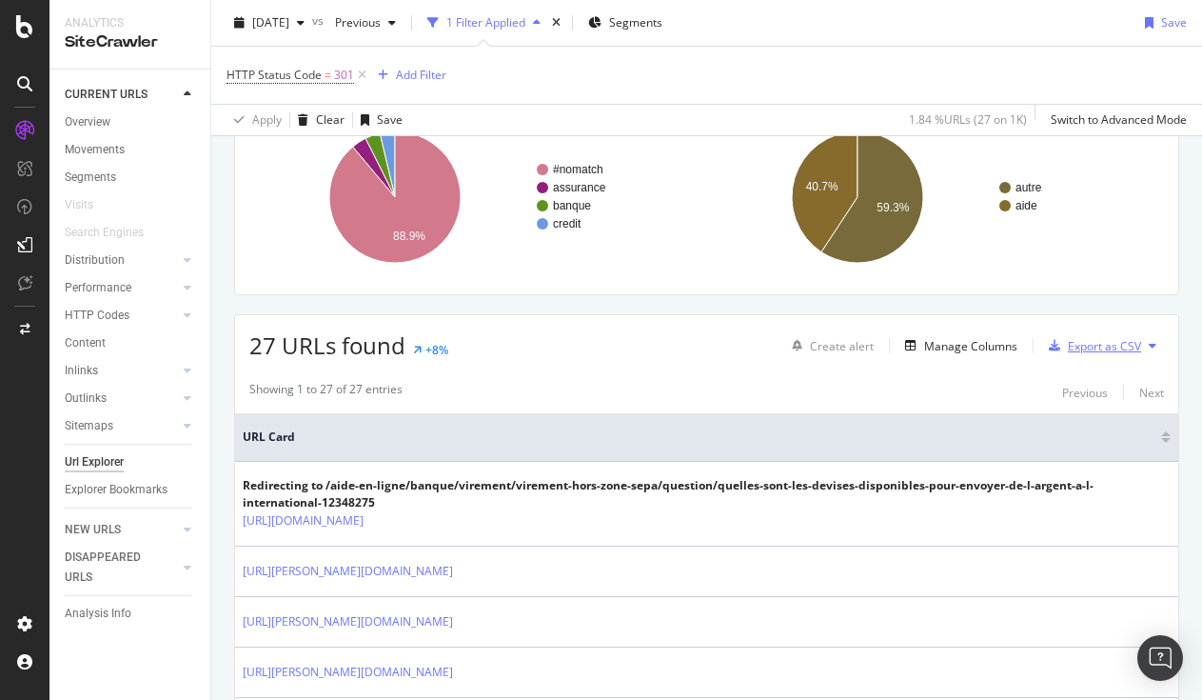
click at [1094, 344] on div "Export as CSV" at bounding box center [1104, 346] width 73 height 16
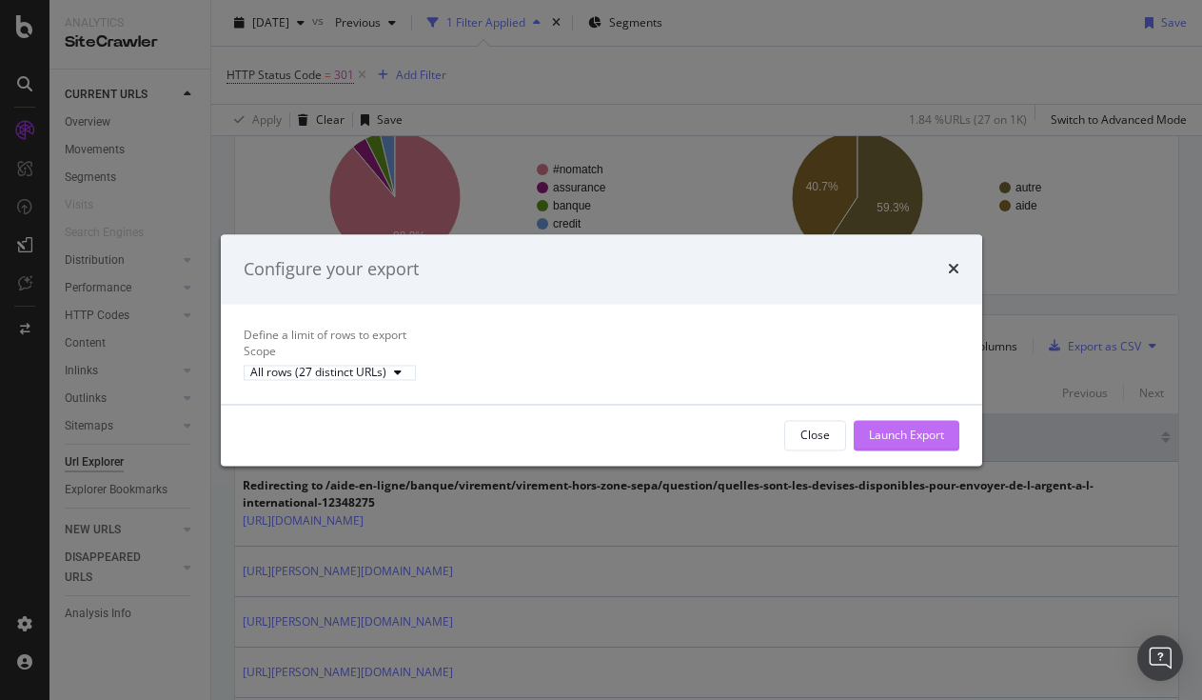
click at [914, 443] on div "Launch Export" at bounding box center [906, 434] width 75 height 16
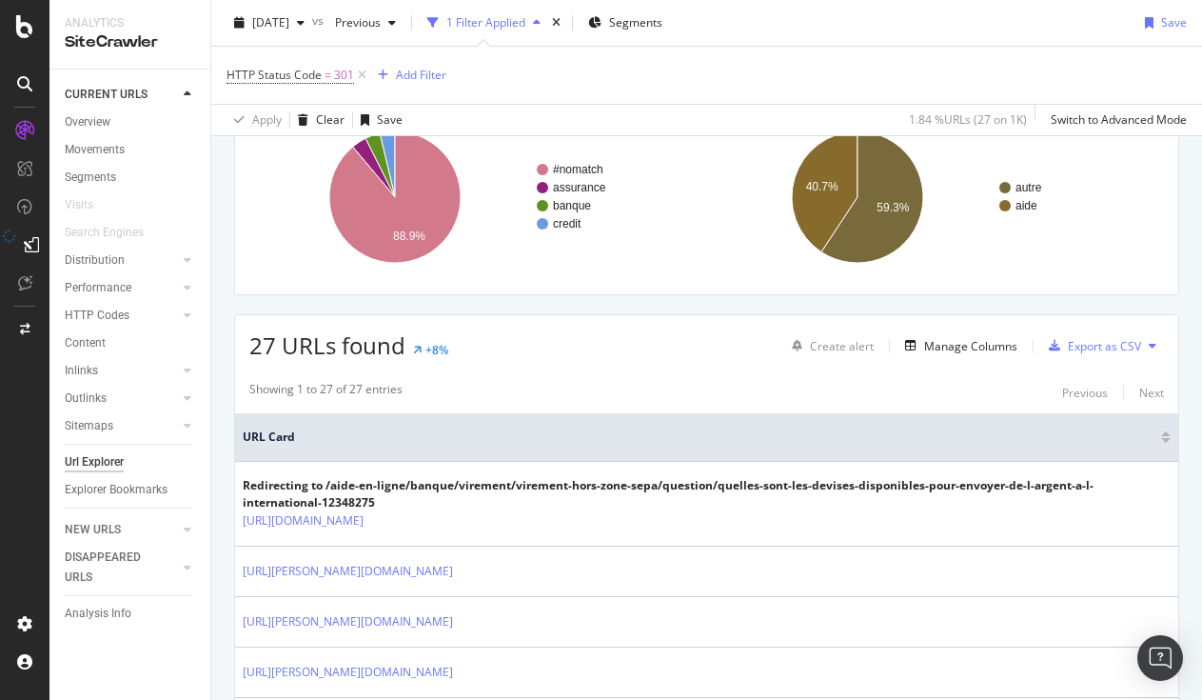
click at [28, 245] on icon at bounding box center [31, 244] width 15 height 15
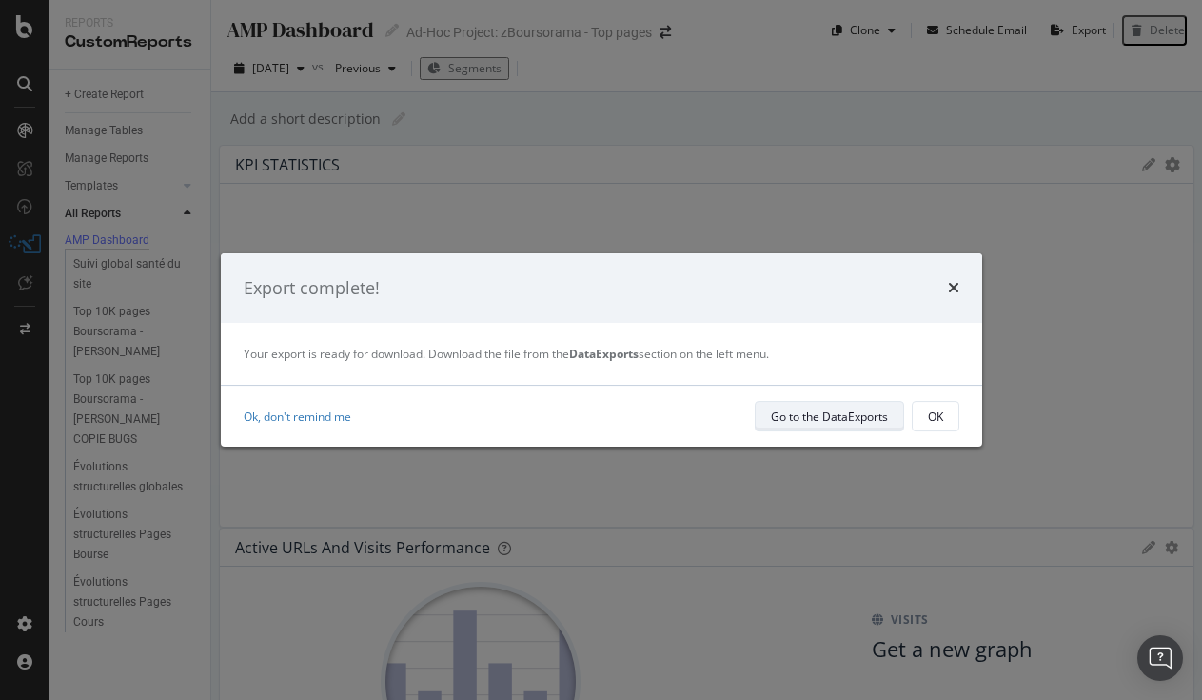
click at [789, 420] on div "Go to the DataExports" at bounding box center [829, 416] width 117 height 16
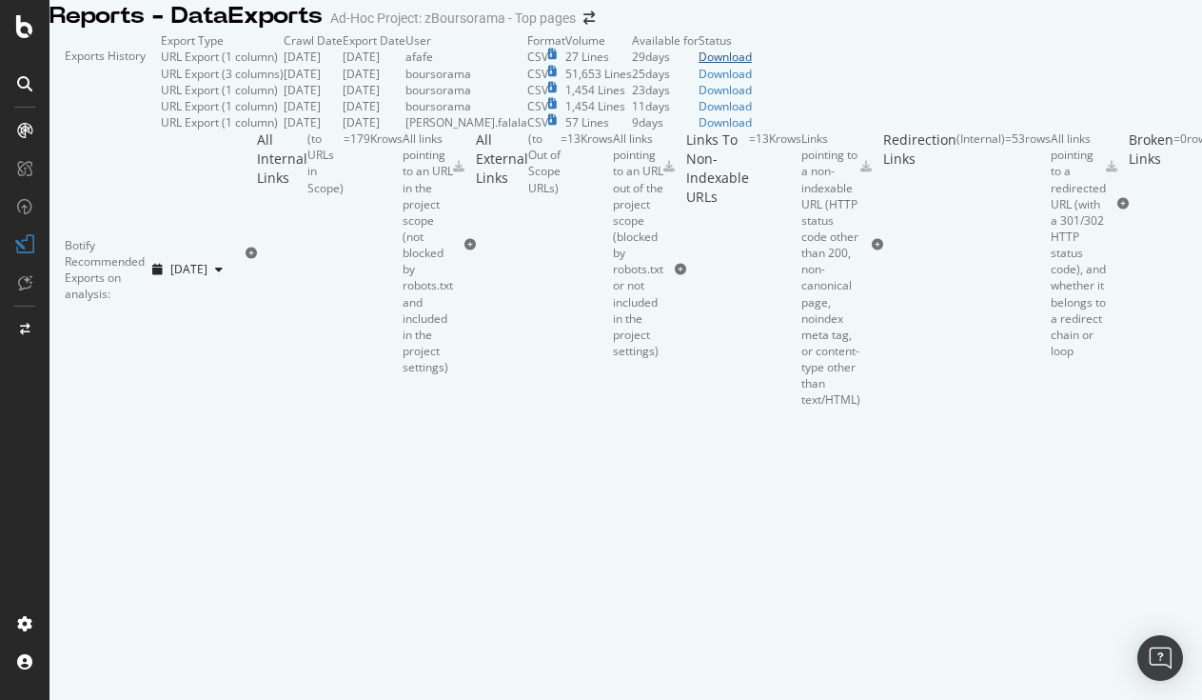
click at [752, 65] on div "Download" at bounding box center [725, 57] width 53 height 16
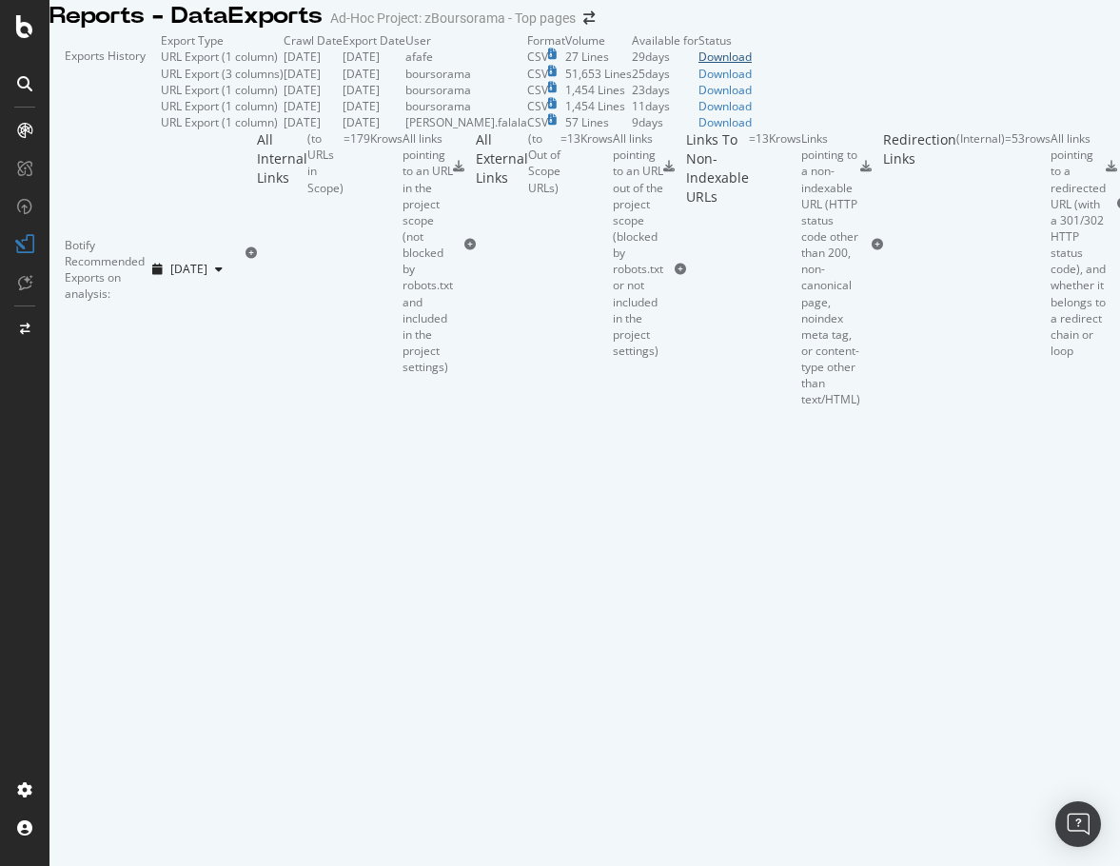
scroll to position [395, 0]
click at [1106, 172] on icon at bounding box center [1111, 166] width 11 height 11
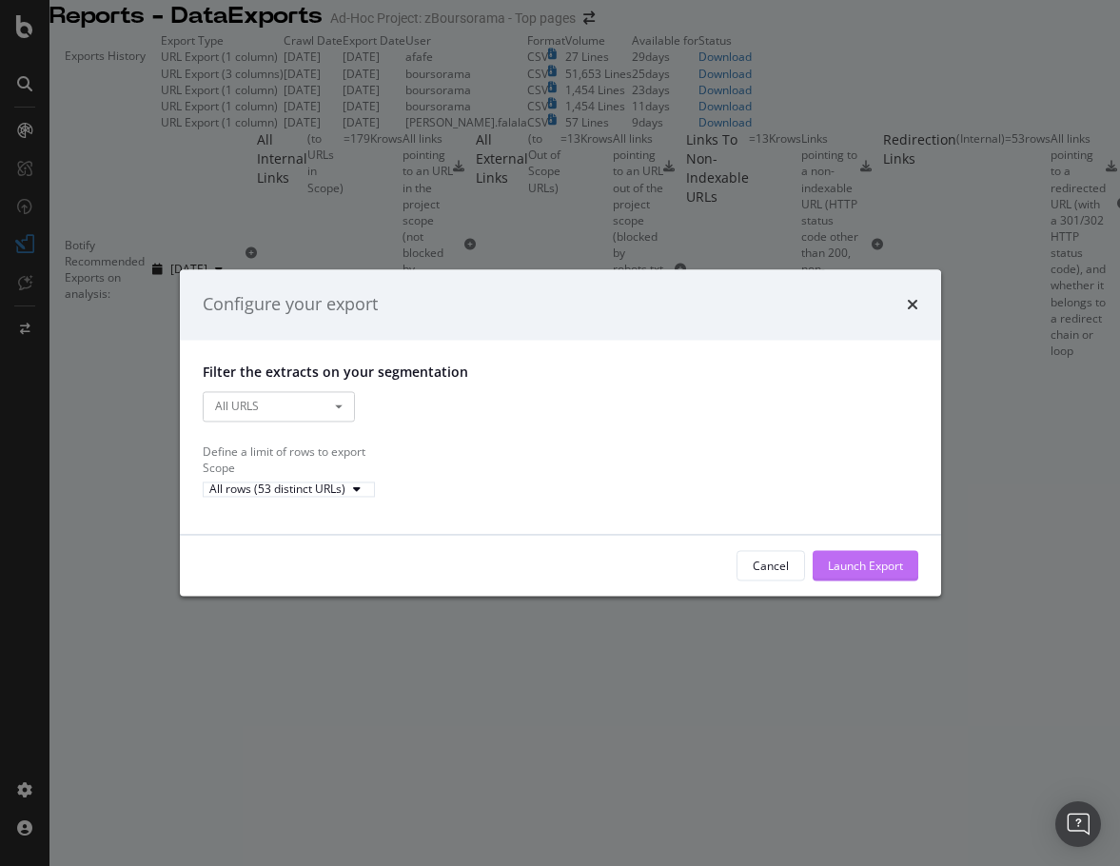
click at [872, 574] on div "Launch Export" at bounding box center [865, 566] width 75 height 16
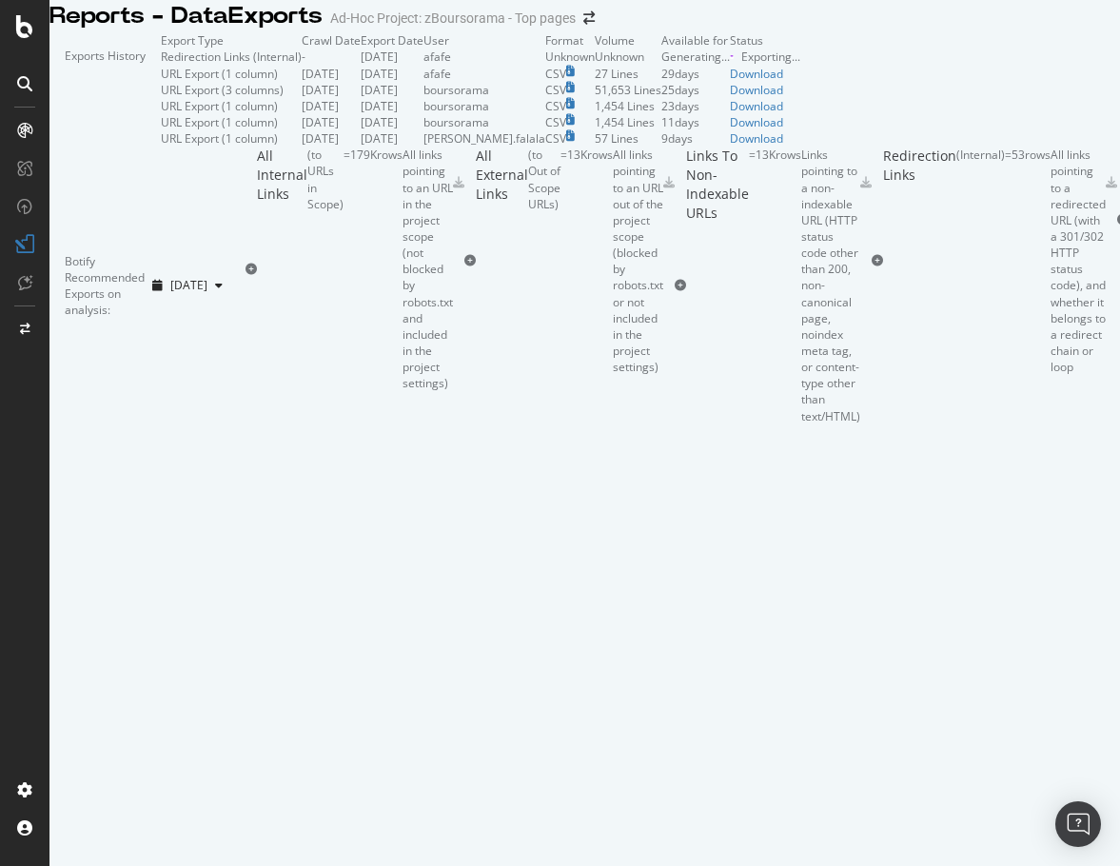
scroll to position [915, 0]
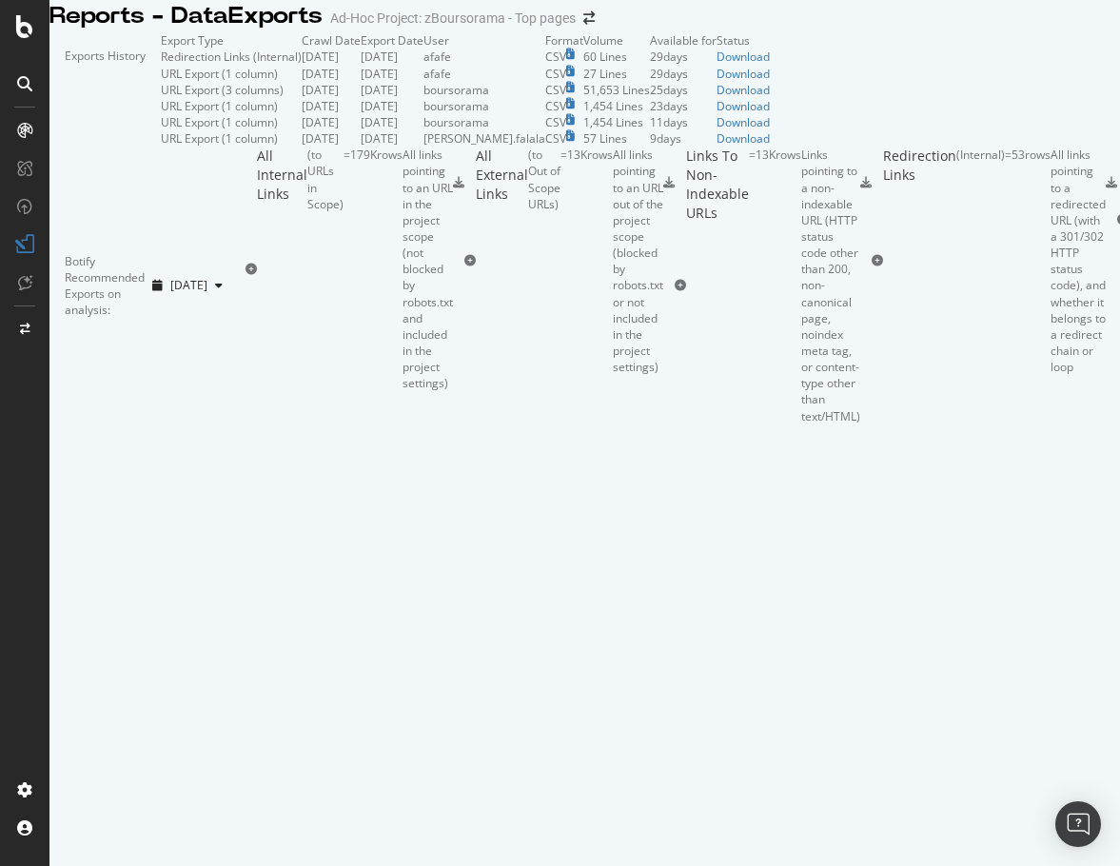
scroll to position [0, 0]
click at [770, 65] on div "Download" at bounding box center [743, 57] width 53 height 16
click at [27, 27] on icon at bounding box center [24, 26] width 17 height 23
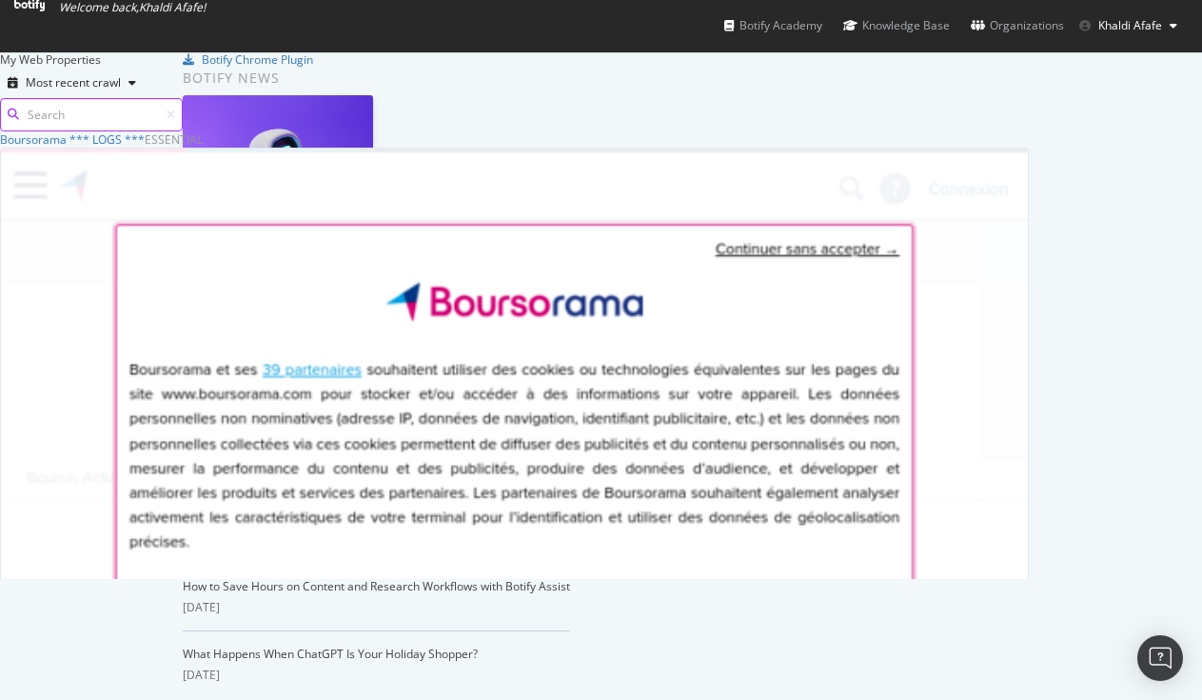
scroll to position [685, 1173]
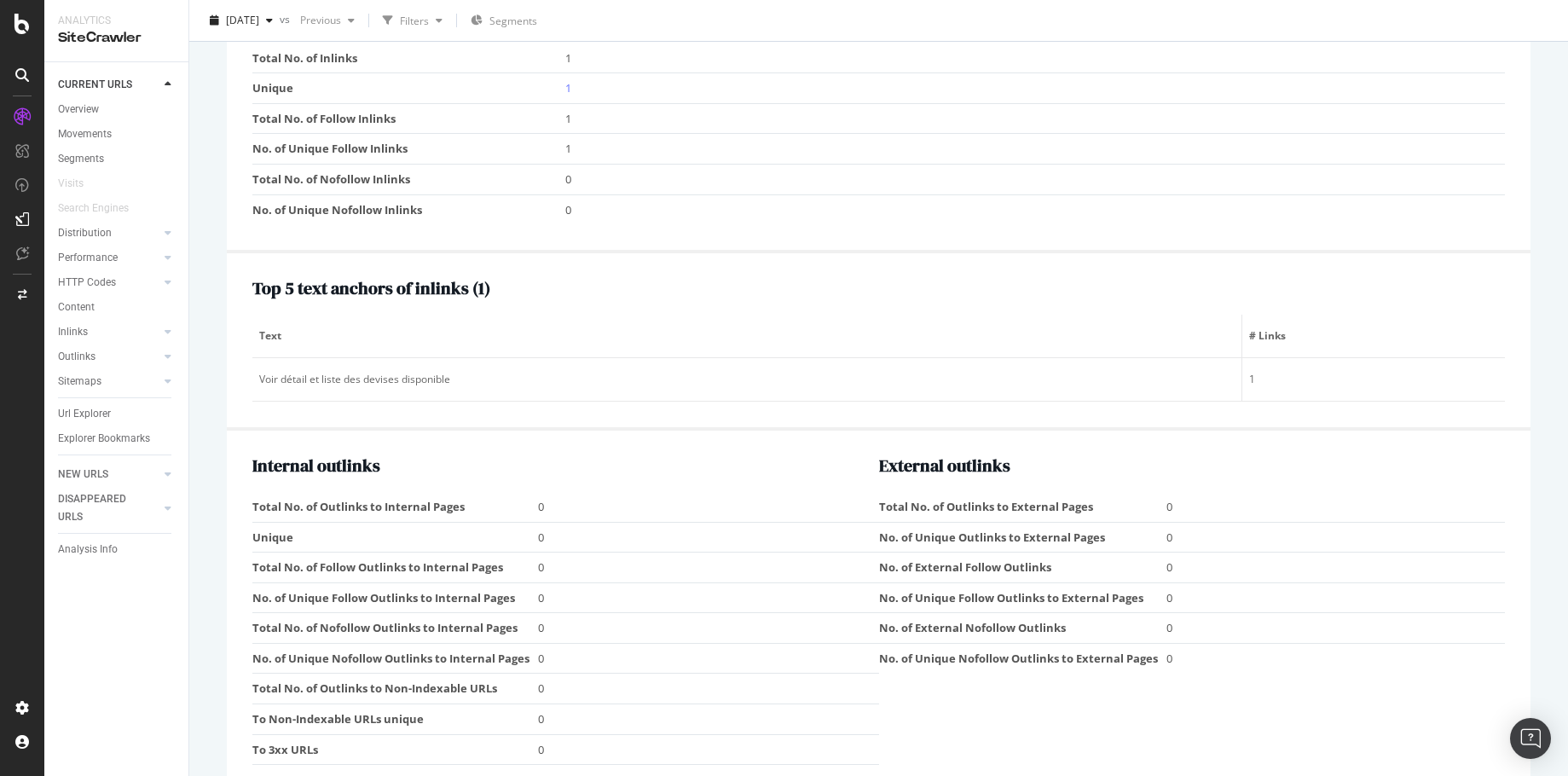
scroll to position [1915, 0]
